Goal: Task Accomplishment & Management: Use online tool/utility

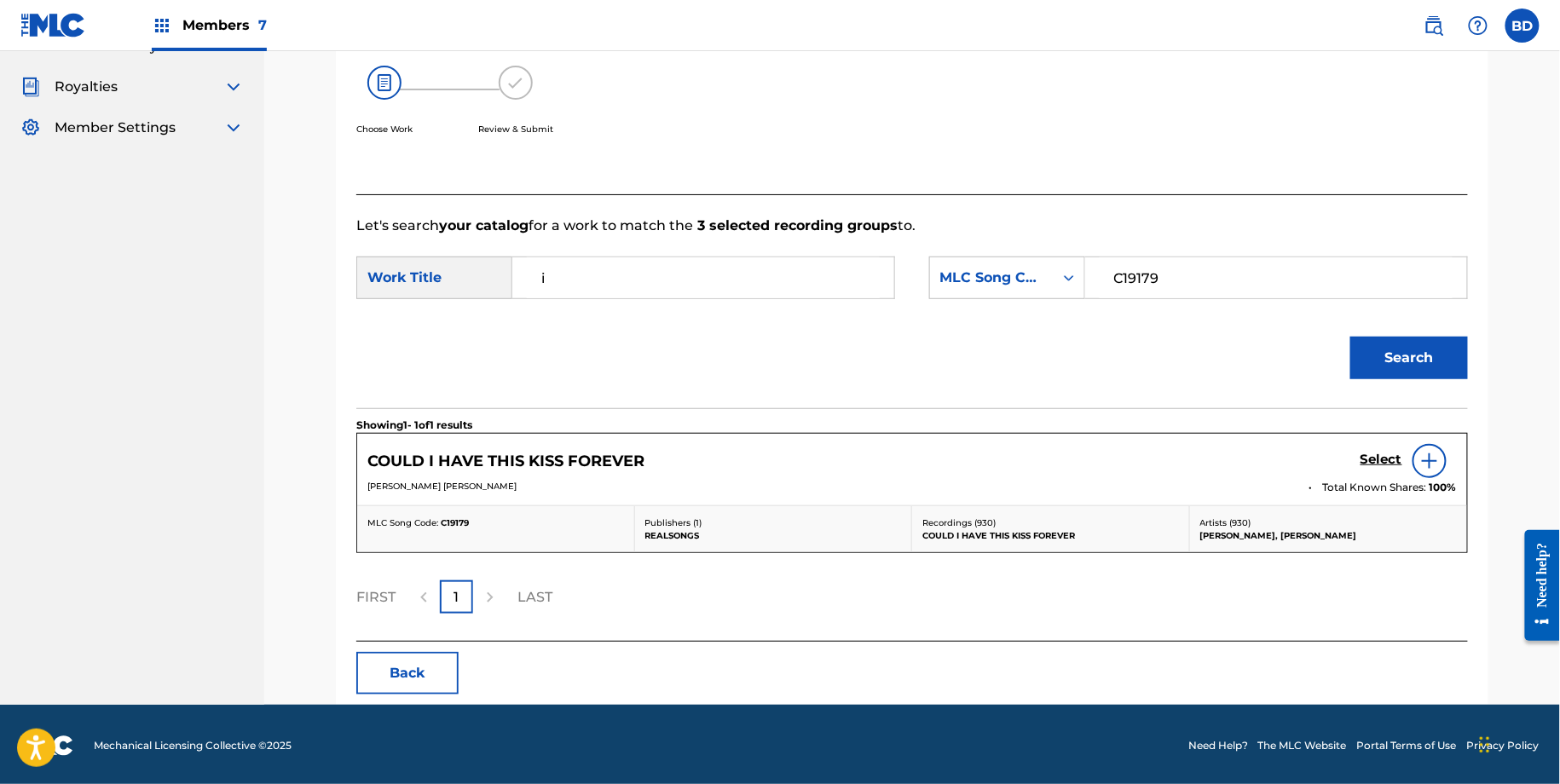
click at [1386, 451] on h5 "Select" at bounding box center [1381, 459] width 42 height 16
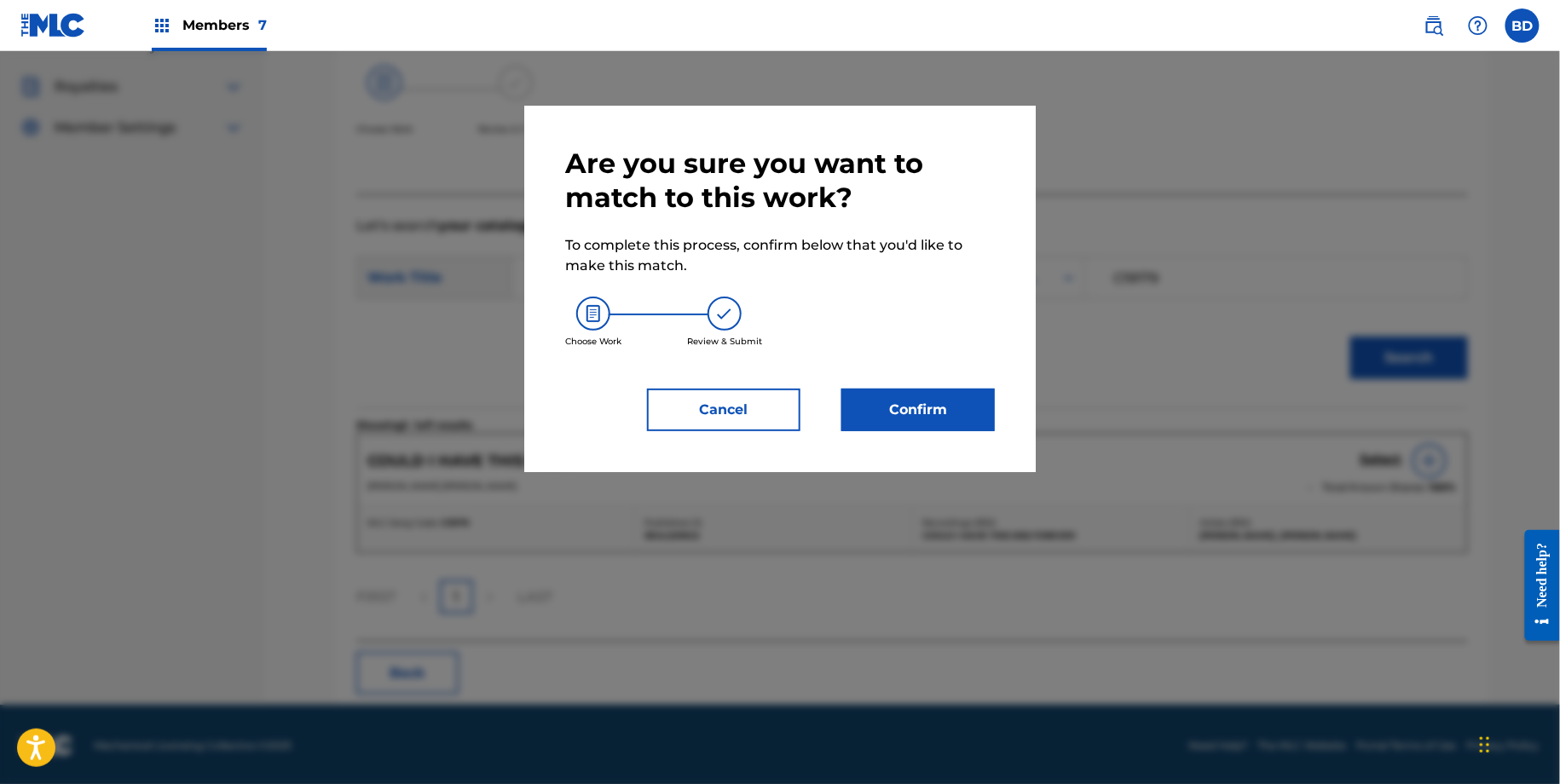
click at [954, 394] on button "Confirm" at bounding box center [917, 409] width 154 height 43
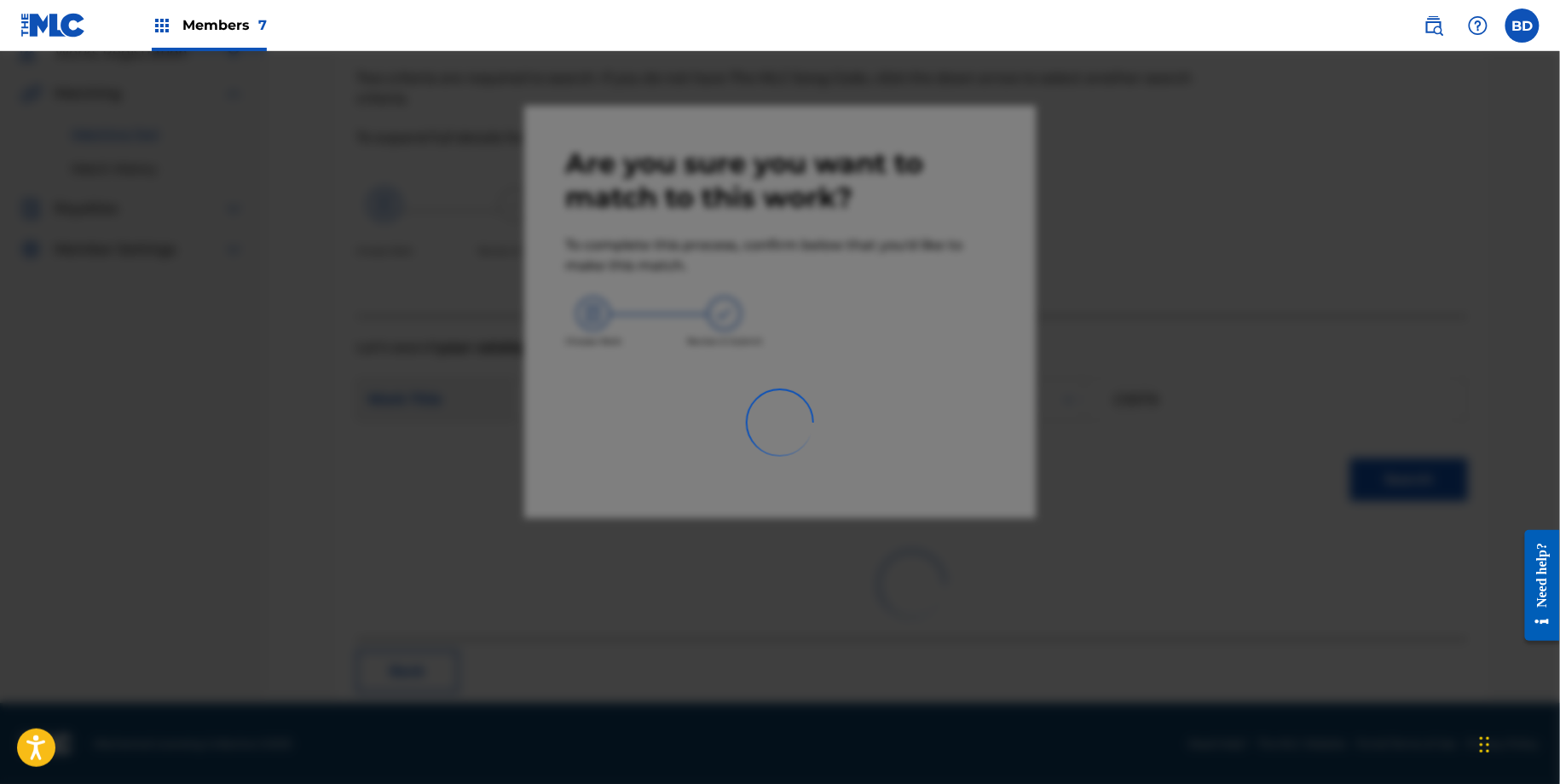
scroll to position [46, 0]
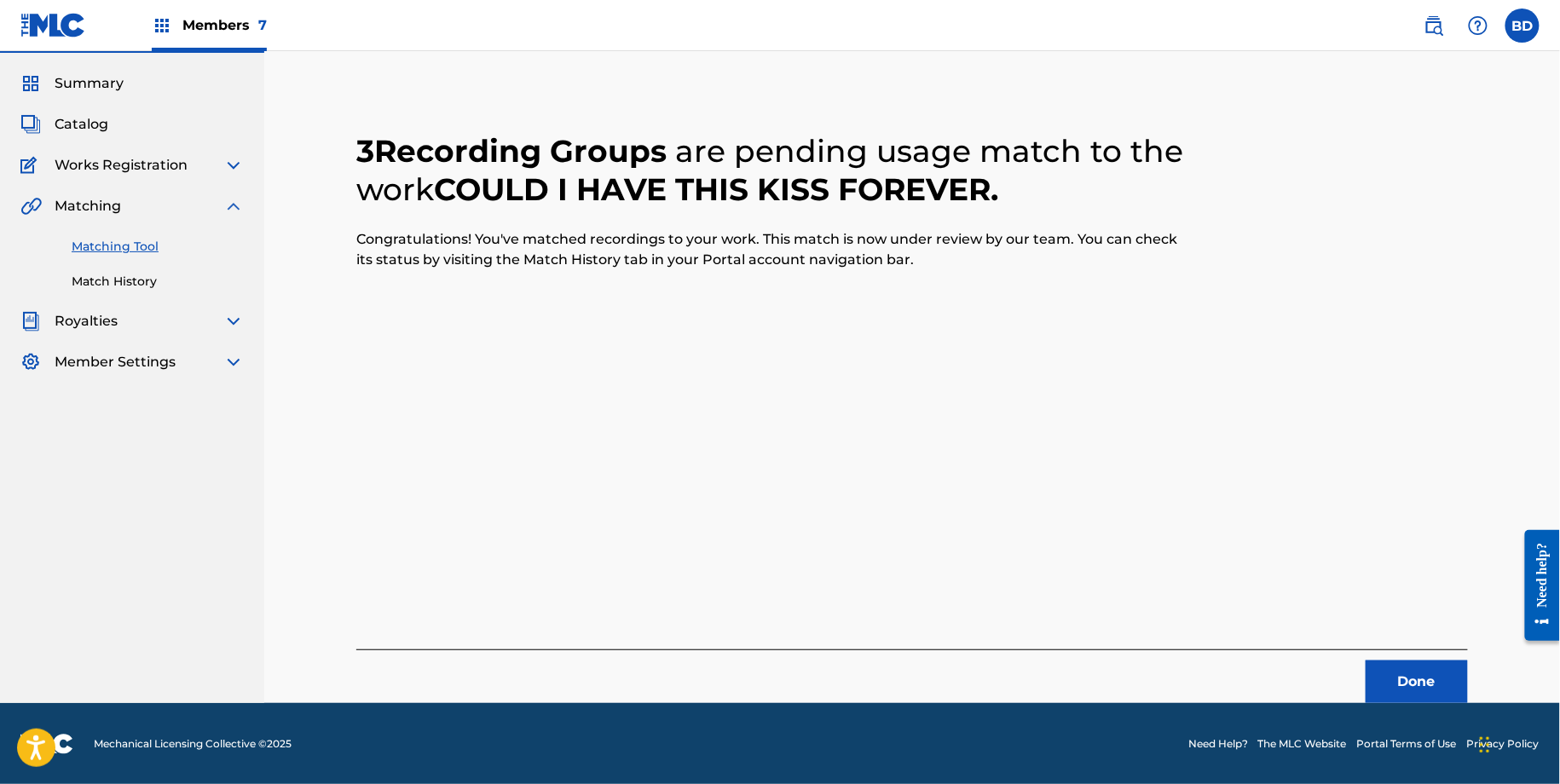
click at [202, 275] on link "Match History" at bounding box center [157, 281] width 172 height 18
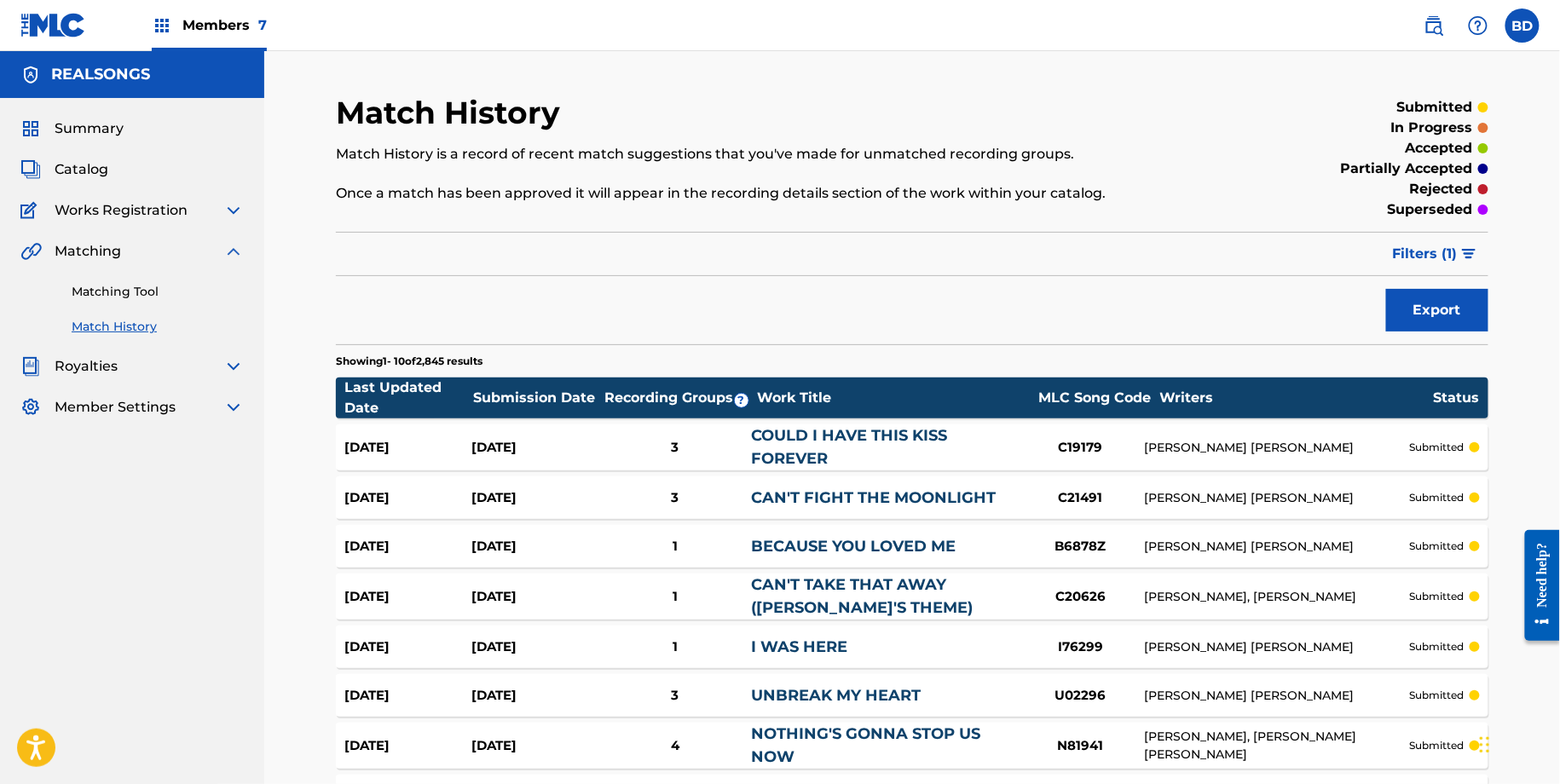
click at [600, 444] on div "3" at bounding box center [675, 447] width 153 height 20
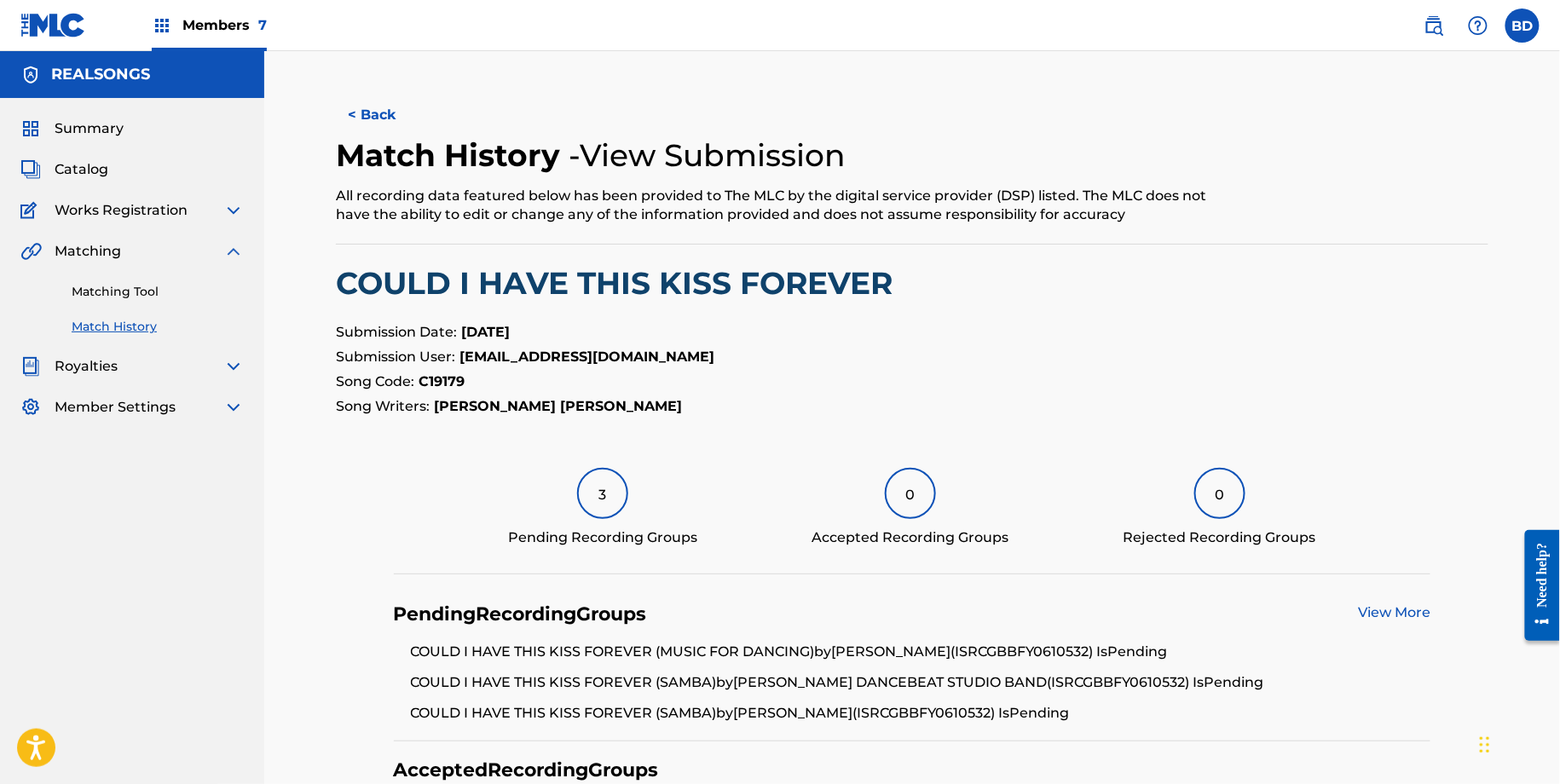
click at [99, 308] on div "Matching Tool Match History" at bounding box center [132, 298] width 223 height 74
click at [99, 283] on link "Matching Tool" at bounding box center [157, 292] width 172 height 18
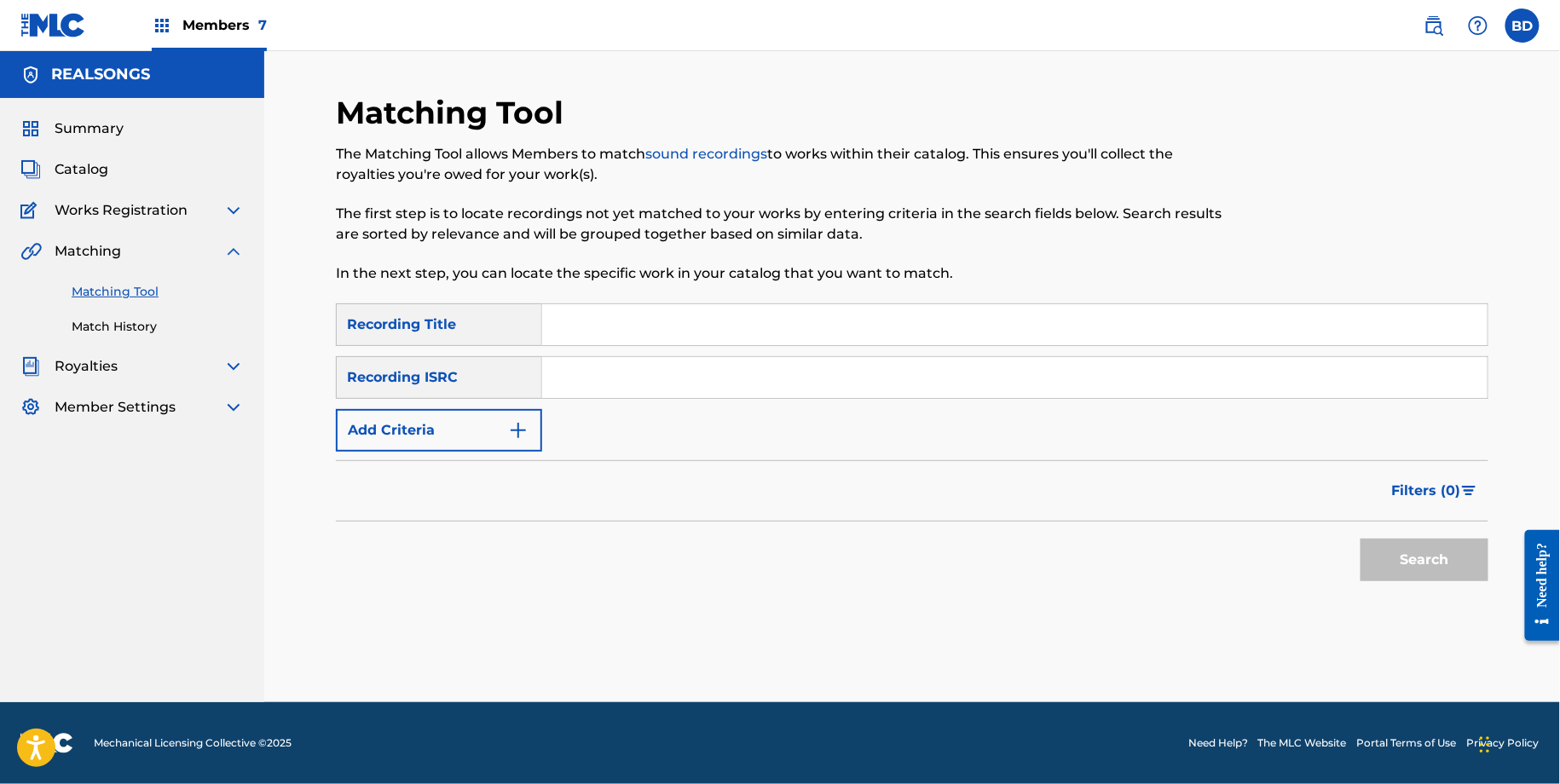
click at [711, 360] on input "Search Form" at bounding box center [1014, 377] width 945 height 41
paste input "GBBFY1700210"
type input "GBBFY1700210"
click at [1360, 539] on button "Search" at bounding box center [1423, 559] width 128 height 43
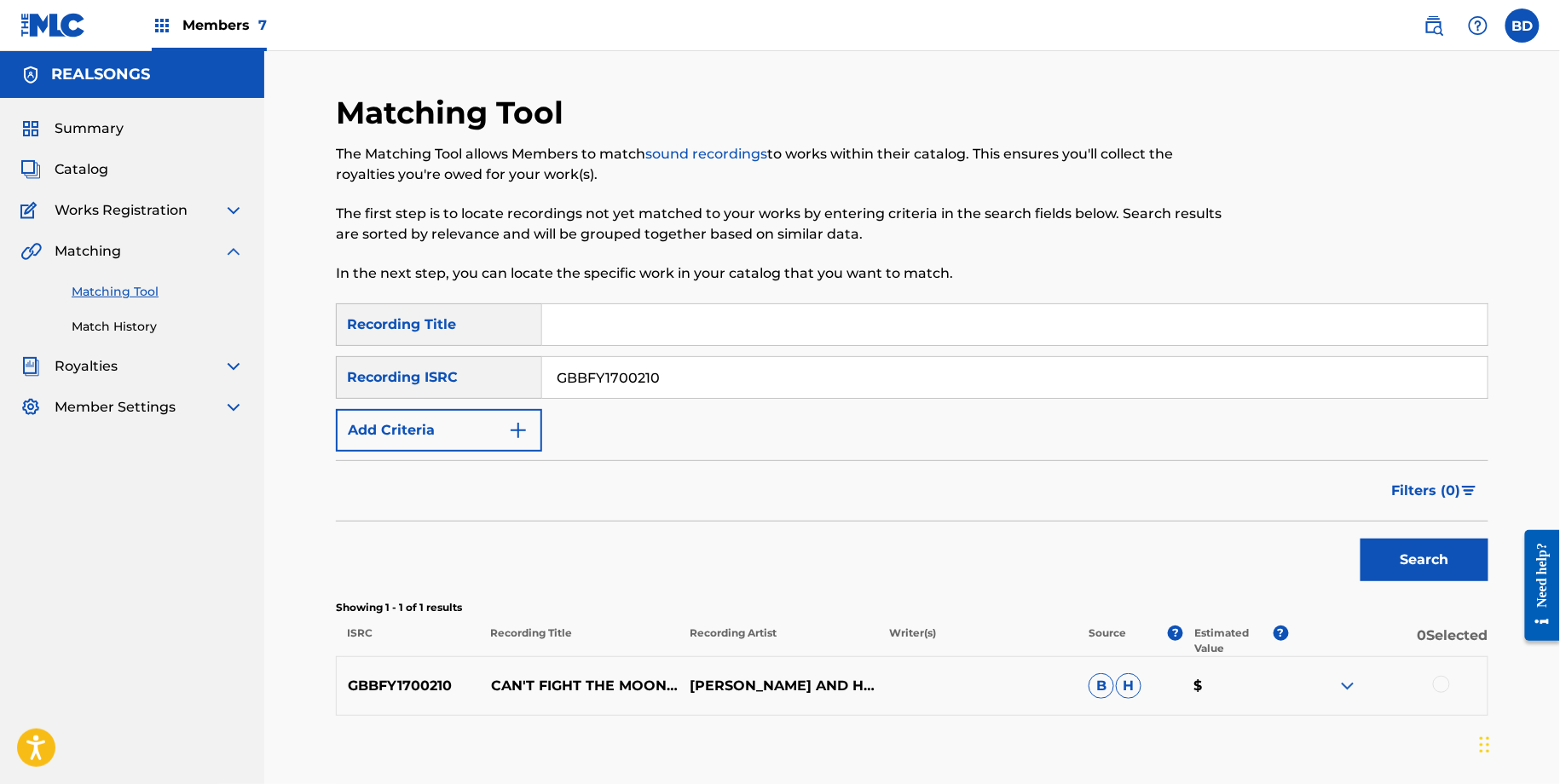
click at [1347, 682] on img at bounding box center [1347, 685] width 21 height 21
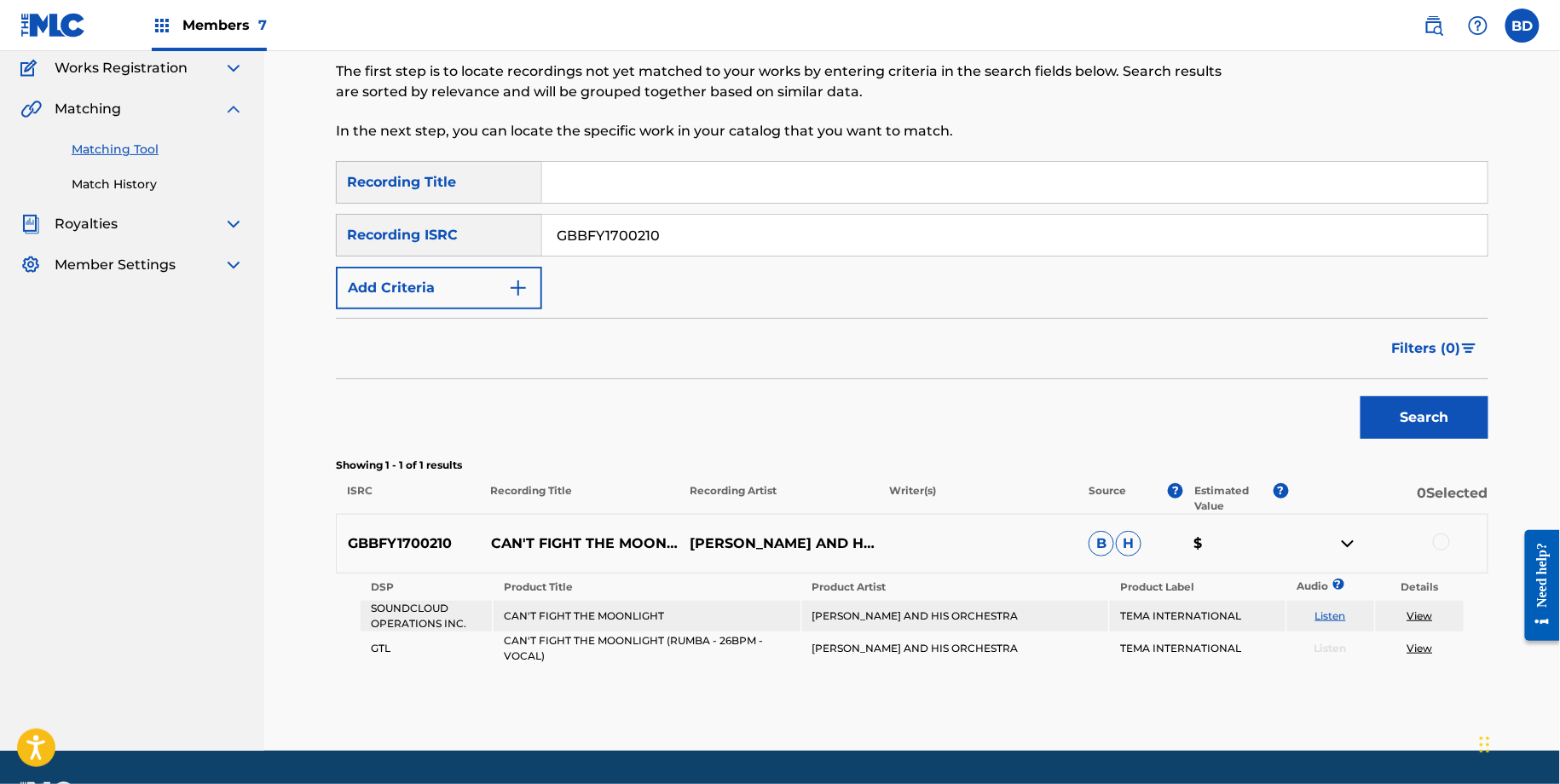
scroll to position [189, 0]
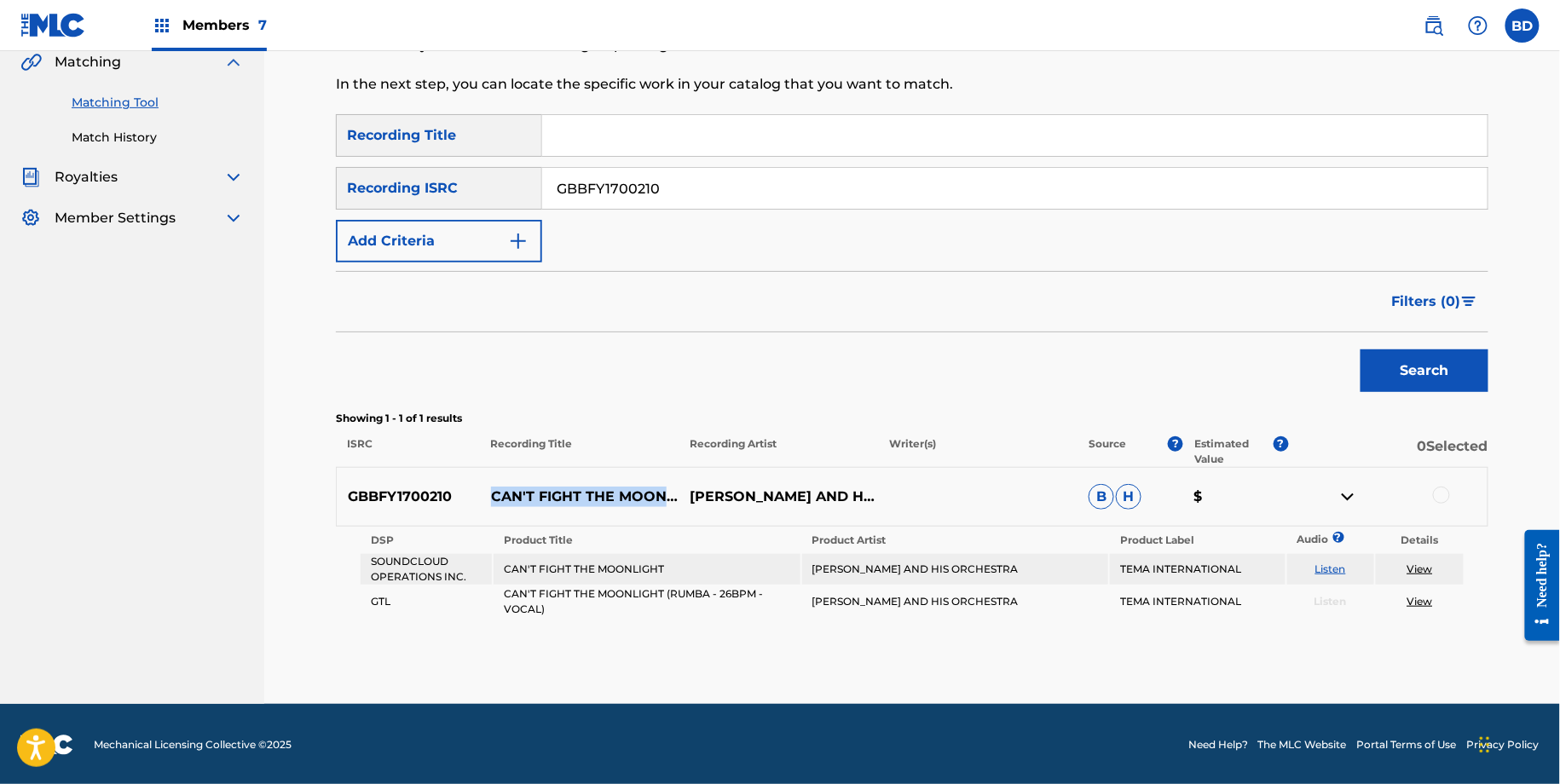
drag, startPoint x: 488, startPoint y: 477, endPoint x: 578, endPoint y: 498, distance: 92.4
click at [578, 498] on p "CAN'T FIGHT THE MOONLIGHT (RUMBA - 26BPM - VOCAL)" at bounding box center [578, 496] width 199 height 21
copy p "CAN'T FIGHT THE MOONLIGHT"
click at [1442, 494] on div at bounding box center [1440, 494] width 17 height 17
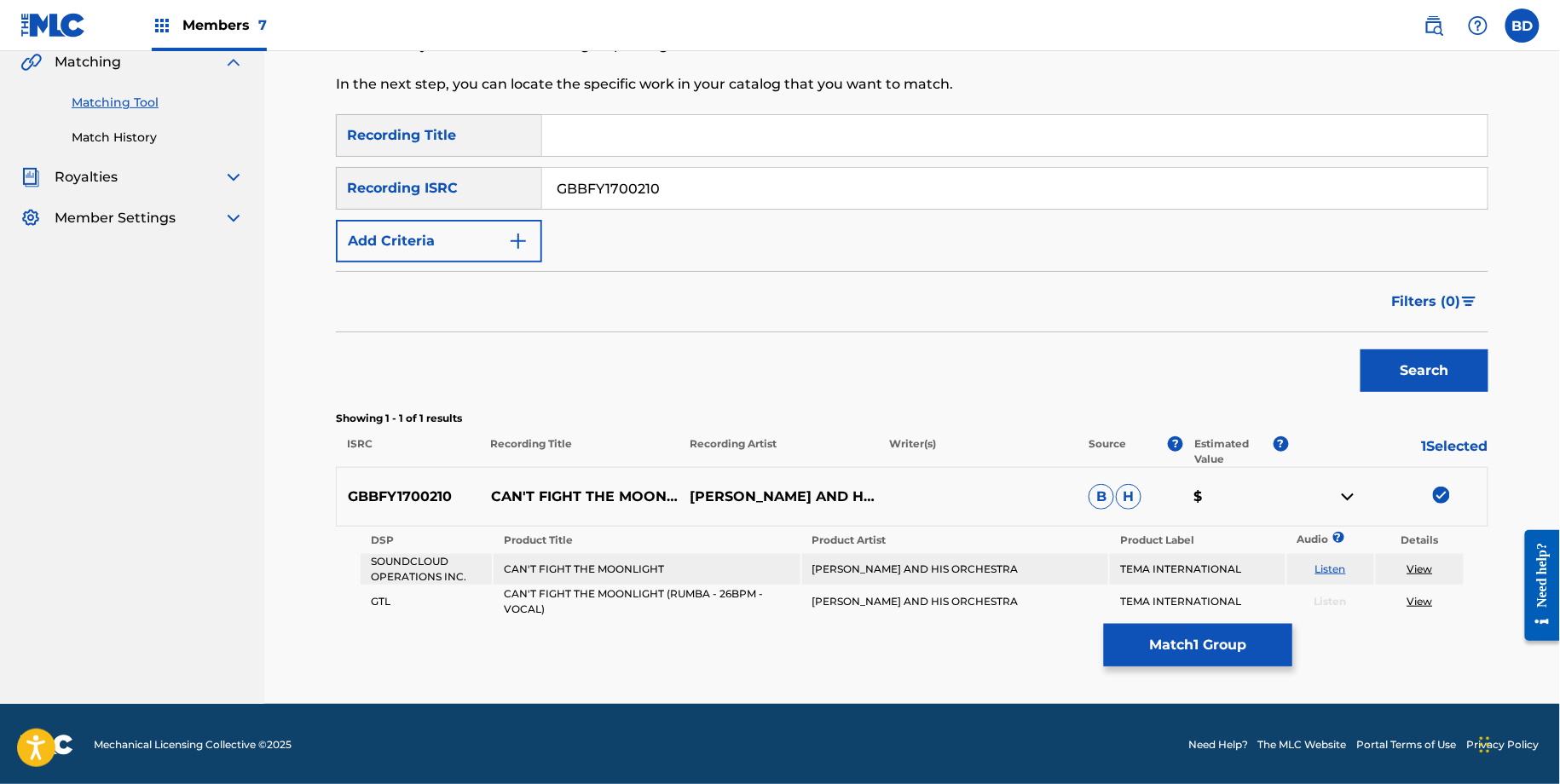
click at [1208, 645] on button "Match 1 Group" at bounding box center [1197, 644] width 188 height 43
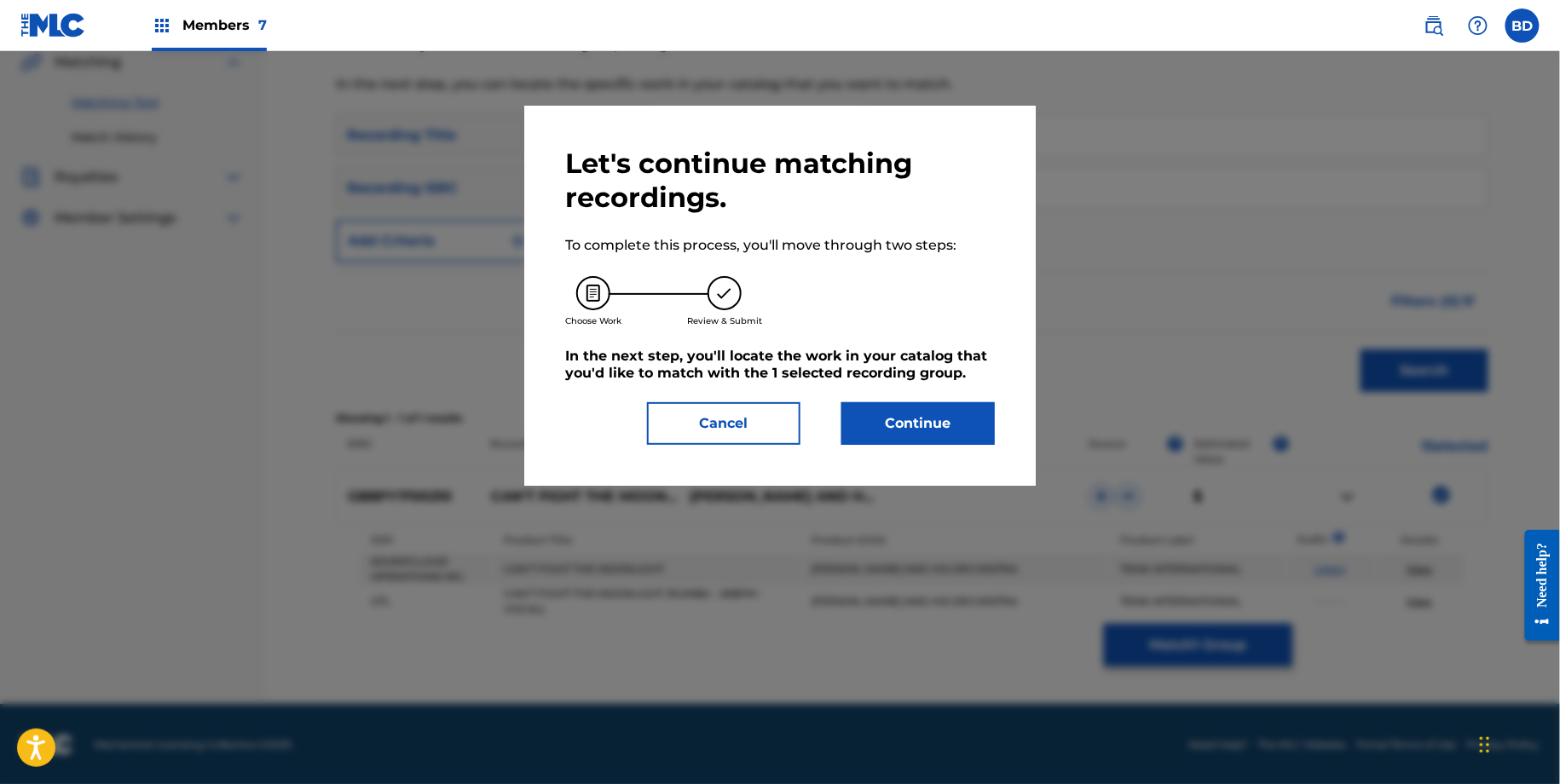
click at [889, 412] on button "Continue" at bounding box center [917, 423] width 154 height 43
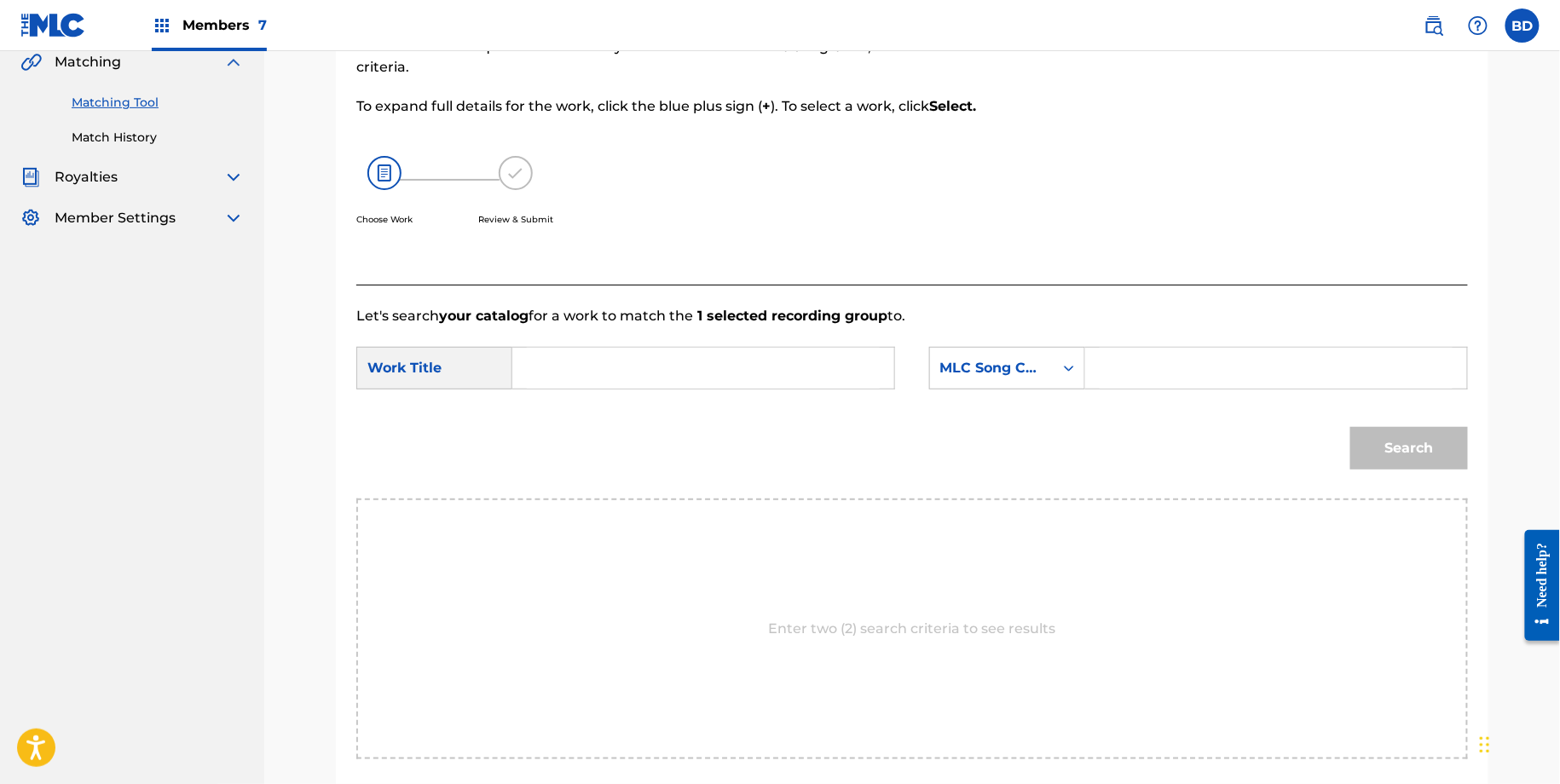
click at [1186, 389] on div "SearchWithCriteria970d194b-520f-4ec1-8f43-d8c1c9b879e0 Work Title SearchWithCri…" at bounding box center [912, 372] width 1111 height 52
click at [1136, 369] on input "Search Form" at bounding box center [1276, 367] width 353 height 41
paste input "C21491"
type input "C21491"
click at [749, 363] on input "Search Form" at bounding box center [703, 367] width 353 height 41
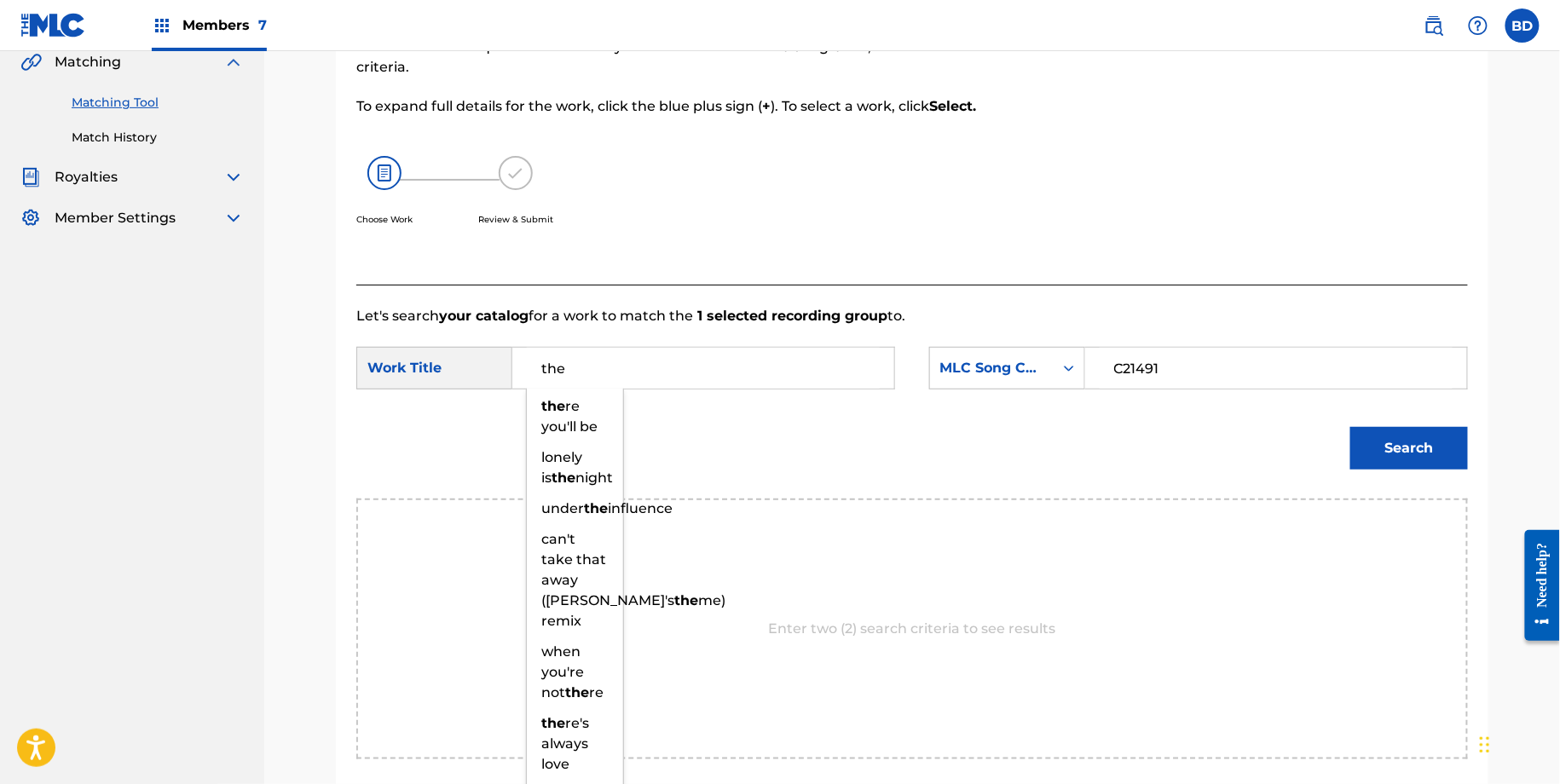
type input "the"
click at [1374, 454] on button "Search" at bounding box center [1408, 447] width 118 height 43
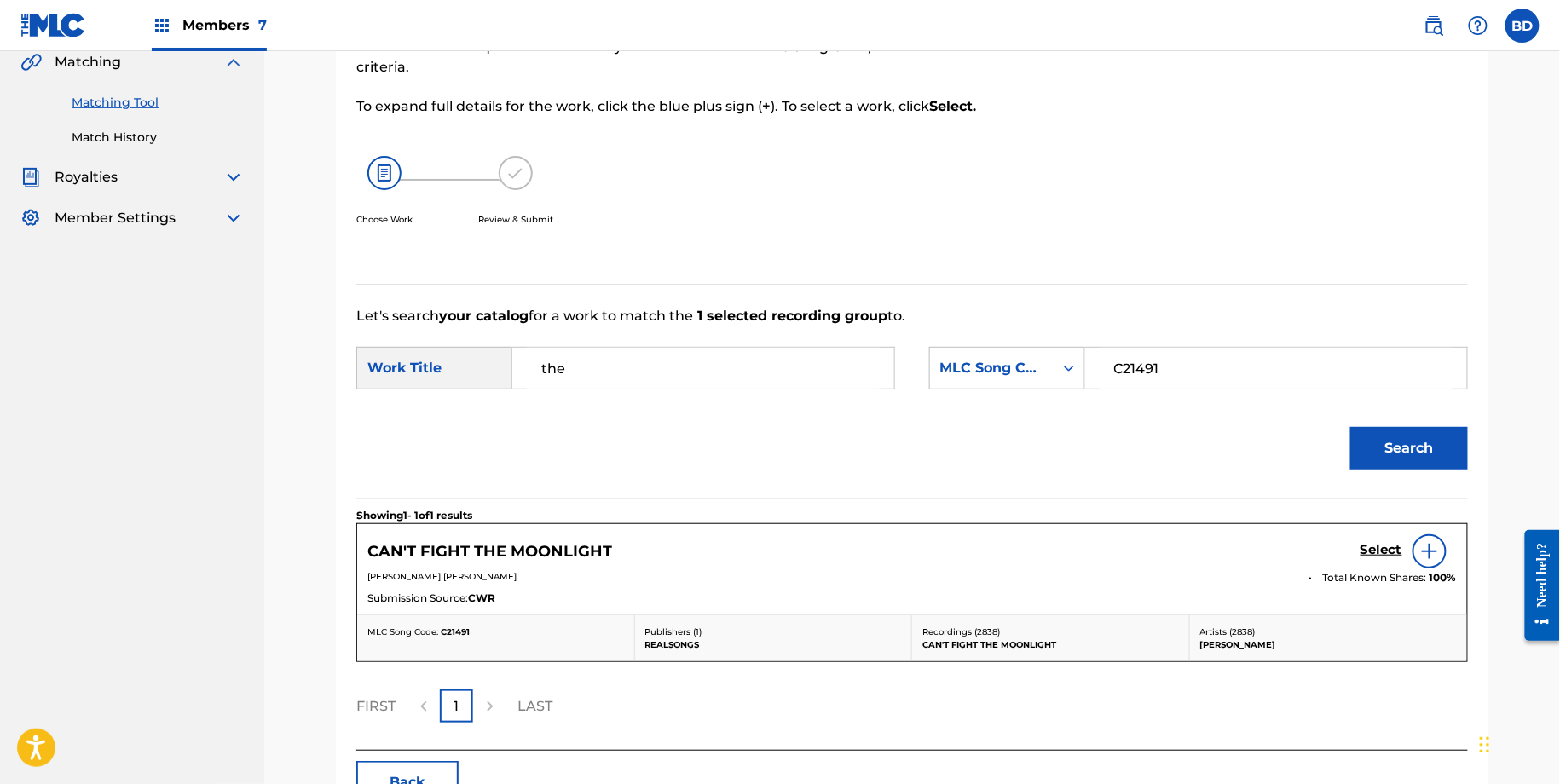
click at [1371, 552] on h5 "Select" at bounding box center [1381, 549] width 42 height 16
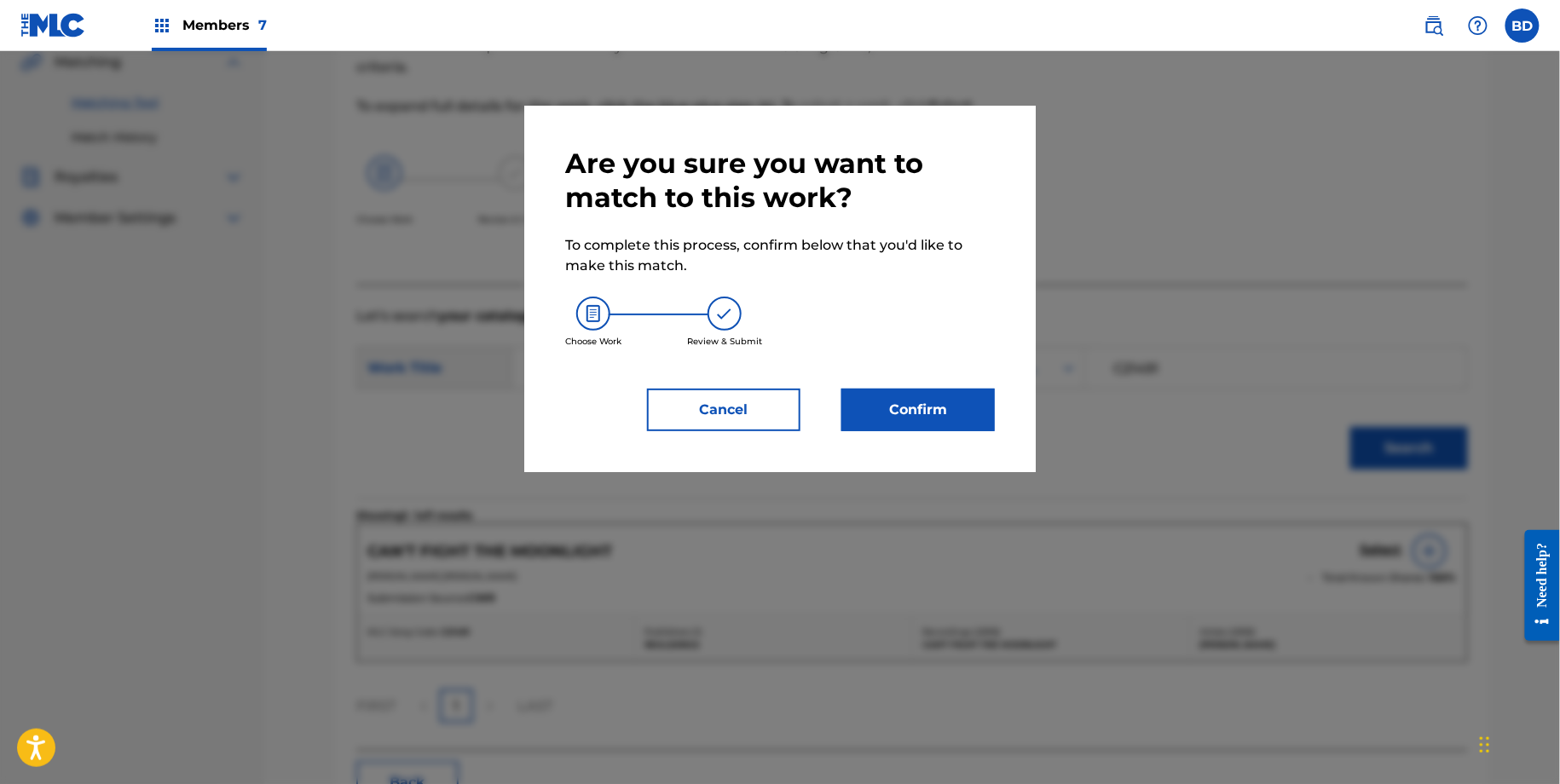
click at [945, 414] on button "Confirm" at bounding box center [917, 409] width 154 height 43
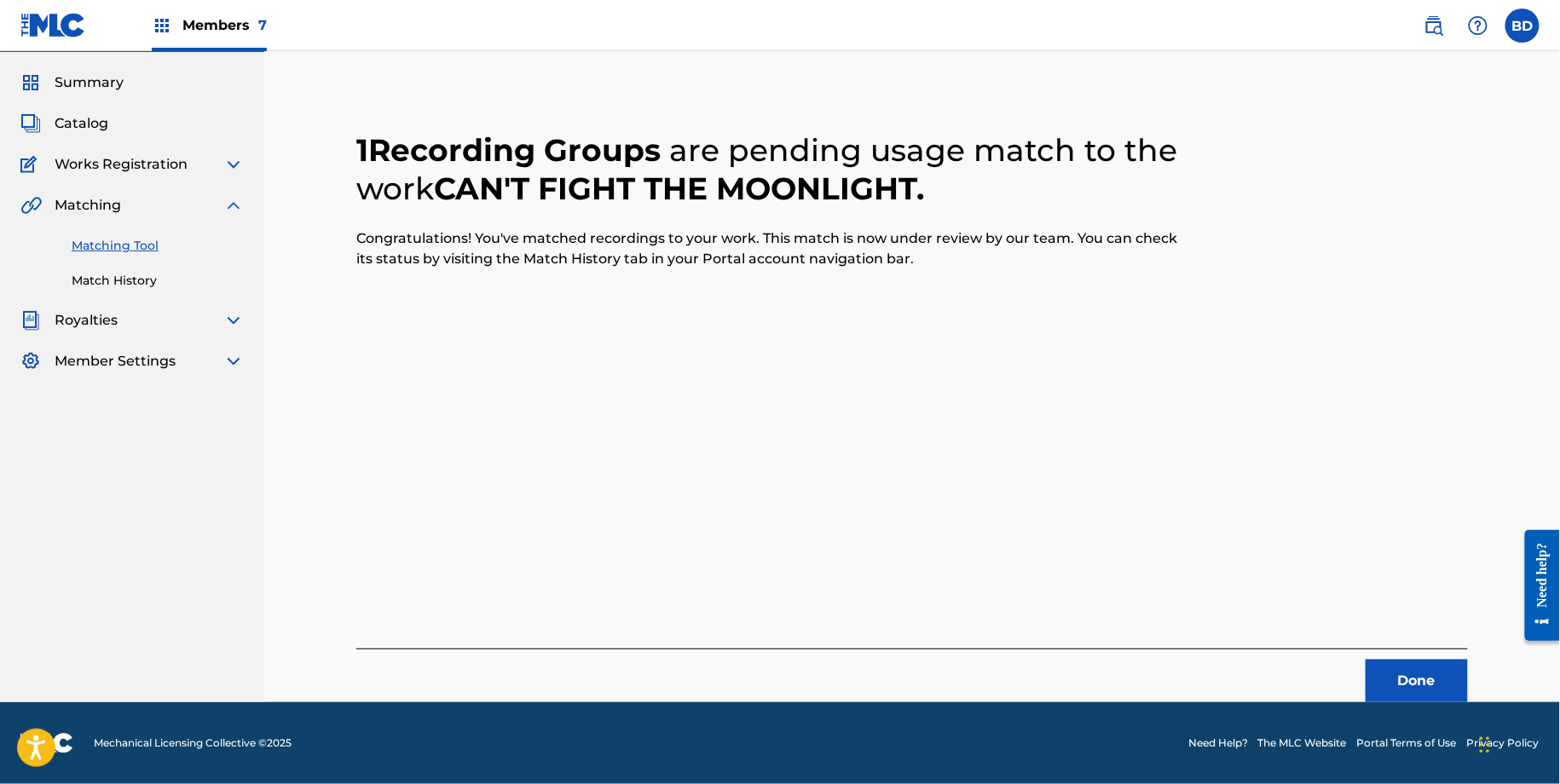
scroll to position [46, 0]
click at [145, 281] on link "Match History" at bounding box center [157, 281] width 172 height 18
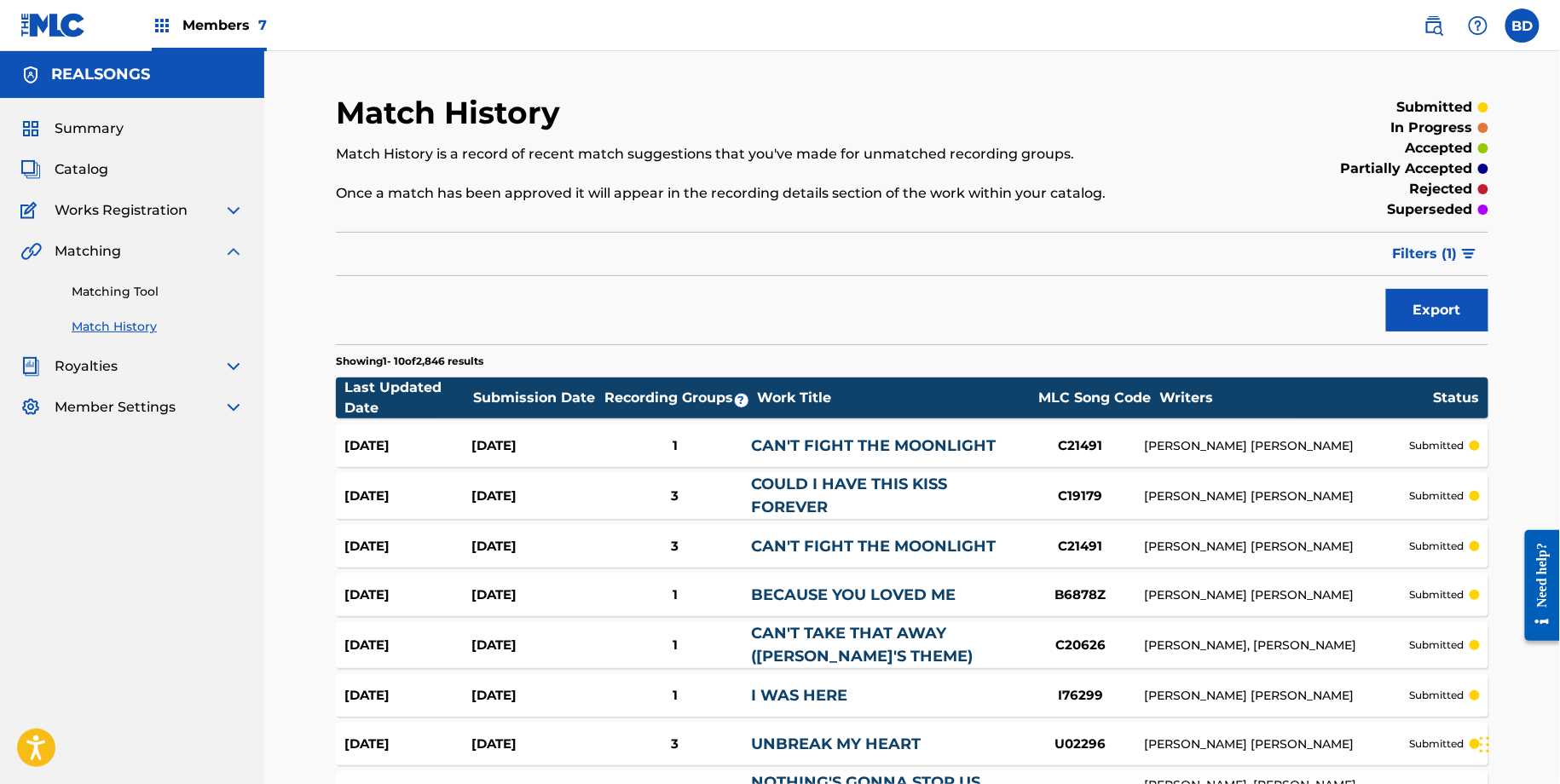
click at [822, 439] on link "CAN'T FIGHT THE MOONLIGHT" at bounding box center [873, 445] width 245 height 19
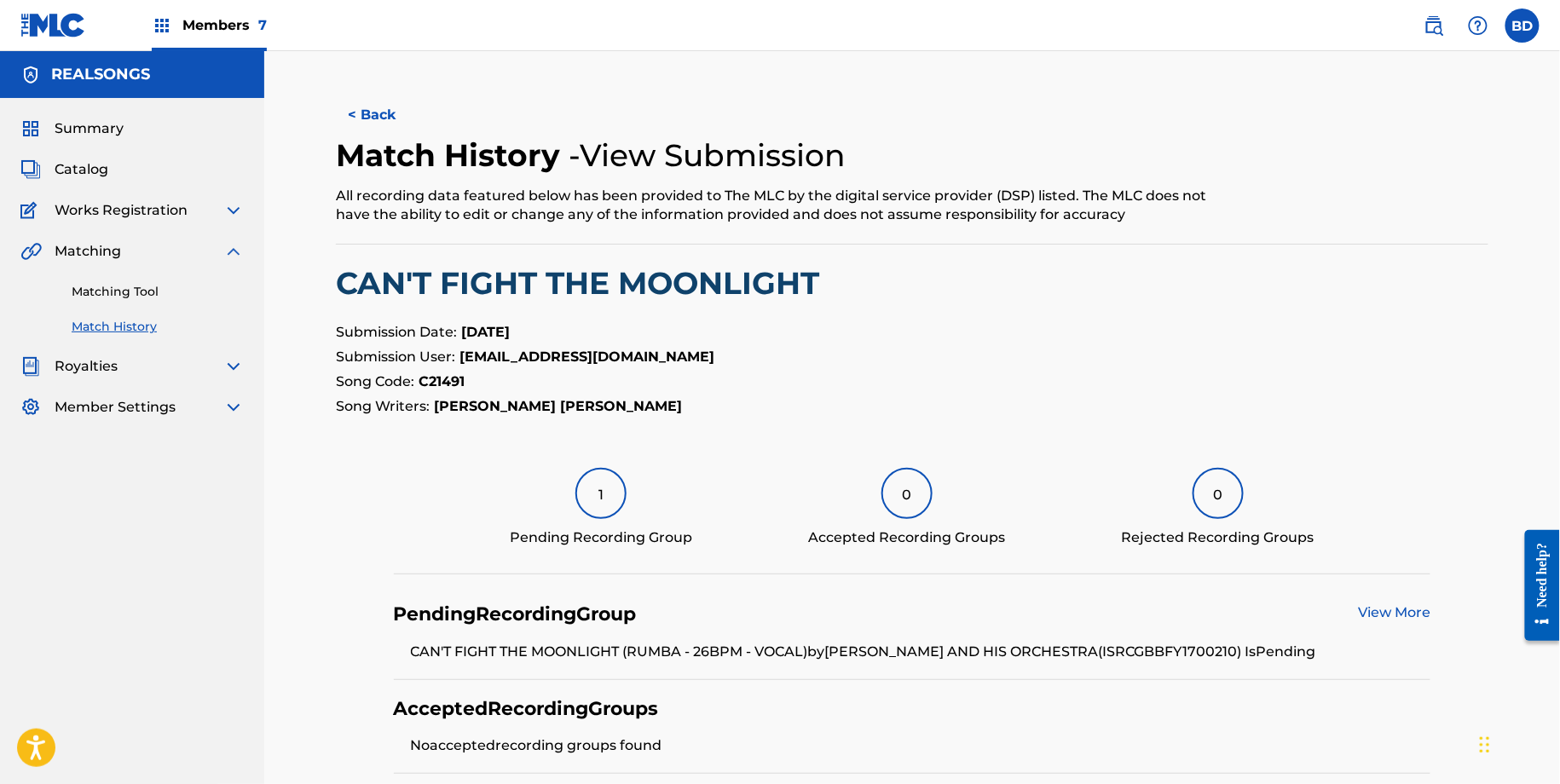
click at [221, 291] on link "Matching Tool" at bounding box center [157, 292] width 172 height 18
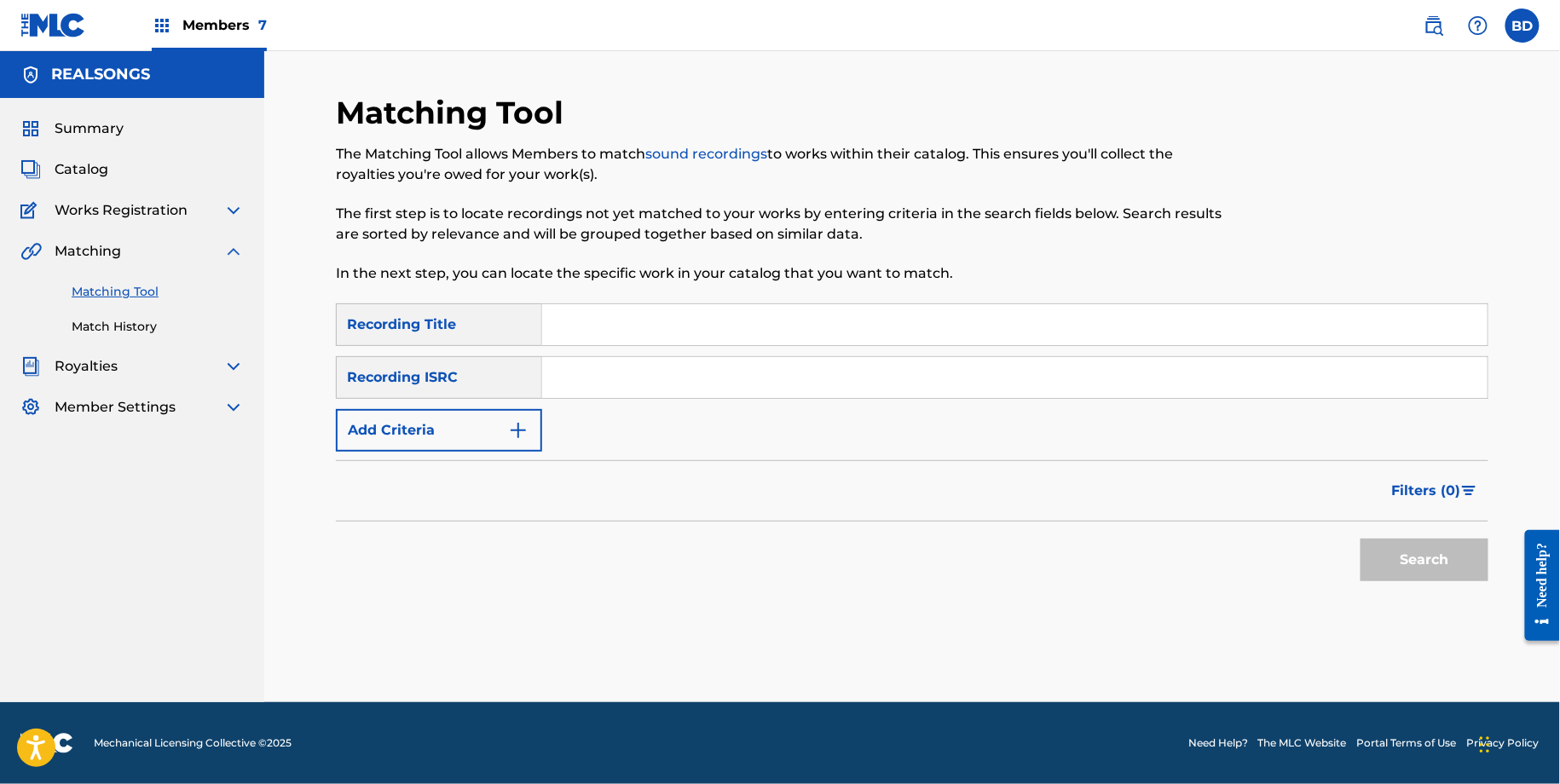
click at [685, 392] on input "Search Form" at bounding box center [1014, 377] width 945 height 41
paste input "GBCEU0678512"
type input "GBCEU0678512"
click at [1360, 539] on button "Search" at bounding box center [1423, 559] width 128 height 43
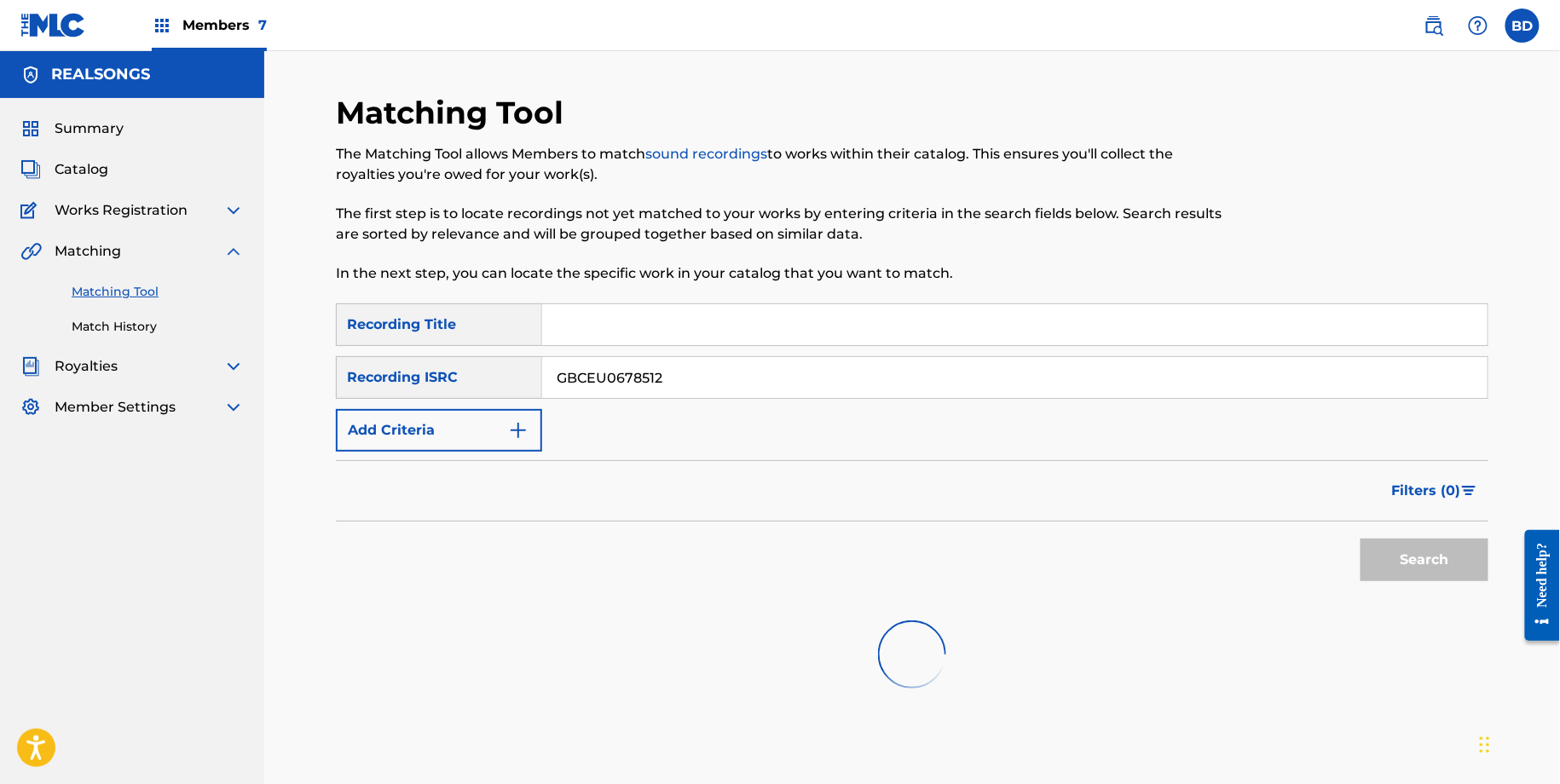
scroll to position [98, 0]
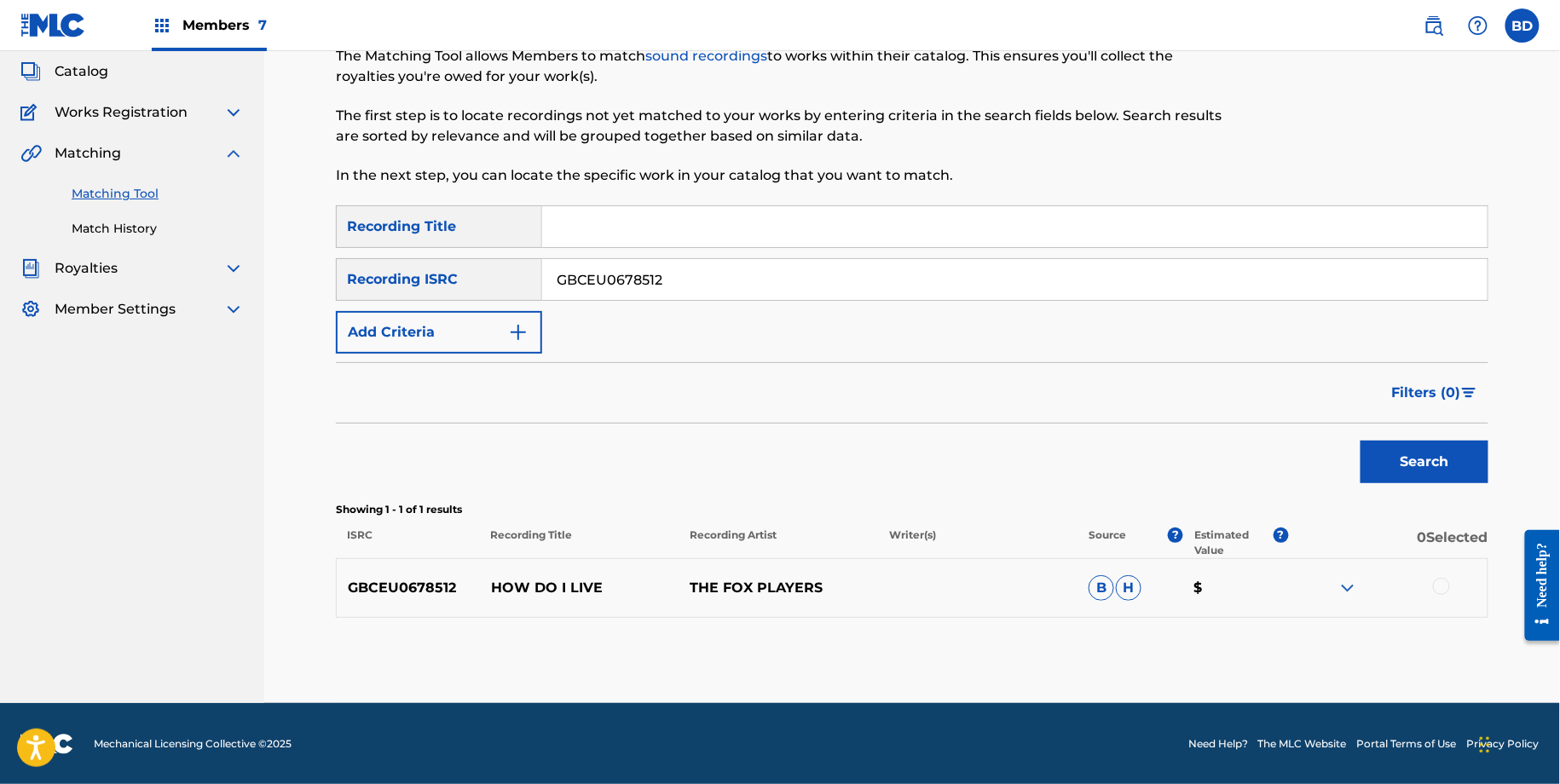
click at [1346, 592] on img at bounding box center [1347, 587] width 21 height 21
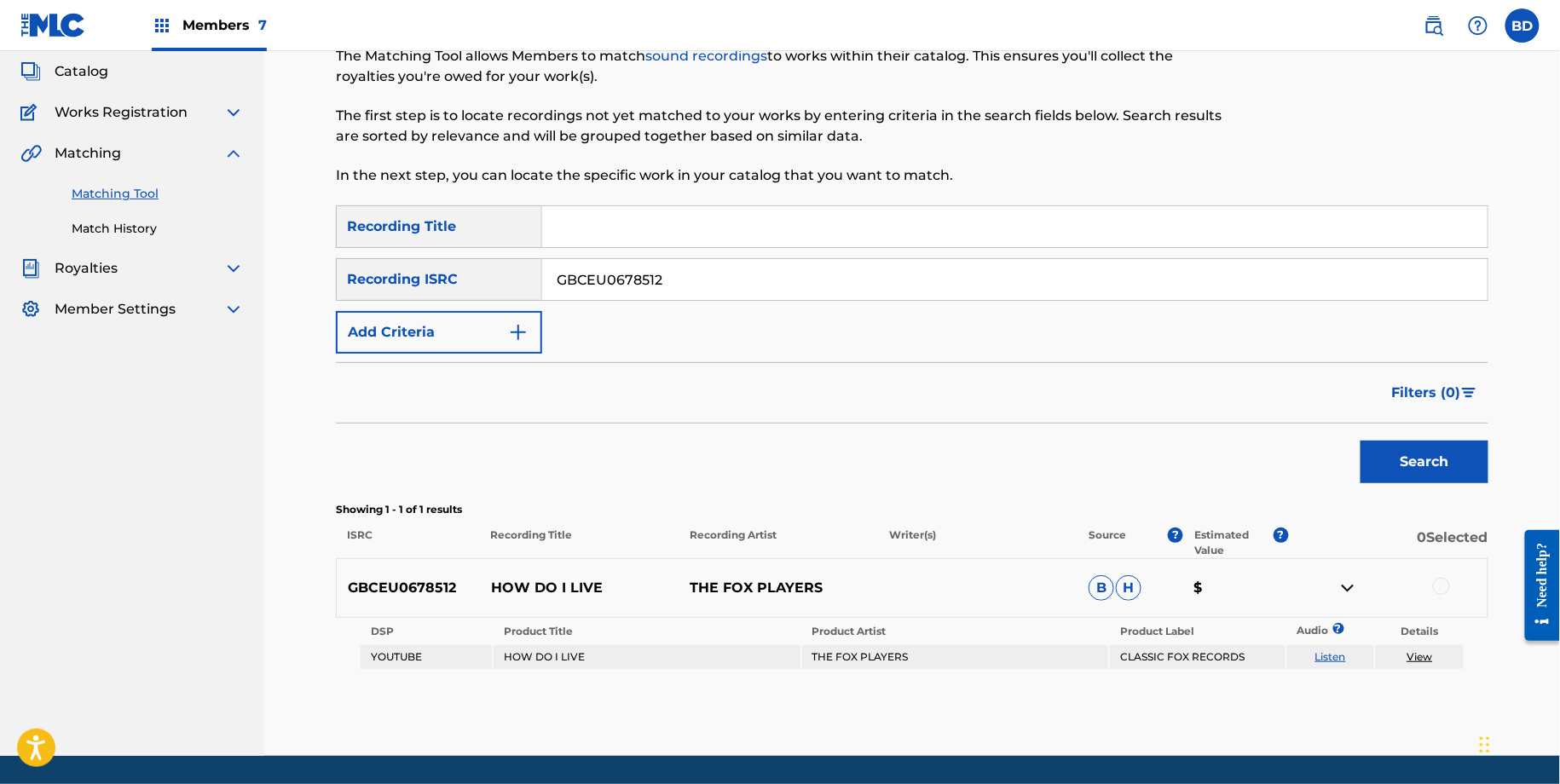
click at [548, 586] on p "HOW DO I LIVE" at bounding box center [578, 587] width 199 height 21
copy p "HOW DO I LIVE"
click at [1436, 582] on div at bounding box center [1440, 585] width 17 height 17
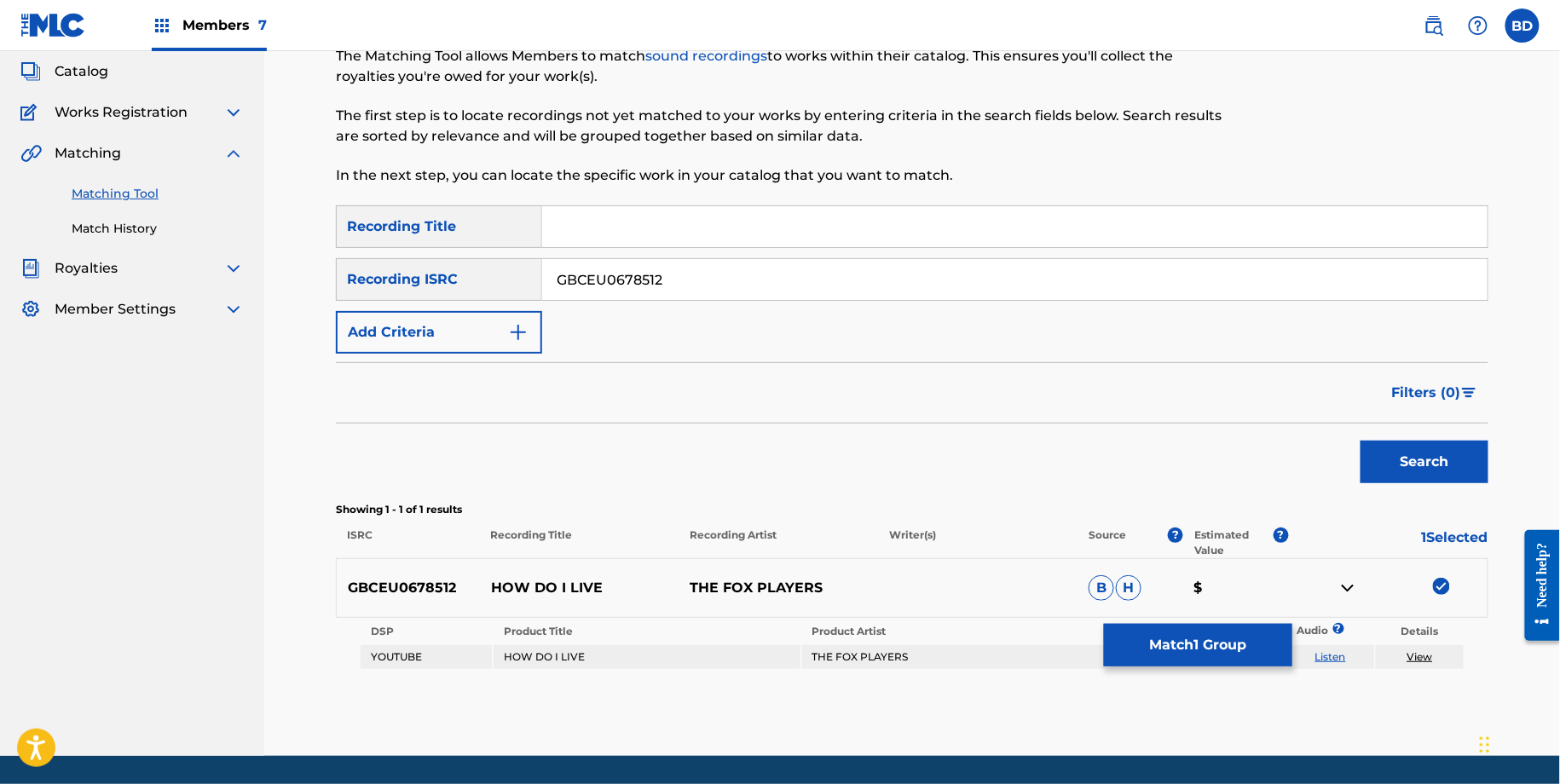
click at [1237, 639] on button "Match 1 Group" at bounding box center [1197, 644] width 188 height 43
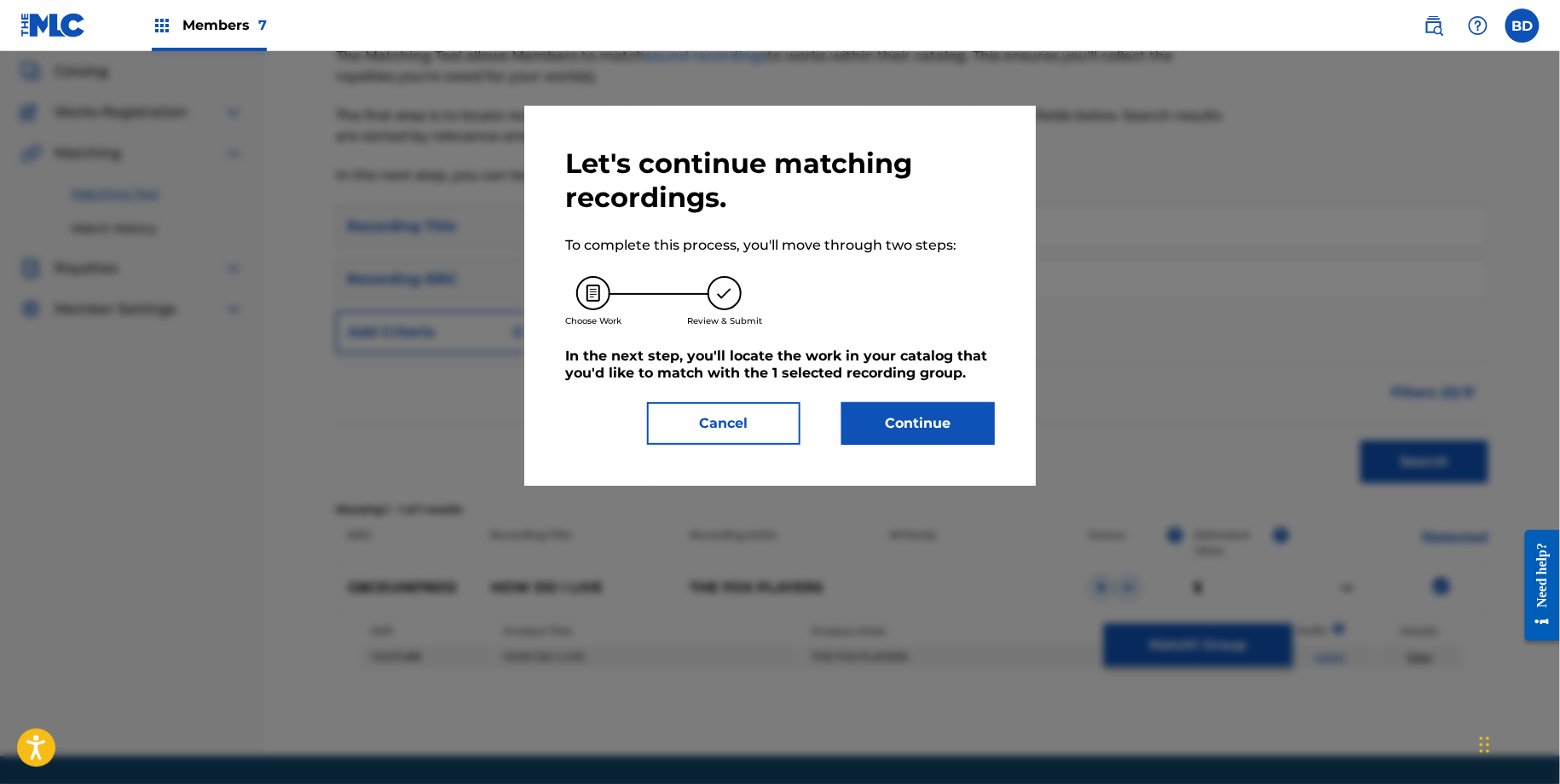
click at [910, 412] on button "Continue" at bounding box center [917, 423] width 154 height 43
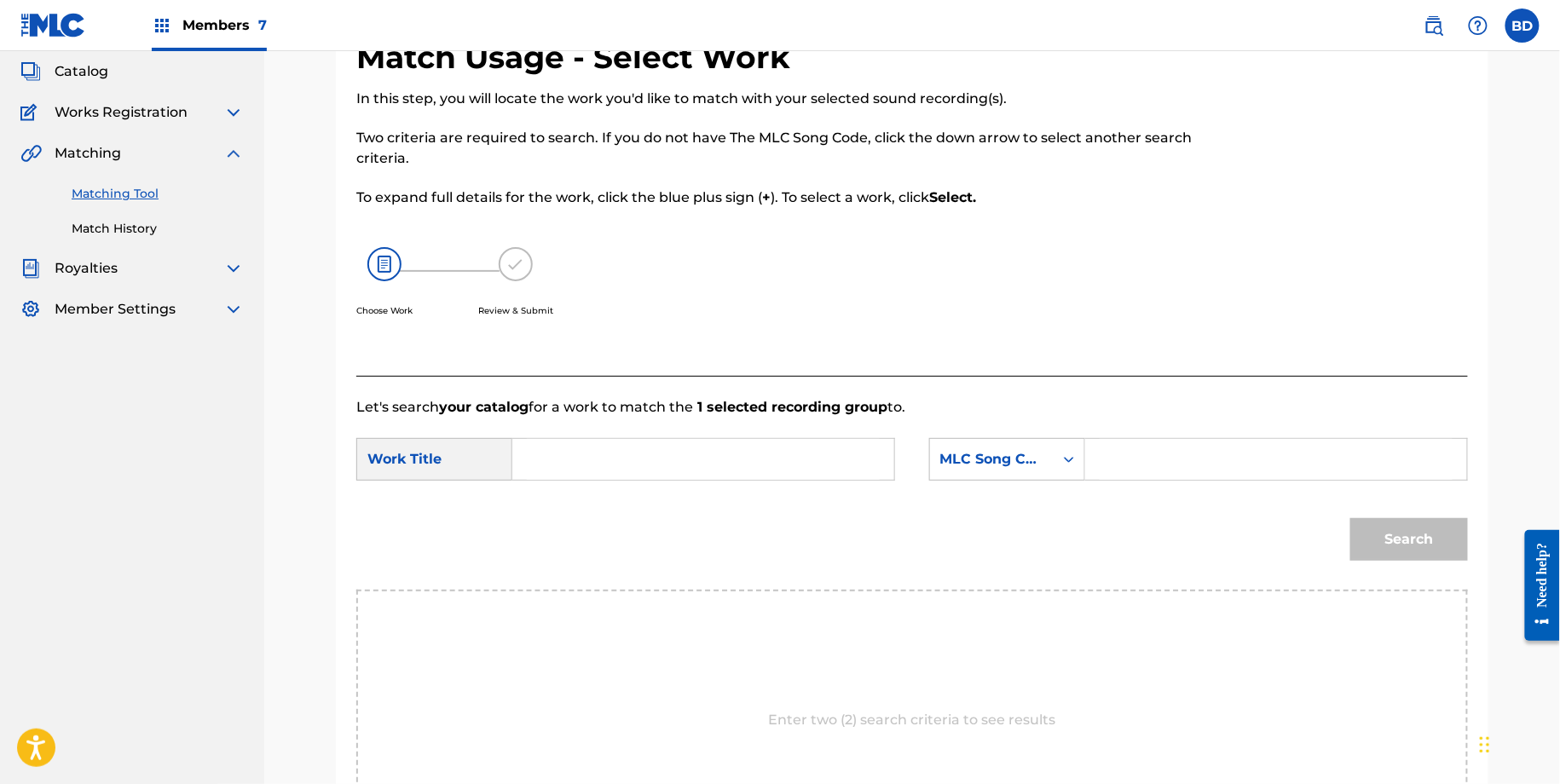
click at [1185, 459] on input "Search Form" at bounding box center [1276, 458] width 353 height 41
paste input "H11525"
type input "H11525"
click at [849, 459] on input "Search Form" at bounding box center [703, 458] width 353 height 41
type input "i"
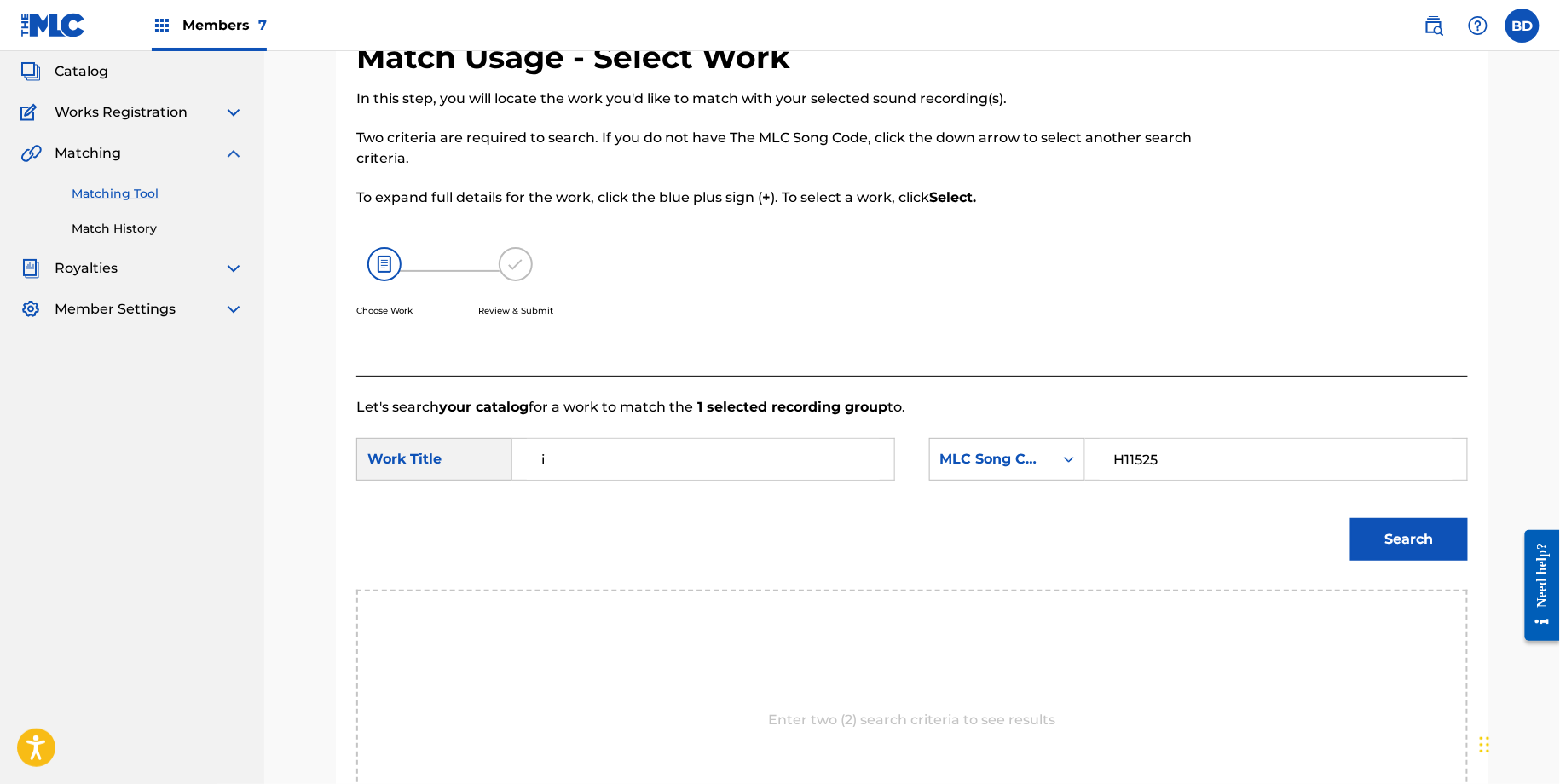
click at [1462, 535] on button "Search" at bounding box center [1408, 539] width 118 height 43
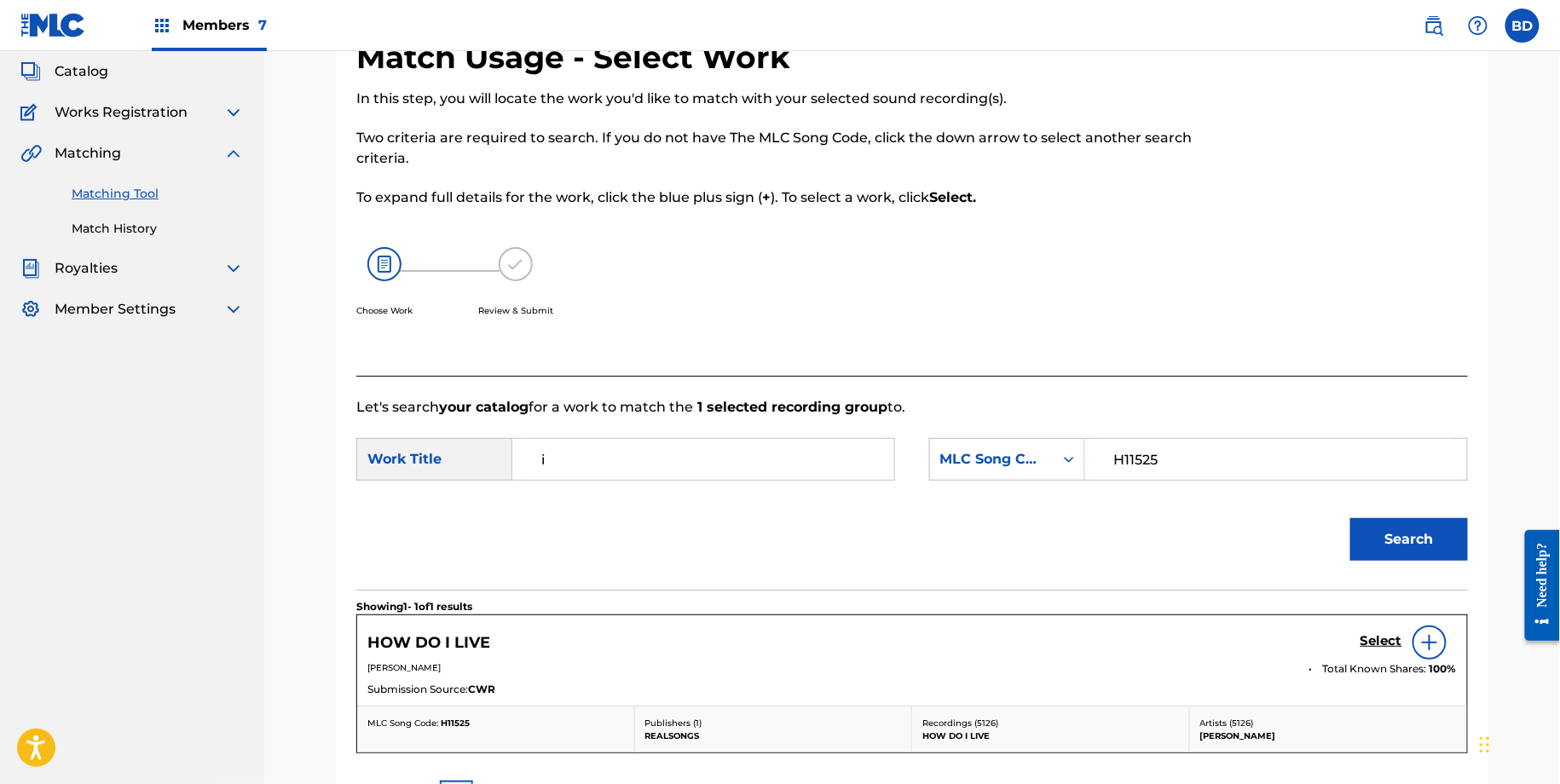
click at [1369, 631] on div "Select" at bounding box center [1407, 642] width 96 height 34
click at [1371, 634] on h5 "Select" at bounding box center [1381, 640] width 42 height 16
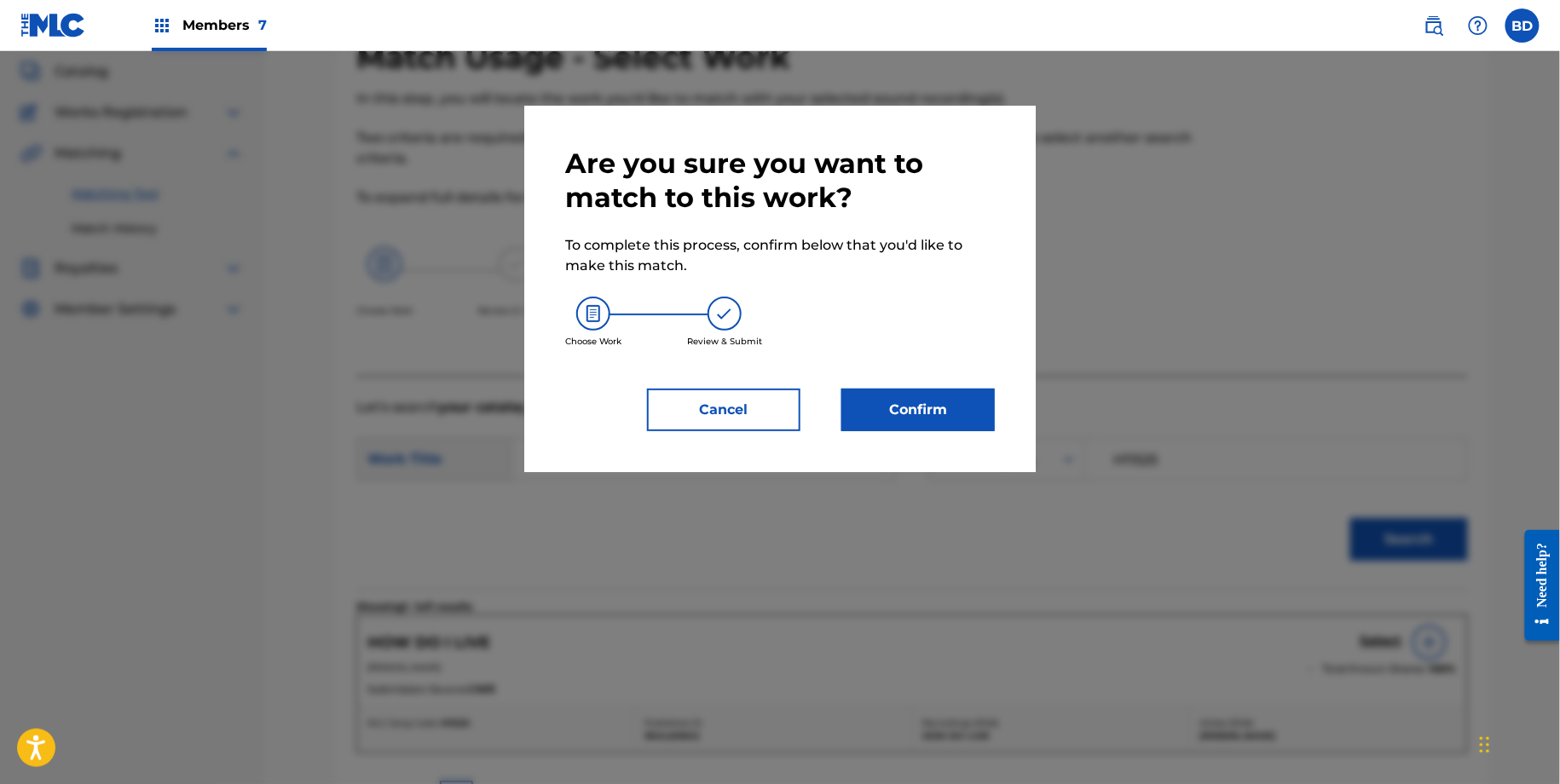
click at [846, 326] on div "Choose Work Review & Submit" at bounding box center [780, 322] width 430 height 92
click at [846, 388] on button "Confirm" at bounding box center [917, 409] width 154 height 43
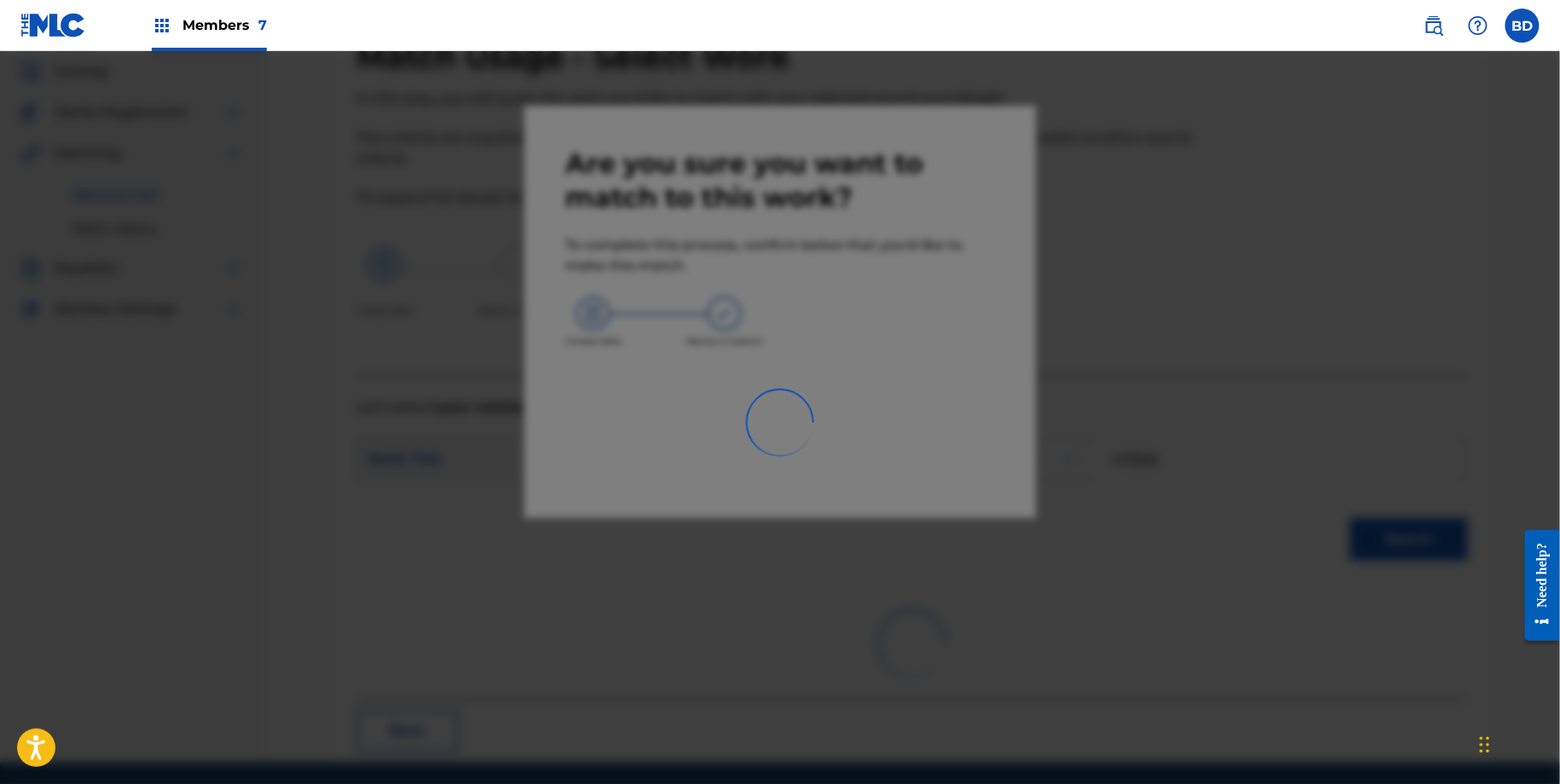
scroll to position [46, 0]
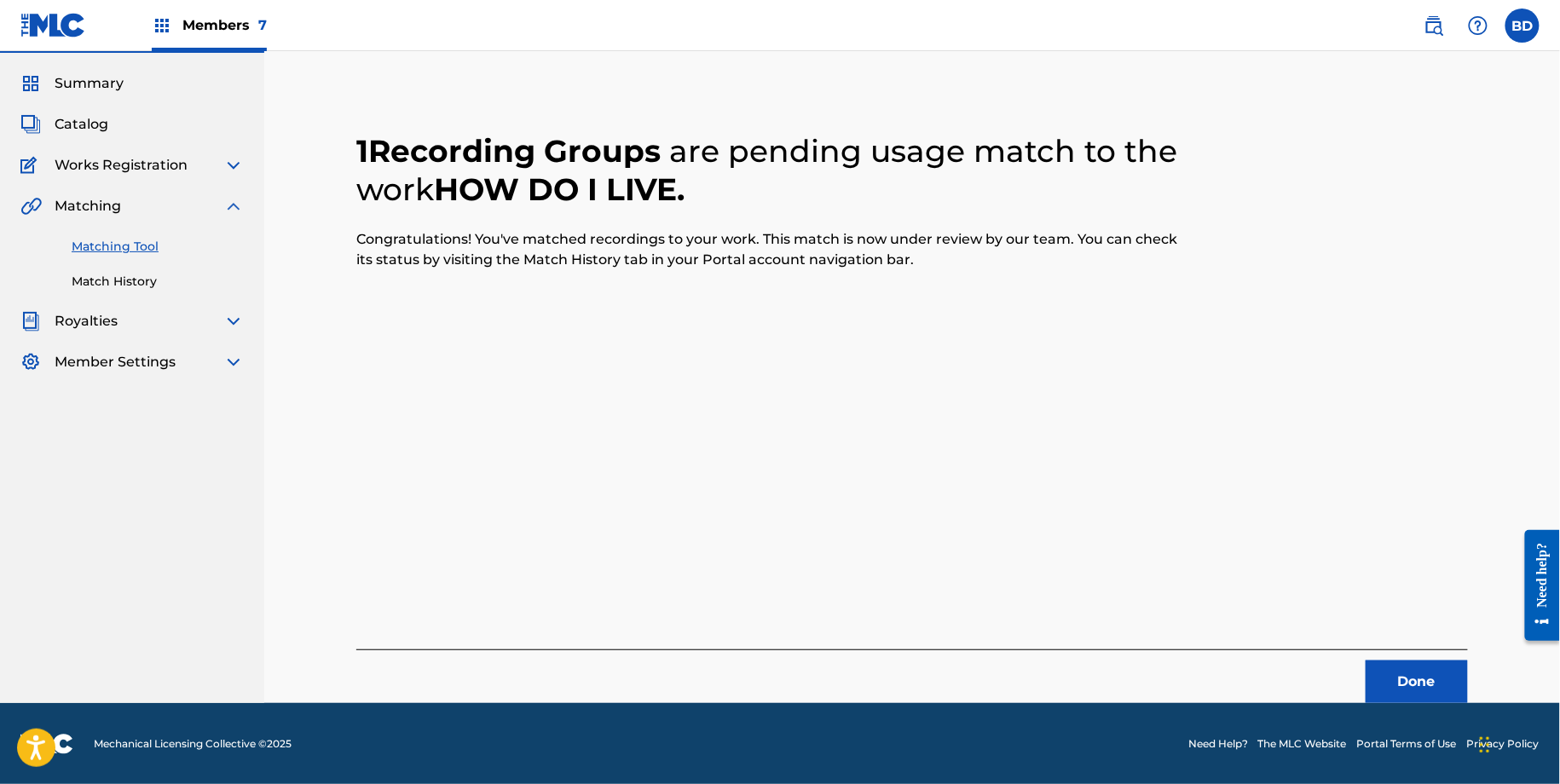
click at [107, 287] on link "Match History" at bounding box center [157, 281] width 172 height 18
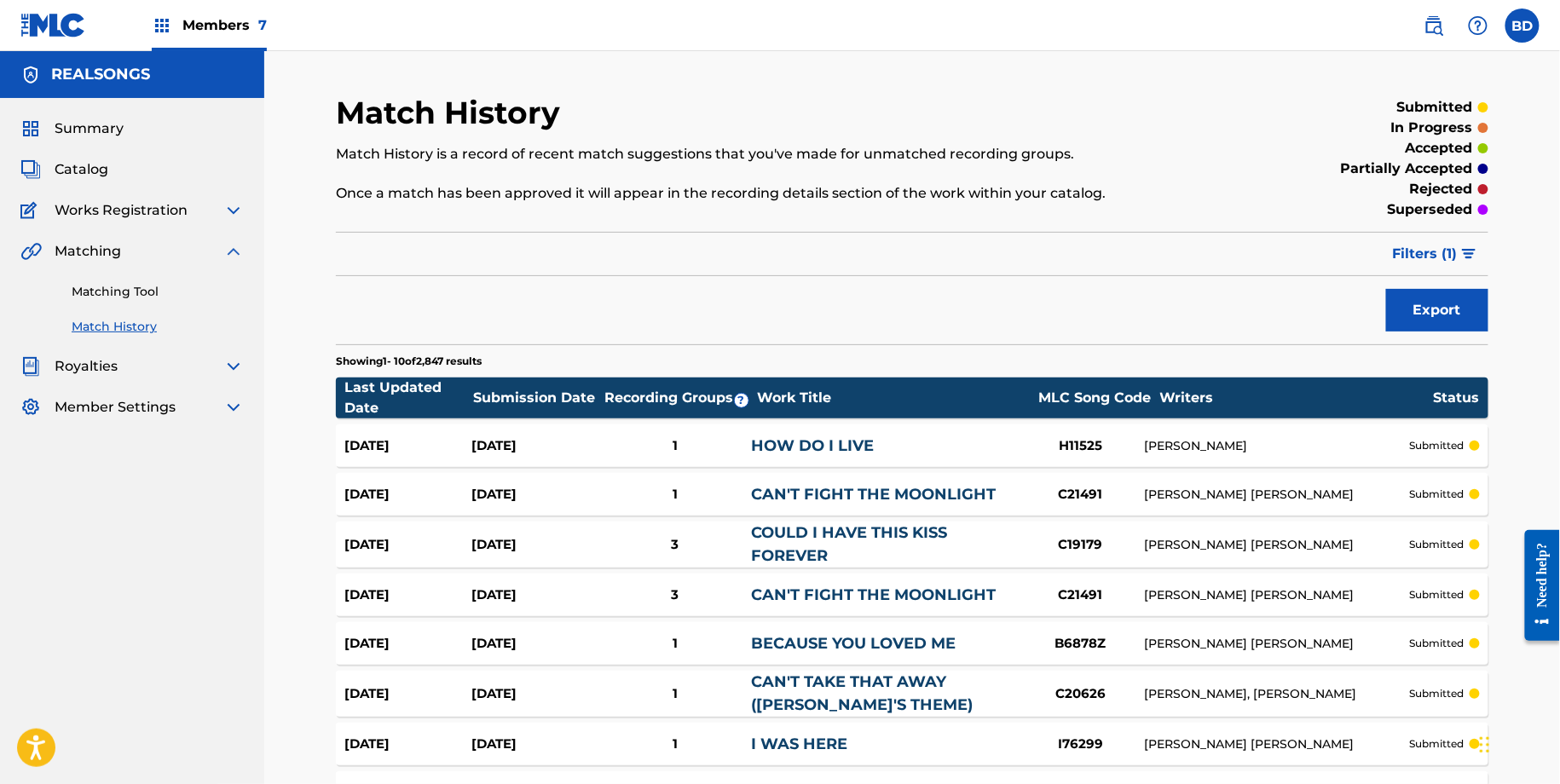
click at [482, 450] on div "Aug 21, 2025" at bounding box center [535, 446] width 127 height 20
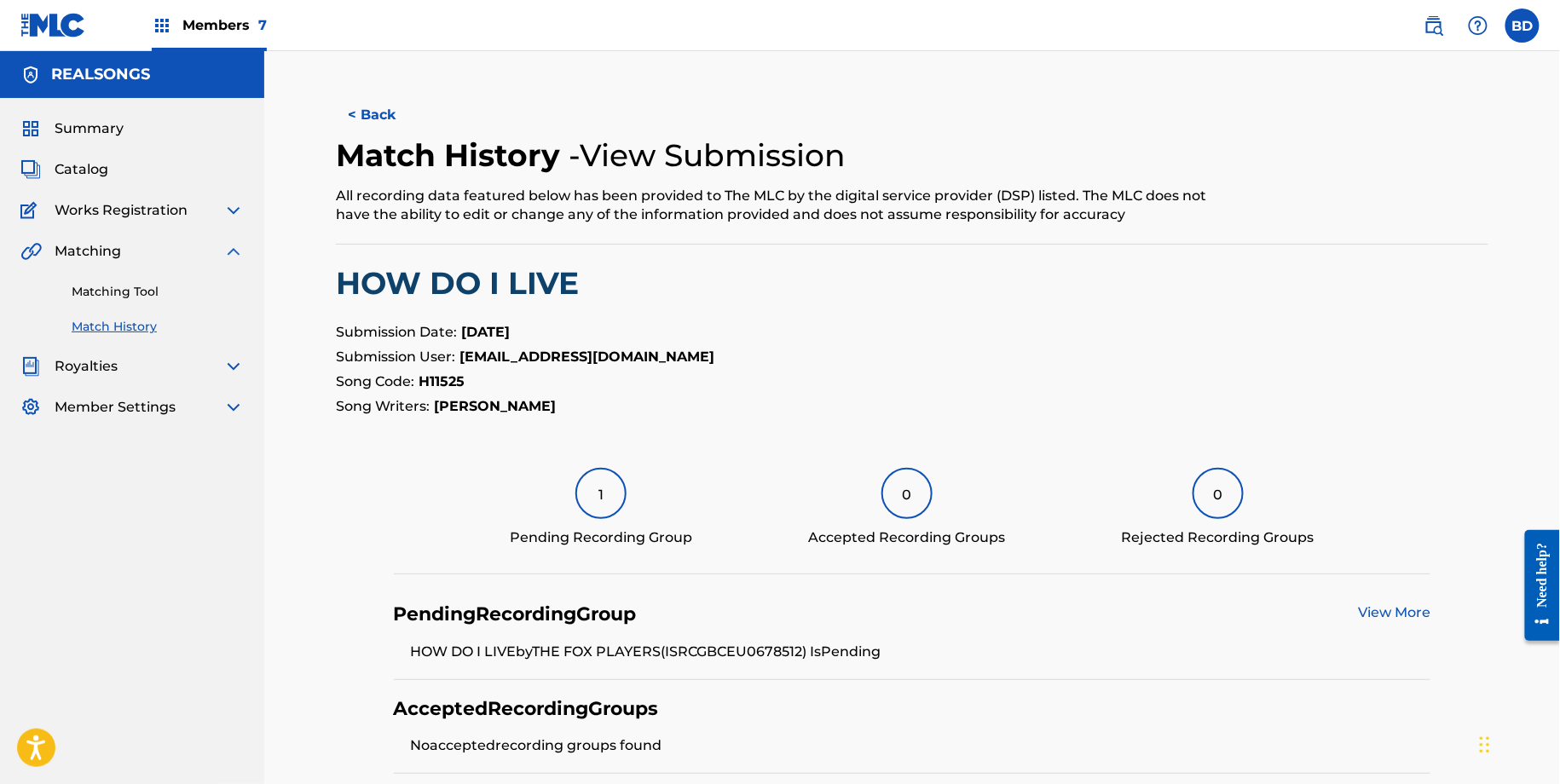
click at [170, 296] on link "Matching Tool" at bounding box center [157, 292] width 172 height 18
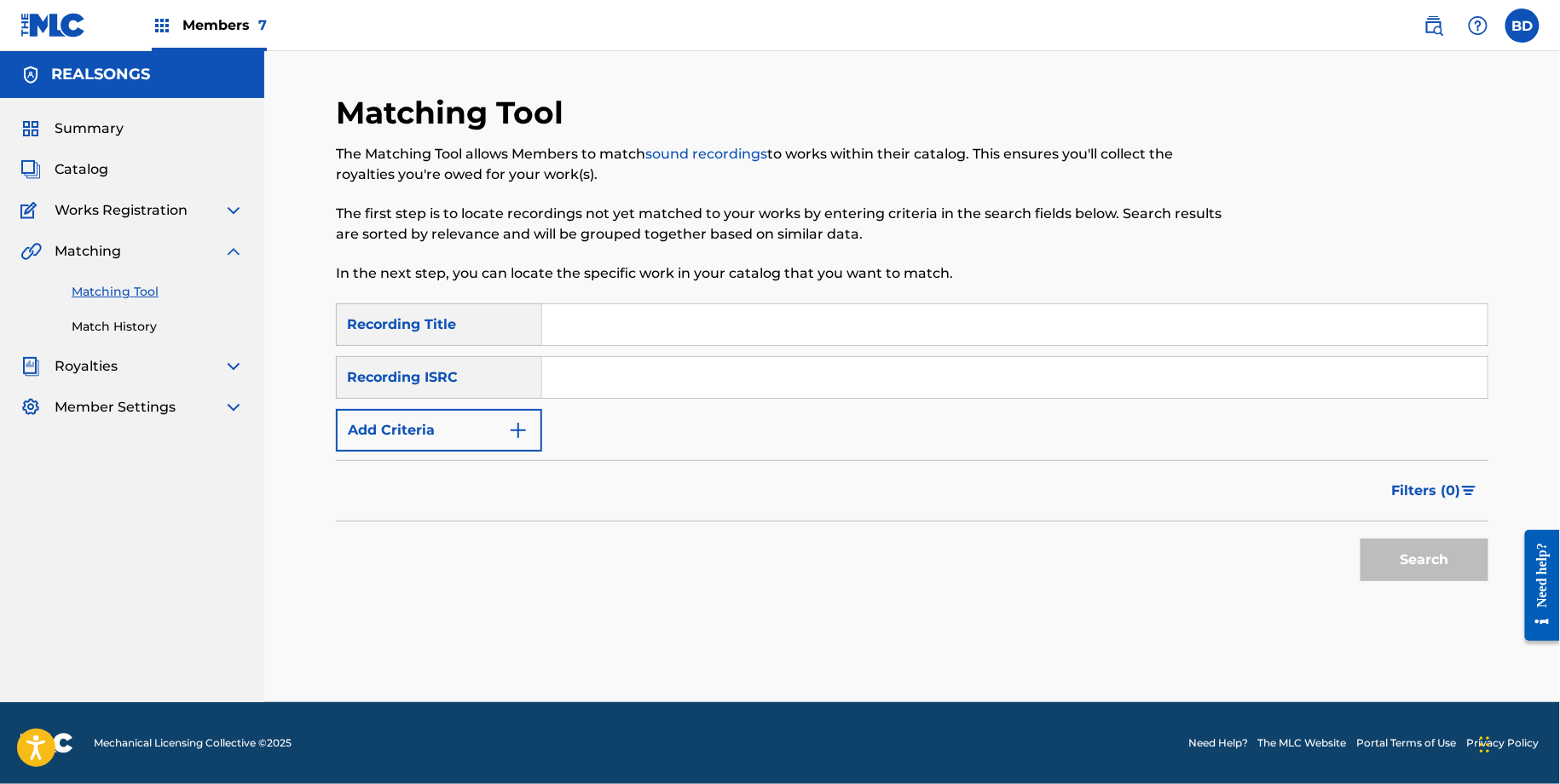
click at [615, 414] on div "SearchWithCriteriaa19a12f5-0810-499d-912f-c2f3ef69299f Recording Title SearchWi…" at bounding box center [911, 377] width 1152 height 148
click at [600, 390] on input "Search Form" at bounding box center [1014, 377] width 945 height 41
paste input "GBCFZ1200229"
type input "GBCFZ1200229"
click at [1360, 539] on button "Search" at bounding box center [1423, 559] width 128 height 43
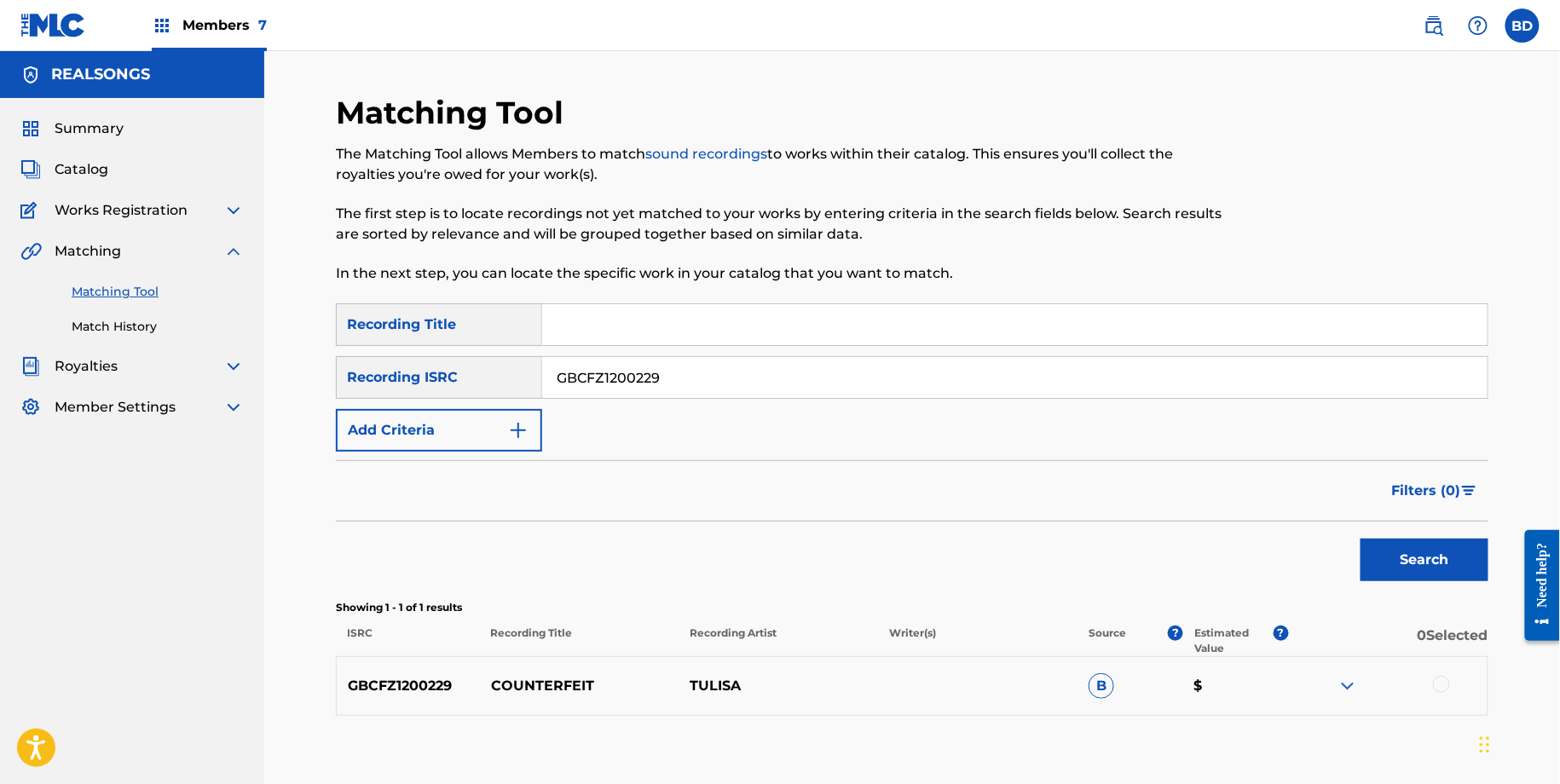
scroll to position [98, 0]
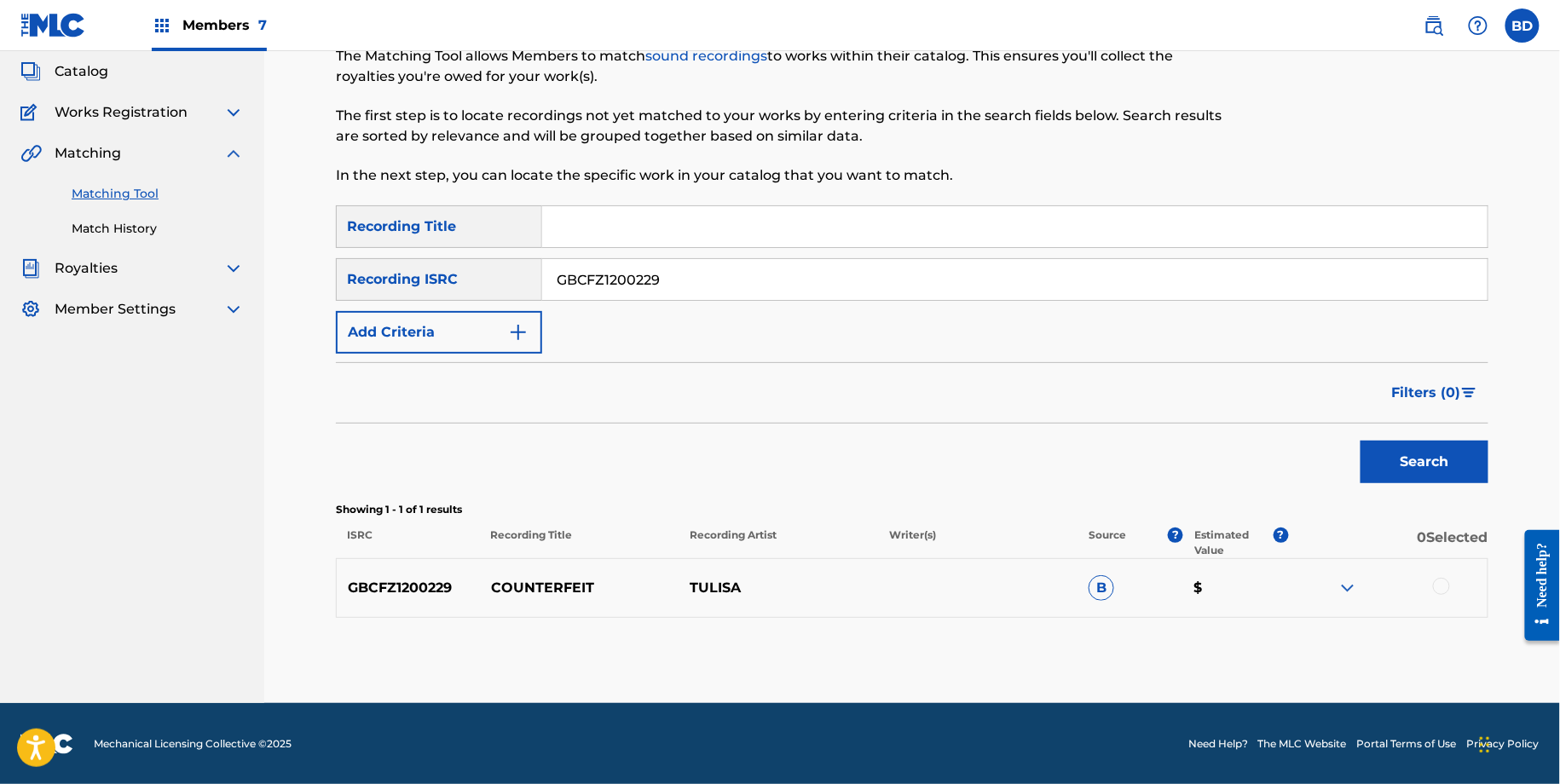
click at [1342, 577] on img at bounding box center [1347, 587] width 21 height 21
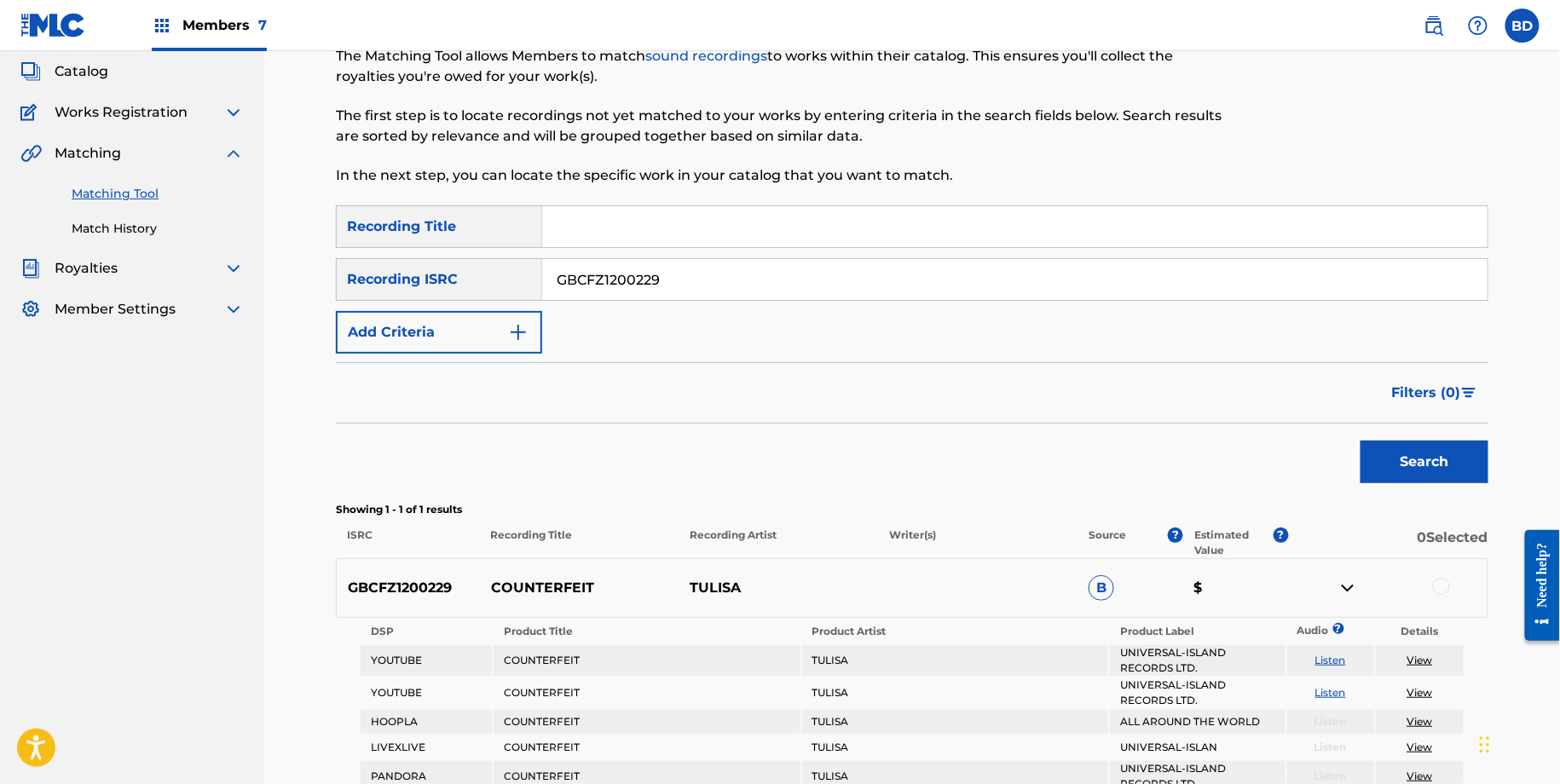
click at [532, 581] on p "COUNTERFEIT" at bounding box center [578, 587] width 199 height 21
copy p "COUNTERFEIT"
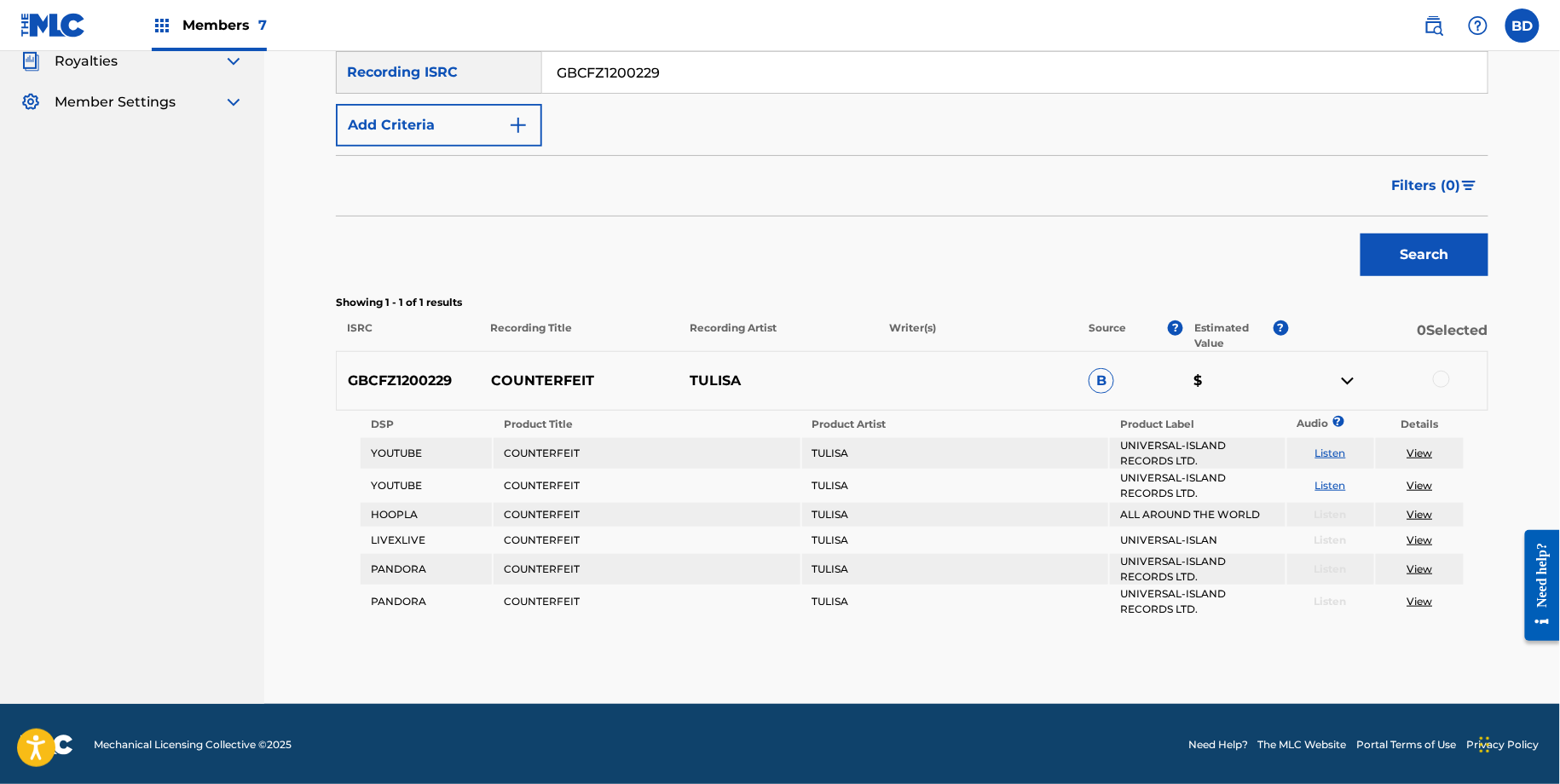
click at [1437, 375] on div at bounding box center [1440, 378] width 17 height 17
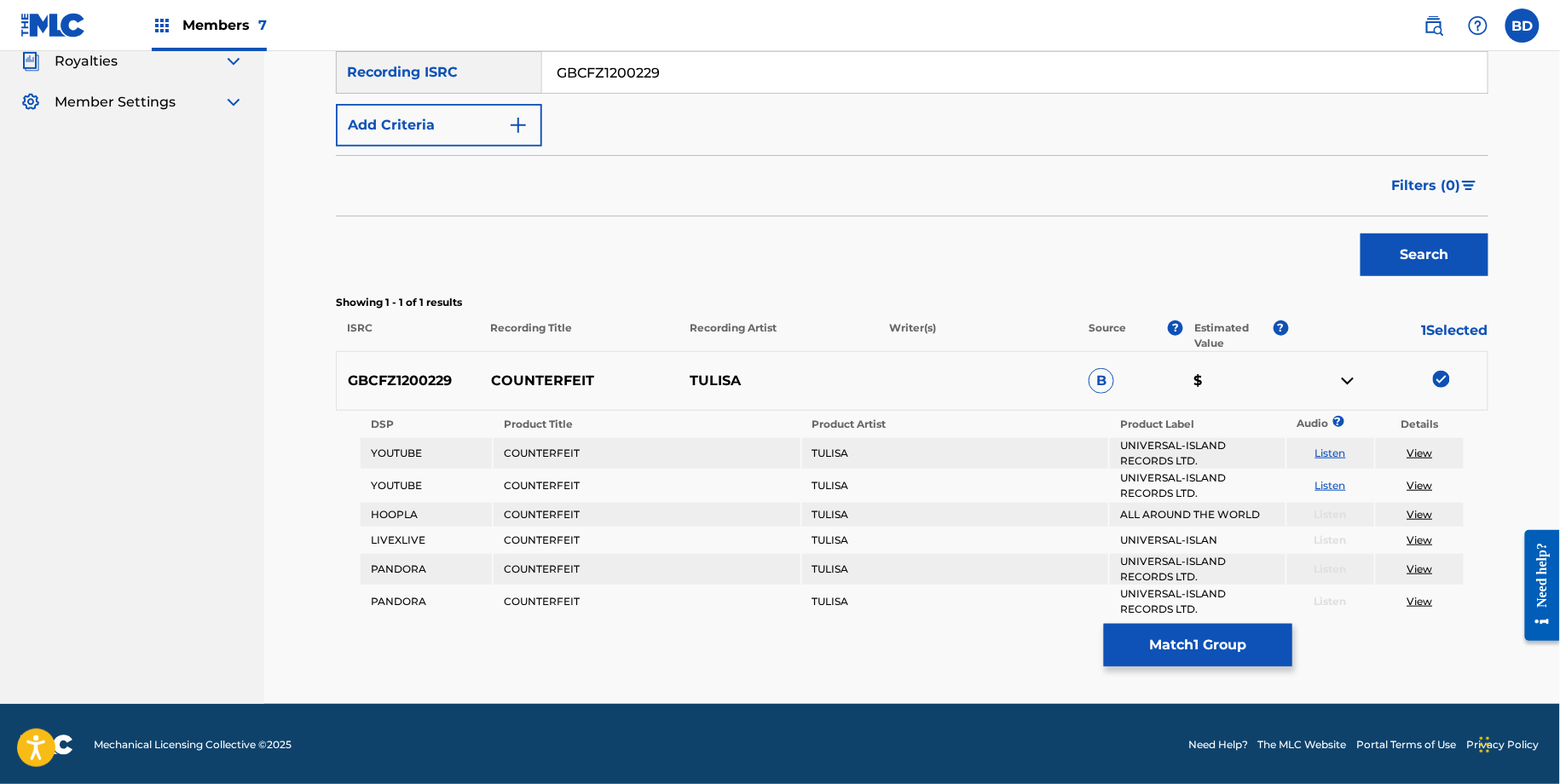
click at [1185, 668] on div "Matching Tool The Matching Tool allows Members to match sound recordings to wor…" at bounding box center [911, 246] width 1152 height 915
click at [1200, 650] on button "Match 1 Group" at bounding box center [1197, 644] width 188 height 43
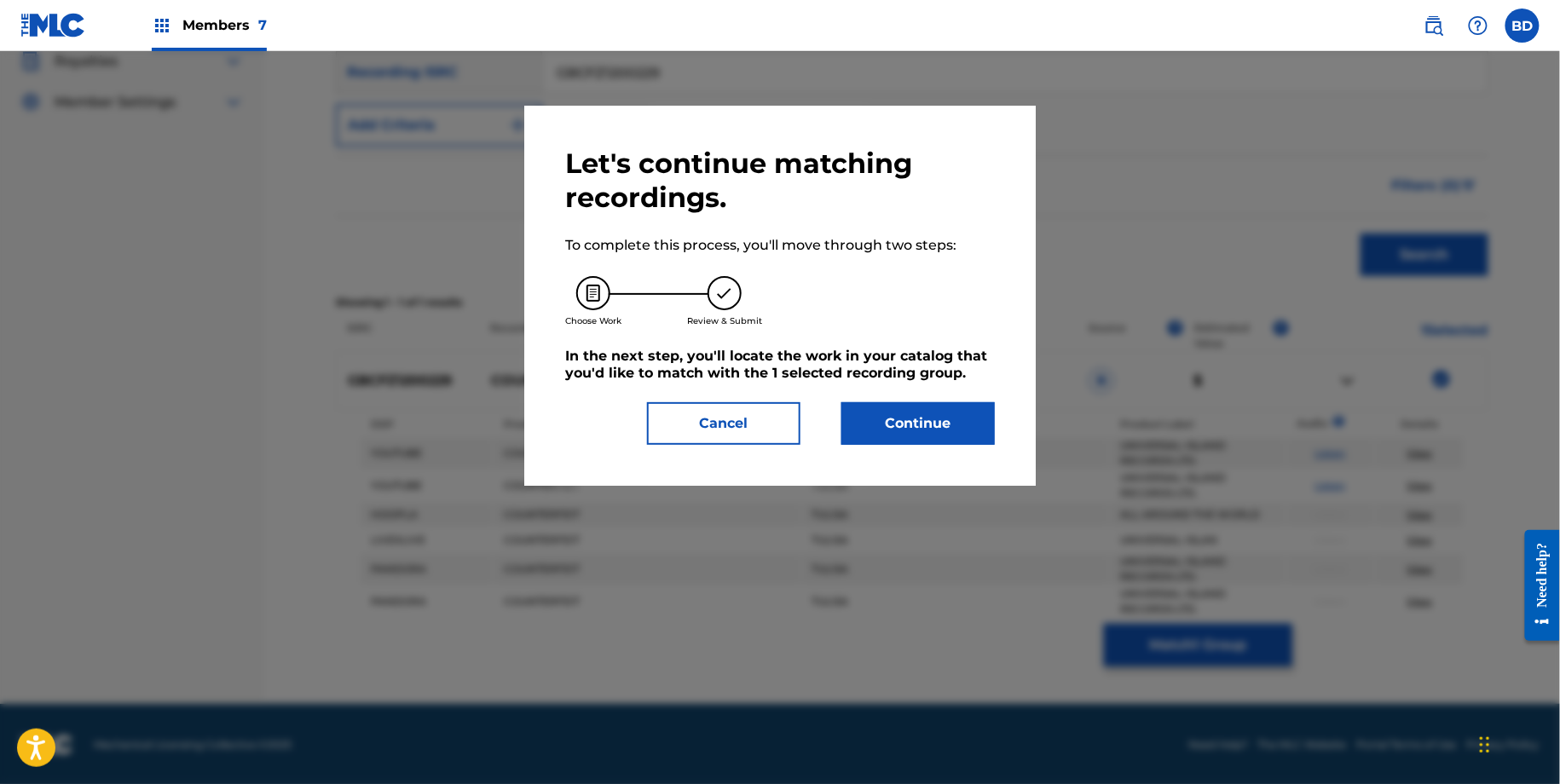
click at [948, 412] on button "Continue" at bounding box center [917, 423] width 154 height 43
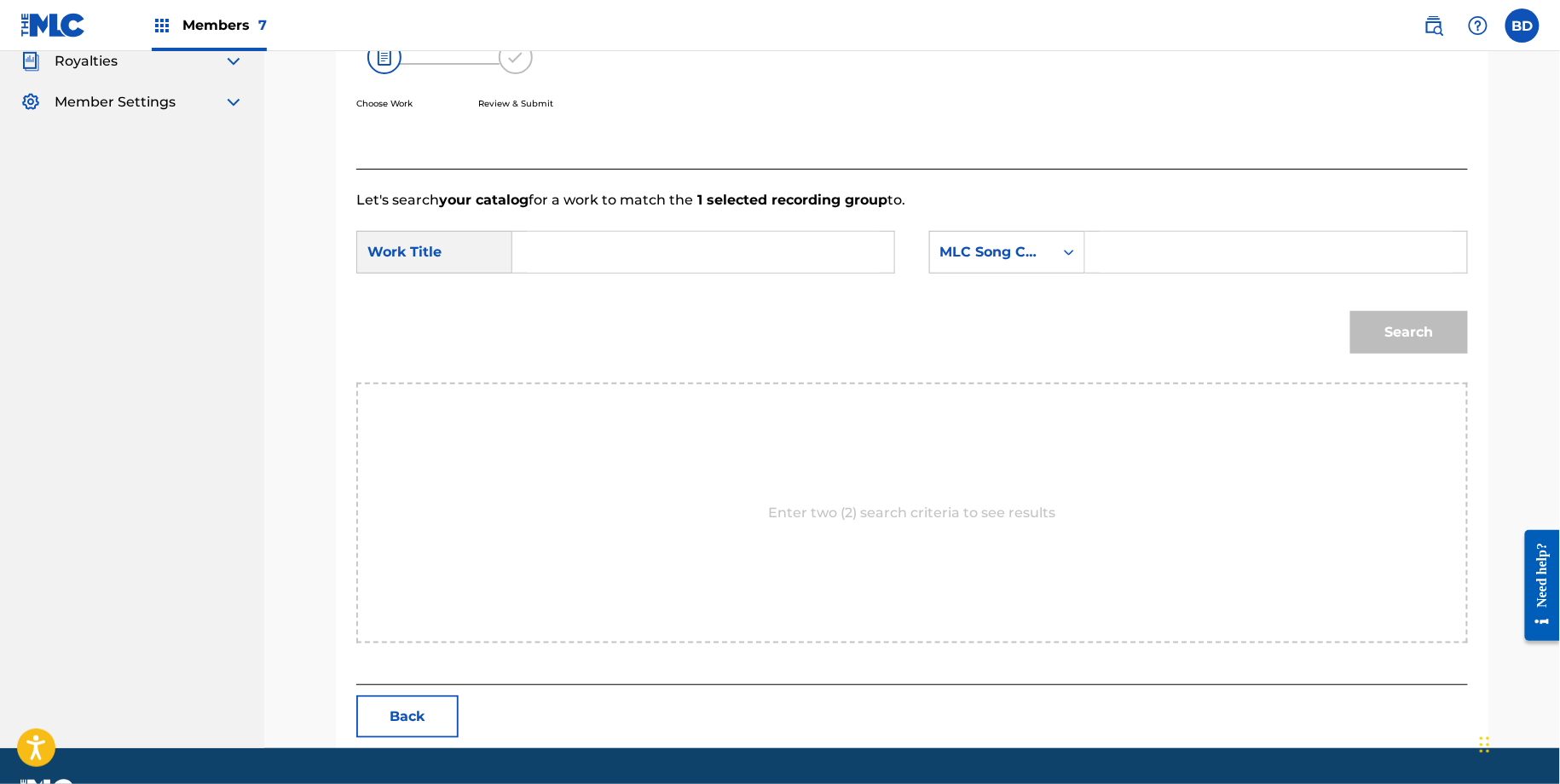
click at [1156, 253] on input "Search Form" at bounding box center [1276, 251] width 353 height 41
paste input "CVCNVH"
type input "CVCNVH"
click at [725, 248] on input "Search Form" at bounding box center [703, 251] width 353 height 41
type input "counterfeit"
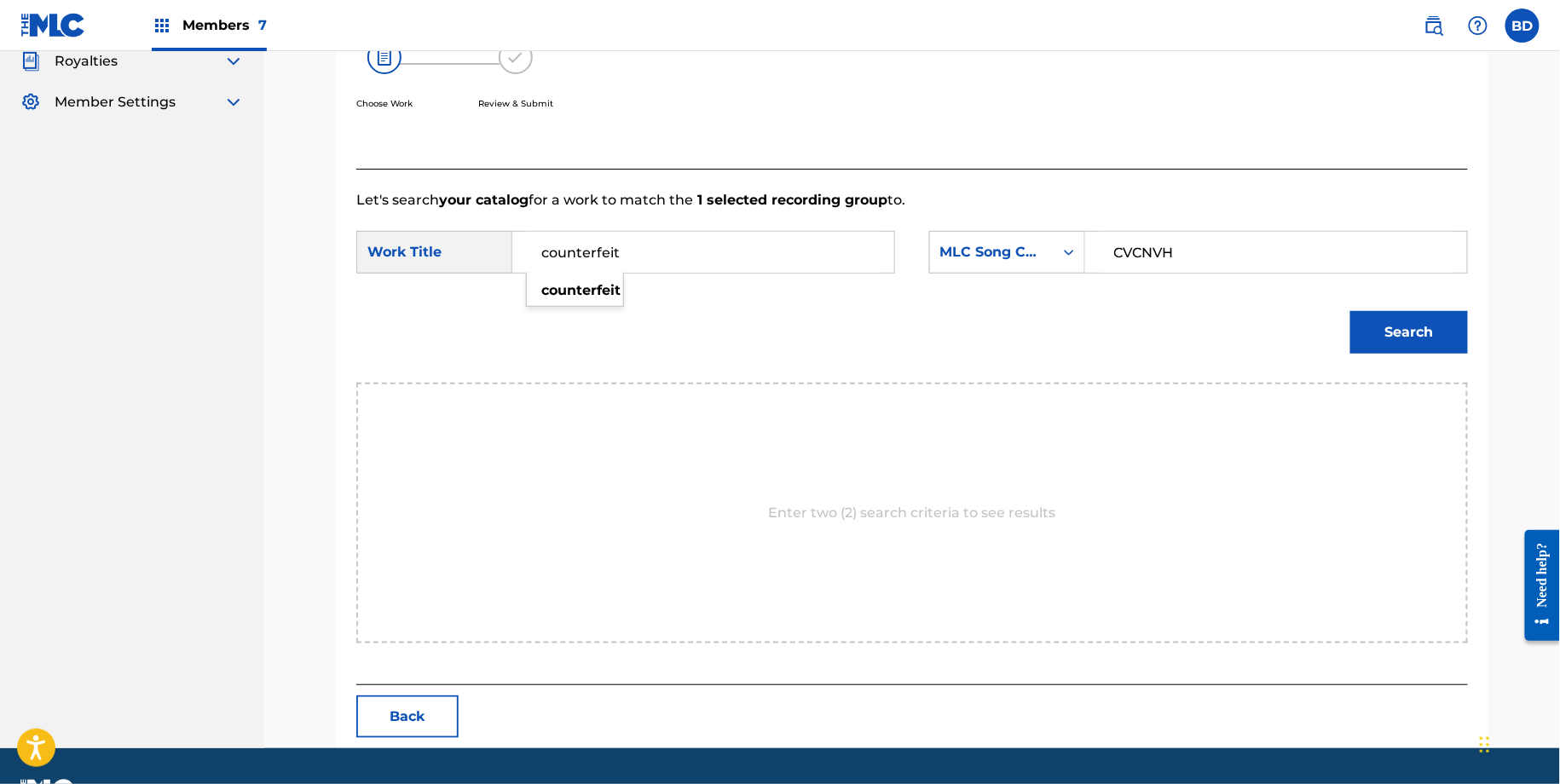
click at [1417, 330] on button "Search" at bounding box center [1408, 332] width 118 height 43
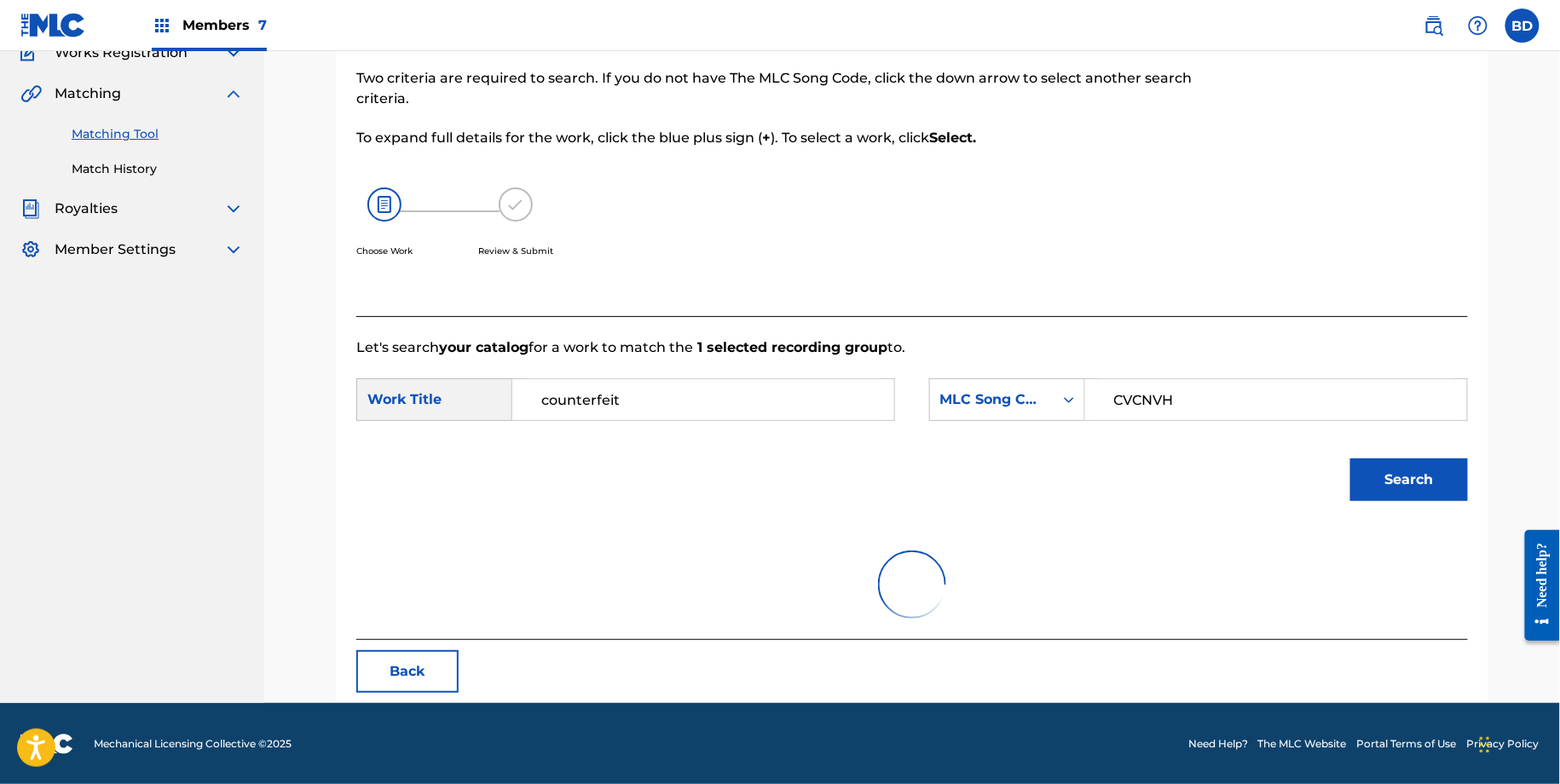
scroll to position [279, 0]
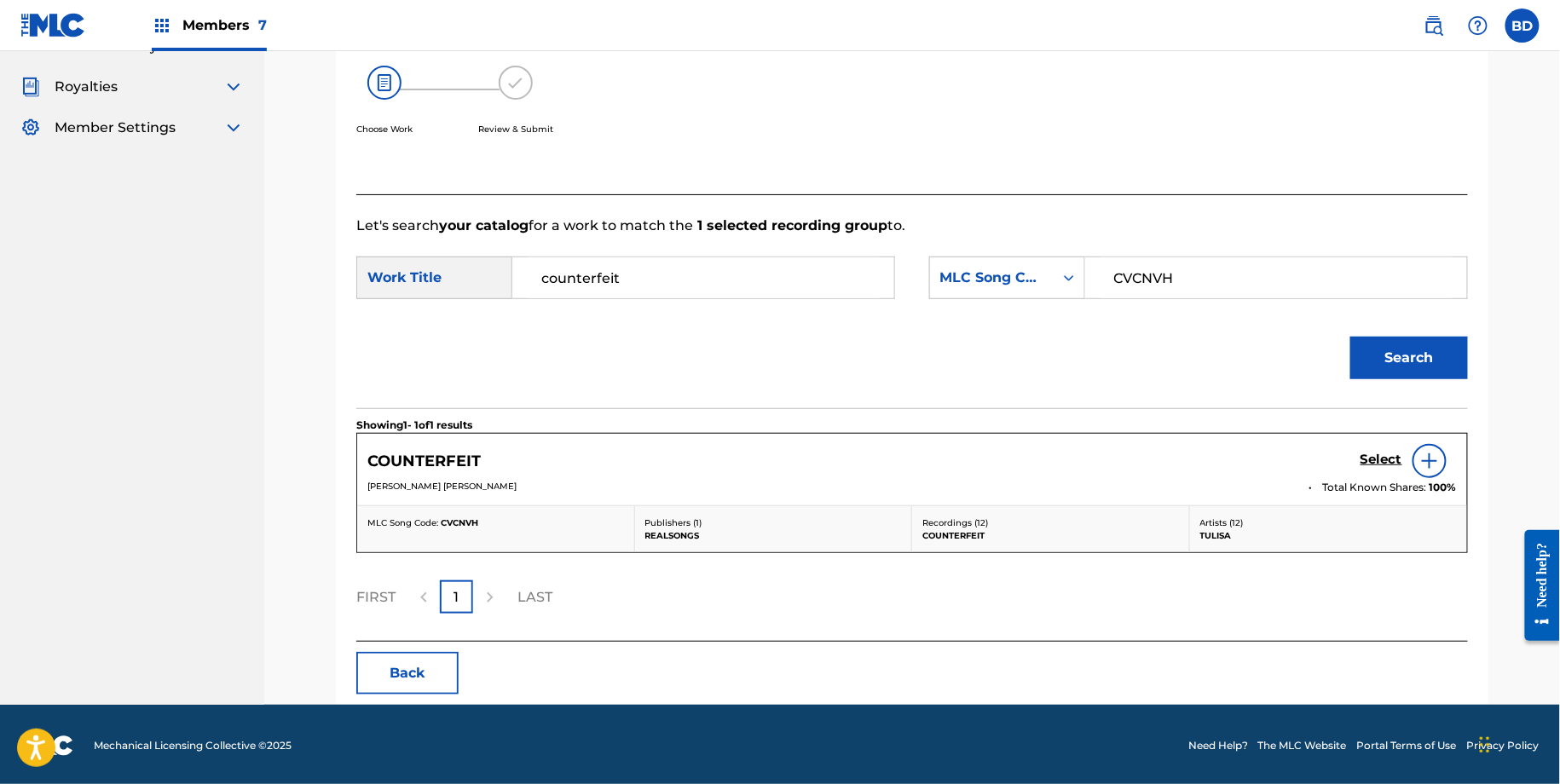
click at [1377, 452] on h5 "Select" at bounding box center [1381, 459] width 42 height 16
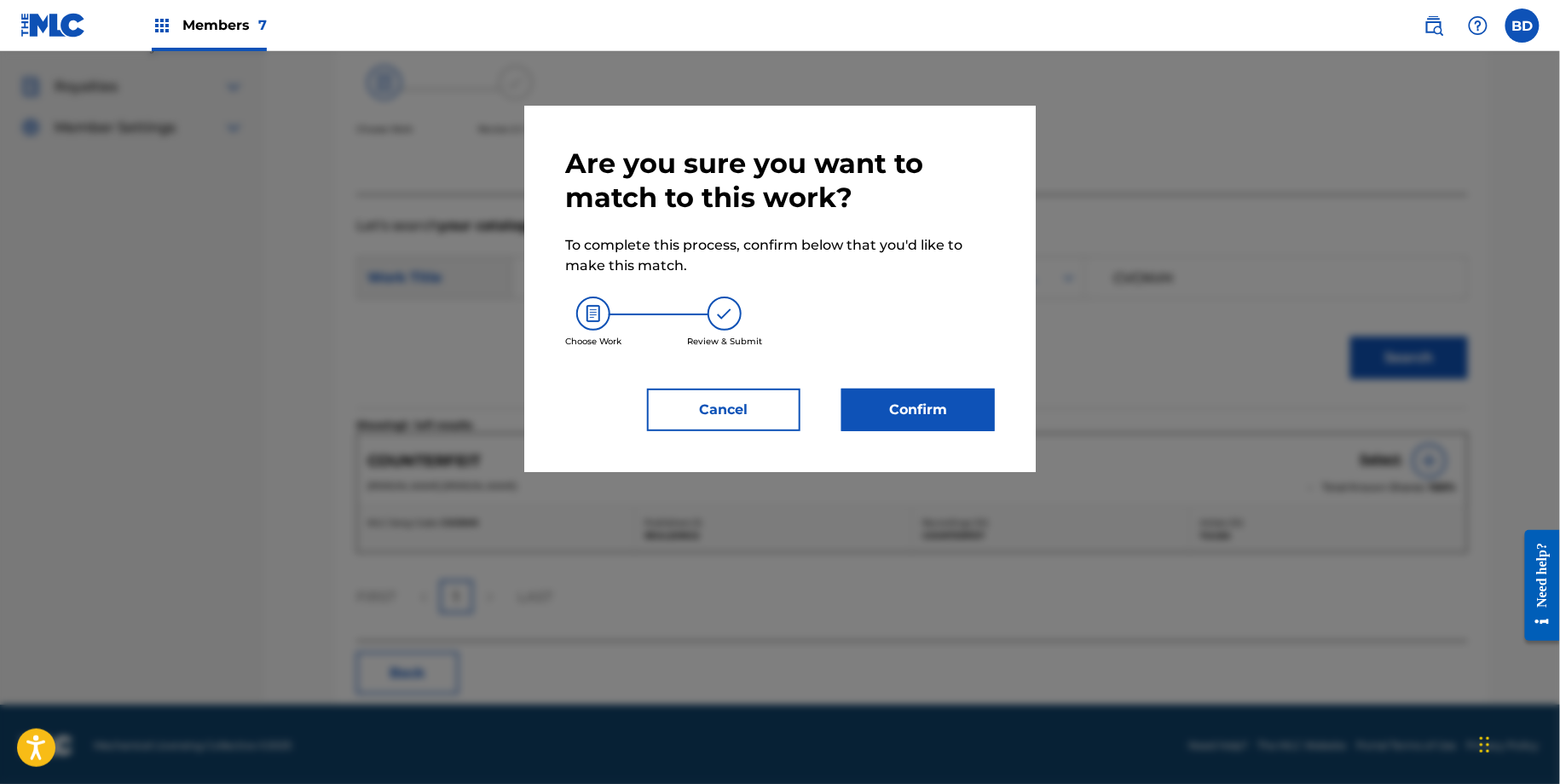
click at [913, 411] on button "Confirm" at bounding box center [917, 409] width 154 height 43
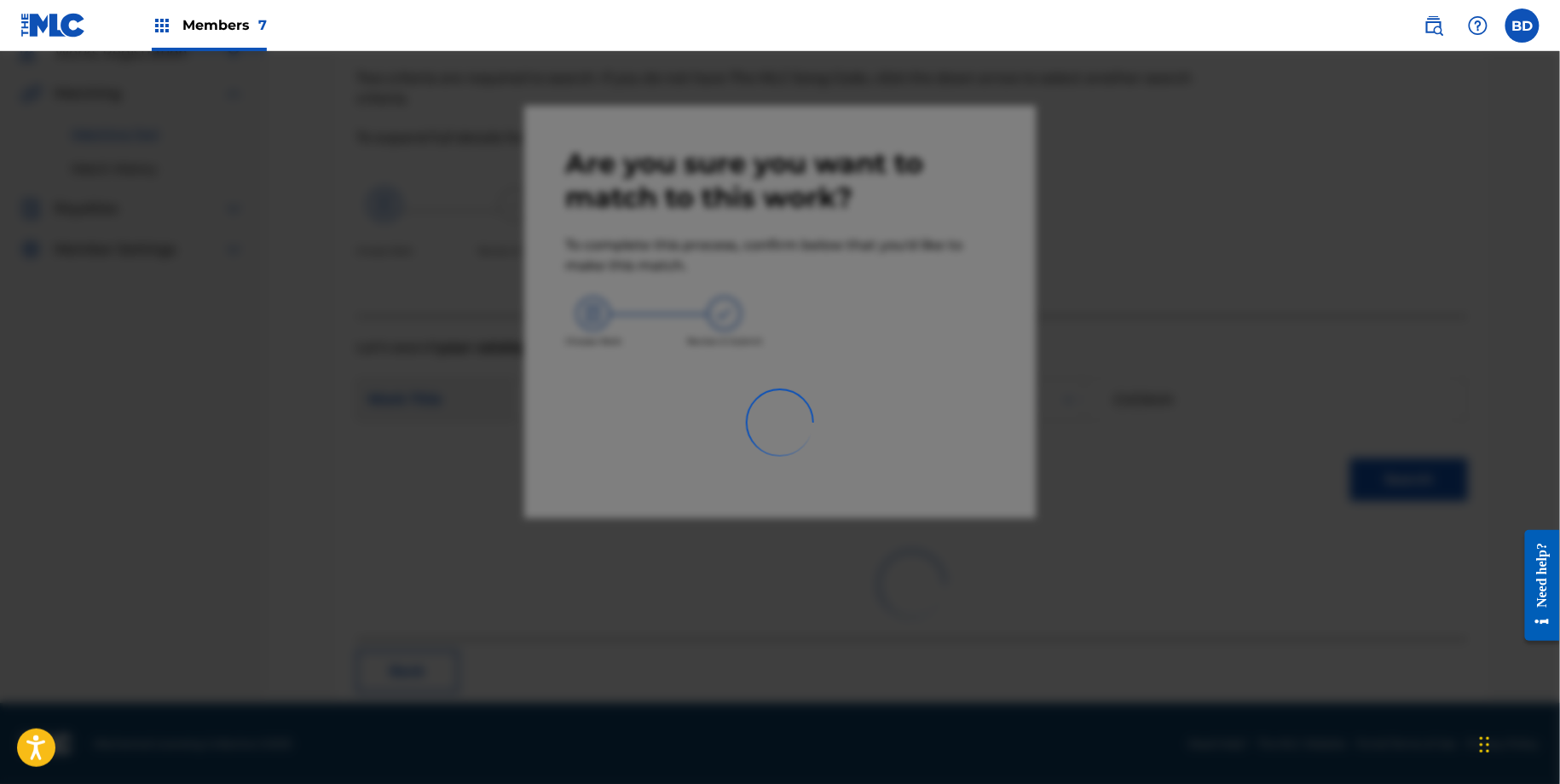
scroll to position [46, 0]
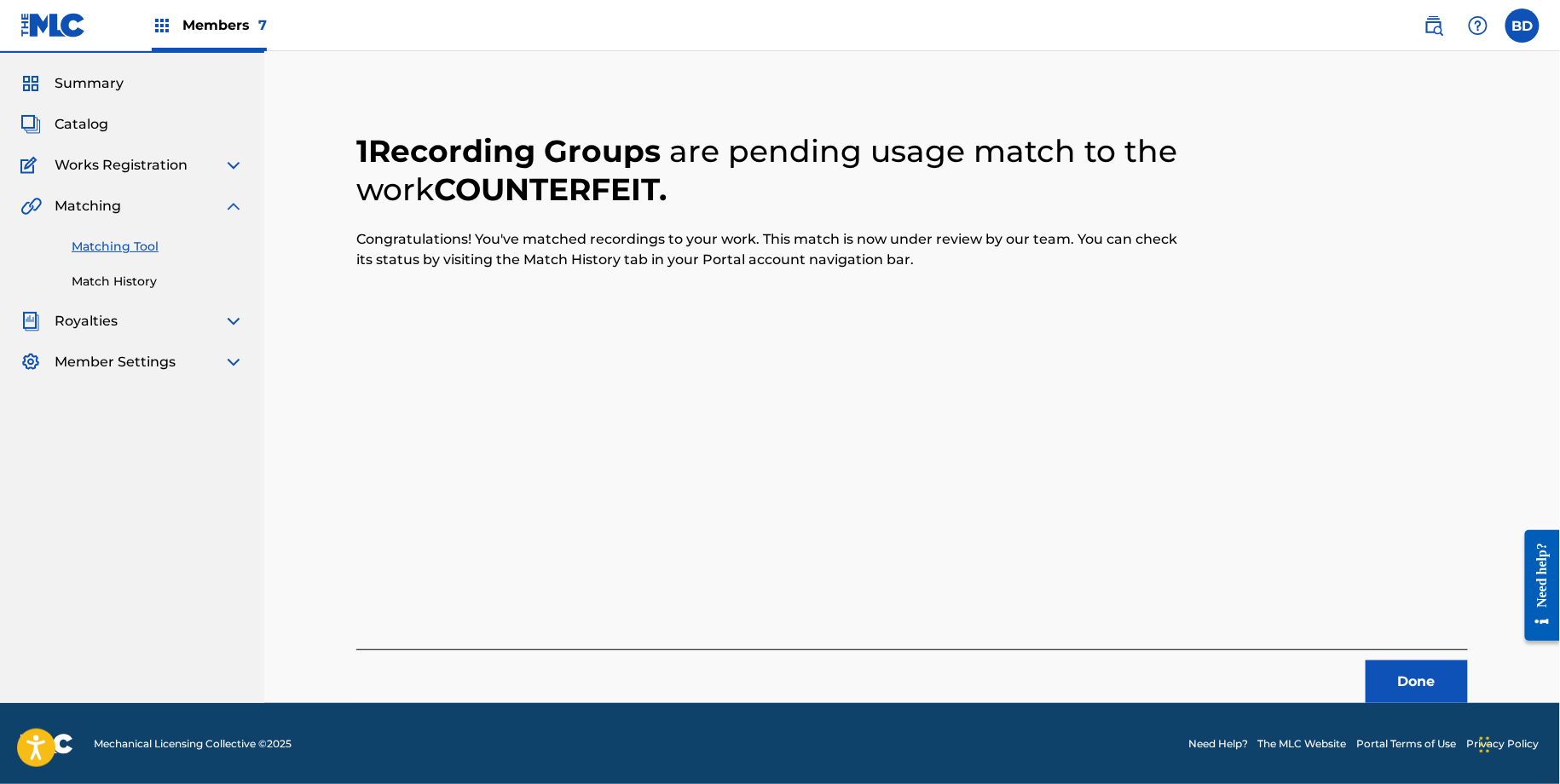
click at [205, 277] on link "Match History" at bounding box center [157, 281] width 172 height 18
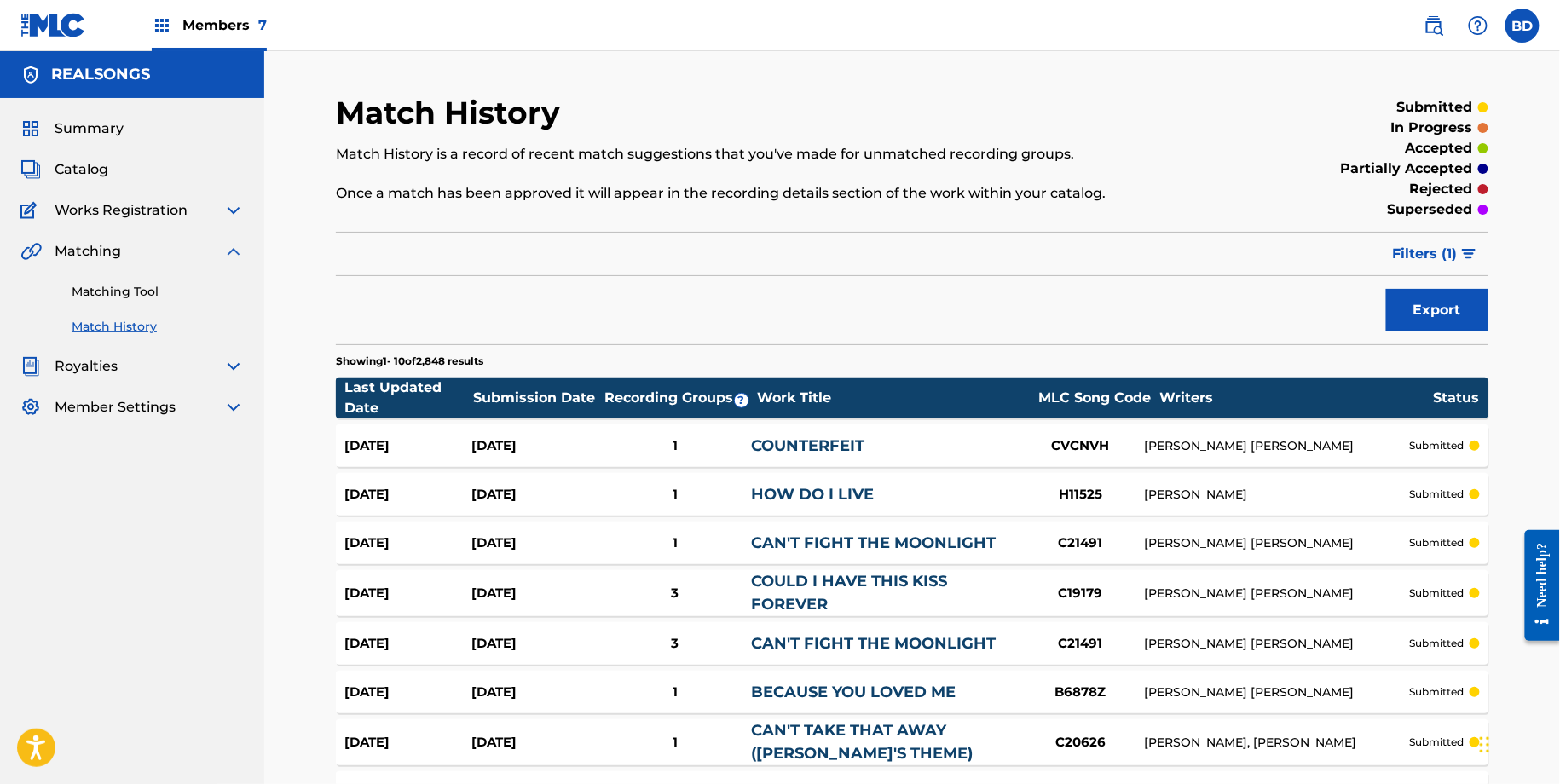
click at [790, 437] on link "COUNTERFEIT" at bounding box center [807, 445] width 113 height 19
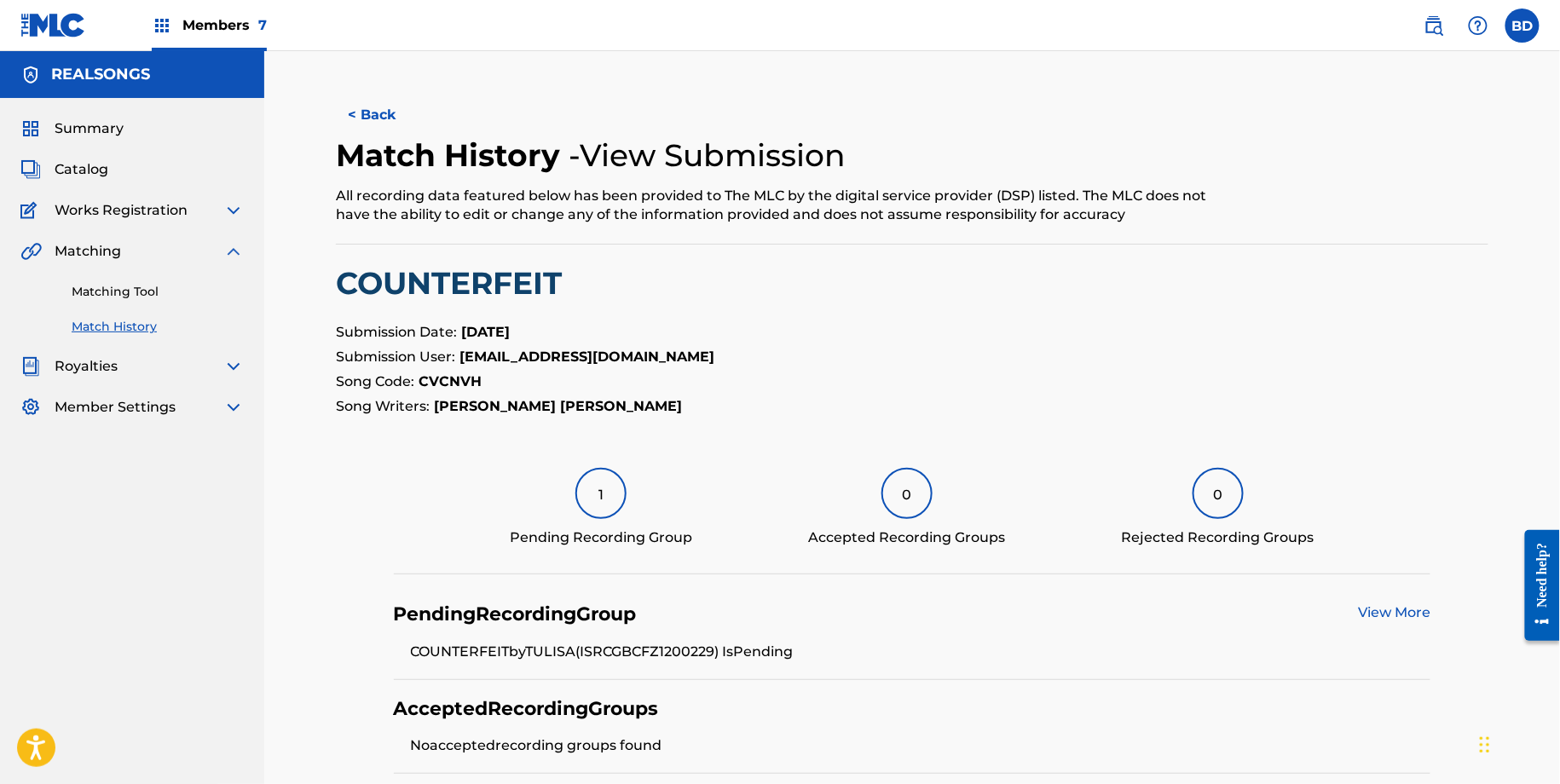
click at [181, 290] on link "Matching Tool" at bounding box center [157, 292] width 172 height 18
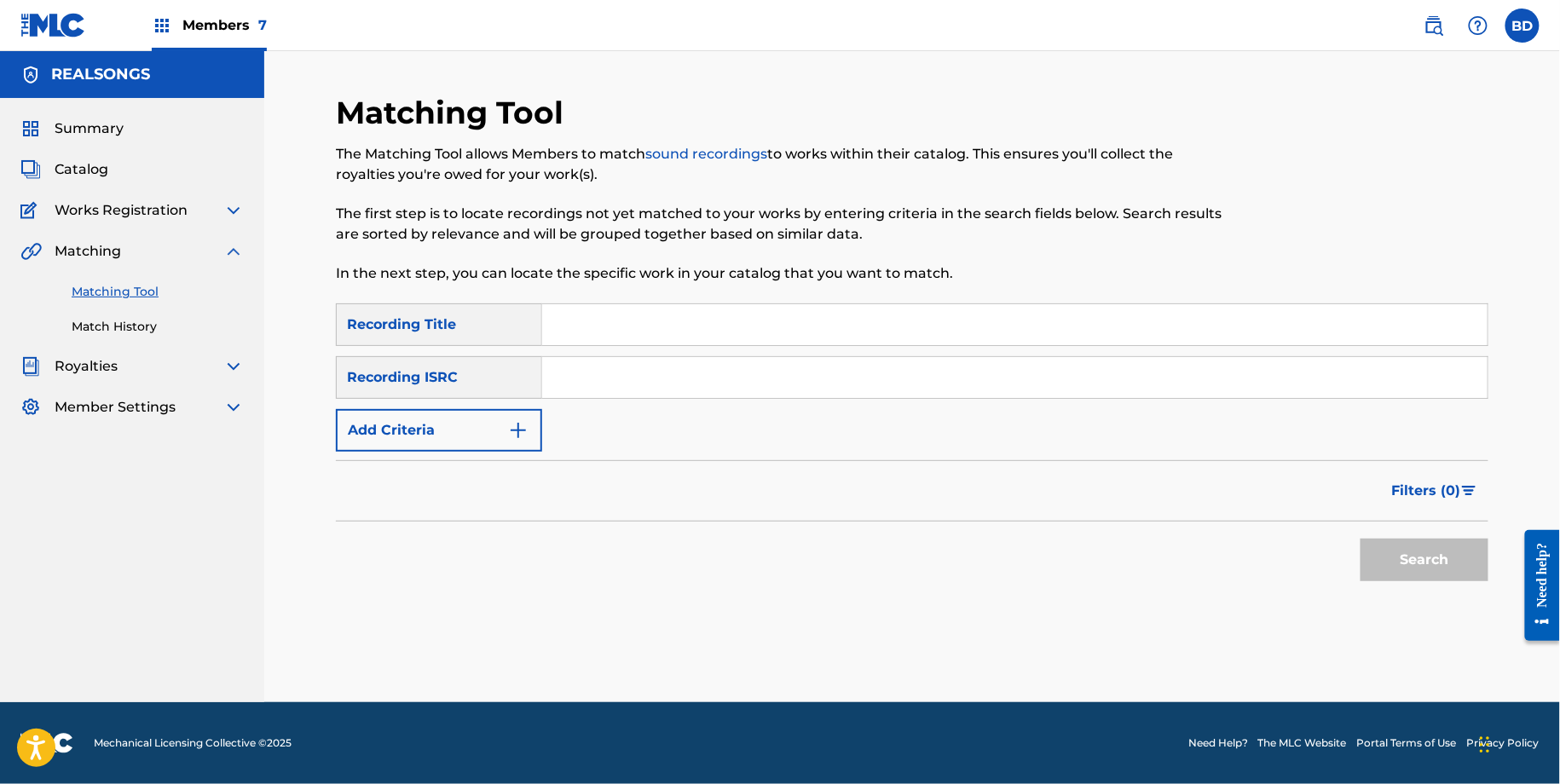
click at [627, 381] on input "Search Form" at bounding box center [1014, 377] width 945 height 41
paste input "GBCFZ1700517"
click at [1360, 539] on button "Search" at bounding box center [1423, 559] width 128 height 43
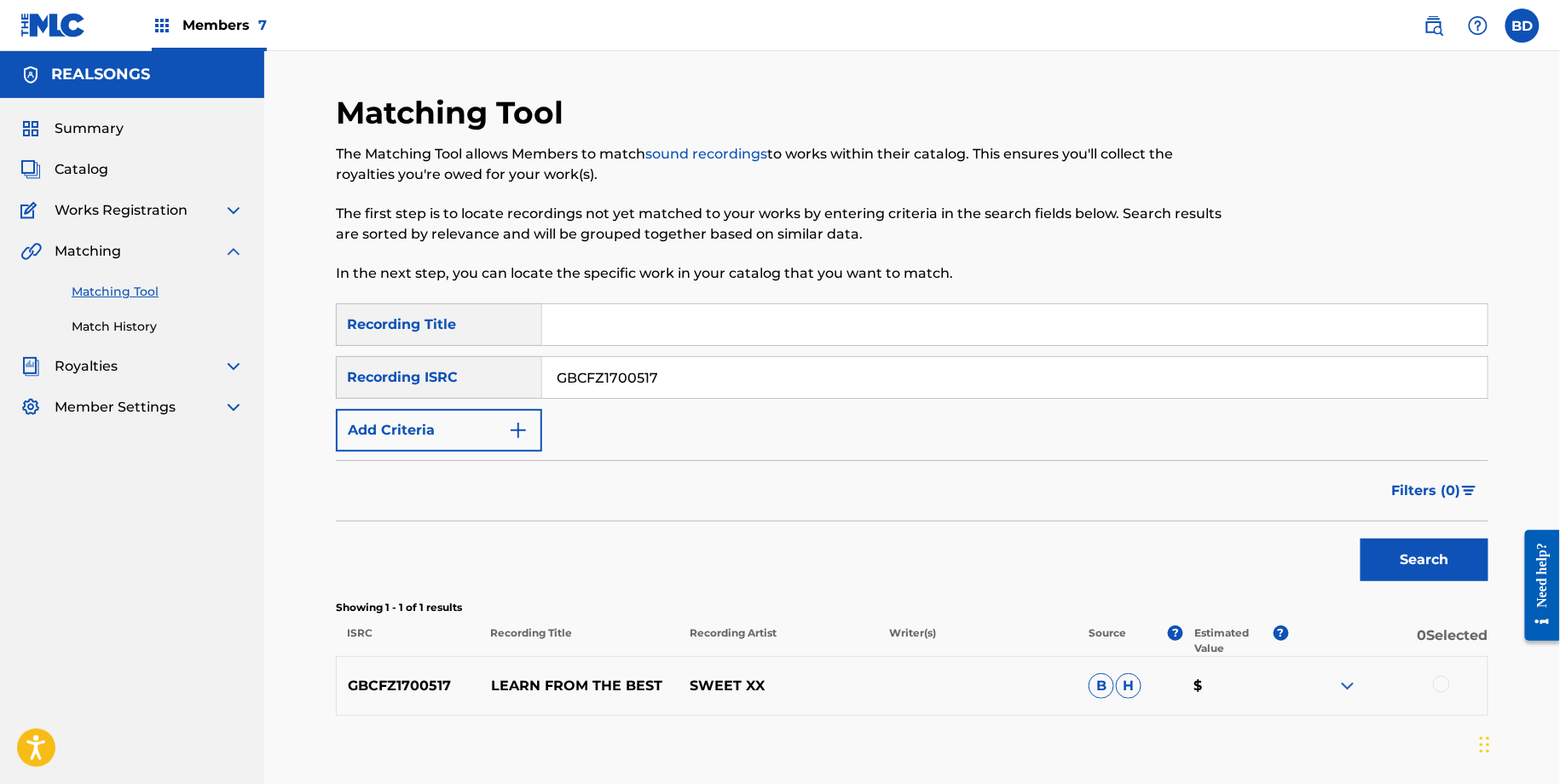
scroll to position [98, 0]
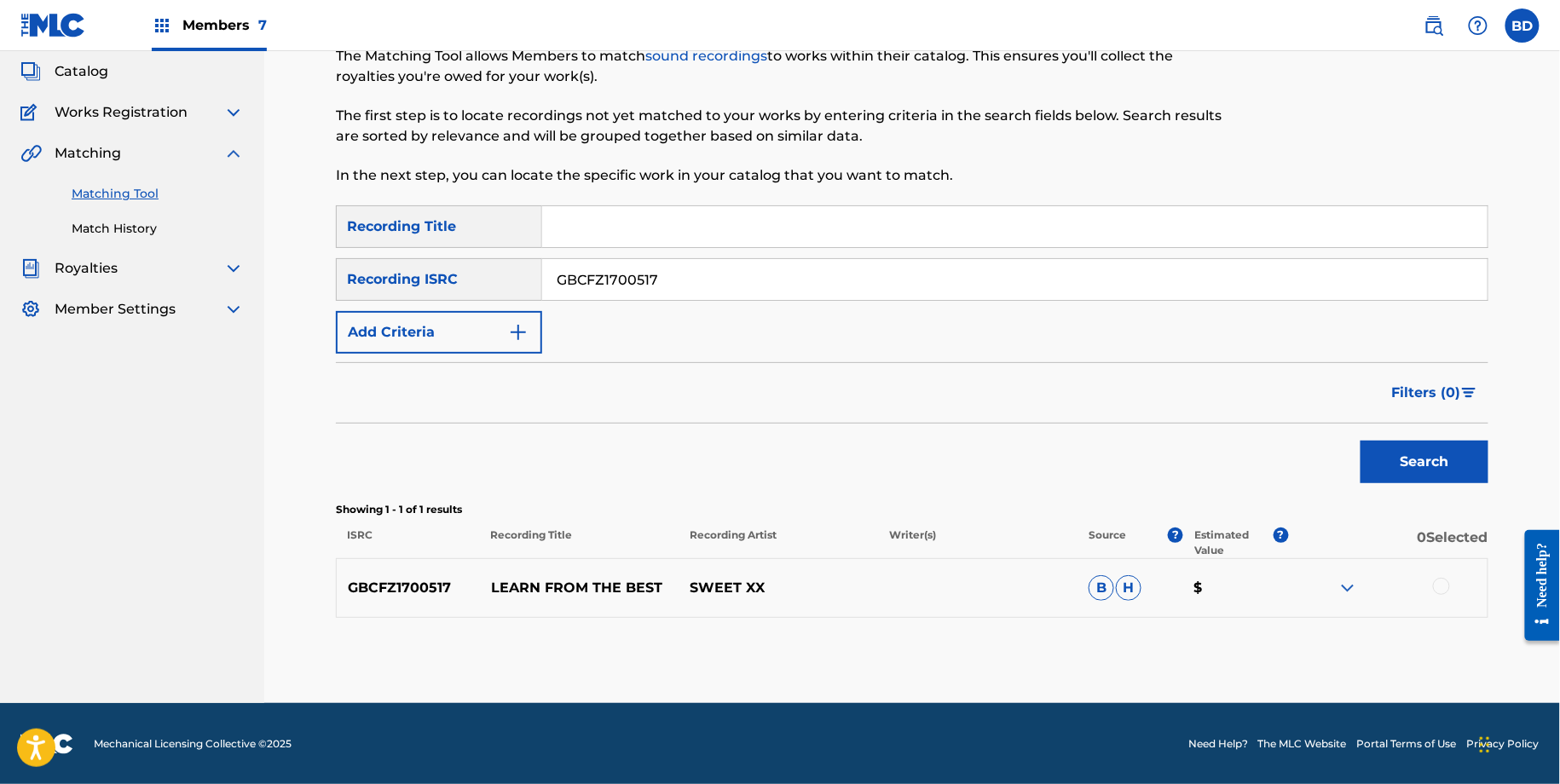
click at [1347, 587] on img at bounding box center [1347, 587] width 21 height 21
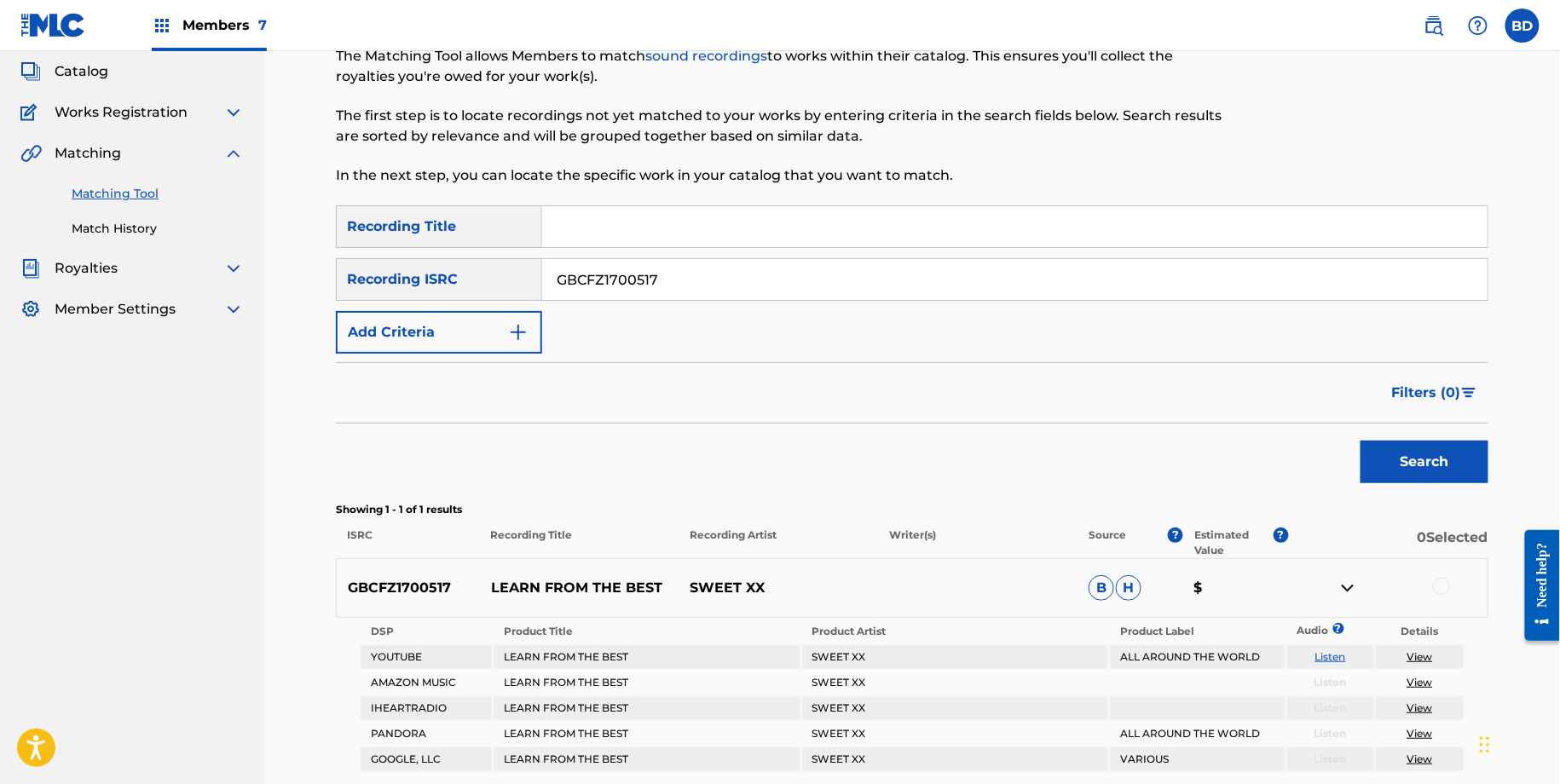
click at [622, 576] on div "GBCFZ1700517 LEARN FROM THE BEST SWEET XX B H $" at bounding box center [911, 588] width 1152 height 59
copy p "LEARN FROM THE BEST"
click at [610, 277] on input "GBCFZ1700517" at bounding box center [1014, 279] width 945 height 41
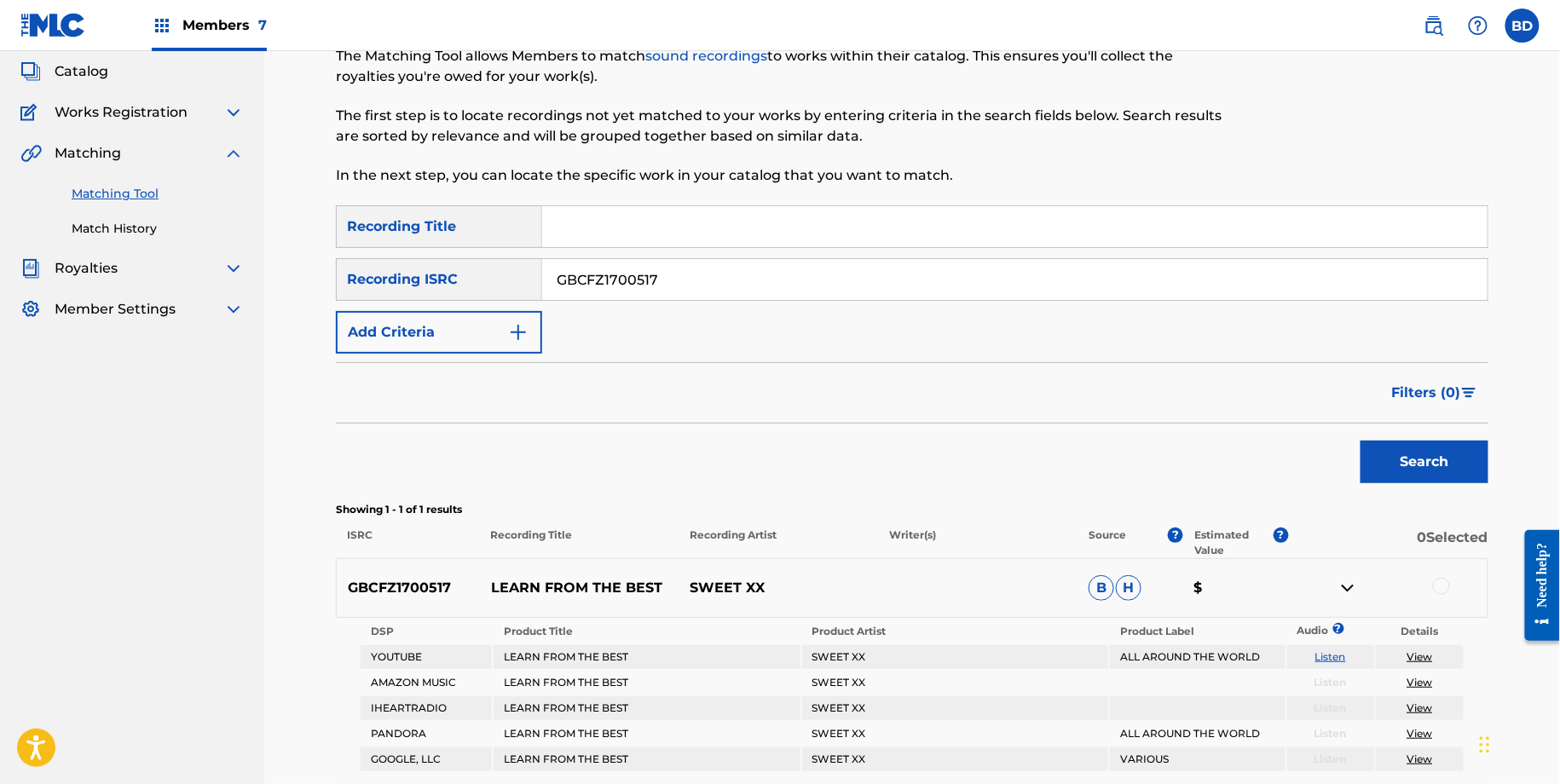
paste input "GBCMJ0713827"
click at [610, 277] on input "GBCFZ1GBCMJ0713827700517" at bounding box center [1014, 279] width 945 height 41
click at [608, 273] on input "GBCFZ1GBCMJ0713827700517" at bounding box center [1014, 279] width 945 height 41
paste input "GBCMJ0713827"
click at [1360, 441] on button "Search" at bounding box center [1423, 461] width 128 height 43
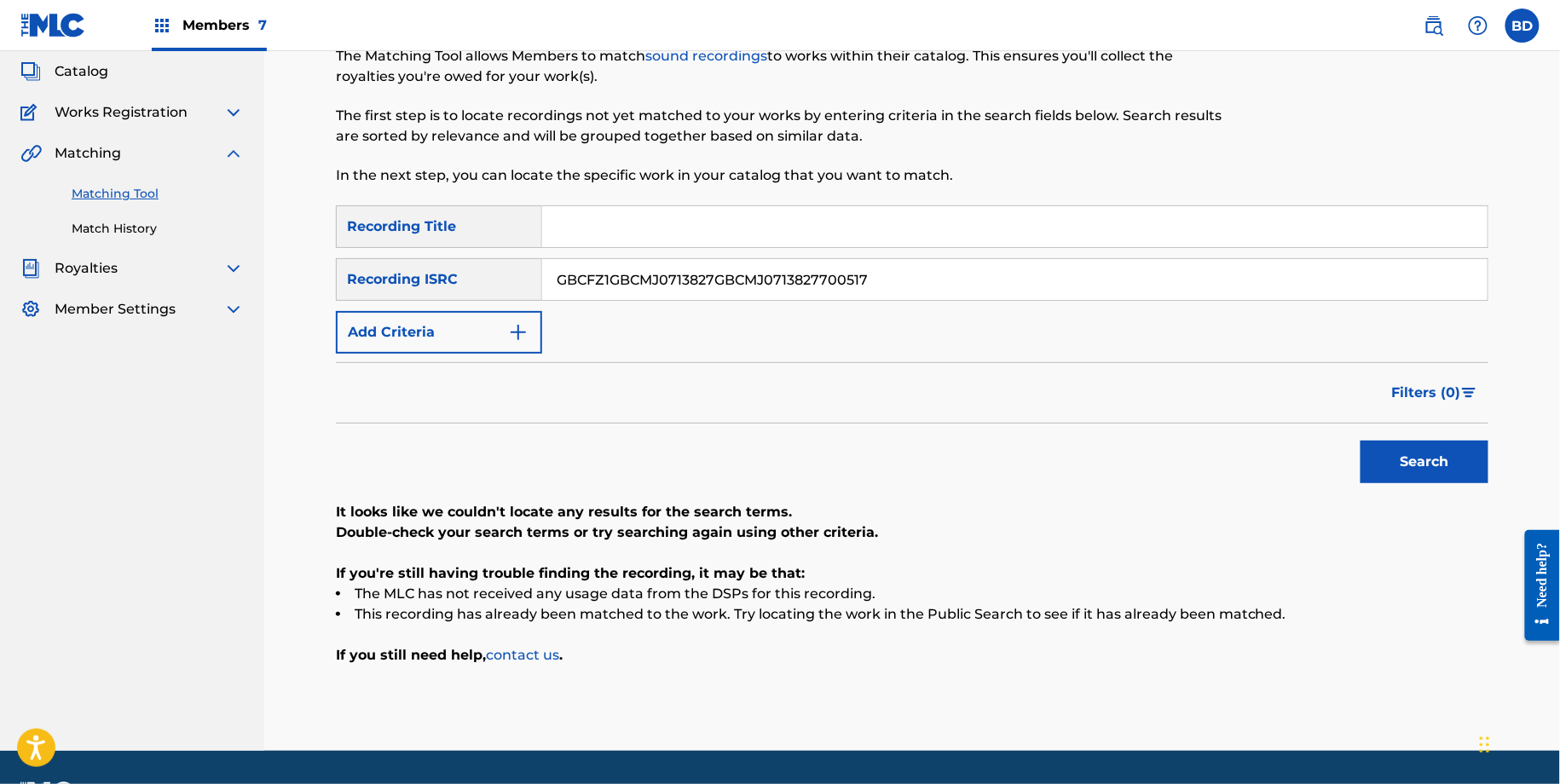
click at [608, 273] on input "GBCFZ1GBCMJ0713827GBCMJ0713827700517" at bounding box center [1014, 279] width 945 height 41
paste input "MJ071382"
type input "GBCMJ0713827"
click at [1360, 441] on button "Search" at bounding box center [1423, 461] width 128 height 43
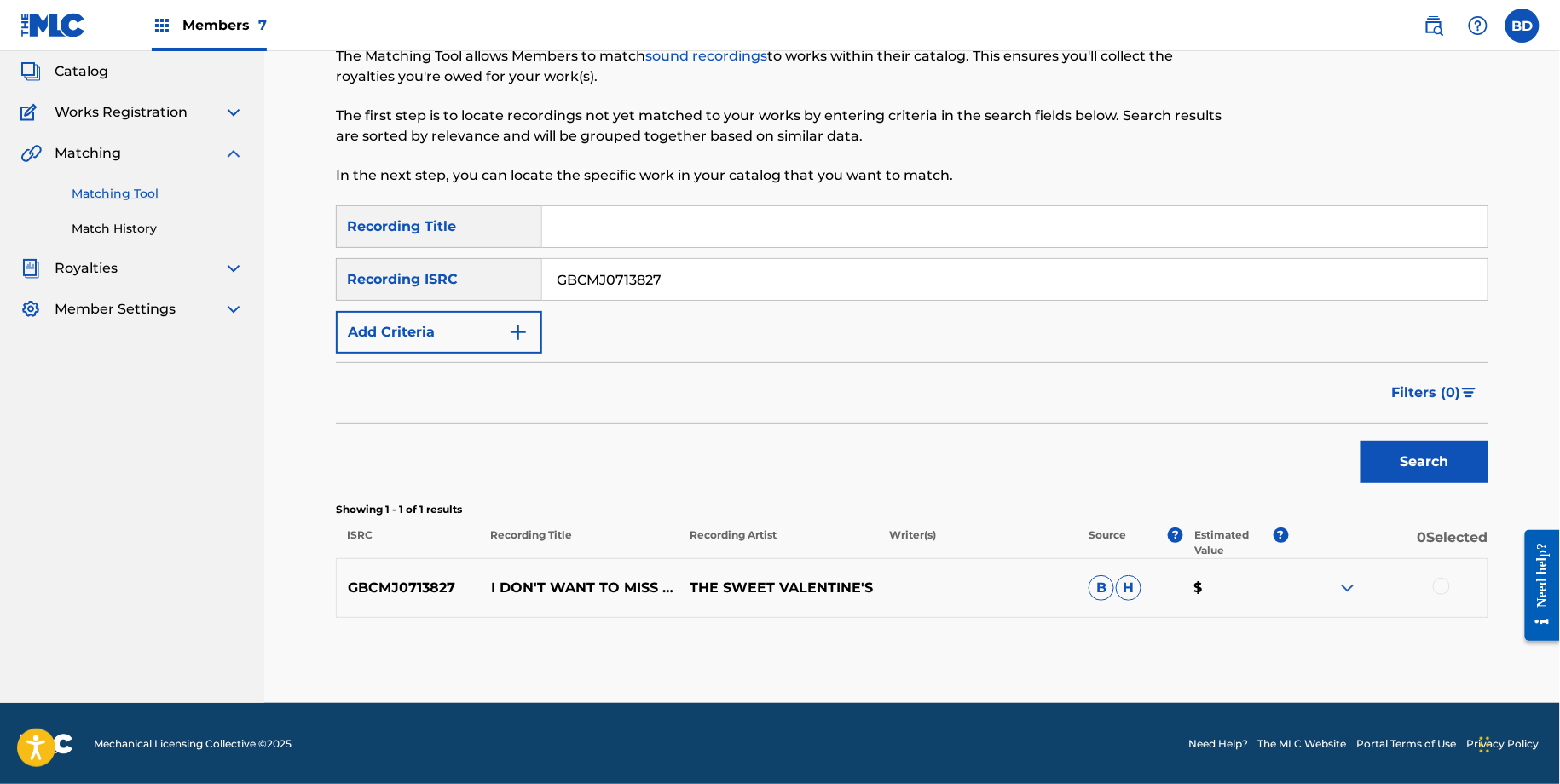
click at [506, 577] on p "I DON'T WANT TO MISS A THING" at bounding box center [578, 587] width 199 height 21
copy p "I DON'T WANT TO MISS A THING"
click at [1353, 584] on img at bounding box center [1347, 587] width 21 height 21
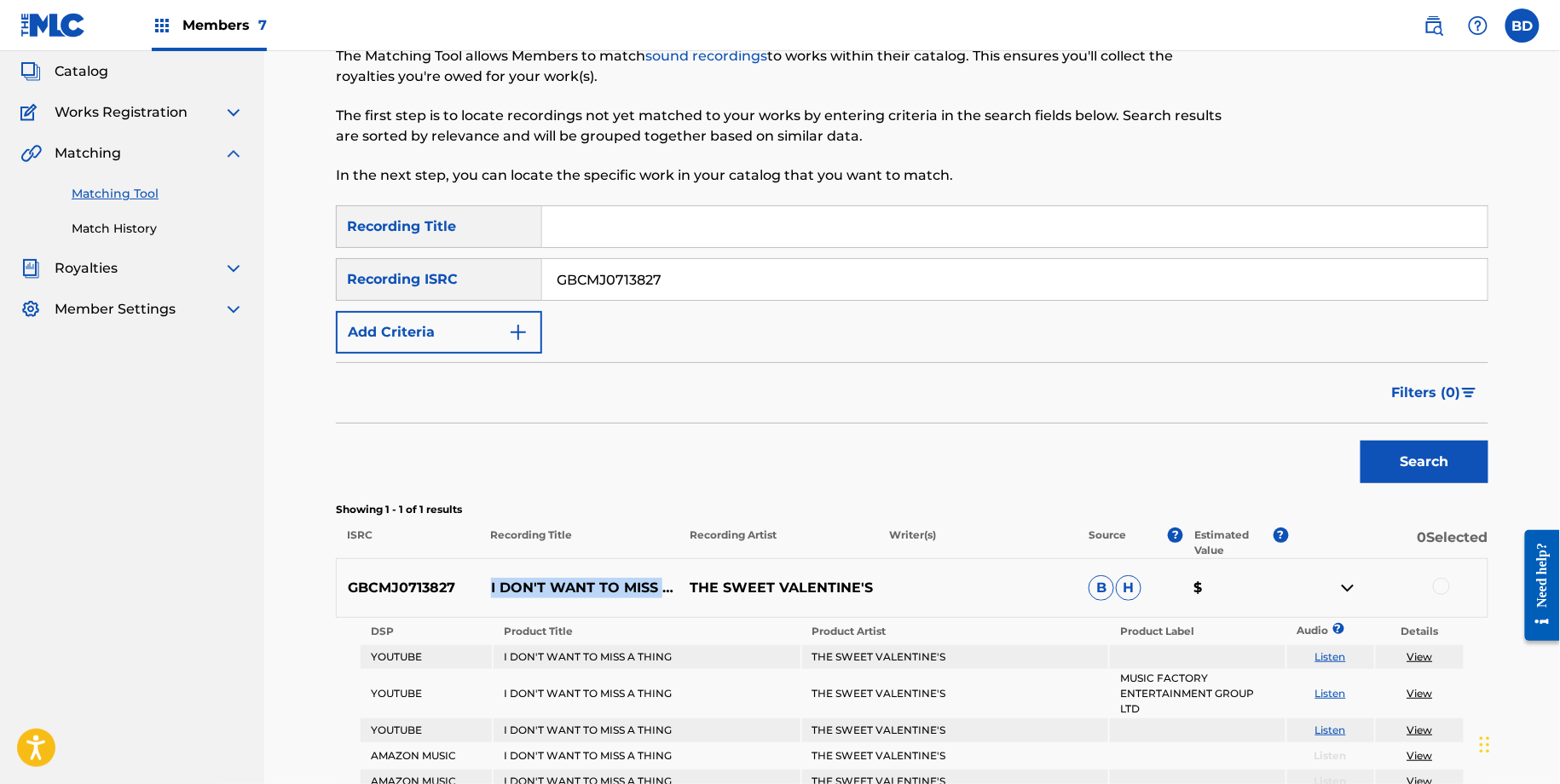
scroll to position [322, 0]
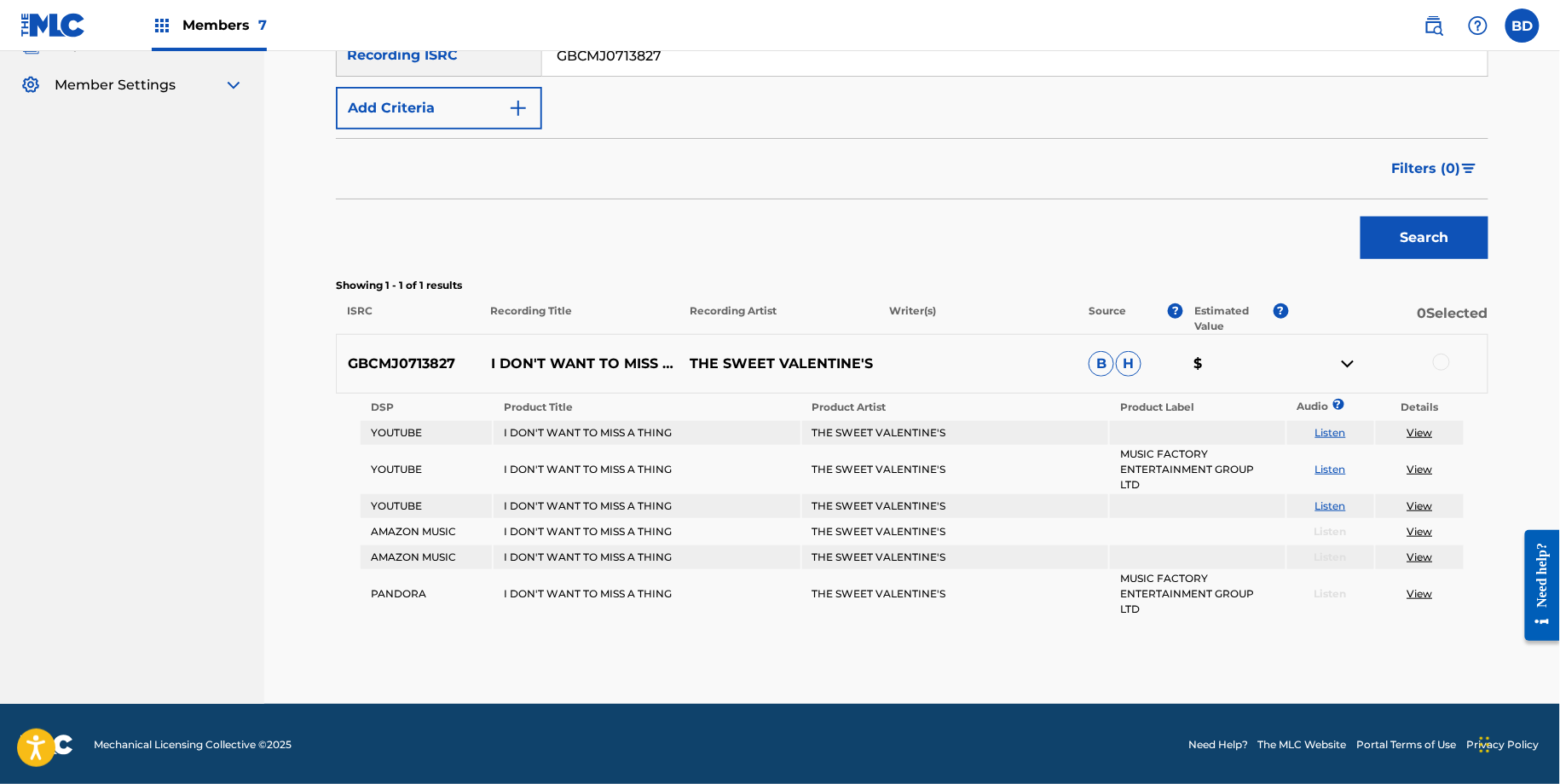
click at [1446, 358] on div at bounding box center [1440, 361] width 17 height 17
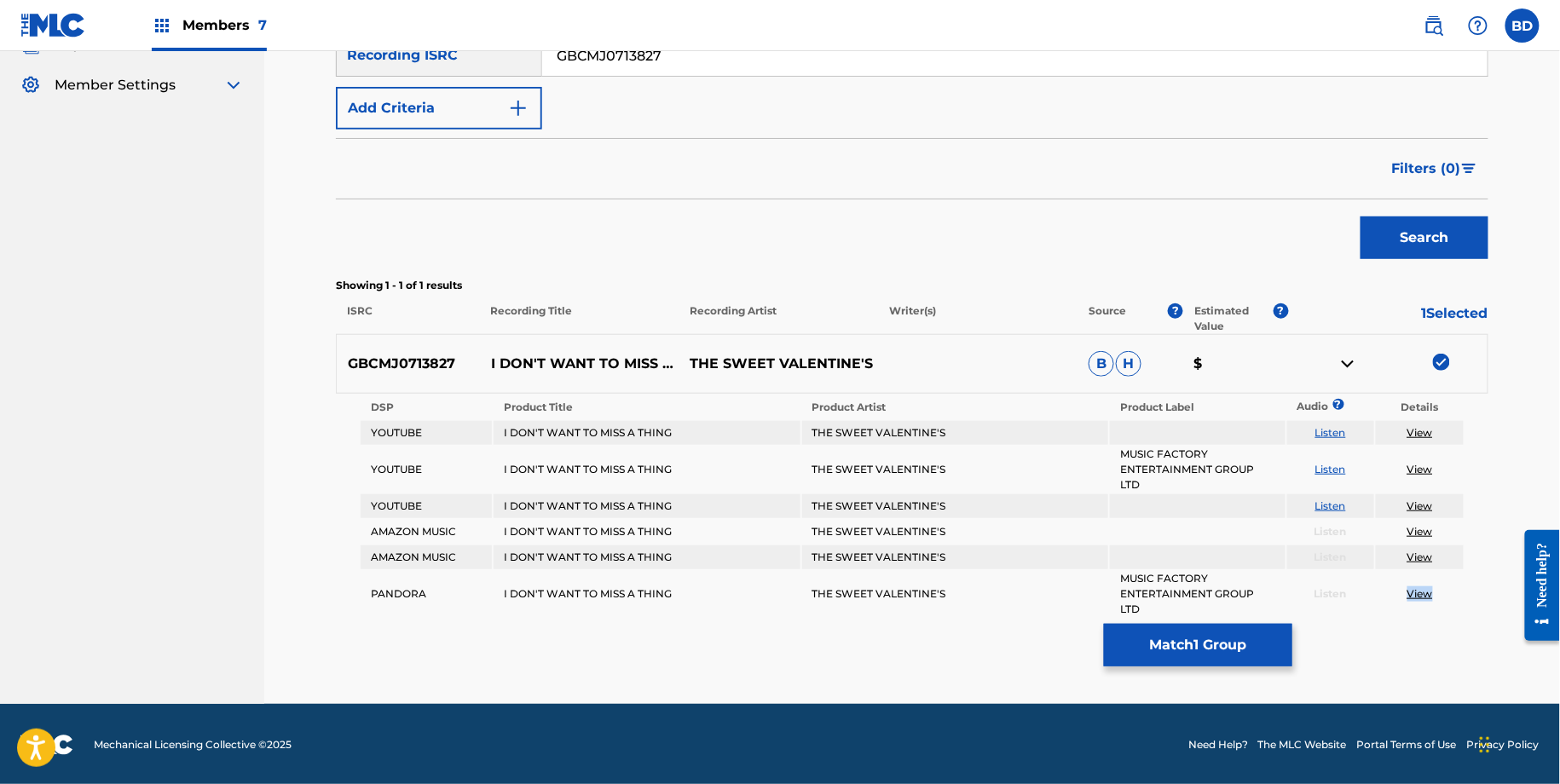
click at [1174, 659] on button "Match 1 Group" at bounding box center [1197, 644] width 188 height 43
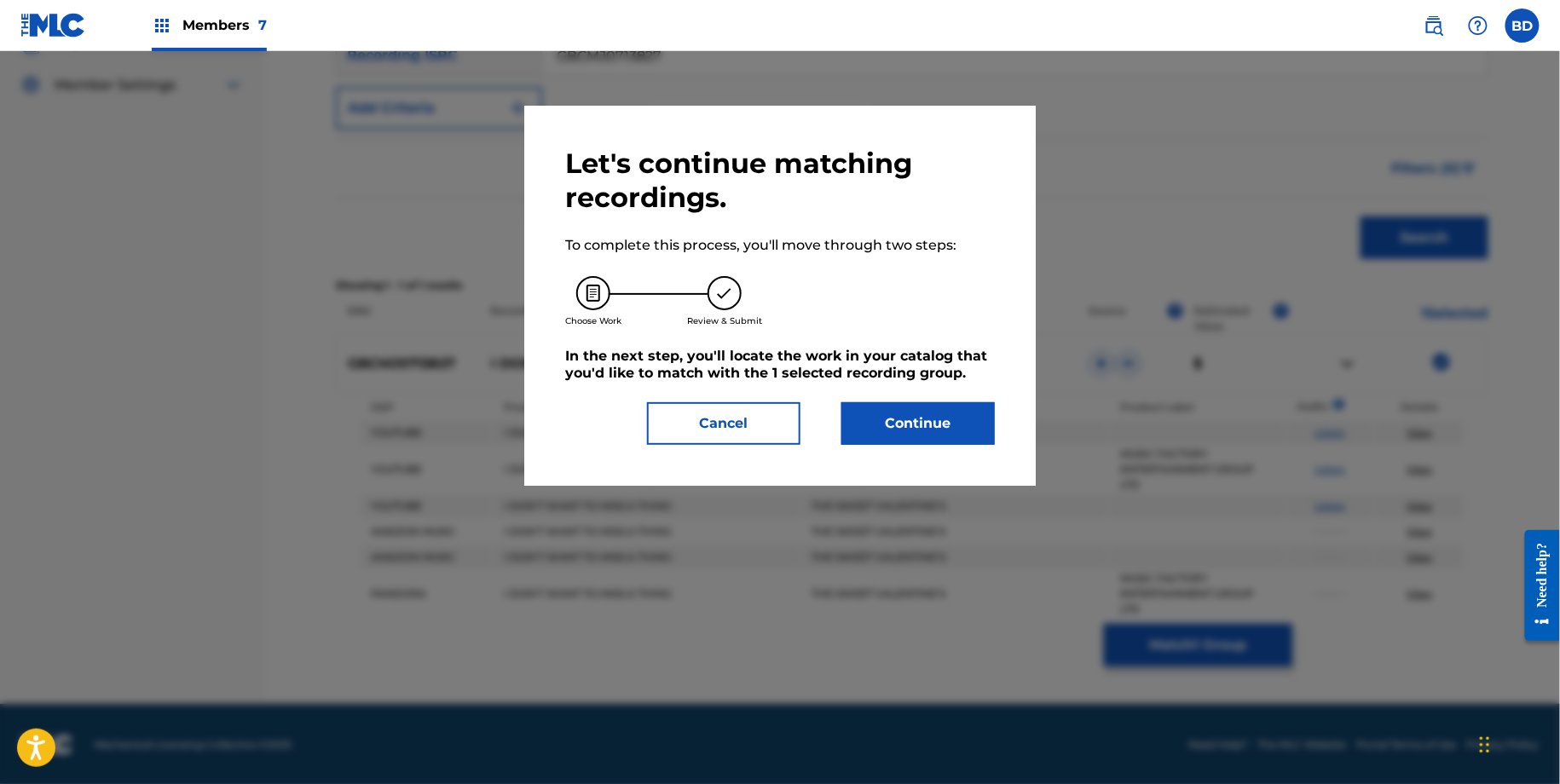
click at [905, 400] on div "Let's continue matching recordings. To complete this process, you'll move throu…" at bounding box center [780, 295] width 430 height 298
click at [965, 421] on button "Continue" at bounding box center [917, 423] width 154 height 43
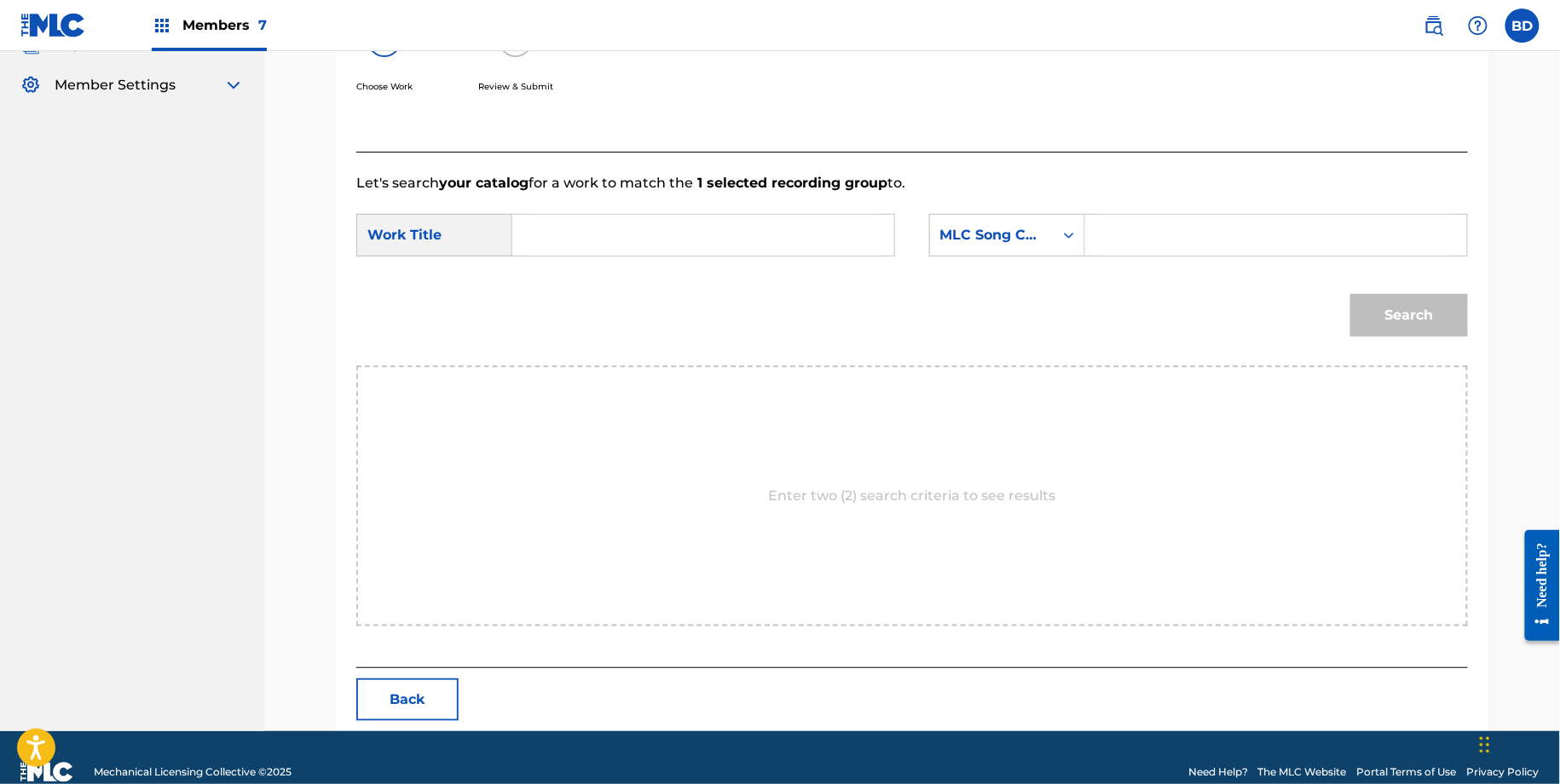
click at [1168, 241] on input "Search Form" at bounding box center [1276, 235] width 353 height 41
paste input "I17652"
type input "I17652"
click at [869, 241] on input "Search Form" at bounding box center [703, 235] width 353 height 41
type input "i"
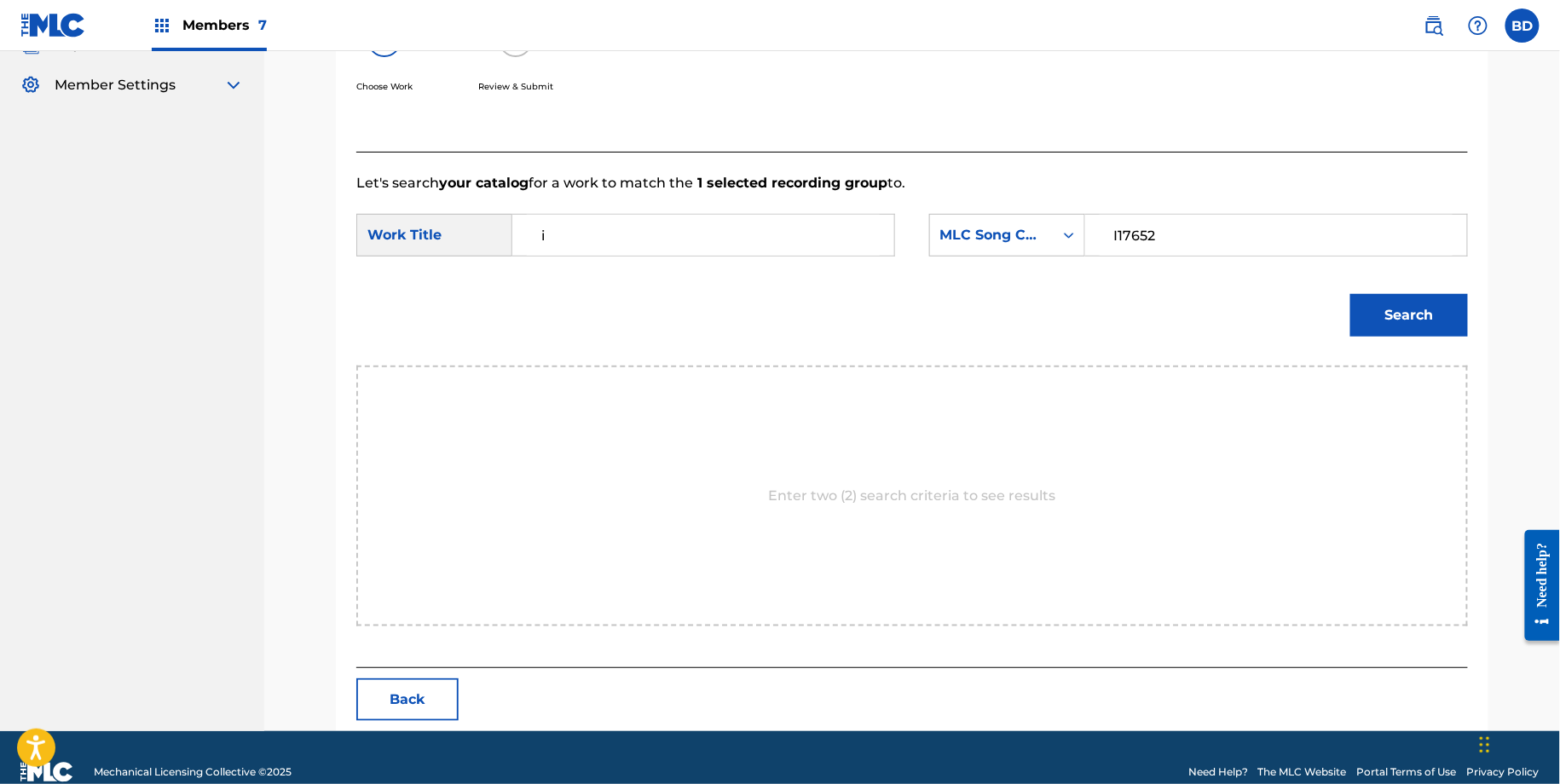
click at [1395, 296] on button "Search" at bounding box center [1408, 315] width 118 height 43
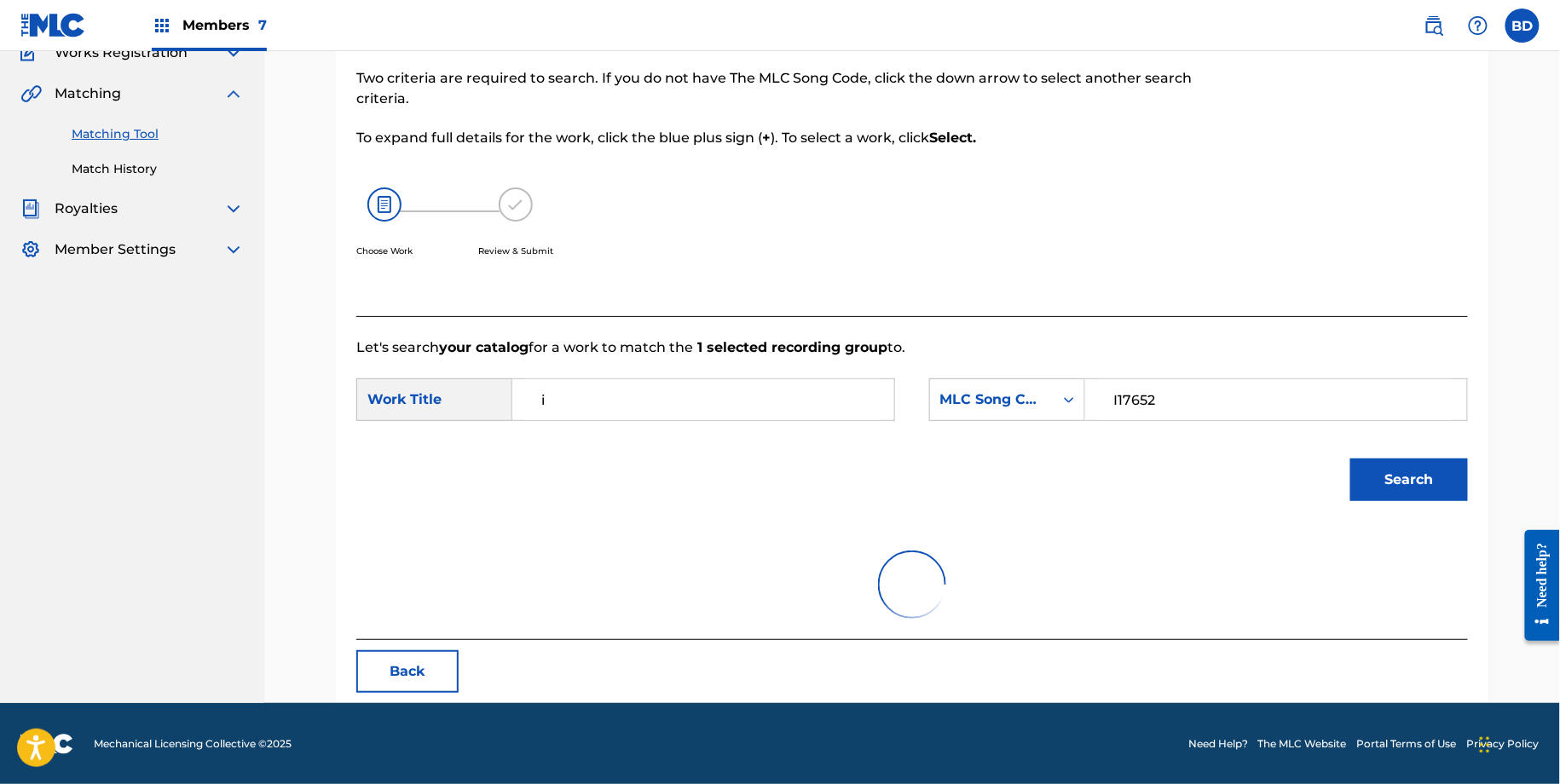
scroll to position [298, 0]
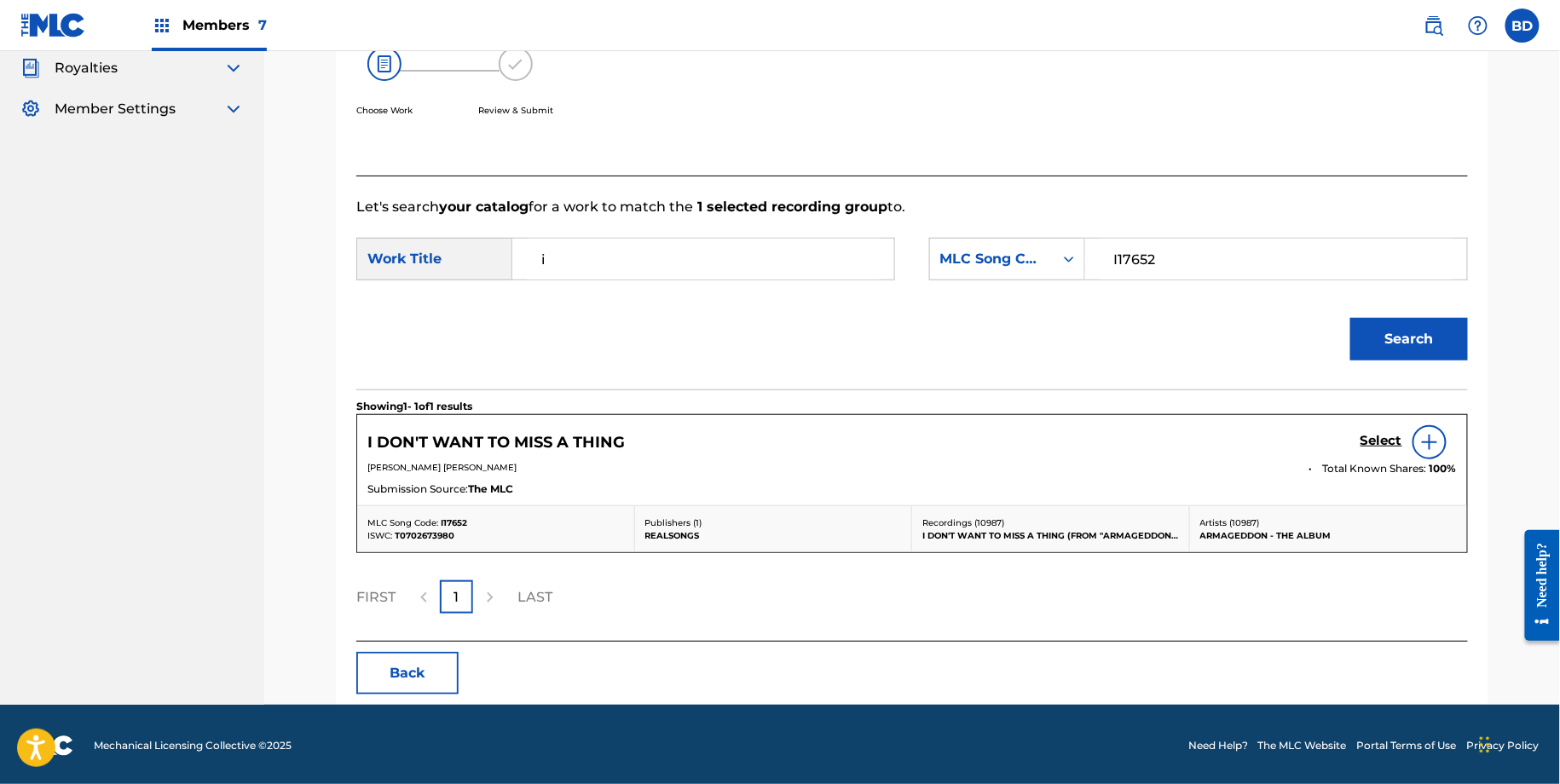
click at [1367, 437] on h5 "Select" at bounding box center [1381, 441] width 42 height 16
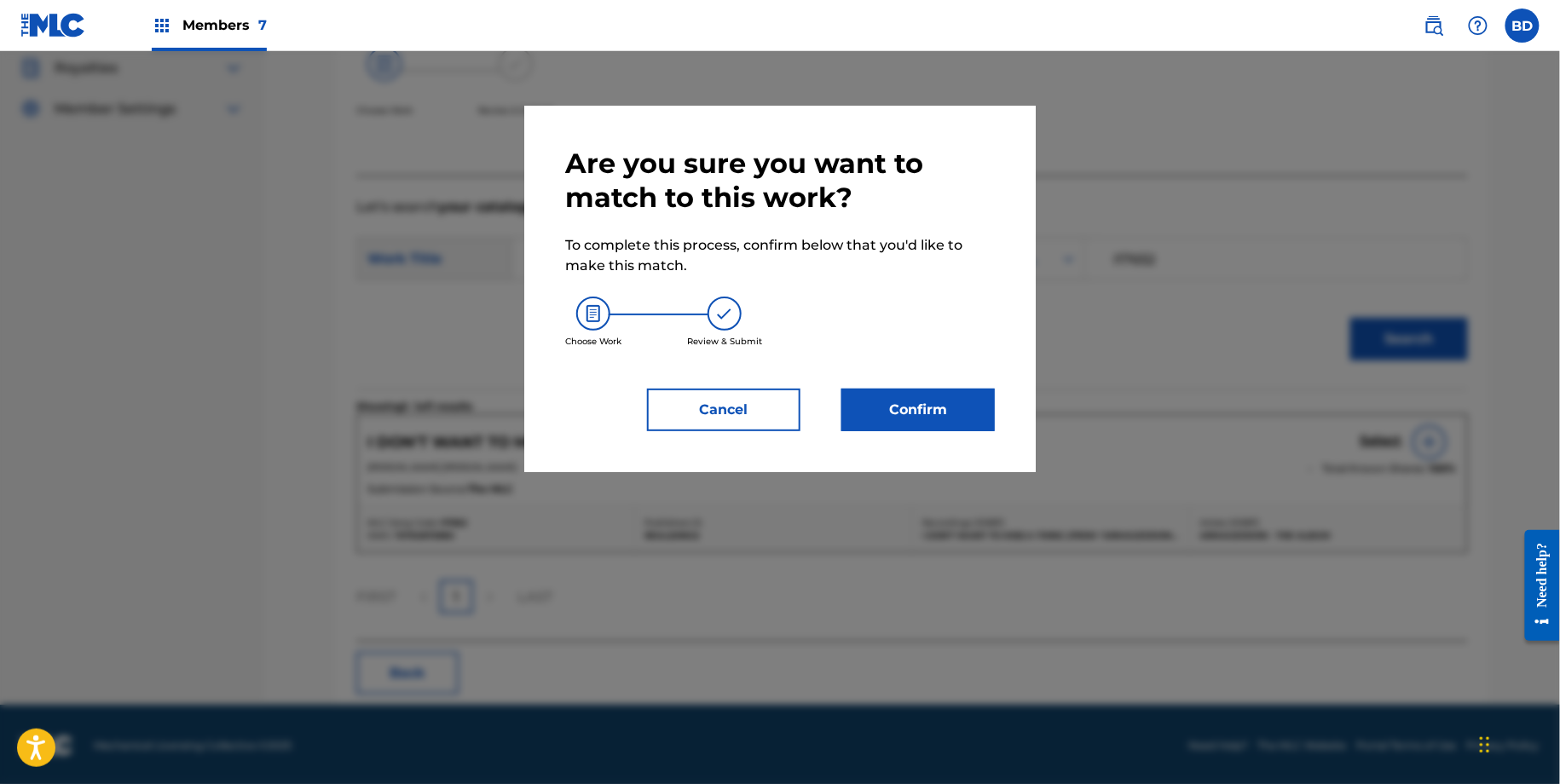
click at [926, 418] on button "Confirm" at bounding box center [917, 409] width 154 height 43
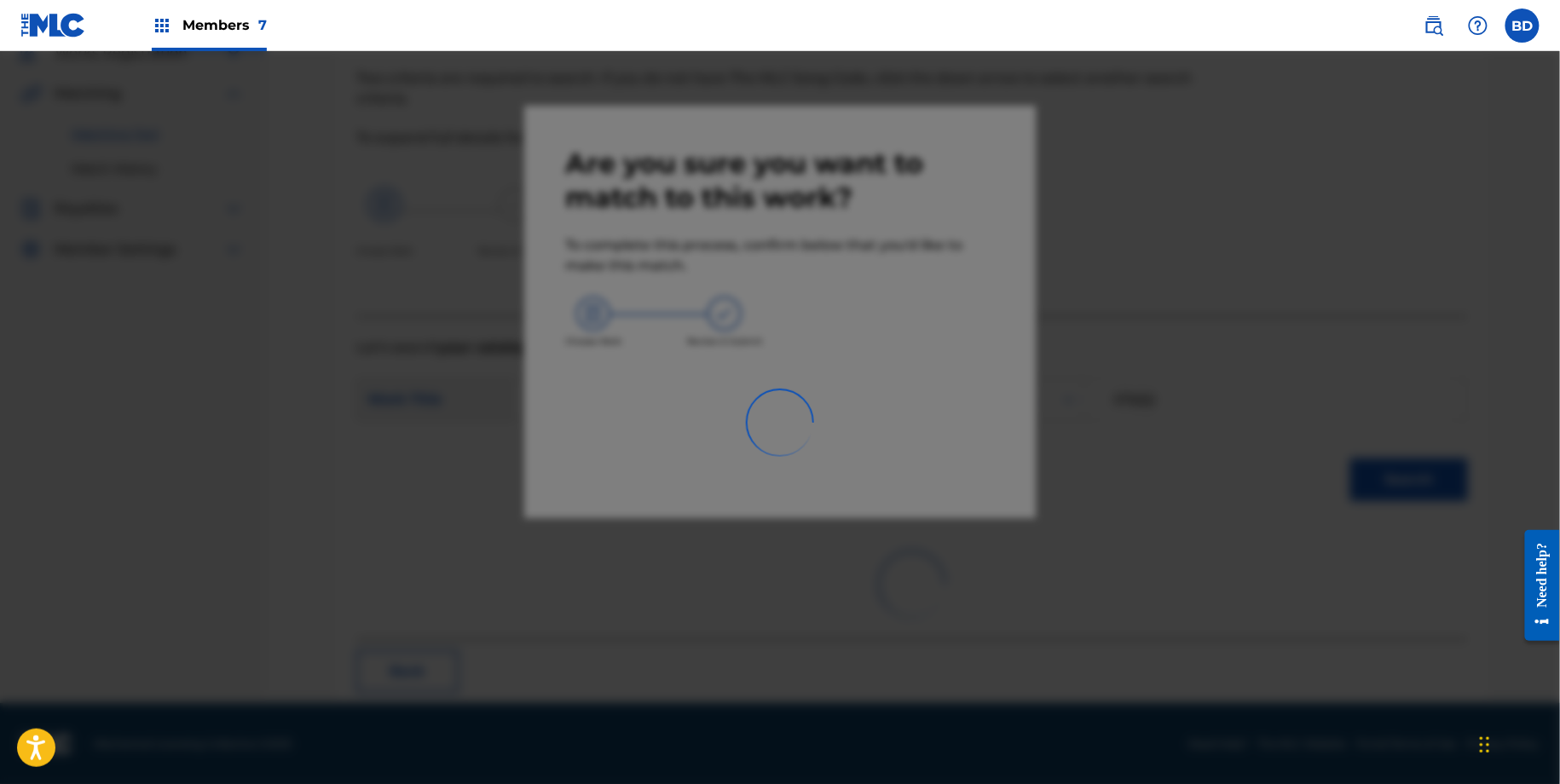
scroll to position [46, 0]
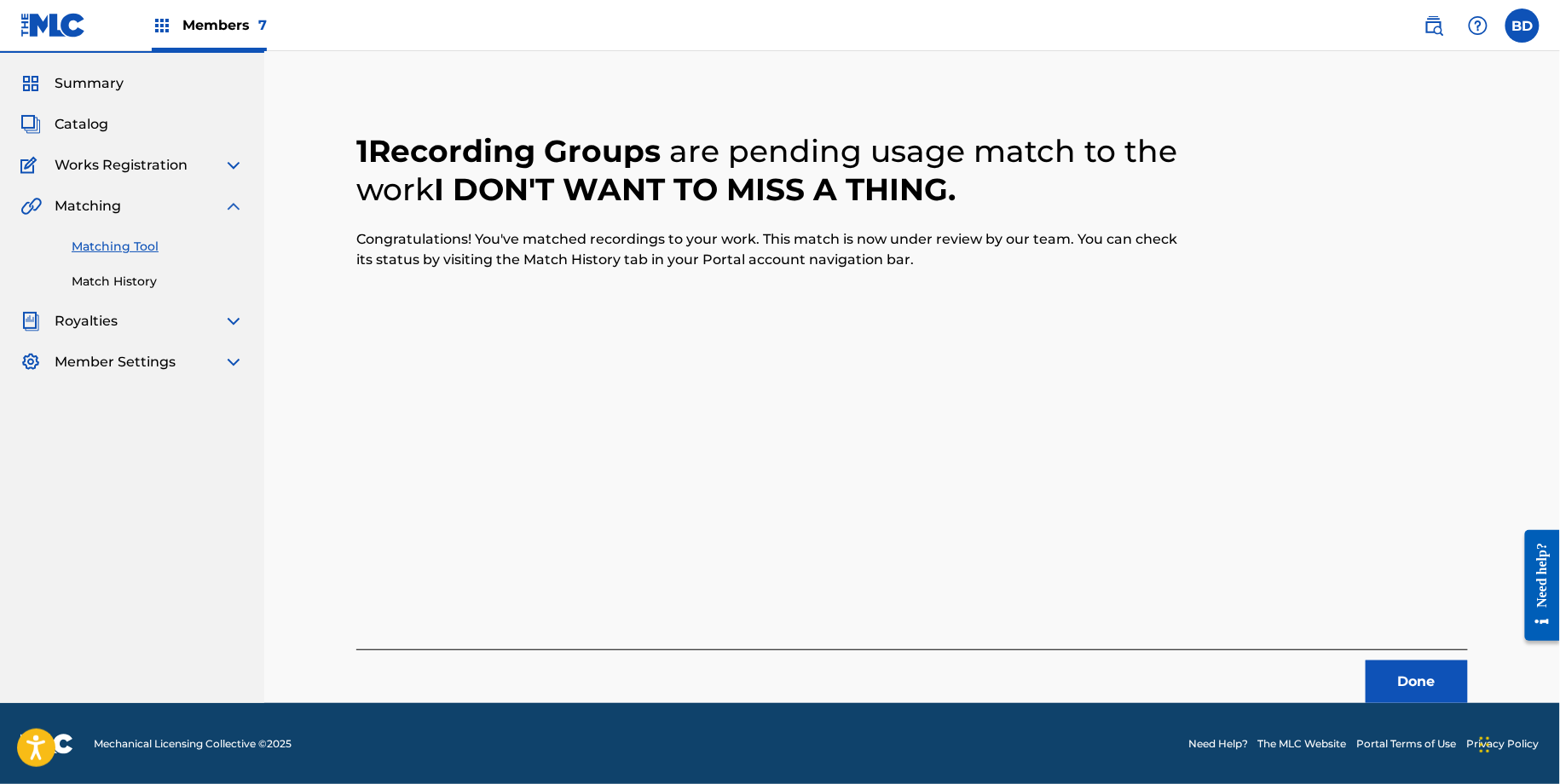
click at [158, 287] on link "Match History" at bounding box center [157, 281] width 172 height 18
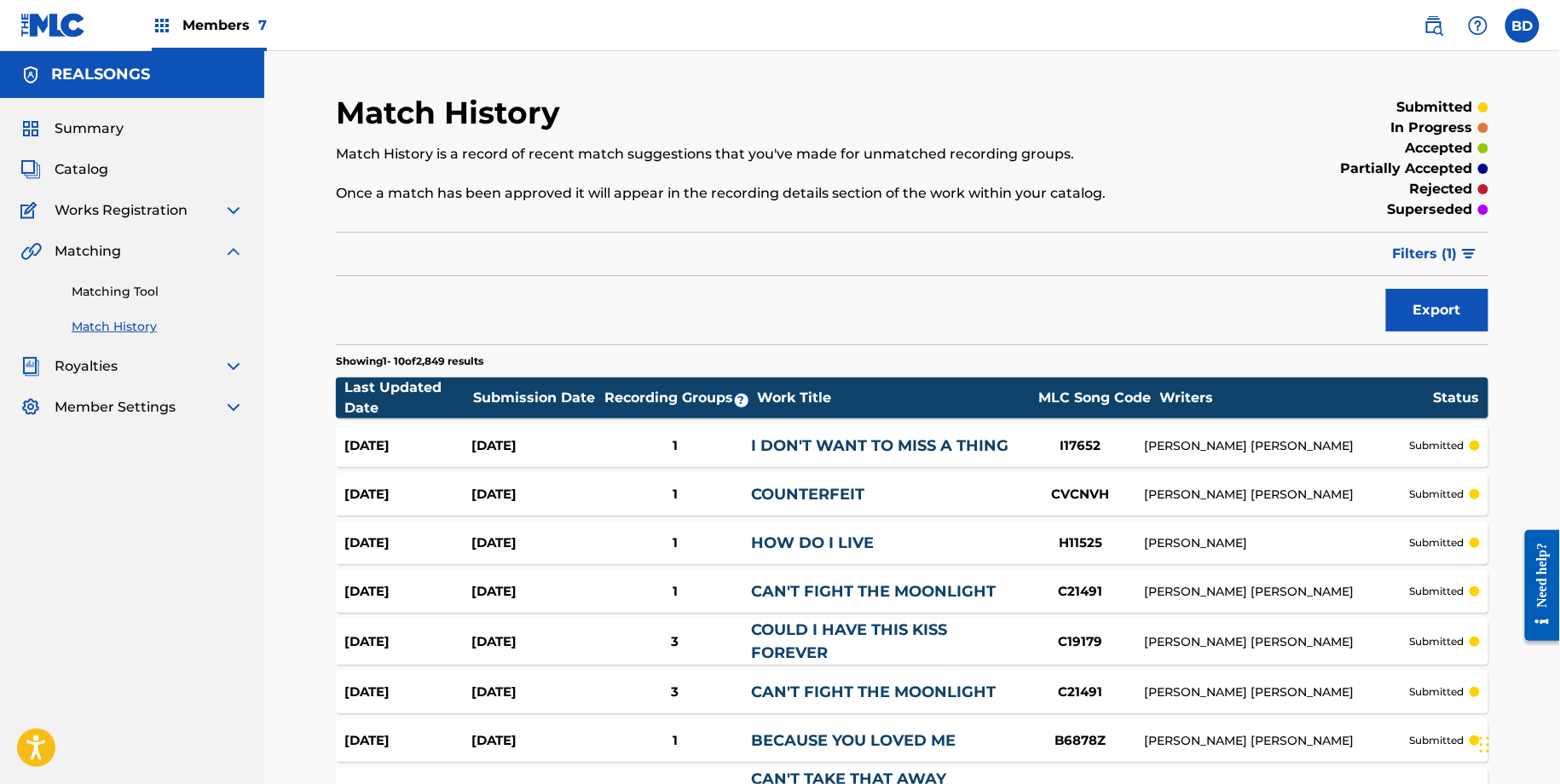
click at [816, 431] on div "Aug 21, 2025 Aug 21, 2025 1 I DON'T WANT TO MISS A THING I17652 DIANE EVE WARRE…" at bounding box center [911, 445] width 1152 height 43
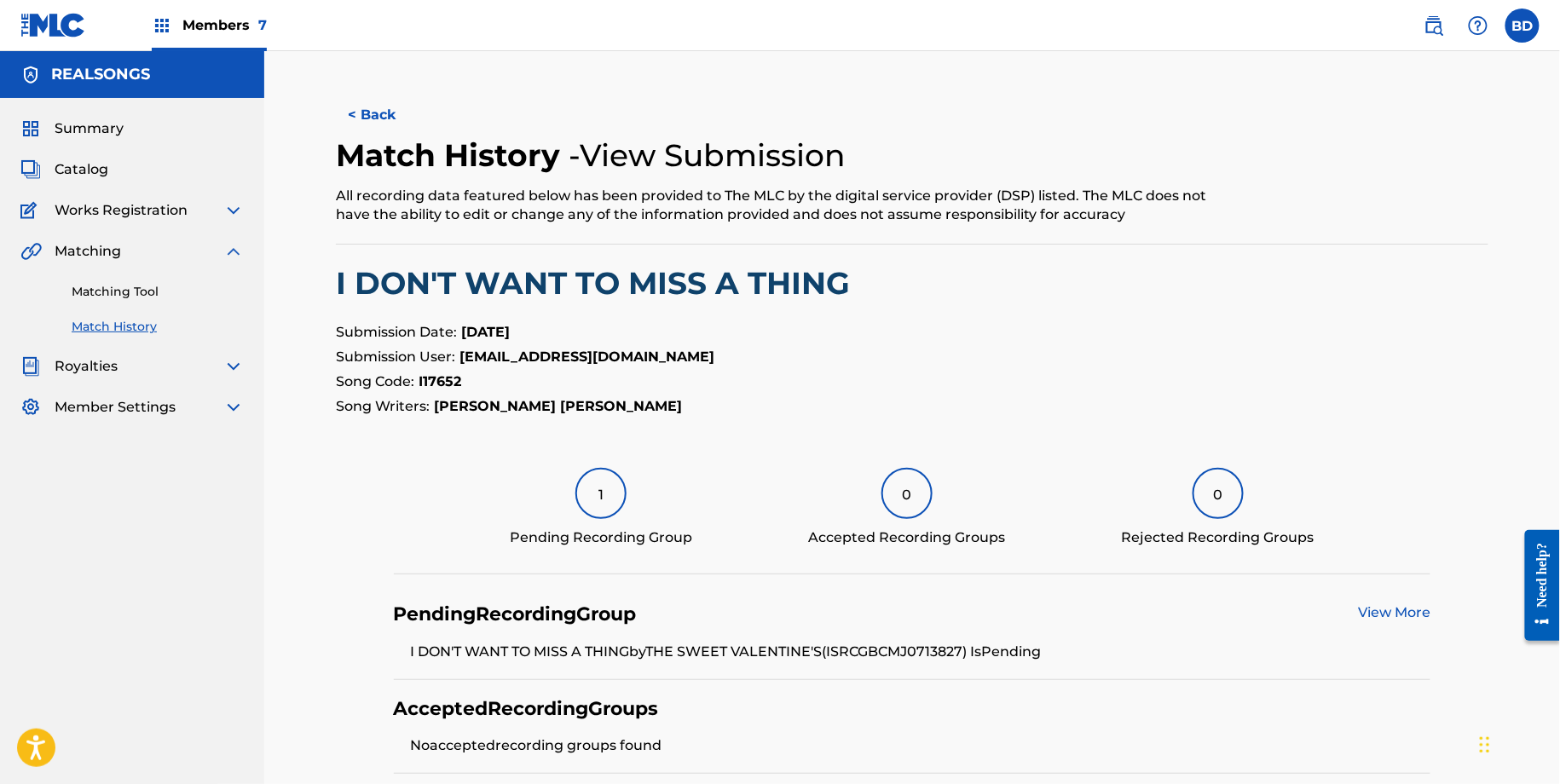
click at [143, 290] on link "Matching Tool" at bounding box center [157, 292] width 172 height 18
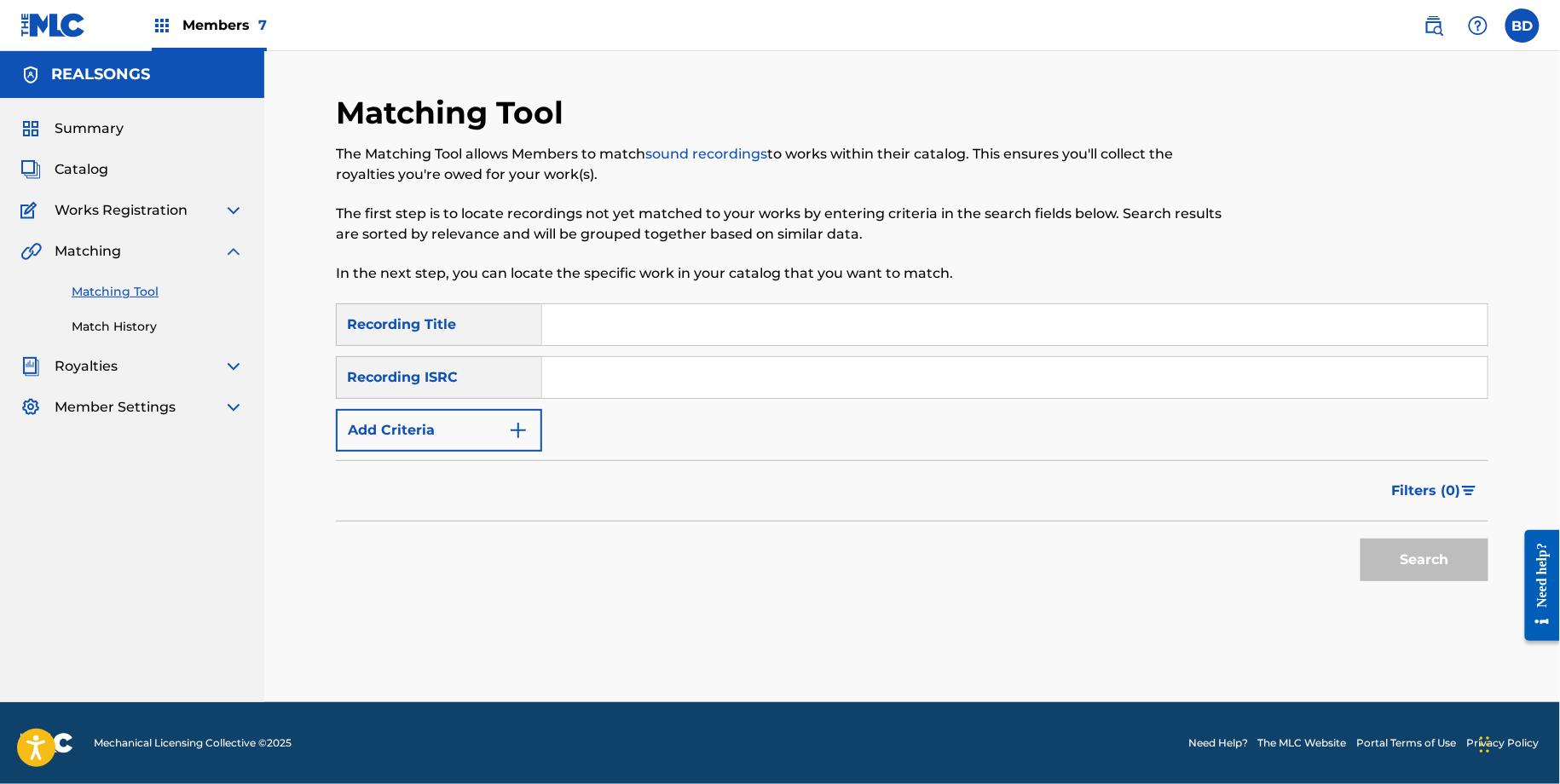
click at [774, 399] on div "SearchWithCriteriaa19a12f5-0810-499d-912f-c2f3ef69299f Recording Title SearchWi…" at bounding box center [911, 377] width 1152 height 148
click at [752, 385] on input "Search Form" at bounding box center [1014, 377] width 945 height 41
paste input "GBCMJ0713835"
type input "GBCMJ0713835"
click at [1360, 539] on button "Search" at bounding box center [1423, 559] width 128 height 43
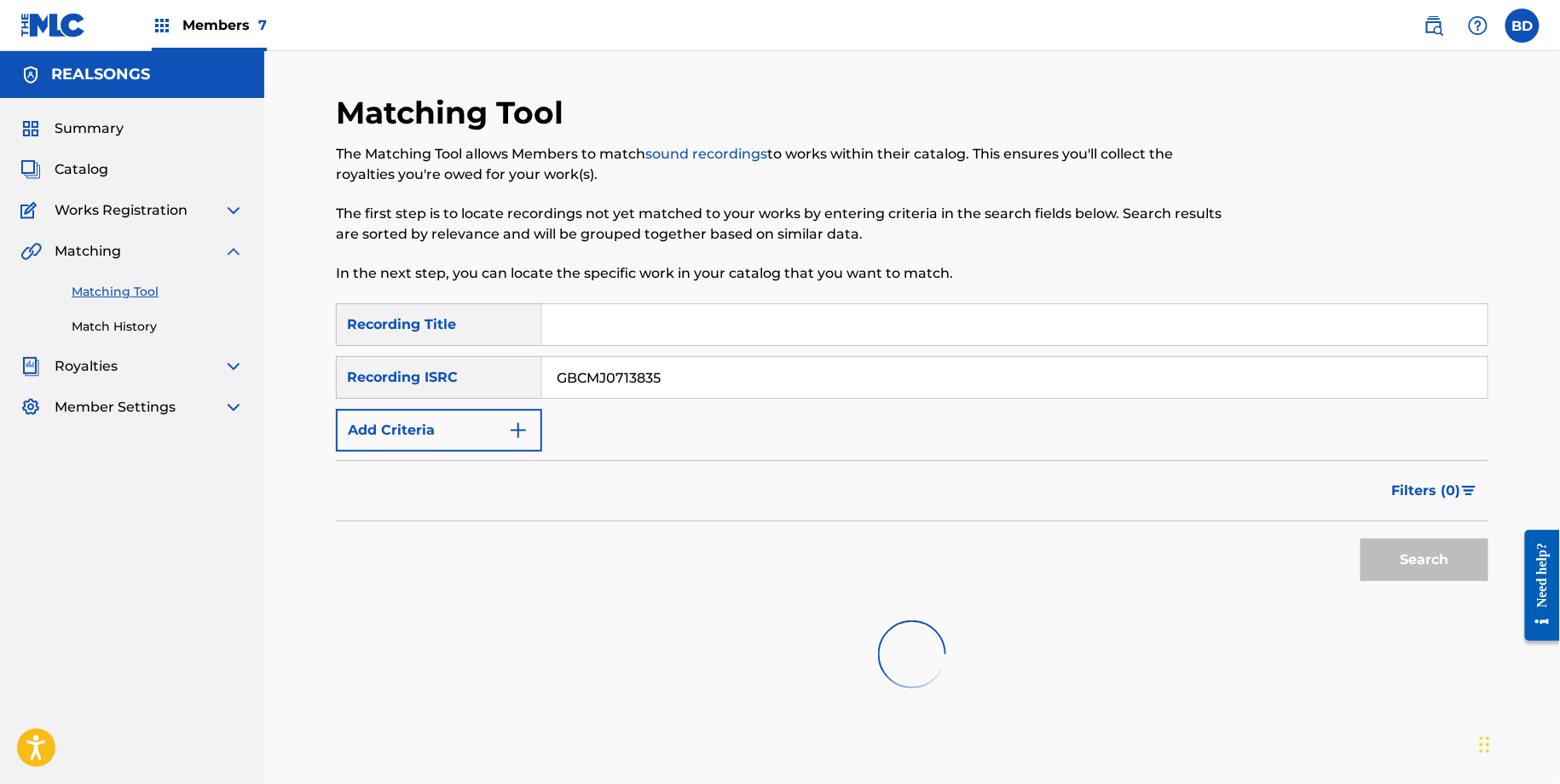
scroll to position [157, 0]
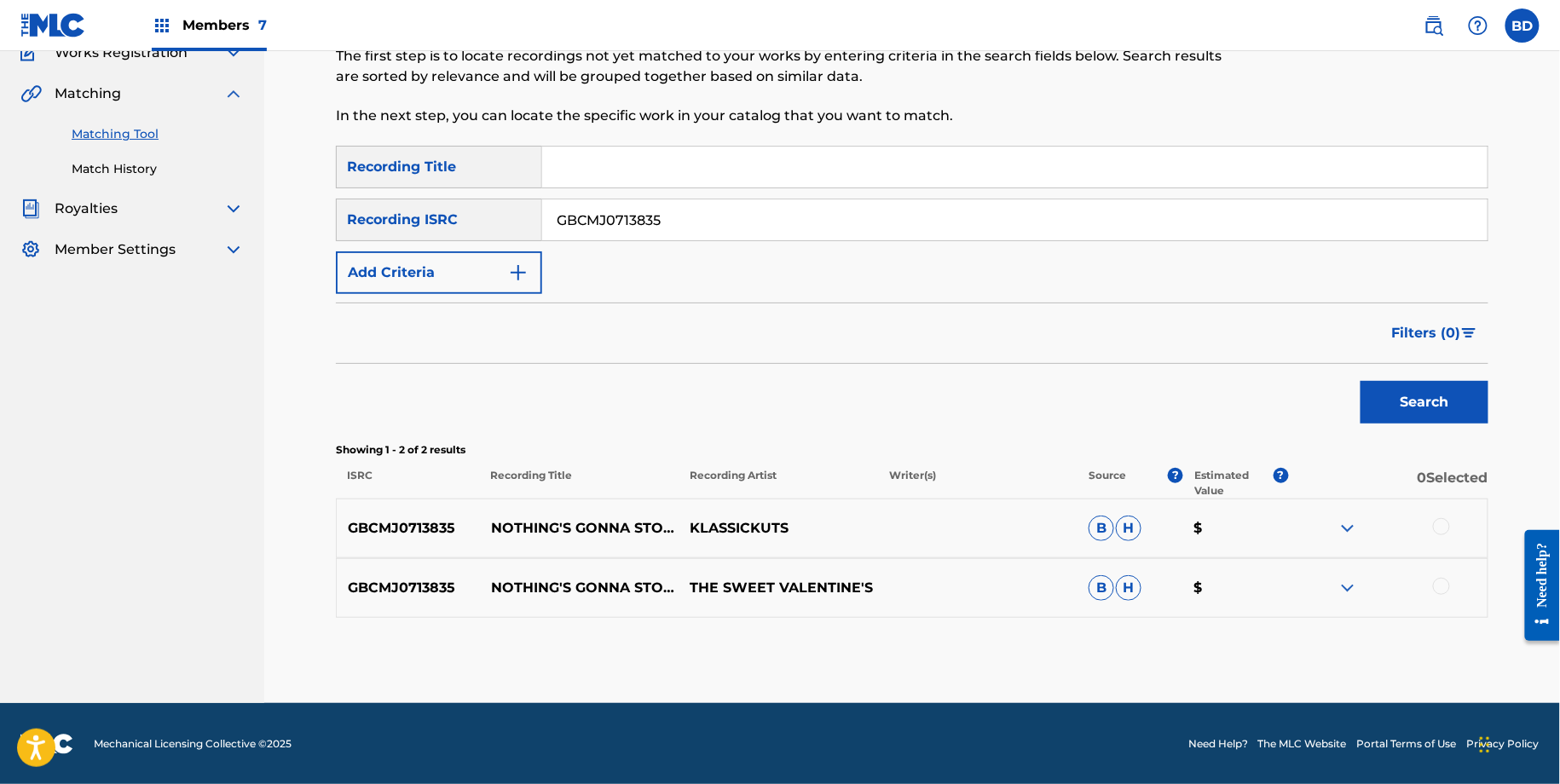
click at [1352, 596] on img at bounding box center [1347, 587] width 21 height 21
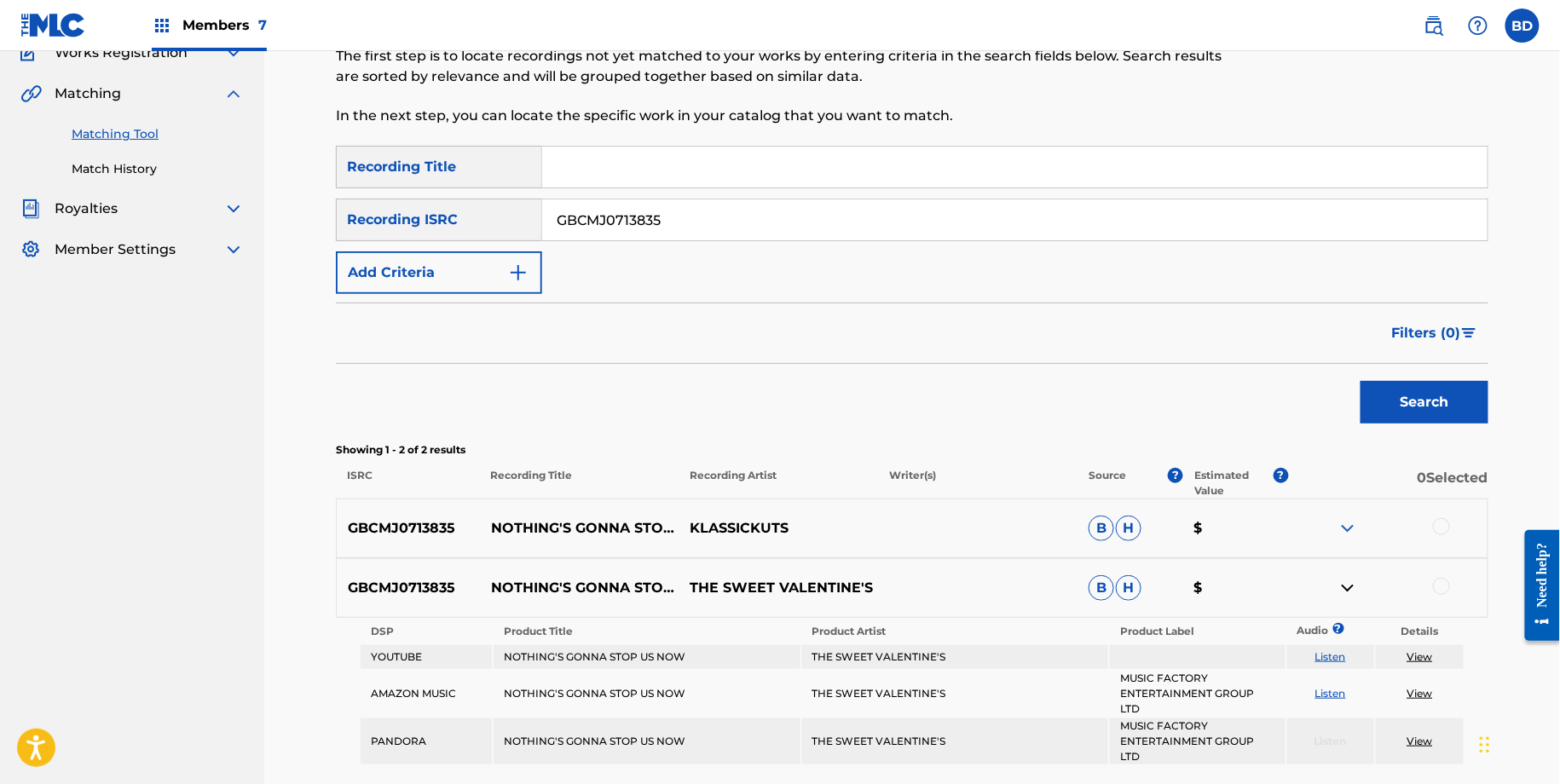
click at [1352, 511] on div "GBCMJ0713835 NOTHING'S GONNA STOP US NOW KLASSICKUTS B H $" at bounding box center [911, 528] width 1152 height 59
click at [1344, 529] on img at bounding box center [1347, 528] width 21 height 21
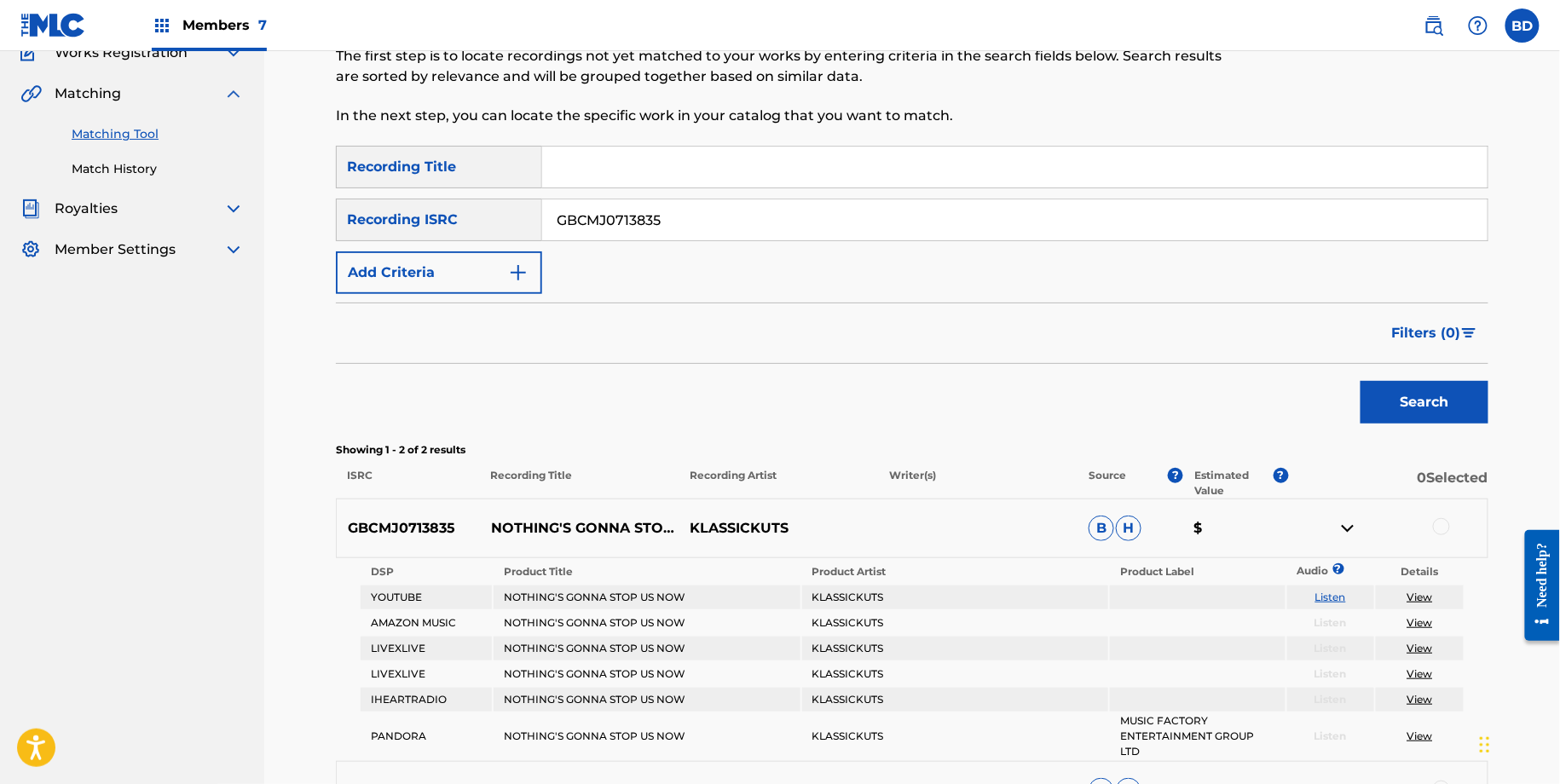
drag, startPoint x: 1344, startPoint y: 529, endPoint x: 606, endPoint y: 539, distance: 738.1
click at [608, 539] on div "GBCMJ0713835 NOTHING'S GONNA STOP US NOW KLASSICKUTS B H $" at bounding box center [911, 528] width 1152 height 59
click at [570, 519] on p "NOTHING'S GONNA STOP US NOW" at bounding box center [578, 528] width 199 height 21
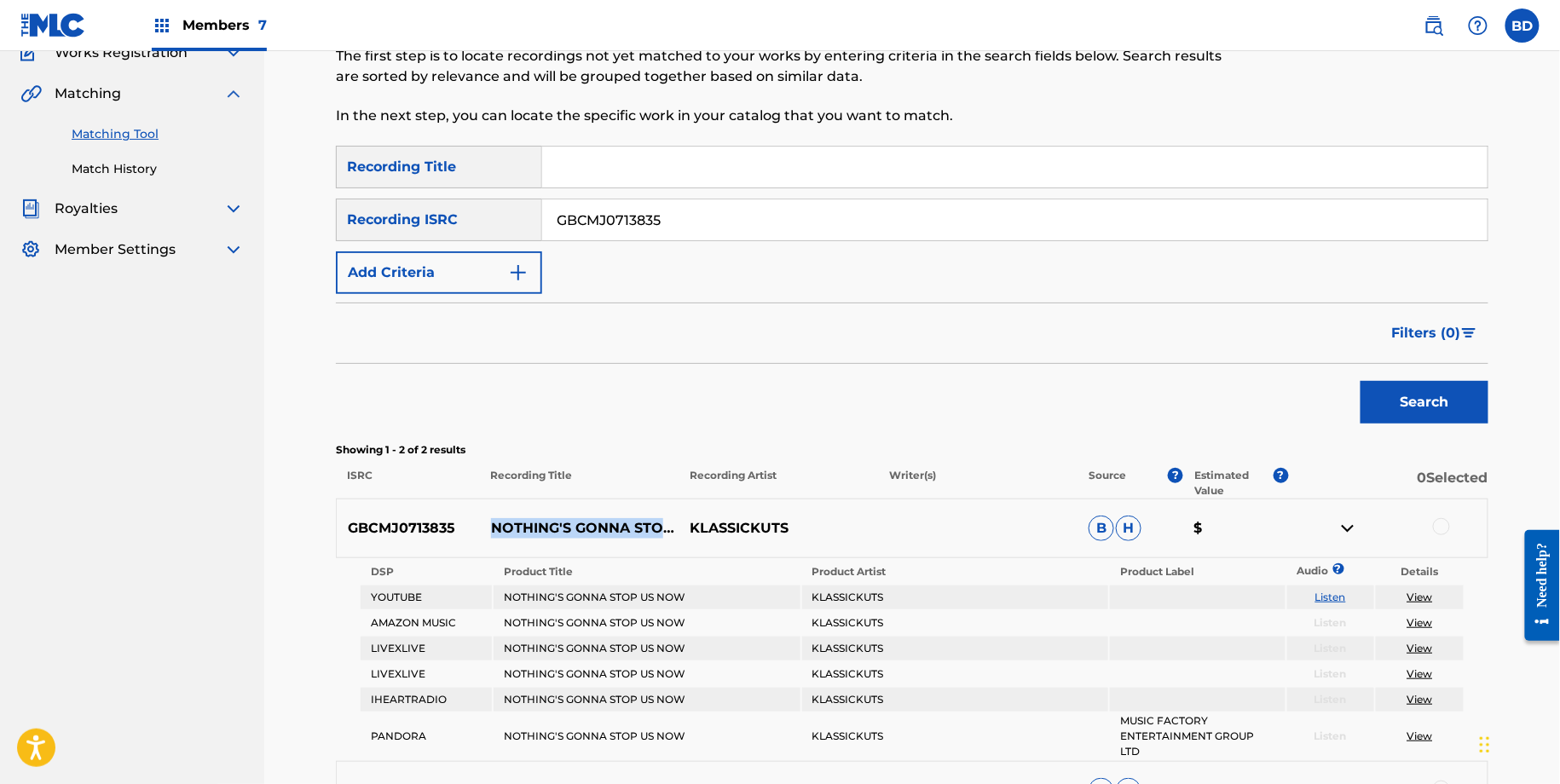
copy p "NOTHING'S GONNA STOP US NOW"
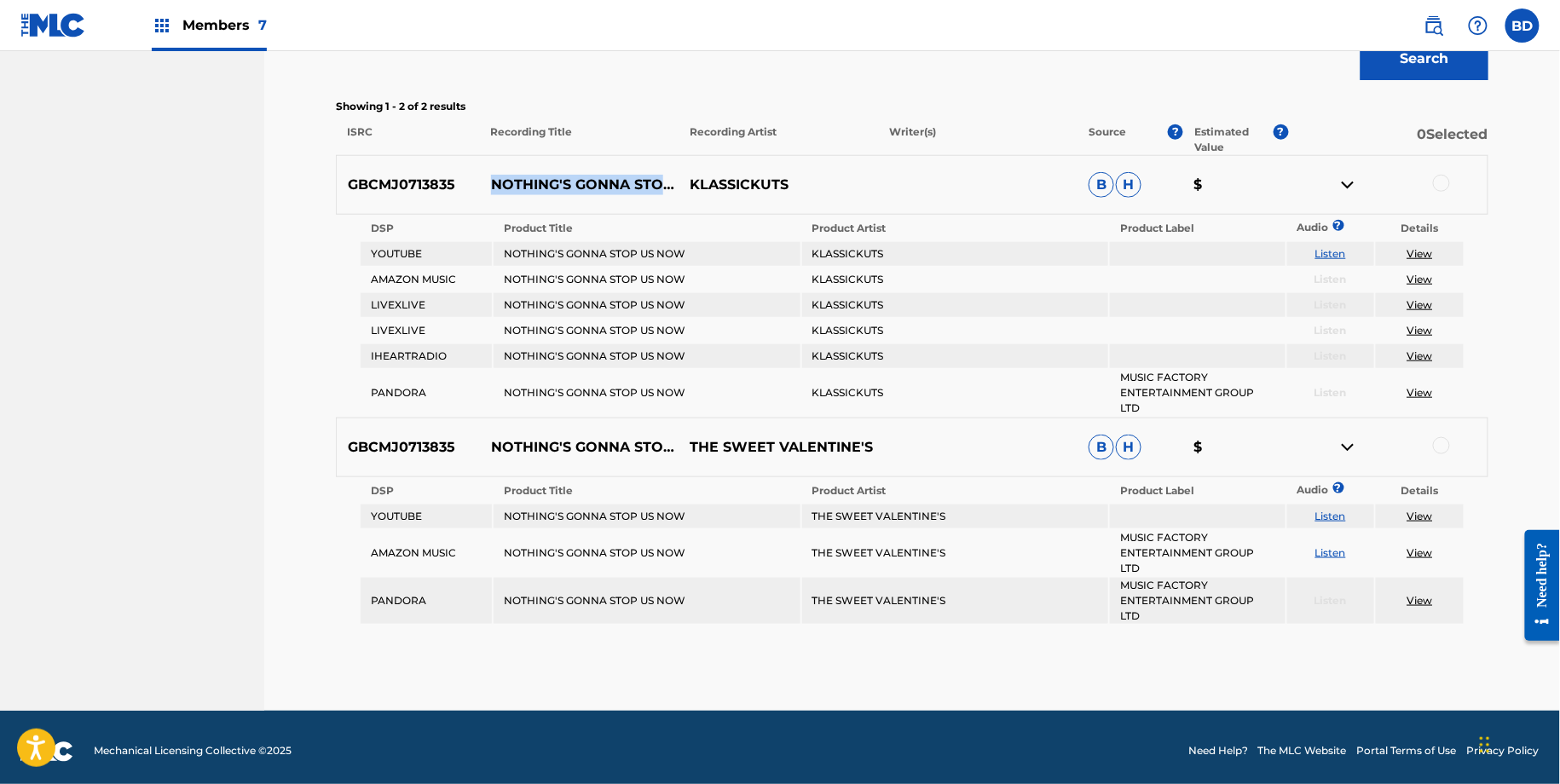
scroll to position [499, 0]
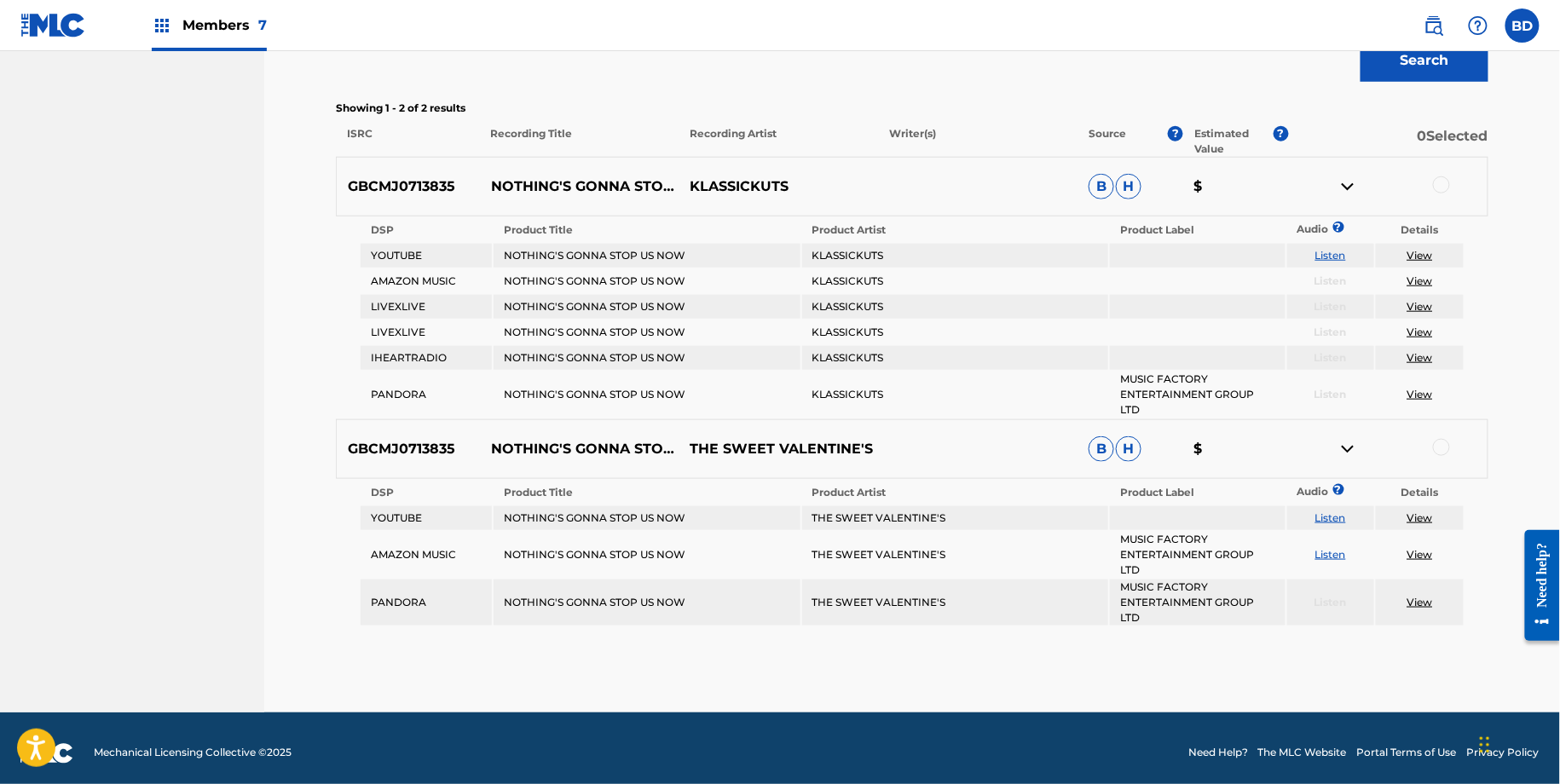
click at [1442, 181] on div at bounding box center [1440, 184] width 17 height 17
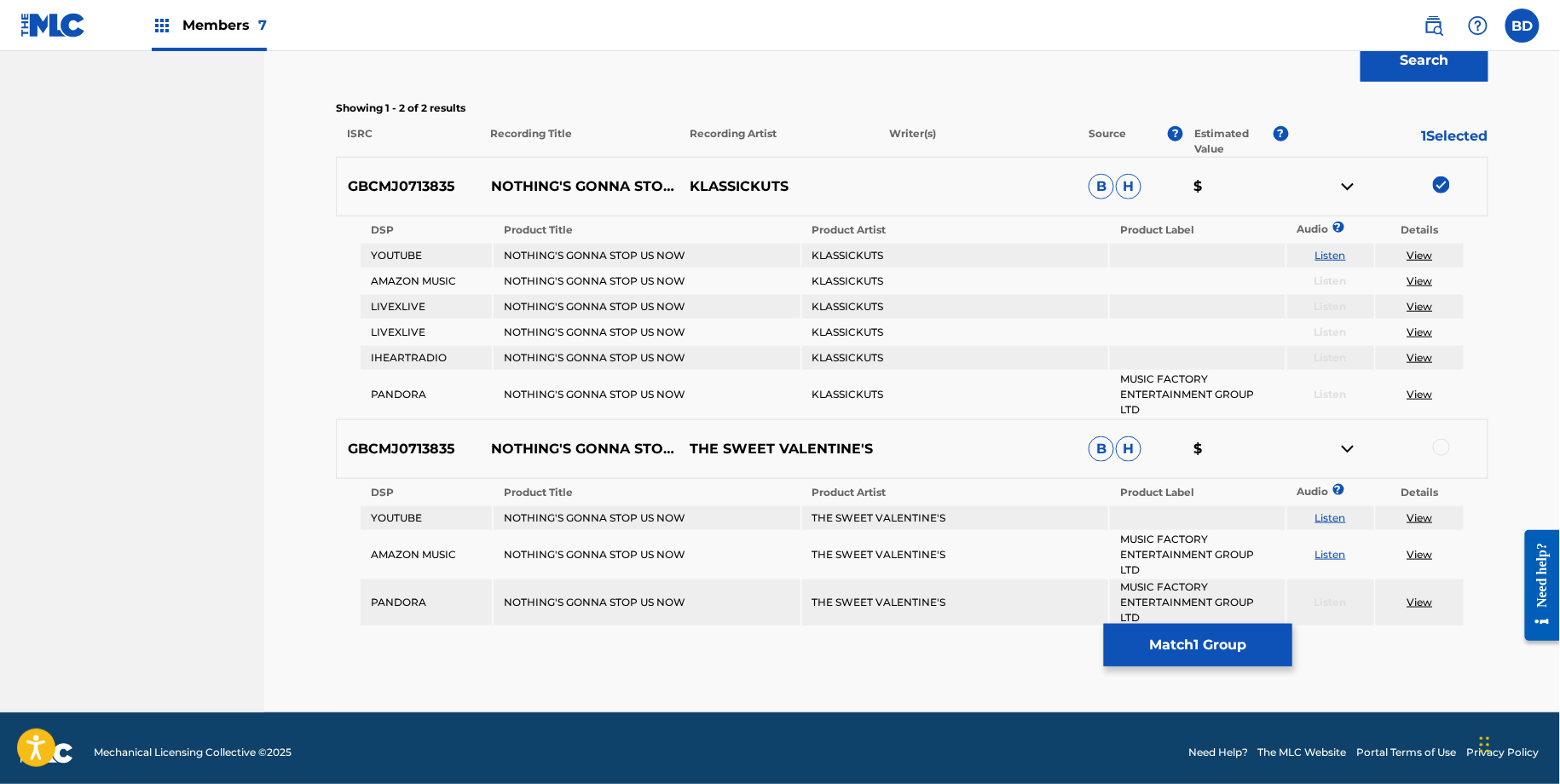
click at [1438, 439] on div at bounding box center [1440, 446] width 17 height 17
click at [1177, 632] on button "Match 2 Groups" at bounding box center [1197, 644] width 188 height 43
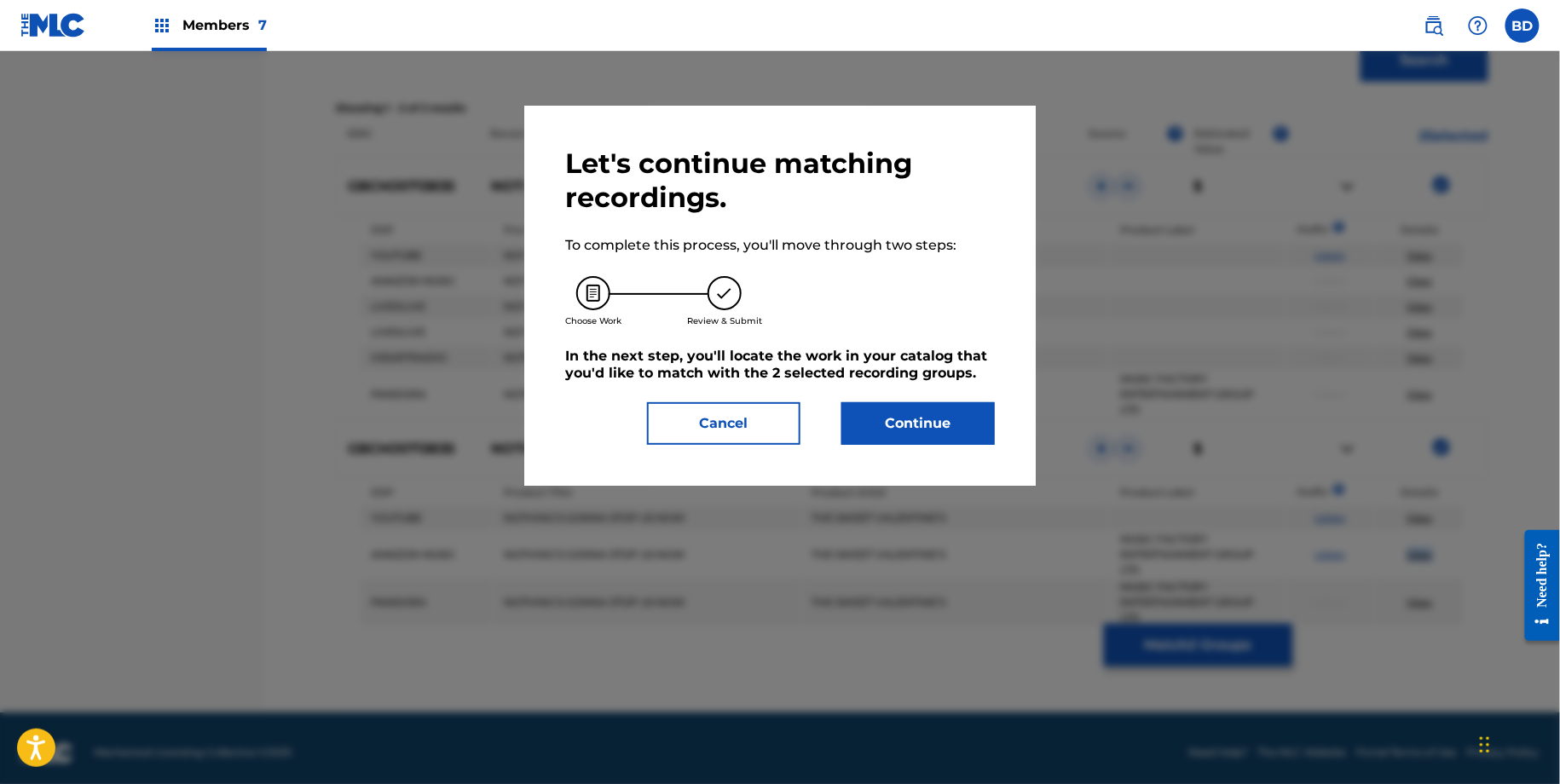
click at [943, 433] on button "Continue" at bounding box center [917, 423] width 154 height 43
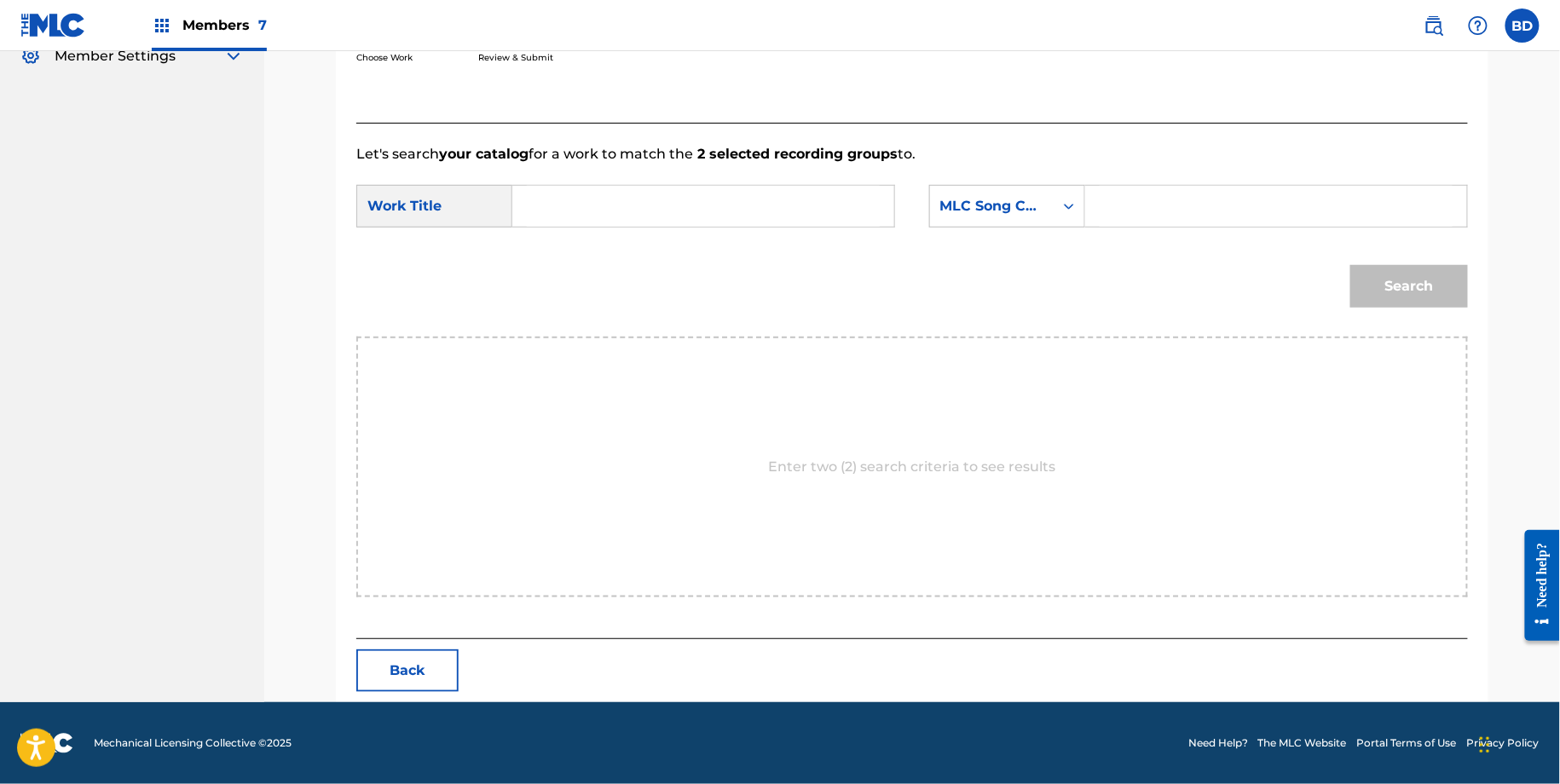
scroll to position [350, 0]
click at [1126, 202] on input "Search Form" at bounding box center [1276, 206] width 353 height 41
paste input "N81941"
type input "N81941"
click at [763, 202] on input "Search Form" at bounding box center [703, 206] width 353 height 41
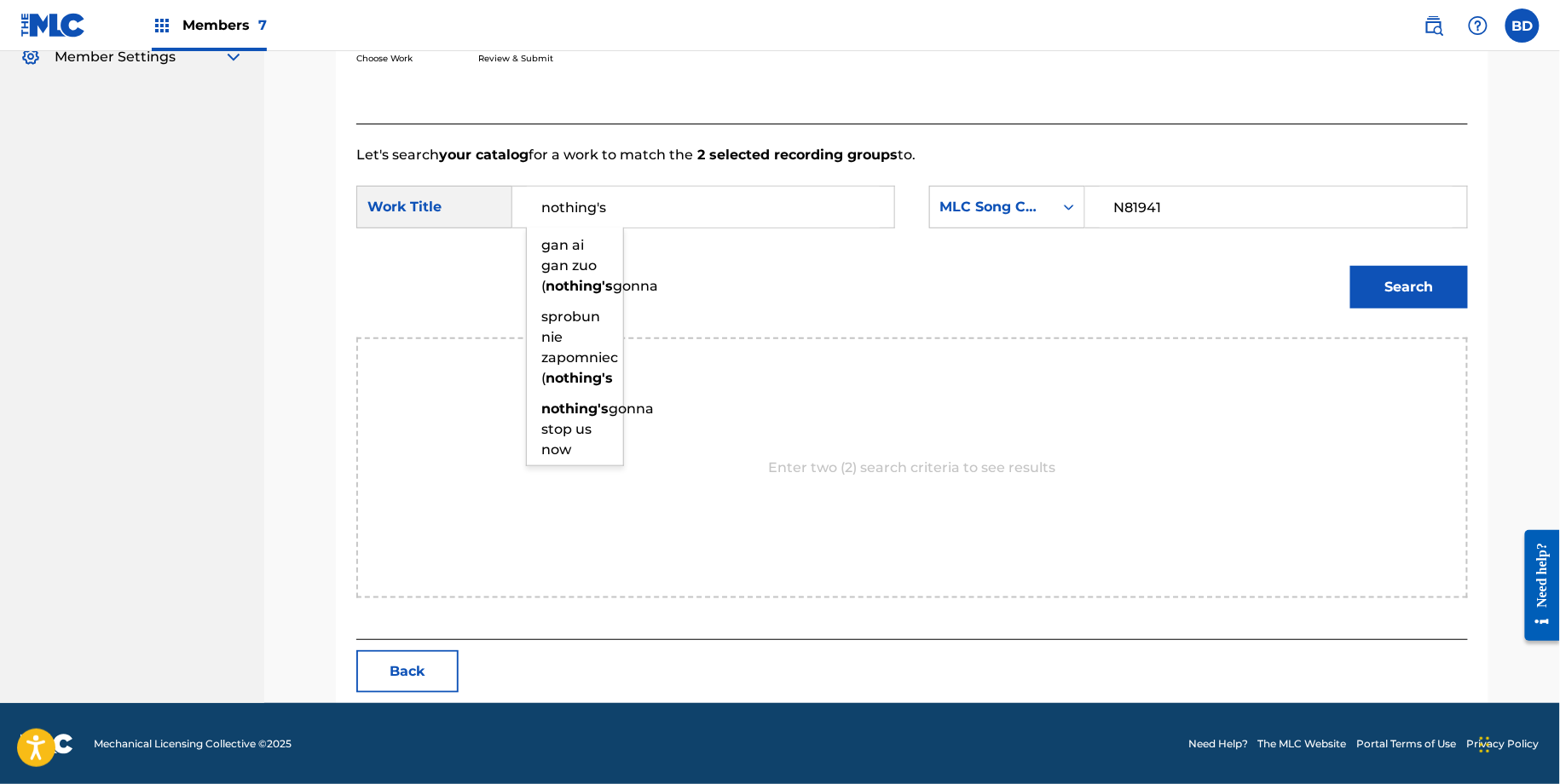
type input "nothing's"
click at [1400, 286] on button "Search" at bounding box center [1408, 286] width 118 height 43
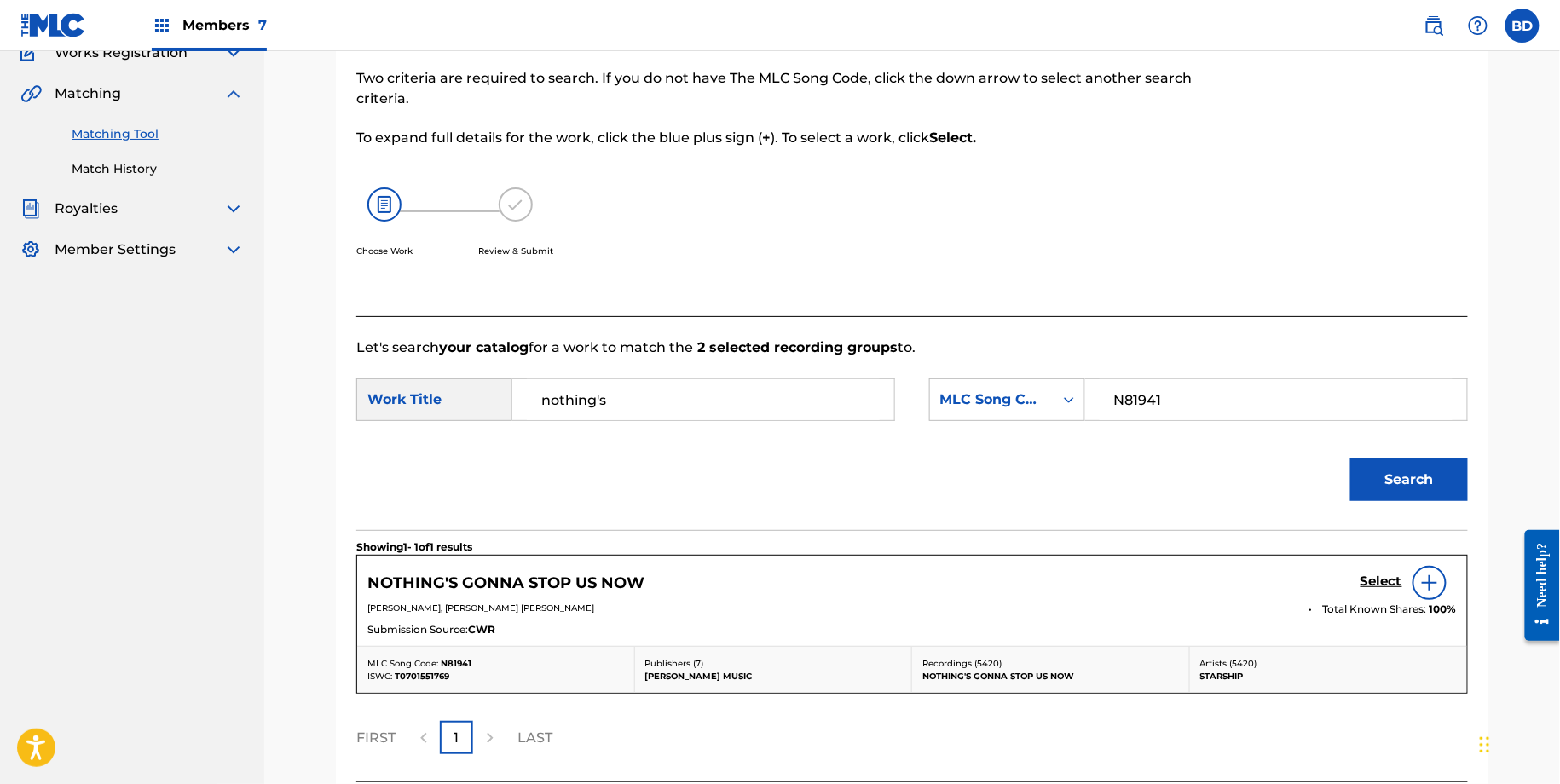
scroll to position [298, 0]
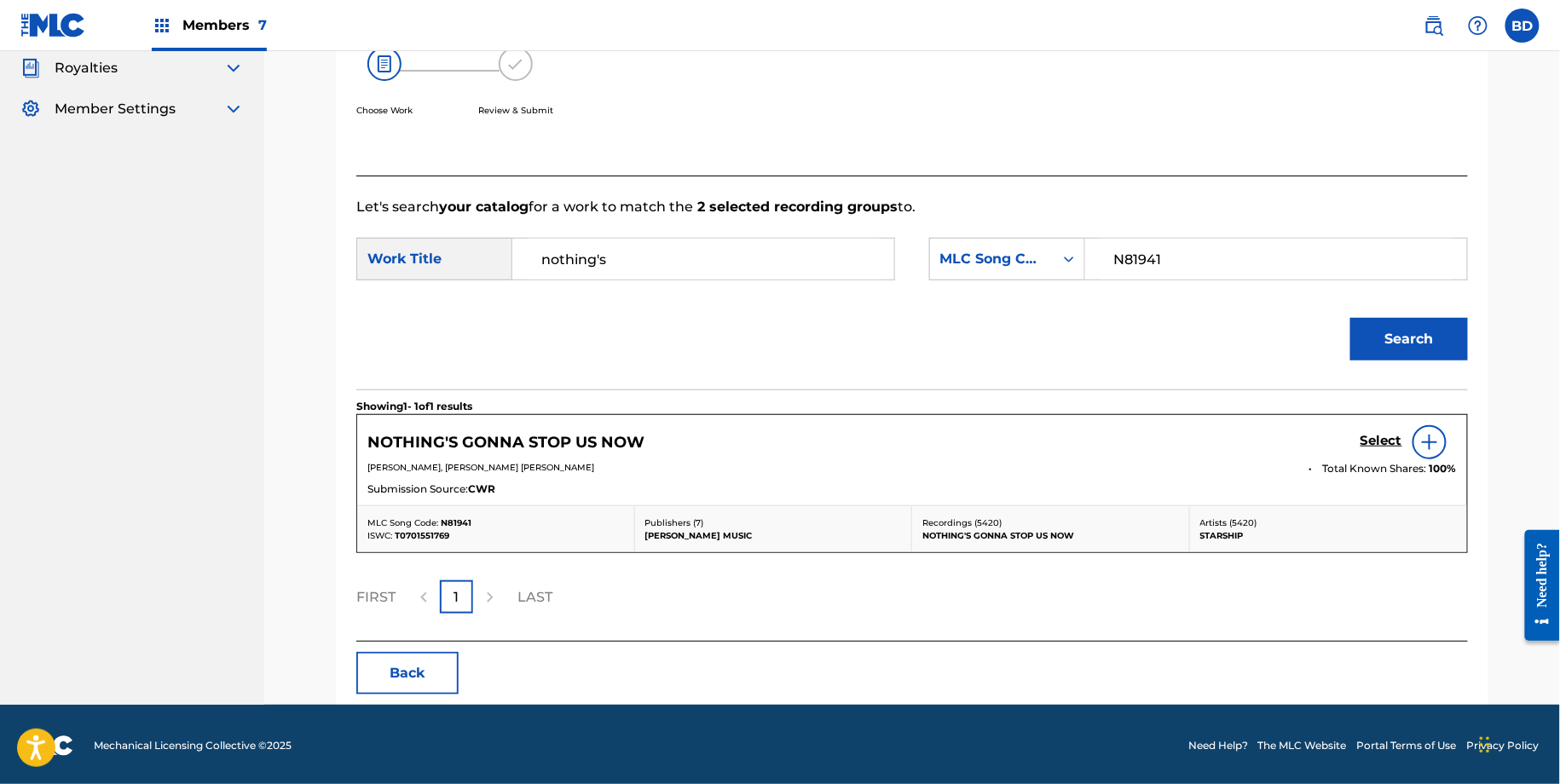
click at [1371, 446] on h5 "Select" at bounding box center [1381, 441] width 42 height 16
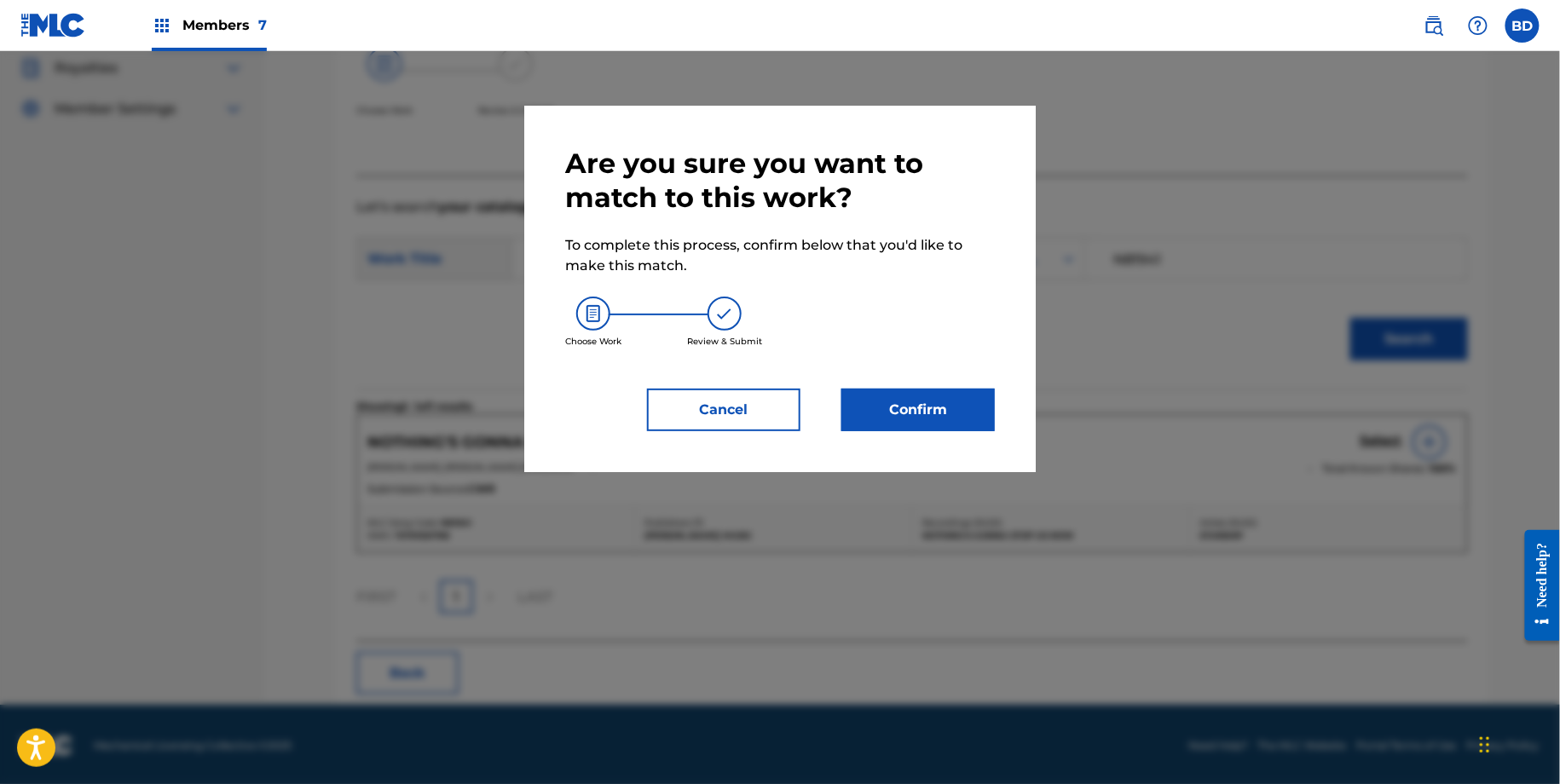
click at [887, 404] on button "Confirm" at bounding box center [917, 409] width 154 height 43
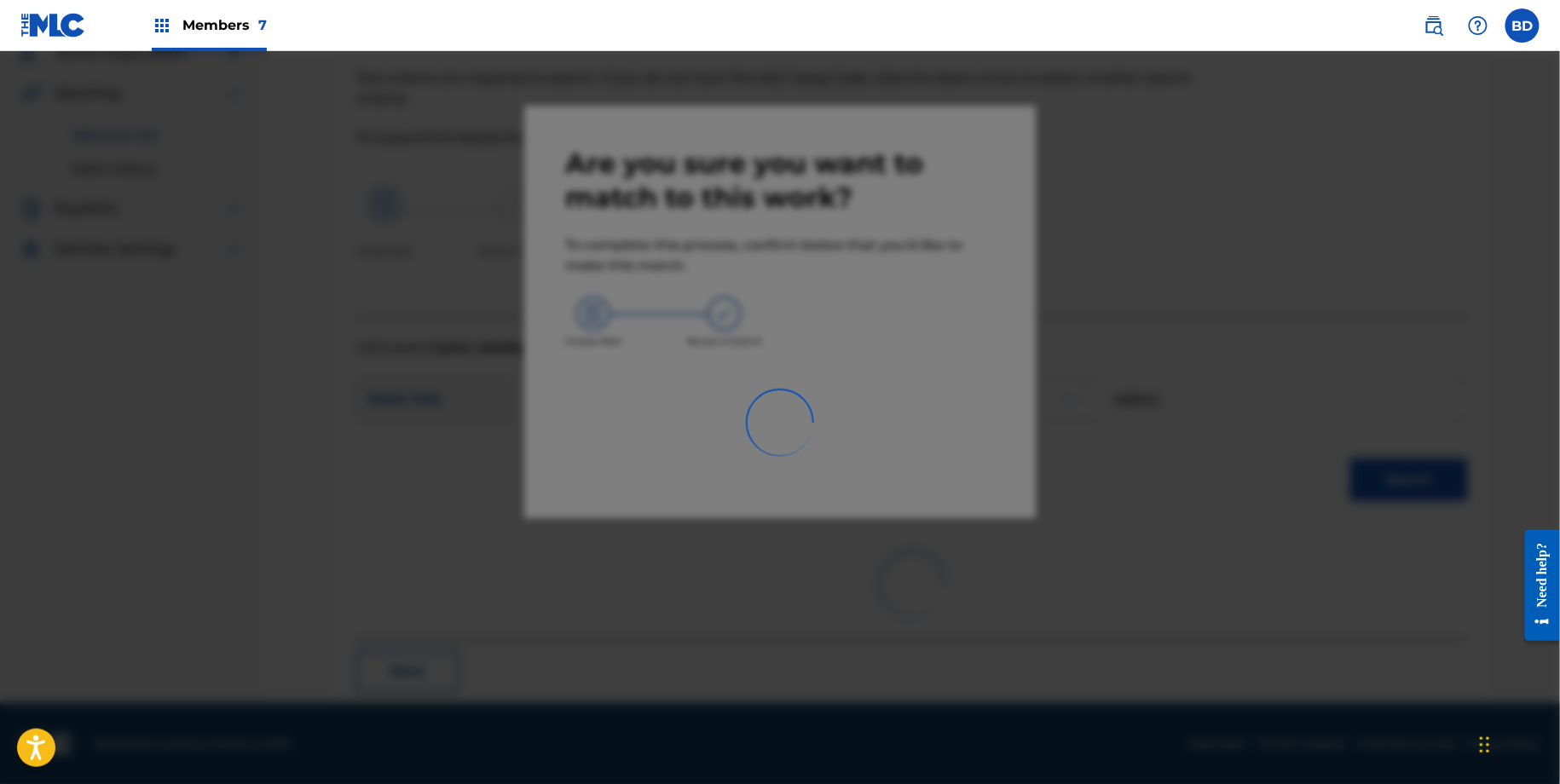
scroll to position [46, 0]
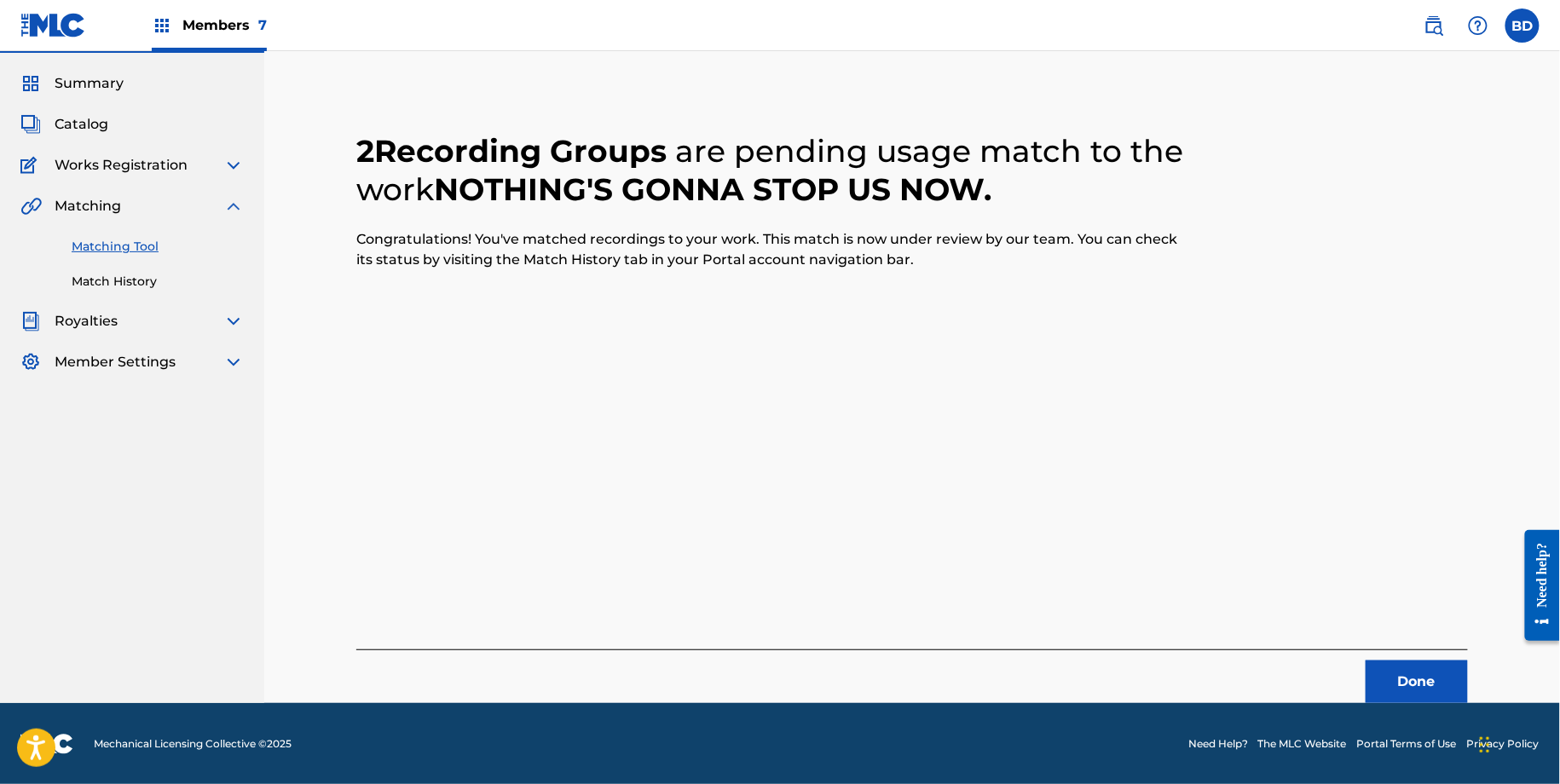
click at [173, 289] on link "Match History" at bounding box center [157, 281] width 172 height 18
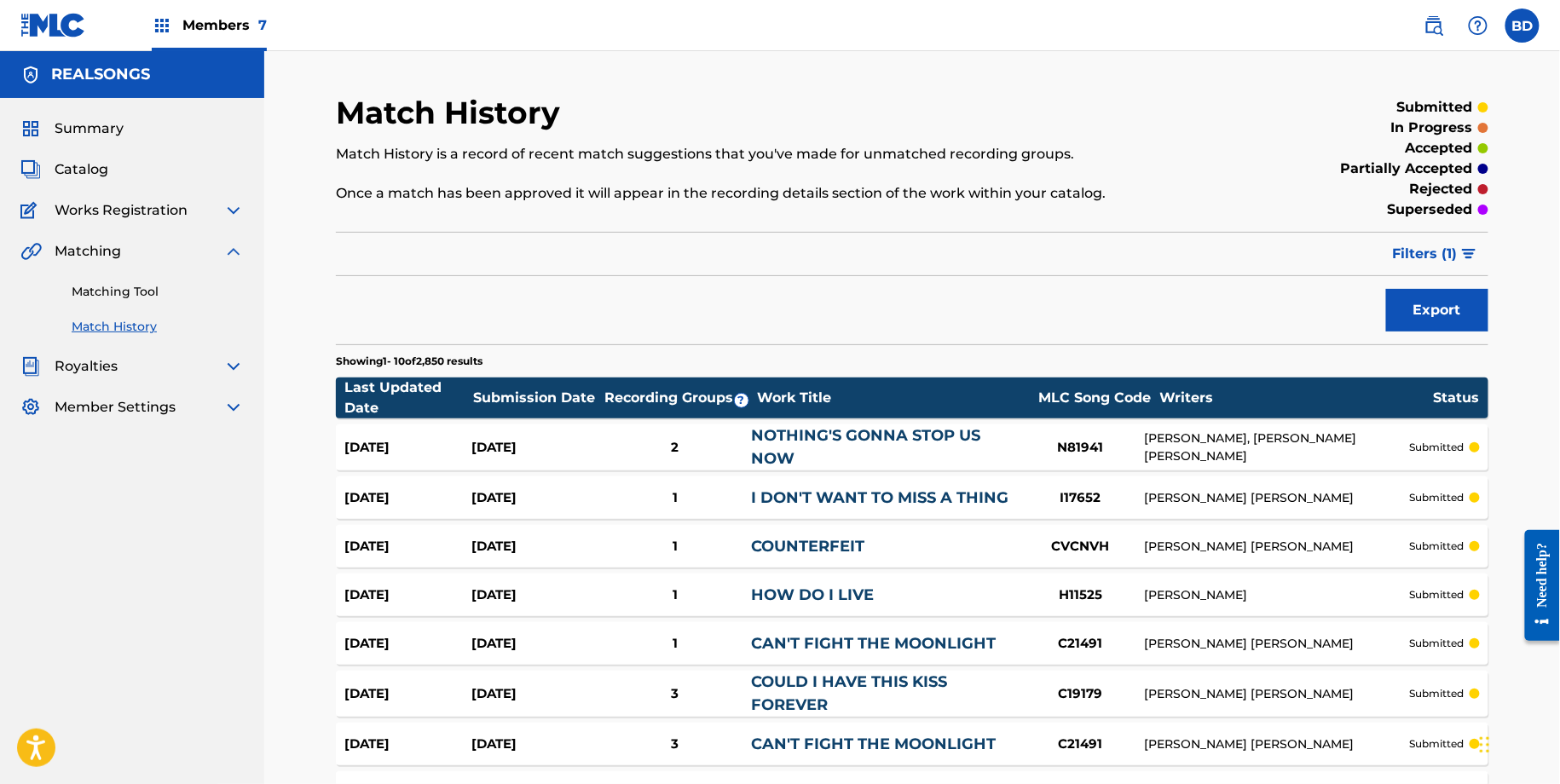
click at [830, 437] on link "NOTHING'S GONNA STOP US NOW" at bounding box center [865, 446] width 229 height 42
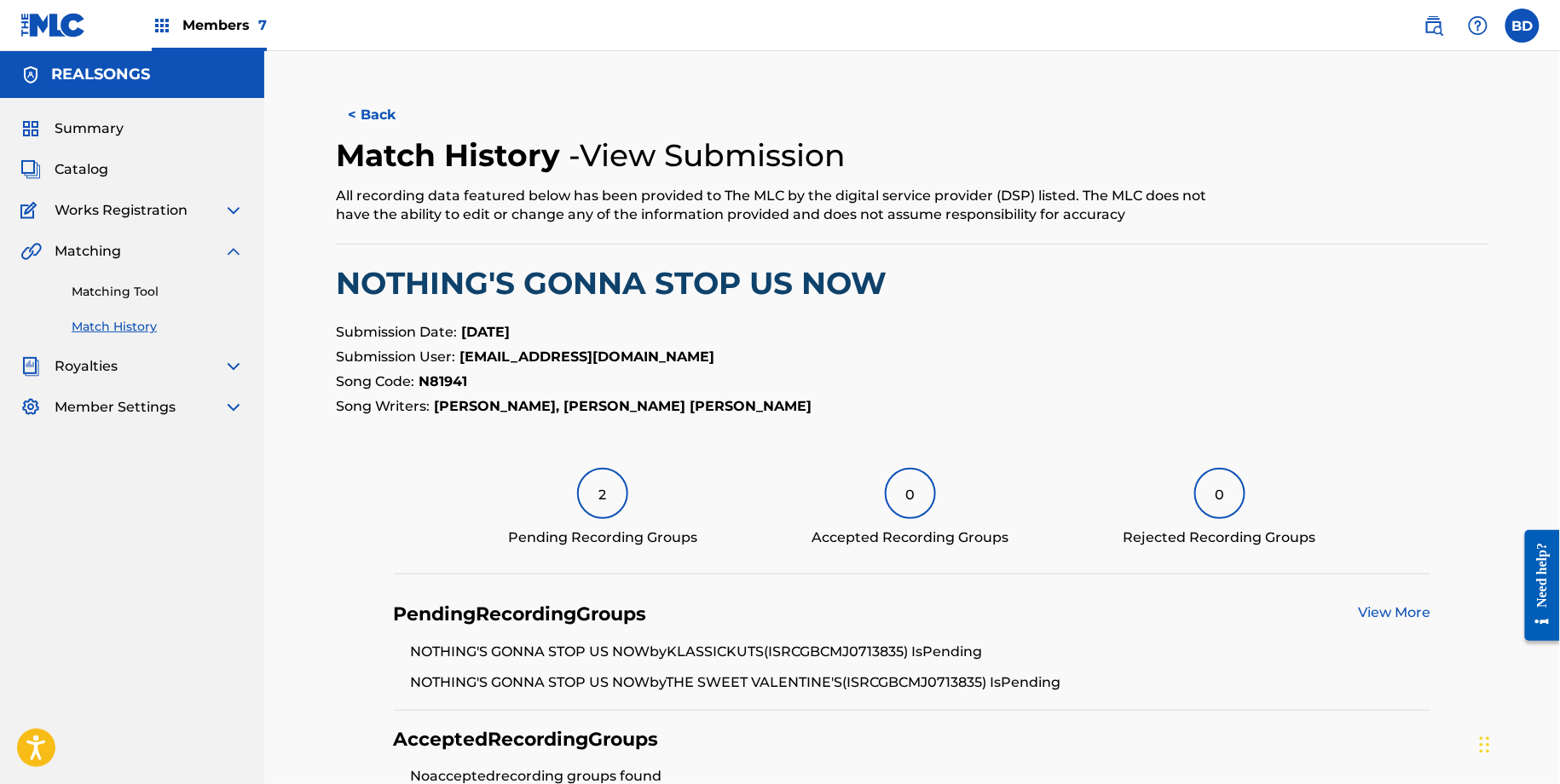
click at [155, 303] on div "Matching Tool Match History" at bounding box center [132, 298] width 223 height 74
click at [155, 293] on link "Matching Tool" at bounding box center [157, 292] width 172 height 18
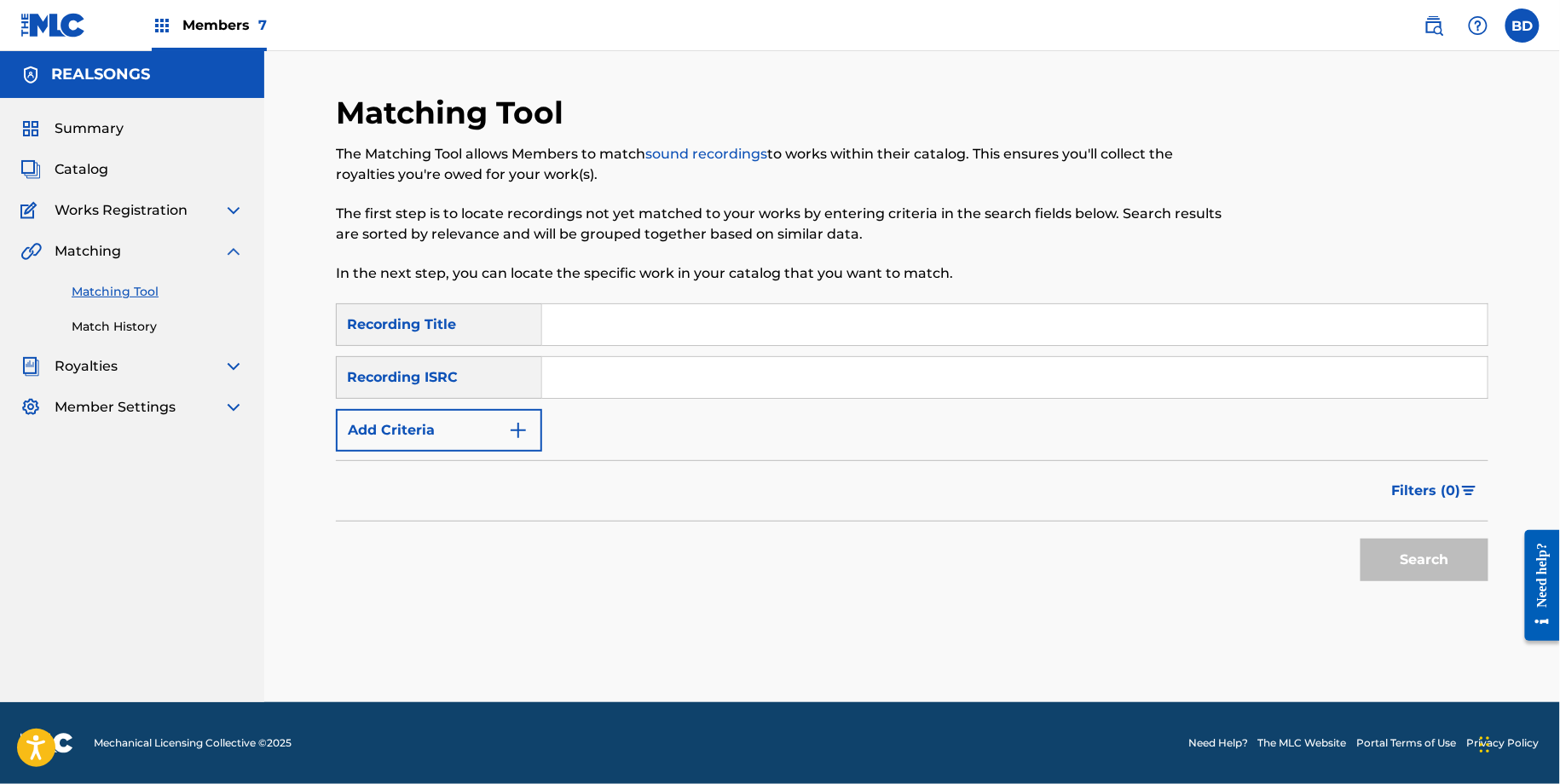
click at [750, 387] on input "Search Form" at bounding box center [1014, 377] width 945 height 41
paste input "GBDLT0910087"
type input "GBDLT0910087"
click at [1360, 539] on button "Search" at bounding box center [1423, 559] width 128 height 43
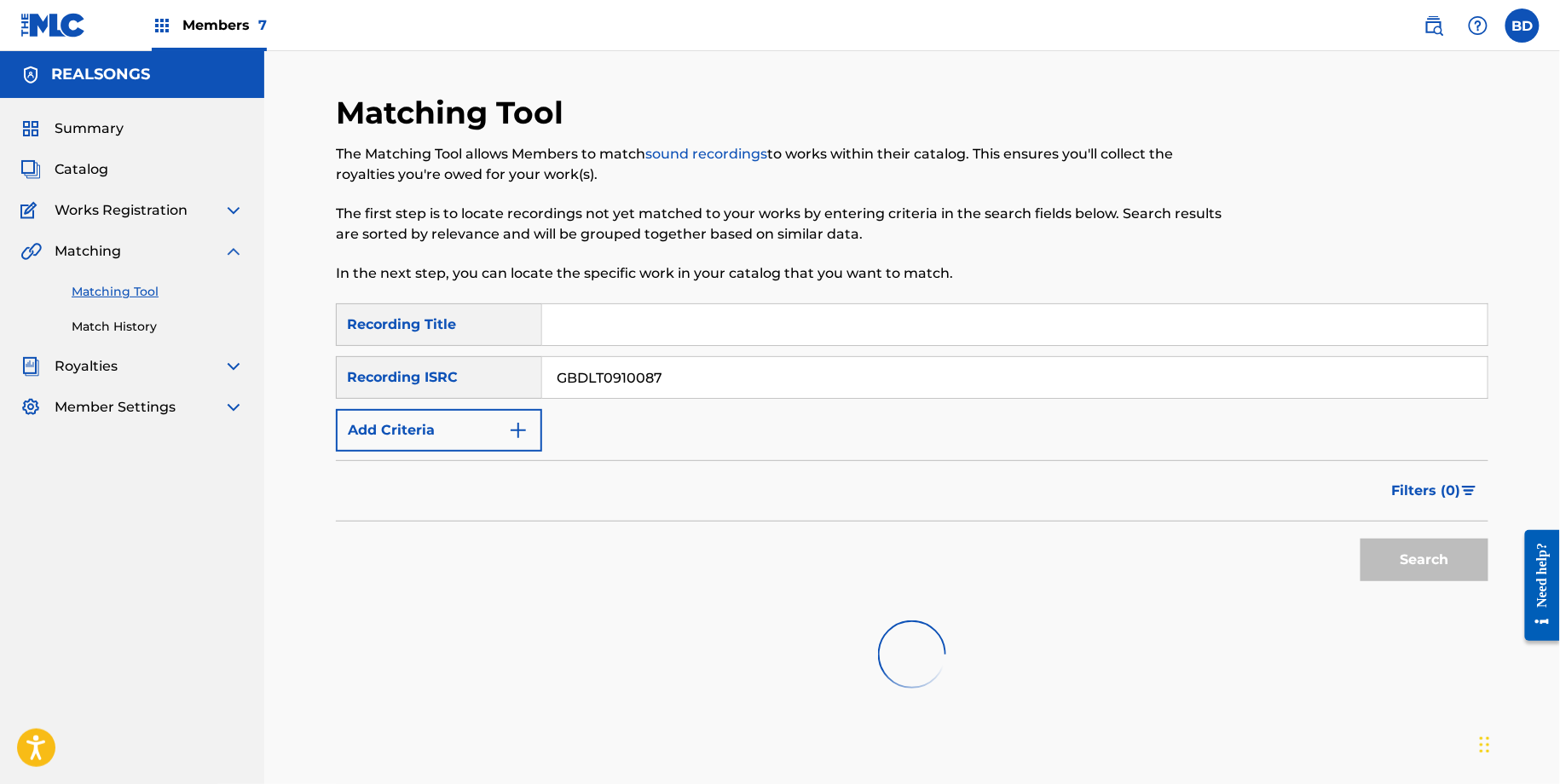
scroll to position [98, 0]
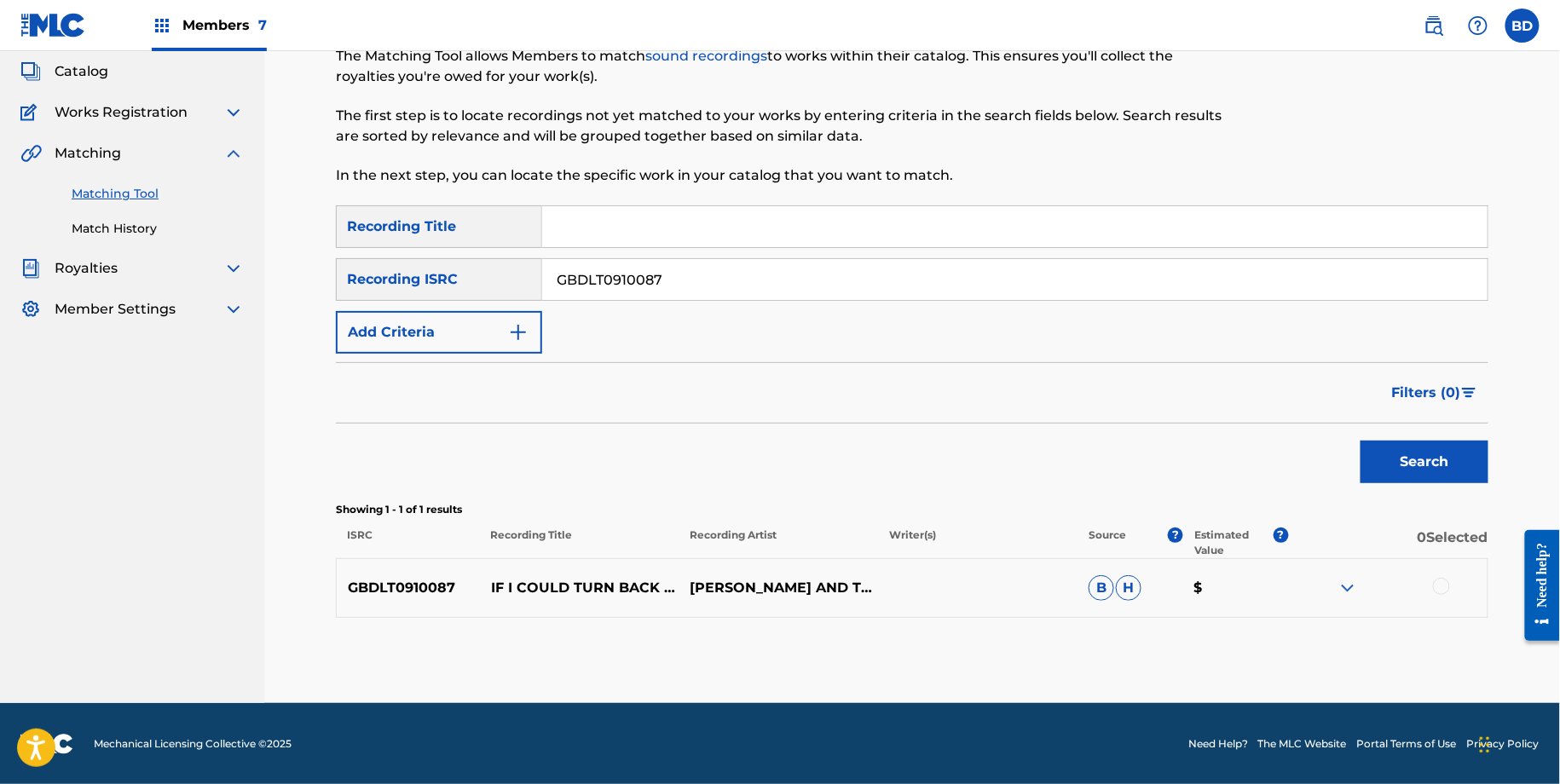
click at [1347, 577] on img at bounding box center [1347, 587] width 21 height 21
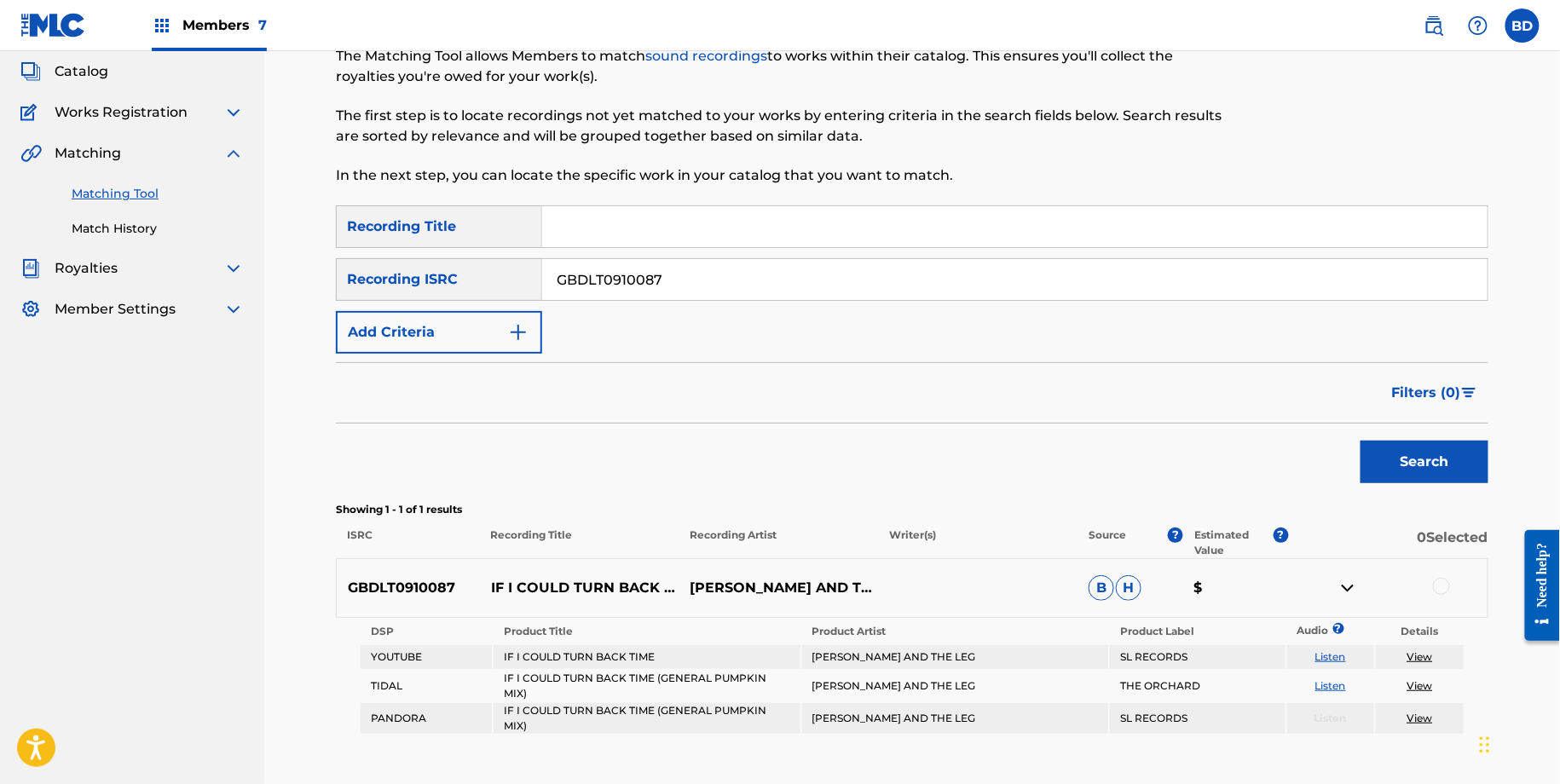
click at [479, 567] on div "GBDLT0910087 IF I COULD TURN BACK TIME (GENERAL PUMPKIN MIX) PAUL VICKERS AND T…" at bounding box center [911, 588] width 1152 height 59
drag, startPoint x: 488, startPoint y: 564, endPoint x: 525, endPoint y: 578, distance: 39.6
click at [525, 578] on p "IF I COULD TURN BACK TIME (GENERAL PUMPKIN MIX)" at bounding box center [578, 587] width 199 height 21
copy p "IF I COULD TURN BACK TIME"
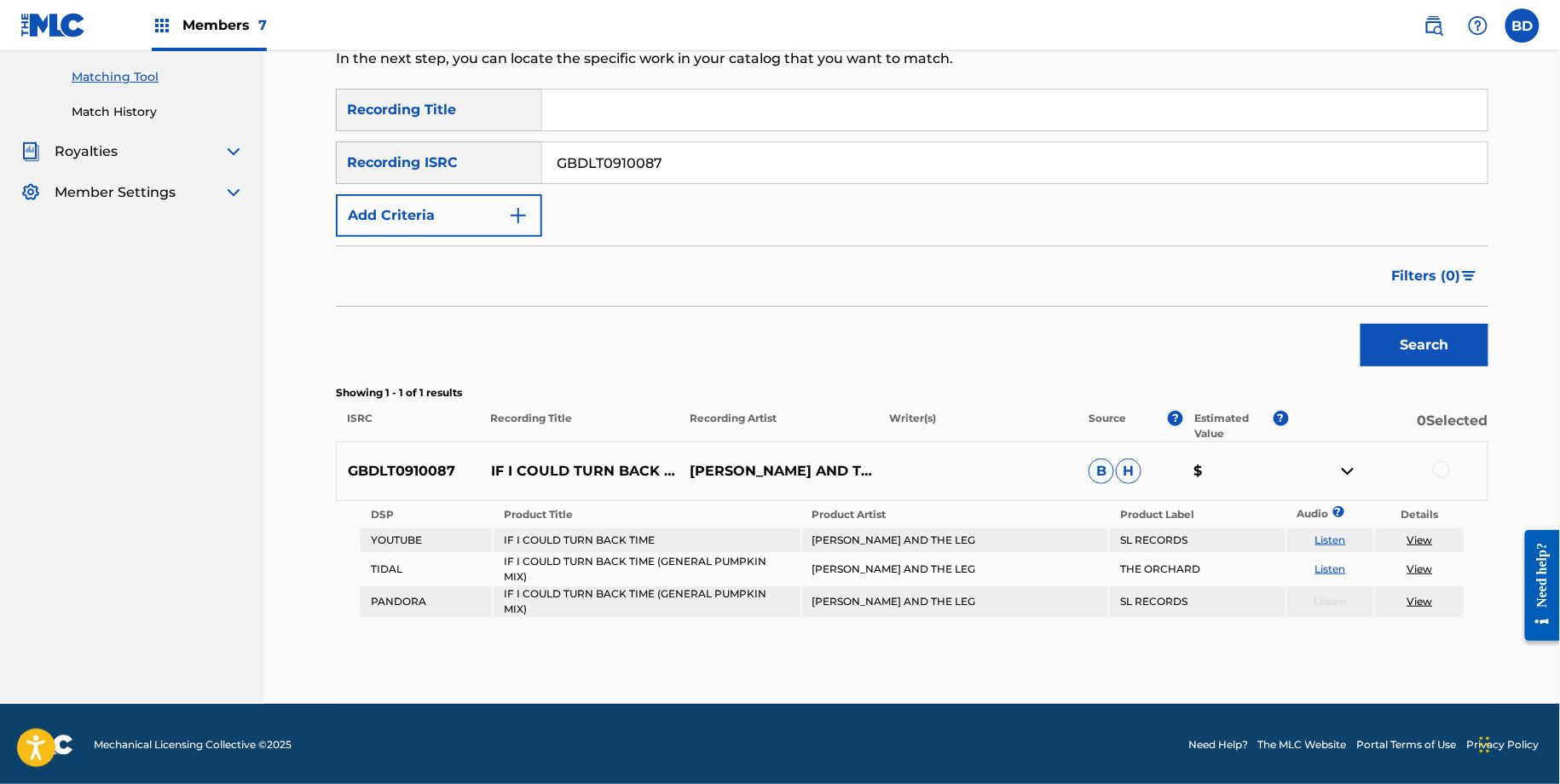
click at [1446, 470] on div at bounding box center [1440, 469] width 17 height 17
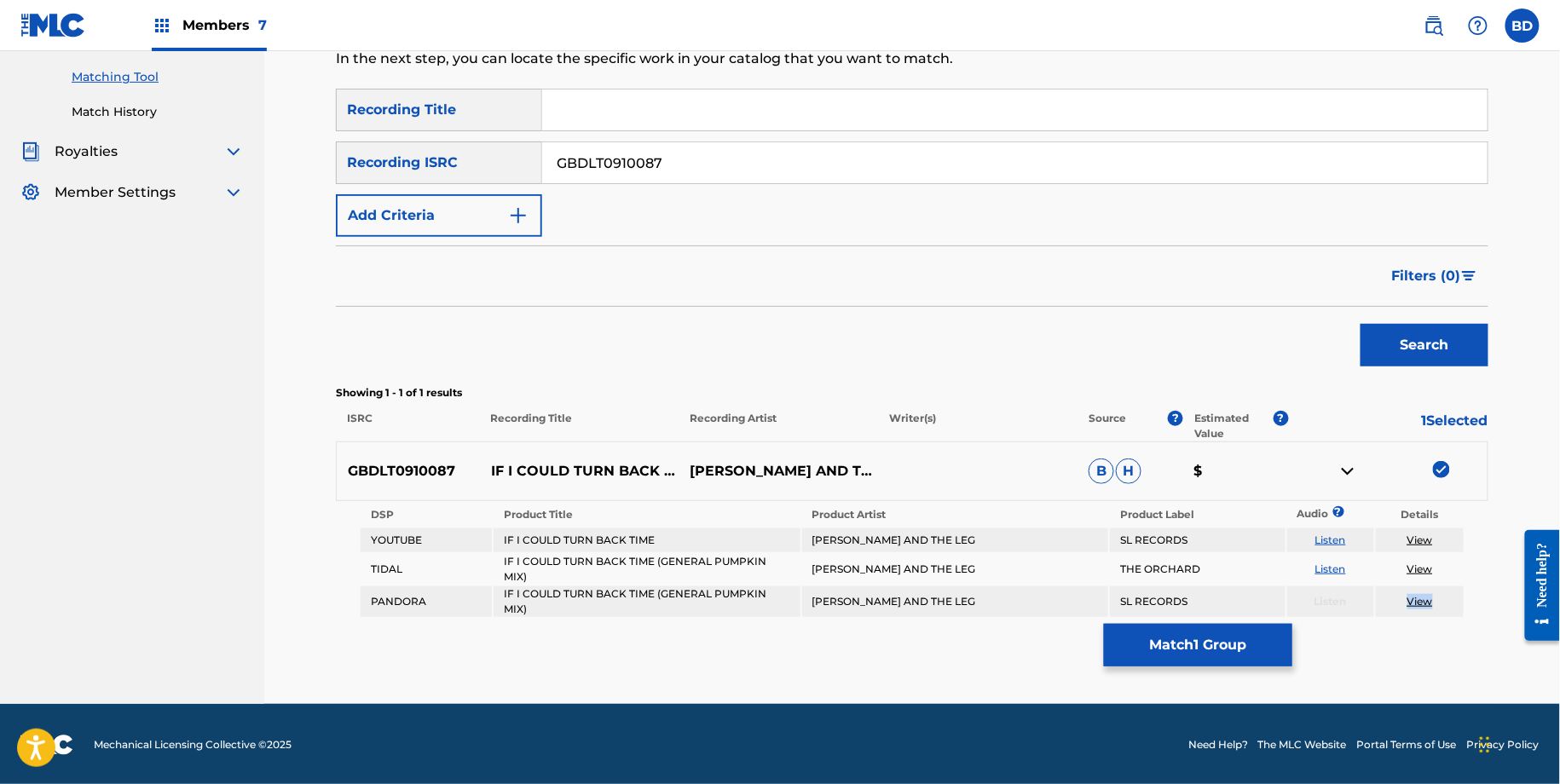
click at [1164, 658] on button "Match 1 Group" at bounding box center [1197, 644] width 188 height 43
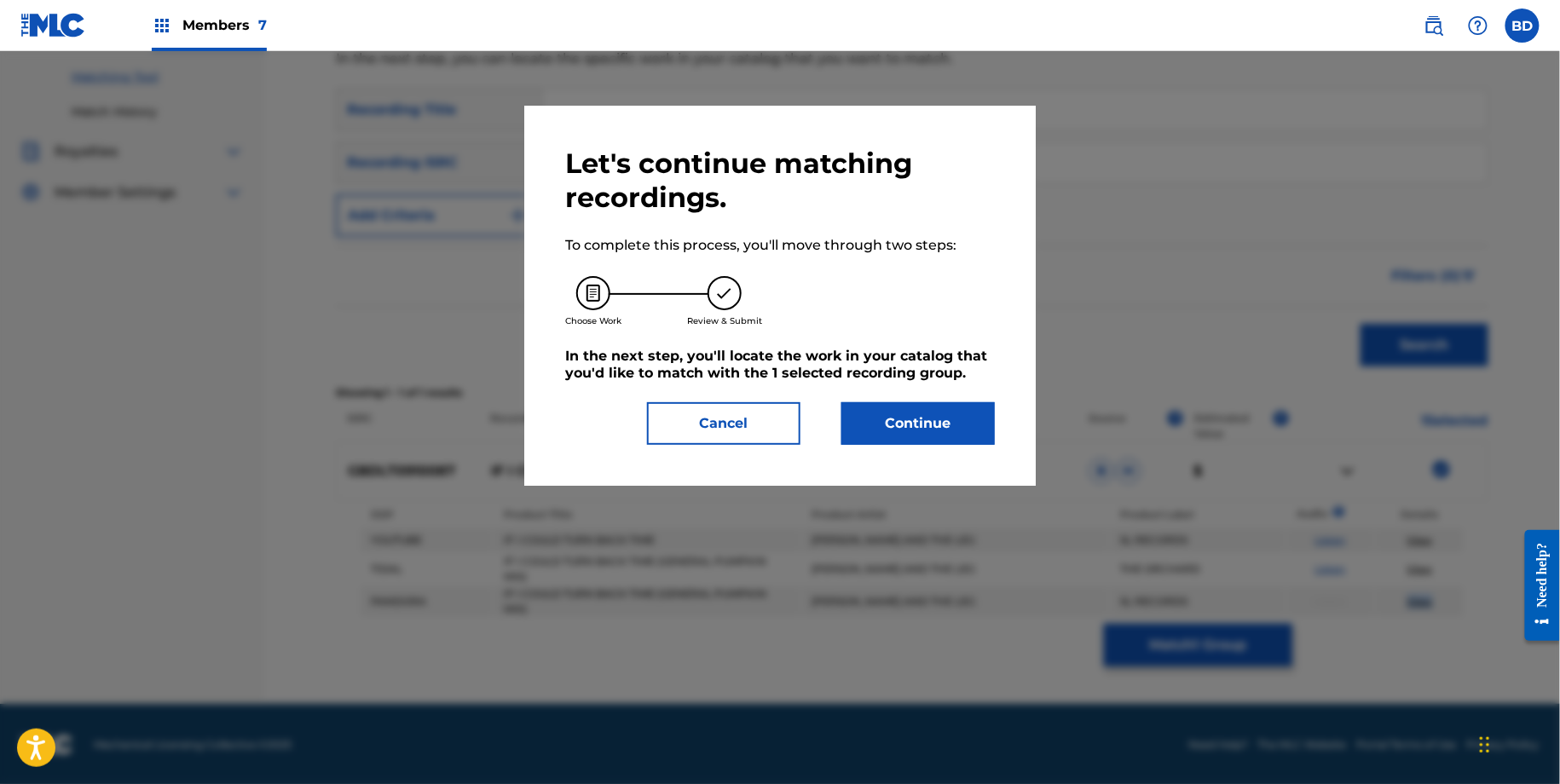
click at [859, 425] on button "Continue" at bounding box center [917, 423] width 154 height 43
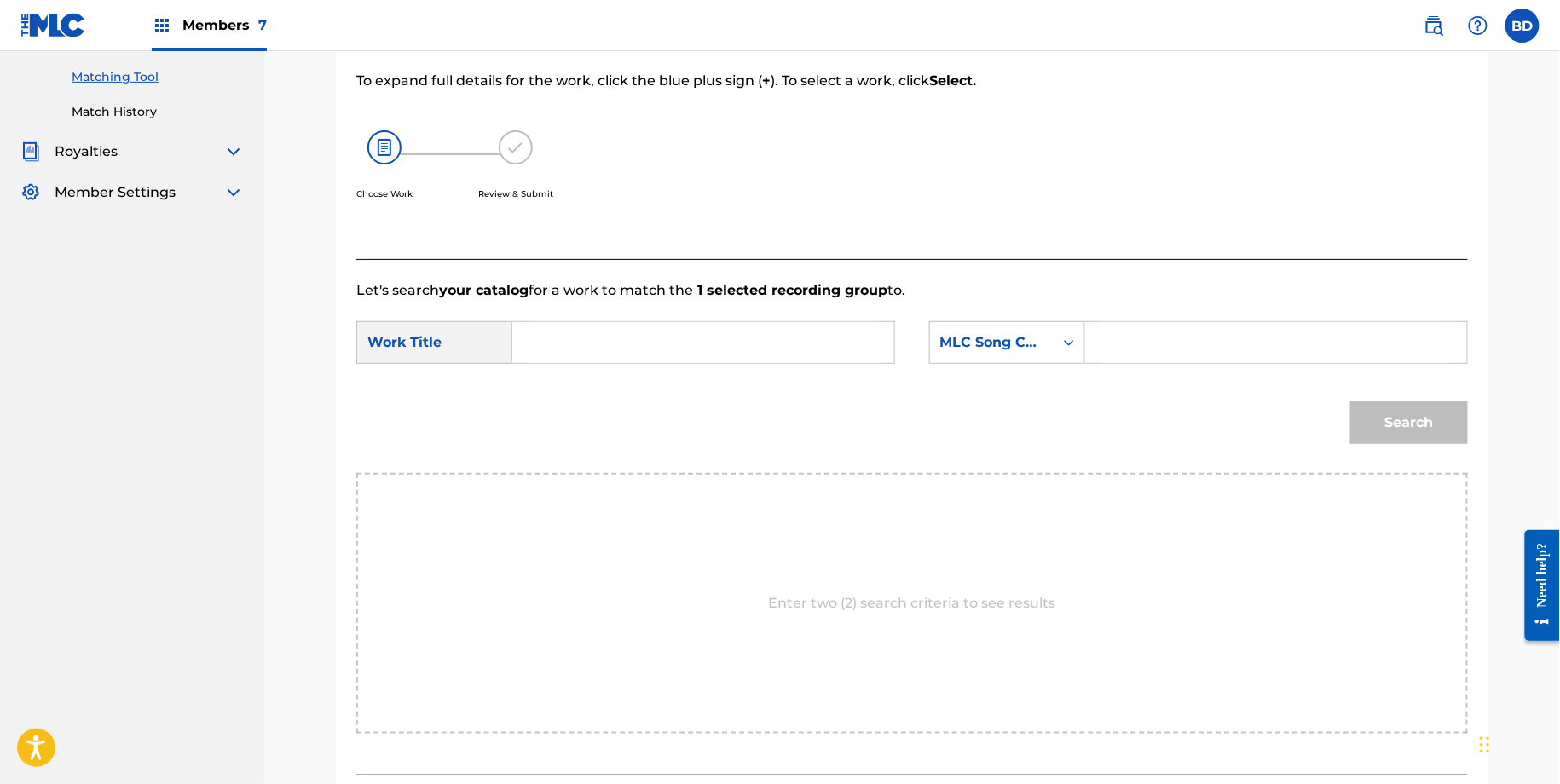
click at [1126, 348] on input "Search Form" at bounding box center [1276, 342] width 353 height 41
paste input "IV7I1F"
type input "IV7I1F"
click at [818, 343] on input "Search Form" at bounding box center [703, 342] width 353 height 41
type input "if"
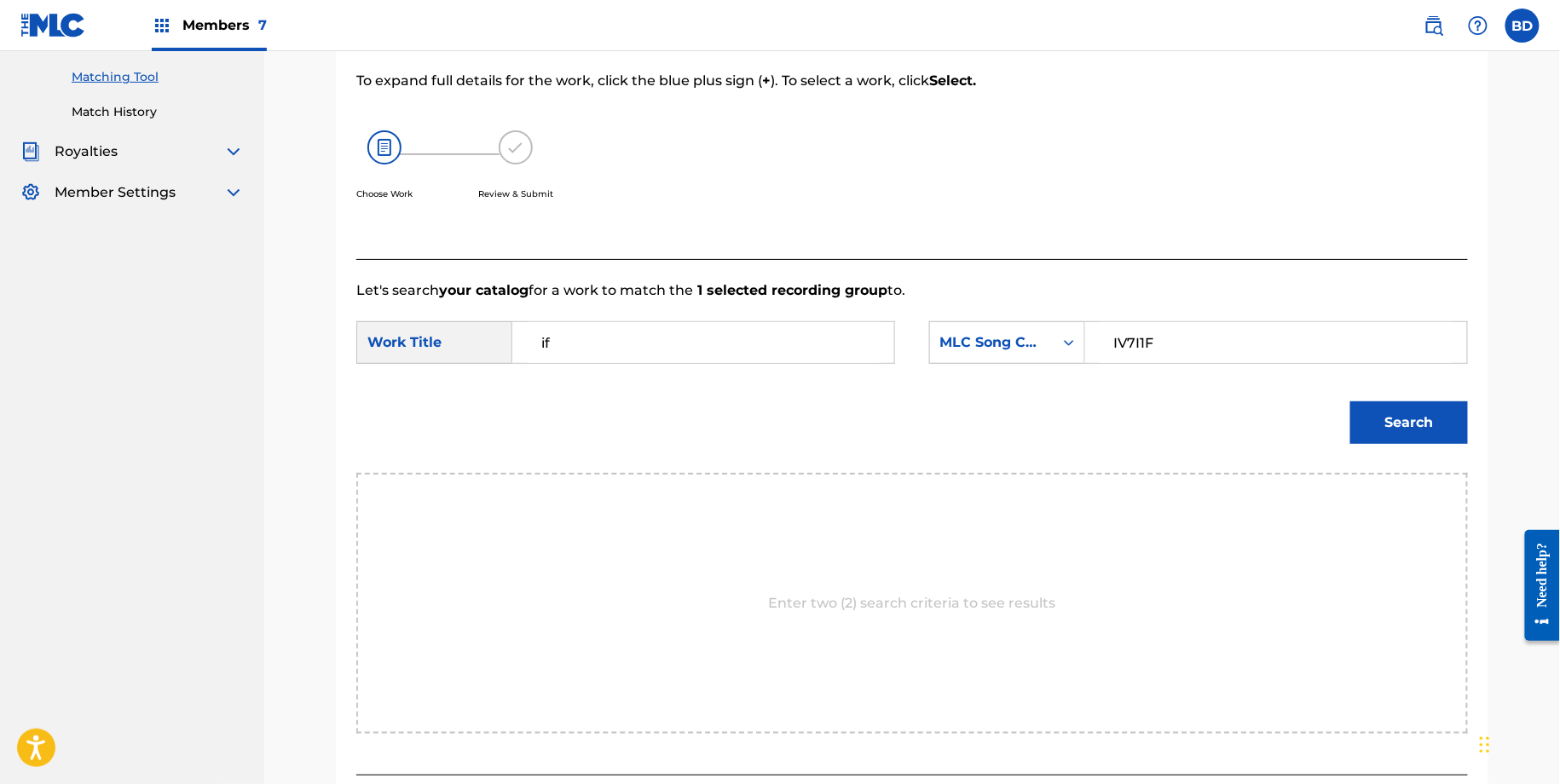
click at [1438, 409] on button "Search" at bounding box center [1408, 422] width 118 height 43
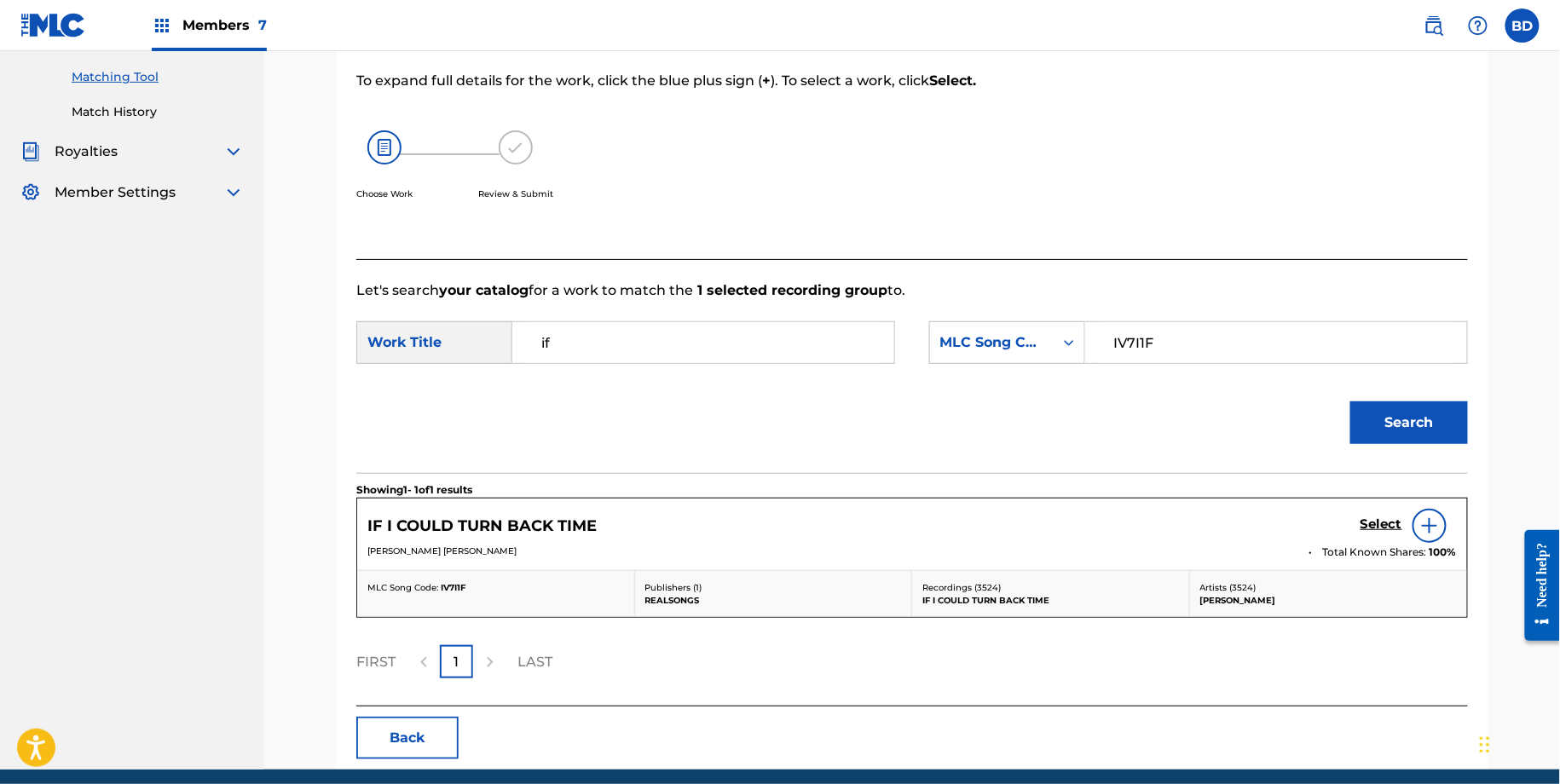
click at [1384, 524] on h5 "Select" at bounding box center [1381, 524] width 42 height 16
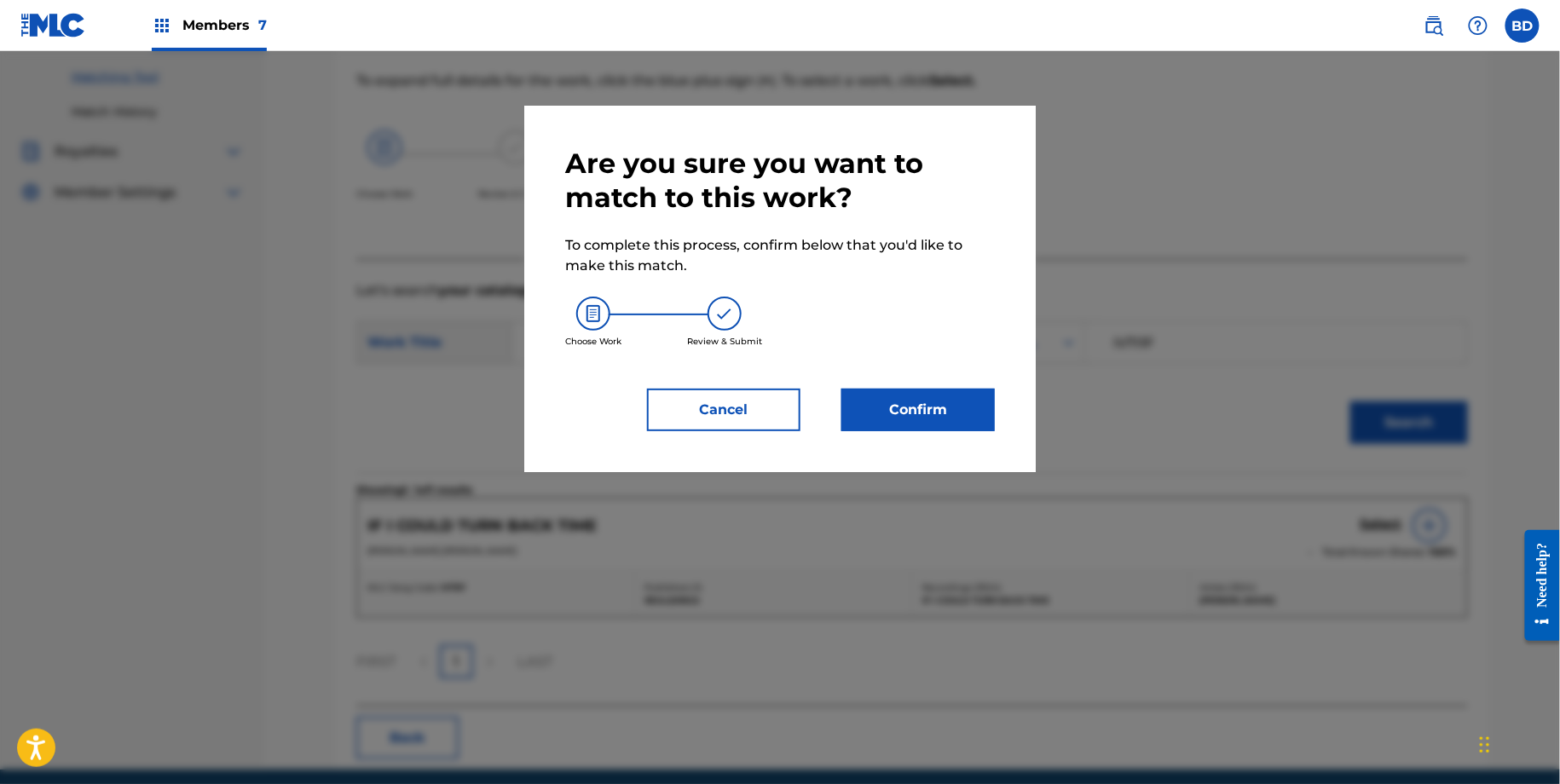
click at [918, 436] on div "Are you sure you want to match to this work? To complete this process, confirm …" at bounding box center [780, 289] width 511 height 366
click at [915, 422] on button "Confirm" at bounding box center [917, 409] width 154 height 43
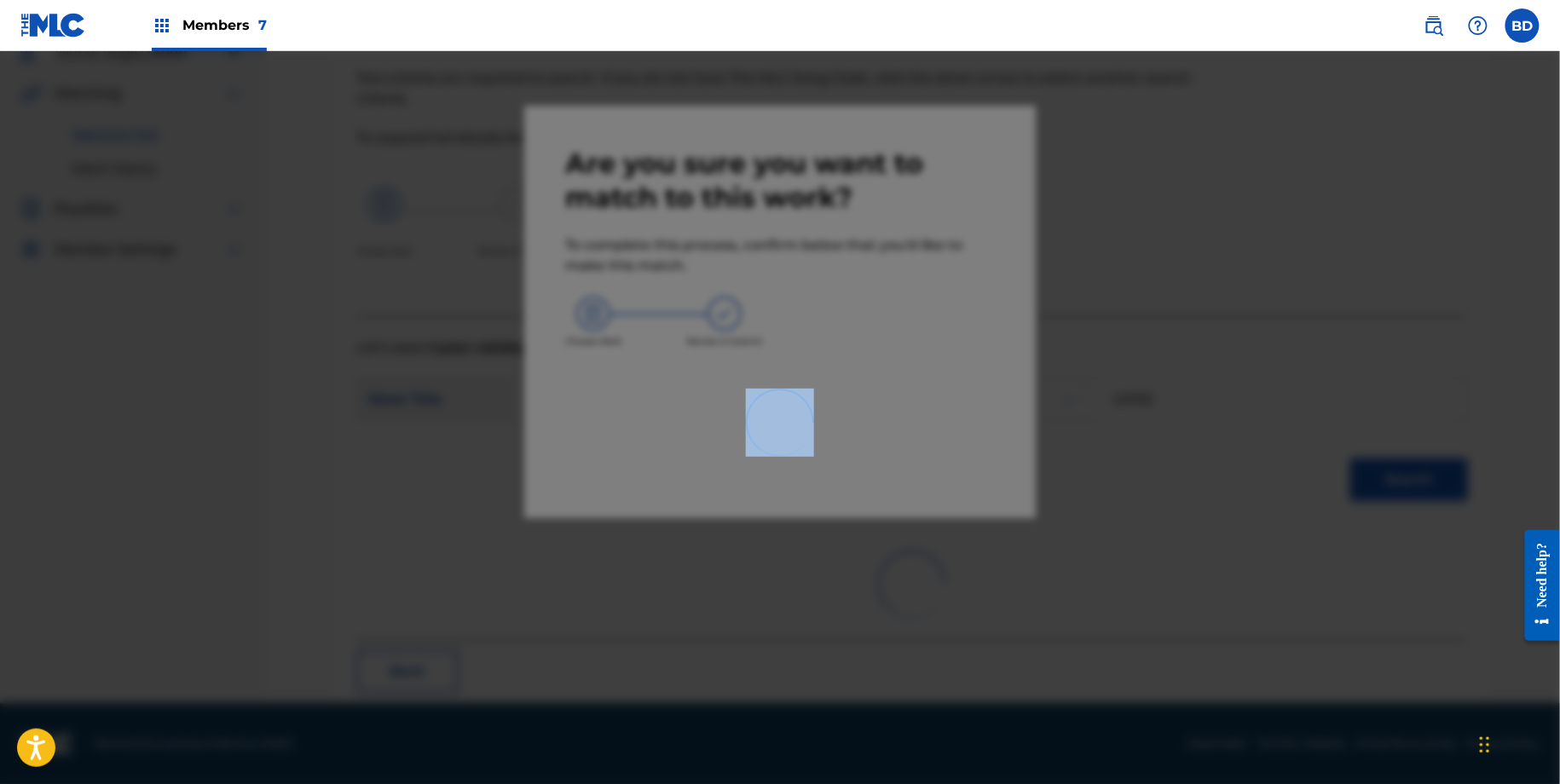
scroll to position [46, 0]
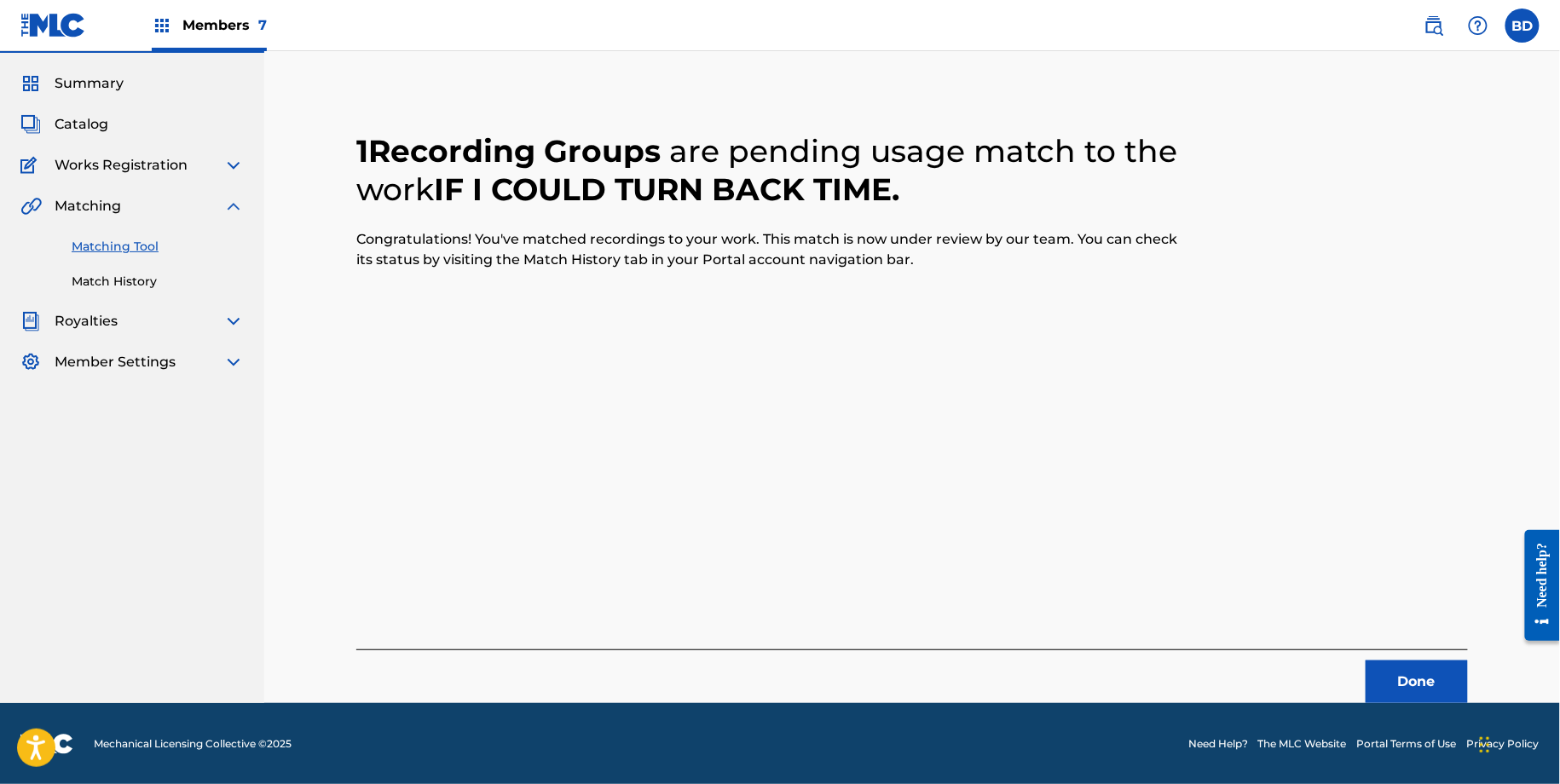
click at [109, 272] on link "Match History" at bounding box center [157, 281] width 172 height 18
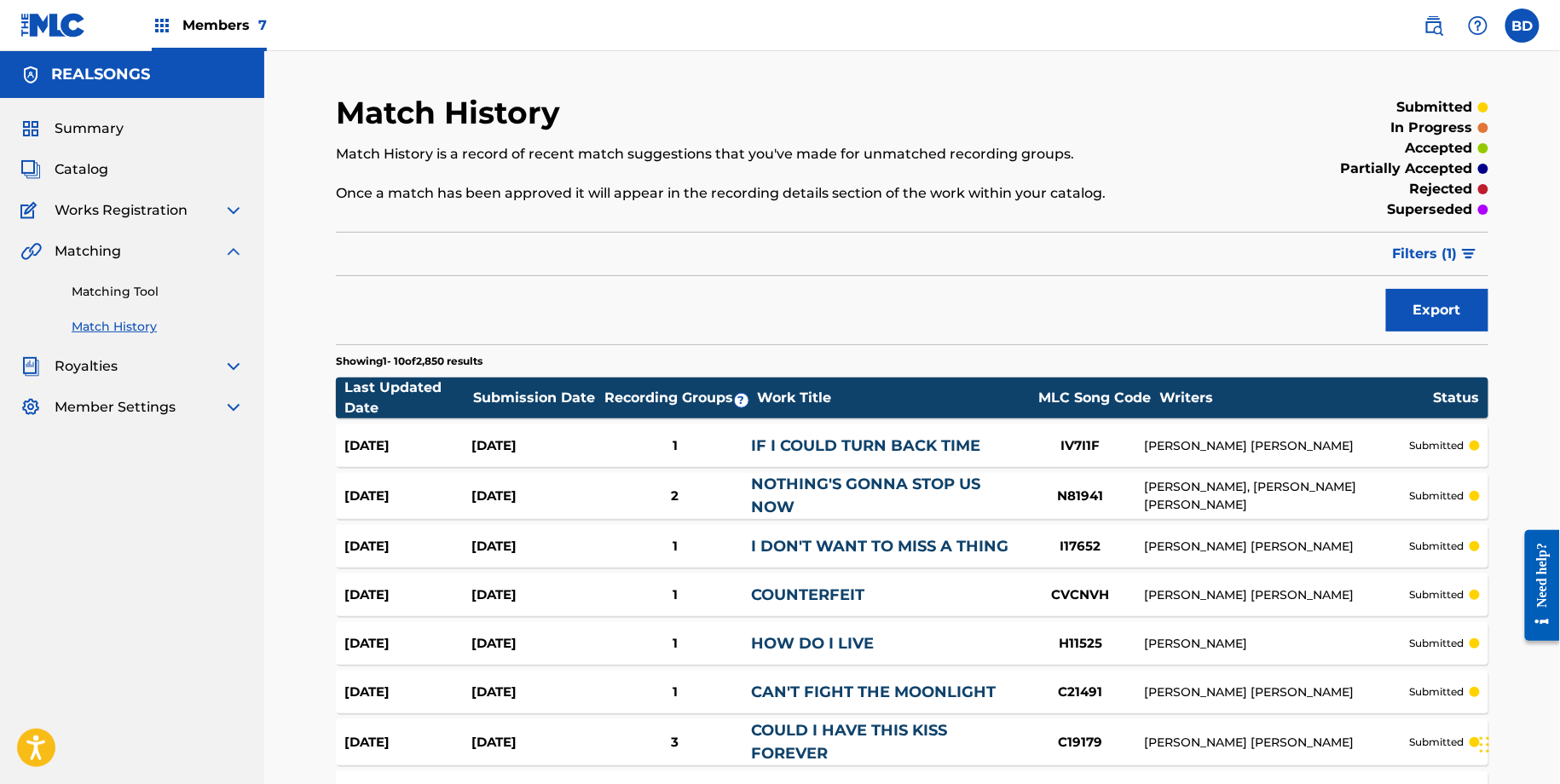
click at [827, 454] on div "IF I COULD TURN BACK TIME" at bounding box center [884, 445] width 265 height 23
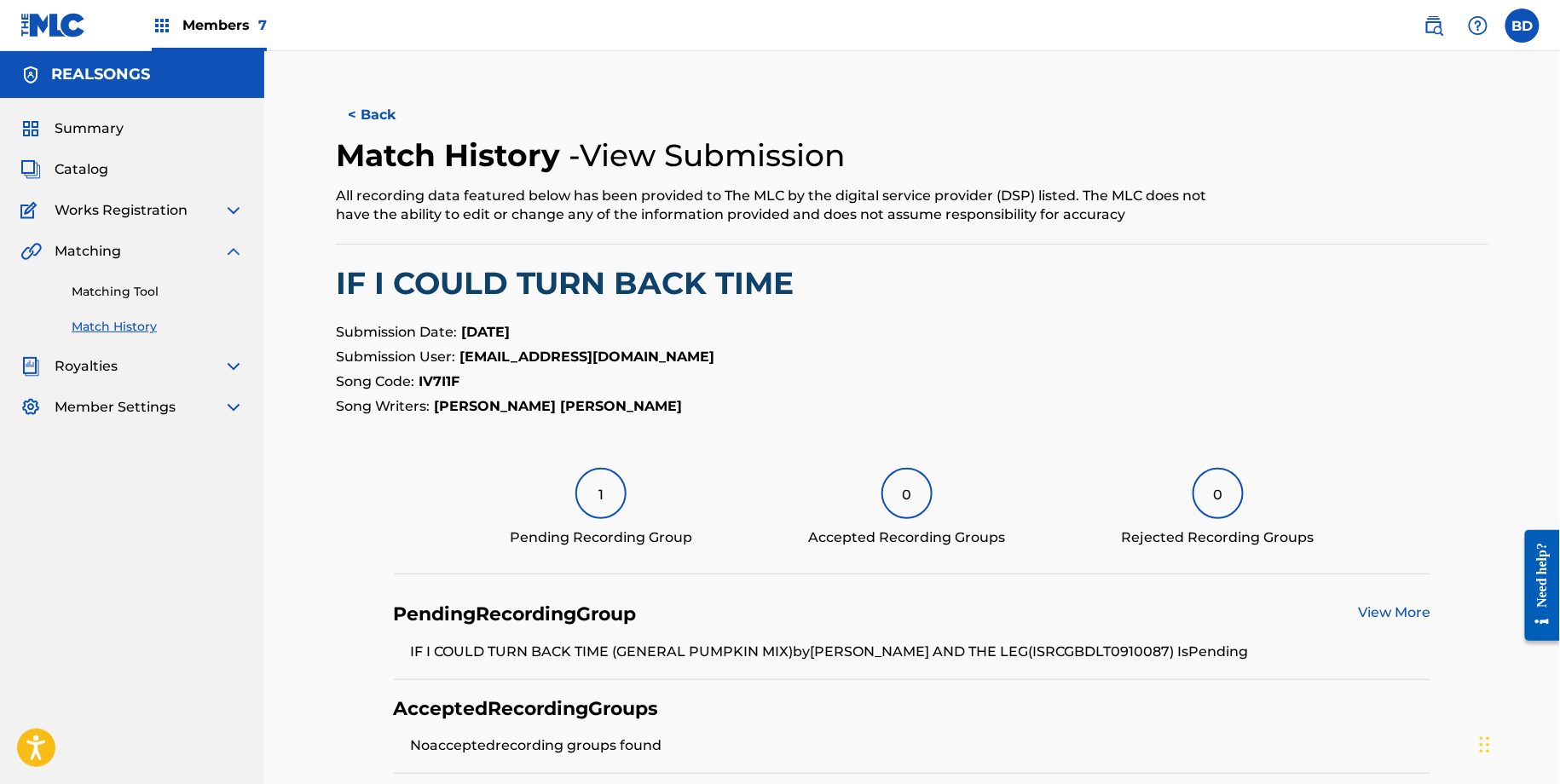
click at [139, 296] on link "Matching Tool" at bounding box center [157, 292] width 172 height 18
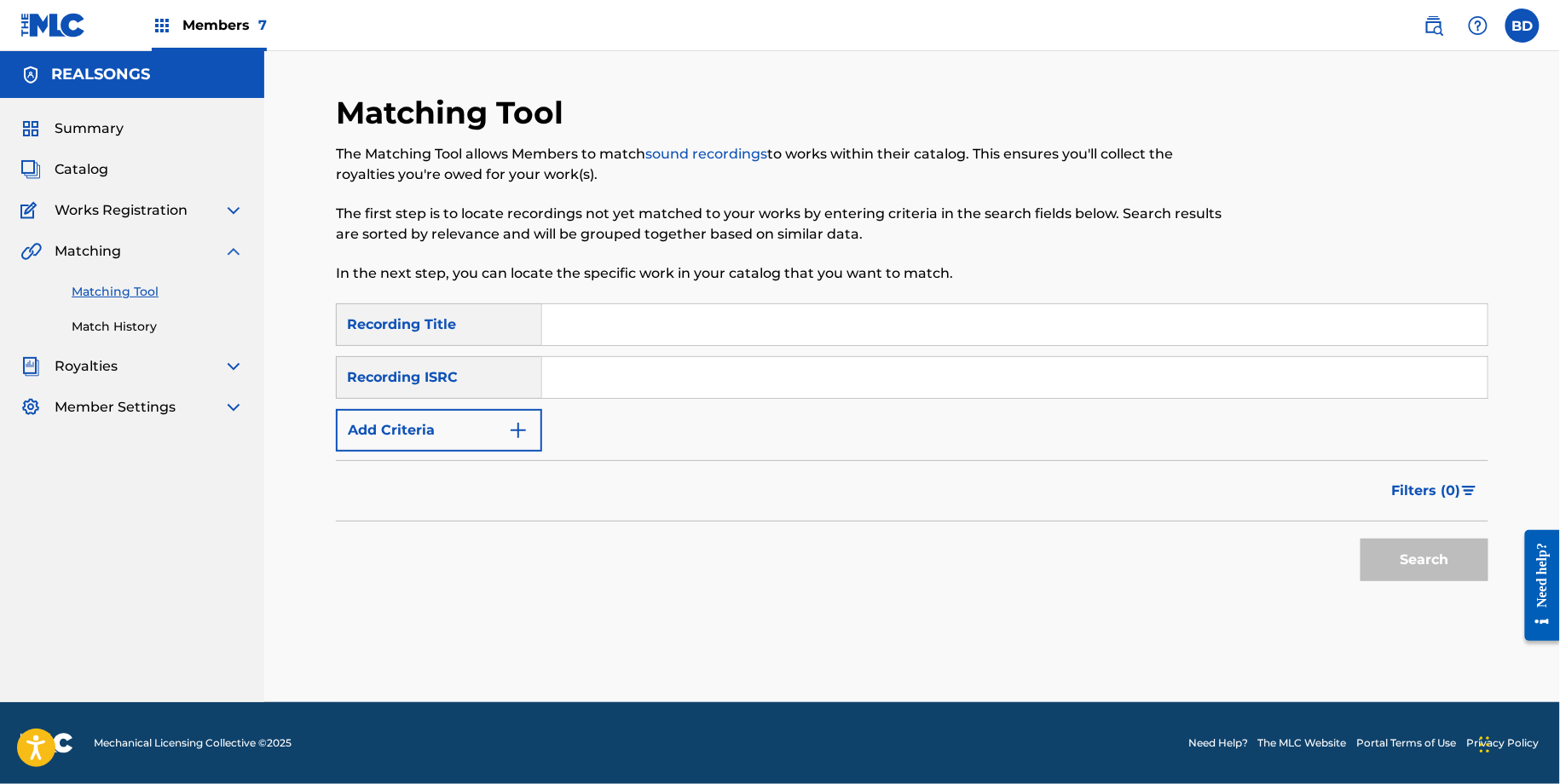
click at [676, 357] on input "Search Form" at bounding box center [1014, 377] width 945 height 41
paste input "GBEFP0317903"
type input "GBEFP0317903"
click at [1360, 539] on button "Search" at bounding box center [1423, 559] width 128 height 43
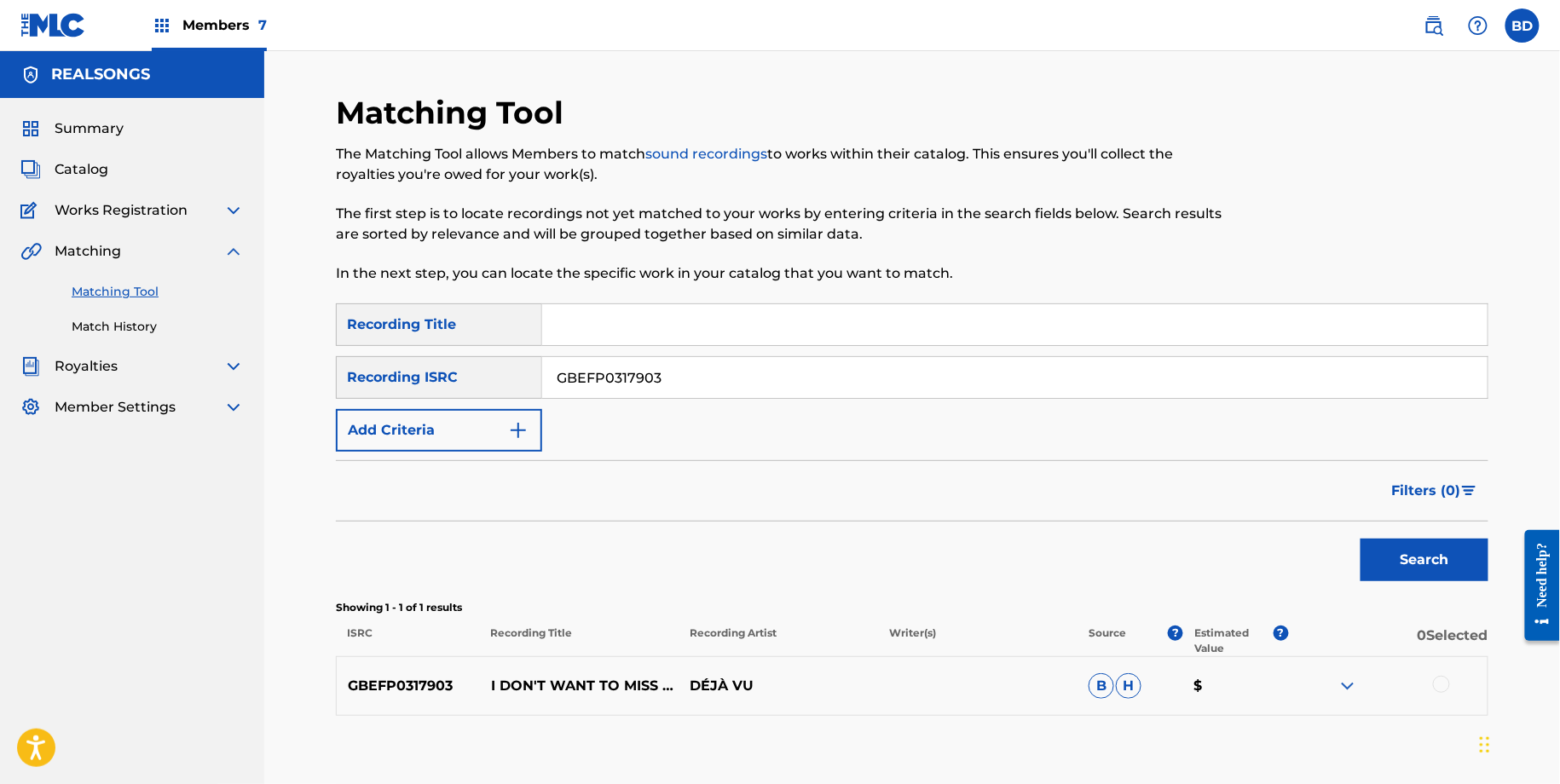
click at [1353, 675] on img at bounding box center [1347, 685] width 21 height 21
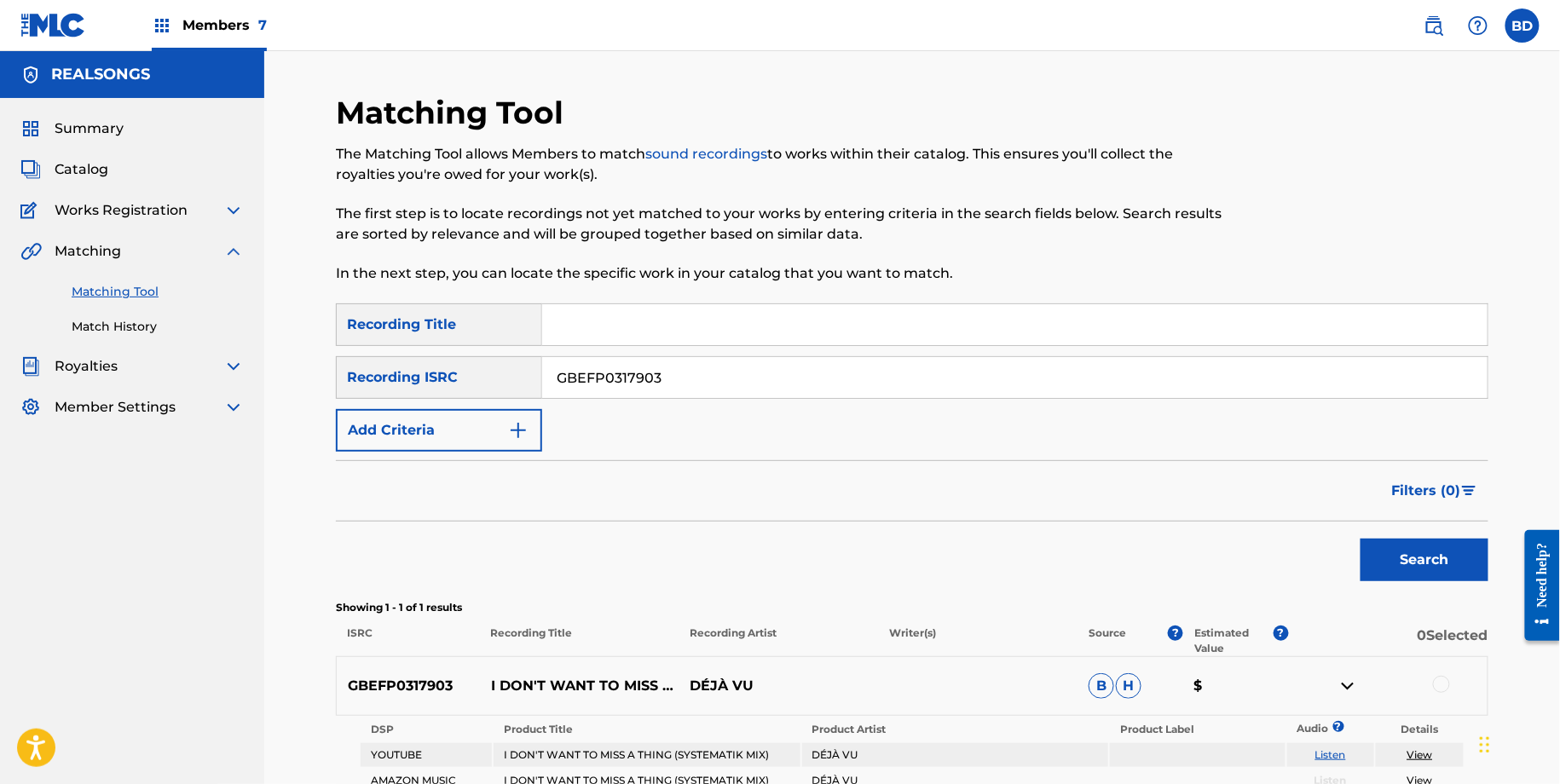
scroll to position [201, 0]
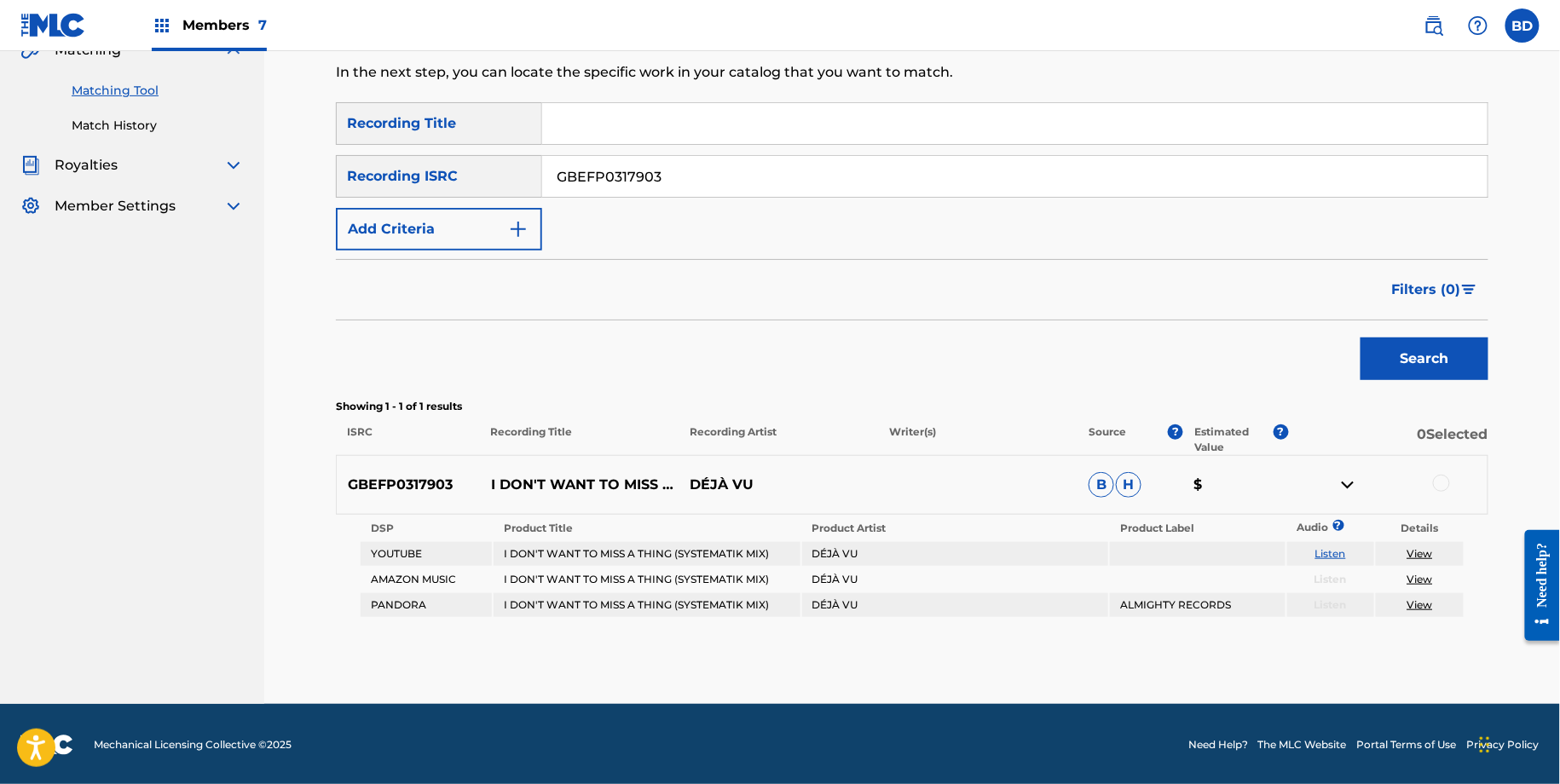
click at [511, 486] on p "I DON'T WANT TO MISS A THING (SYSTEMATIK MIX)" at bounding box center [578, 484] width 199 height 21
drag, startPoint x: 489, startPoint y: 475, endPoint x: 538, endPoint y: 487, distance: 50.4
click at [538, 487] on p "I DON'T WANT TO MISS A THING (SYSTEMATIK MIX)" at bounding box center [578, 484] width 199 height 21
copy p "I DON'T WANT TO MISS A THING"
click at [1444, 484] on div at bounding box center [1440, 482] width 17 height 17
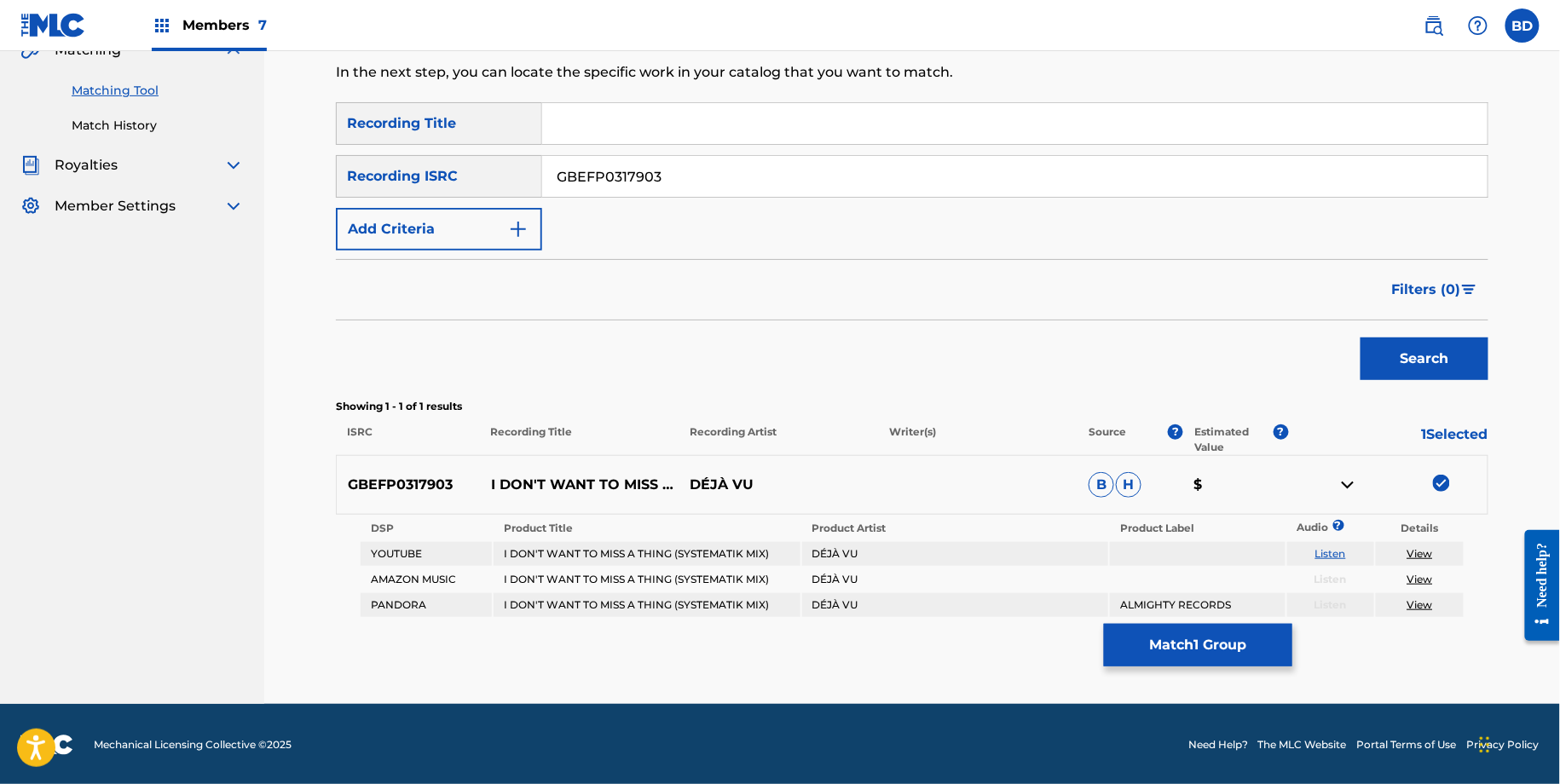
click at [1169, 635] on button "Match 1 Group" at bounding box center [1197, 644] width 188 height 43
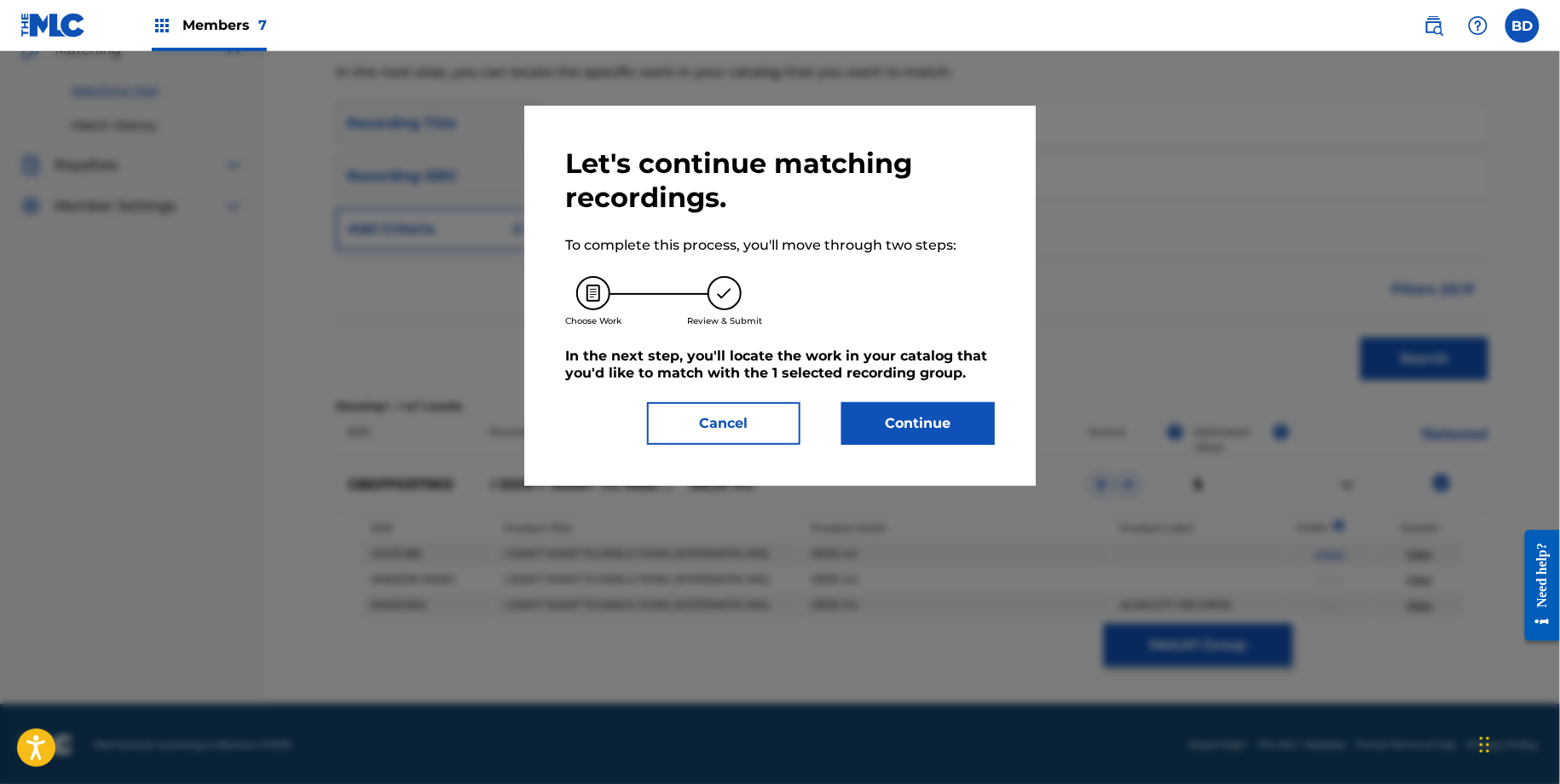
click at [839, 398] on div "Let's continue matching recordings. To complete this process, you'll move throu…" at bounding box center [780, 295] width 430 height 298
click at [873, 419] on button "Continue" at bounding box center [917, 423] width 154 height 43
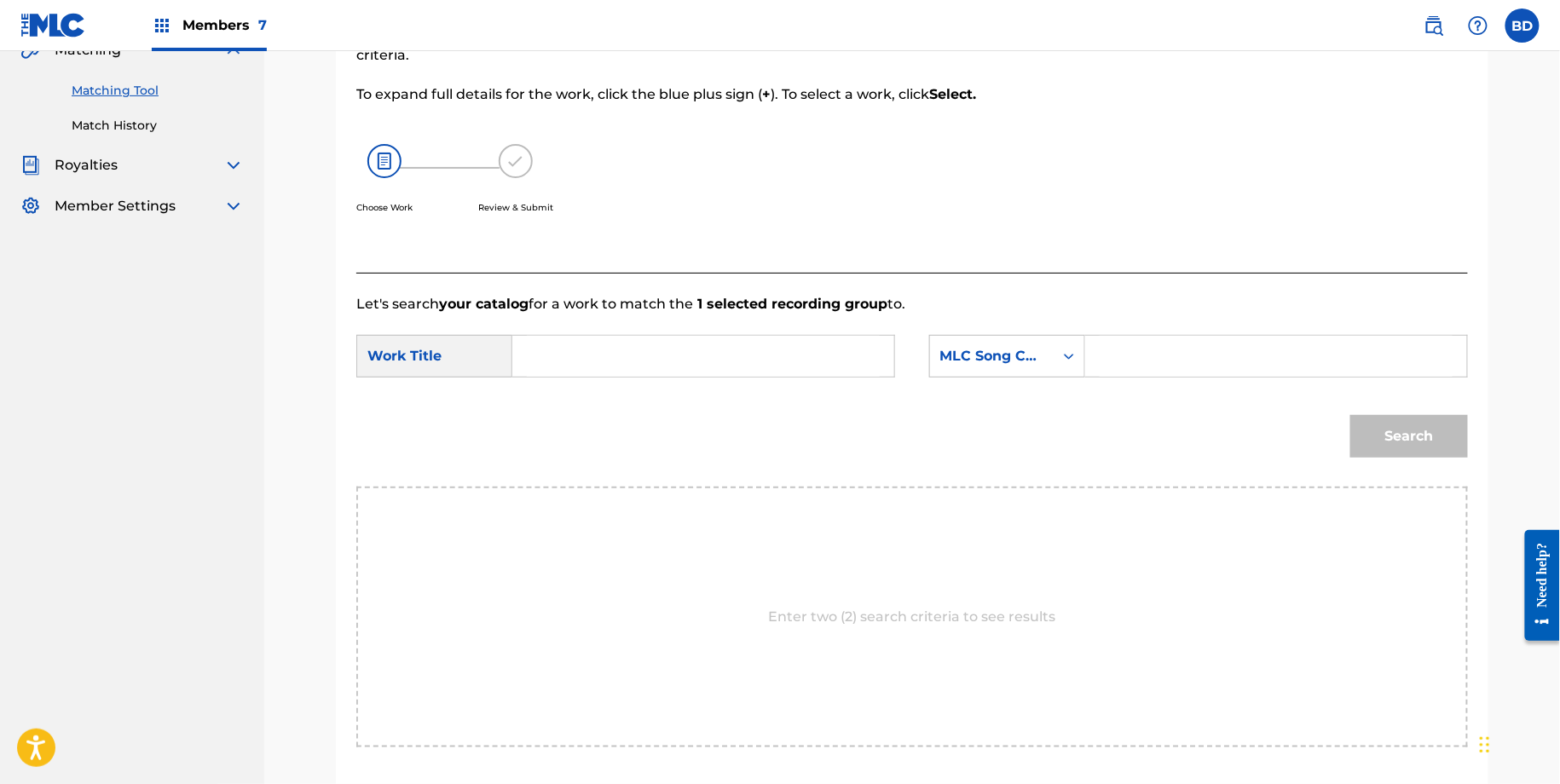
click at [1139, 343] on input "Search Form" at bounding box center [1276, 355] width 353 height 41
paste input "I17652"
type input "I17652"
click at [763, 345] on input "Search Form" at bounding box center [703, 355] width 353 height 41
type input "i"
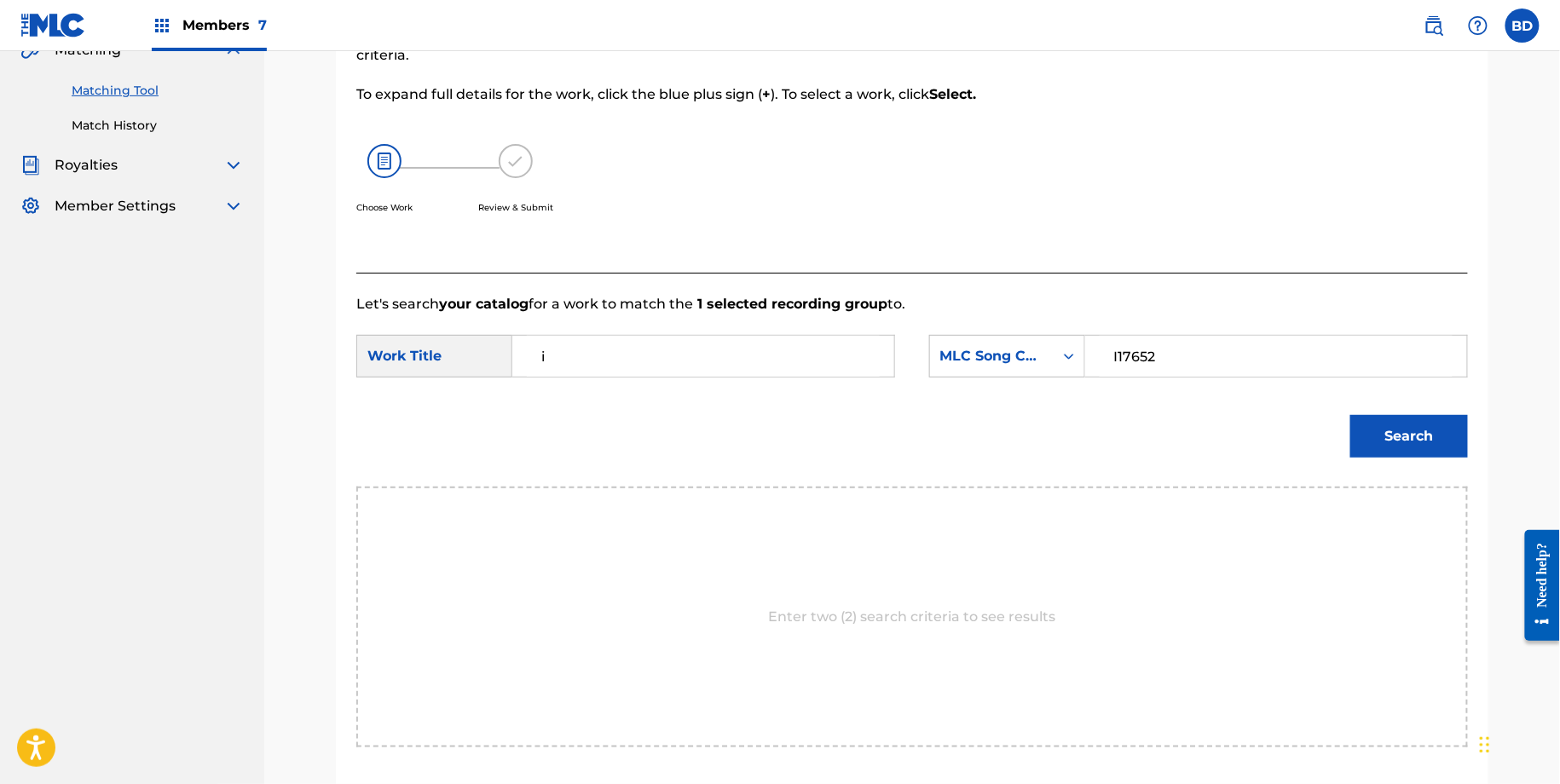
click at [1447, 437] on button "Search" at bounding box center [1408, 436] width 118 height 43
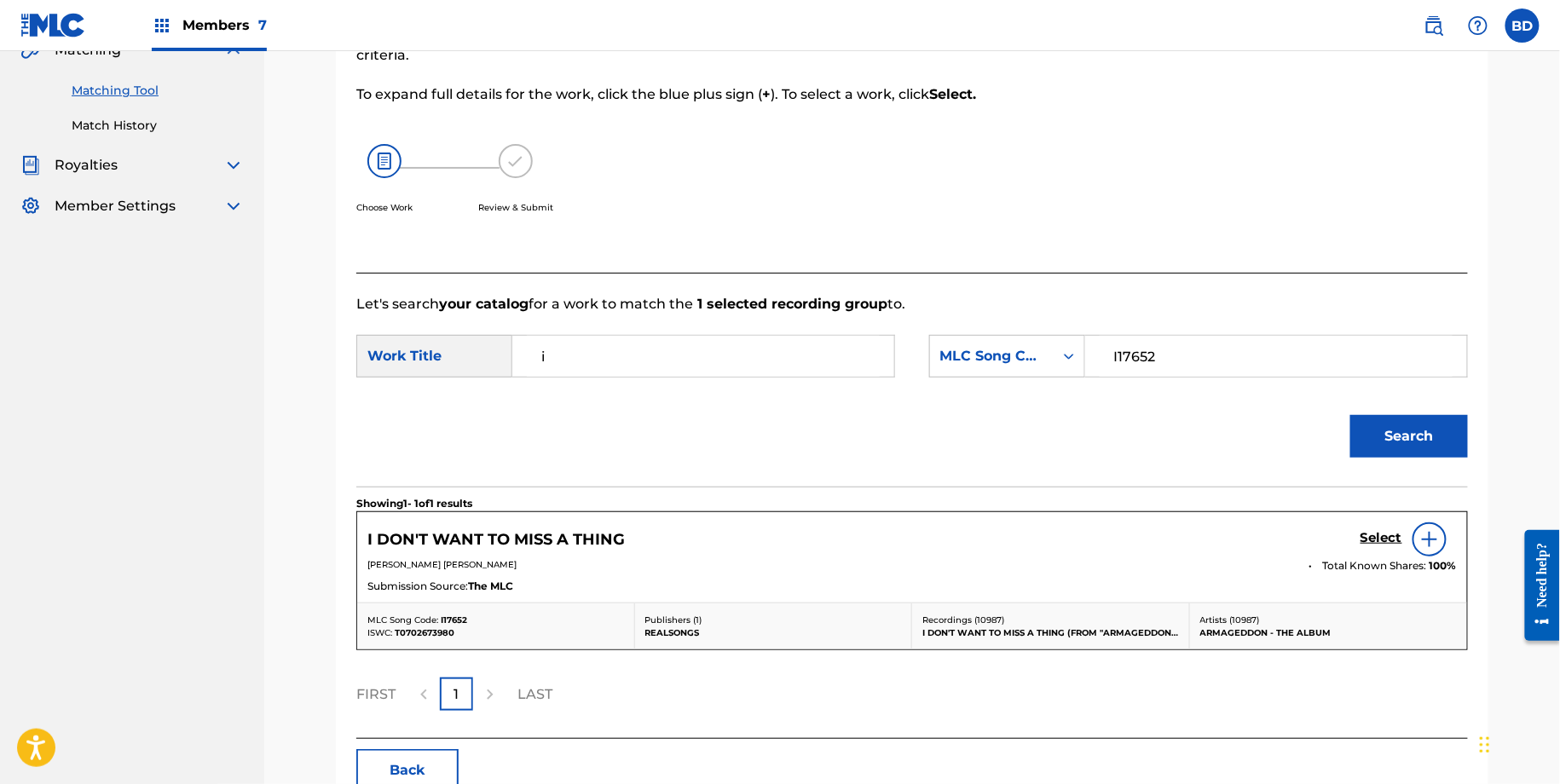
click at [1371, 535] on h5 "Select" at bounding box center [1381, 538] width 42 height 16
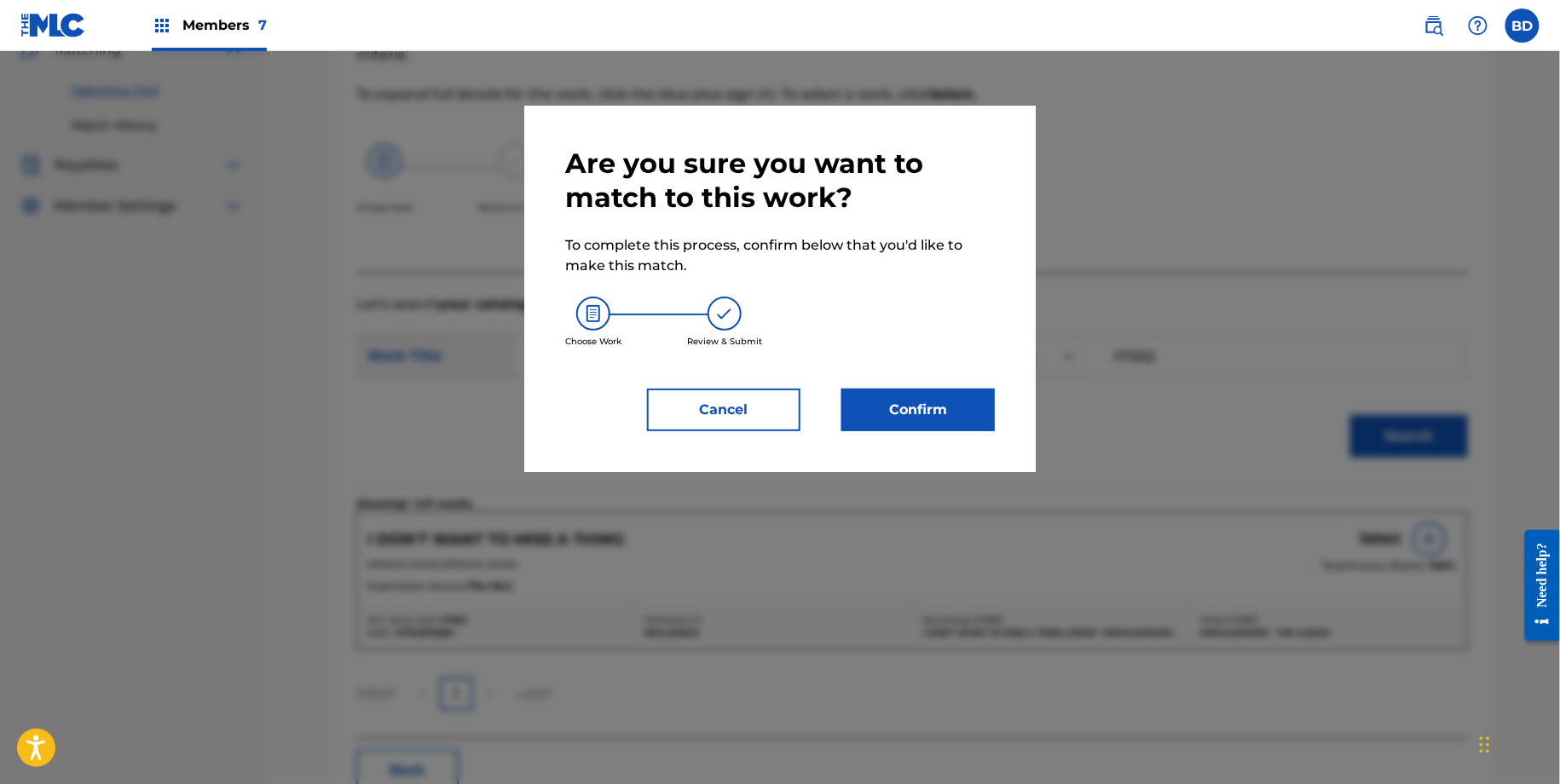
click at [892, 403] on button "Confirm" at bounding box center [917, 409] width 154 height 43
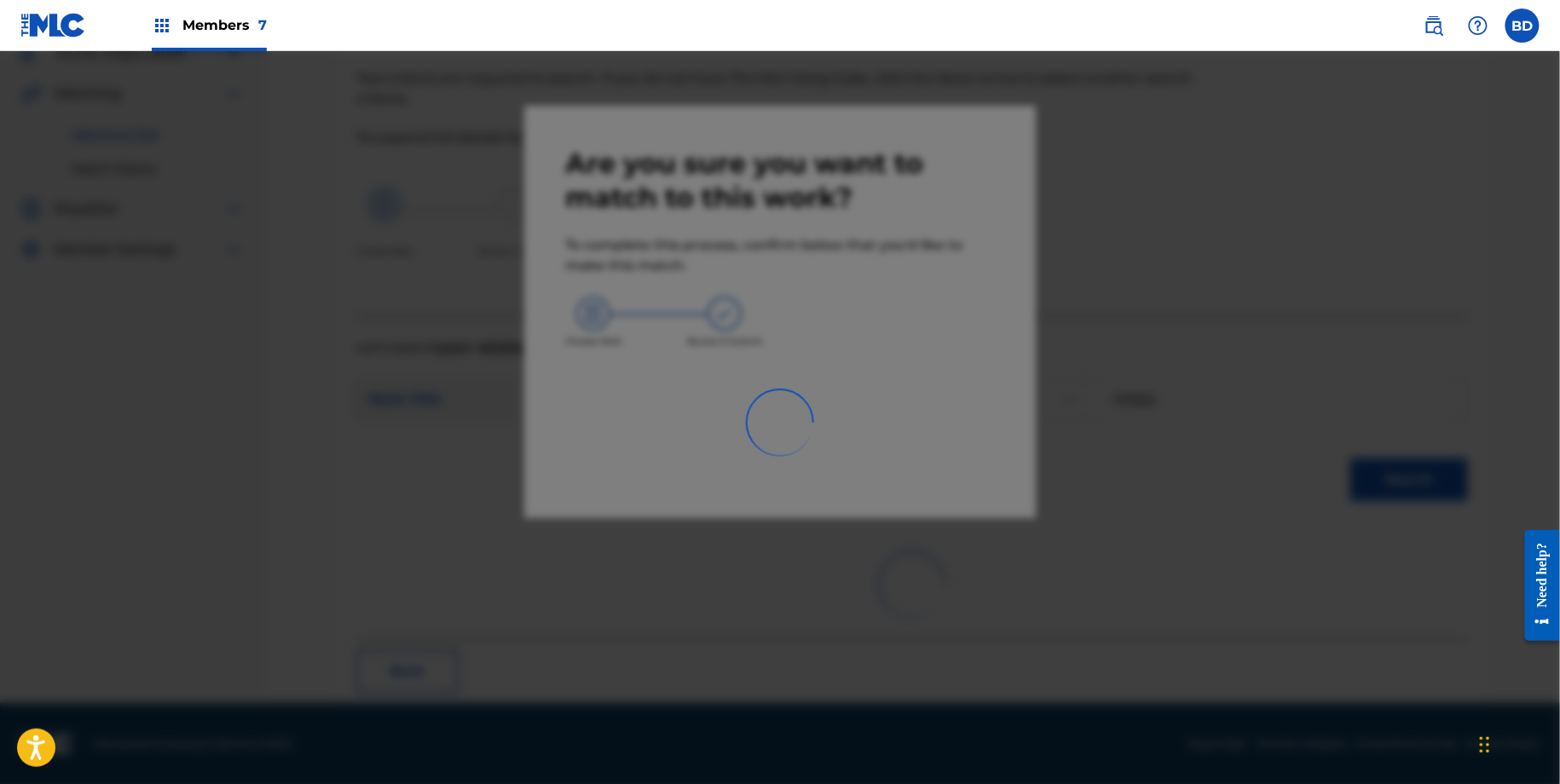
scroll to position [46, 0]
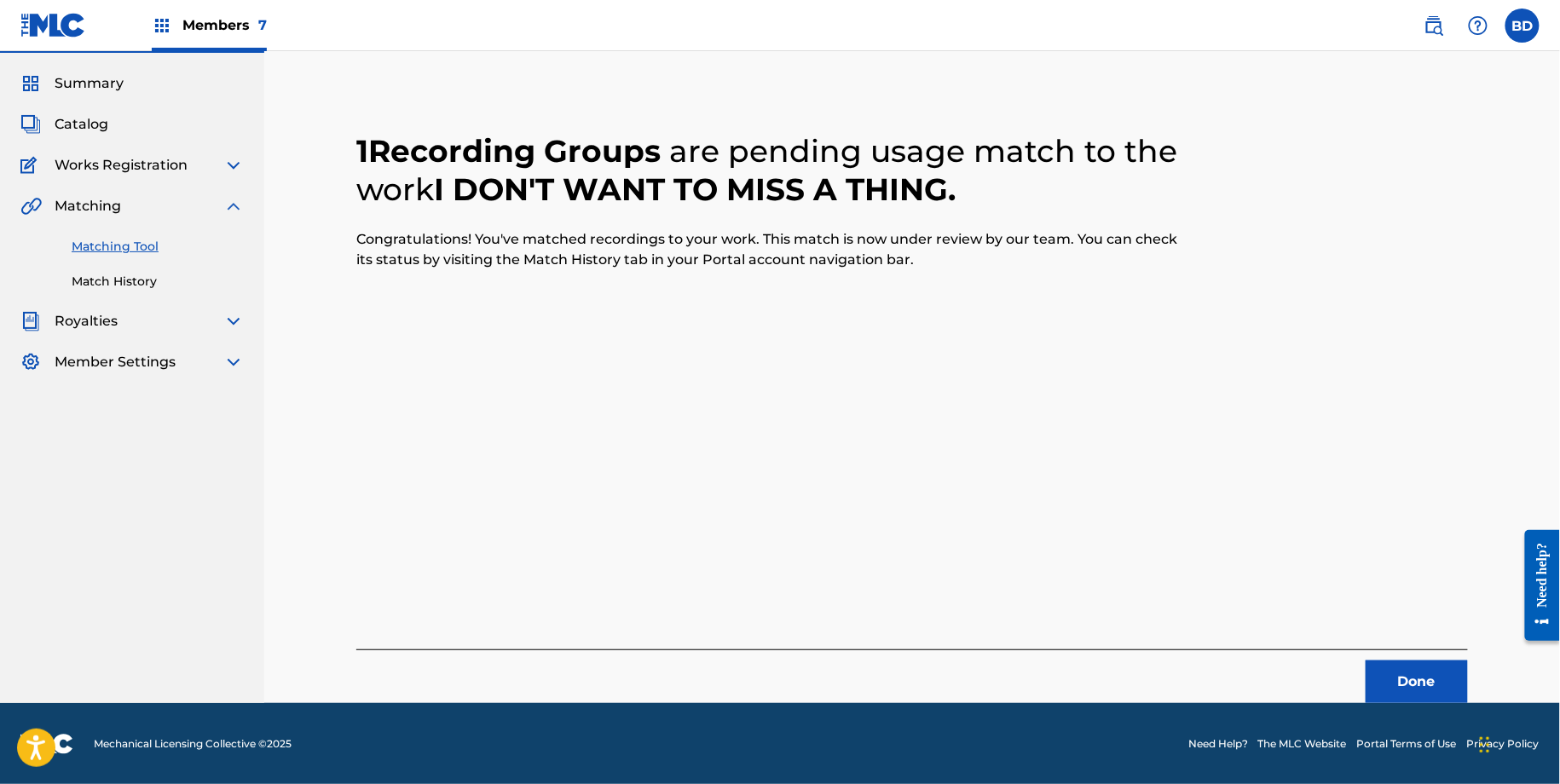
click at [101, 274] on link "Match History" at bounding box center [157, 281] width 172 height 18
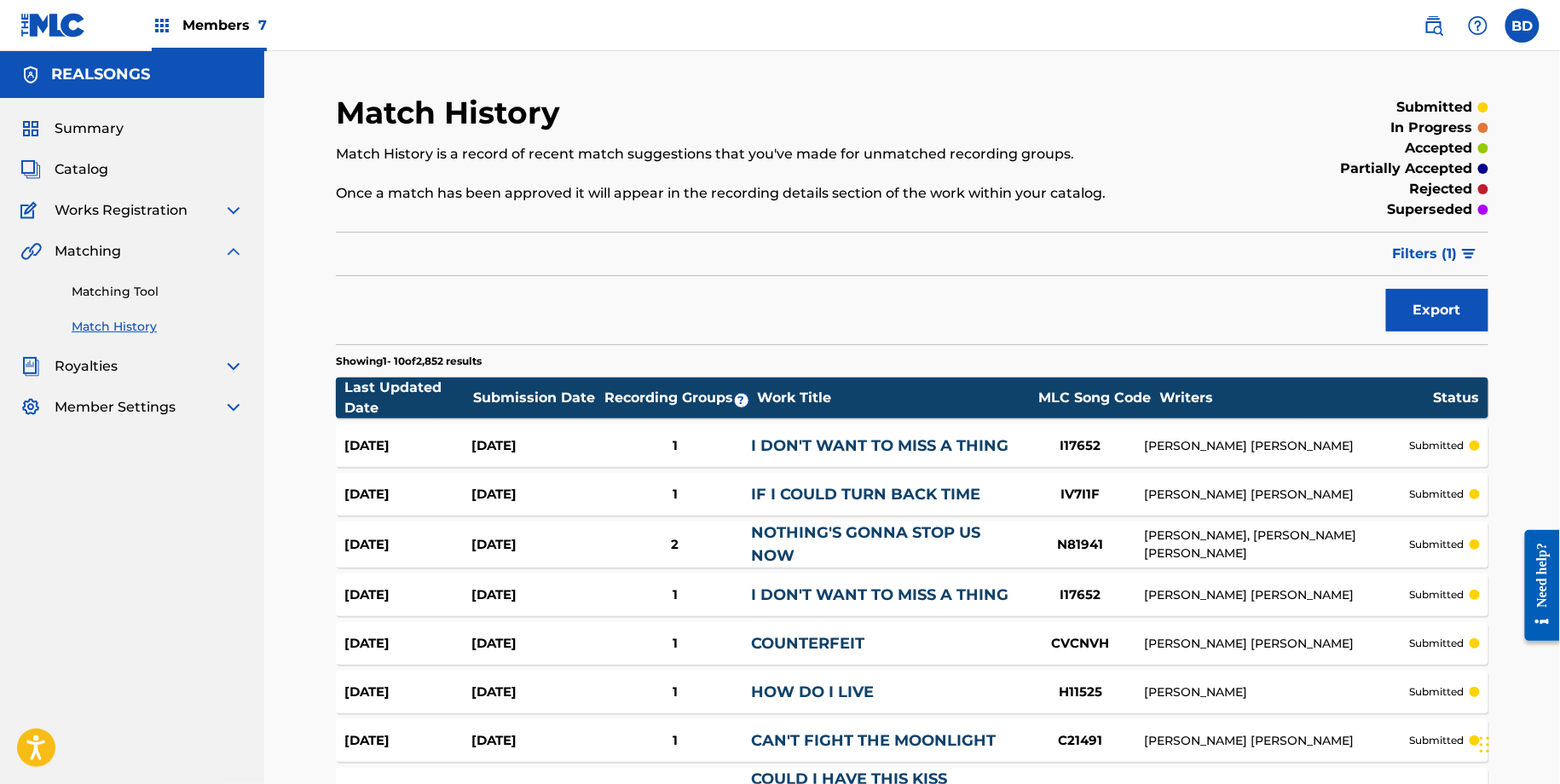
click at [801, 447] on link "I DON'T WANT TO MISS A THING" at bounding box center [880, 445] width 258 height 19
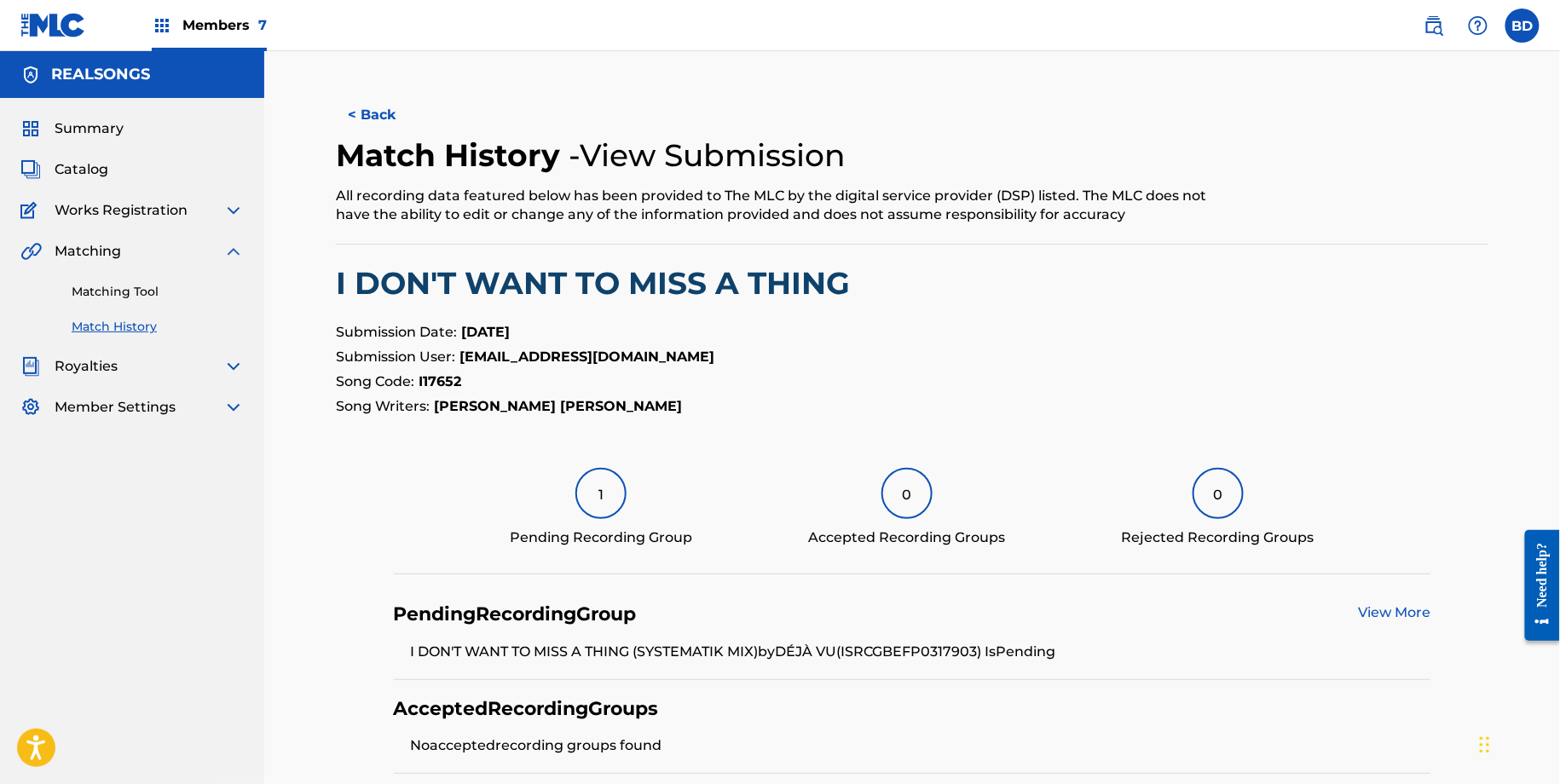
click at [154, 301] on div "Matching Tool Match History" at bounding box center [132, 298] width 223 height 74
click at [154, 291] on link "Matching Tool" at bounding box center [157, 292] width 172 height 18
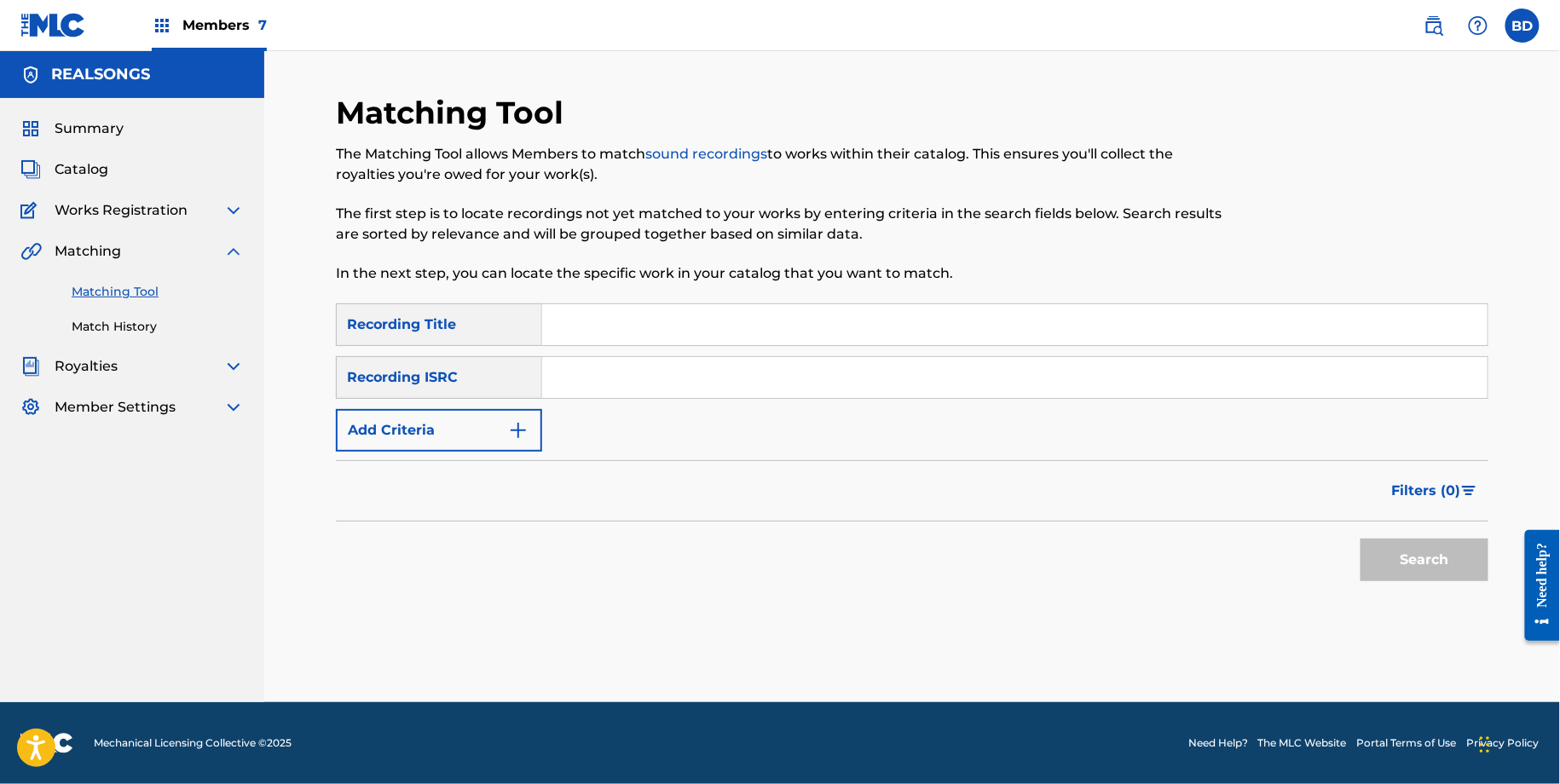
click at [774, 376] on input "Search Form" at bounding box center [1014, 377] width 945 height 41
type input "v"
click at [1360, 539] on button "Search" at bounding box center [1423, 559] width 128 height 43
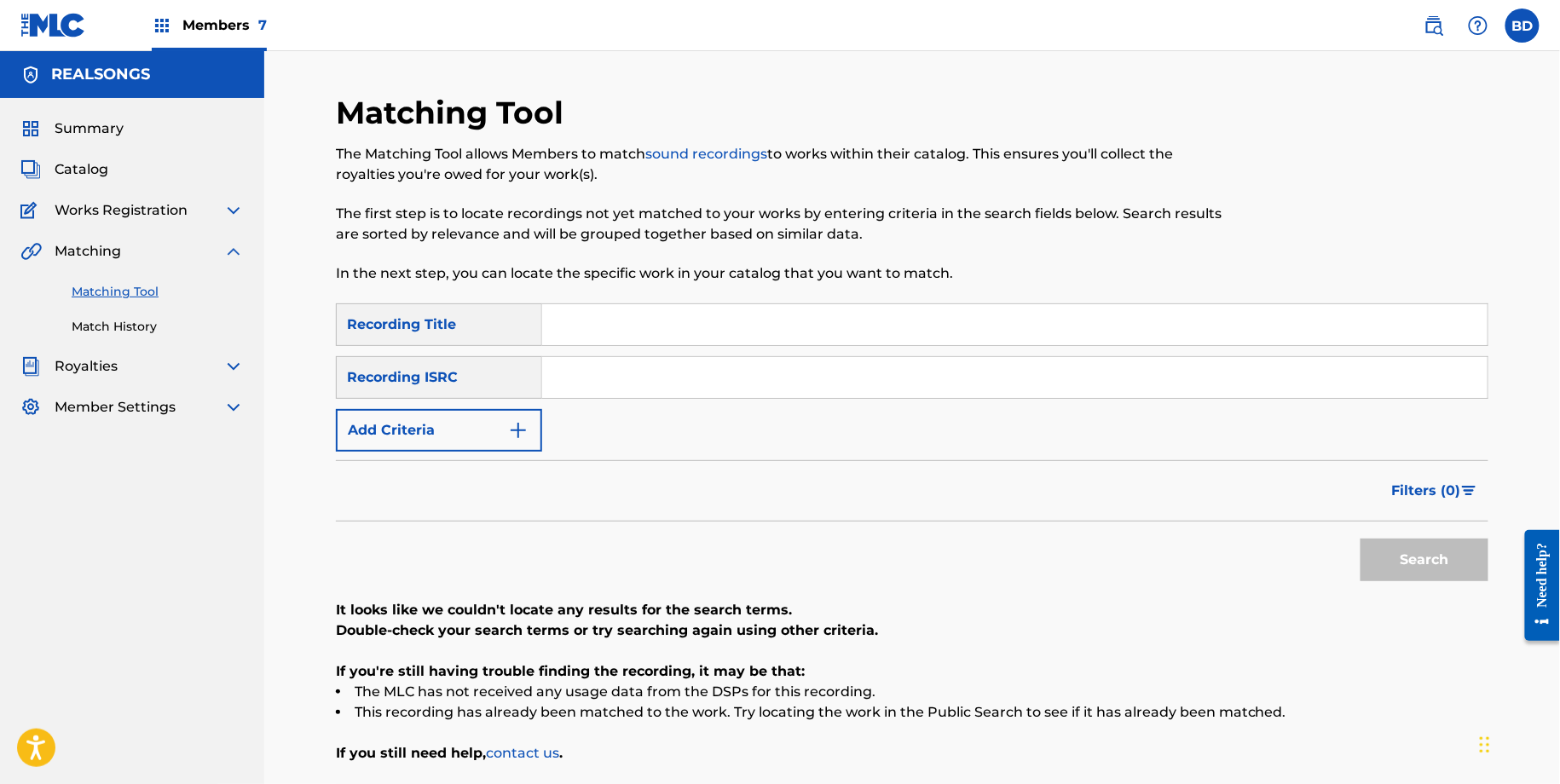
paste input "GBEFP0317905"
click at [1360, 539] on button "Search" at bounding box center [1423, 559] width 128 height 43
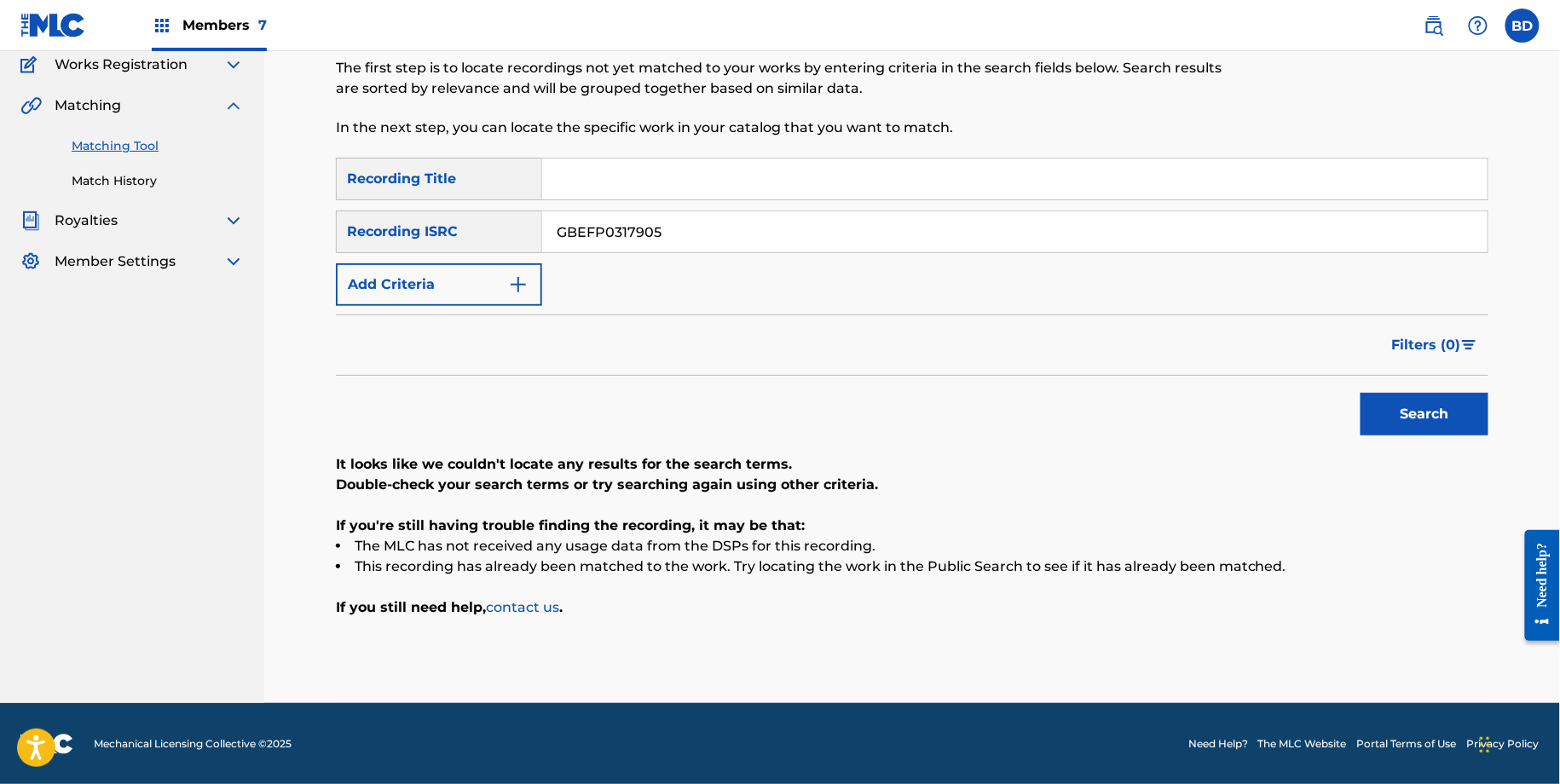
click at [664, 232] on input "GBEFP0317905" at bounding box center [1014, 231] width 945 height 41
paste input "1132302"
type input "GBEFP1132302"
click at [1360, 393] on button "Search" at bounding box center [1423, 414] width 128 height 43
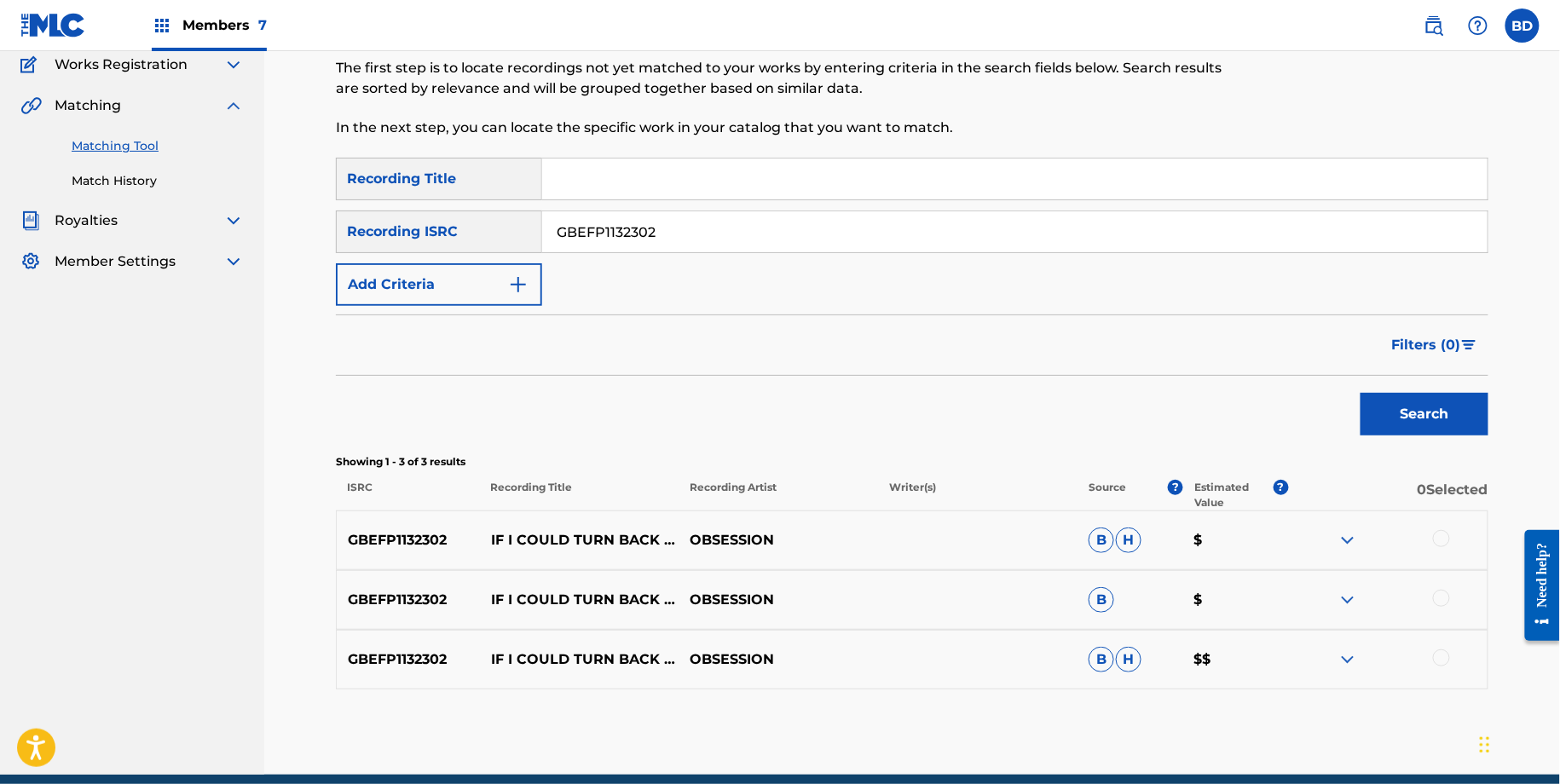
scroll to position [217, 0]
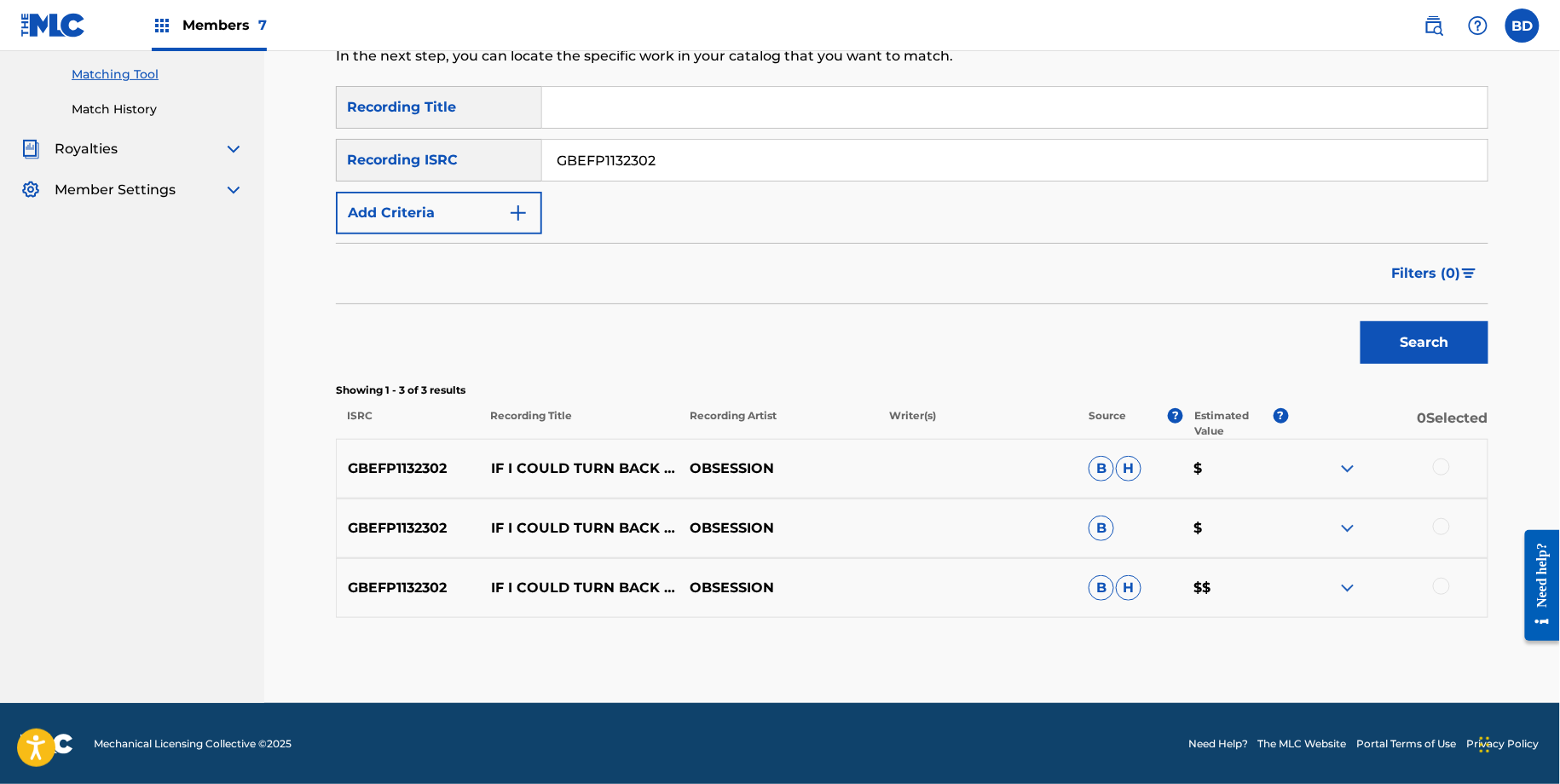
click at [1344, 580] on img at bounding box center [1347, 587] width 21 height 21
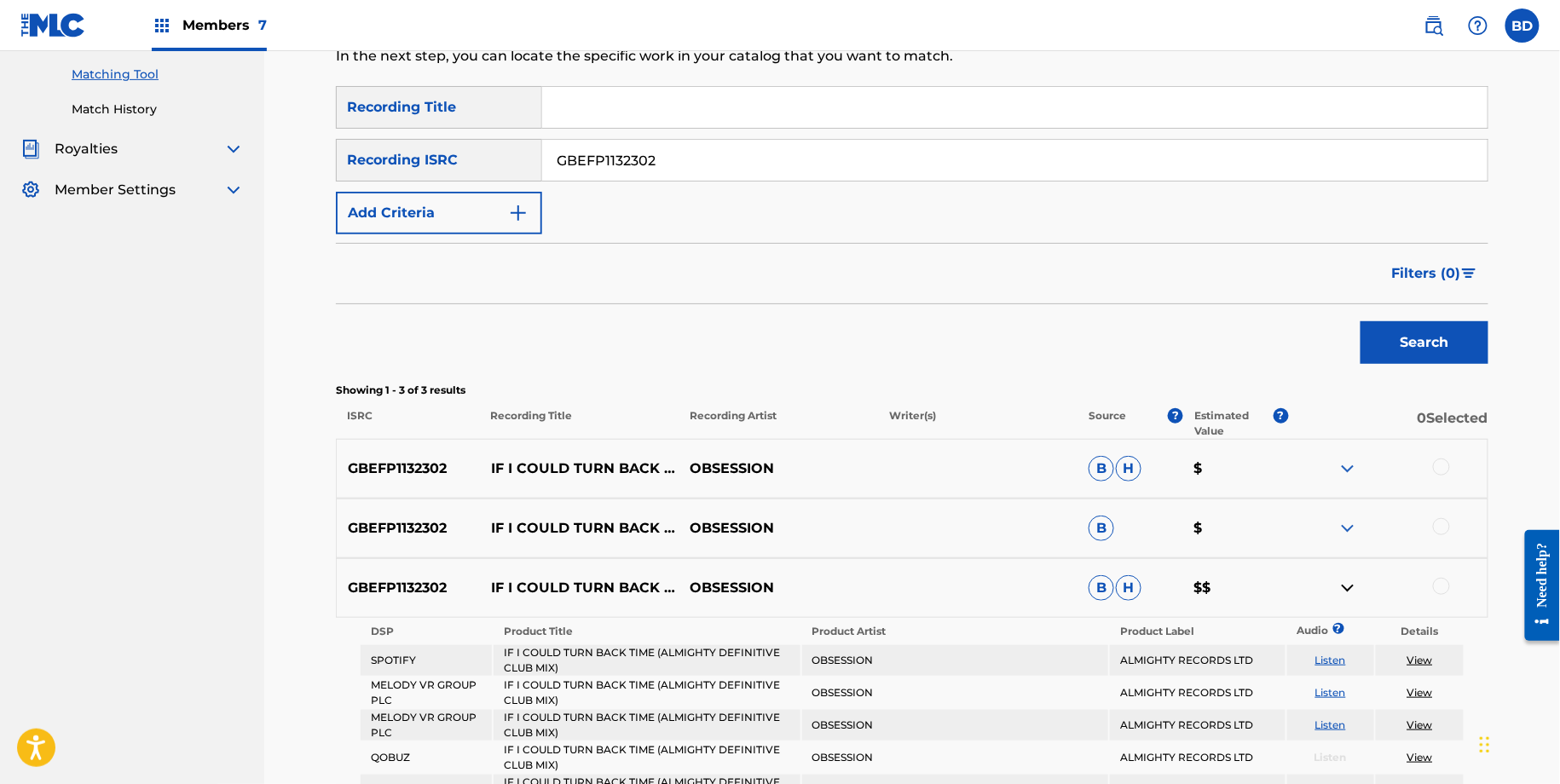
click at [1344, 518] on img at bounding box center [1347, 528] width 21 height 21
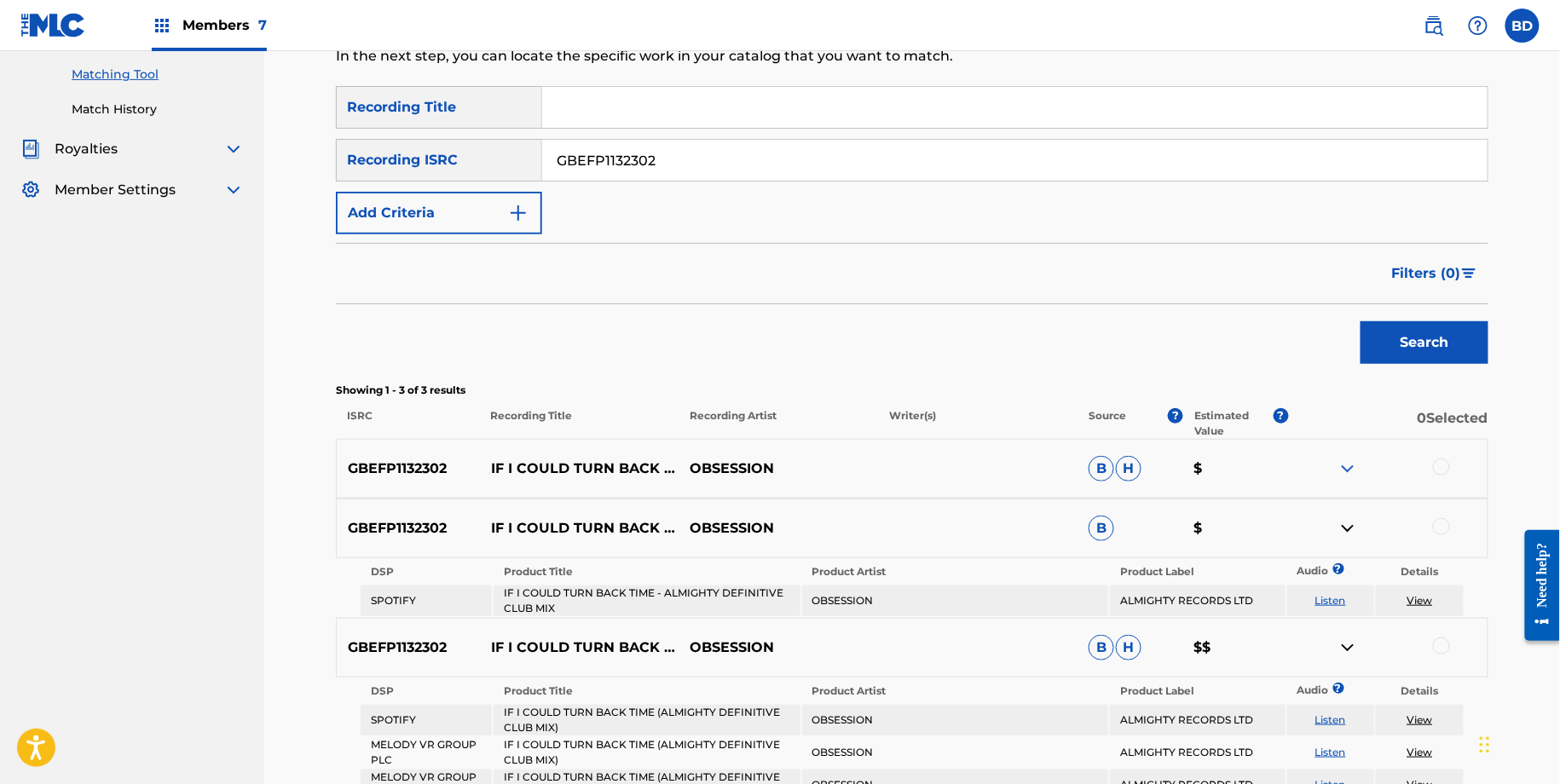
click at [1344, 465] on img at bounding box center [1347, 468] width 21 height 21
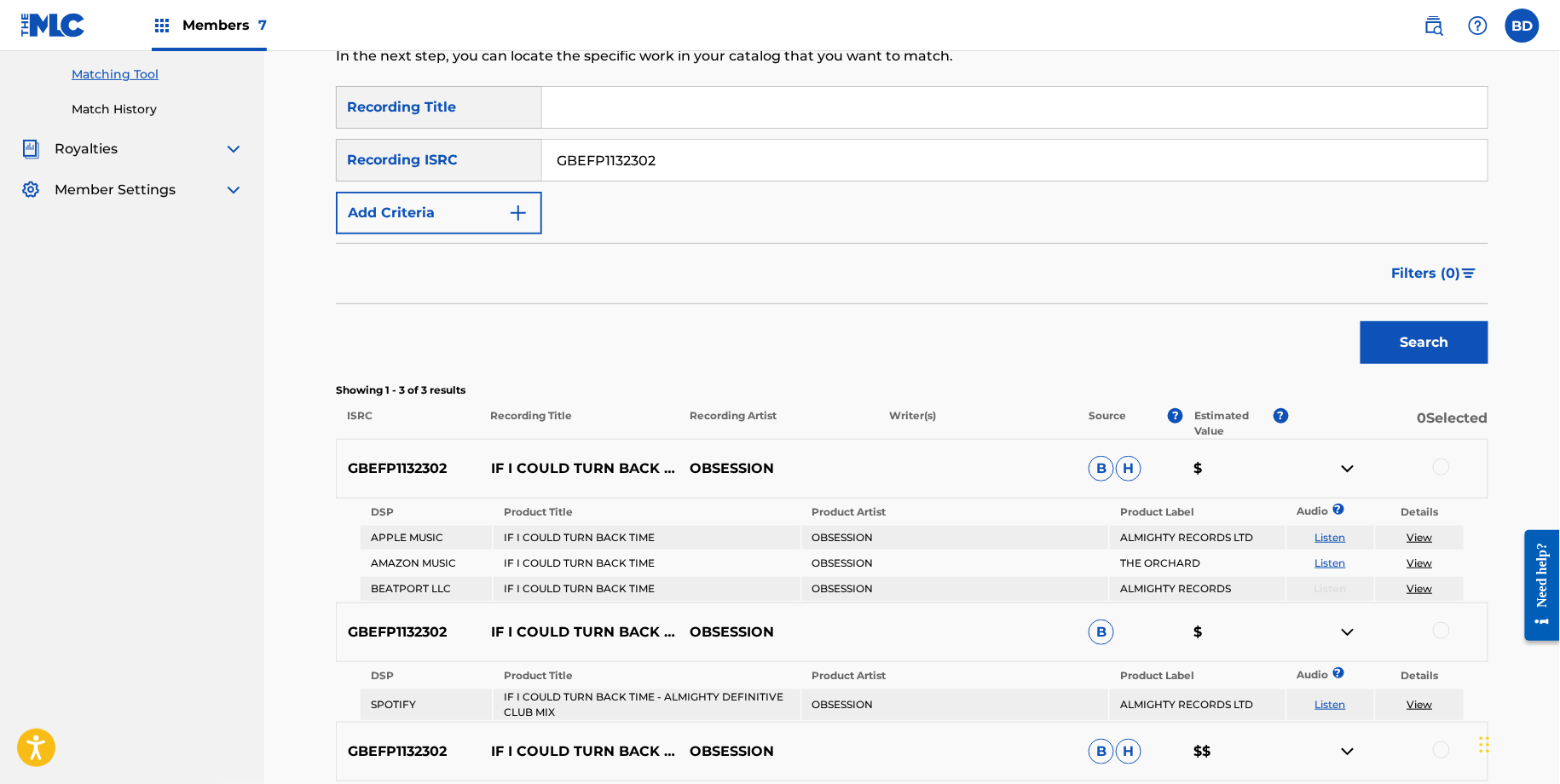
scroll to position [802, 0]
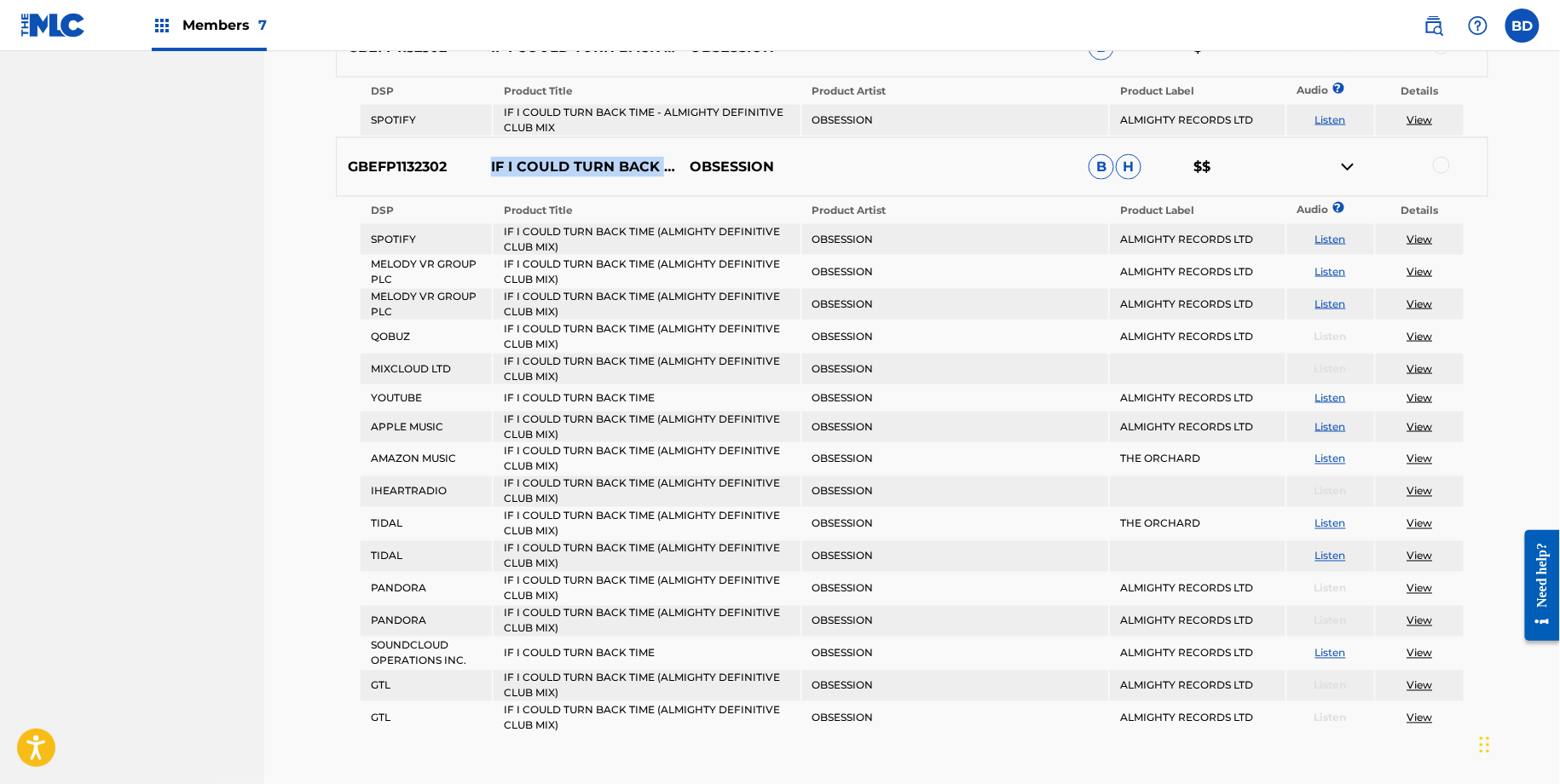
drag, startPoint x: 486, startPoint y: 153, endPoint x: 526, endPoint y: 161, distance: 40.8
click at [526, 162] on p "IF I COULD TURN BACK TIME (ALMIGHTY DEFINITIVE CLUB MIX)" at bounding box center [578, 166] width 199 height 21
copy p "IF I COULD TURN BACK TIME"
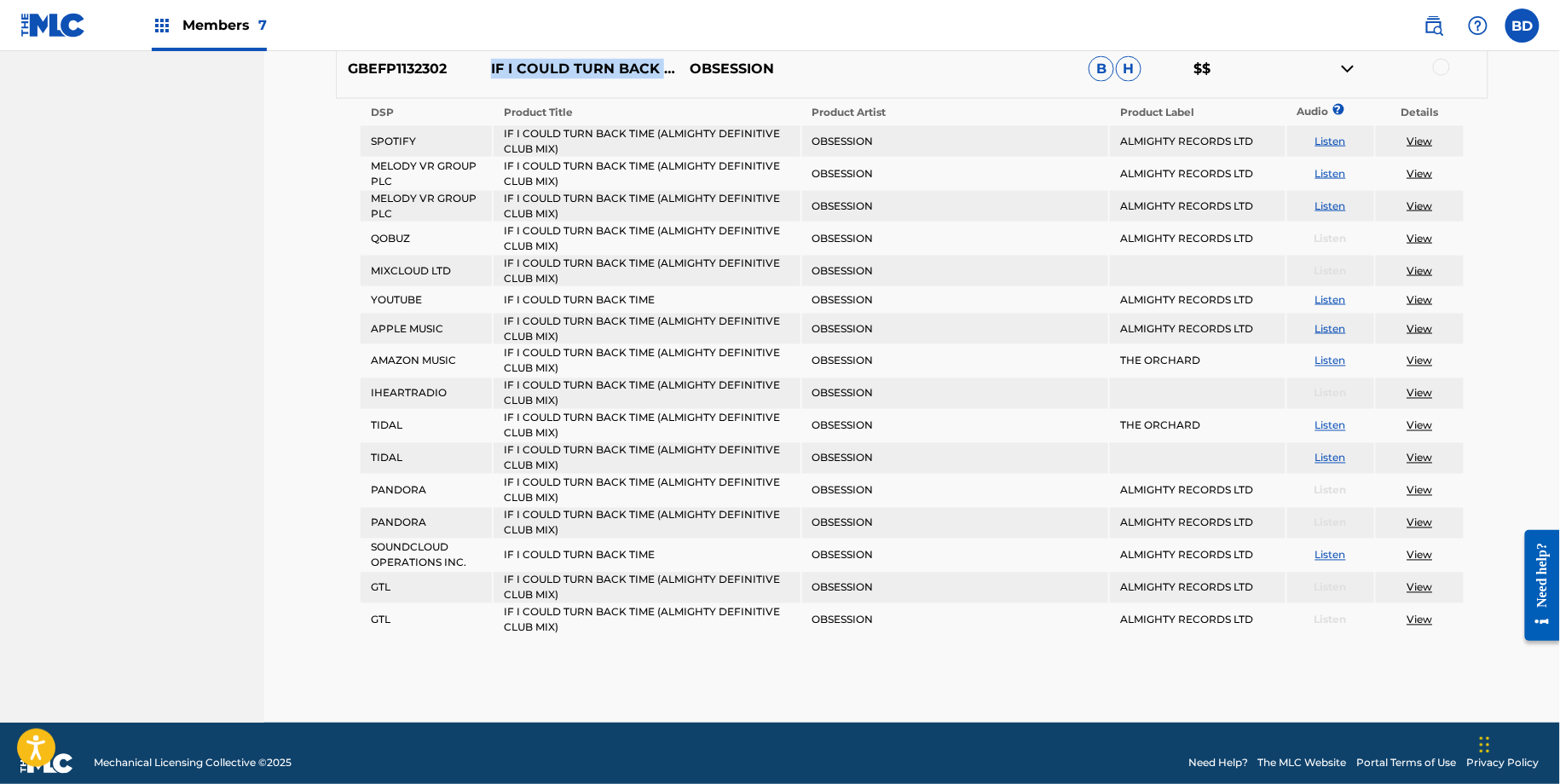
scroll to position [857, 0]
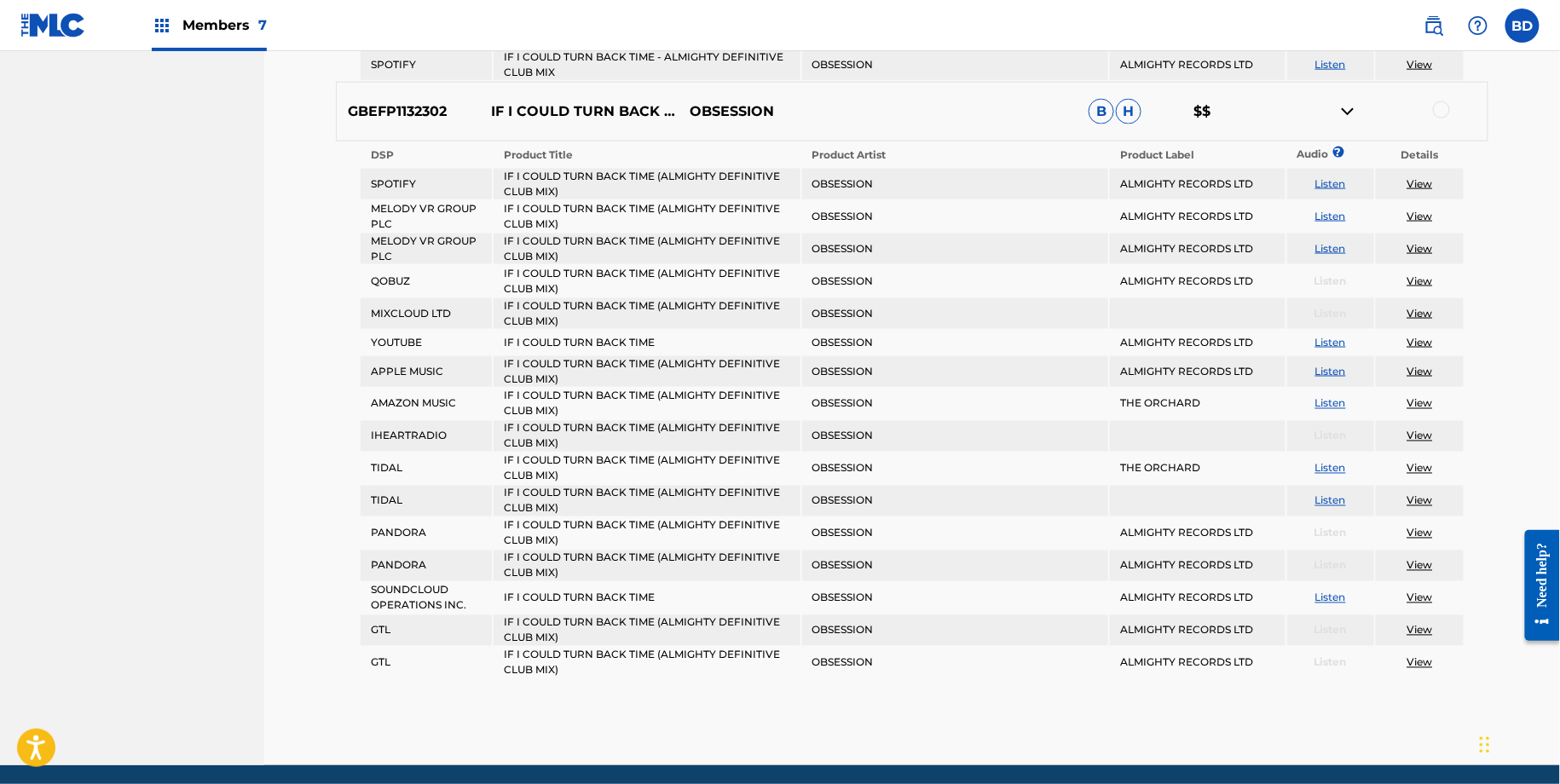
click at [1445, 104] on div at bounding box center [1440, 109] width 17 height 17
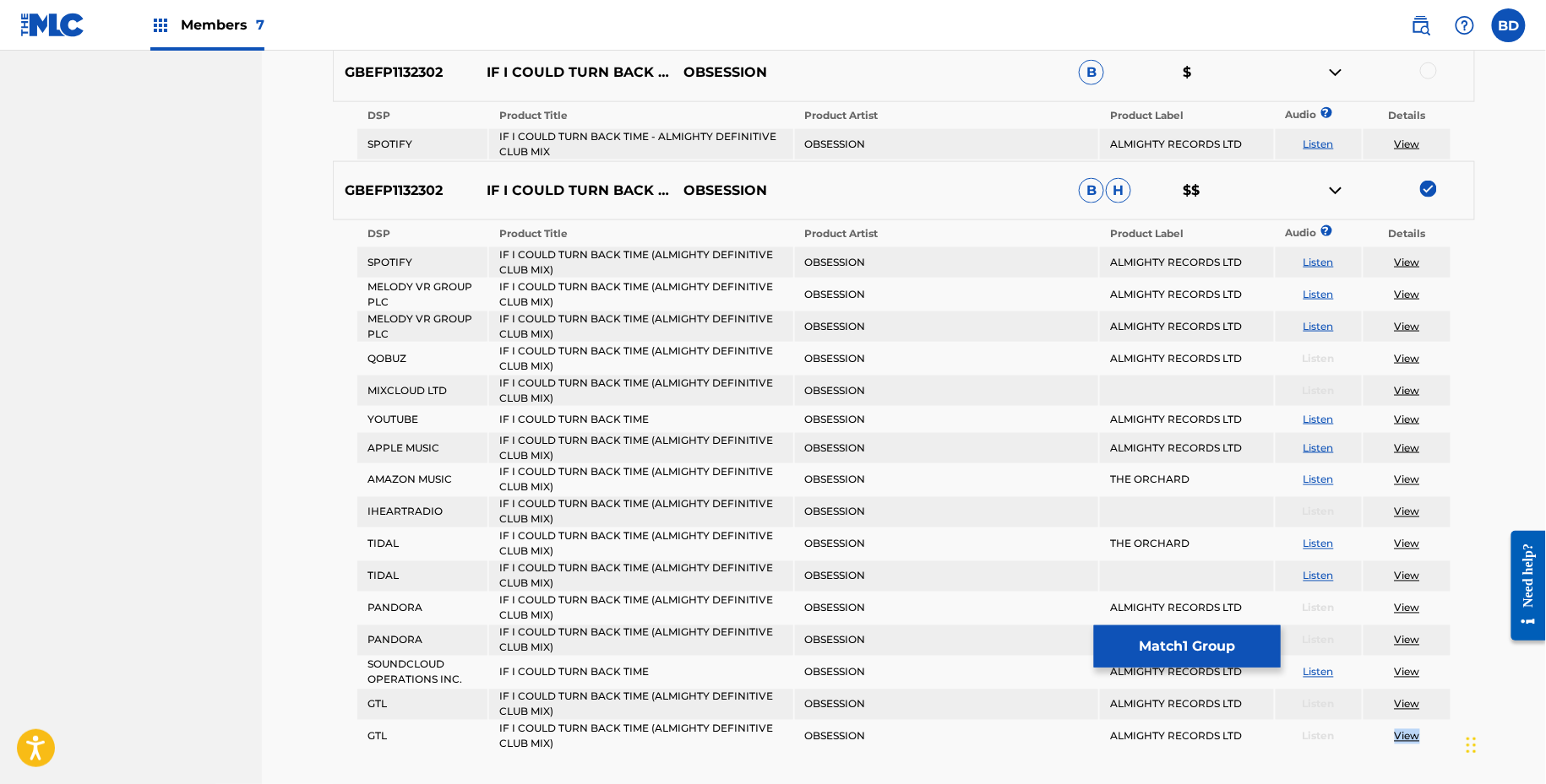
scroll to position [900, 0]
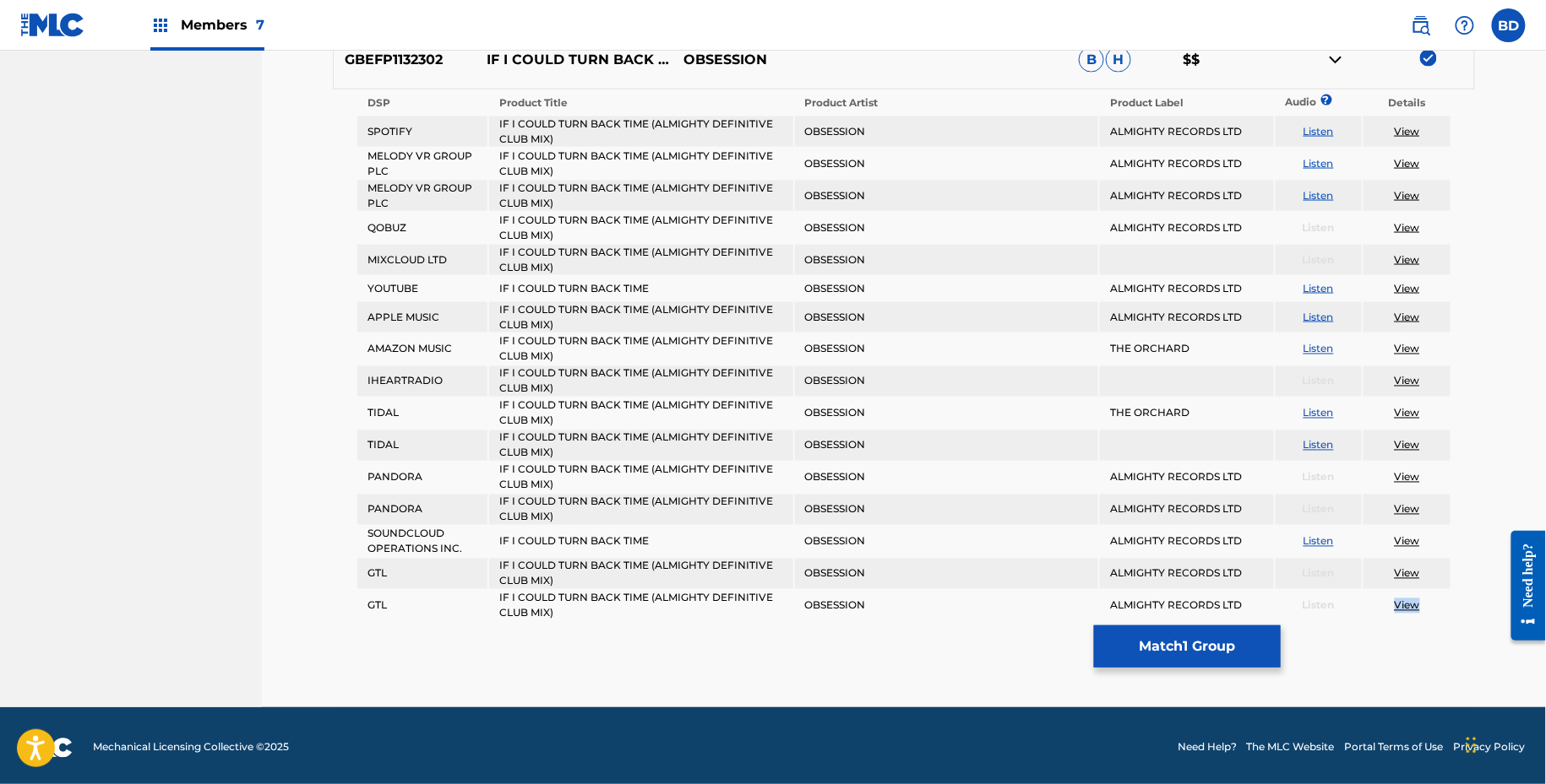
click at [1406, 602] on link "View" at bounding box center [1408, 605] width 26 height 13
click at [1336, 64] on img at bounding box center [1335, 60] width 21 height 21
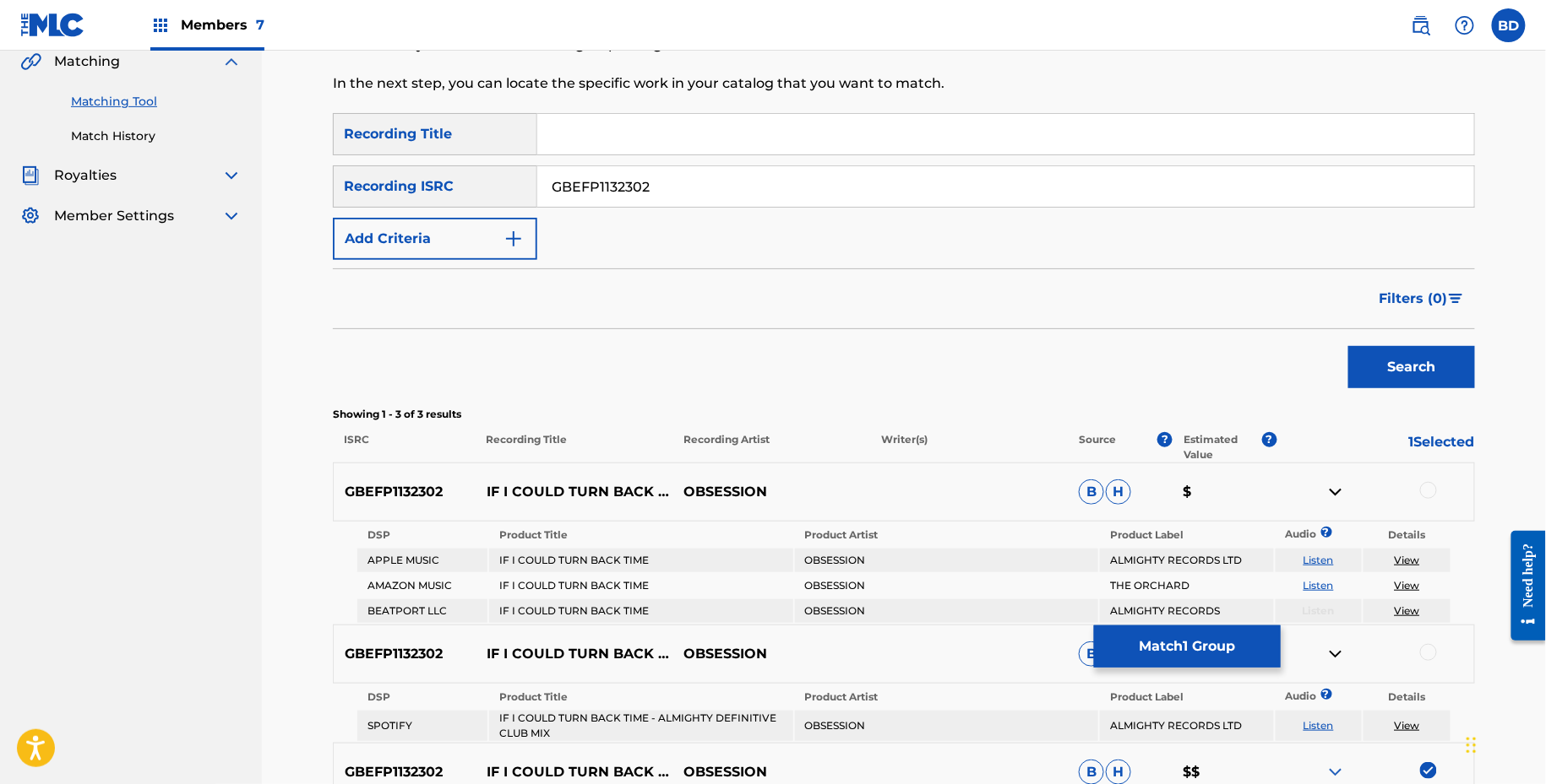
scroll to position [369, 0]
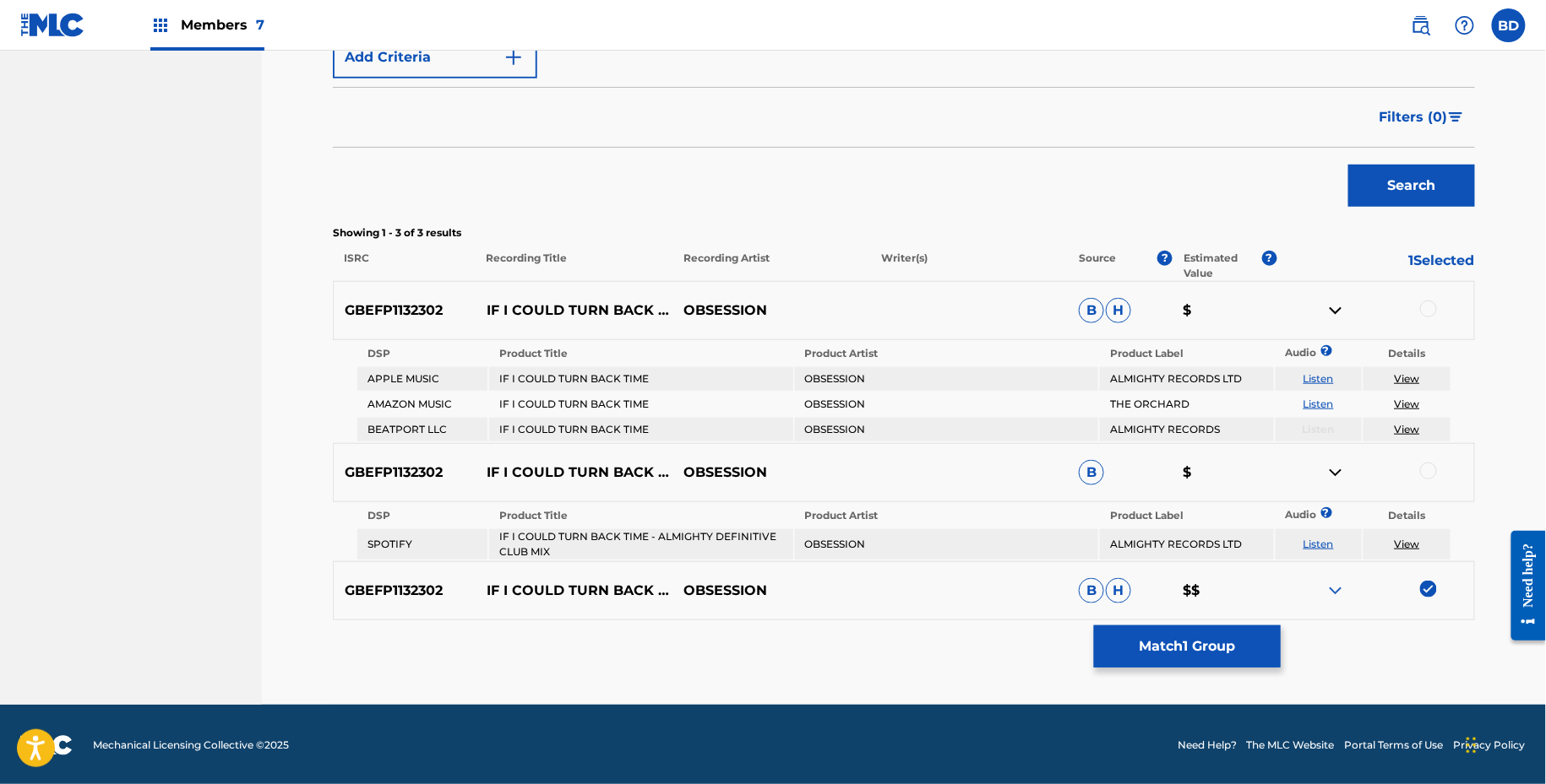
click at [635, 539] on td "IF I COULD TURN BACK TIME - ALMIGHTY DEFINITIVE CLUB MIX" at bounding box center [640, 545] width 303 height 30
click at [1422, 301] on div at bounding box center [1427, 308] width 17 height 17
click at [1330, 316] on img at bounding box center [1335, 310] width 21 height 21
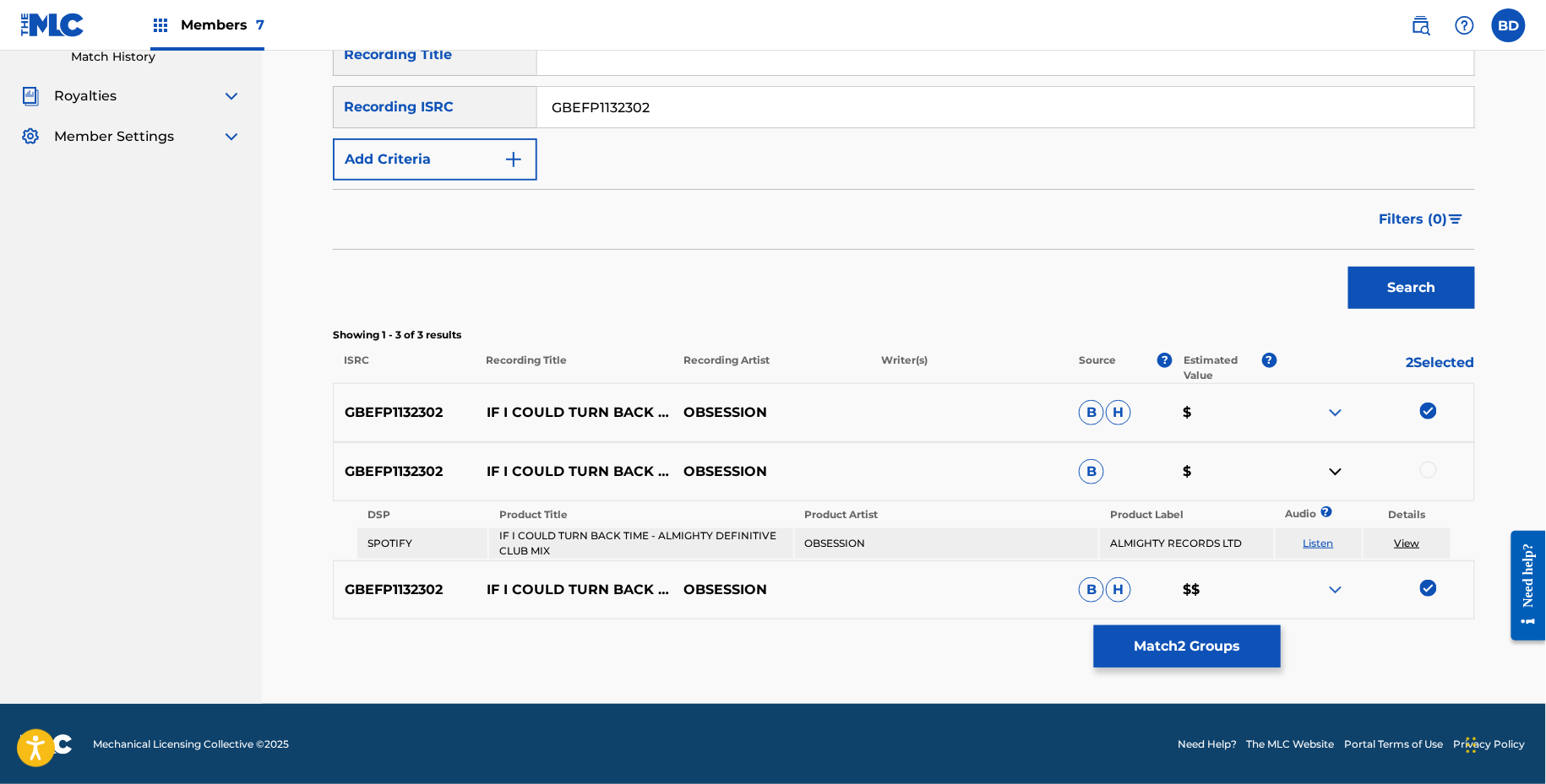
click at [609, 537] on td "IF I COULD TURN BACK TIME - ALMIGHTY DEFINITIVE CLUB MIX" at bounding box center [640, 544] width 303 height 30
copy td "IF I COULD TURN BACK TIME - ALMIGHTY DEFINITIVE CLUB MIX"
click at [828, 533] on td "OBSESSION" at bounding box center [946, 544] width 303 height 30
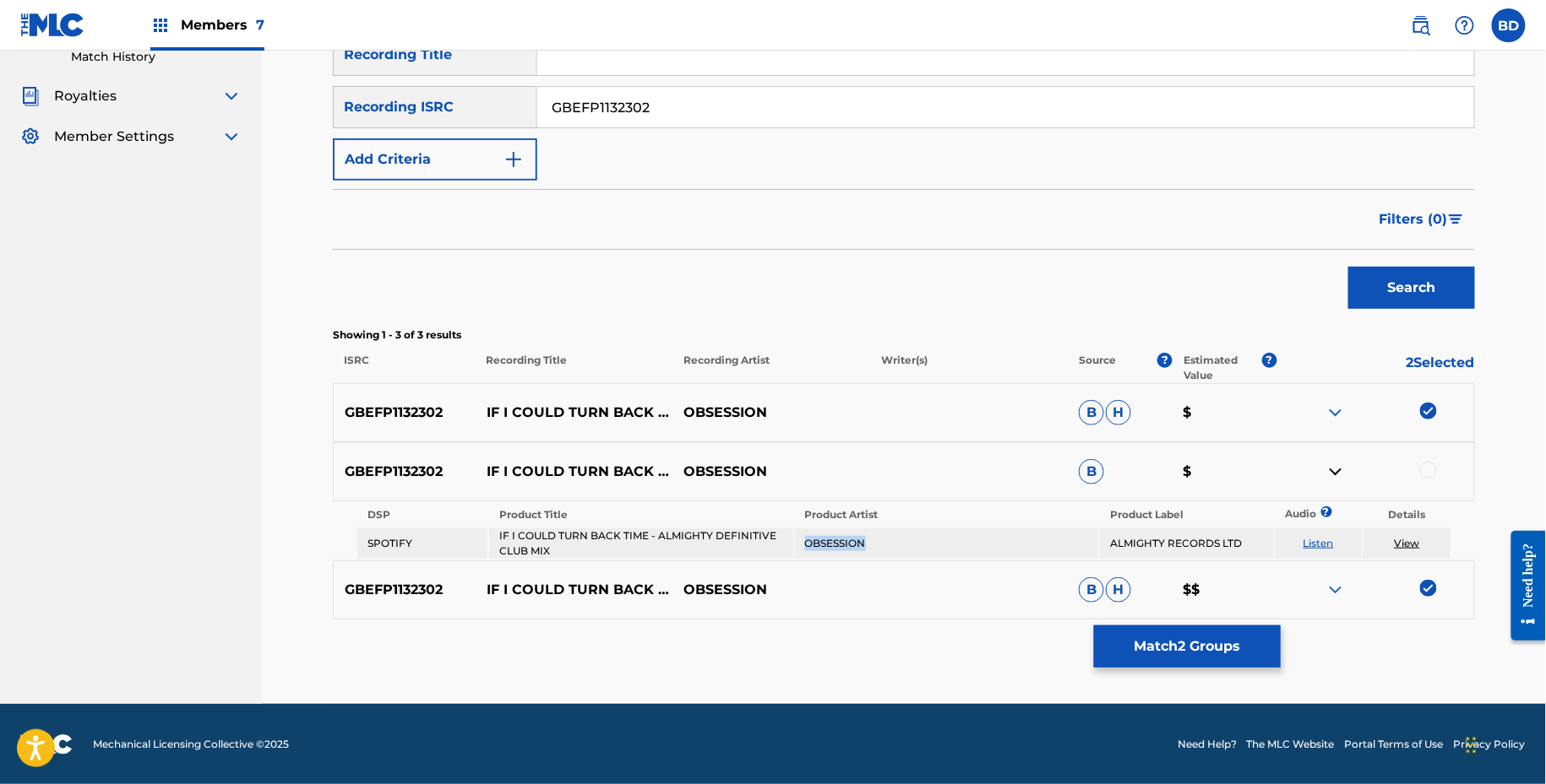
click at [828, 533] on td "OBSESSION" at bounding box center [946, 544] width 303 height 30
click at [1426, 469] on div at bounding box center [1427, 470] width 17 height 17
click at [1405, 541] on link "View" at bounding box center [1408, 543] width 26 height 13
click at [1201, 648] on button "Match 3 Groups" at bounding box center [1187, 647] width 187 height 42
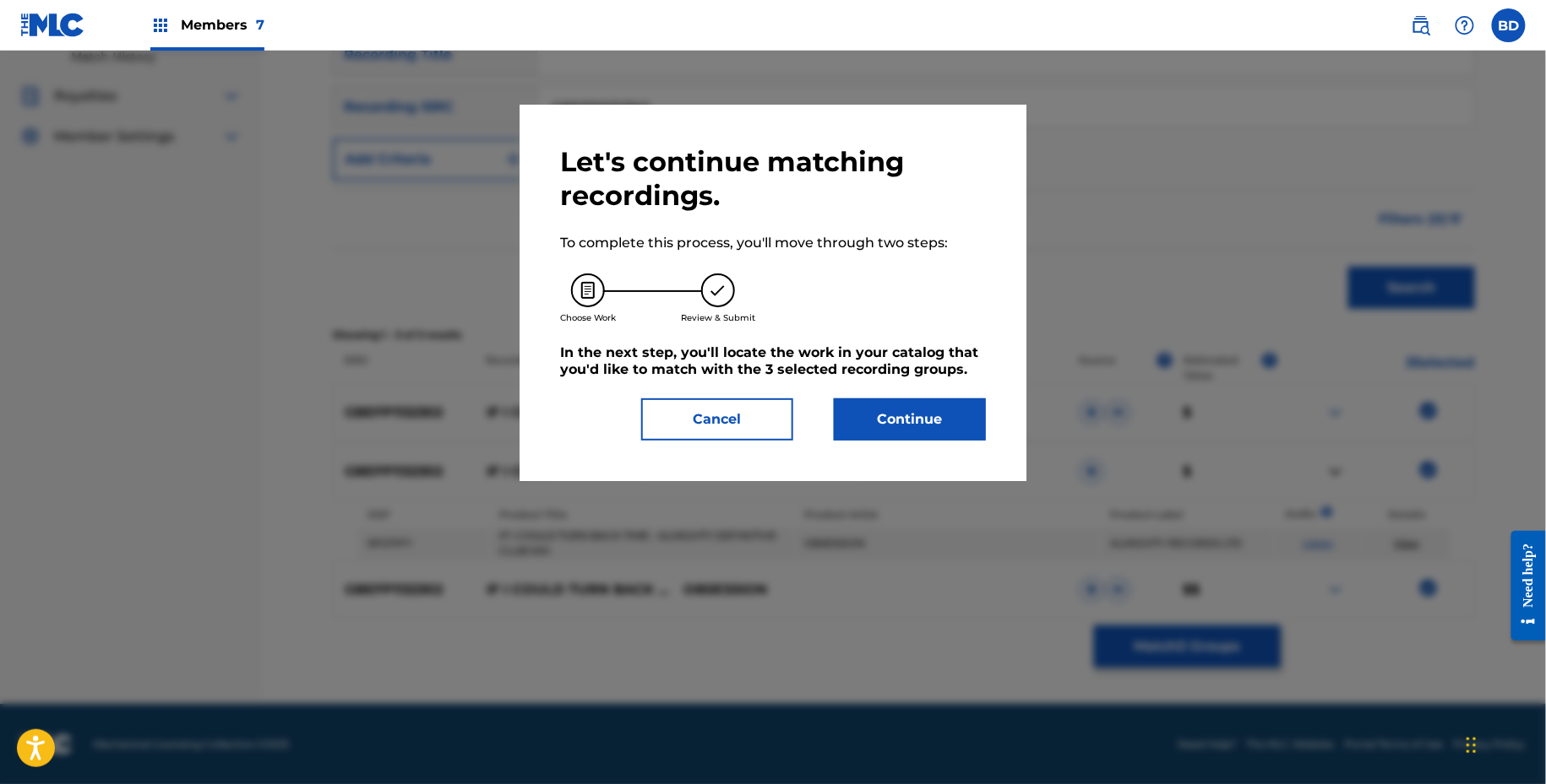
click at [961, 437] on button "Continue" at bounding box center [909, 419] width 152 height 42
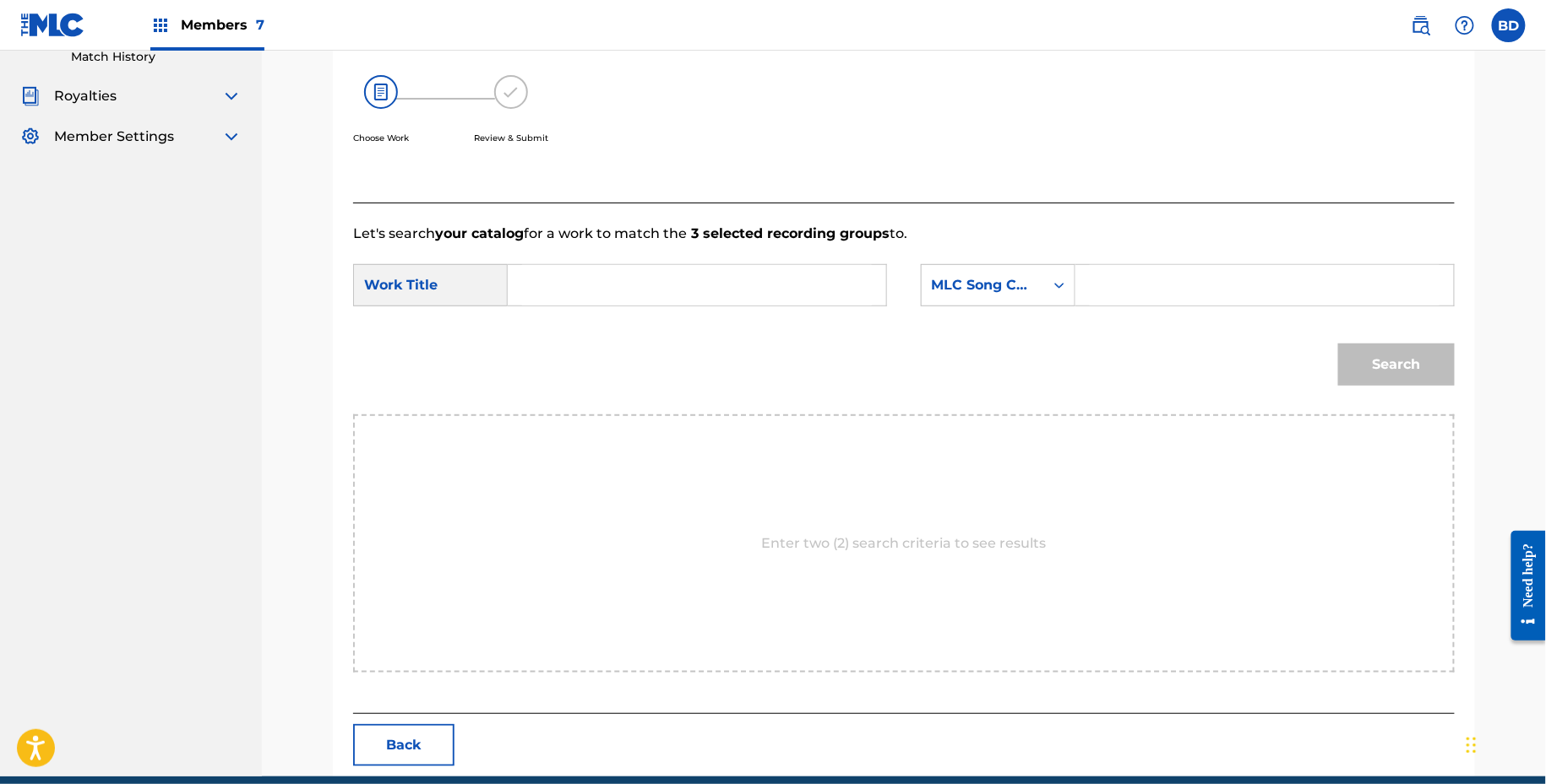
click at [1136, 274] on input "Search Form" at bounding box center [1264, 285] width 349 height 40
paste input "IV7I1F"
type input "IV7I1F"
click at [757, 306] on div "SearchWithCriteria970d194b-520f-4ec1-8f43-d8c1c9b879e0 Work Title SearchWithCri…" at bounding box center [904, 289] width 1101 height 52
click at [749, 284] on input "Search Form" at bounding box center [697, 285] width 349 height 40
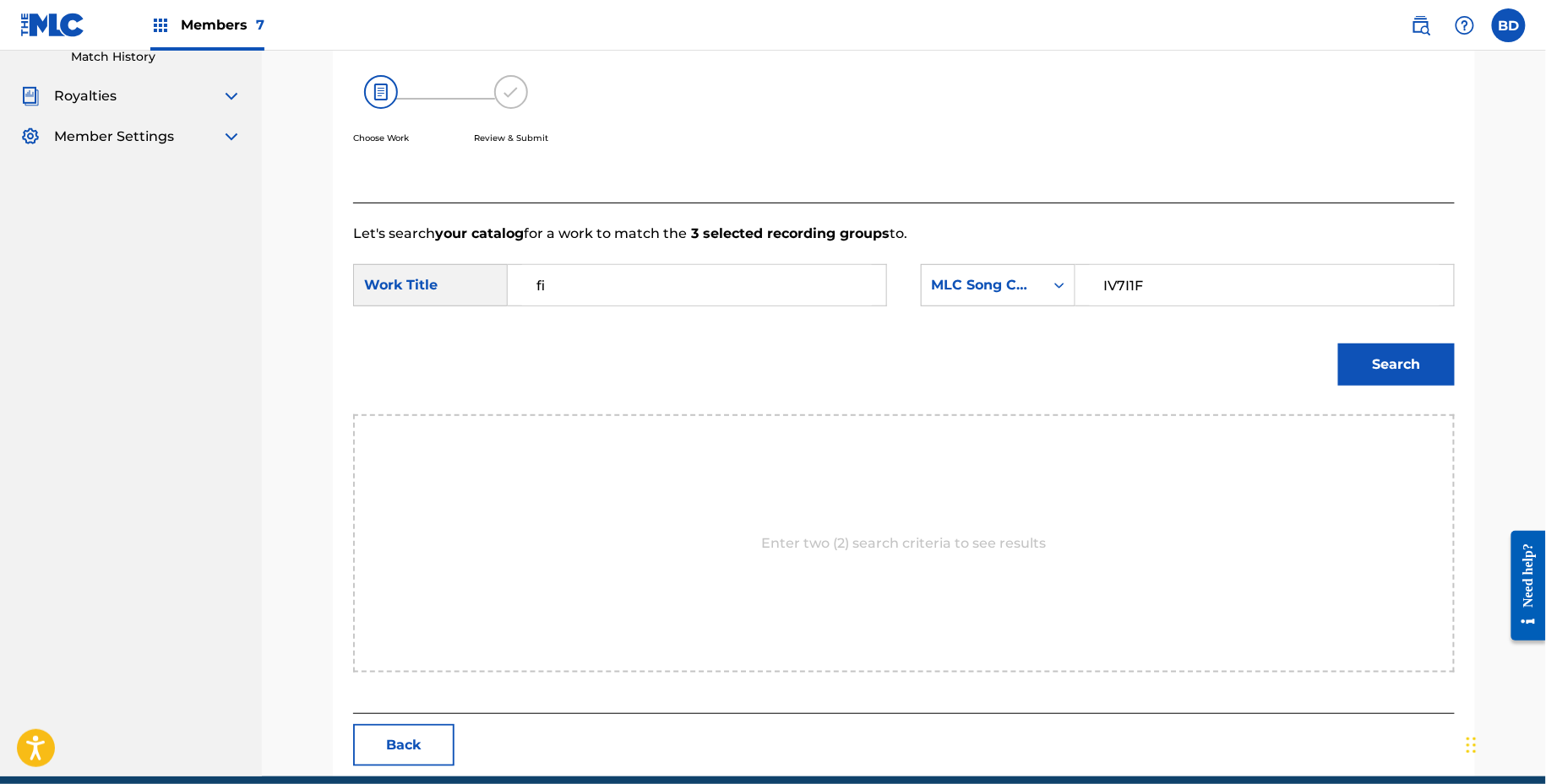
type input "fi"
drag, startPoint x: 1492, startPoint y: 387, endPoint x: 1476, endPoint y: 378, distance: 18.4
click at [1487, 381] on div "Match Usage - Select Work In this step, you will locate the work you'd like to …" at bounding box center [903, 301] width 1183 height 951
click at [714, 287] on input "fi" at bounding box center [697, 285] width 349 height 40
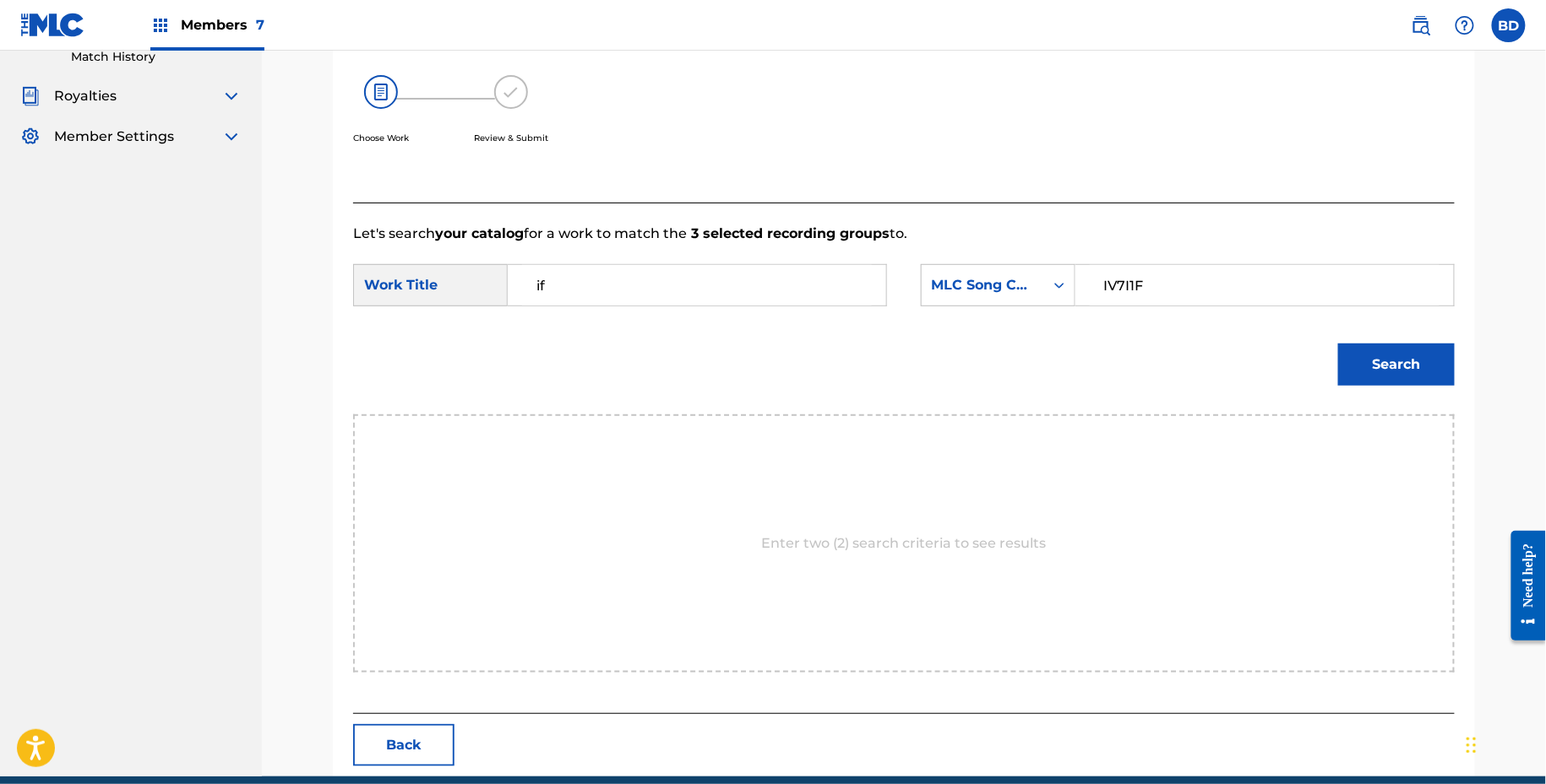
type input "if"
click at [1401, 351] on button "Search" at bounding box center [1396, 364] width 117 height 42
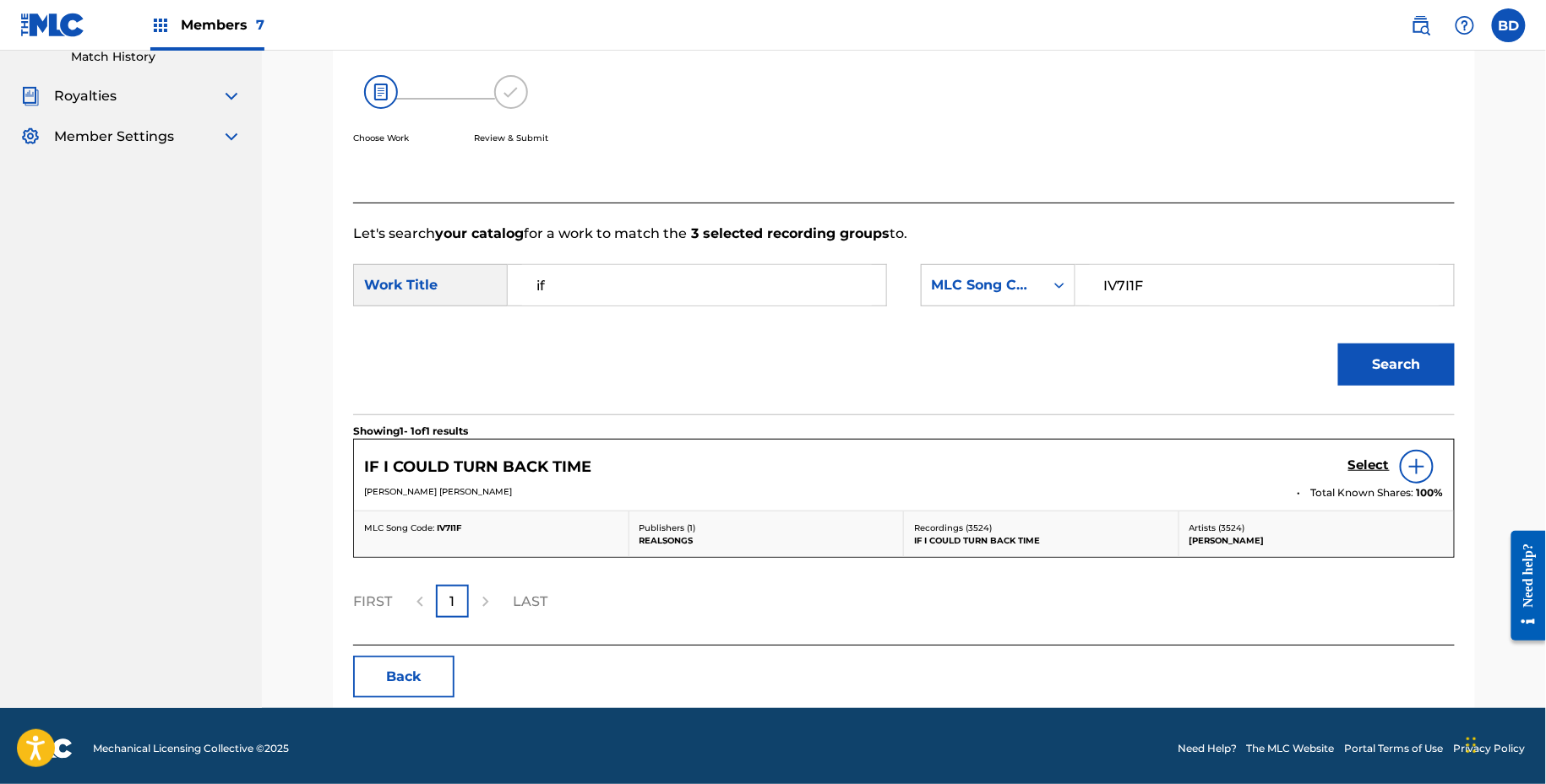
click at [1357, 459] on h5 "Select" at bounding box center [1368, 465] width 41 height 16
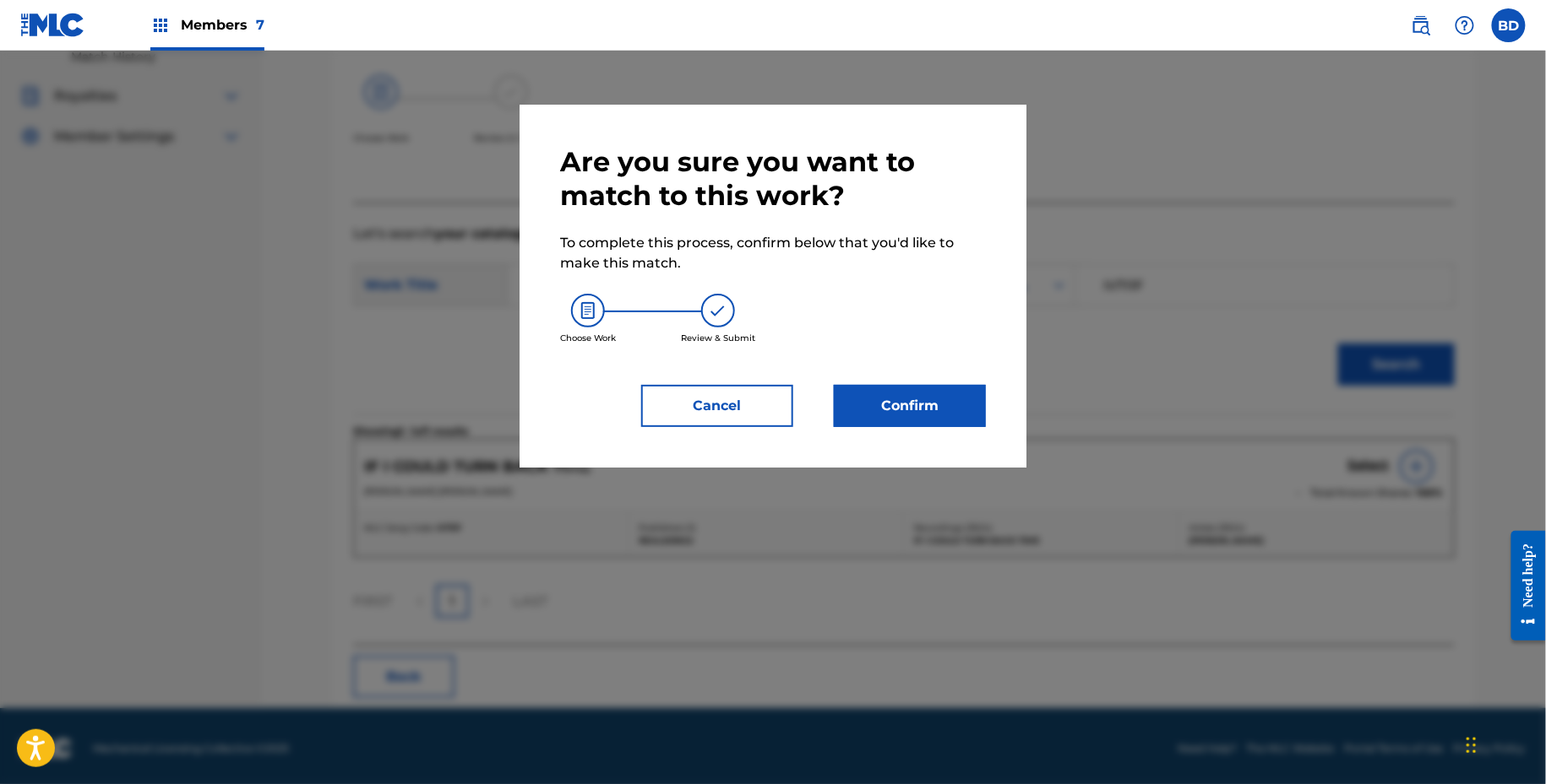
click at [874, 379] on div "Are you sure you want to match to this work? To complete this process, confirm …" at bounding box center [773, 286] width 426 height 282
click at [875, 391] on button "Confirm" at bounding box center [909, 405] width 152 height 42
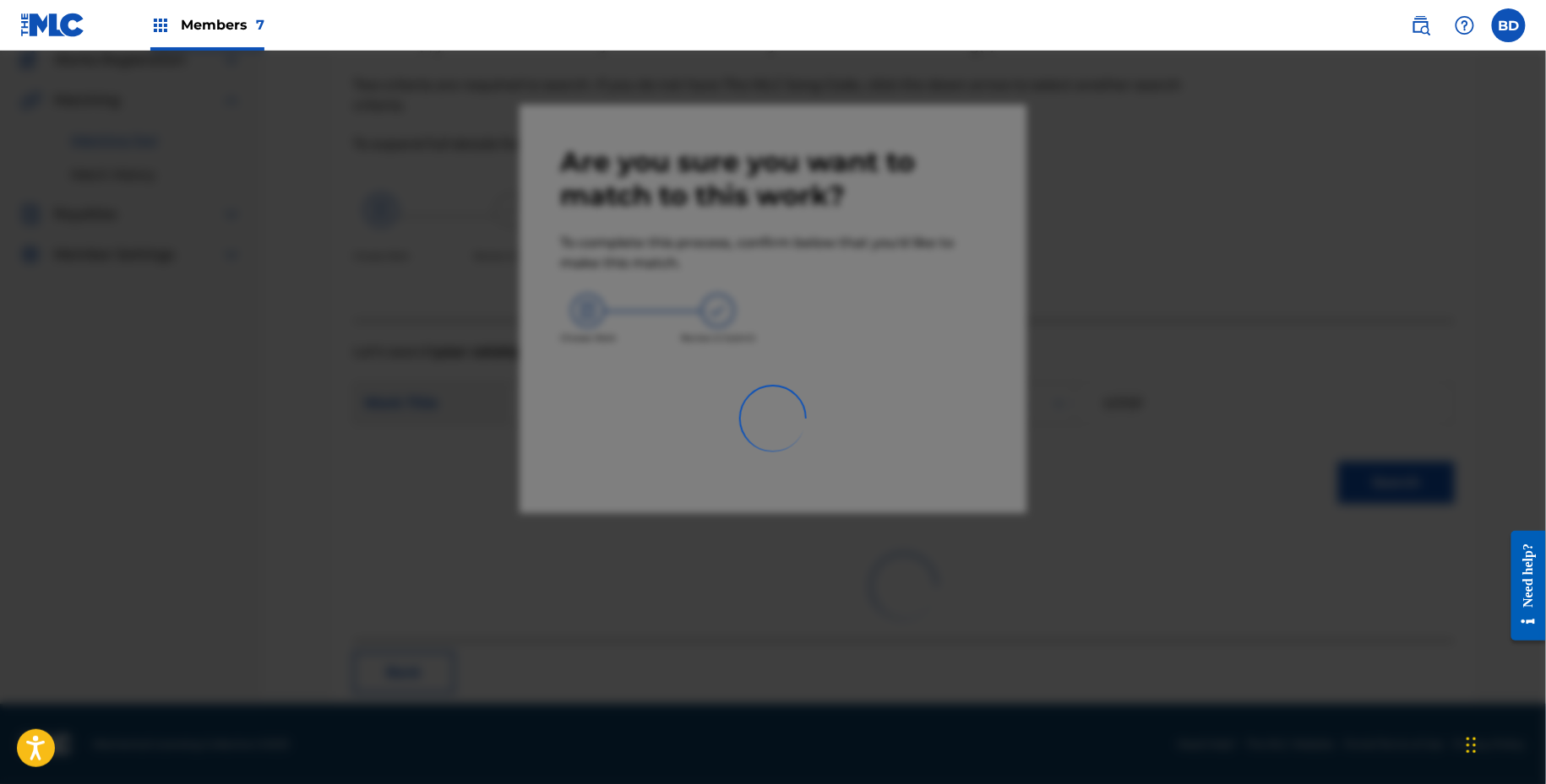
scroll to position [43, 0]
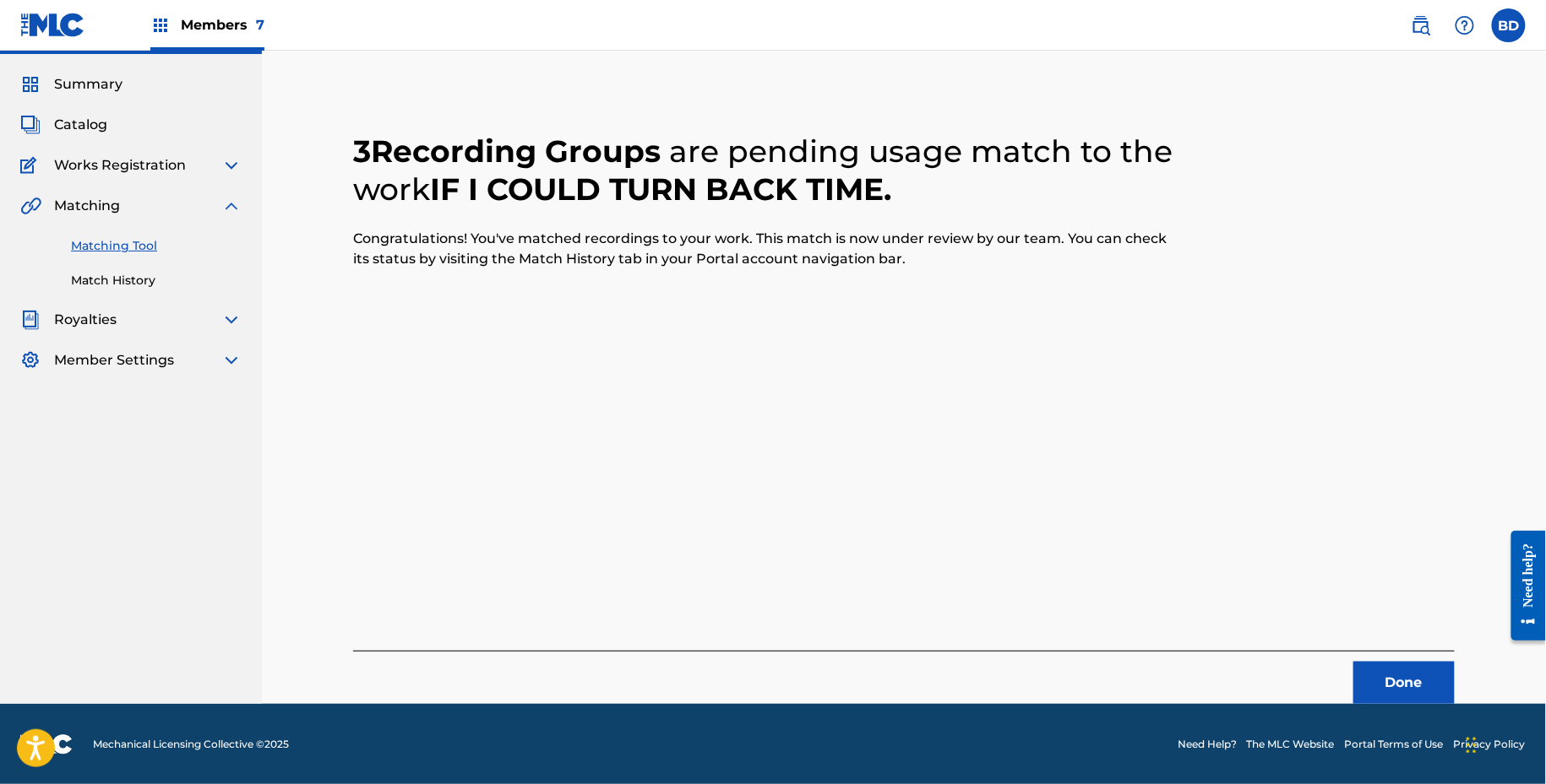
click at [133, 276] on link "Match History" at bounding box center [156, 281] width 171 height 18
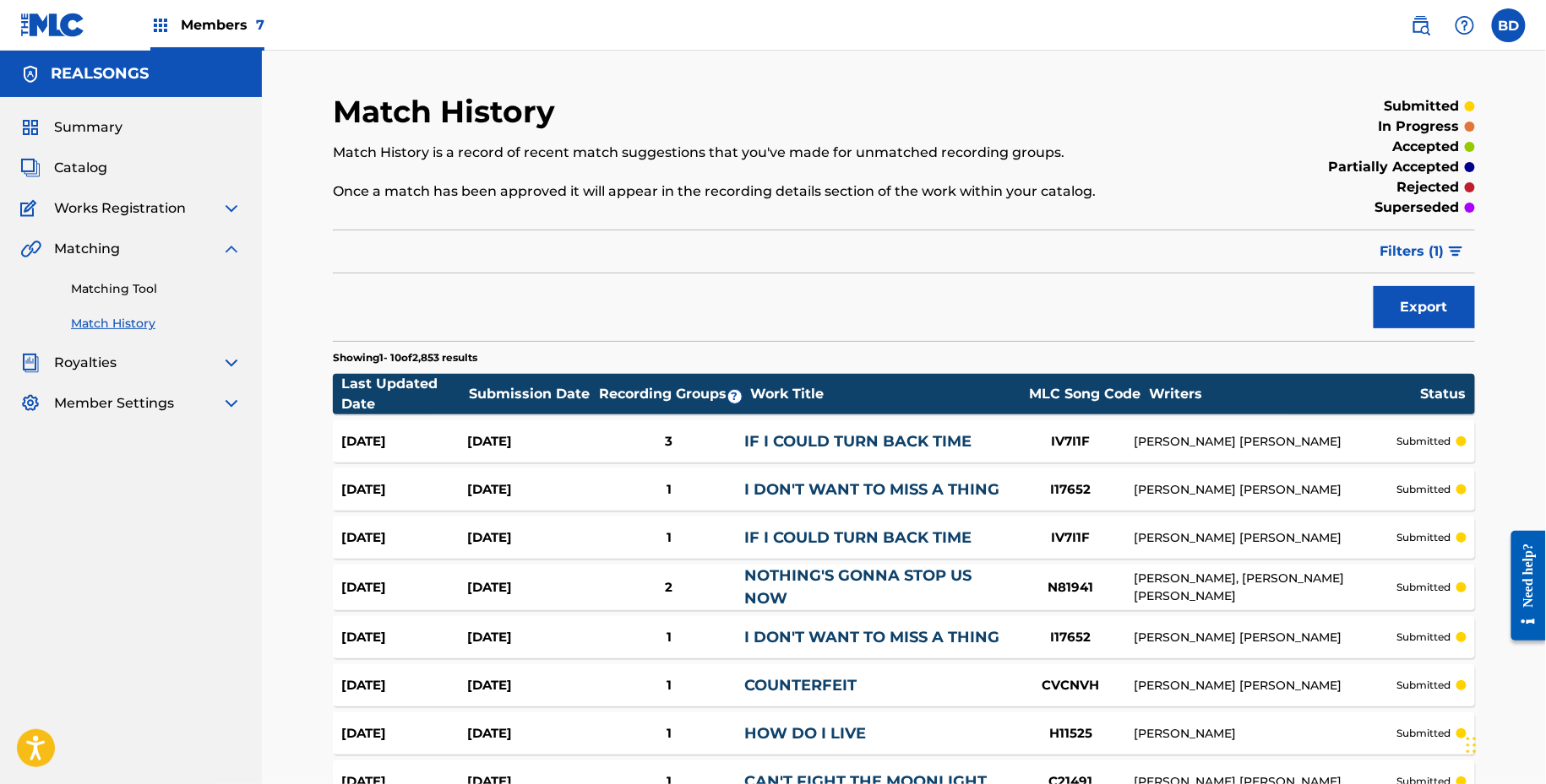
click at [528, 452] on div "Aug 21, 2025 Aug 21, 2025 3 IF I COULD TURN BACK TIME IV7I1F DIANE EVE WARREN s…" at bounding box center [903, 442] width 1142 height 42
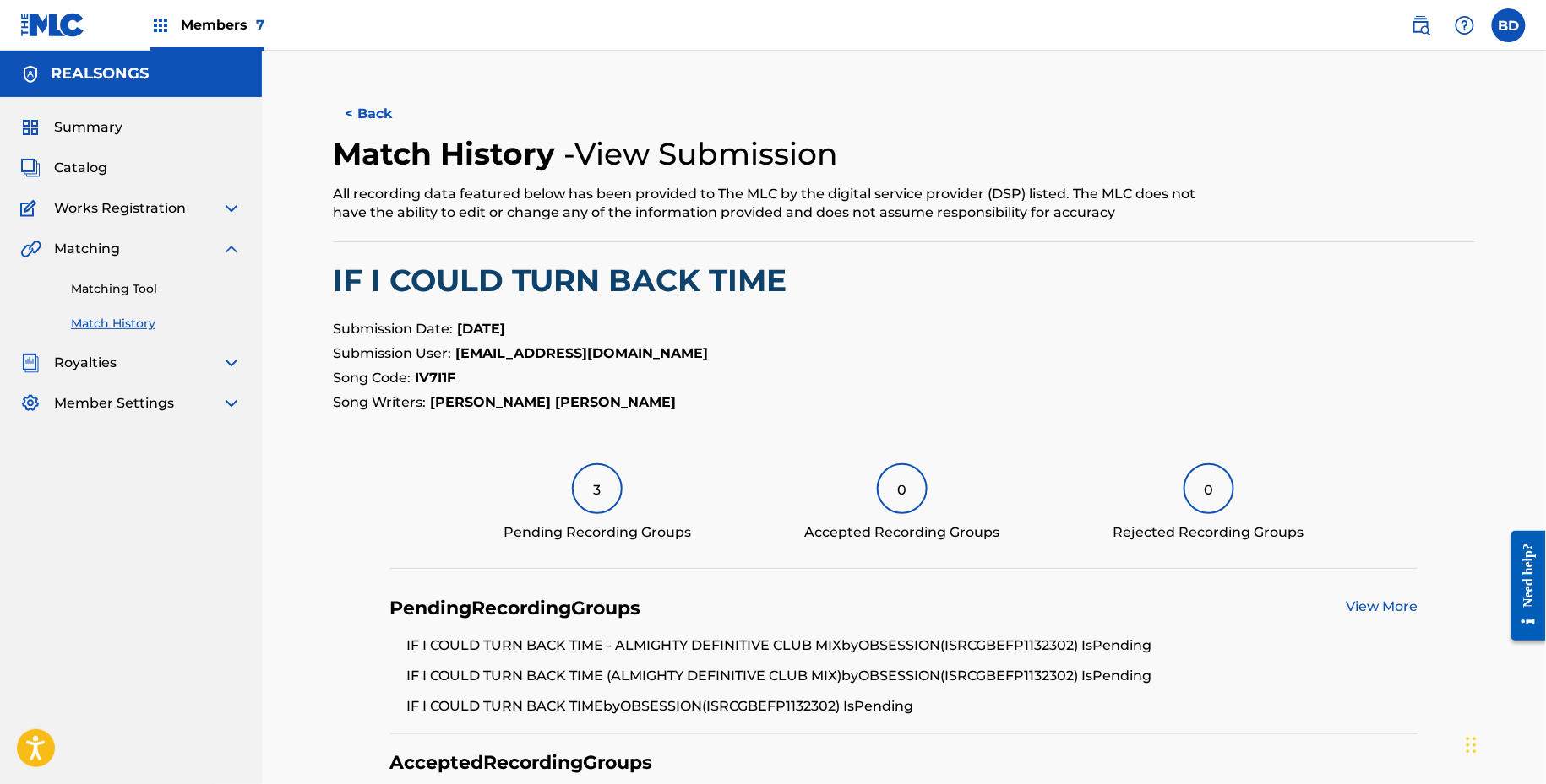
click at [145, 275] on div "Matching Tool Match History" at bounding box center [131, 295] width 221 height 74
click at [145, 281] on link "Matching Tool" at bounding box center [156, 289] width 171 height 18
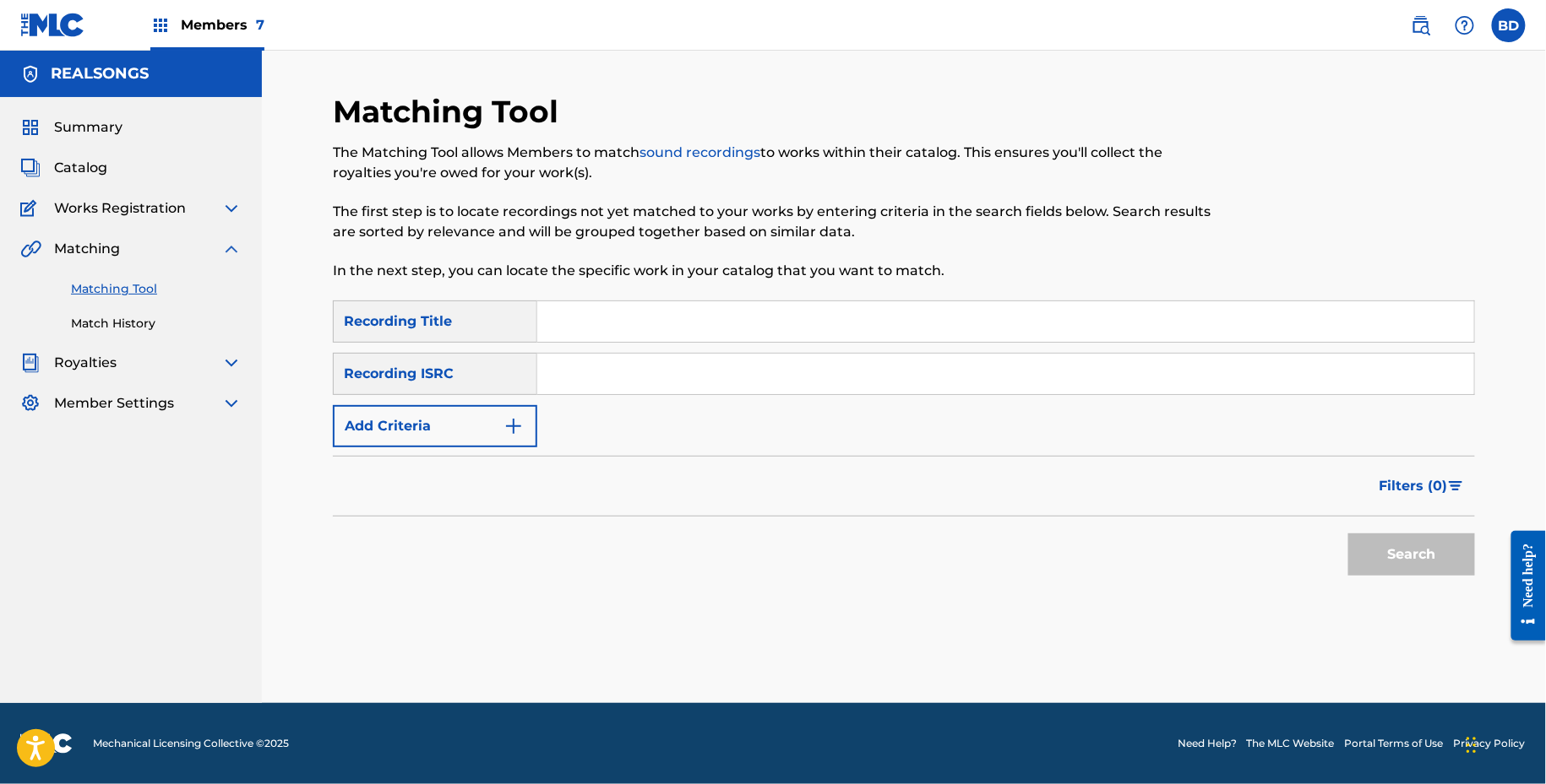
click at [694, 371] on input "Search Form" at bounding box center [1005, 374] width 936 height 40
paste input "GBEFP1209807"
click at [1348, 534] on button "Search" at bounding box center [1411, 554] width 127 height 42
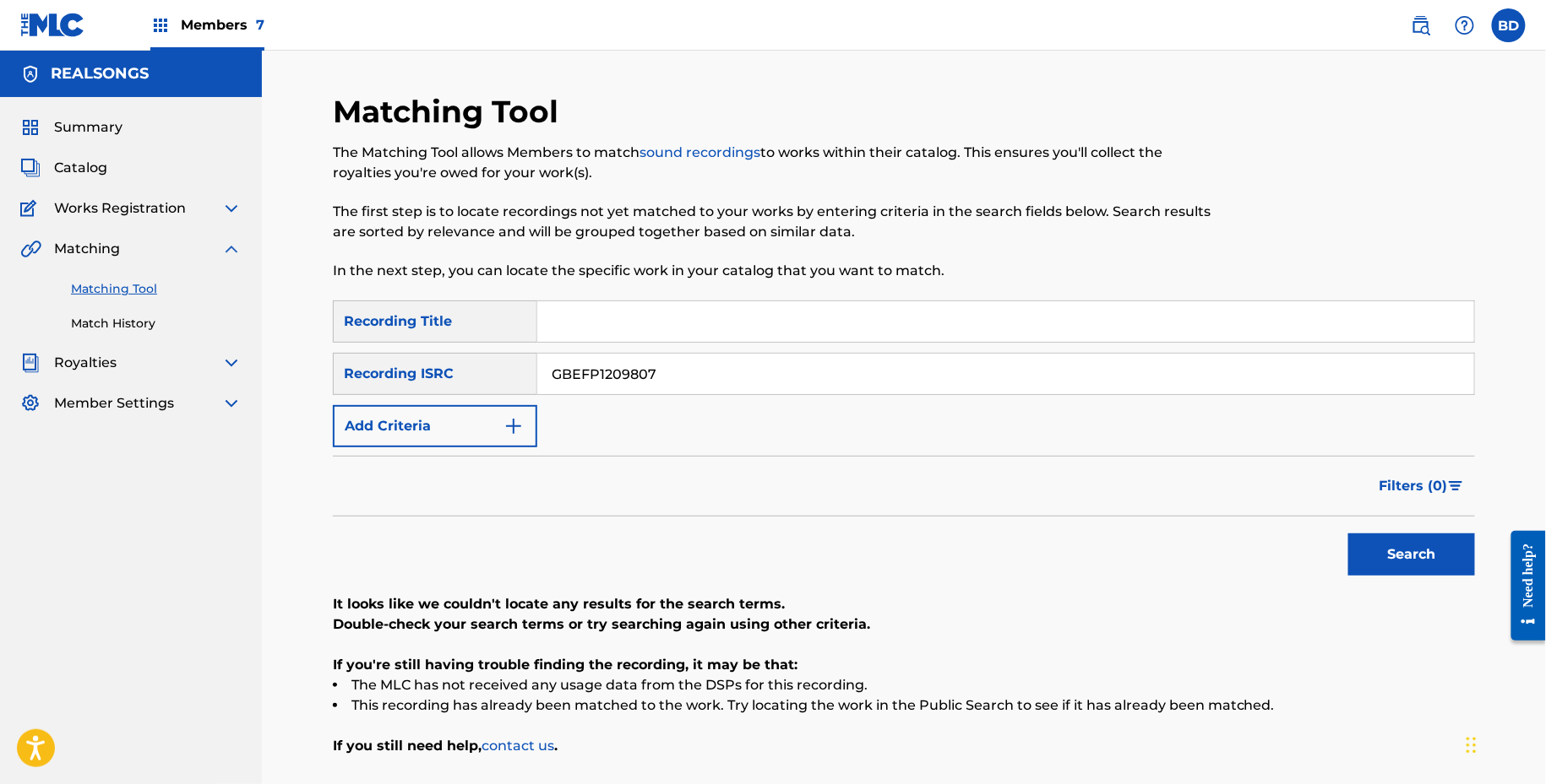
scroll to position [136, 0]
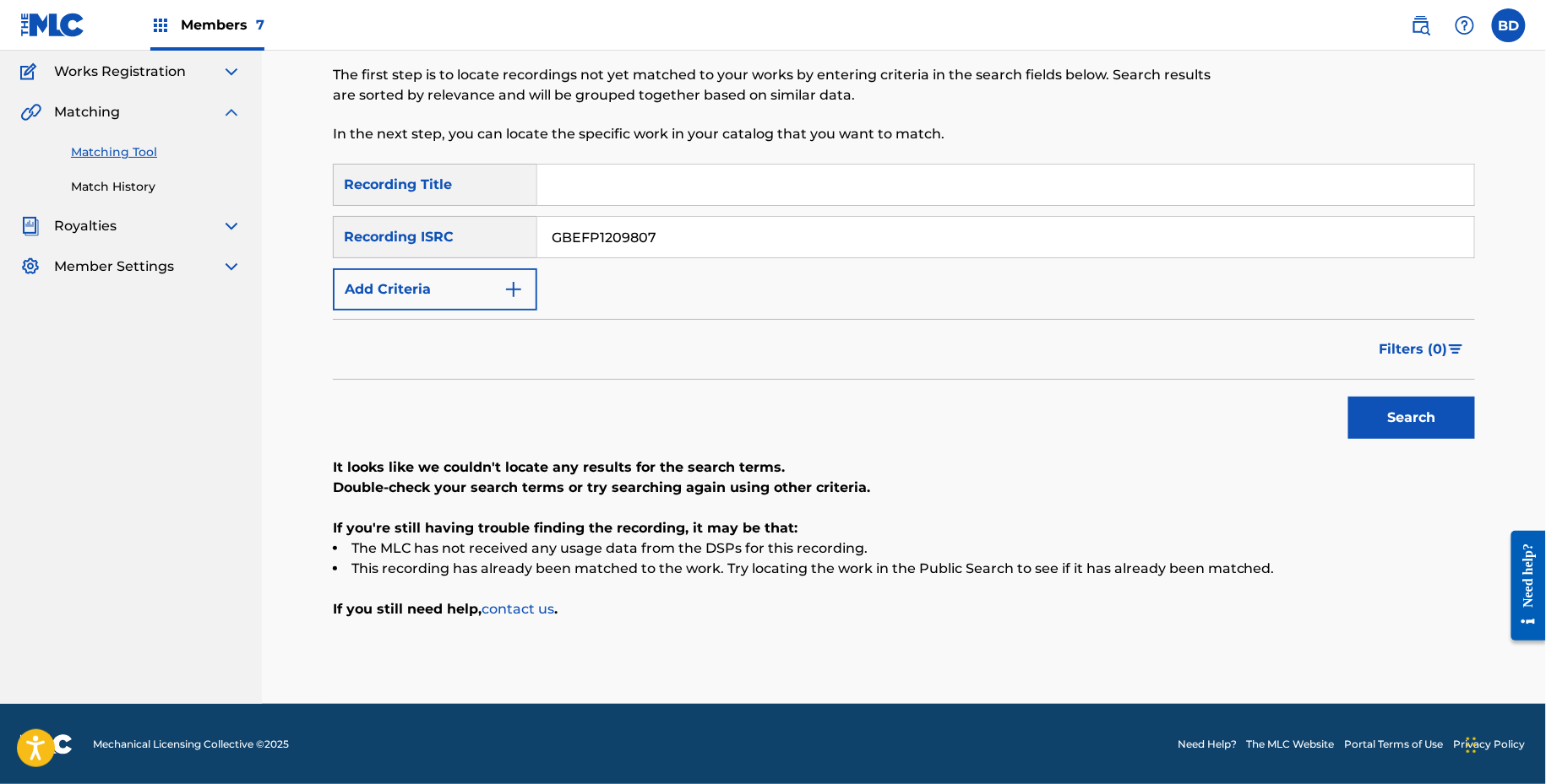
click at [588, 260] on div "SearchWithCriteriaa19a12f5-0810-499d-912f-c2f3ef69299f Recording Title SearchWi…" at bounding box center [903, 237] width 1142 height 147
click at [584, 225] on input "GBEFP1209807" at bounding box center [1005, 236] width 936 height 40
paste input "9913401"
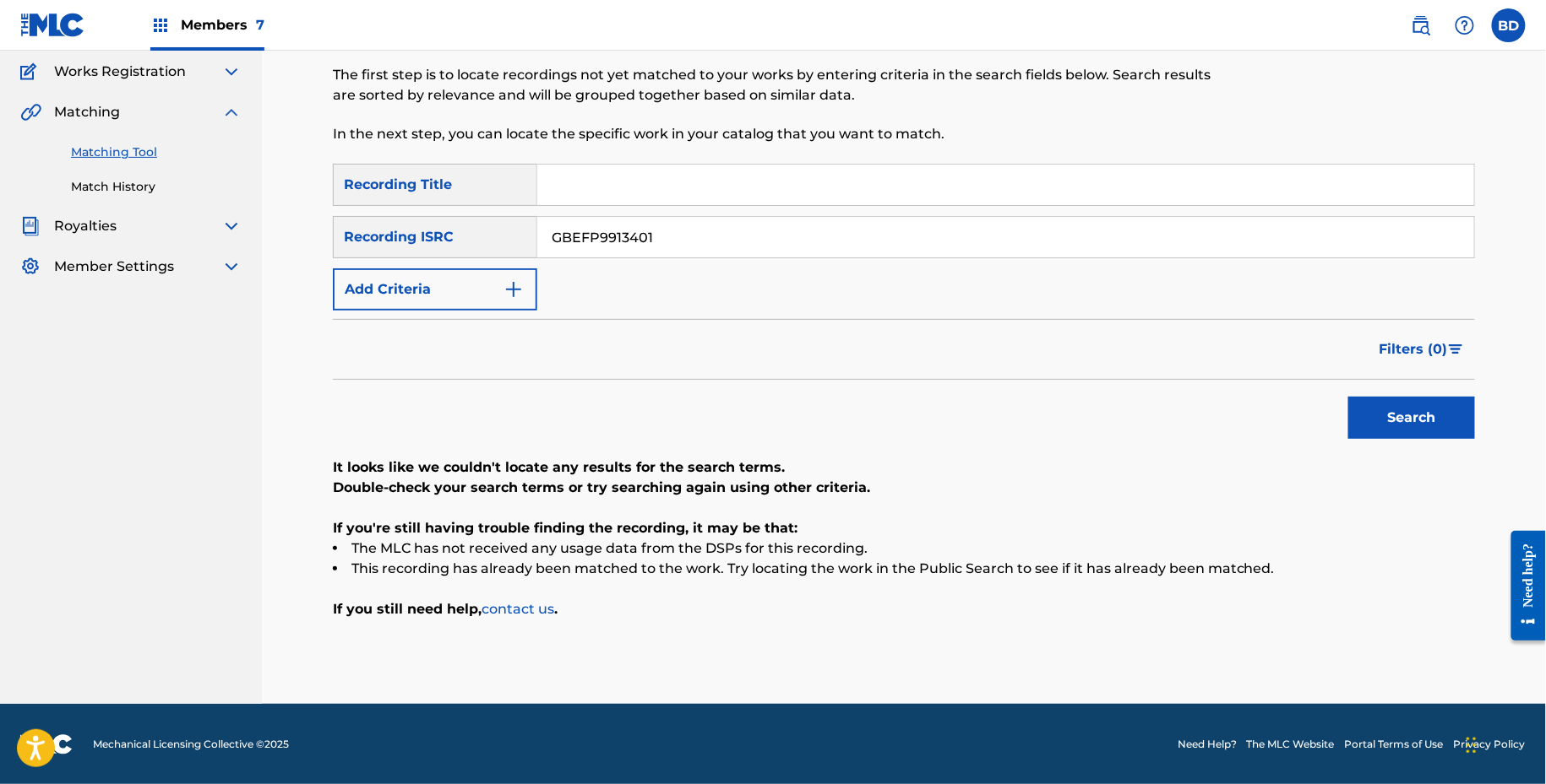
type input "GBEFP9913401"
click at [1348, 396] on button "Search" at bounding box center [1411, 417] width 127 height 42
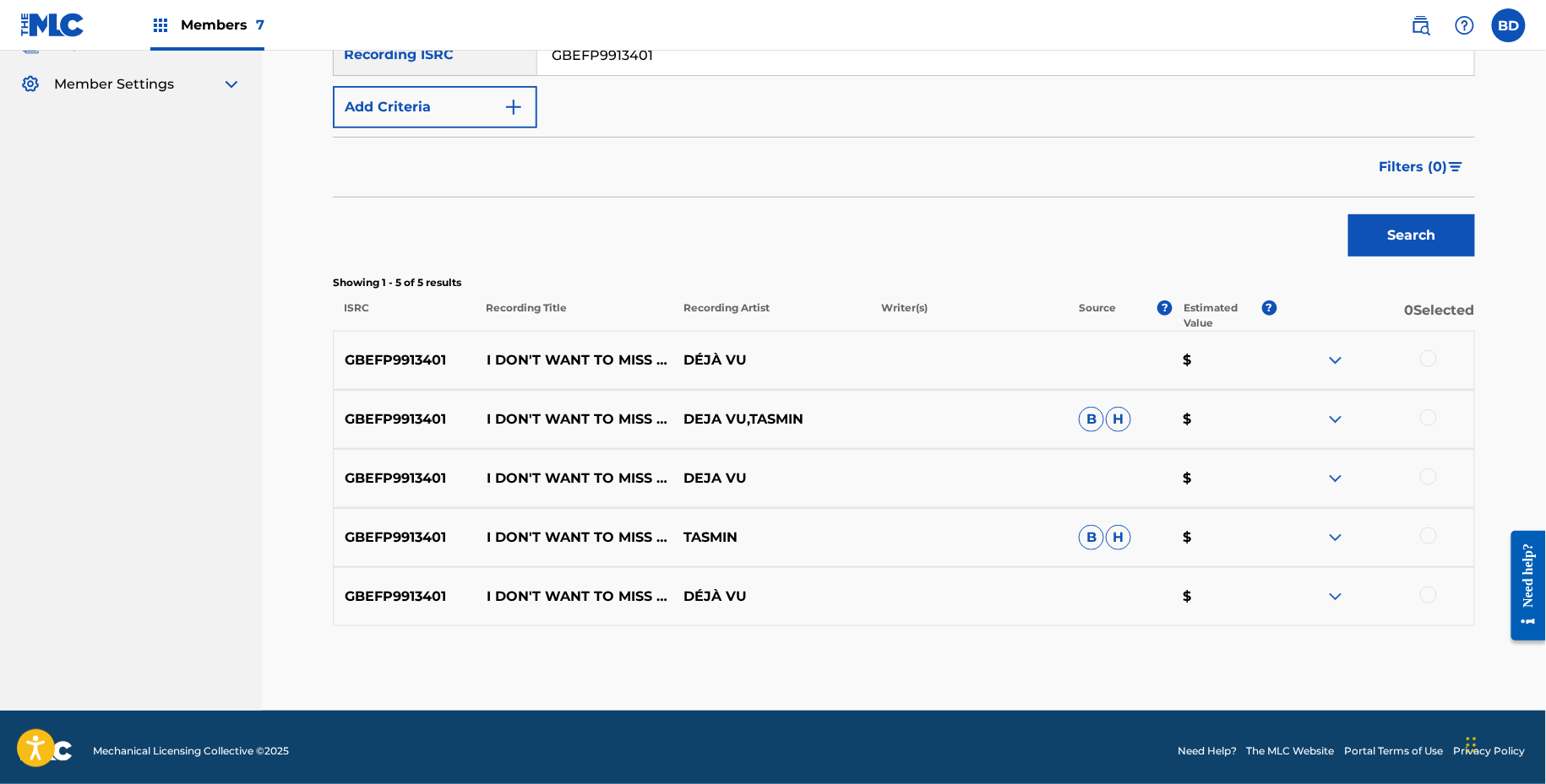
scroll to position [326, 0]
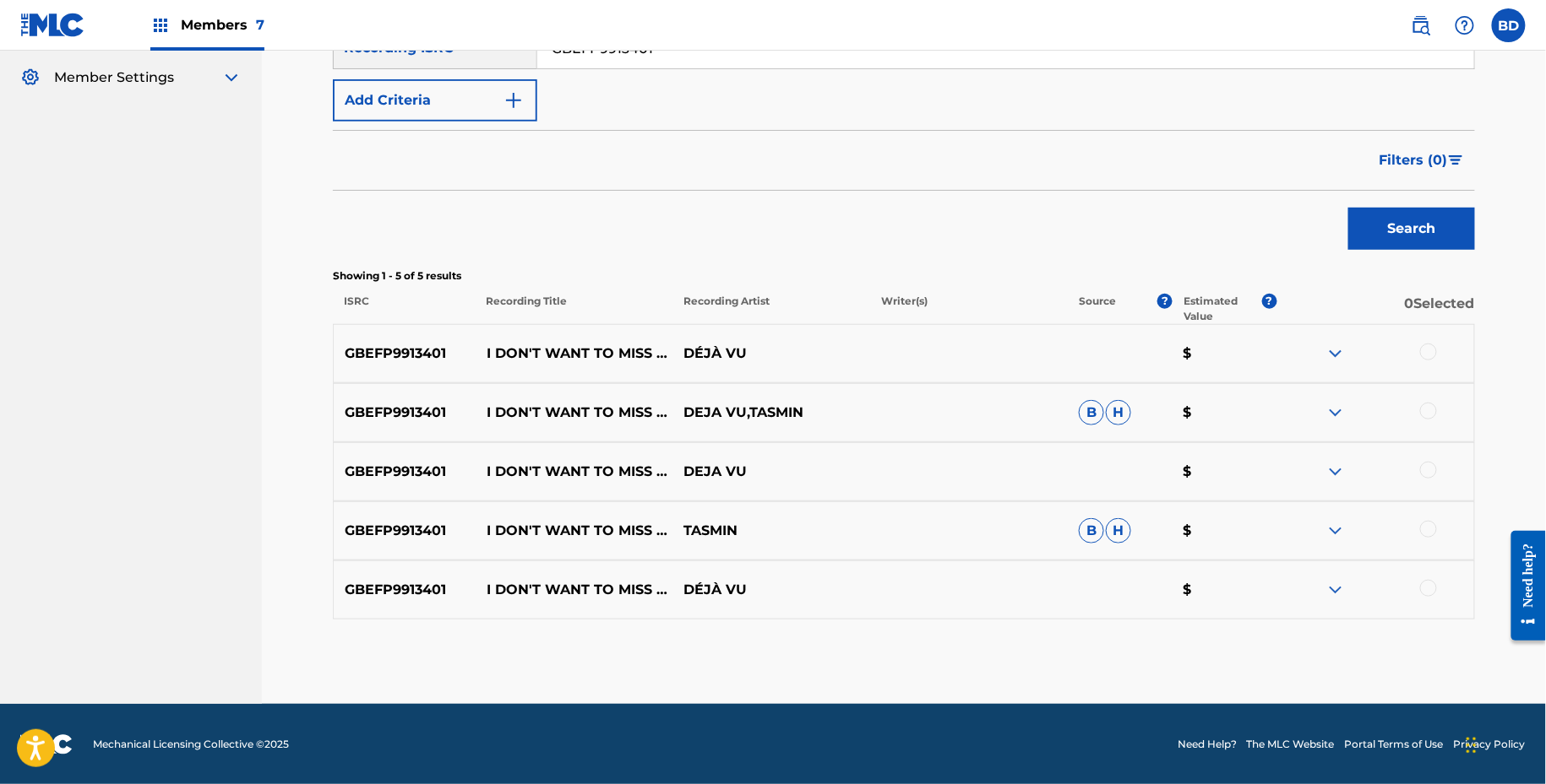
click at [494, 402] on p "I DON'T WANT TO MISS A THING" at bounding box center [573, 412] width 197 height 21
click at [1335, 536] on img at bounding box center [1335, 531] width 21 height 21
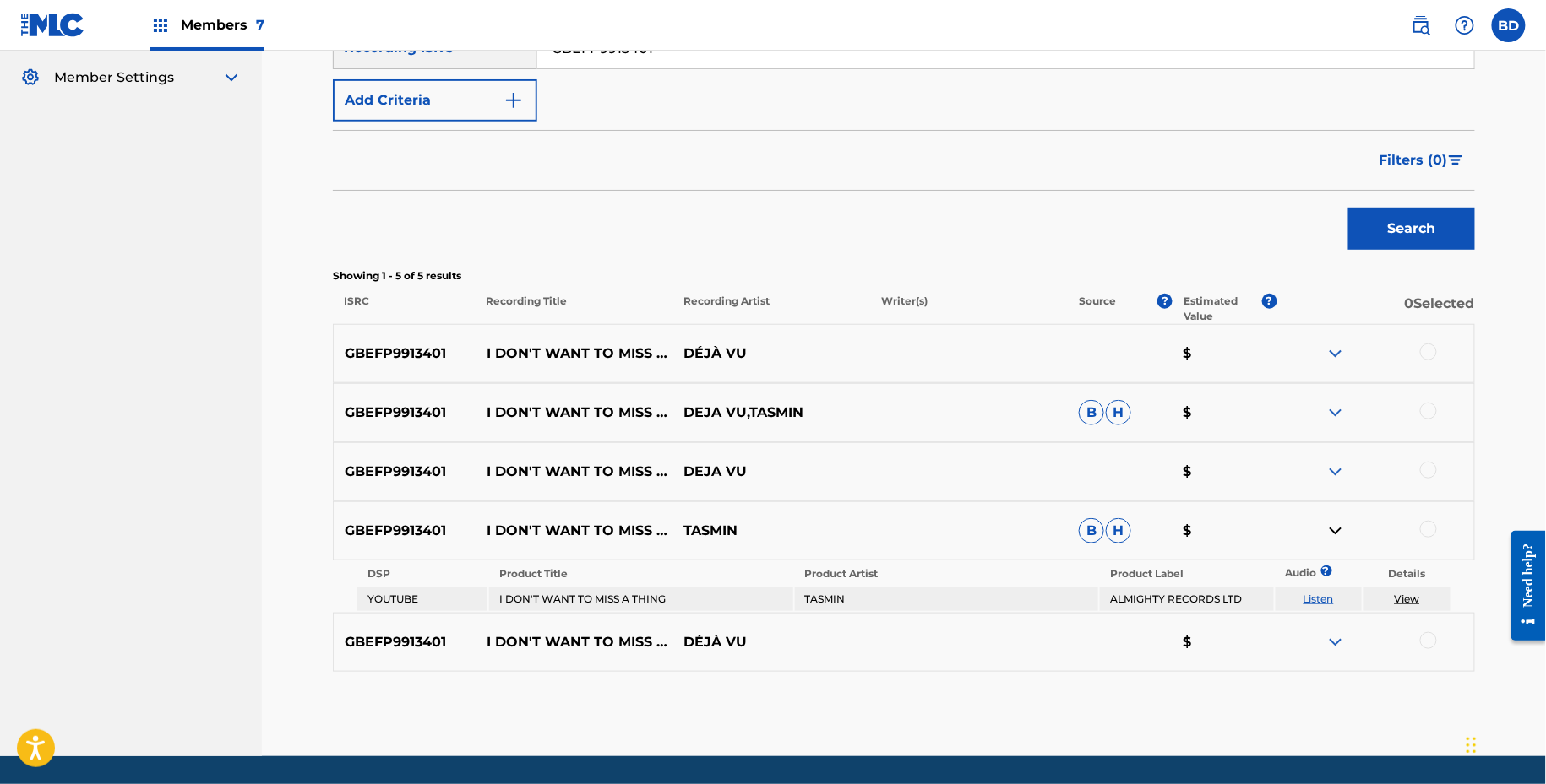
click at [1335, 391] on div "GBEFP9913401 I DON'T WANT TO MISS A THING DEJA VU,TASMIN B H $" at bounding box center [903, 413] width 1142 height 59
click at [1329, 405] on img at bounding box center [1335, 412] width 21 height 21
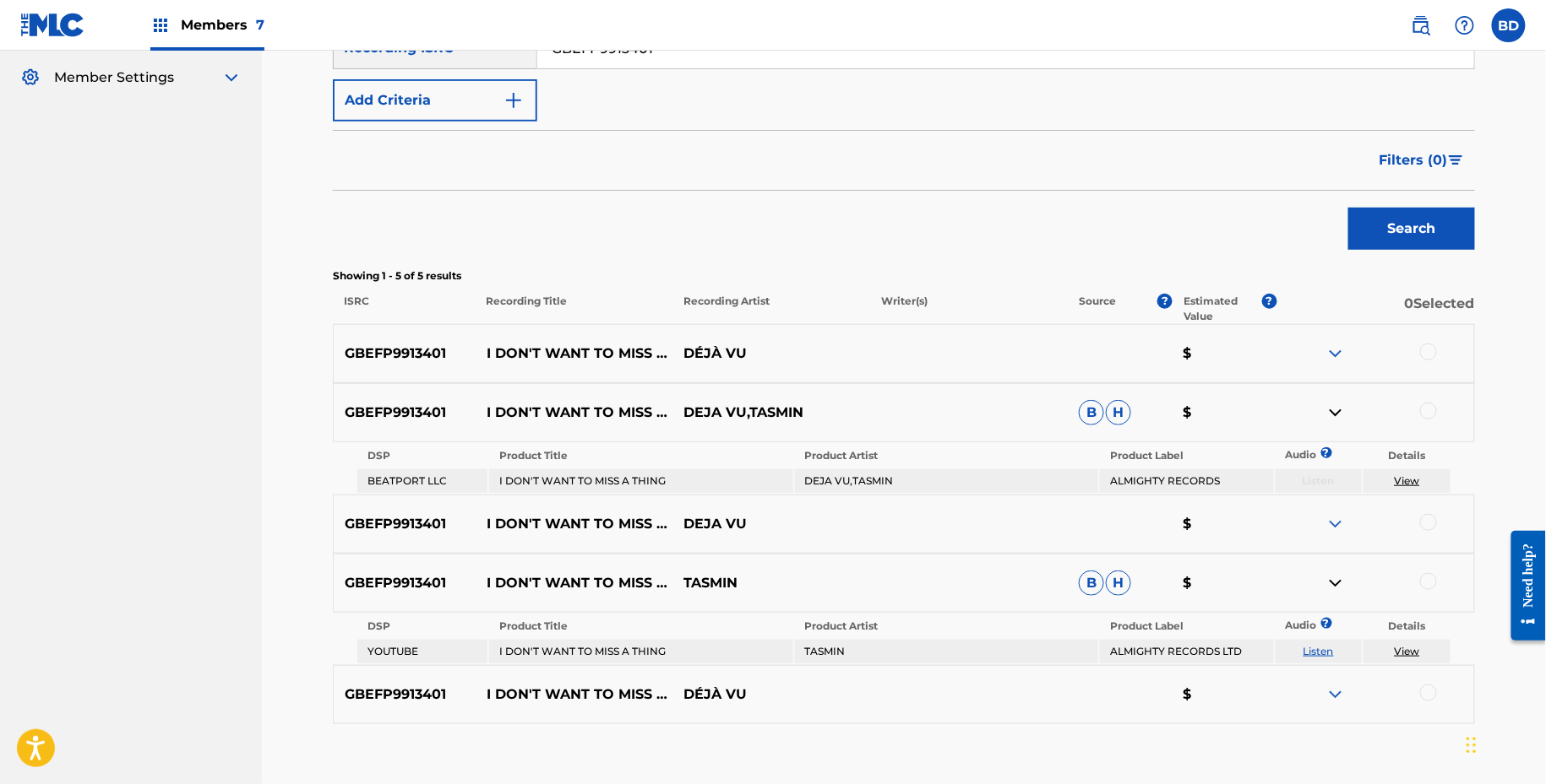
click at [828, 475] on td "DEJA VU,TASMIN" at bounding box center [946, 481] width 303 height 24
click at [805, 649] on td "TASMIN" at bounding box center [946, 652] width 303 height 24
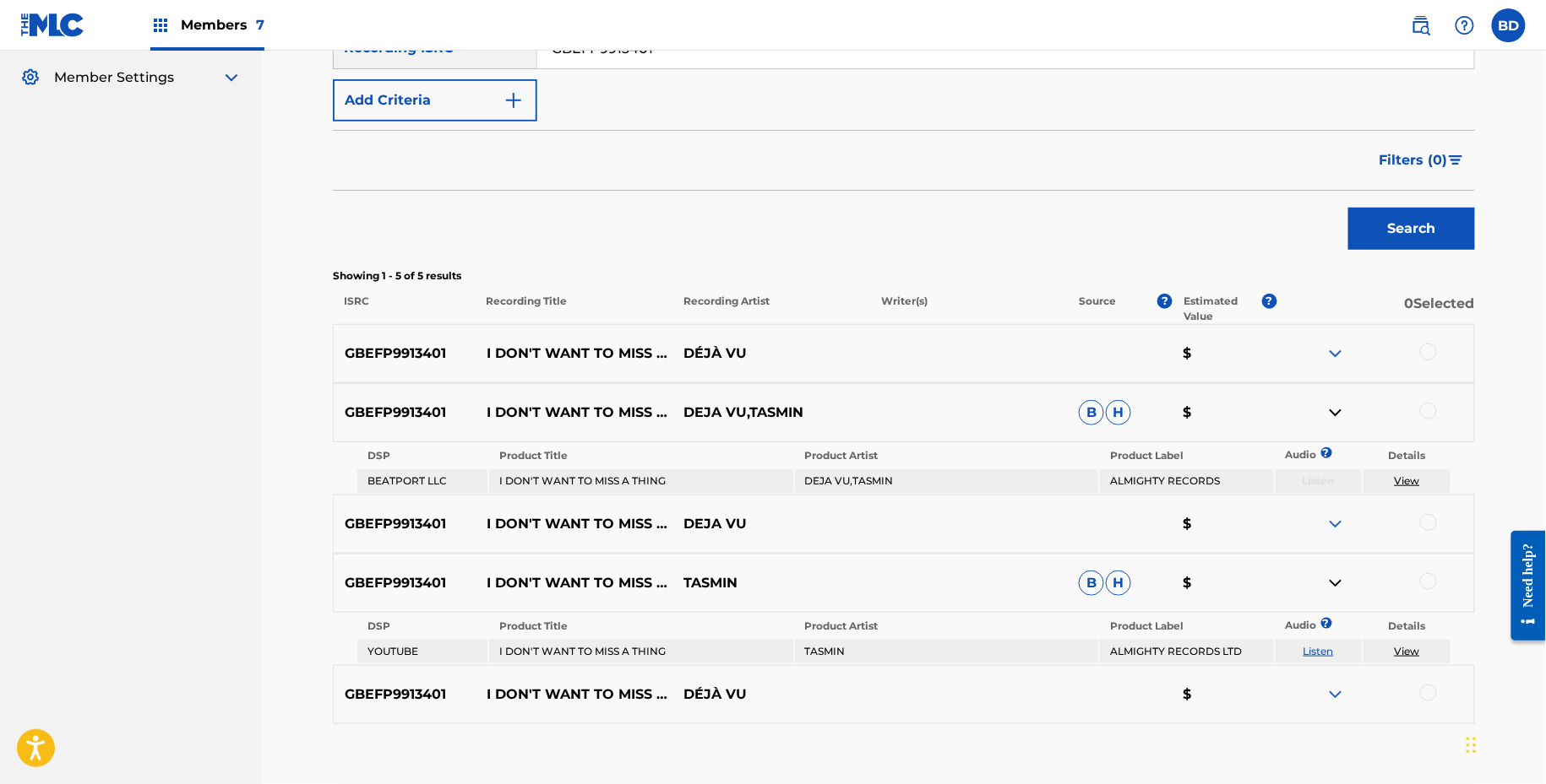
click at [1429, 413] on div at bounding box center [1427, 410] width 17 height 17
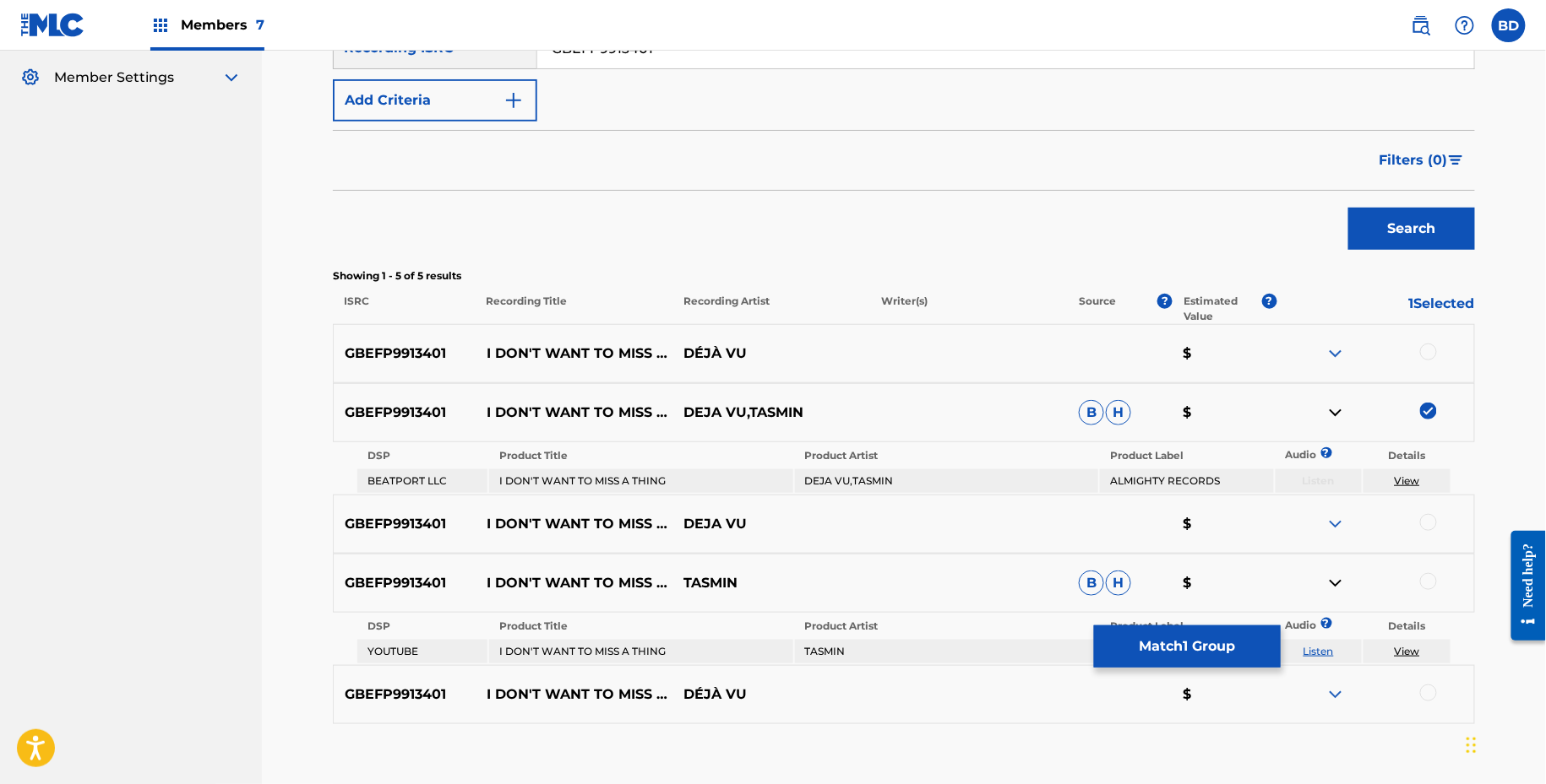
click at [1429, 576] on div at bounding box center [1427, 581] width 17 height 17
click at [1146, 650] on button "Match 2 Groups" at bounding box center [1187, 647] width 187 height 42
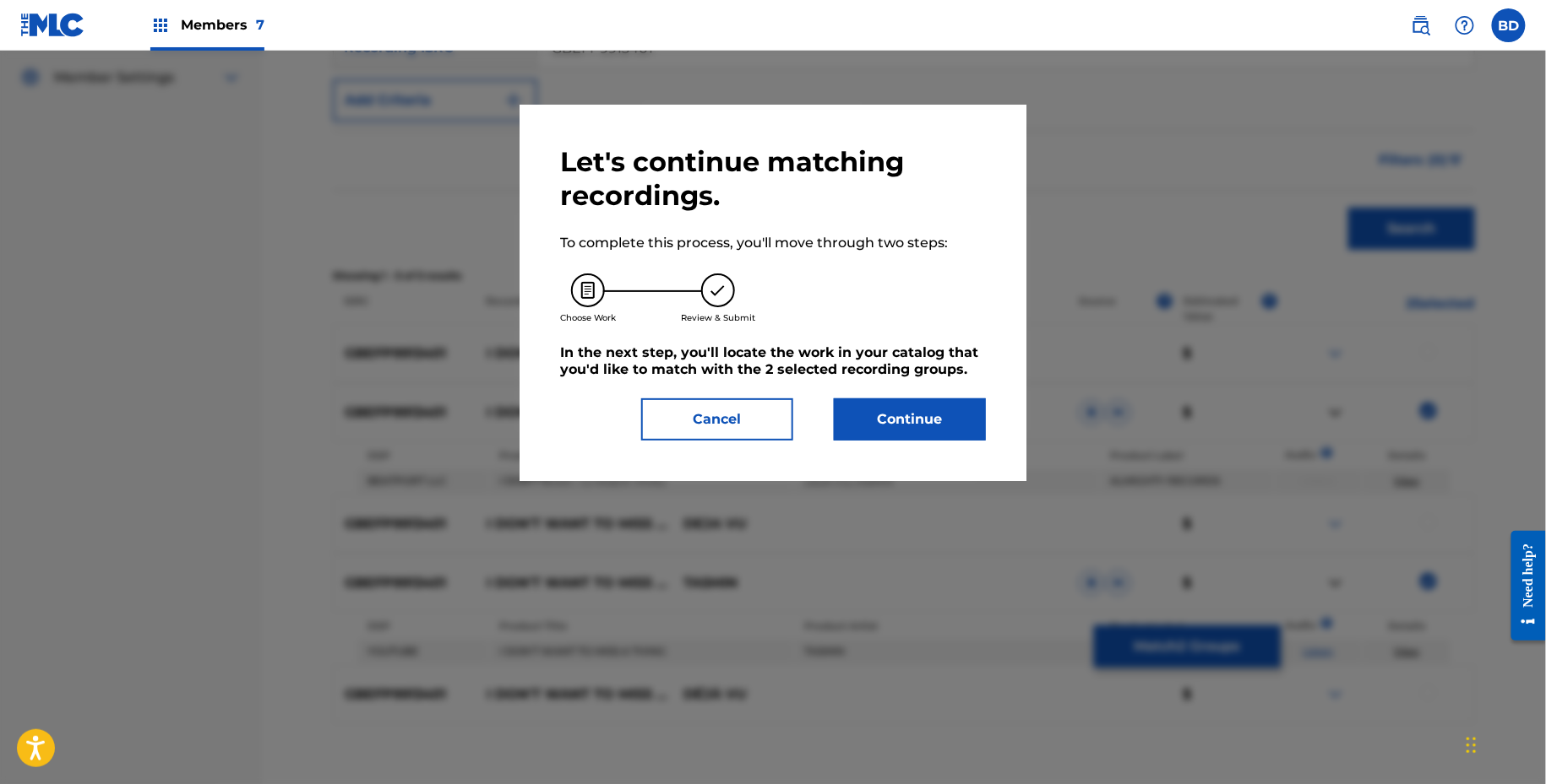
click at [908, 407] on button "Continue" at bounding box center [909, 419] width 152 height 42
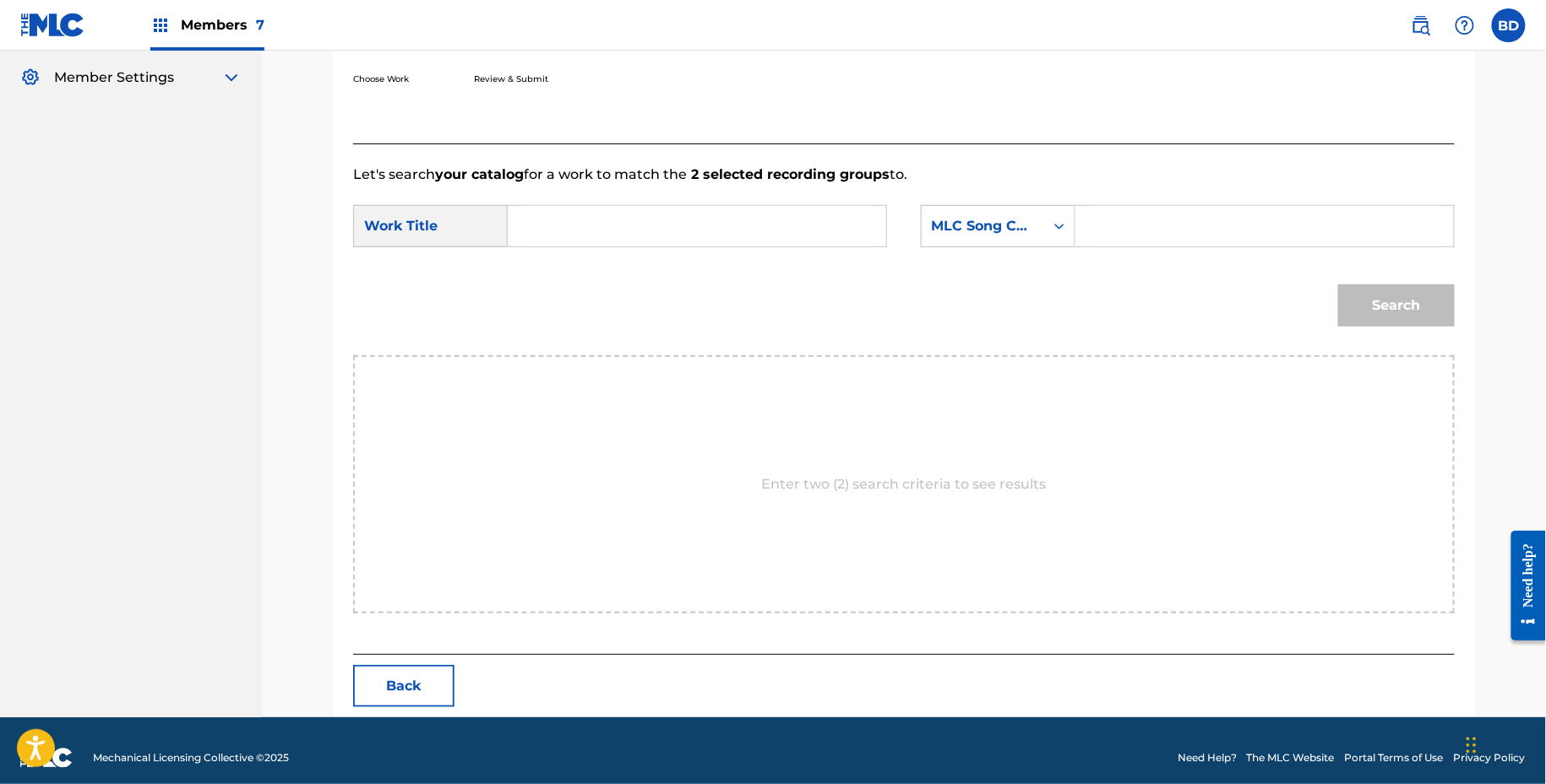
click at [1141, 191] on form "SearchWithCriteria970d194b-520f-4ec1-8f43-d8c1c9b879e0 Work Title SearchWithCri…" at bounding box center [904, 270] width 1101 height 171
click at [1135, 223] on input "Search Form" at bounding box center [1264, 226] width 349 height 40
paste input "I17652"
type input "I17652"
click at [729, 226] on input "Search Form" at bounding box center [697, 226] width 349 height 40
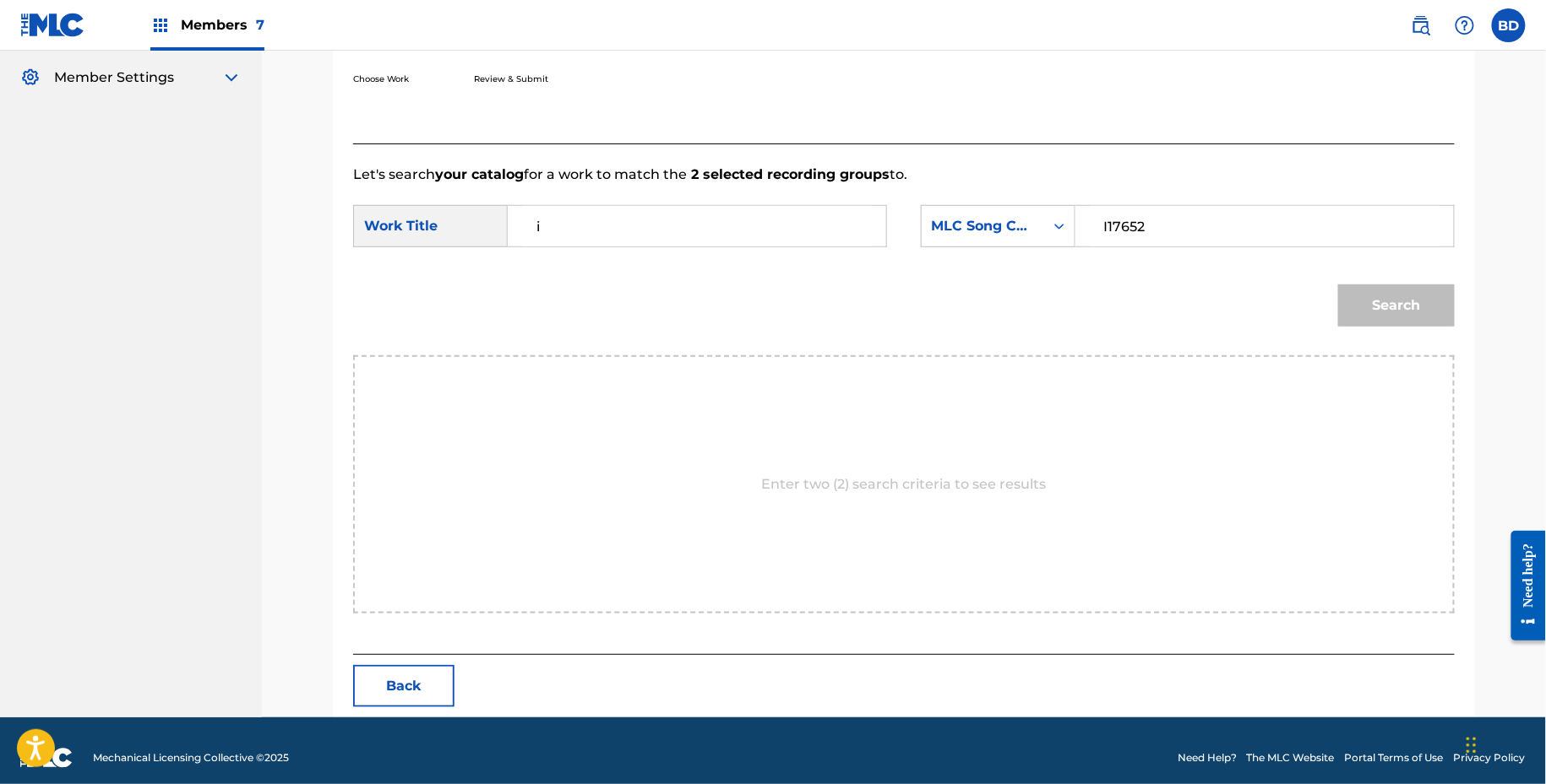
type input "i"
click at [1338, 285] on button "Search" at bounding box center [1396, 305] width 117 height 42
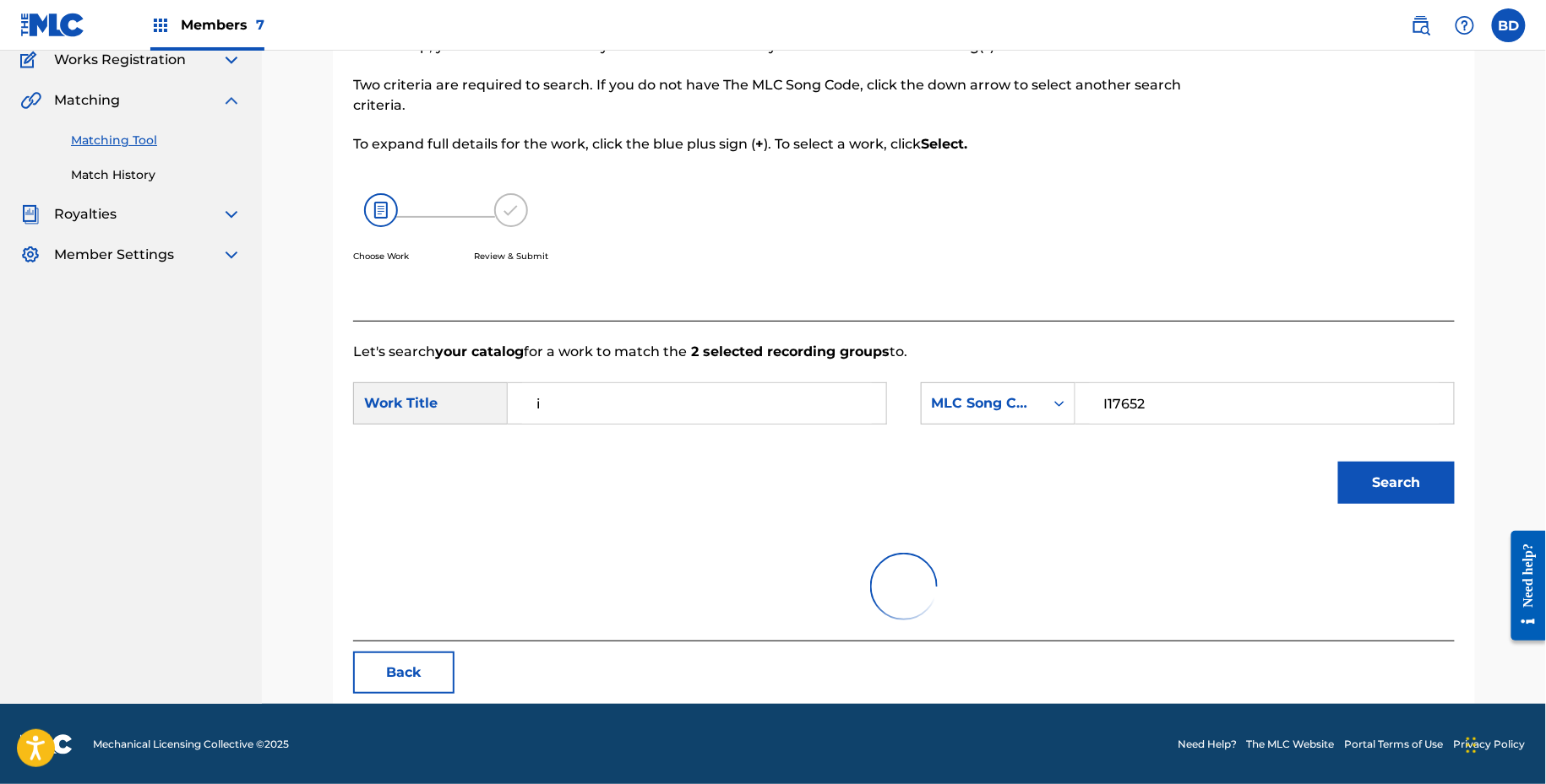
scroll to position [287, 0]
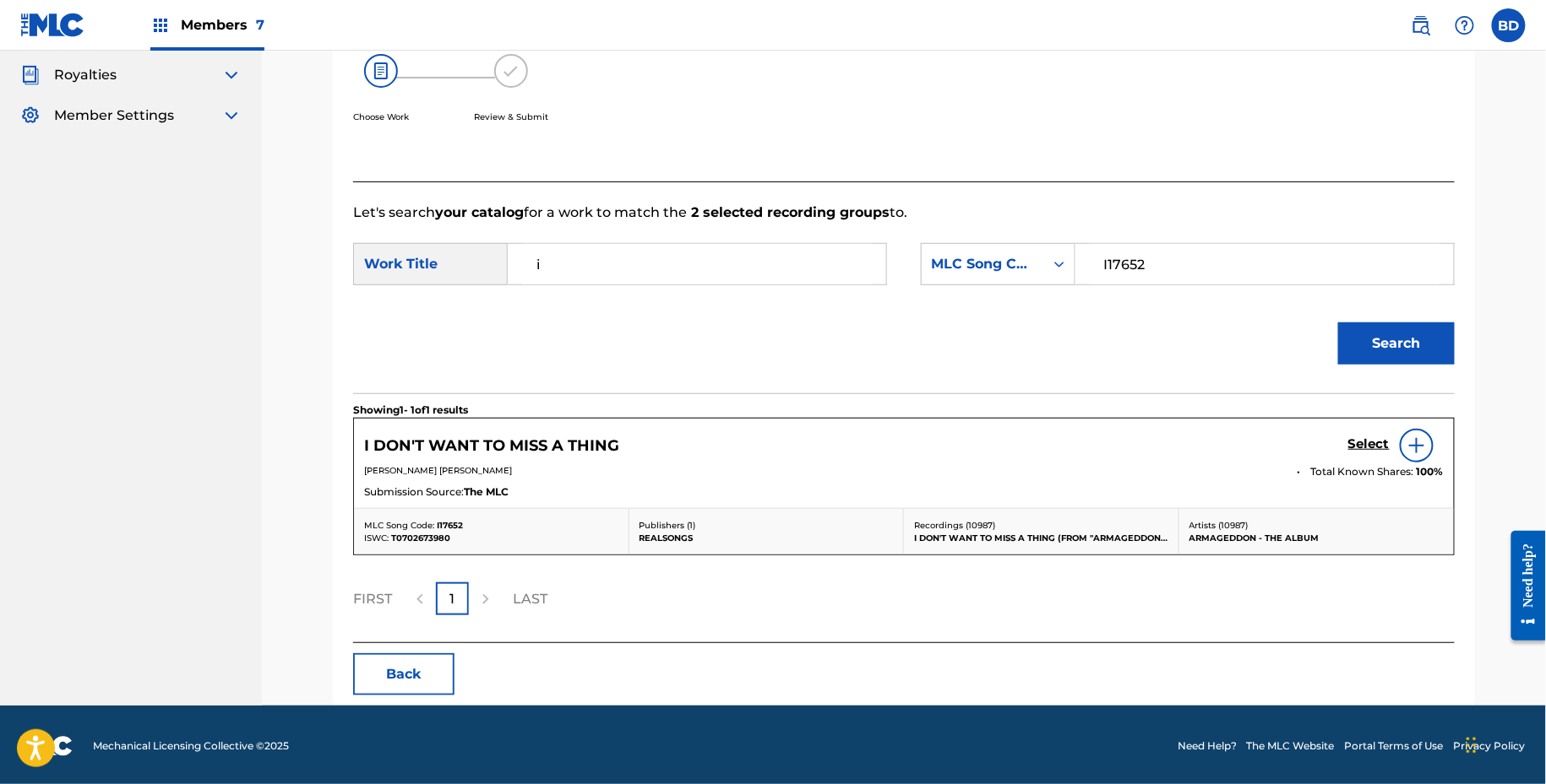
click at [1374, 443] on h5 "Select" at bounding box center [1368, 444] width 41 height 16
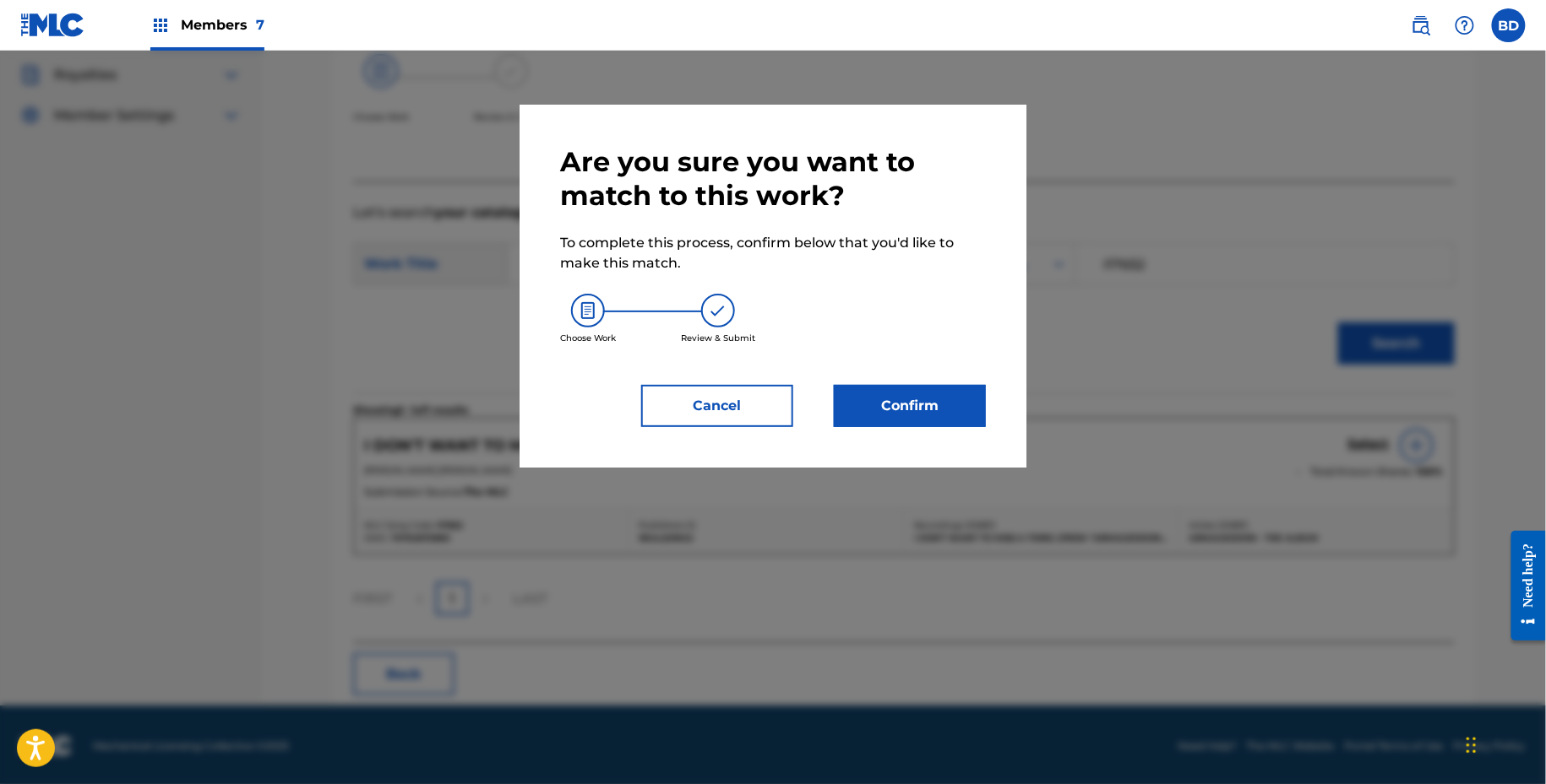
click at [893, 411] on button "Confirm" at bounding box center [909, 405] width 152 height 42
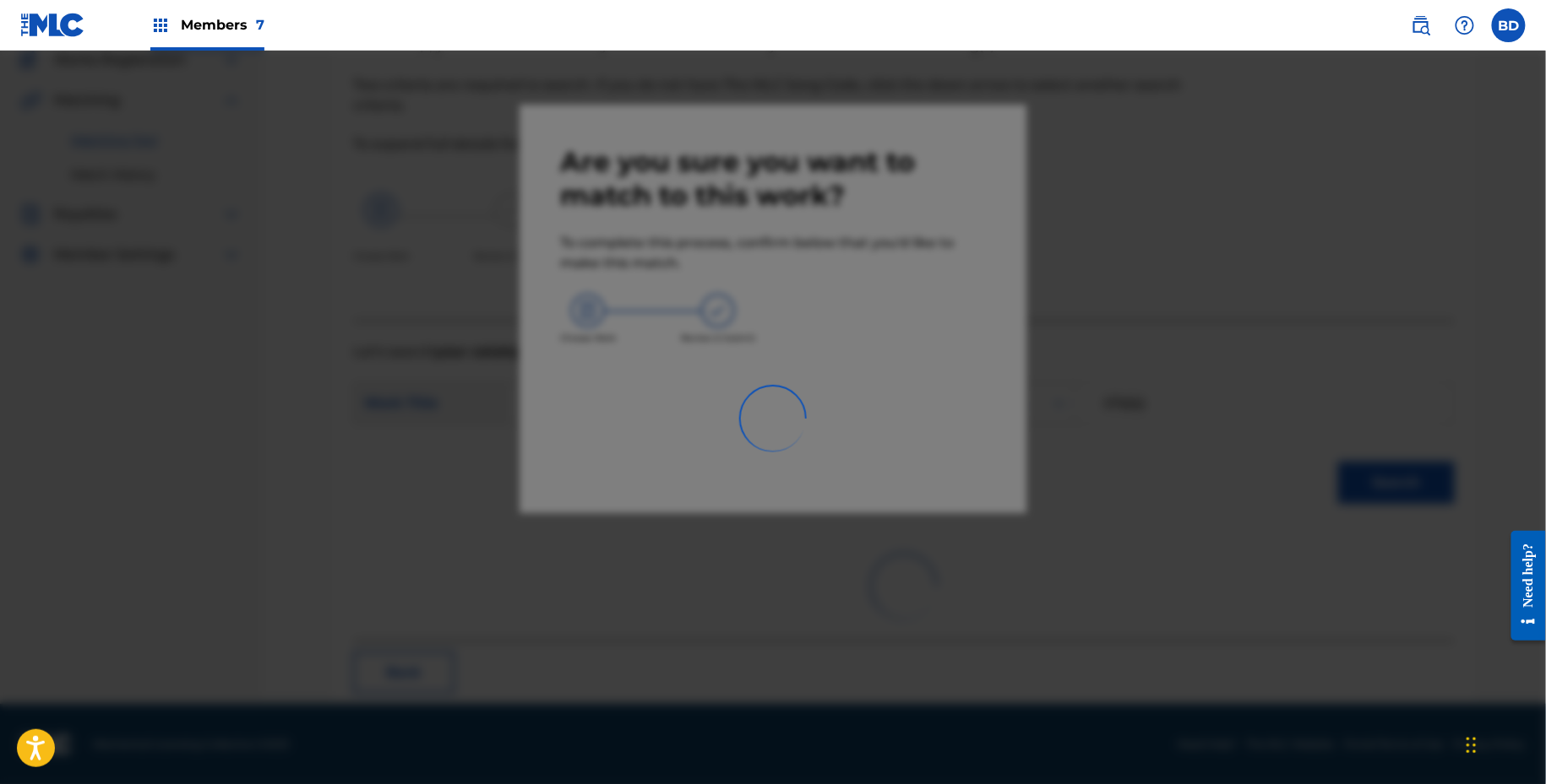
scroll to position [43, 0]
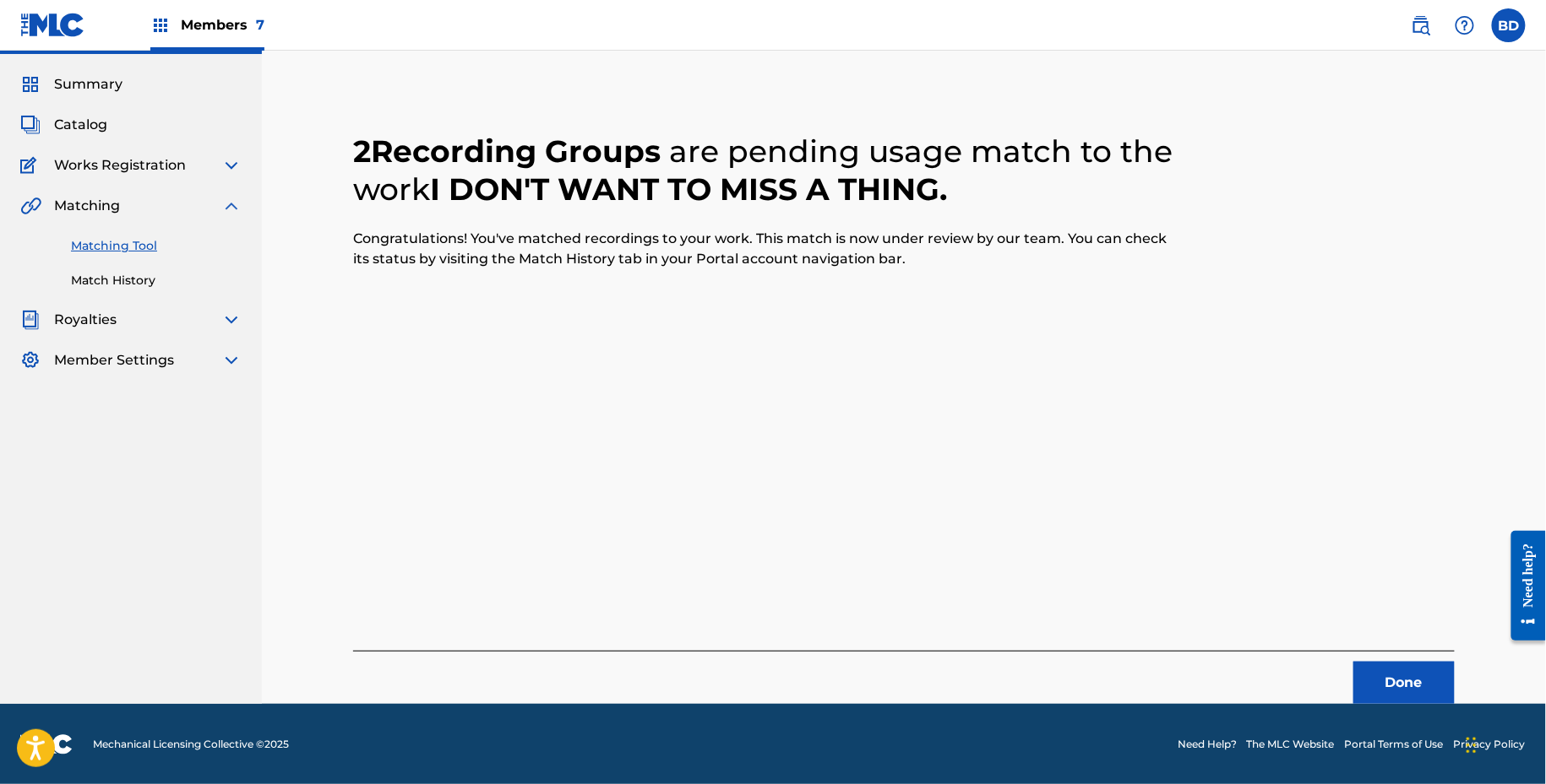
click at [58, 274] on div "Matching Tool Match History" at bounding box center [131, 252] width 221 height 74
click at [87, 279] on link "Match History" at bounding box center [156, 281] width 171 height 18
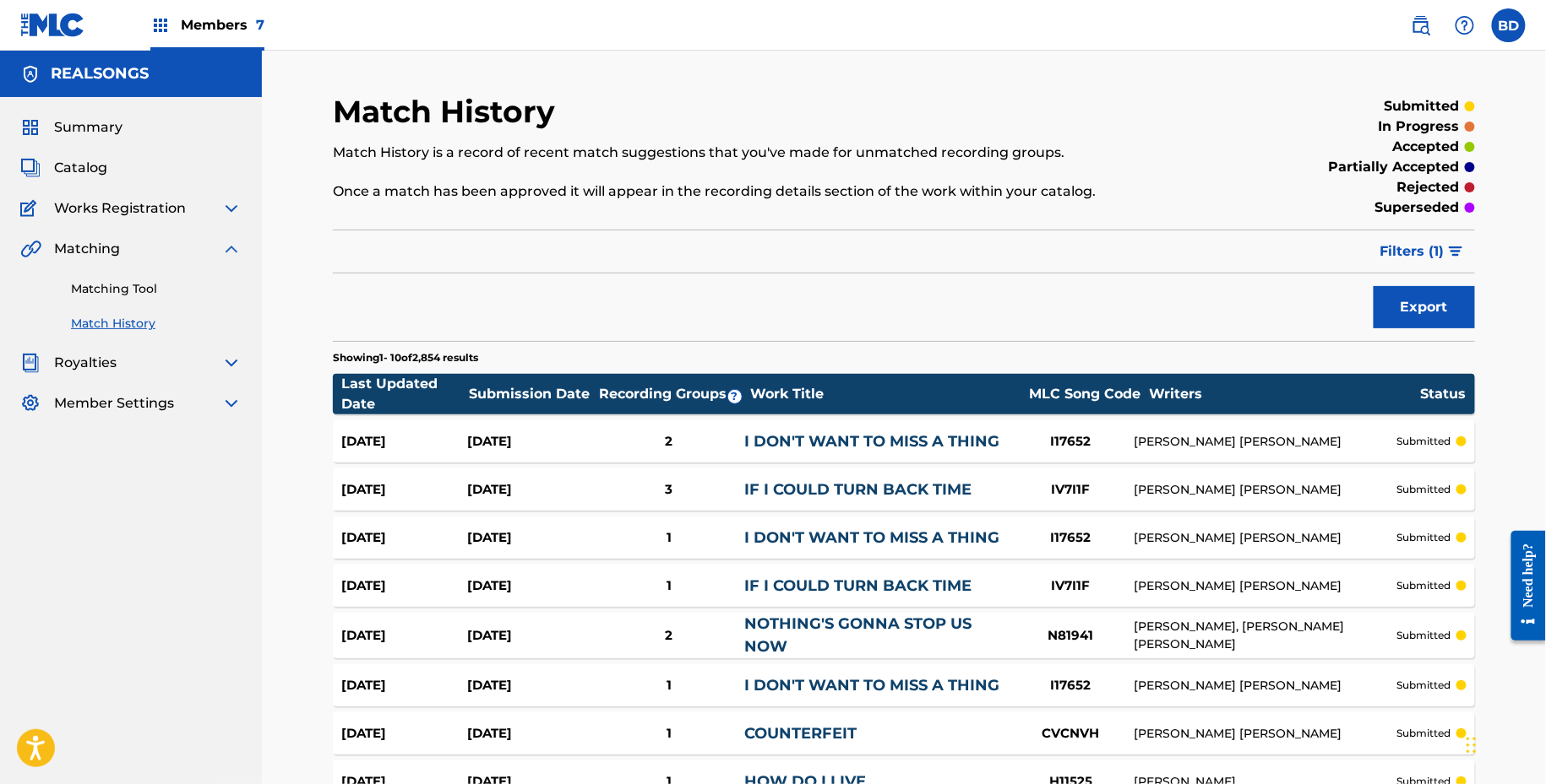
click at [480, 443] on div "Aug 21, 2025" at bounding box center [530, 443] width 126 height 20
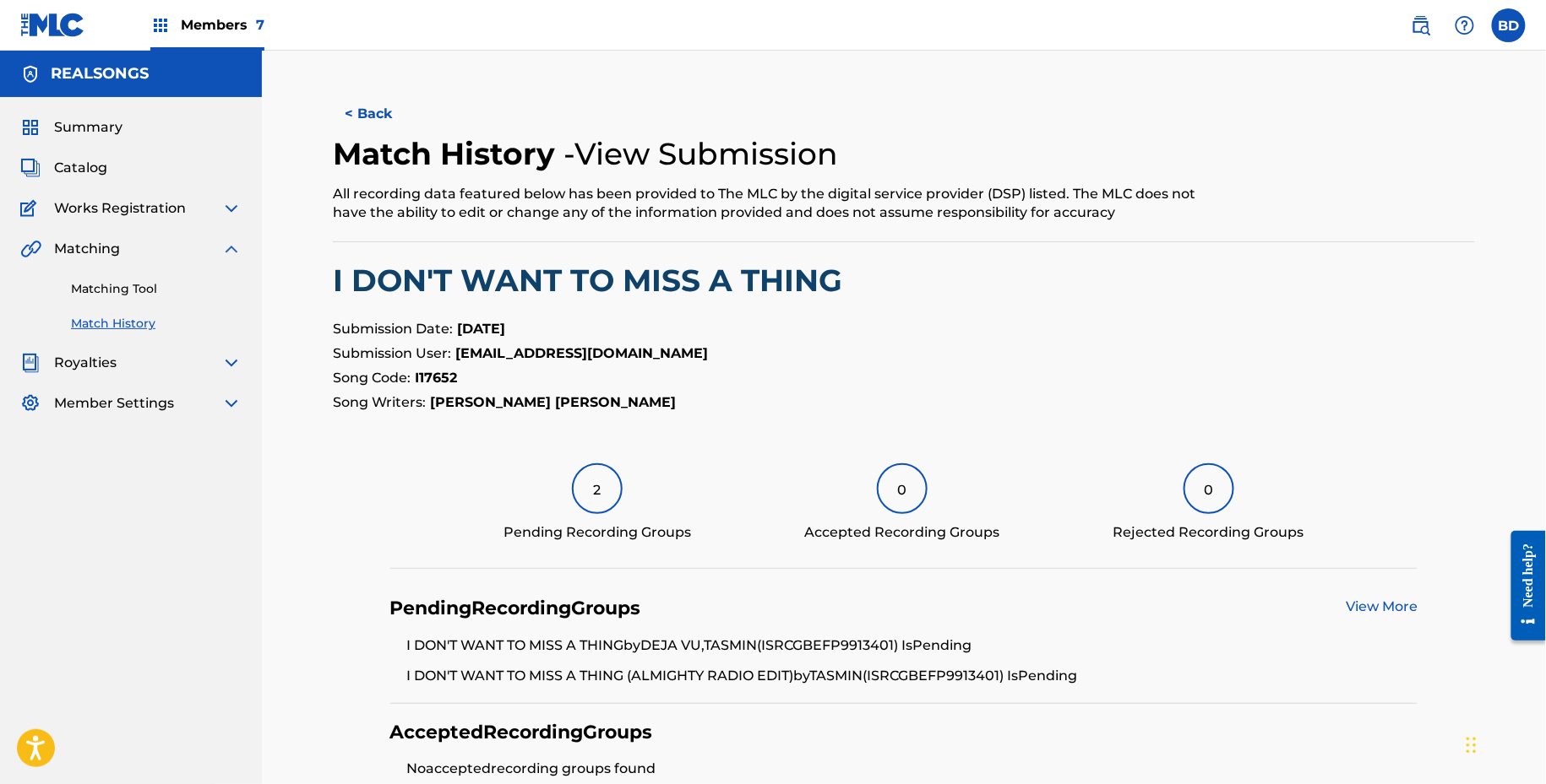
click at [128, 287] on link "Matching Tool" at bounding box center [156, 289] width 171 height 18
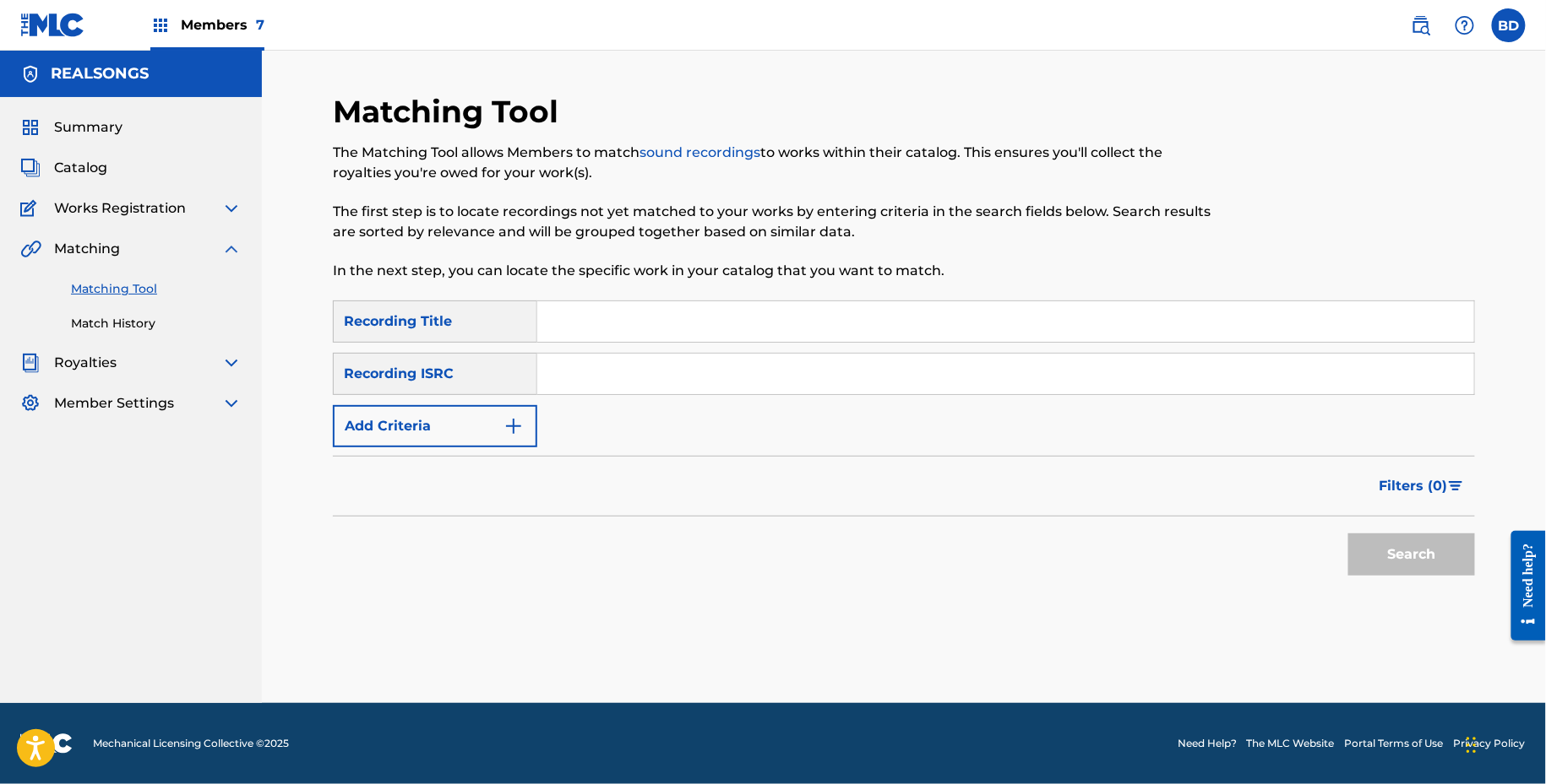
click at [656, 365] on input "Search Form" at bounding box center [1005, 374] width 936 height 40
paste input "GBEFP9913403"
type input "GBEFP9913403"
click at [1348, 534] on button "Search" at bounding box center [1411, 554] width 127 height 42
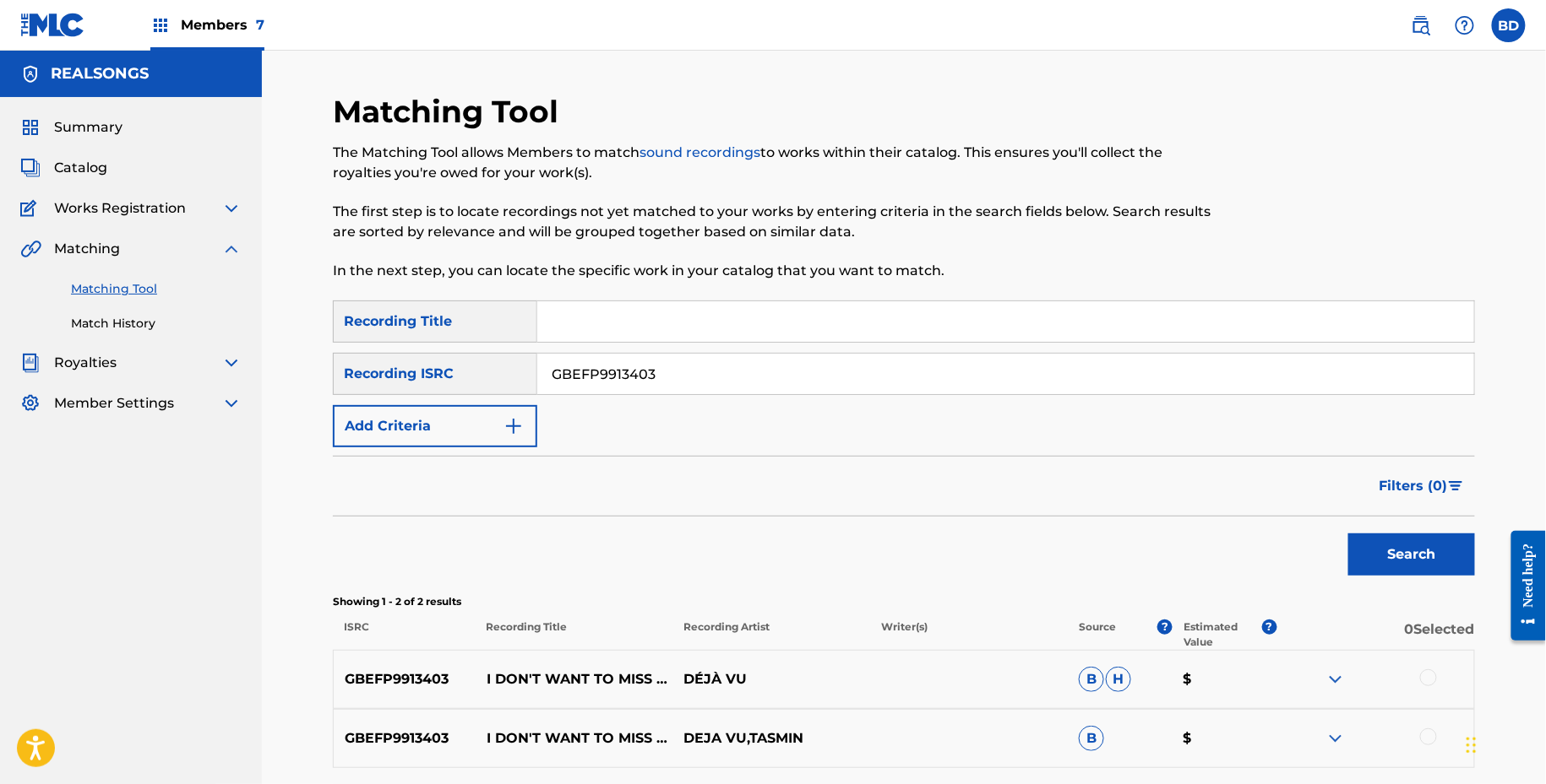
scroll to position [148, 0]
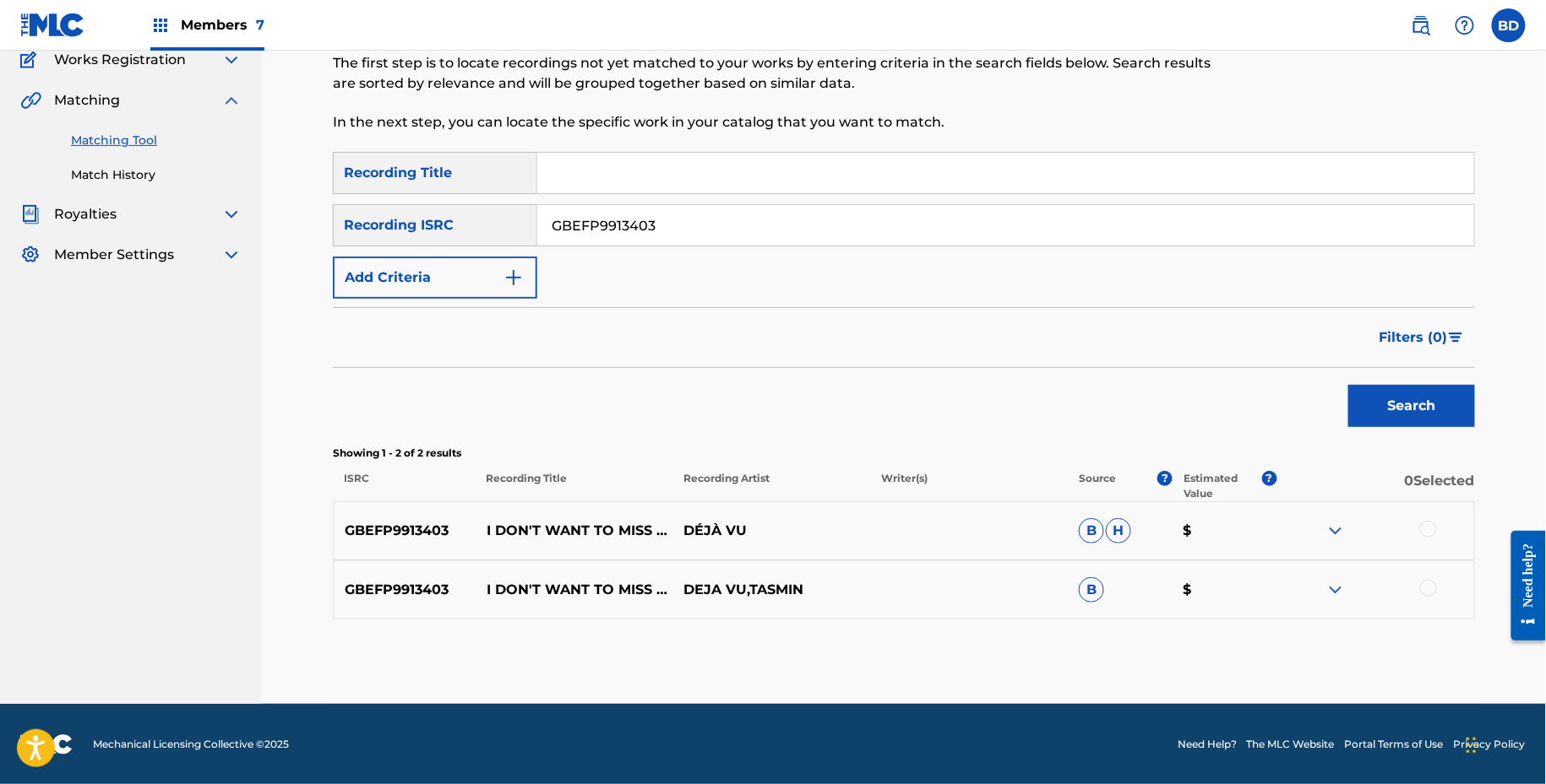
click at [1342, 577] on div "GBEFP9913403 I DON'T WANT TO MISS A THING DEJA VU,TASMIN B $" at bounding box center [903, 590] width 1142 height 59
click at [1336, 581] on img at bounding box center [1335, 590] width 21 height 21
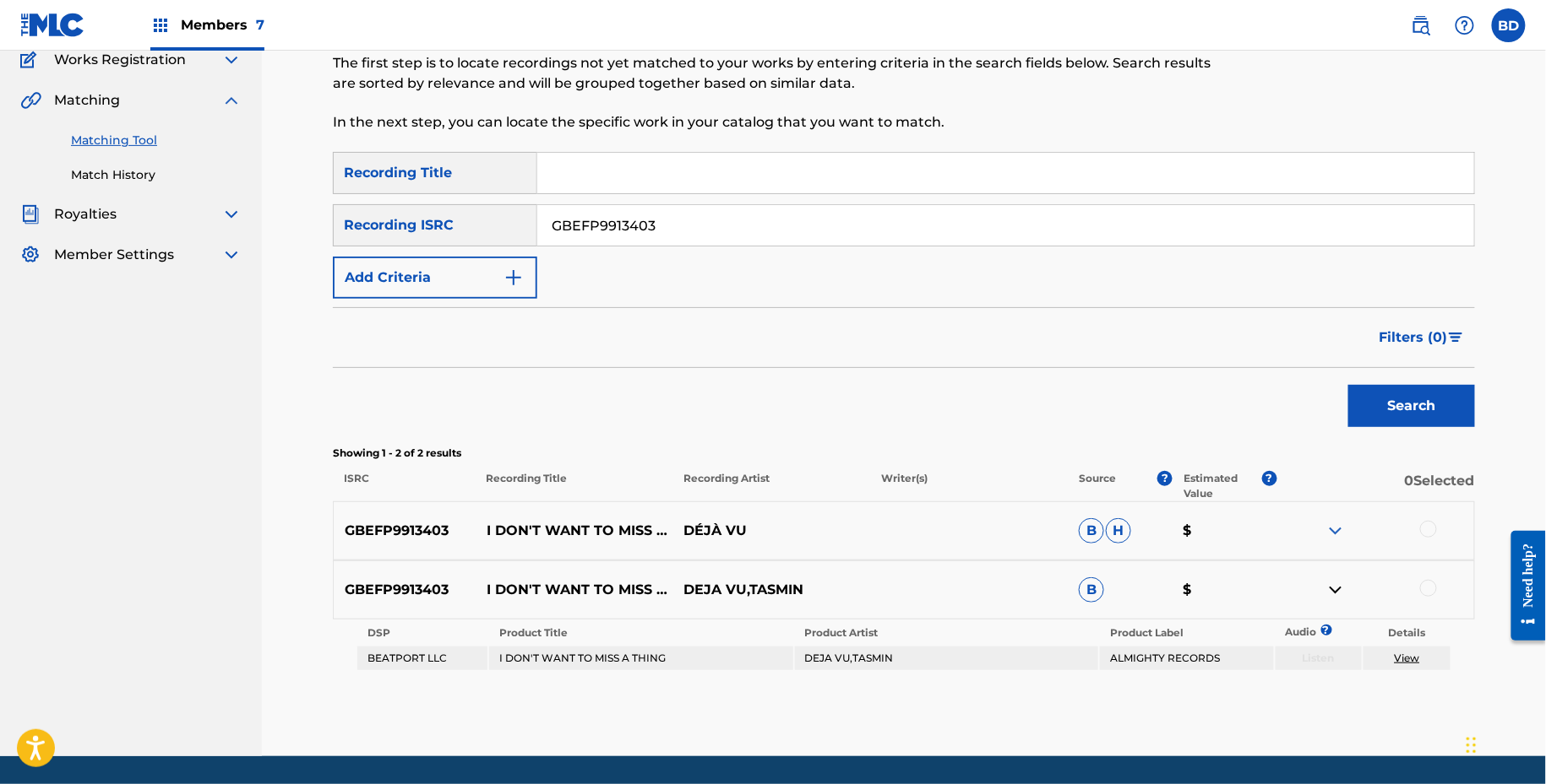
click at [1333, 535] on img at bounding box center [1335, 531] width 21 height 21
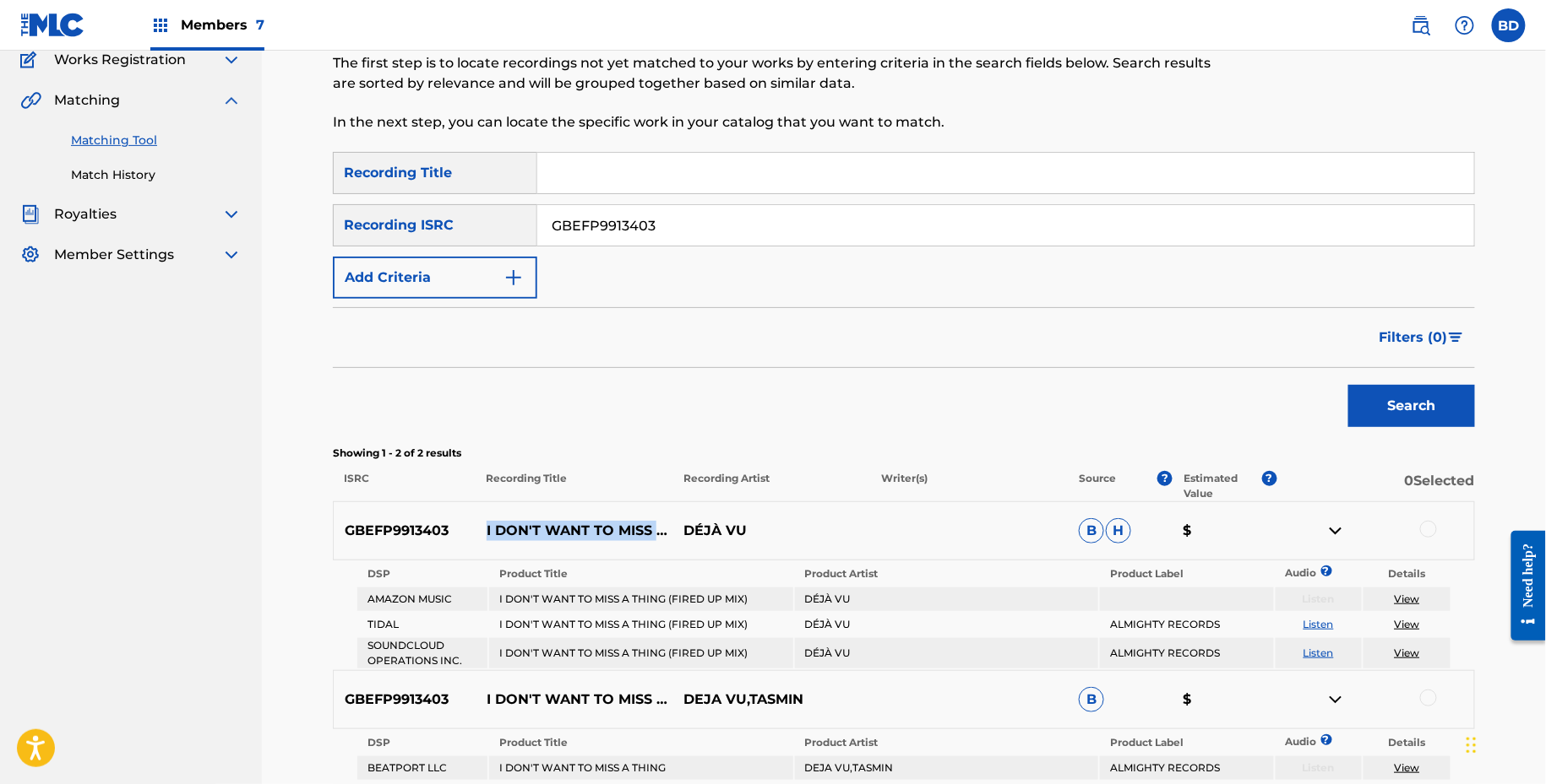
drag, startPoint x: 485, startPoint y: 524, endPoint x: 529, endPoint y: 532, distance: 44.7
click at [529, 532] on p "I DON'T WANT TO MISS A THING (FIRED UP MIX)" at bounding box center [573, 531] width 197 height 21
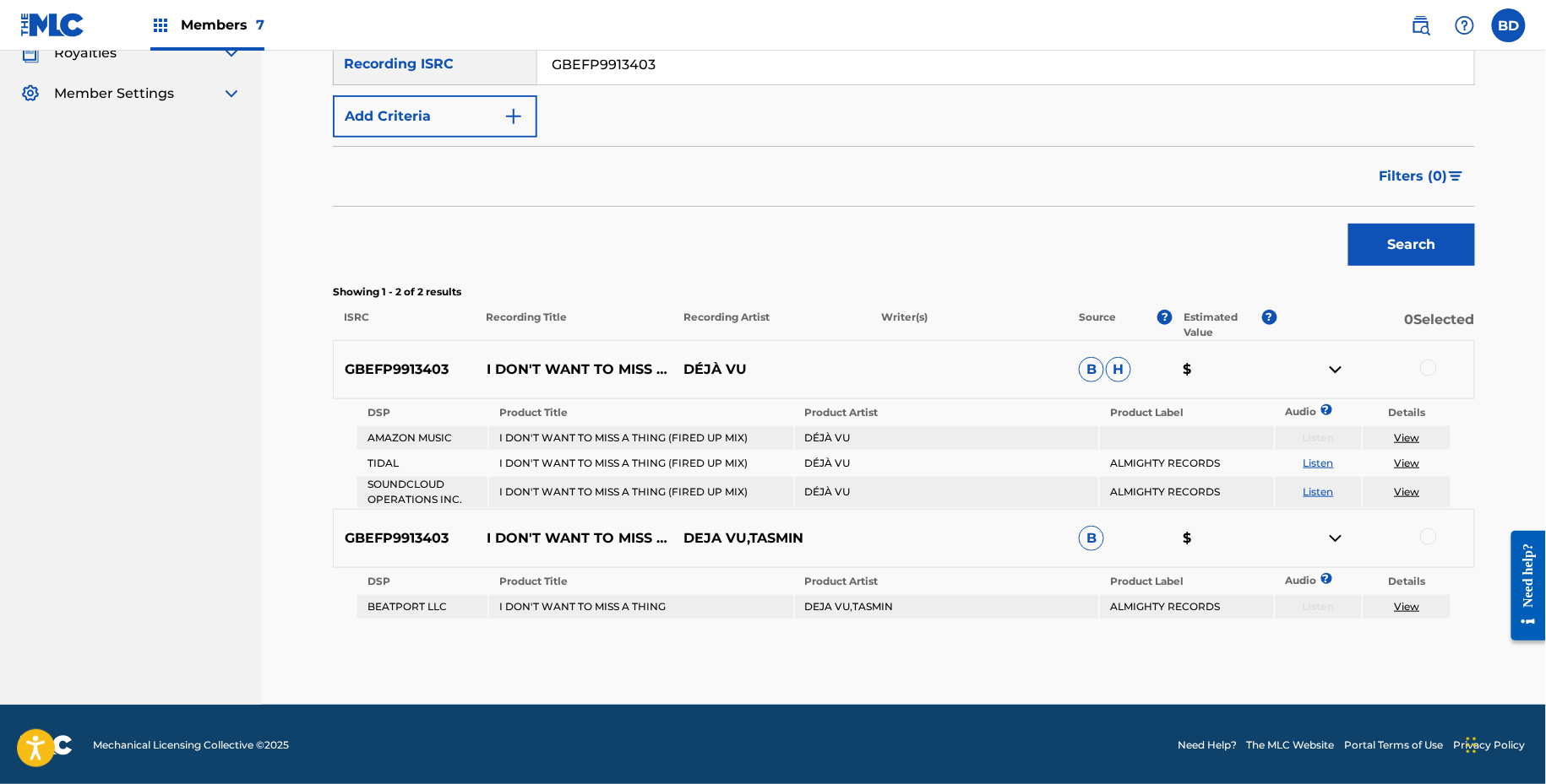
click at [1431, 363] on div at bounding box center [1427, 368] width 17 height 17
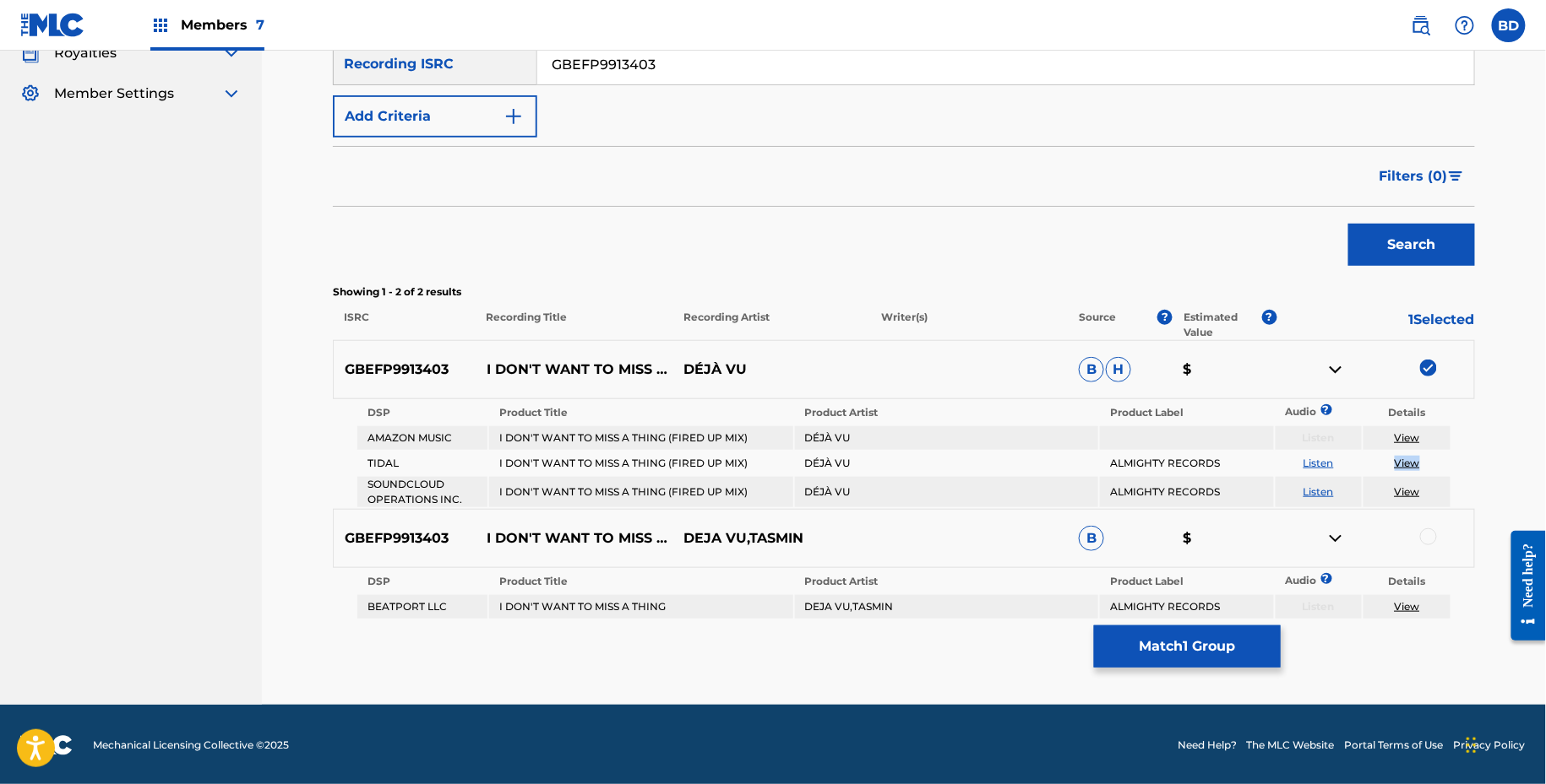
click at [1333, 376] on img at bounding box center [1335, 370] width 21 height 21
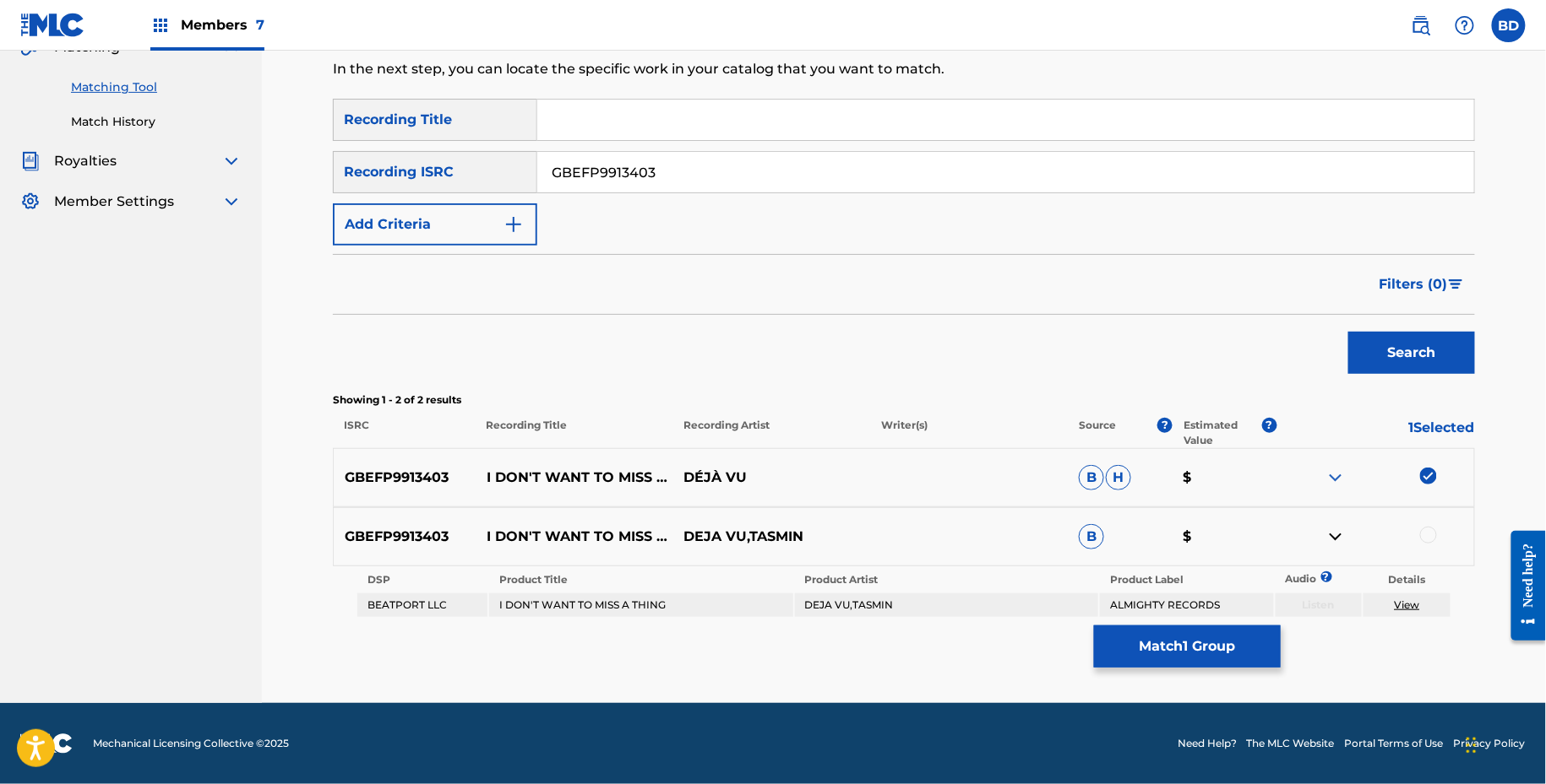
scroll to position [201, 0]
click at [523, 610] on td "I DON'T WANT TO MISS A THING" at bounding box center [640, 606] width 303 height 24
click at [818, 603] on td "DEJA VU,TASMIN" at bounding box center [946, 606] width 303 height 24
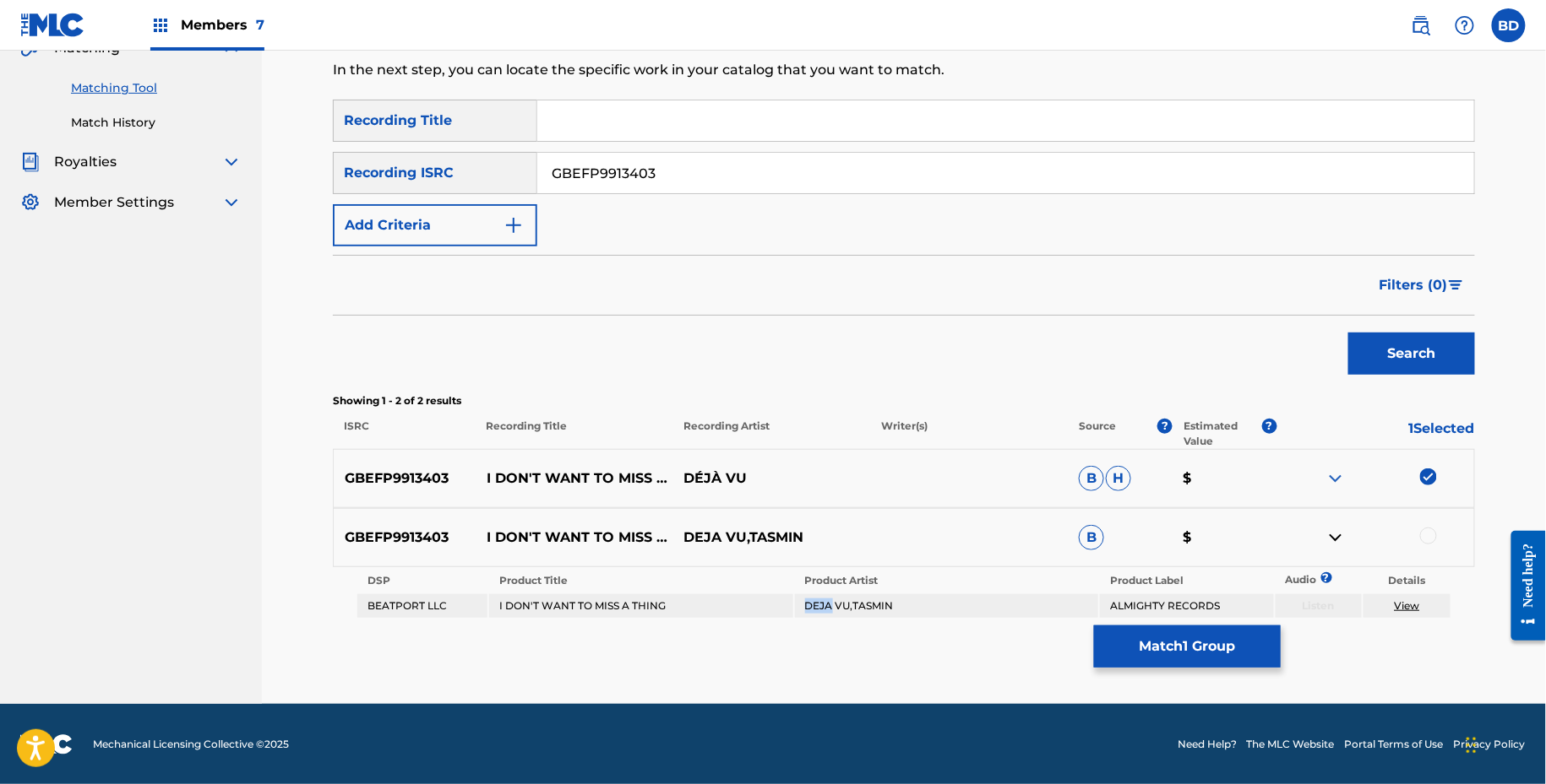
click at [818, 603] on td "DEJA VU,TASMIN" at bounding box center [946, 606] width 303 height 24
click at [1433, 542] on div at bounding box center [1427, 536] width 17 height 17
click at [1199, 649] on button "Match 2 Groups" at bounding box center [1187, 647] width 187 height 42
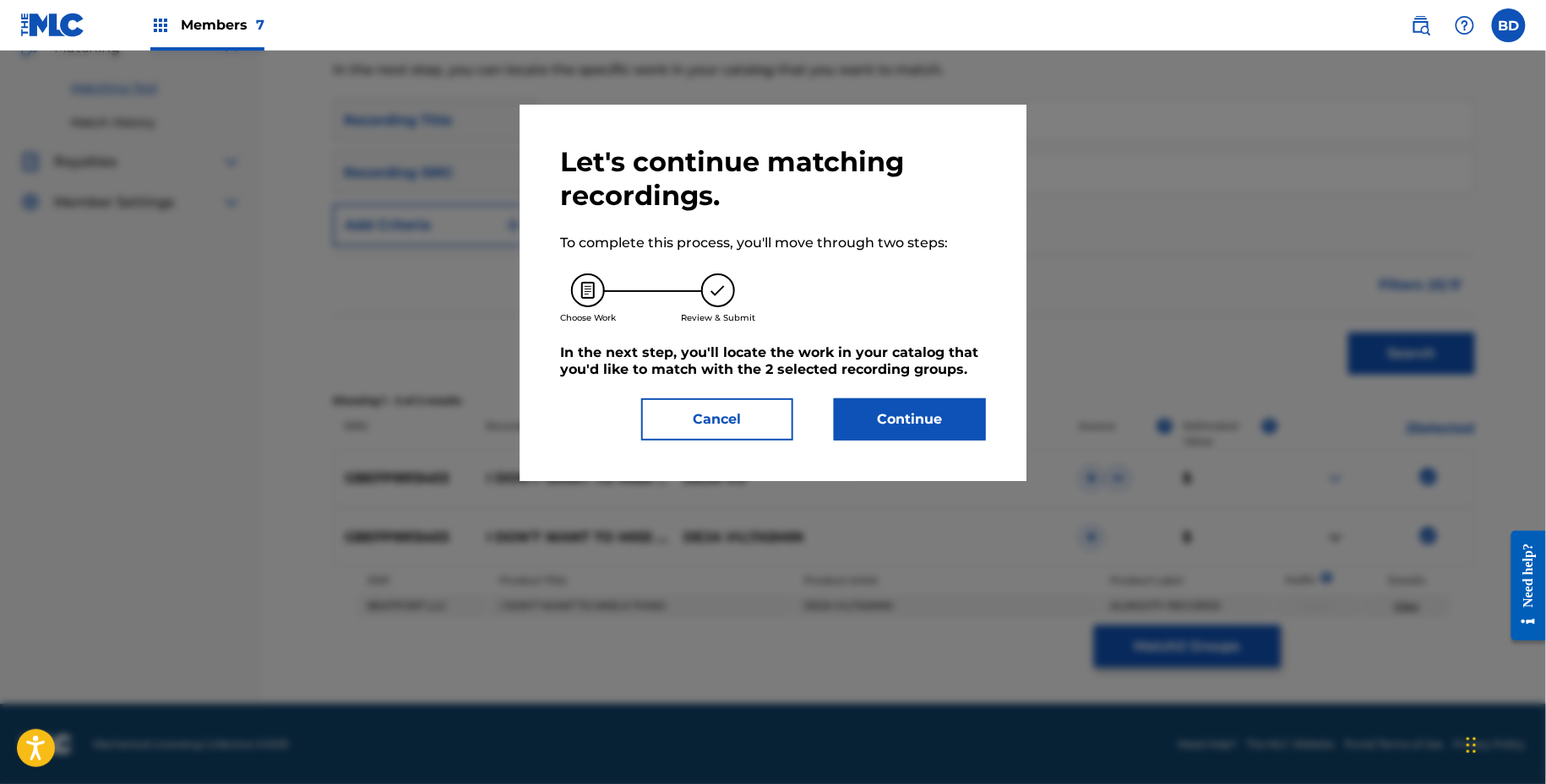
click at [939, 392] on div "Let's continue matching recordings. To complete this process, you'll move throu…" at bounding box center [773, 292] width 426 height 295
click at [939, 427] on button "Continue" at bounding box center [909, 419] width 152 height 42
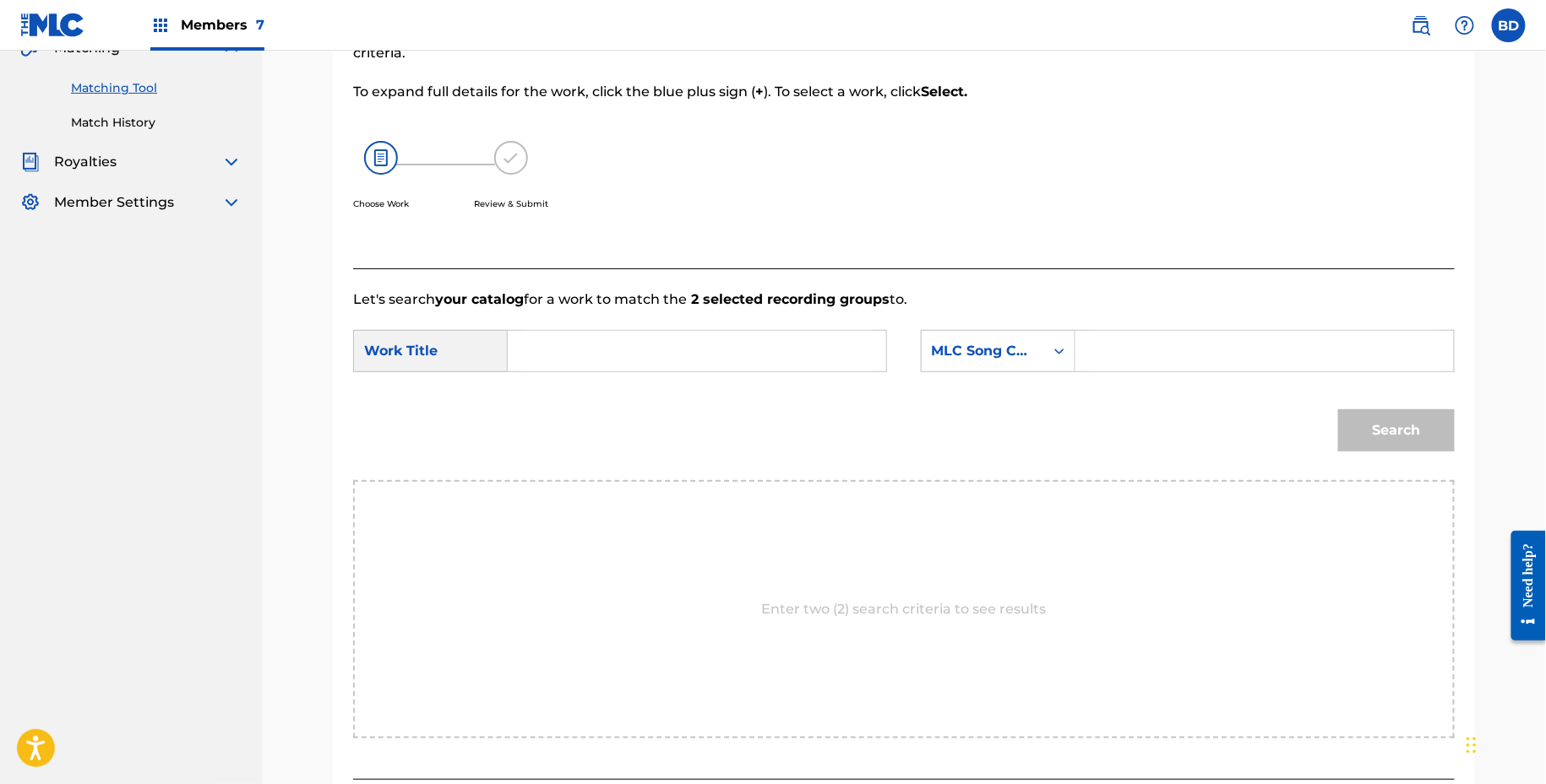
click at [1121, 357] on input "Search Form" at bounding box center [1264, 350] width 349 height 40
paste input "I17652"
type input "I17652"
drag, startPoint x: 785, startPoint y: 356, endPoint x: 775, endPoint y: 356, distance: 10.0
click at [777, 356] on input "Search Form" at bounding box center [697, 350] width 349 height 40
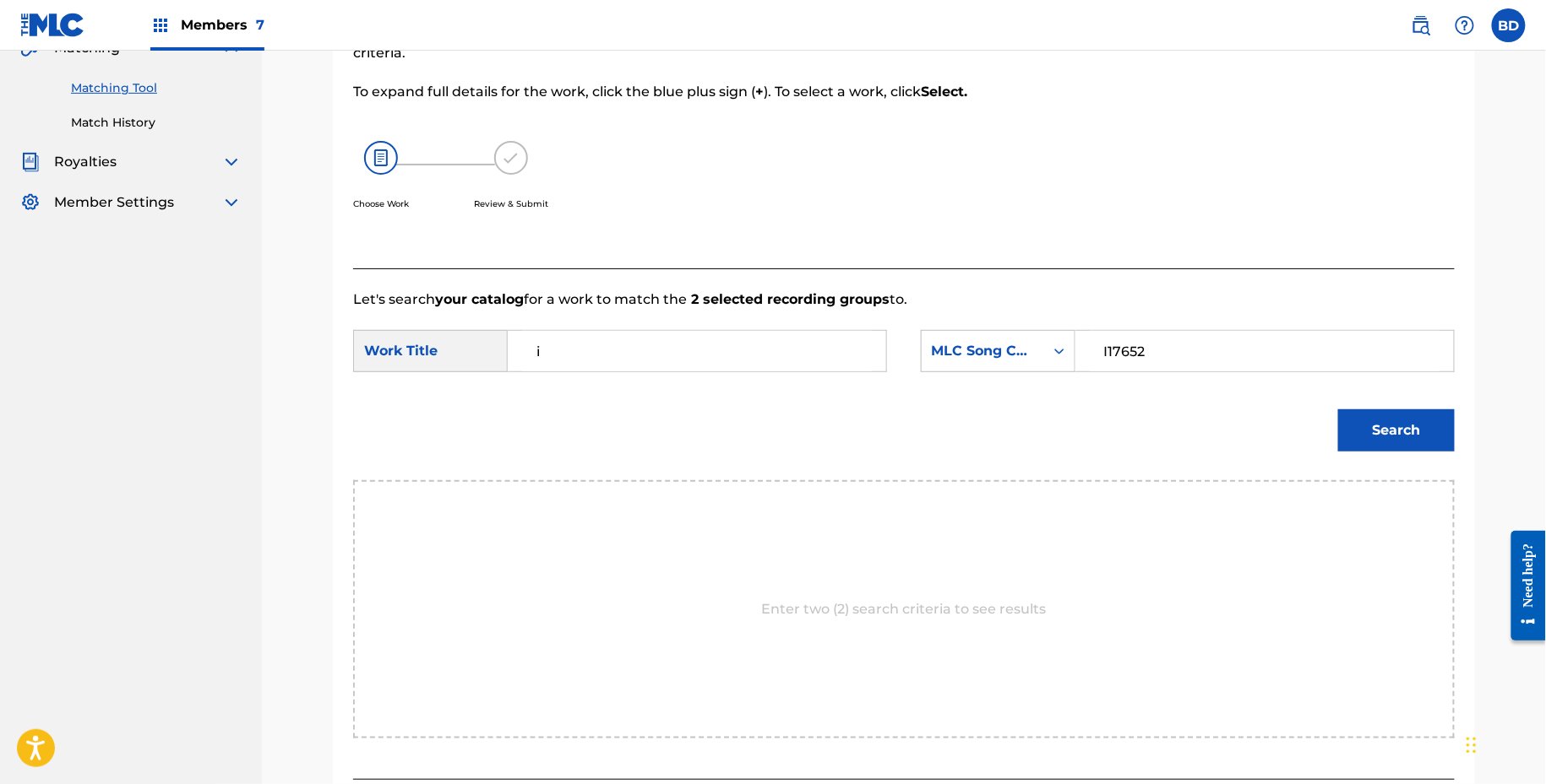
type input "i"
click at [1369, 404] on div "Search" at bounding box center [1391, 426] width 125 height 68
click at [1383, 422] on button "Search" at bounding box center [1396, 430] width 117 height 42
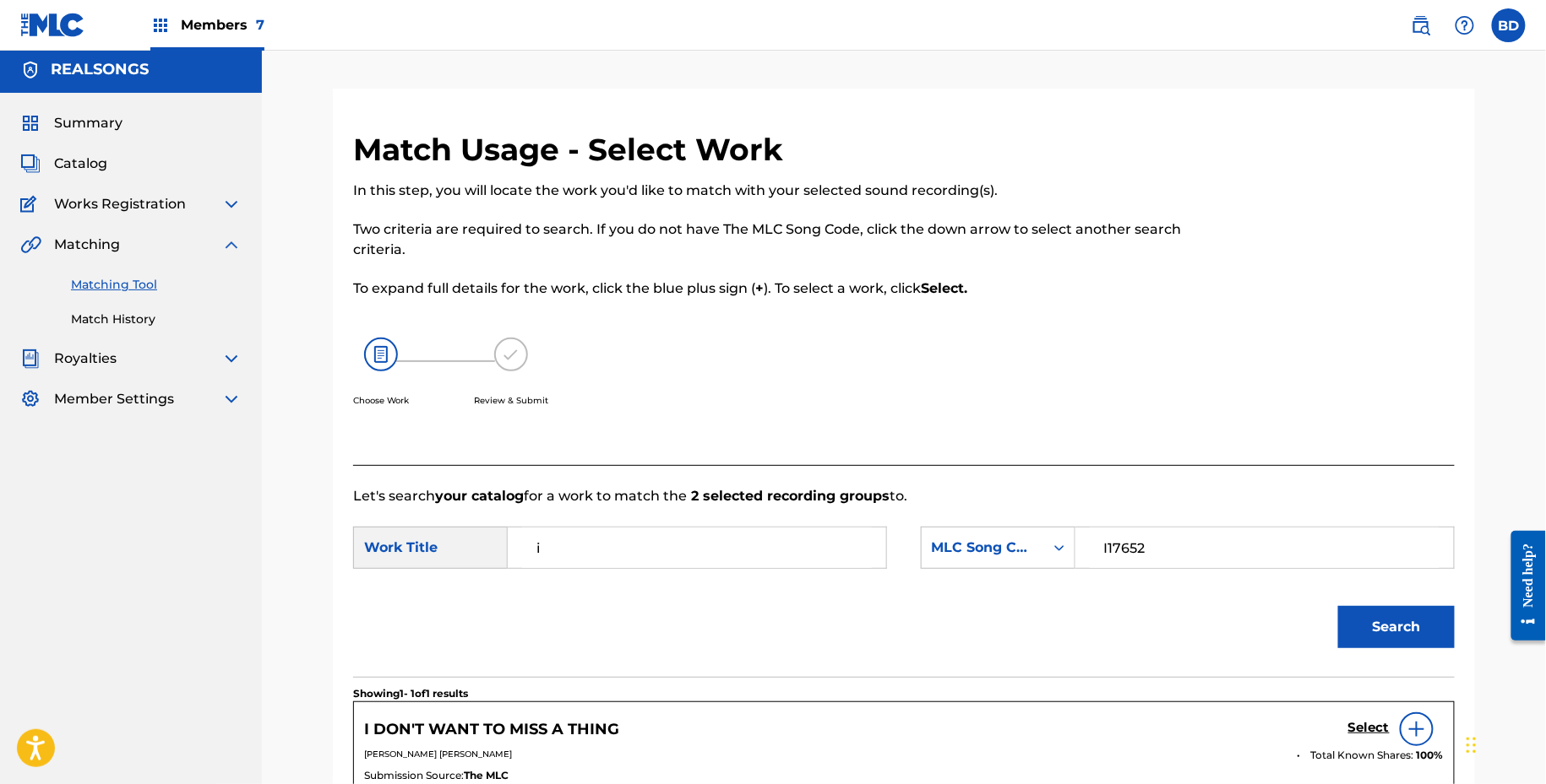
scroll to position [0, 0]
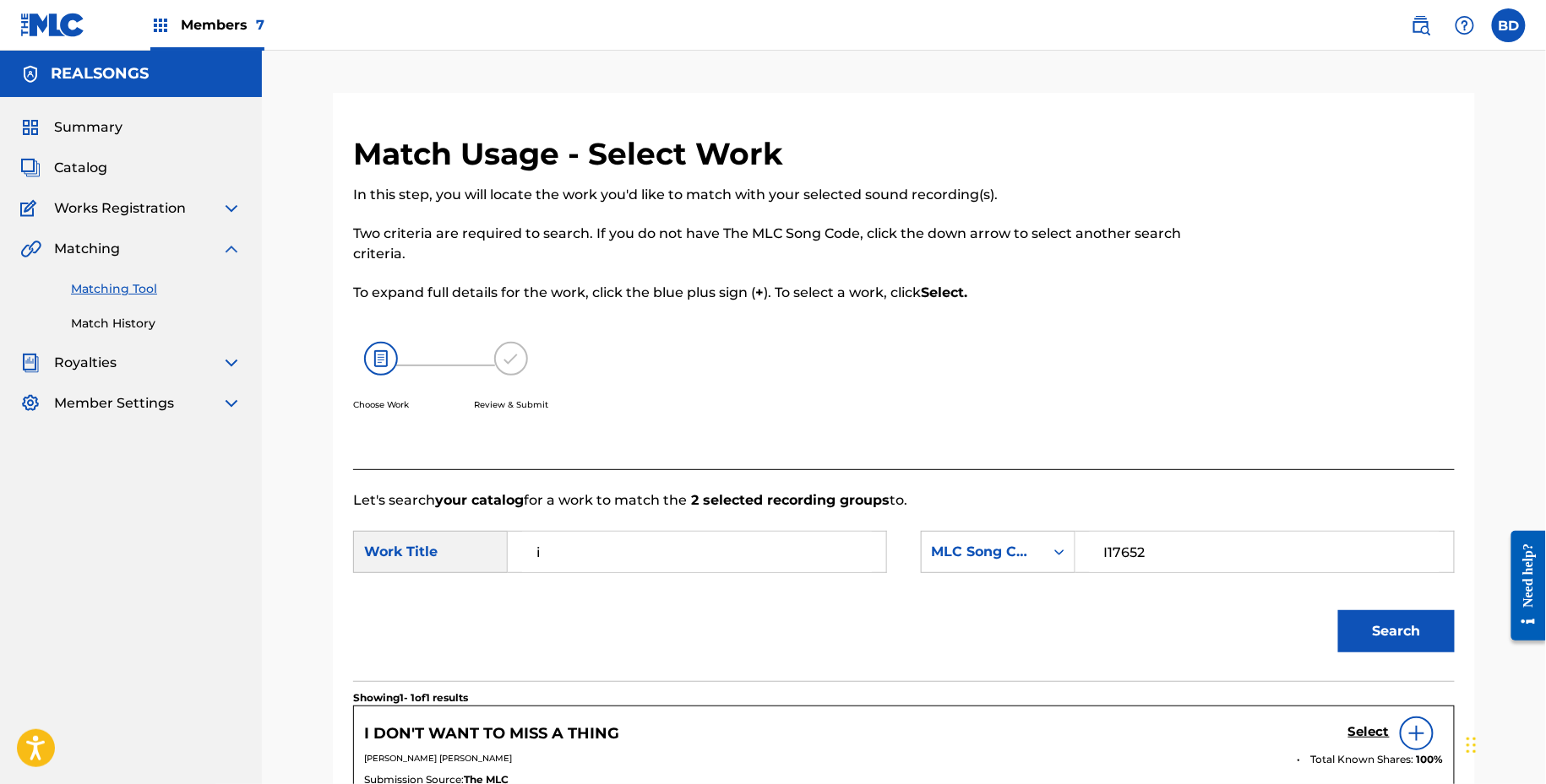
drag, startPoint x: 1188, startPoint y: 447, endPoint x: 953, endPoint y: 70, distance: 444.2
click at [965, 85] on div "Match Usage - Select Work In this step, you will locate the work you'd like to …" at bounding box center [904, 522] width 1284 height 943
click at [956, 117] on div "Match Usage - Select Work In this step, you will locate the work you'd like to …" at bounding box center [903, 544] width 1142 height 901
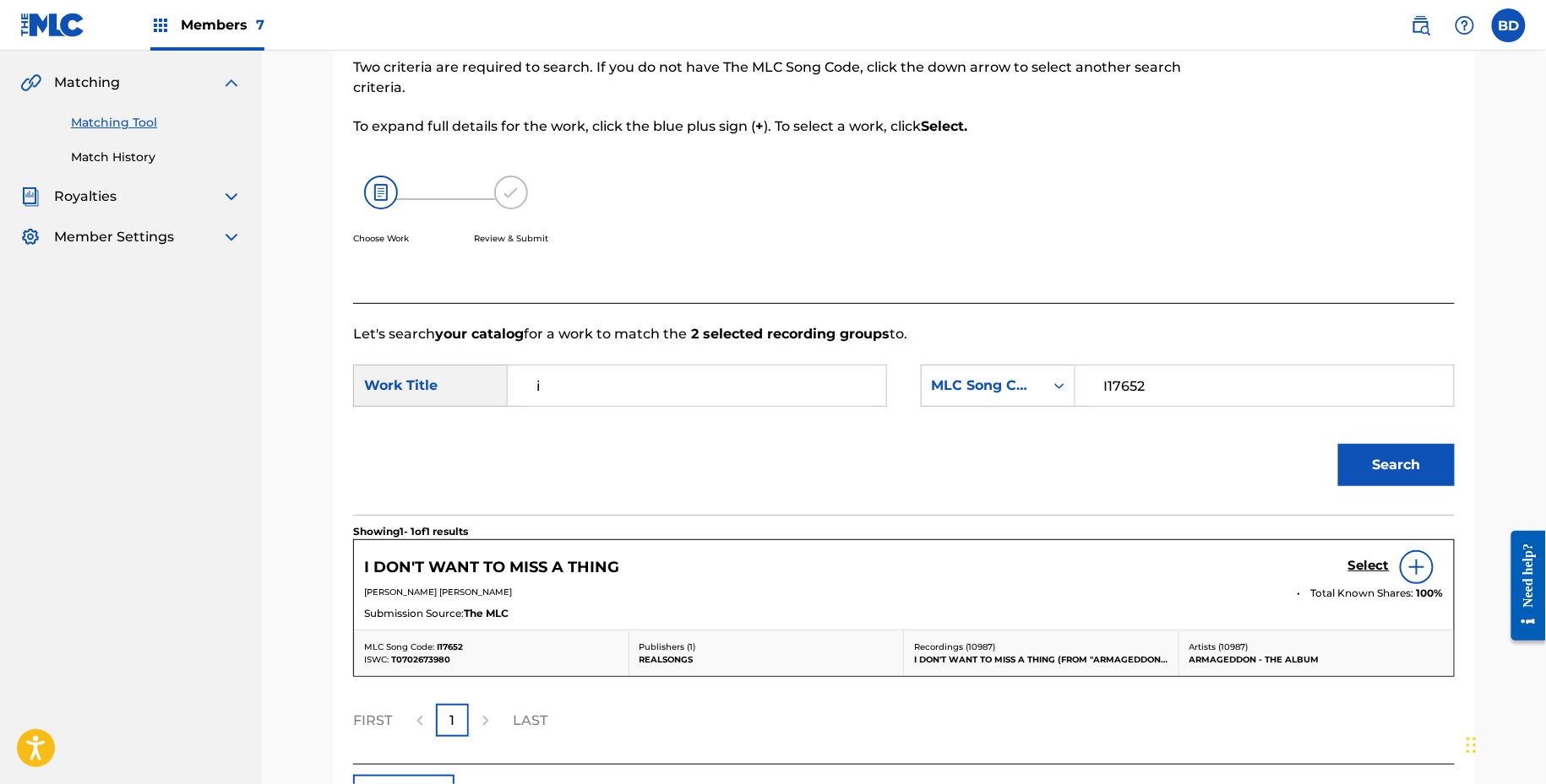
scroll to position [287, 0]
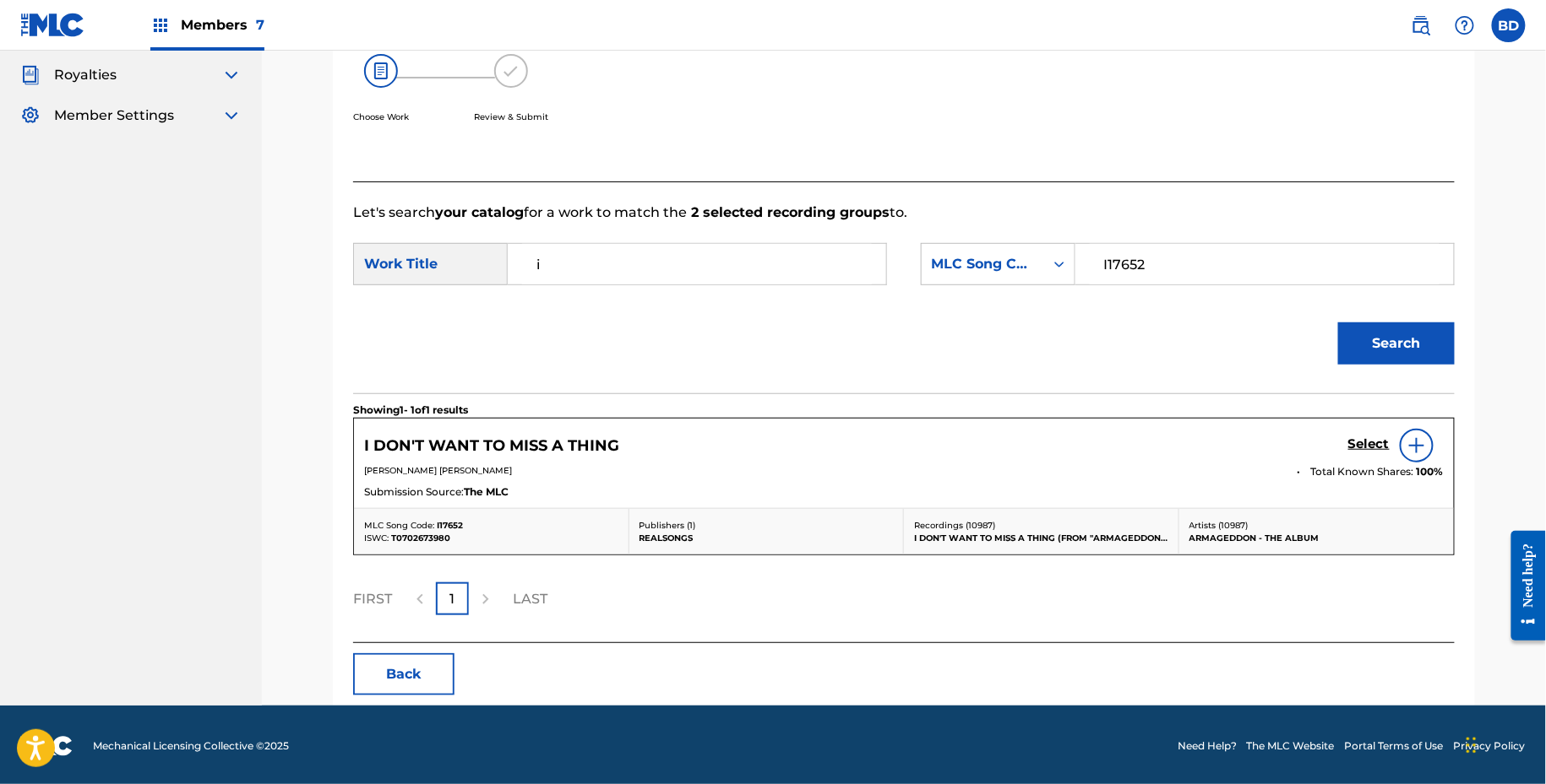
click at [1376, 448] on h5 "Select" at bounding box center [1368, 444] width 41 height 16
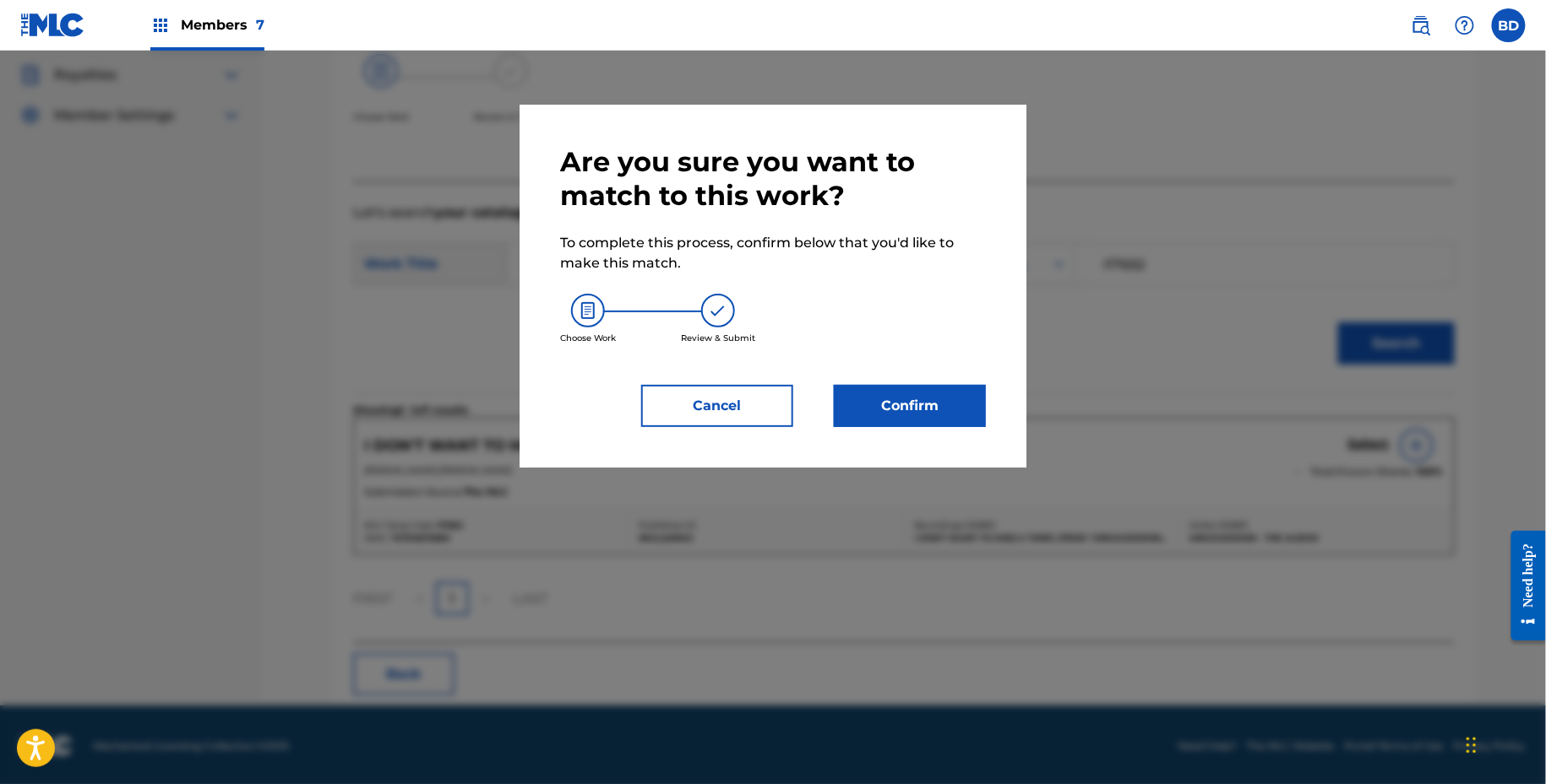
click at [960, 407] on button "Confirm" at bounding box center [909, 405] width 152 height 42
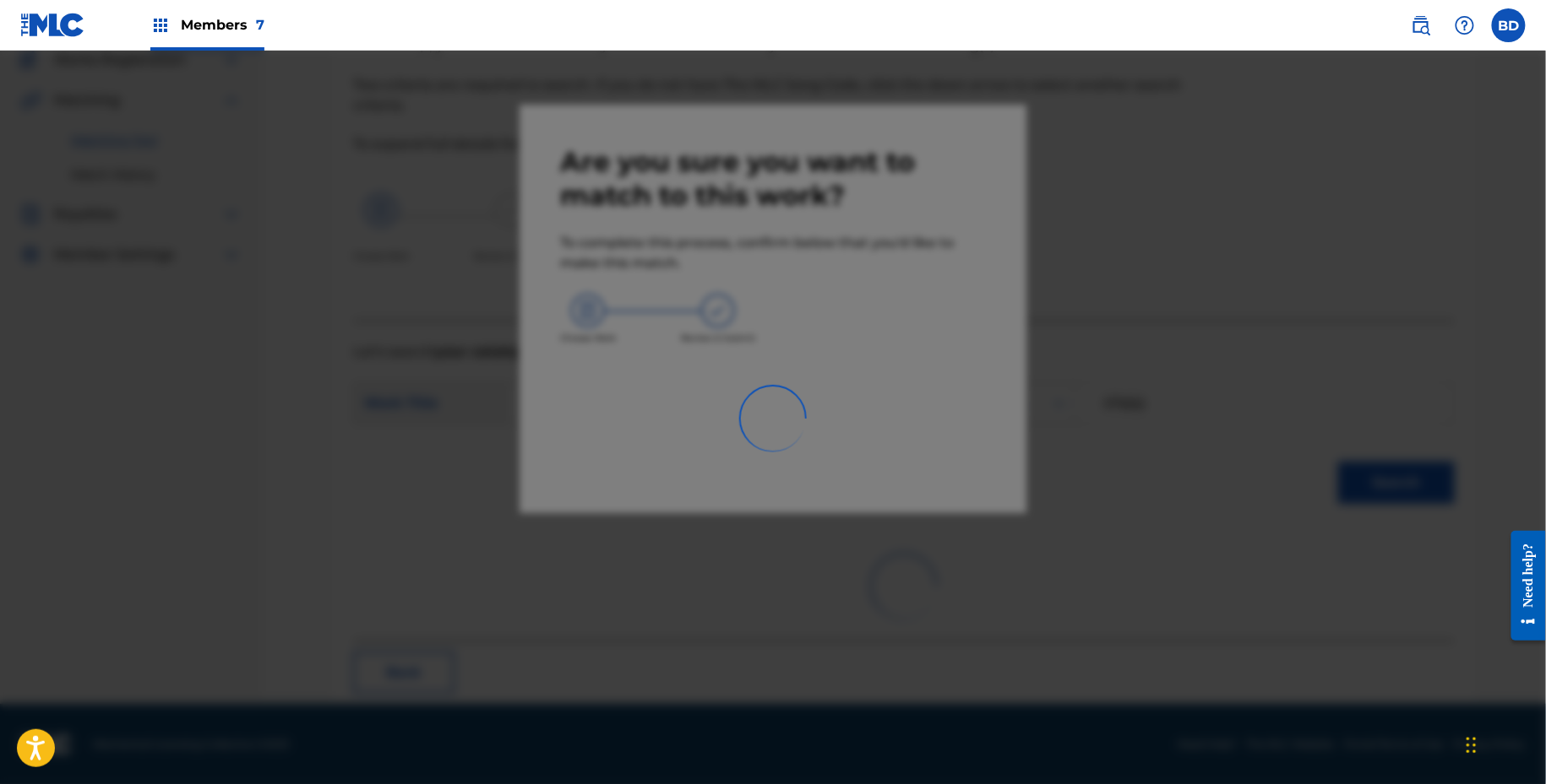
scroll to position [43, 0]
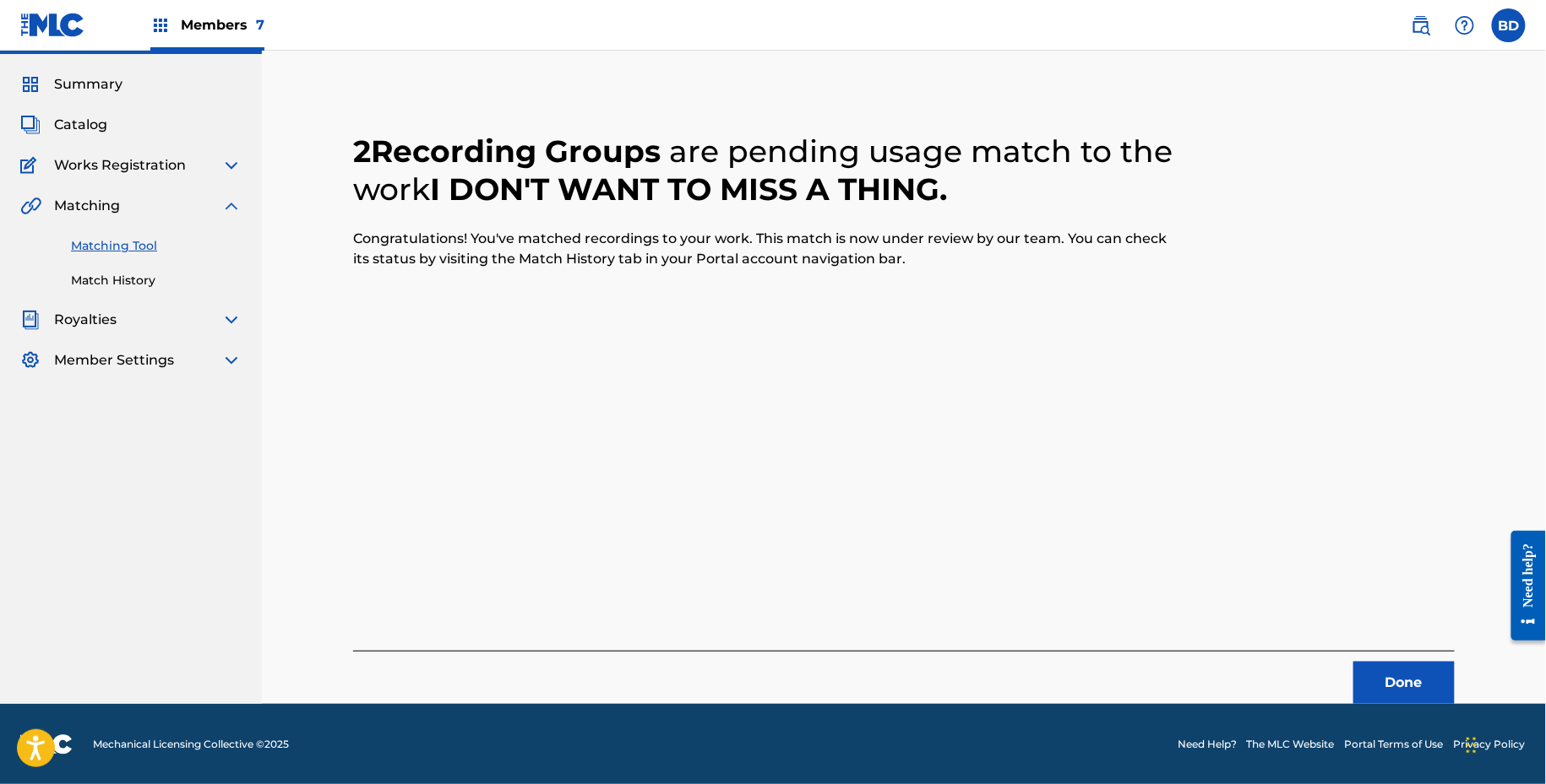
click at [108, 282] on link "Match History" at bounding box center [156, 281] width 171 height 18
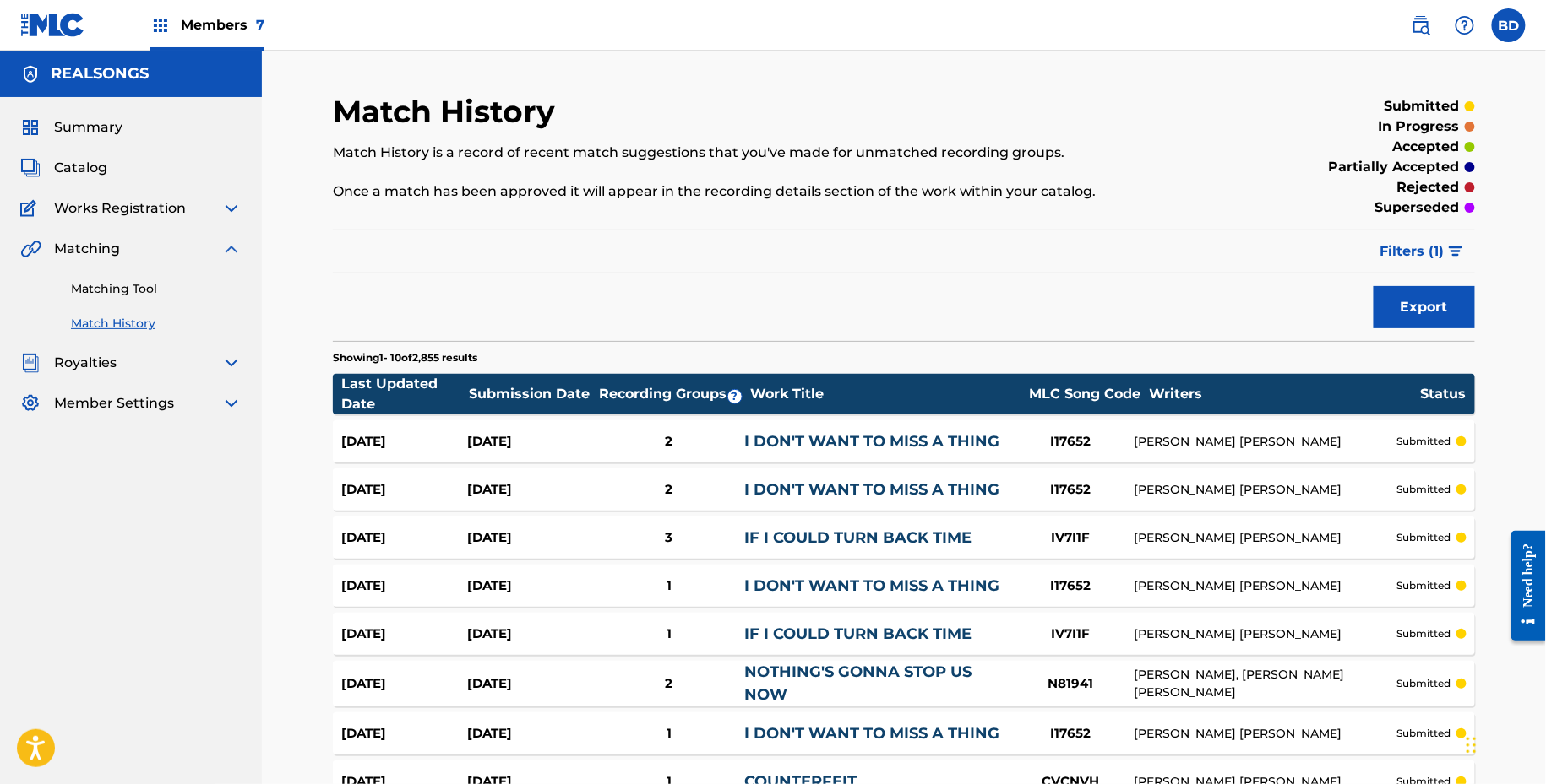
click at [457, 433] on div "Aug 21, 2025" at bounding box center [404, 443] width 126 height 20
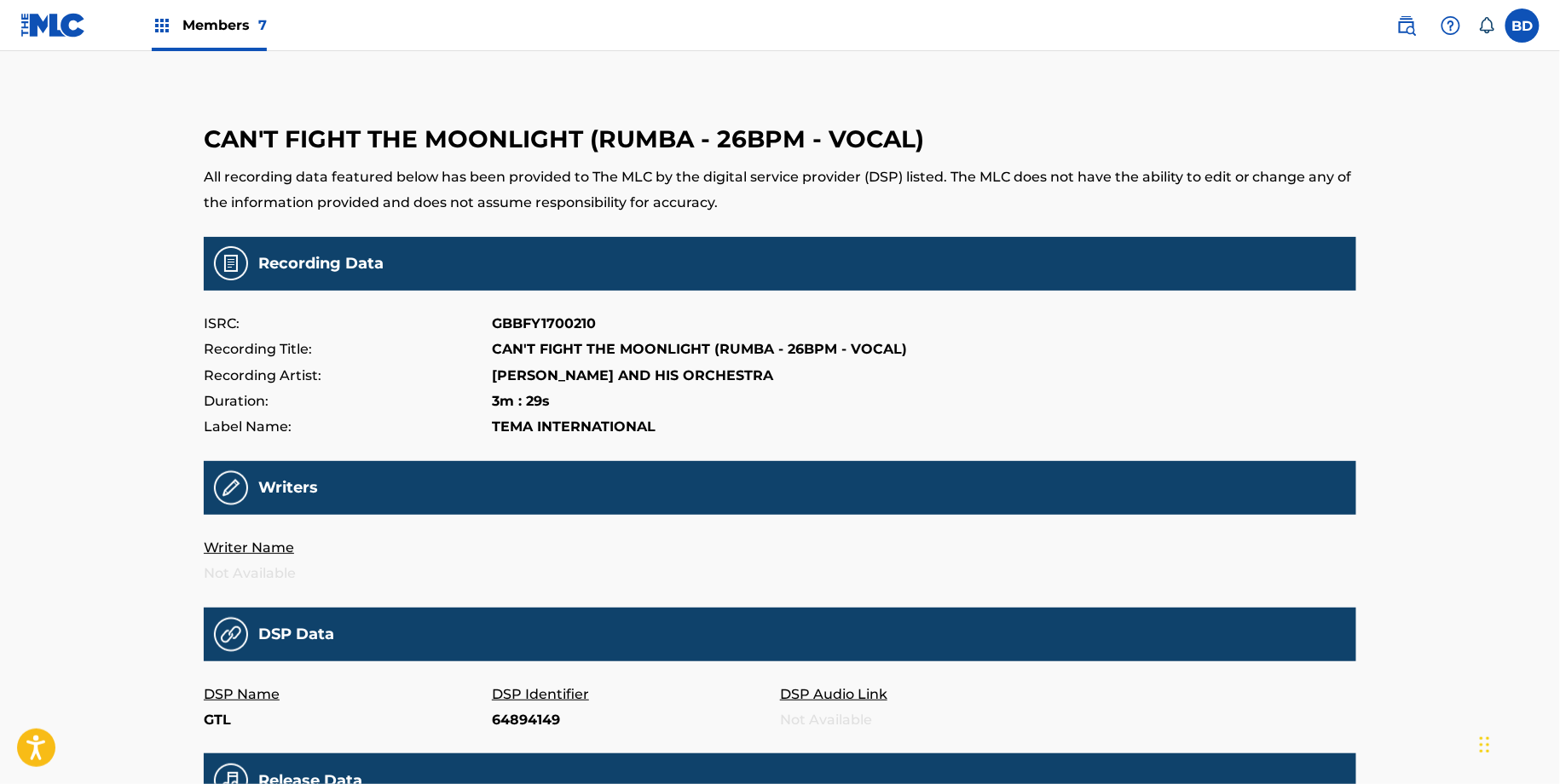
click at [521, 713] on p "64894149" at bounding box center [635, 720] width 288 height 26
copy p "64894149"
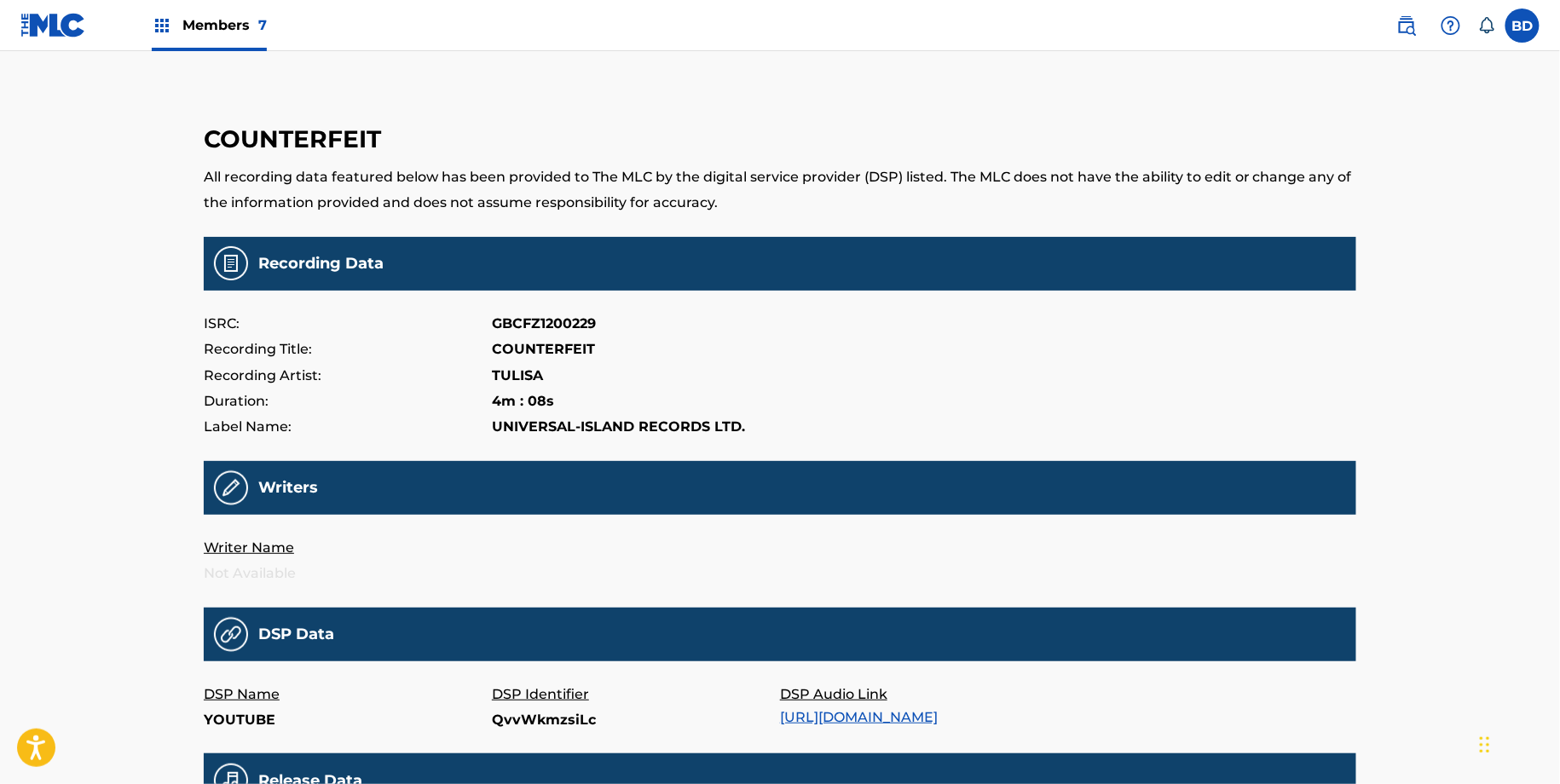
click at [520, 727] on p "QvvWkmzsiLc" at bounding box center [635, 720] width 288 height 26
copy p "QvvWkmzsiLc"
click at [528, 723] on p "icu2MZVHqA8" at bounding box center [635, 720] width 288 height 26
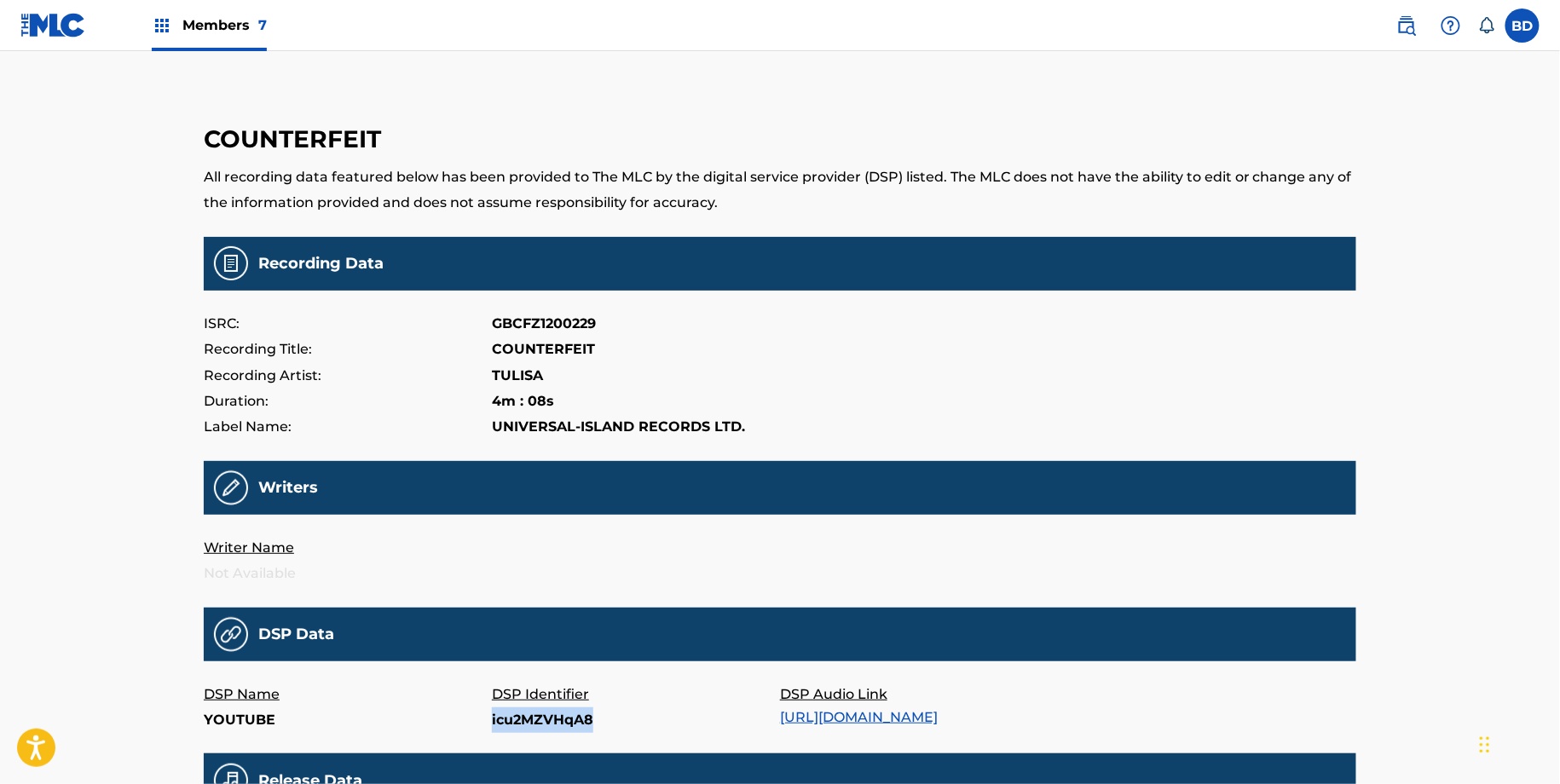
copy p "icu2MZVHqA8"
click at [512, 713] on p "208413516" at bounding box center [635, 720] width 288 height 26
copy p "208413516"
click at [531, 721] on p "20754114" at bounding box center [635, 720] width 288 height 26
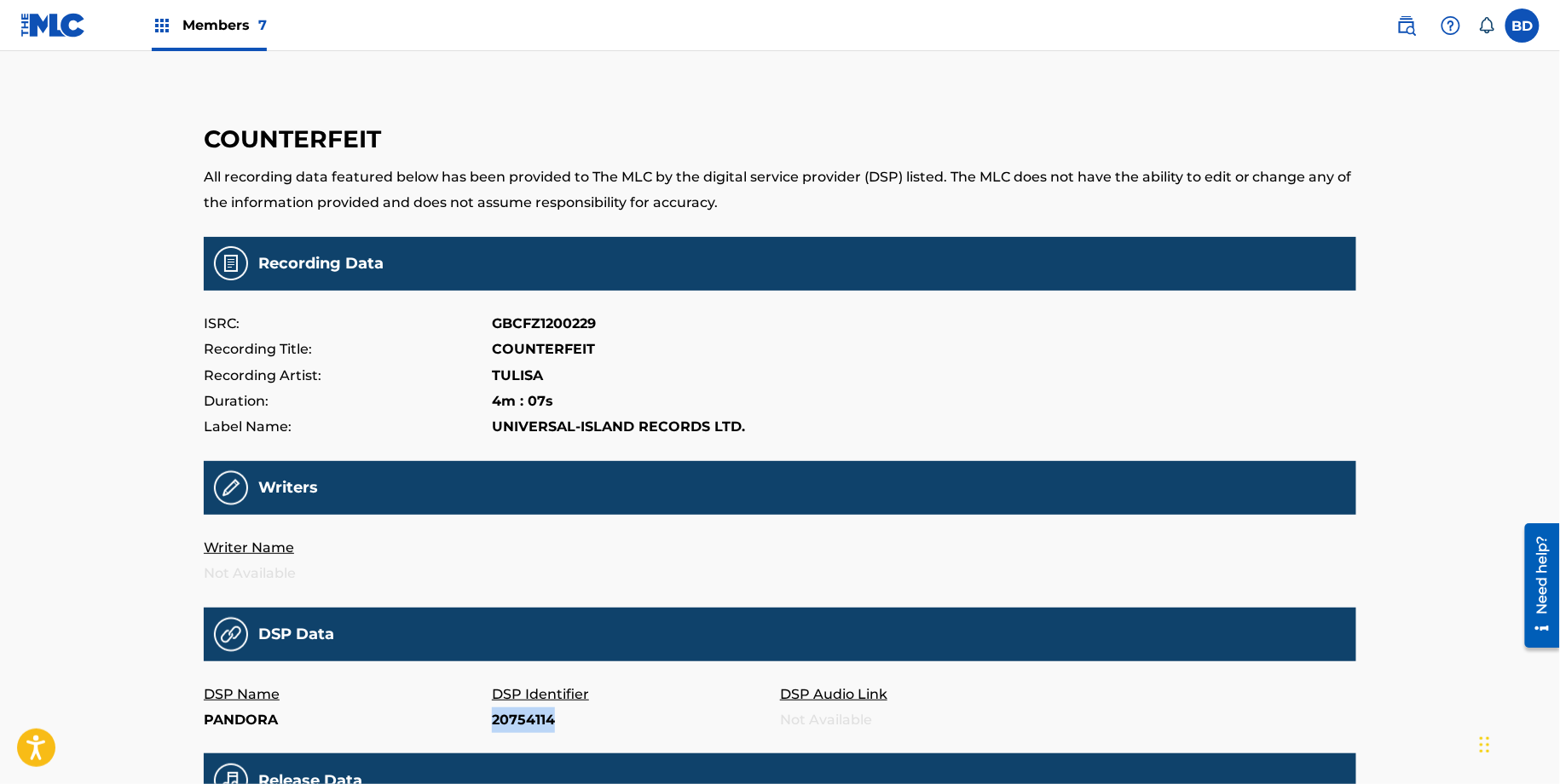
click at [531, 721] on p "20754114" at bounding box center [635, 720] width 288 height 26
copy p "20754114"
click at [522, 729] on p "11083631113" at bounding box center [635, 720] width 288 height 26
copy p "11083631113"
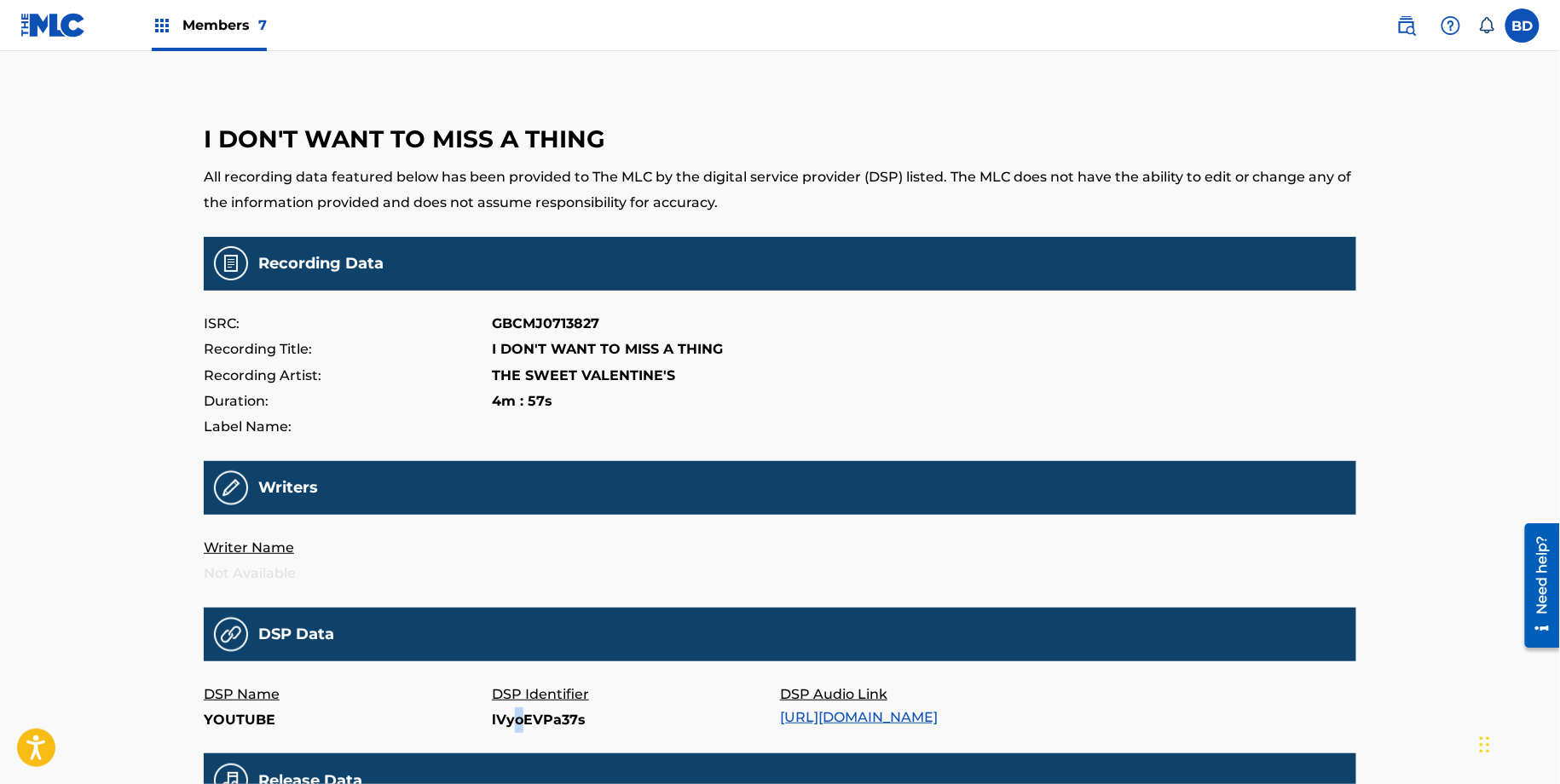
click at [518, 718] on p "lVyoEVPa37s" at bounding box center [635, 720] width 288 height 26
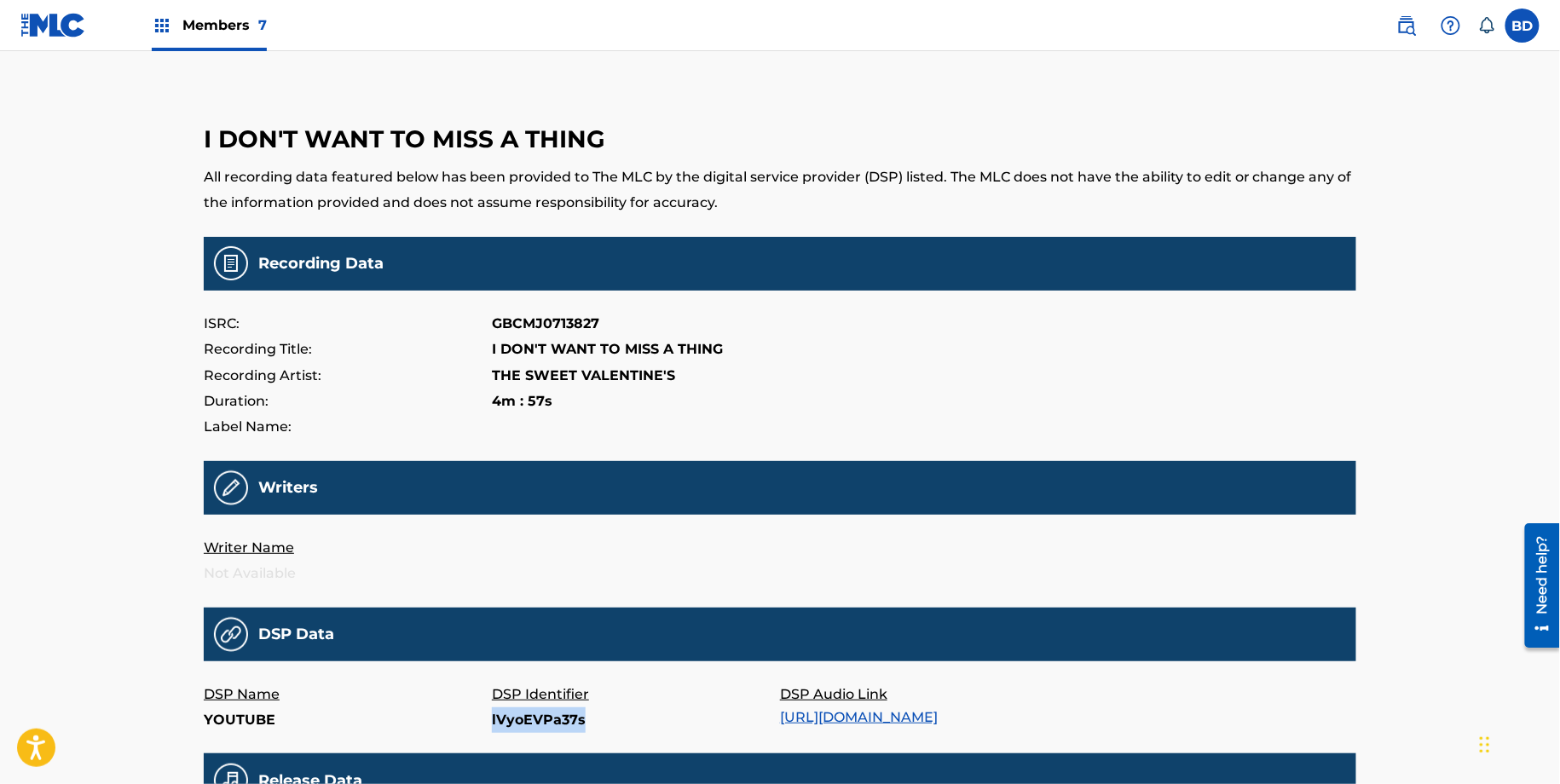
click at [518, 718] on p "lVyoEVPa37s" at bounding box center [635, 720] width 288 height 26
copy p "lVyoEVPa37s"
click at [510, 708] on p "B00I53HNR2" at bounding box center [635, 720] width 288 height 26
copy p "B00I53HNR2"
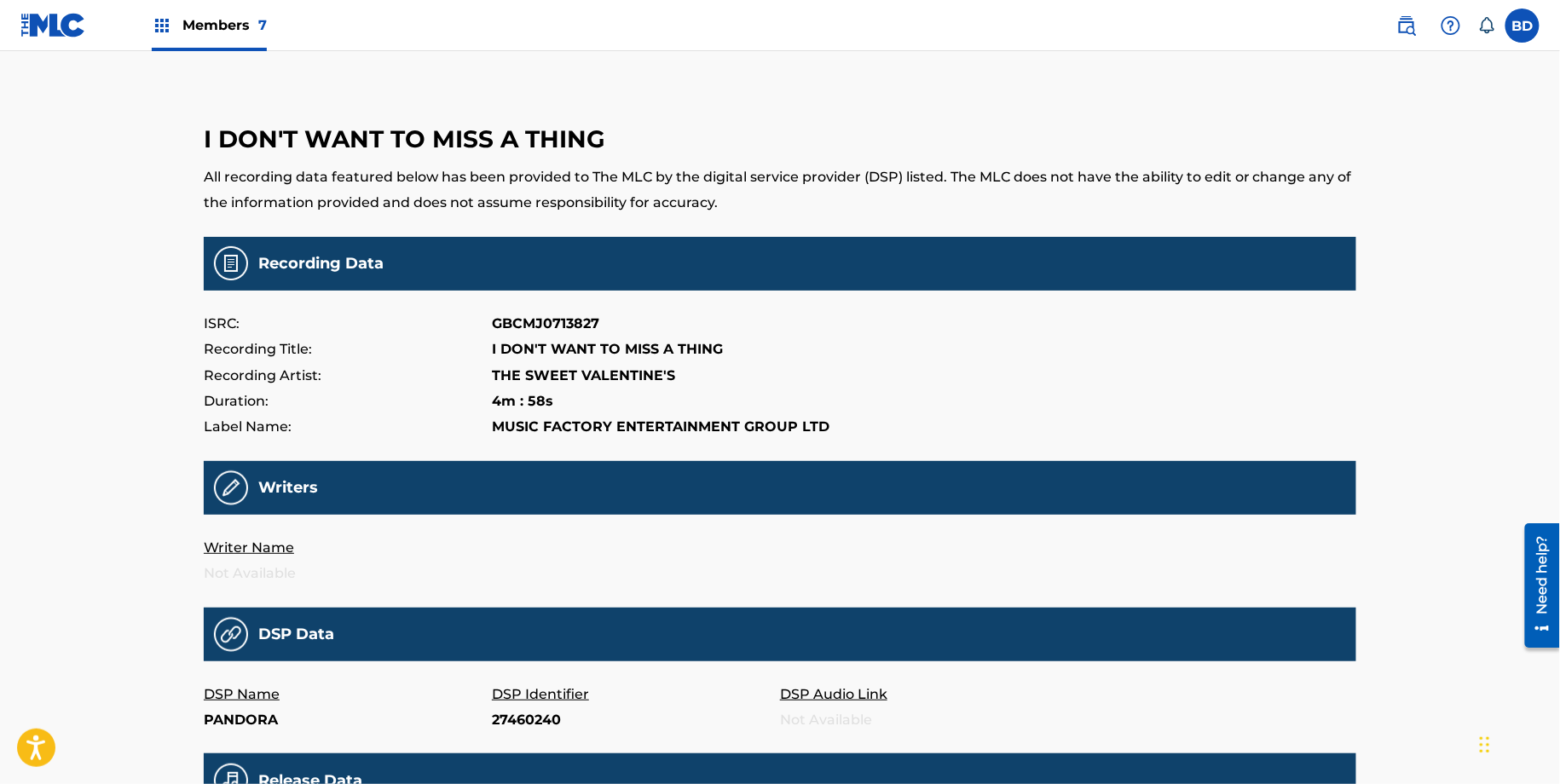
click at [523, 719] on p "27460240" at bounding box center [635, 720] width 288 height 26
copy p "27460240"
click at [512, 713] on p "HbKG-SYrGpo" at bounding box center [635, 720] width 288 height 26
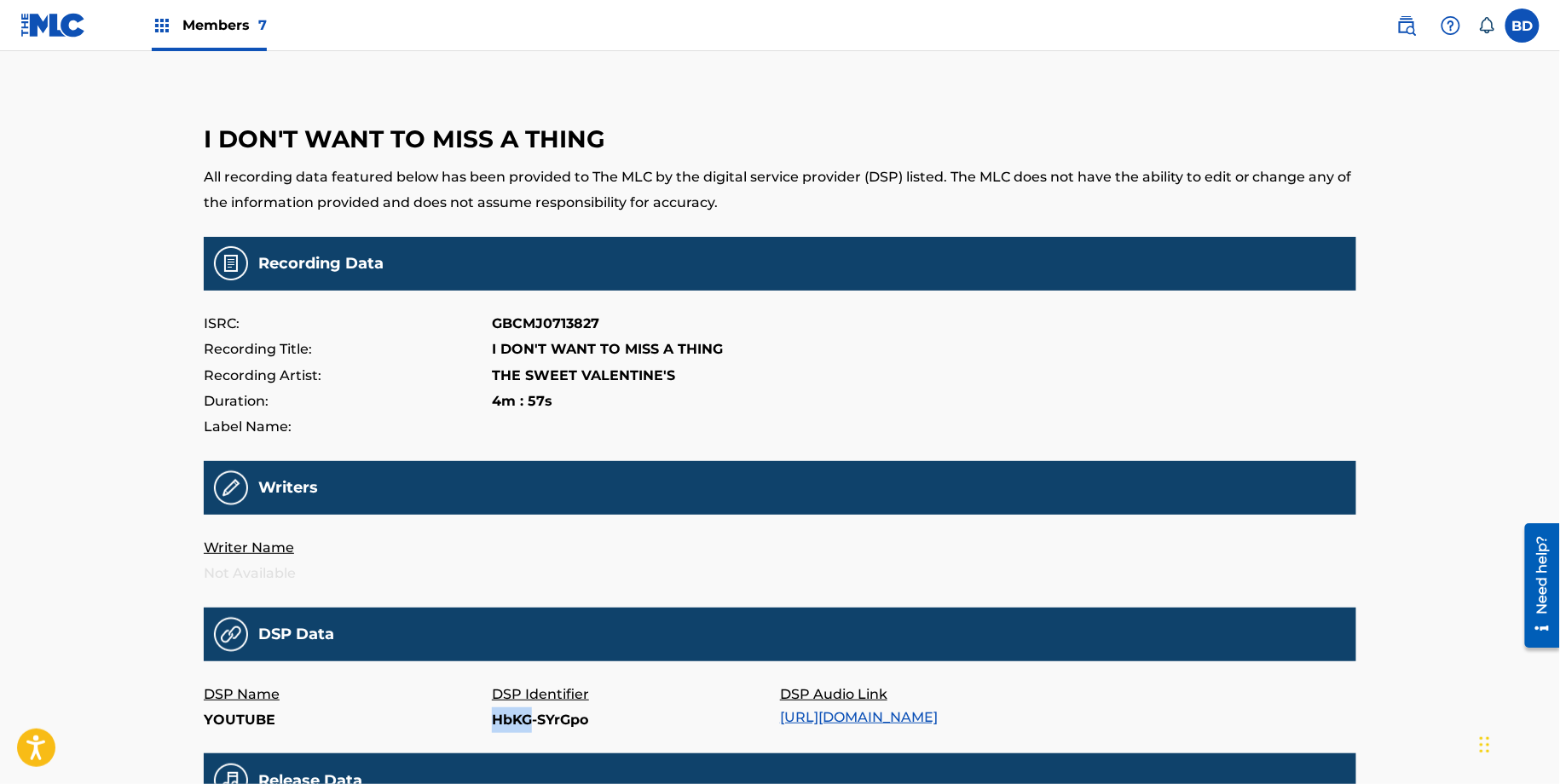
click at [512, 713] on p "HbKG-SYrGpo" at bounding box center [635, 720] width 288 height 26
click at [565, 712] on p "B00HR8QLJC" at bounding box center [635, 720] width 288 height 26
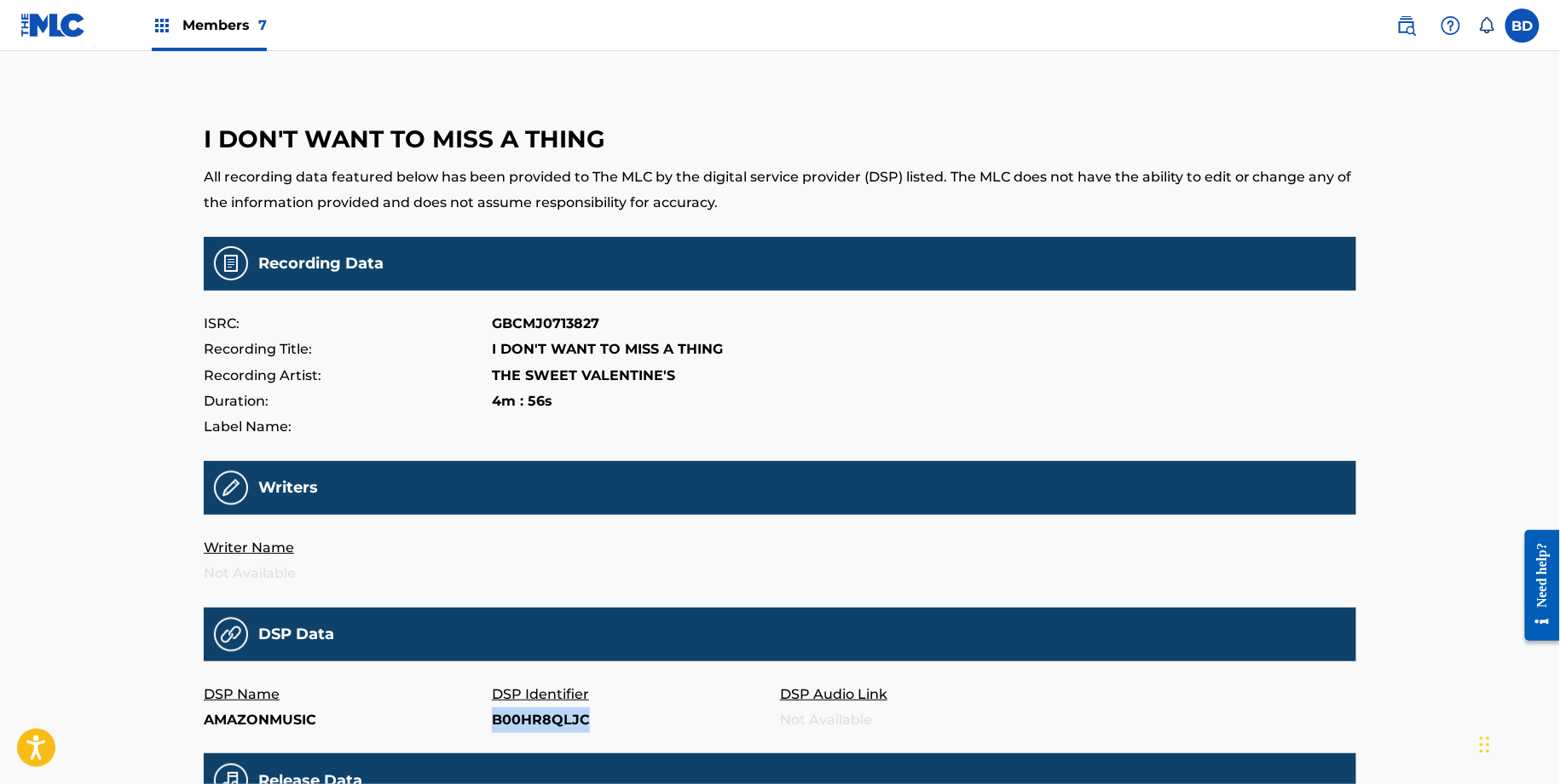
click at [565, 712] on p "B00HR8QLJC" at bounding box center [635, 720] width 288 height 26
copy p "B00HR8QLJC"
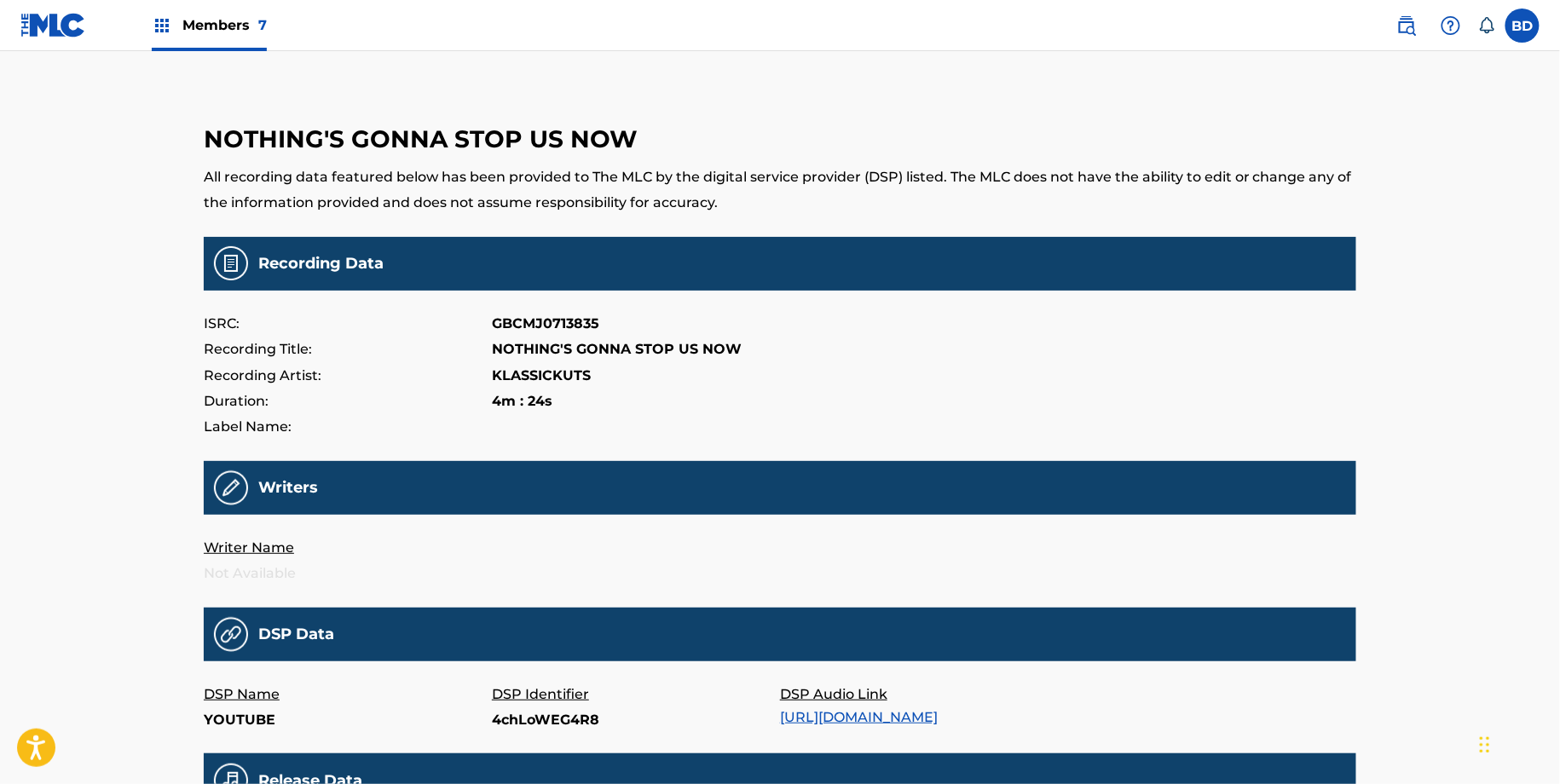
click at [526, 715] on p "4chLoWEG4R8" at bounding box center [635, 720] width 288 height 26
click p "4chLoWEG4R8"
copy p "4chLoWEG4R8"
click at [517, 717] on p "B00JGERLY4" at bounding box center [635, 720] width 288 height 26
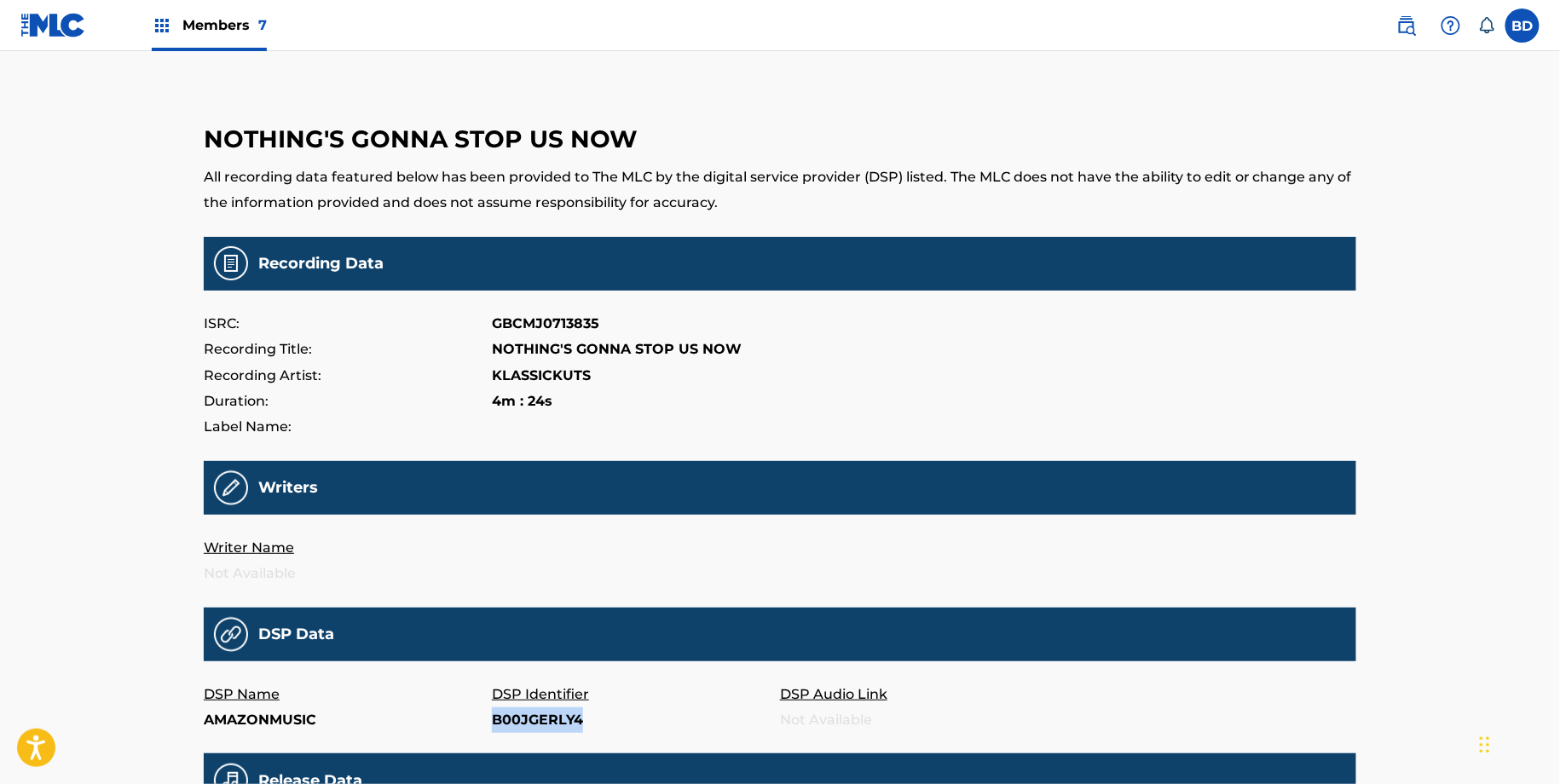
click at [517, 717] on p "B00JGERLY4" at bounding box center [635, 720] width 288 height 26
copy p "B00JGERLY4"
click at [521, 711] on p "ORC-23117464" at bounding box center [635, 720] width 288 height 26
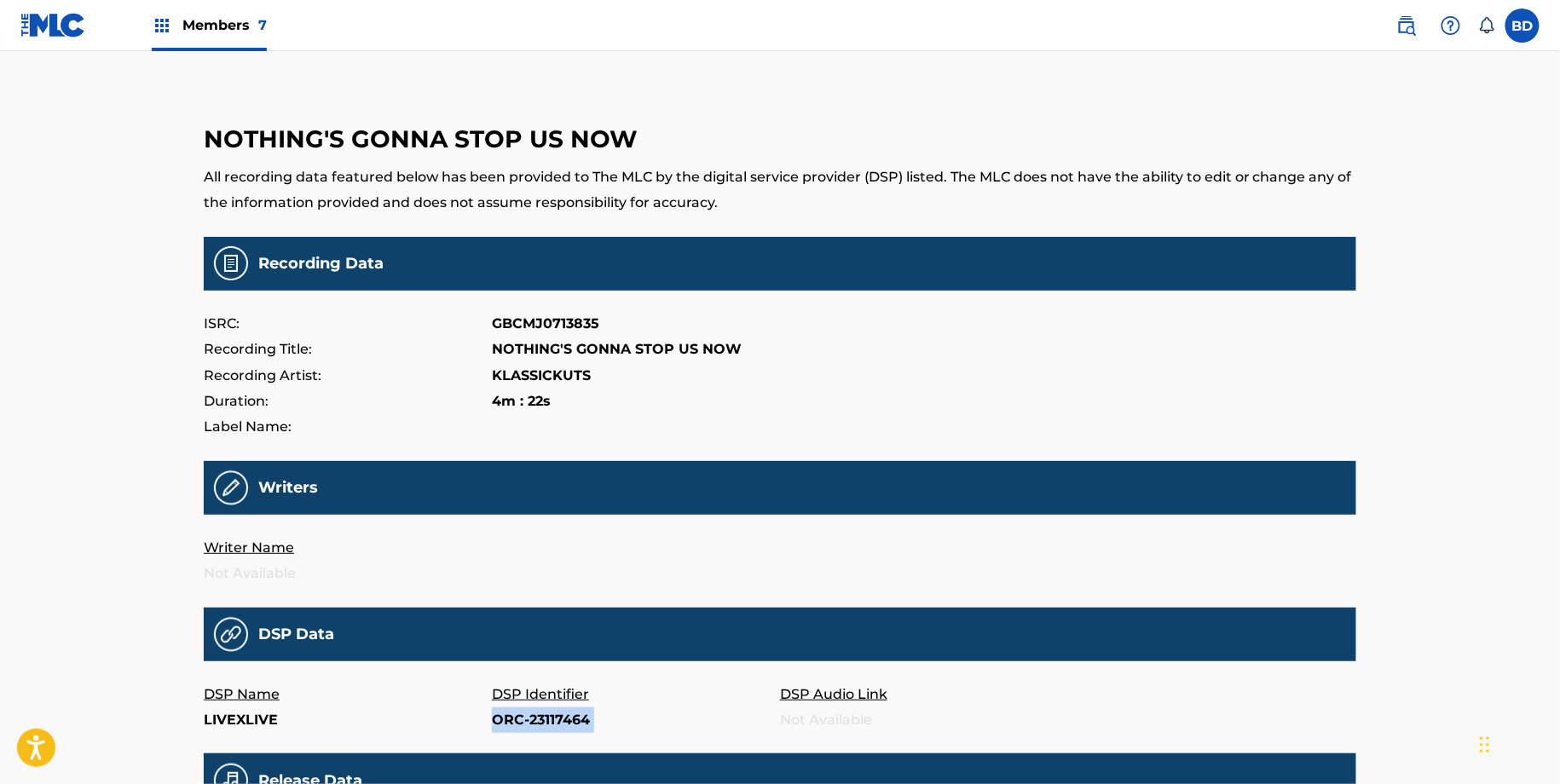
copy p "ORC-23117464"
click at [516, 714] on p "44243383" at bounding box center [635, 720] width 288 height 26
copy p "44243383"
click at [521, 704] on p "DSP Identifier" at bounding box center [635, 694] width 288 height 26
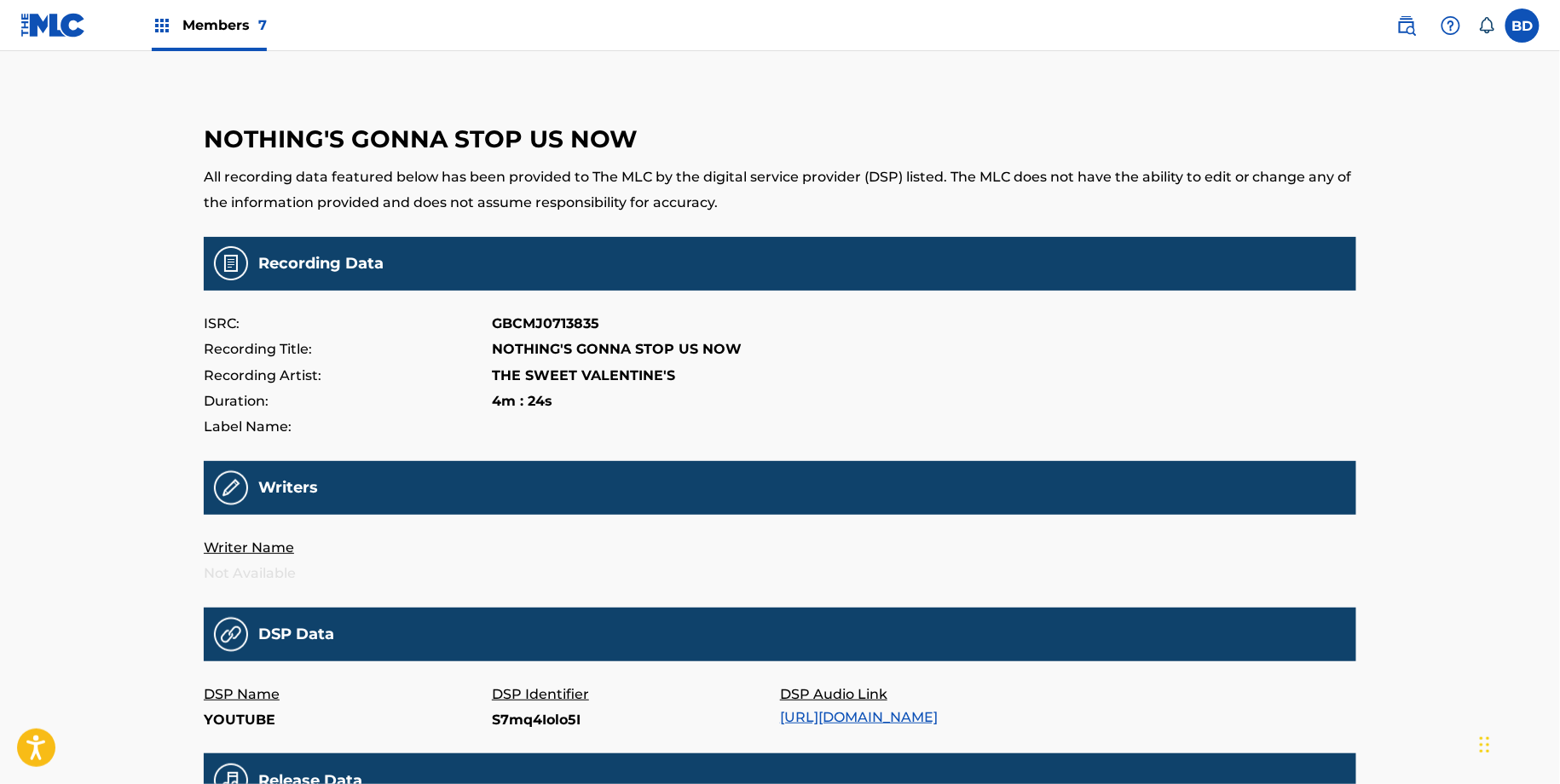
click at [518, 723] on p "S7mq4Iolo5I" at bounding box center [635, 720] width 288 height 26
copy p "S7mq4Iolo5I"
click at [516, 722] on p "B00I5C99Q6" at bounding box center [635, 720] width 288 height 26
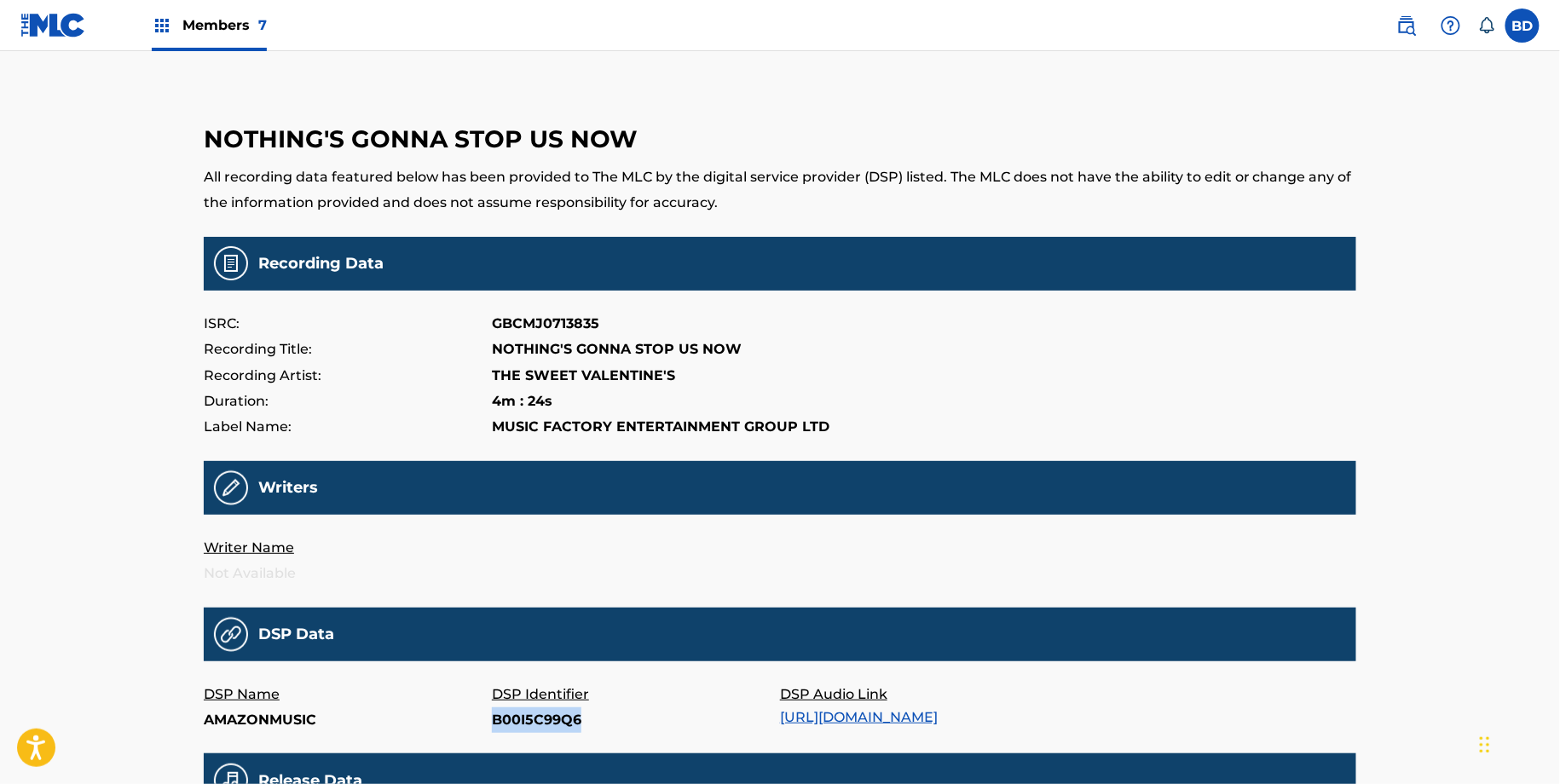
copy p "B00I5C99Q6"
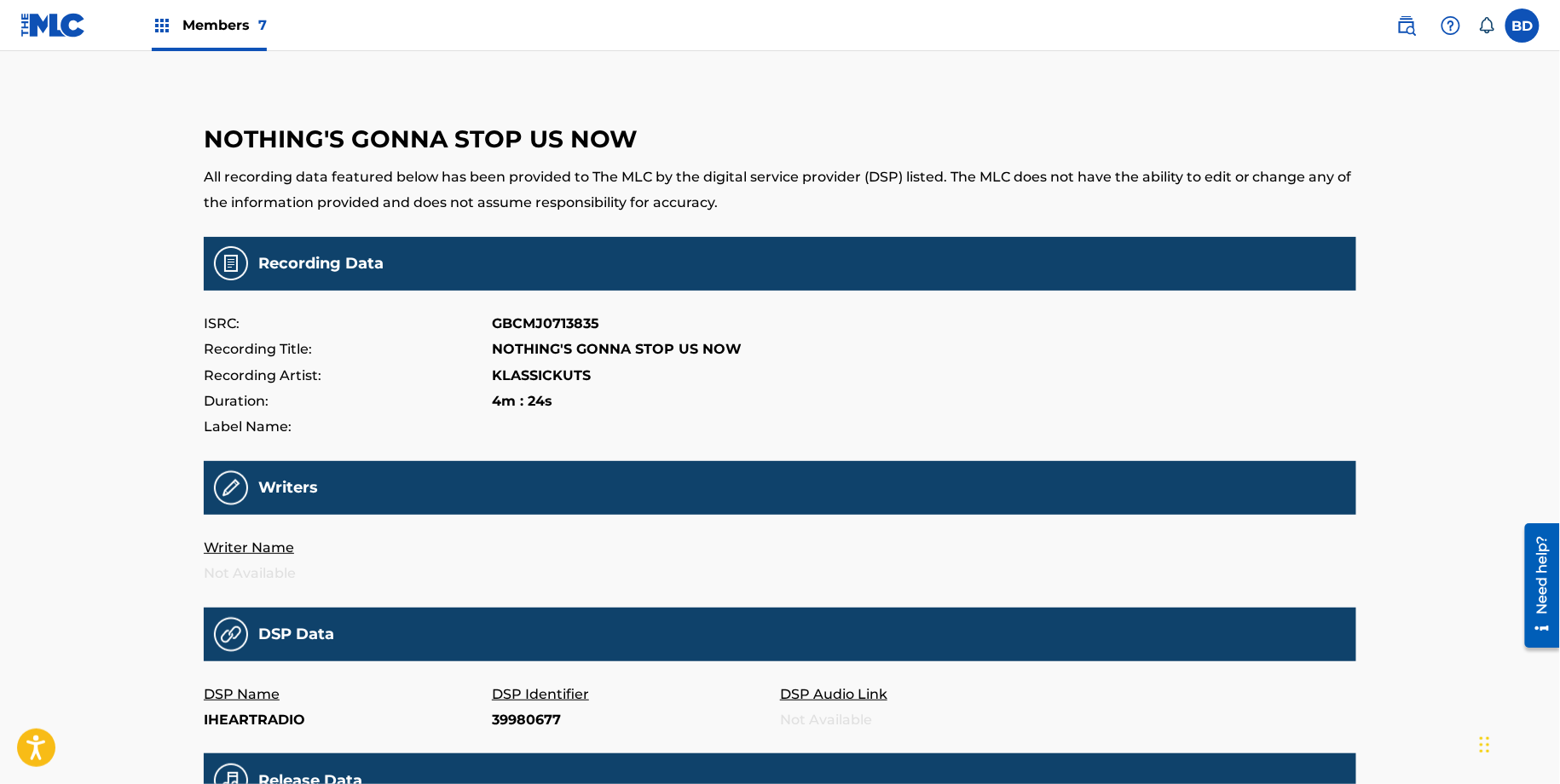
click at [488, 723] on p "IHEARTRADIO" at bounding box center [348, 720] width 288 height 26
click at [501, 723] on p "39980677" at bounding box center [635, 720] width 288 height 26
copy p "39980677"
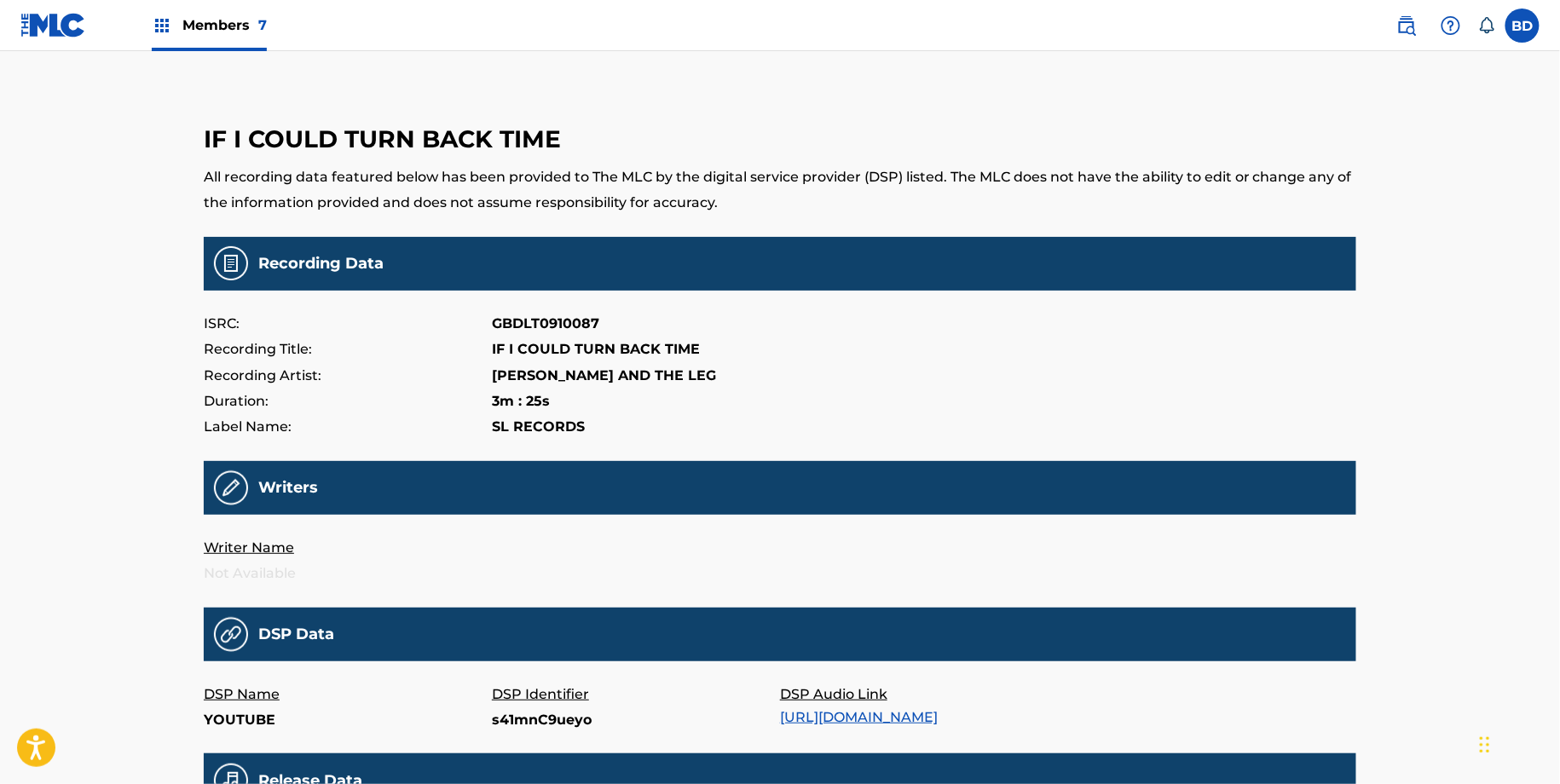
click at [545, 715] on p "s41mnC9ueyo" at bounding box center [635, 720] width 288 height 26
copy p "s41mnC9ueyo"
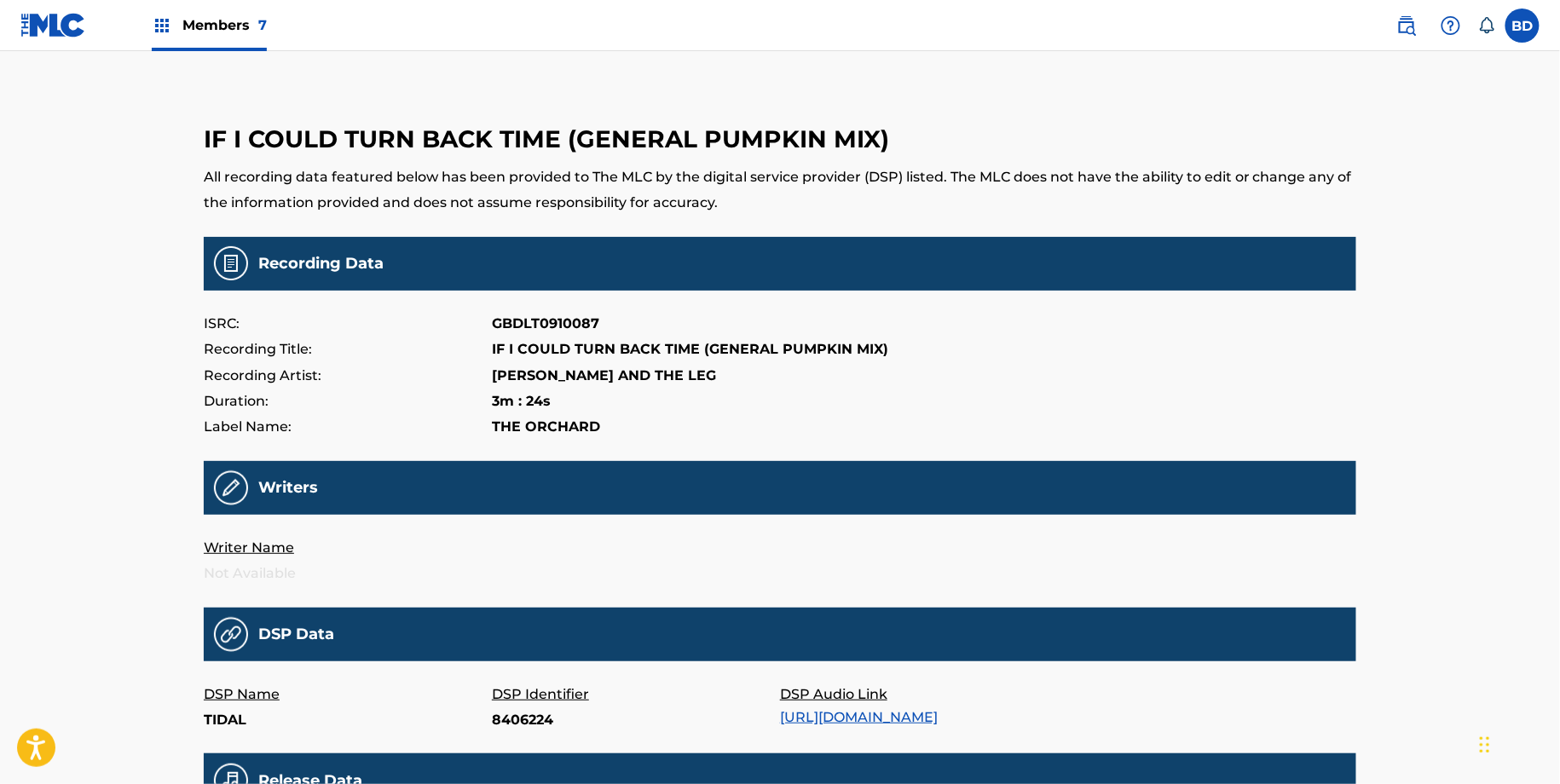
click at [522, 719] on p "8406224" at bounding box center [635, 720] width 288 height 26
copy p "8406224"
click at [512, 724] on p "39092596" at bounding box center [635, 720] width 288 height 26
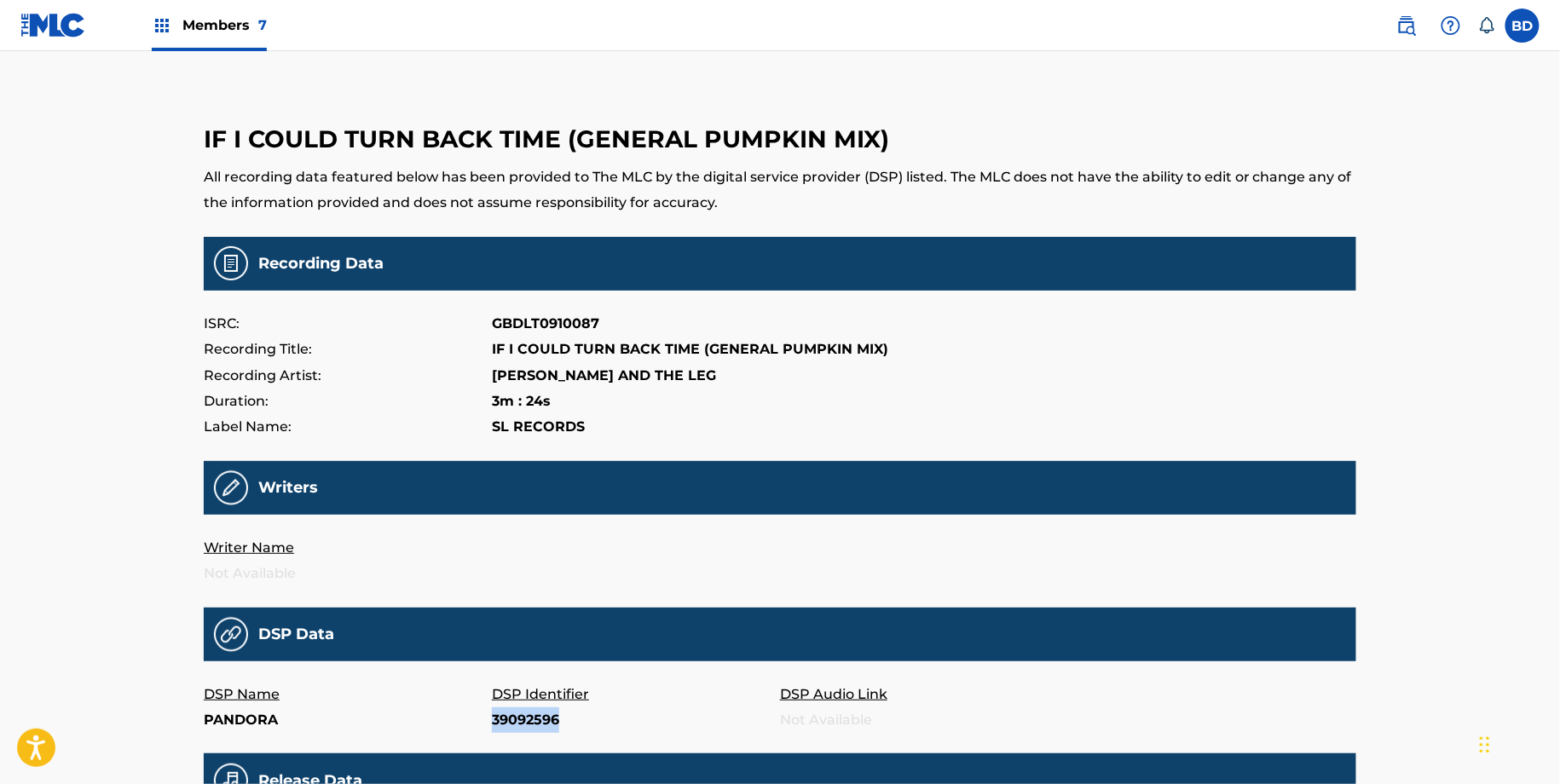
click at [512, 724] on p "39092596" at bounding box center [635, 720] width 288 height 26
copy p "39092596"
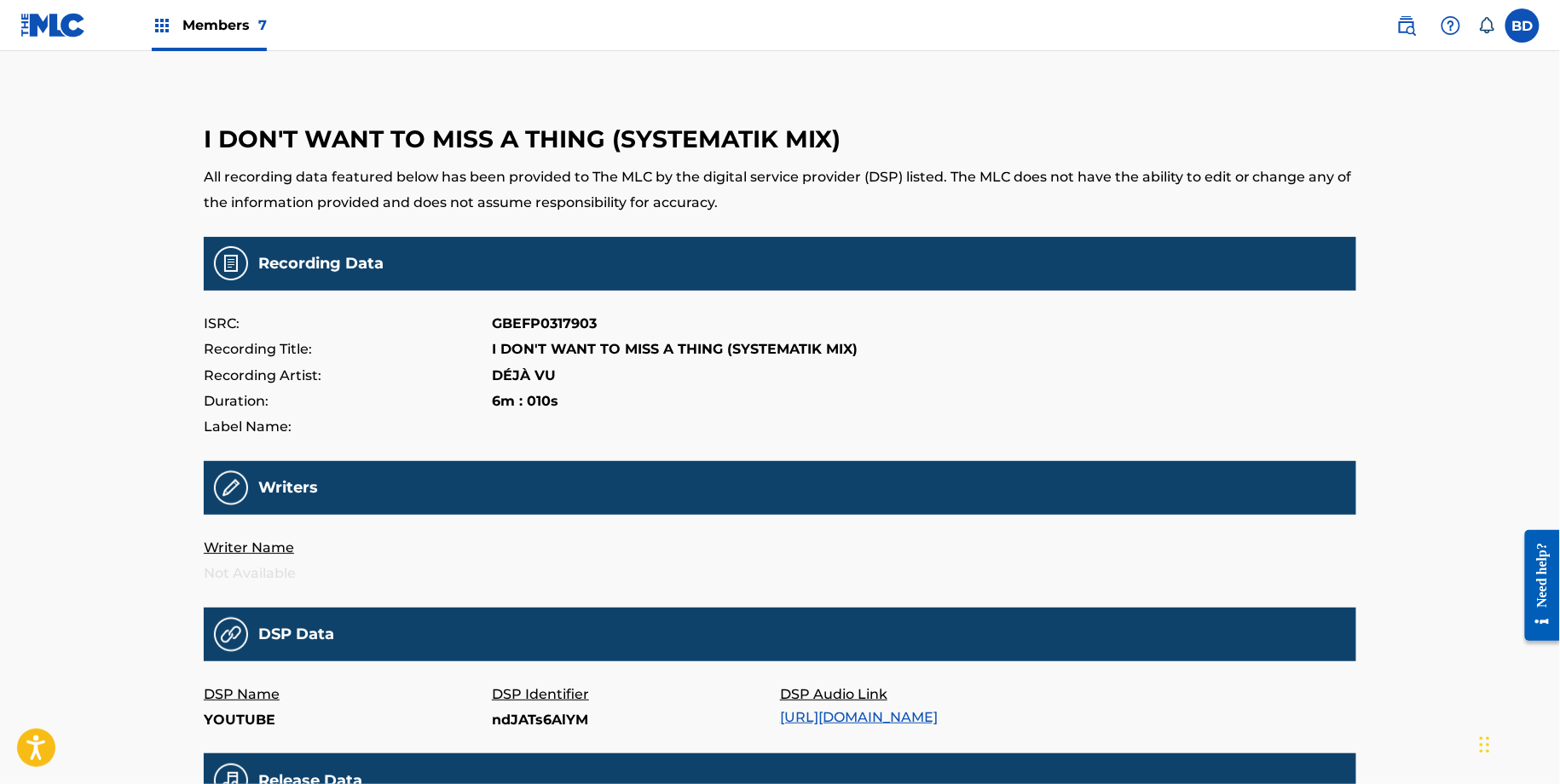
click at [519, 719] on p "ndJATs6AlYM" at bounding box center [635, 720] width 288 height 26
copy p "ndJATs6AlYM"
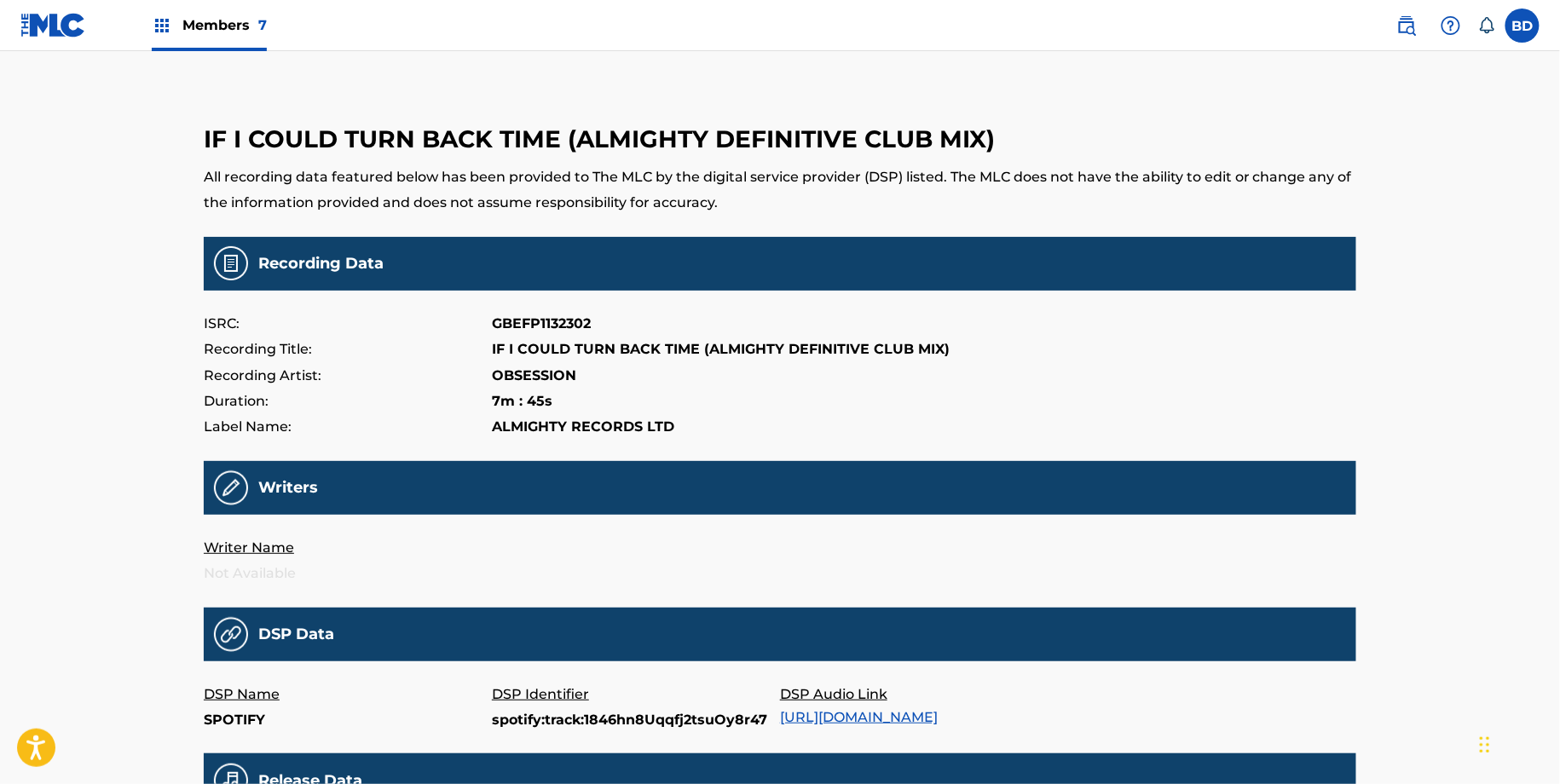
click at [555, 720] on p "spotify:track:1846hn8Uqqfj2tsuOy8r47" at bounding box center [635, 720] width 288 height 26
copy p "spotify:track:1846hn8Uqqfj2tsuOy8r47"
click at [528, 713] on p "69409122" at bounding box center [635, 720] width 288 height 26
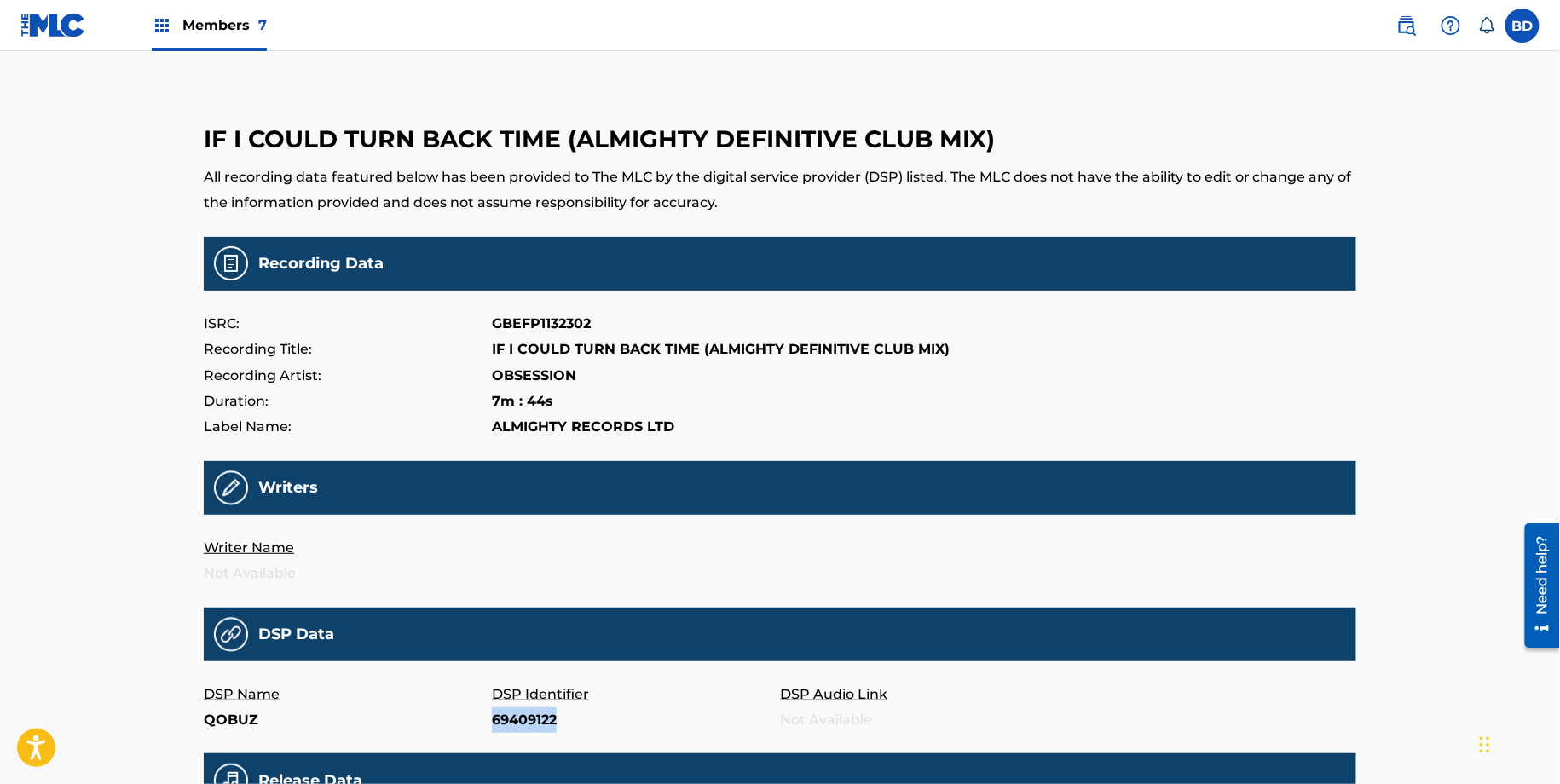
click at [528, 713] on p "69409122" at bounding box center [635, 720] width 288 height 26
copy p "69409122"
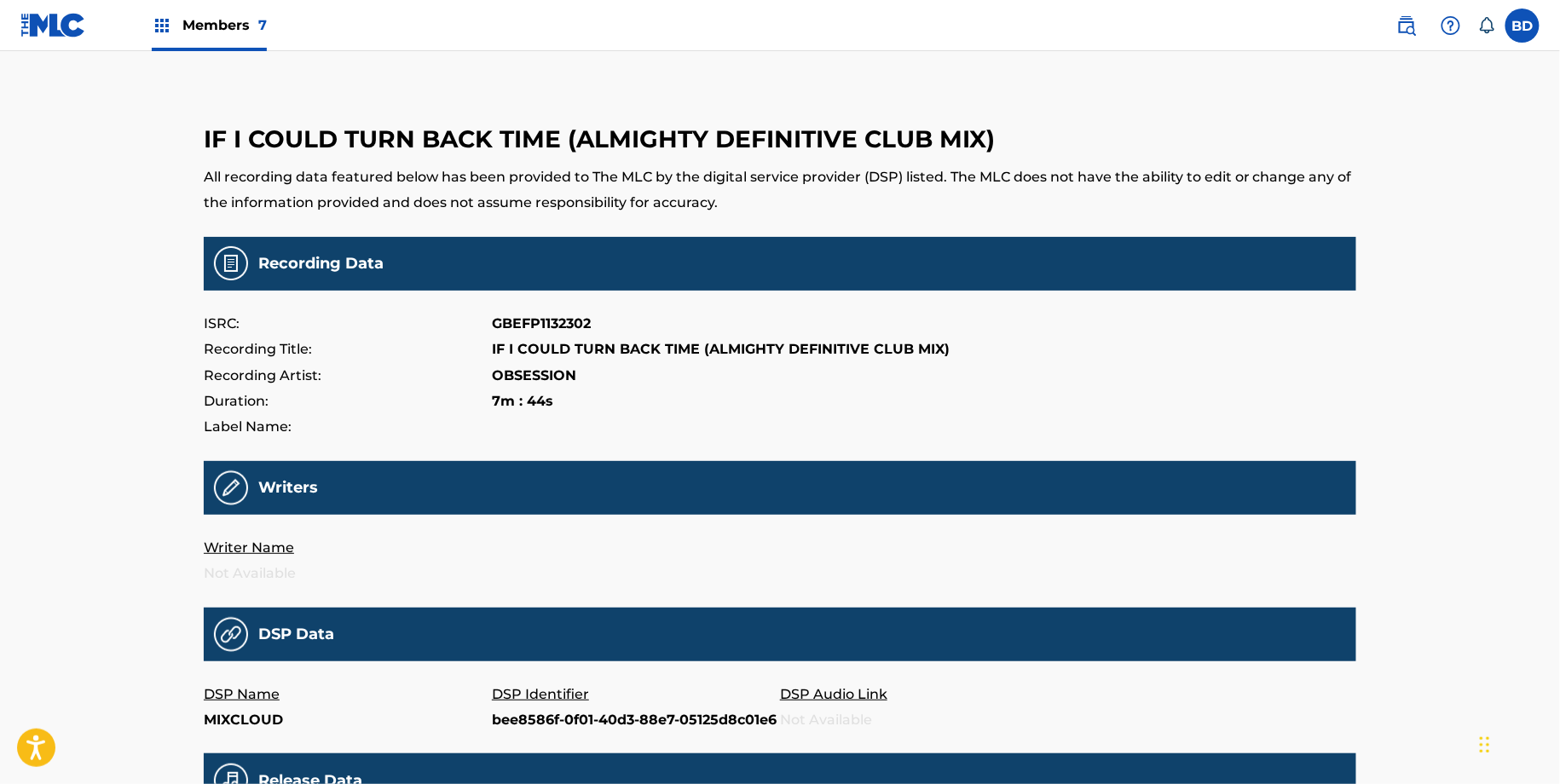
click at [538, 716] on p "bee8586f-0f01-40d3-88e7-05125d8c01e6" at bounding box center [635, 720] width 288 height 26
copy p "bee8586f-0f01-40d3-88e7-05125d8c01e6"
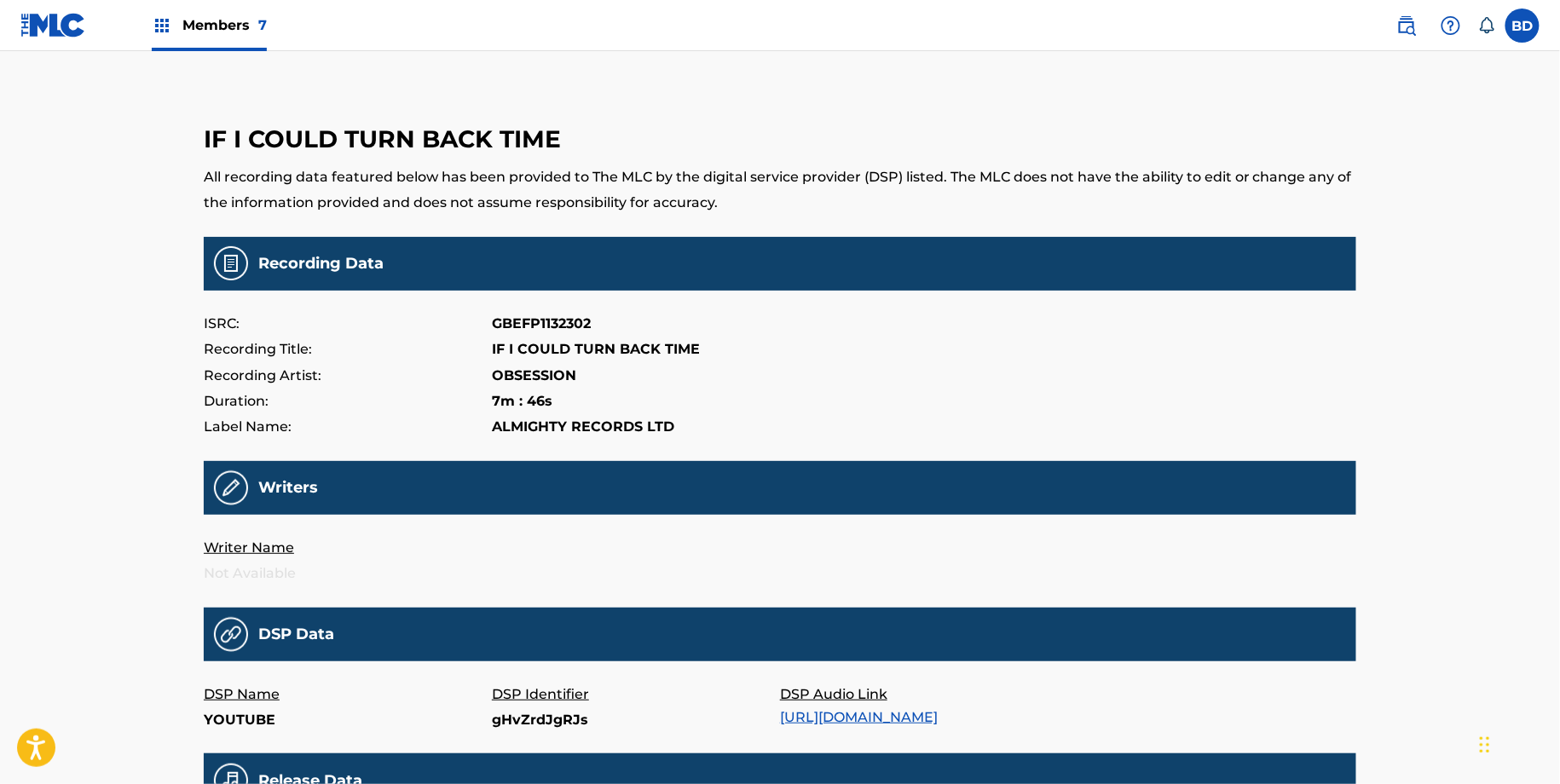
click at [526, 730] on p "gHvZrdJgRJs" at bounding box center [635, 720] width 288 height 26
copy p "gHvZrdJgRJs"
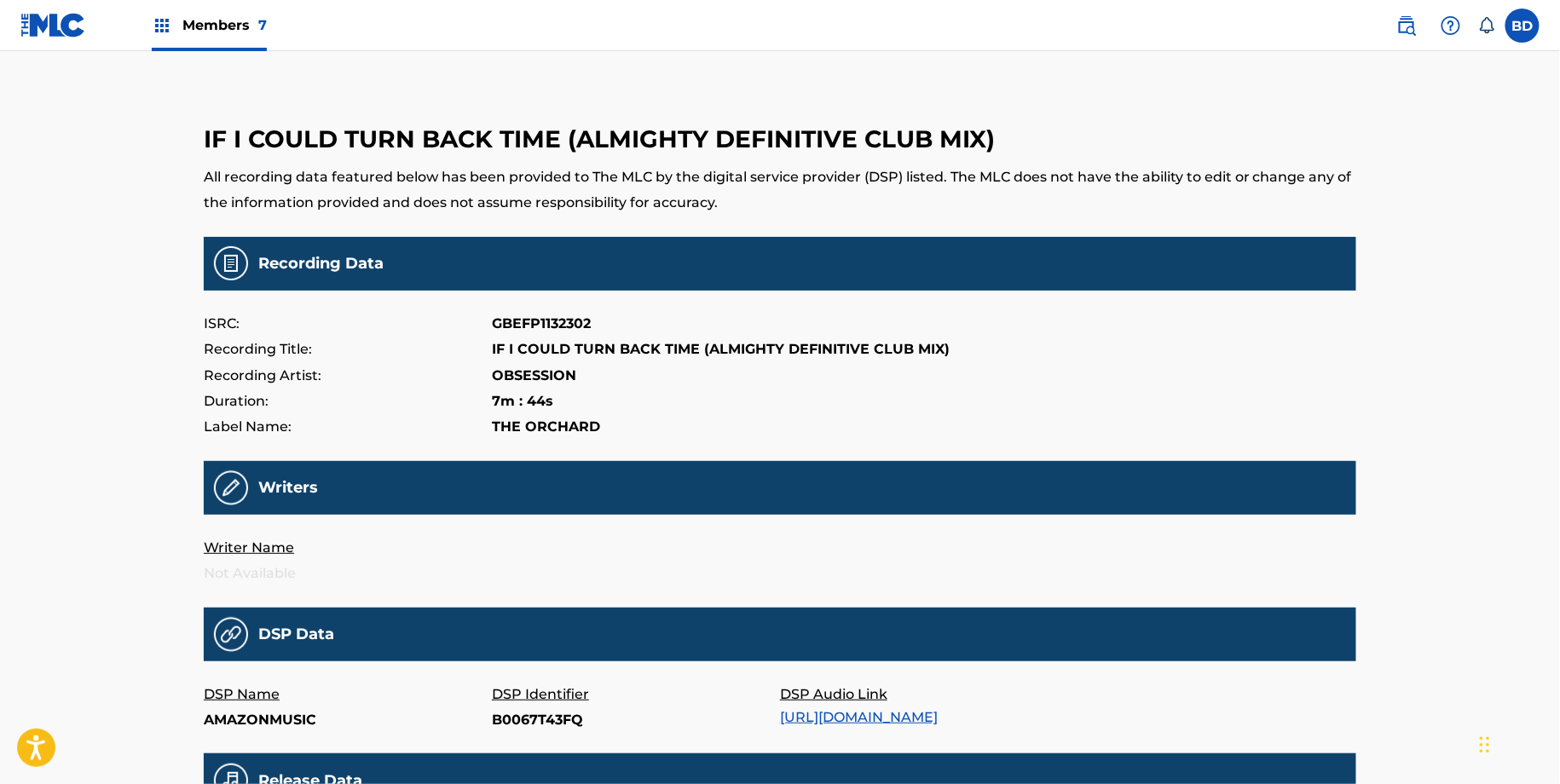
click at [522, 720] on p "B0067T43FQ" at bounding box center [635, 720] width 288 height 26
copy p "B0067T43FQ"
click at [519, 720] on p "15916570" at bounding box center [635, 720] width 288 height 26
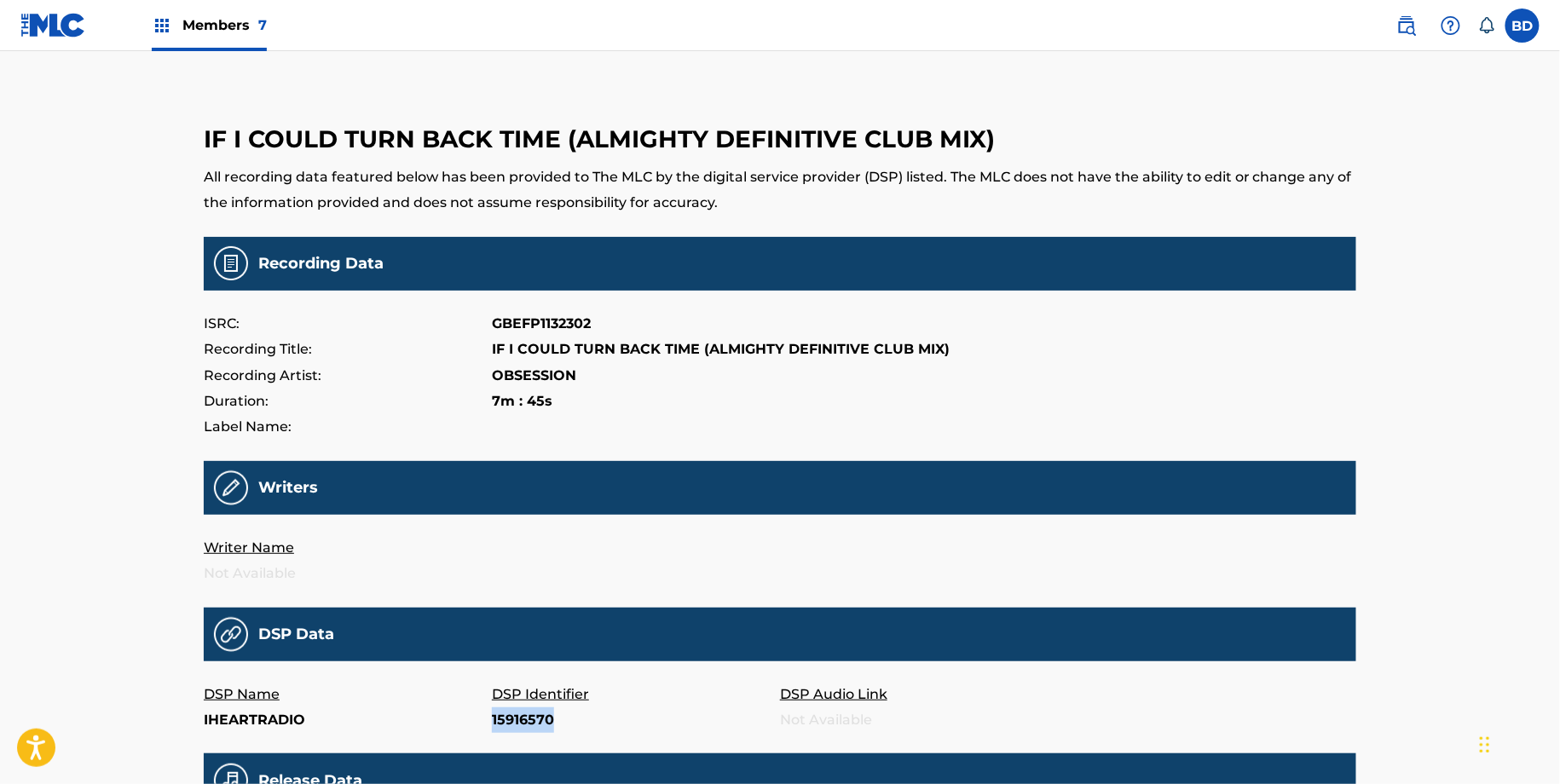
click at [519, 720] on p "15916570" at bounding box center [635, 720] width 288 height 26
copy p "15916570"
click at [518, 731] on p "34361483" at bounding box center [635, 720] width 288 height 26
copy p "34361483"
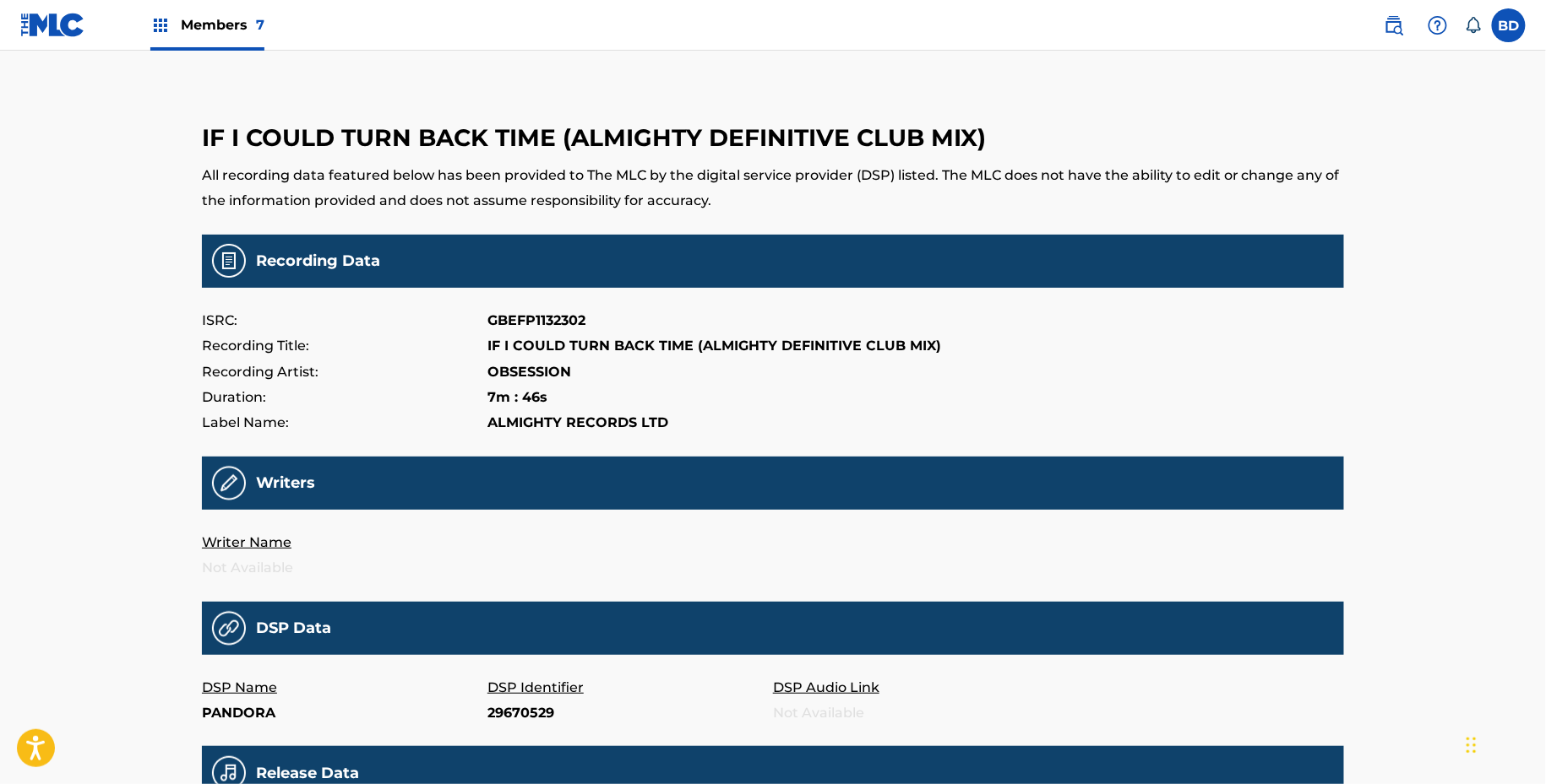
click at [530, 706] on p "29670529" at bounding box center [629, 713] width 286 height 26
copy p "29670529"
click at [513, 717] on p "35754579" at bounding box center [629, 713] width 286 height 26
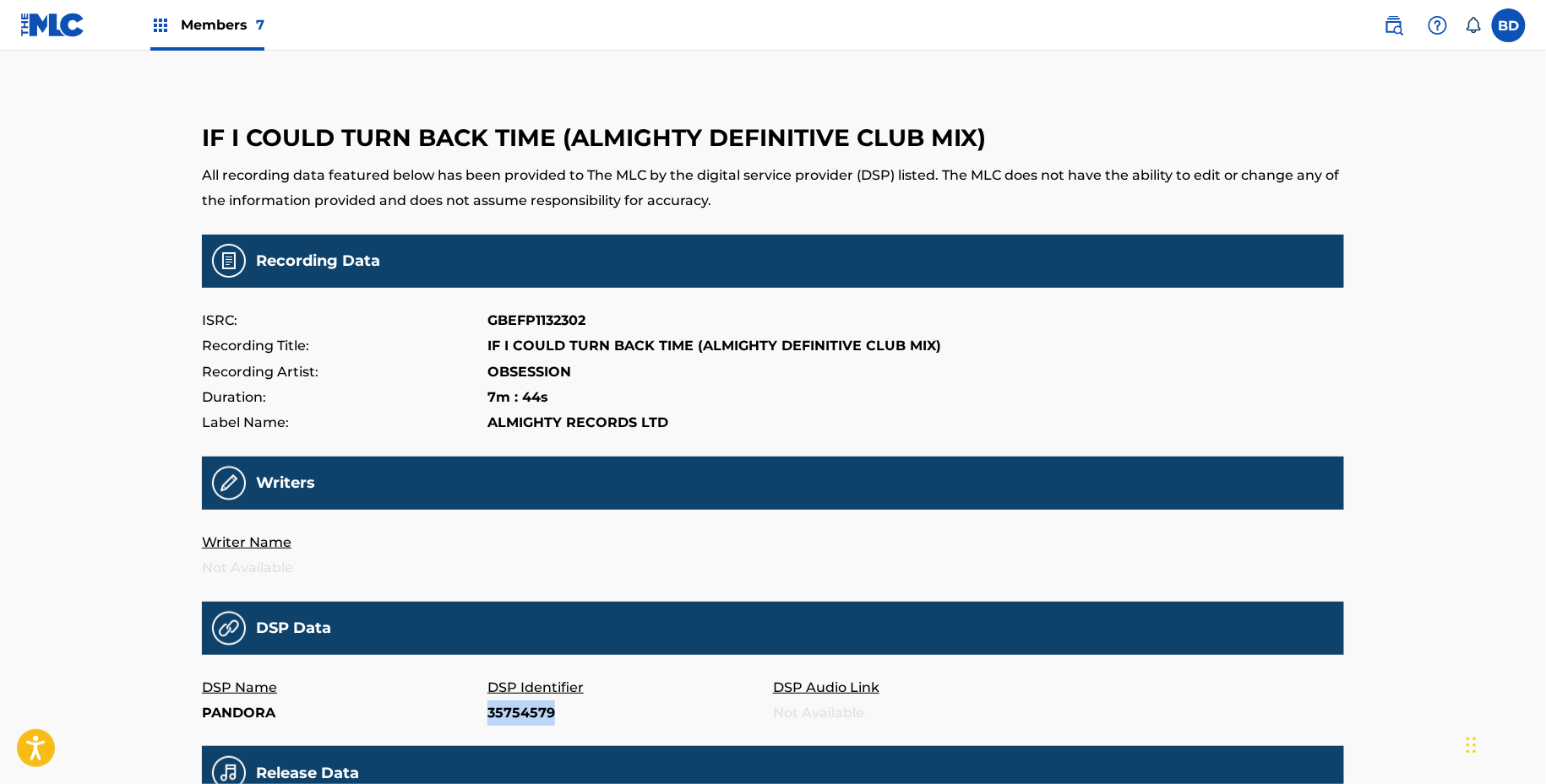
copy p "35754579"
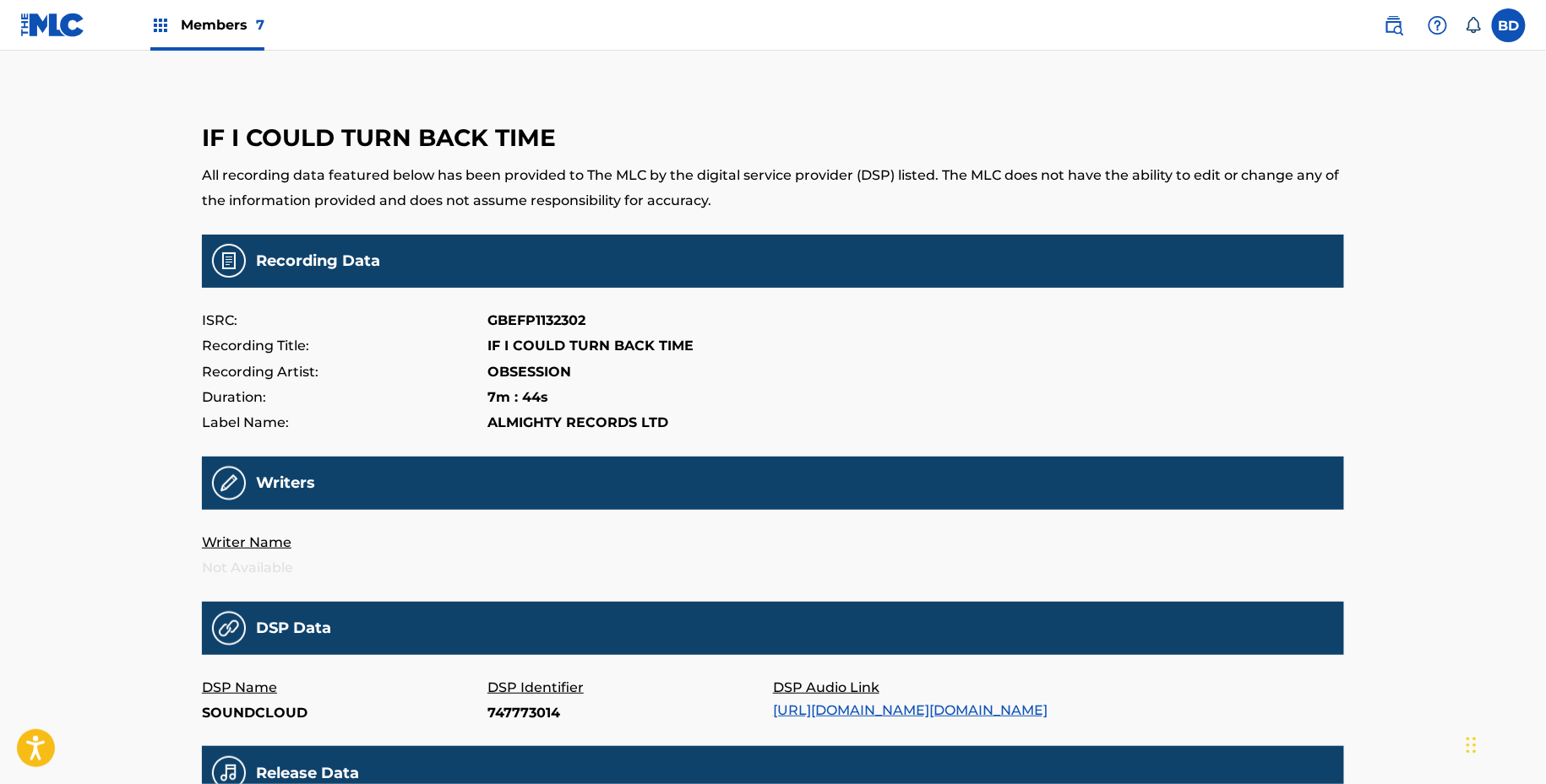
click at [505, 704] on p "747773014" at bounding box center [629, 713] width 286 height 26
copy p "747773014"
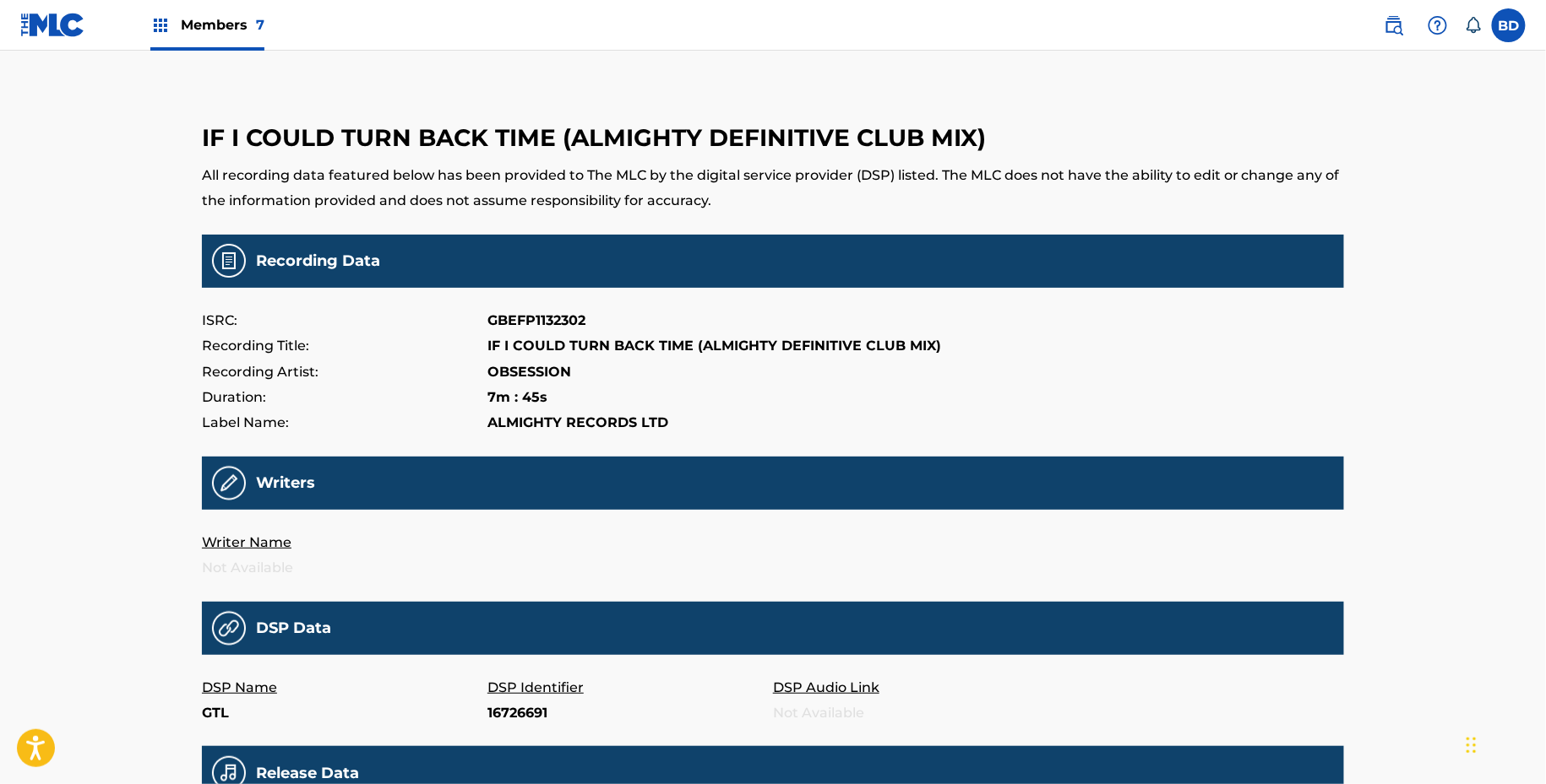
click at [505, 712] on p "16726691" at bounding box center [629, 713] width 286 height 26
copy p "16726691"
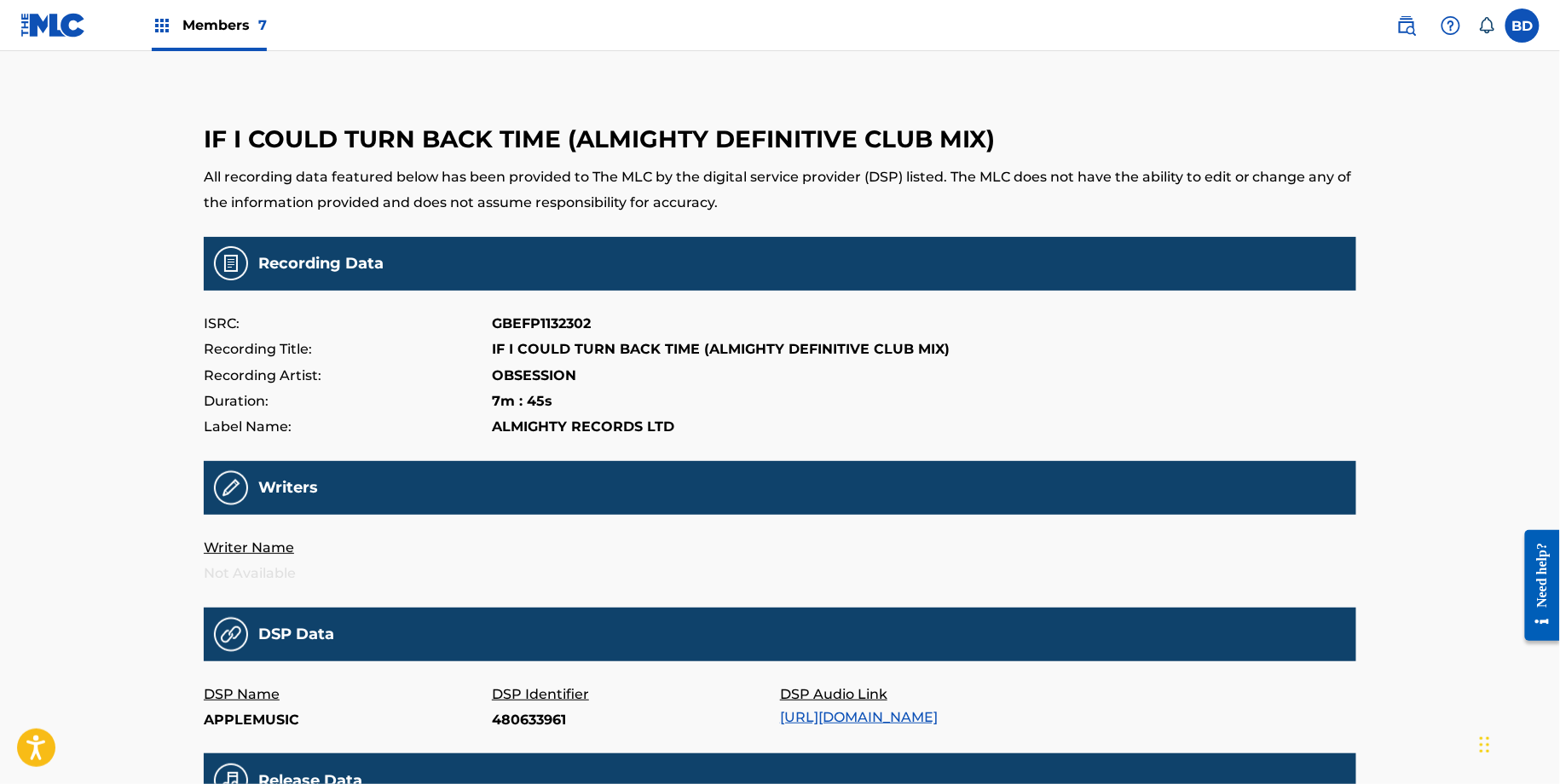
click at [526, 729] on p "480633961" at bounding box center [635, 720] width 288 height 26
copy p "480633961"
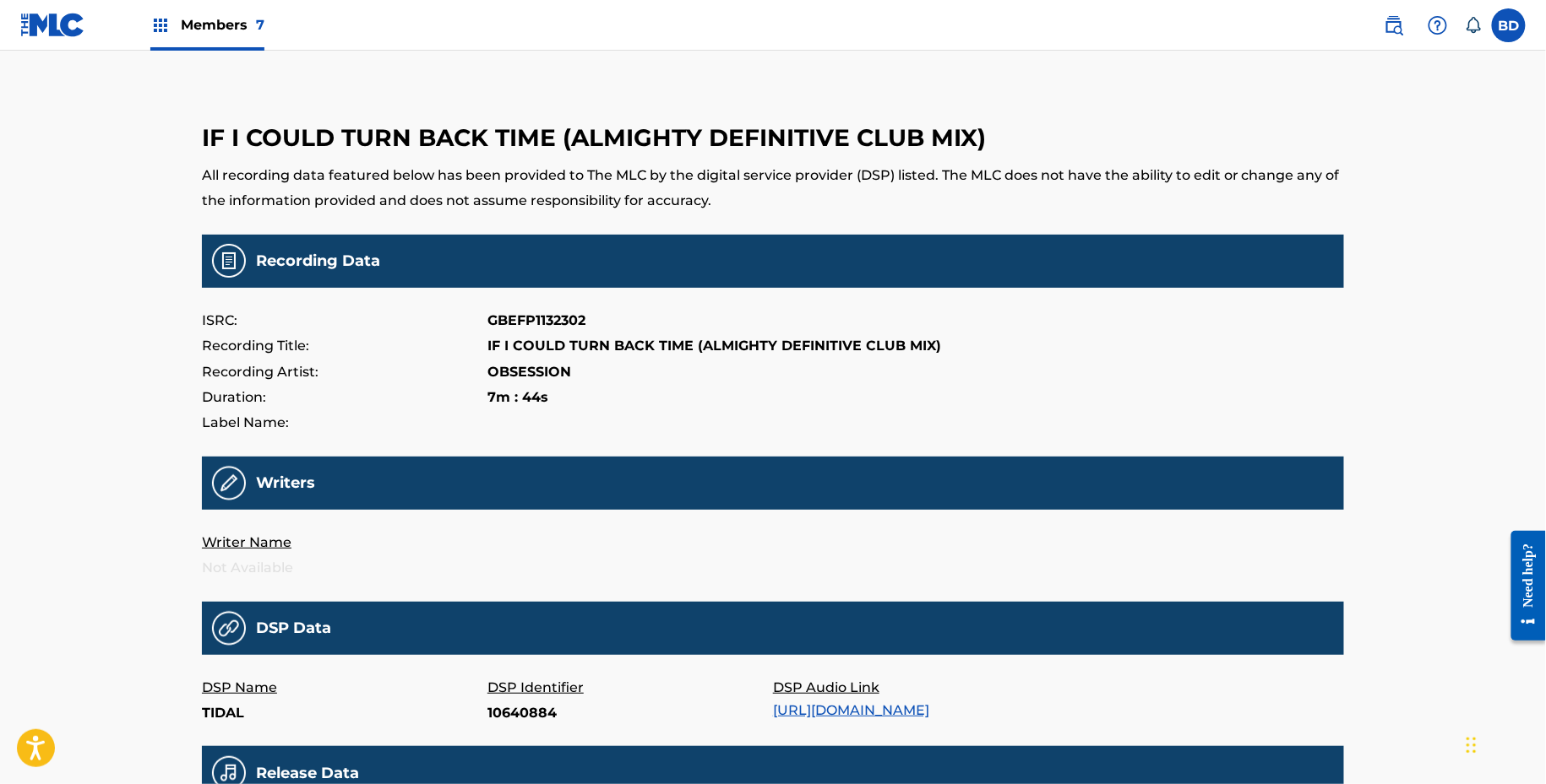
click at [519, 709] on p "10640884" at bounding box center [629, 713] width 286 height 26
copy p "10640884"
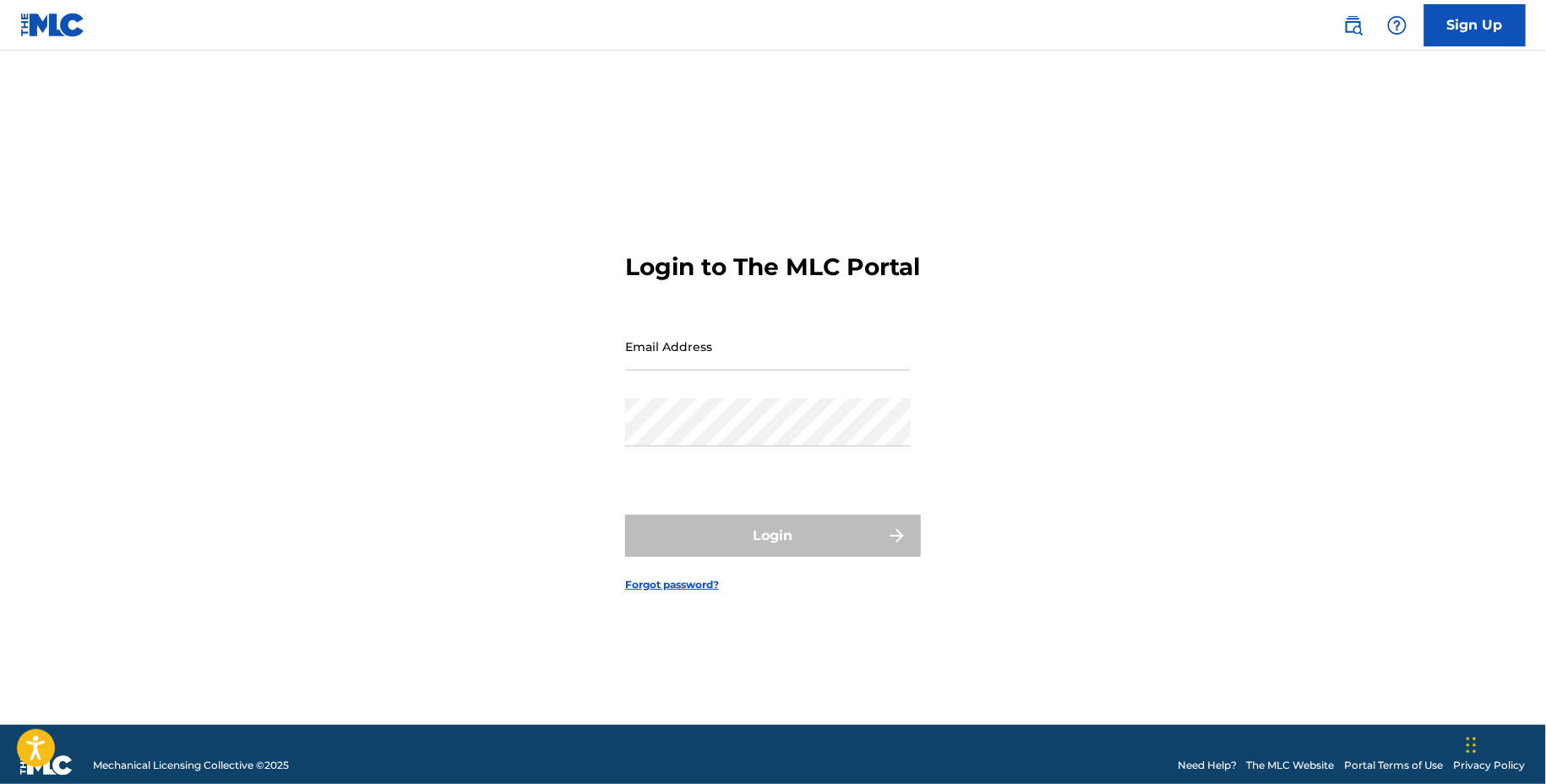
click at [705, 365] on input "Email Address" at bounding box center [768, 346] width 286 height 48
type input "[EMAIL_ADDRESS][DOMAIN_NAME]"
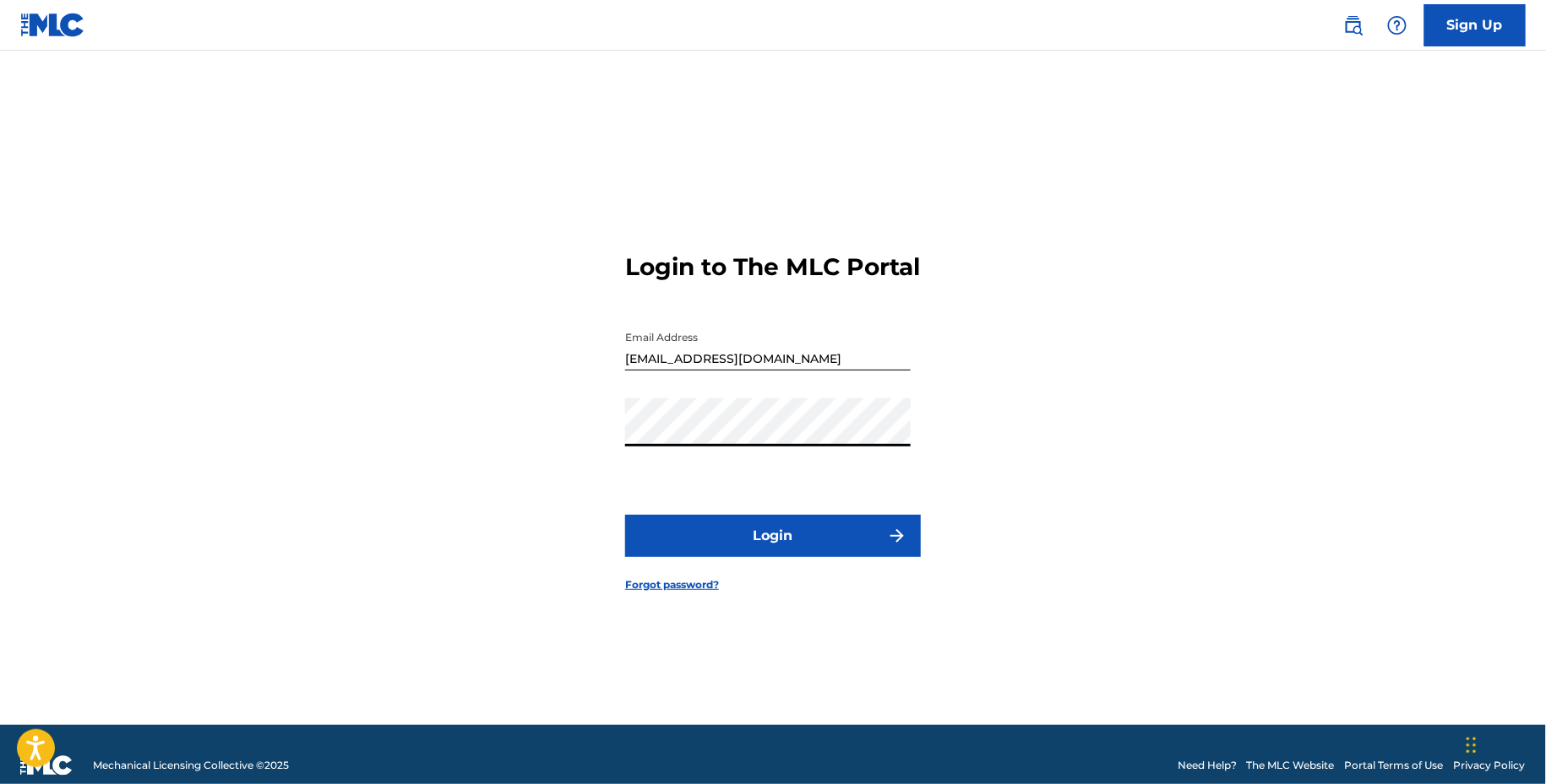
click at [785, 526] on form "Login to The MLC Portal Email Address claims@sx-works.com Password Login Forgot…" at bounding box center [773, 409] width 295 height 632
click at [784, 553] on button "Login" at bounding box center [773, 536] width 295 height 42
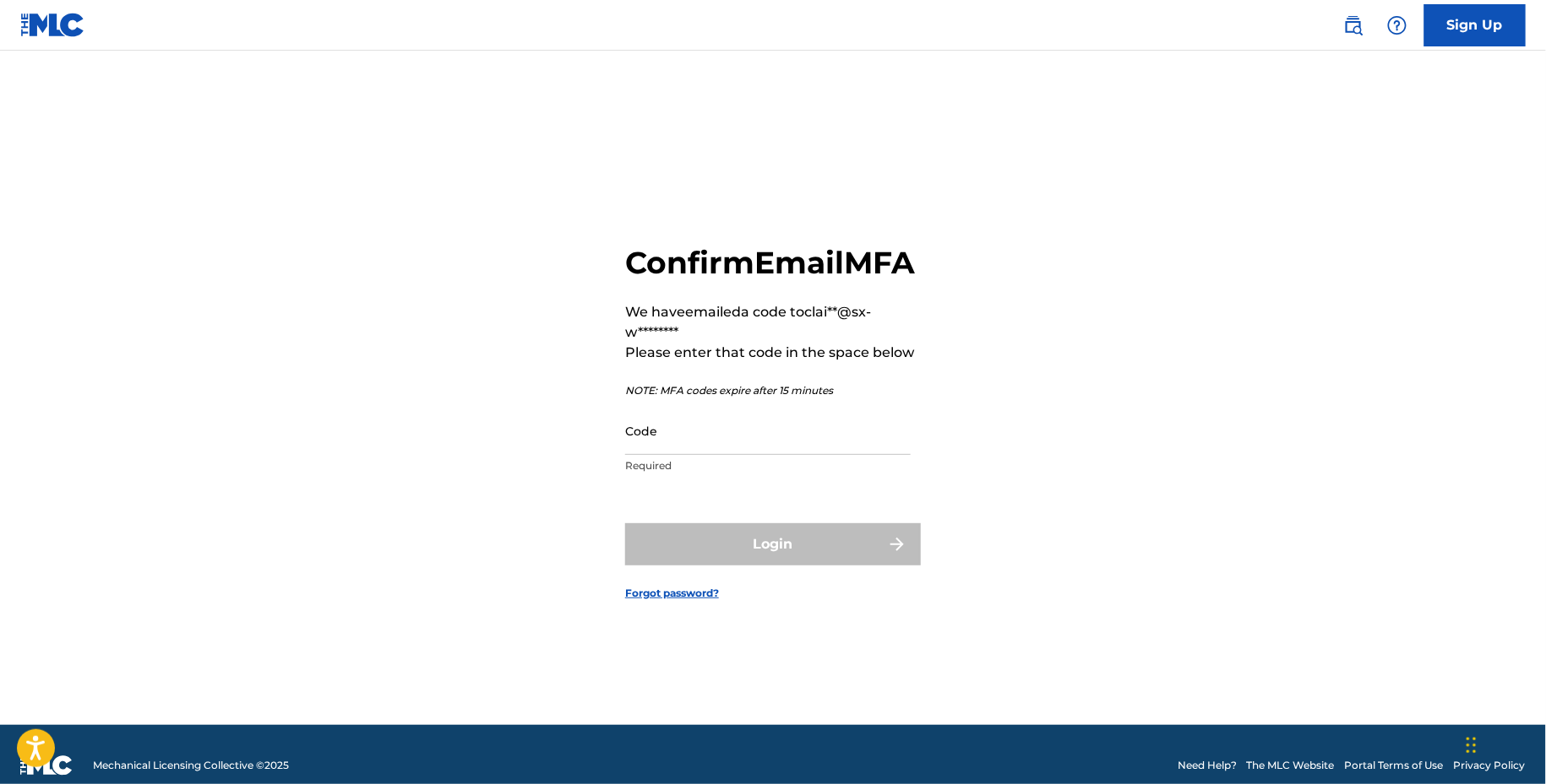
click at [680, 455] on input "Code" at bounding box center [768, 431] width 286 height 48
paste input "208697"
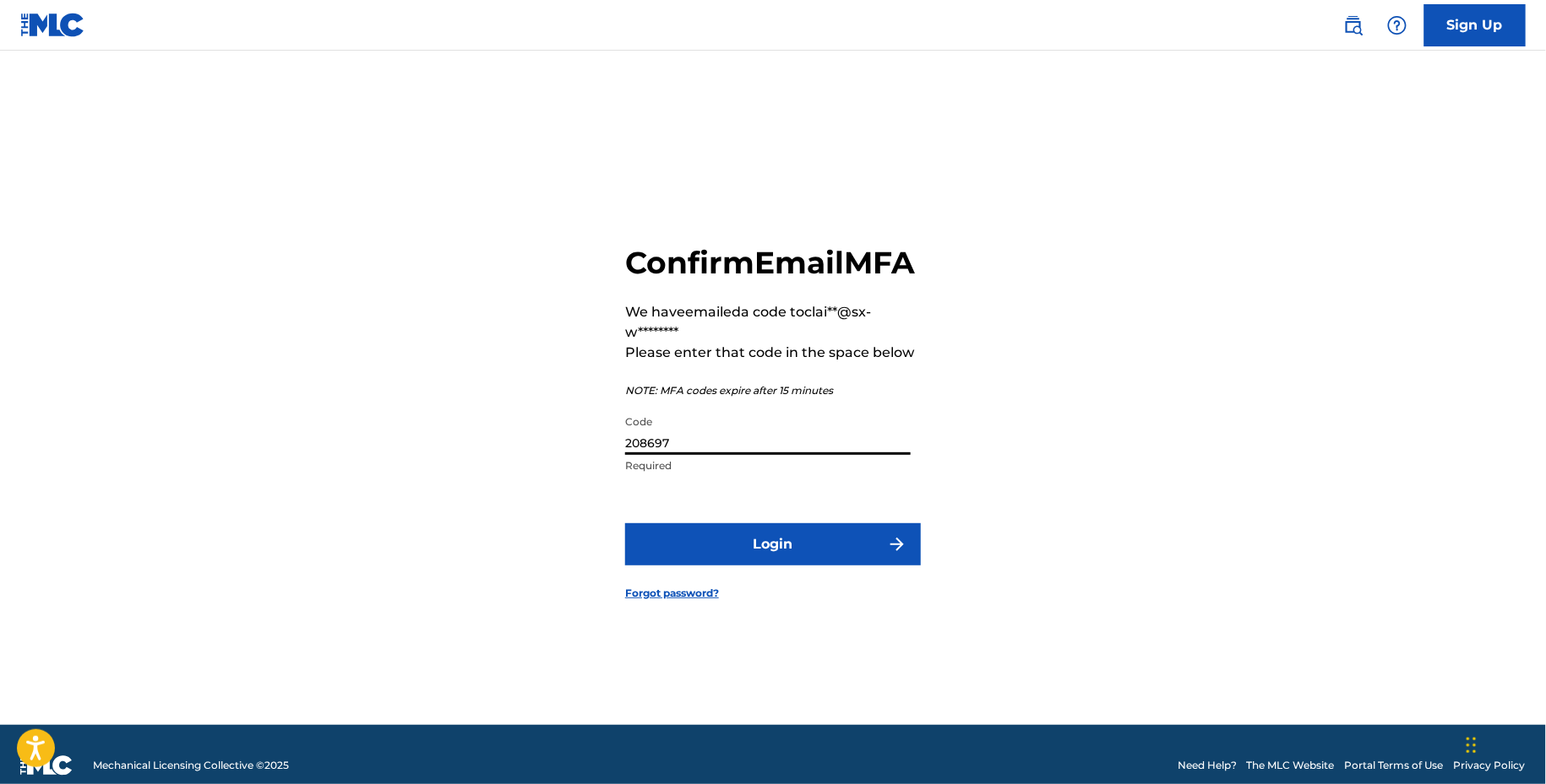
type input "208697"
click at [690, 548] on button "Login" at bounding box center [773, 544] width 295 height 42
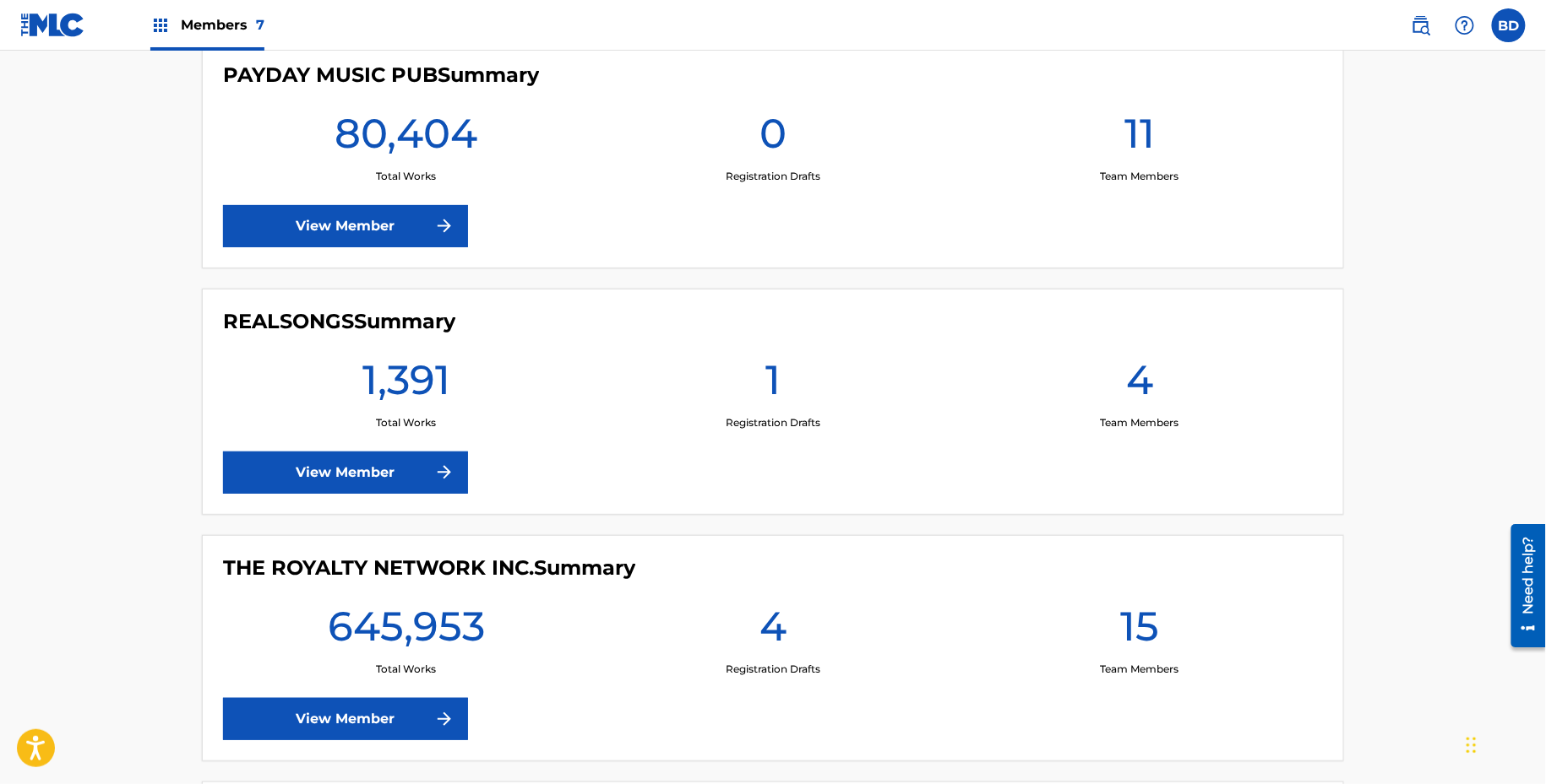
scroll to position [1182, 0]
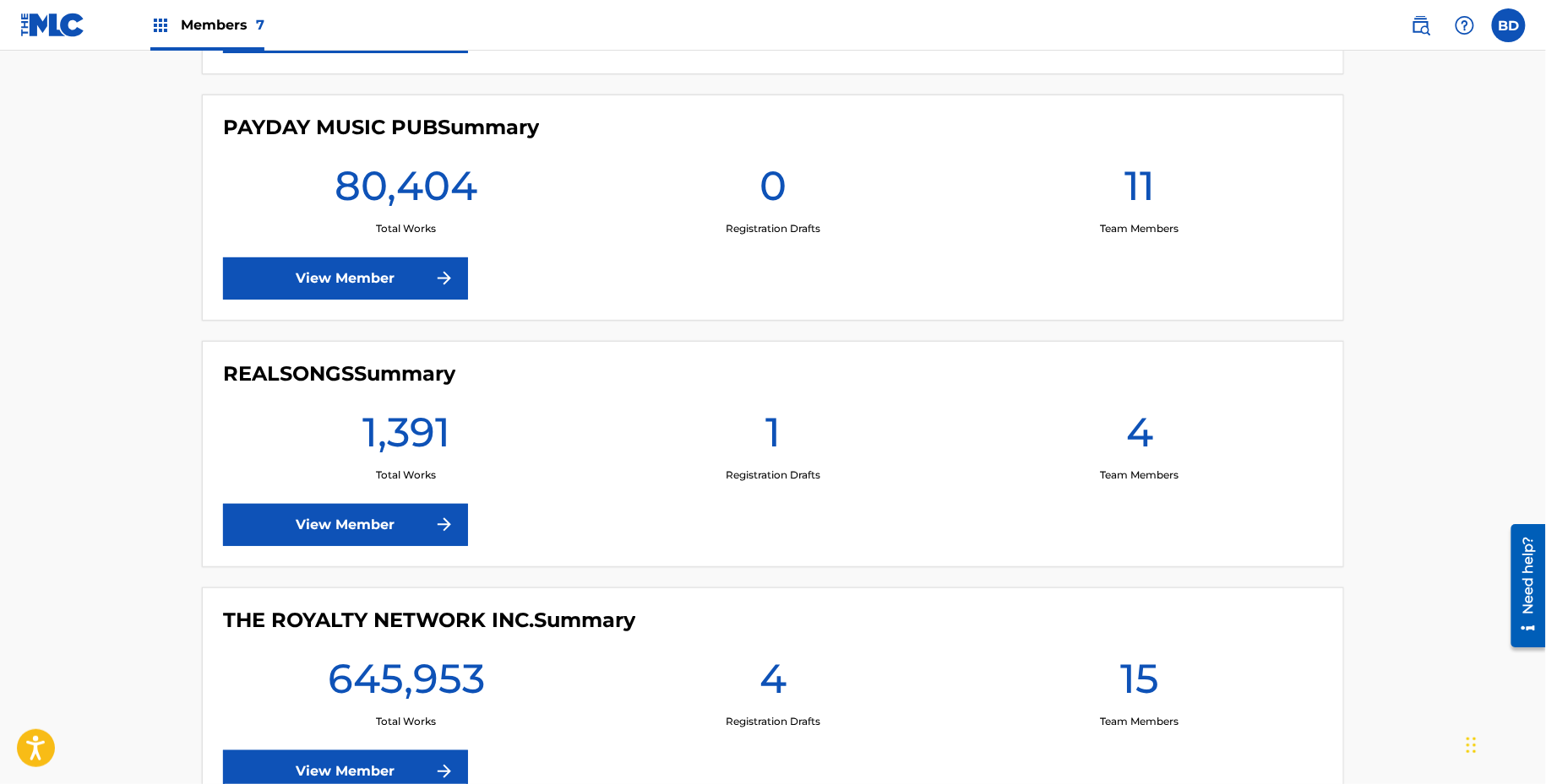
click at [411, 556] on div "REALSONGS Summary 1,391 Total Works 1 Registration Drafts 4 Team Members View M…" at bounding box center [773, 454] width 1142 height 227
click at [410, 533] on link "View Member" at bounding box center [346, 525] width 245 height 42
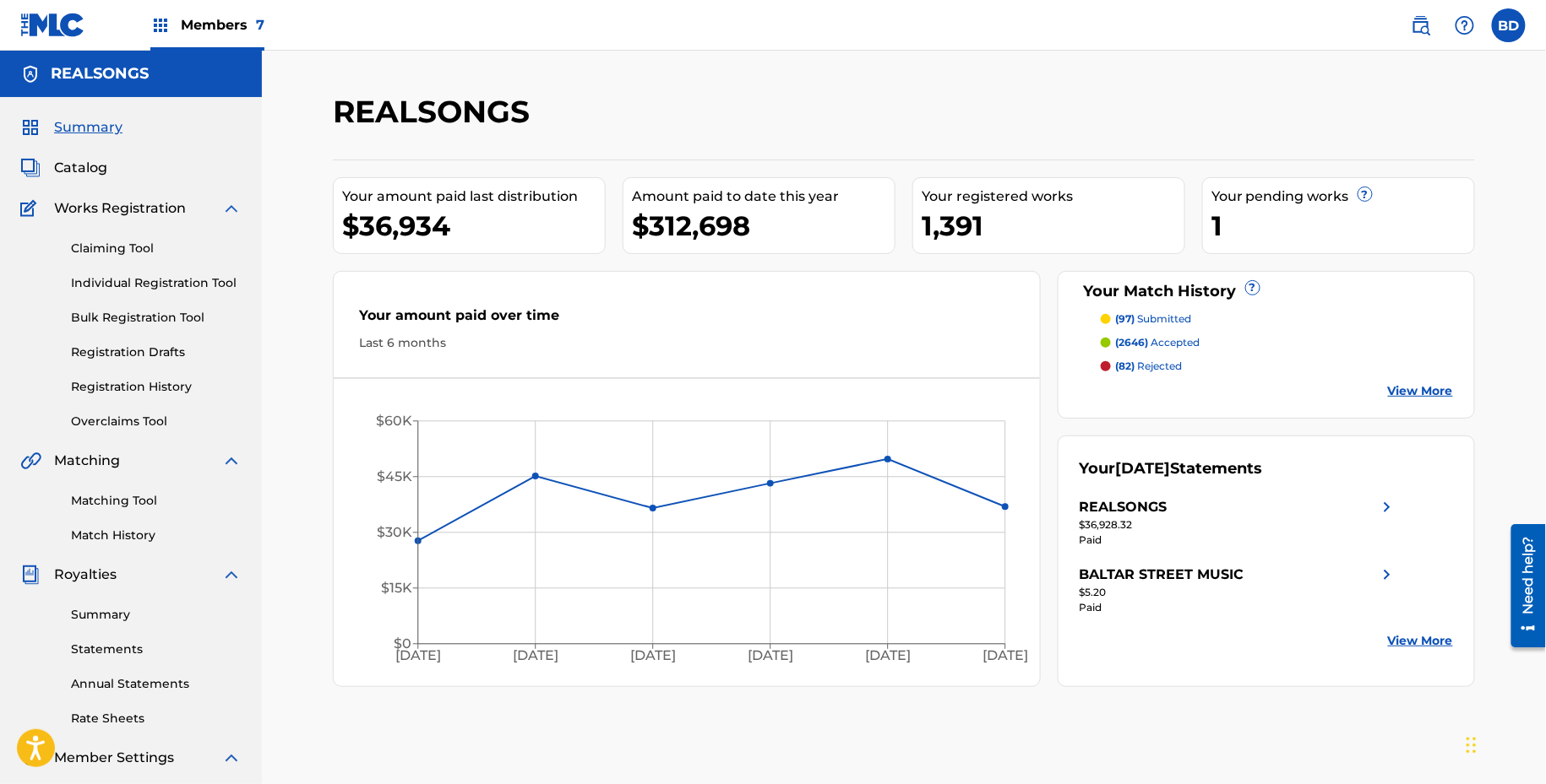
click at [227, 203] on img at bounding box center [231, 208] width 21 height 21
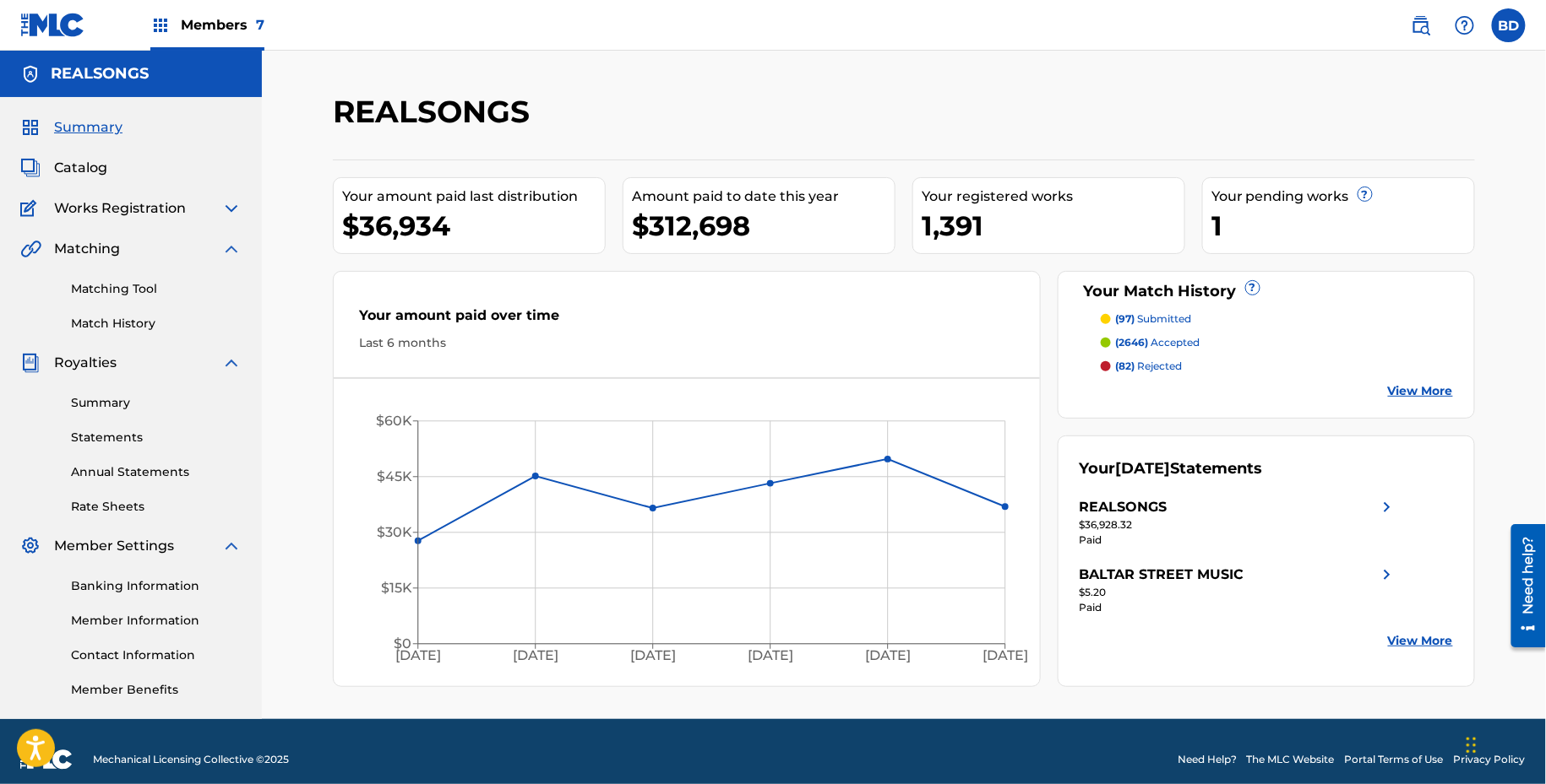
click at [231, 359] on img at bounding box center [231, 363] width 21 height 21
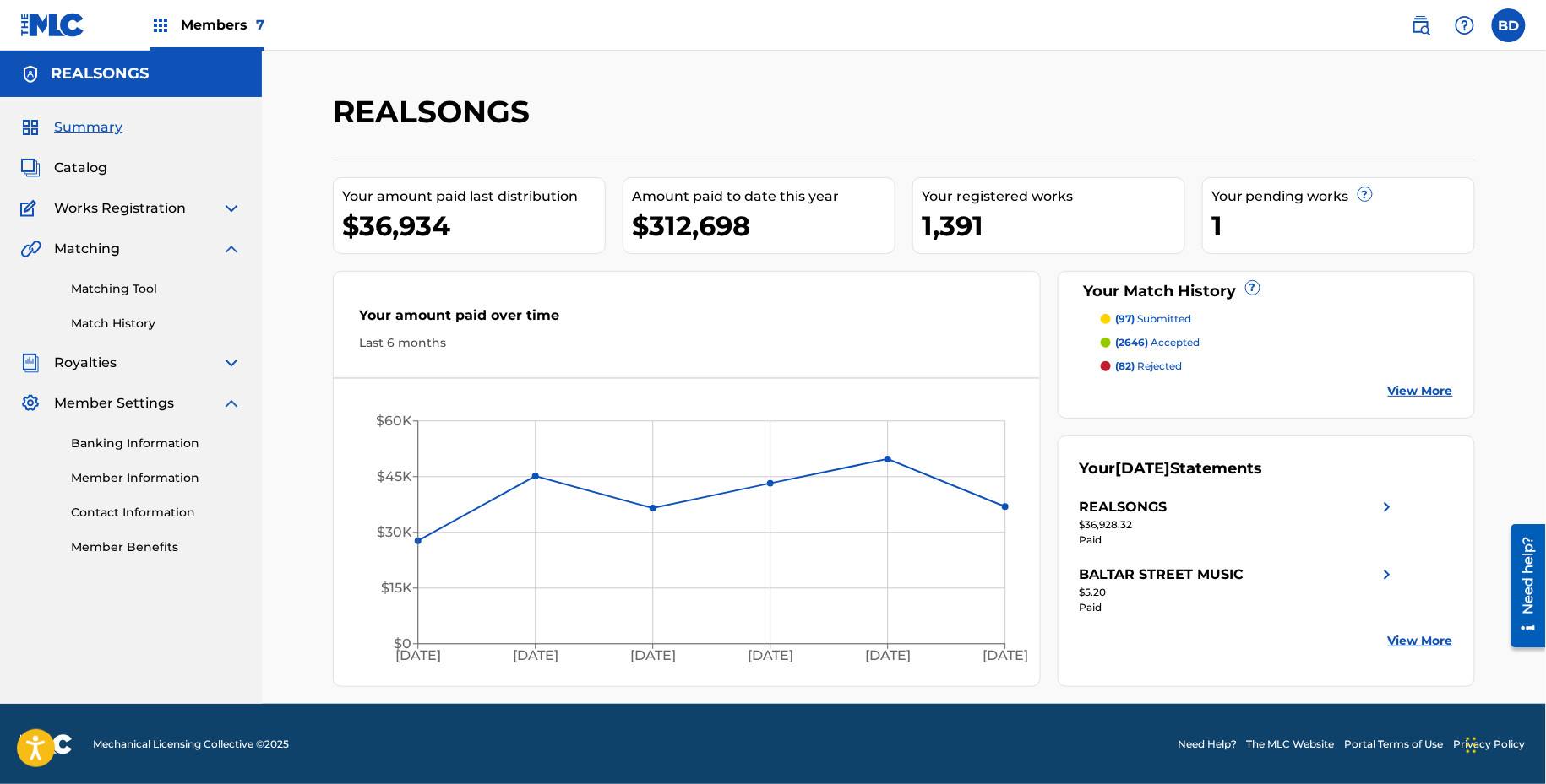
click at [231, 391] on div "Summary Catalog Works Registration Claiming Tool Individual Registration Tool B…" at bounding box center [131, 337] width 262 height 480
click at [231, 396] on img at bounding box center [231, 403] width 21 height 21
click at [138, 298] on div "Matching Tool Match History" at bounding box center [131, 295] width 221 height 74
click at [139, 282] on link "Matching Tool" at bounding box center [156, 289] width 171 height 18
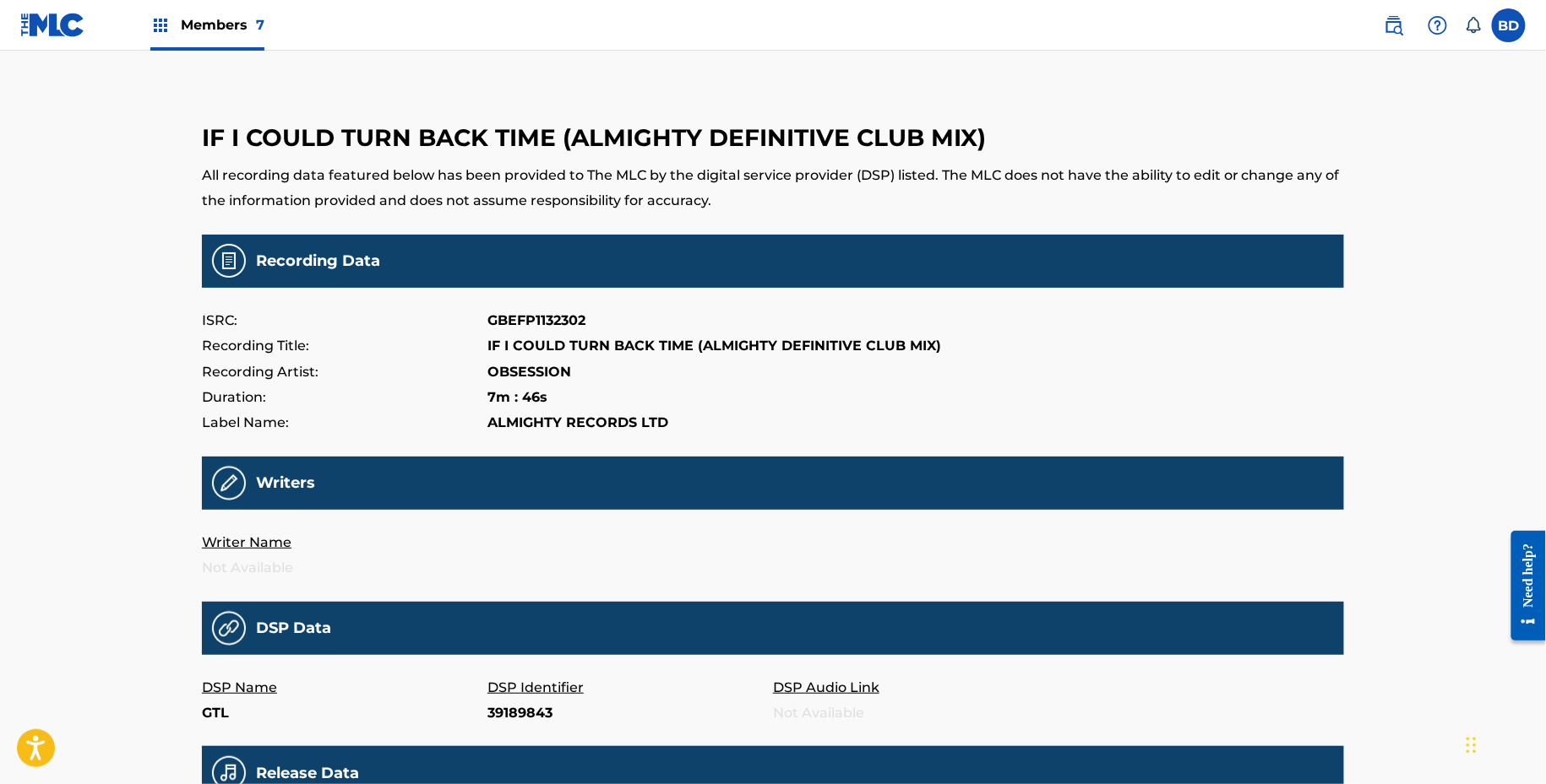
click at [494, 715] on p "39189843" at bounding box center [629, 713] width 286 height 26
copy p "39189843"
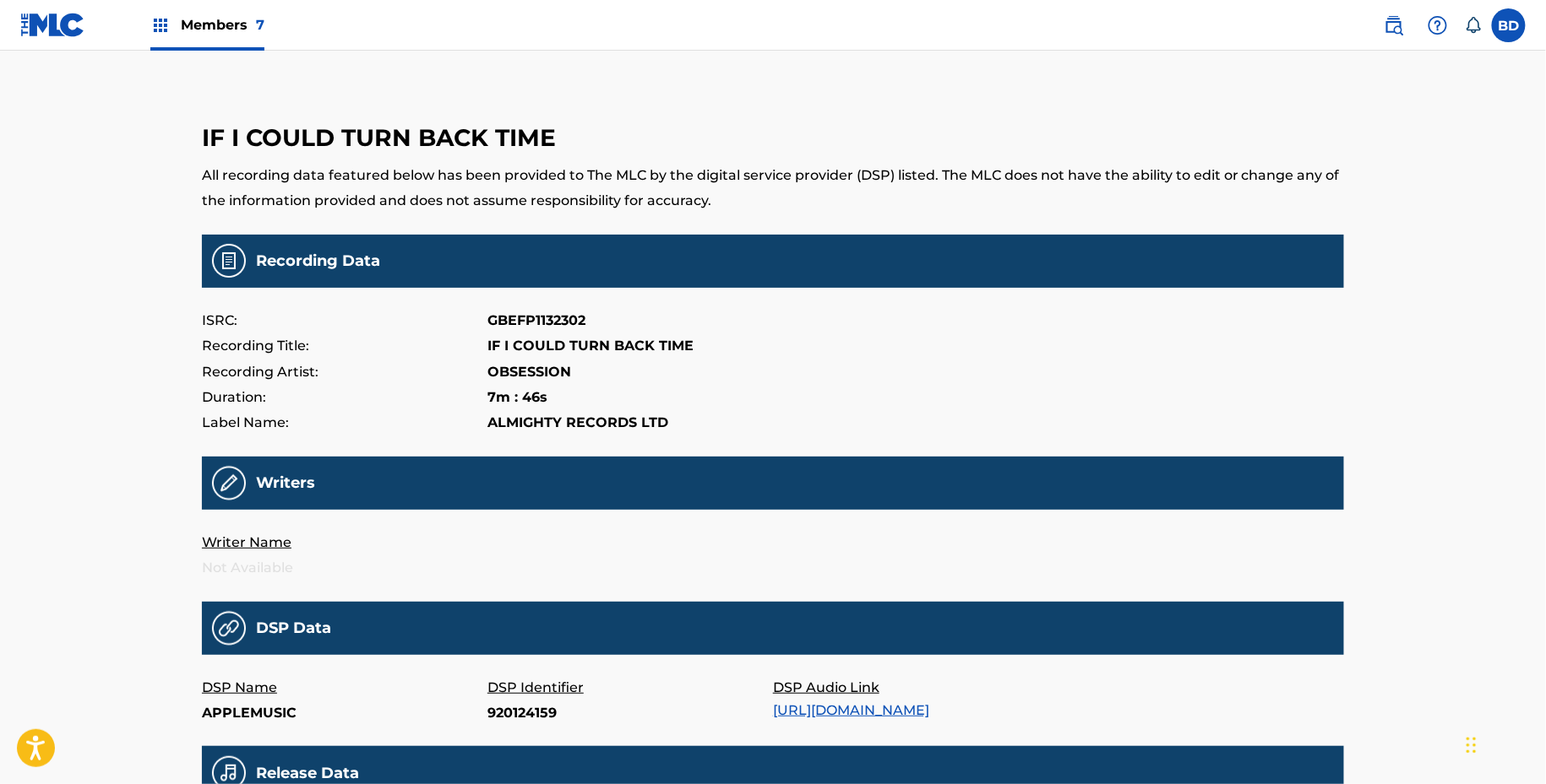
click at [514, 697] on p "DSP Identifier" at bounding box center [629, 688] width 286 height 26
click at [511, 708] on p "920124159" at bounding box center [629, 713] width 286 height 26
copy p "920124159"
click at [541, 696] on p "DSP Identifier" at bounding box center [629, 688] width 286 height 26
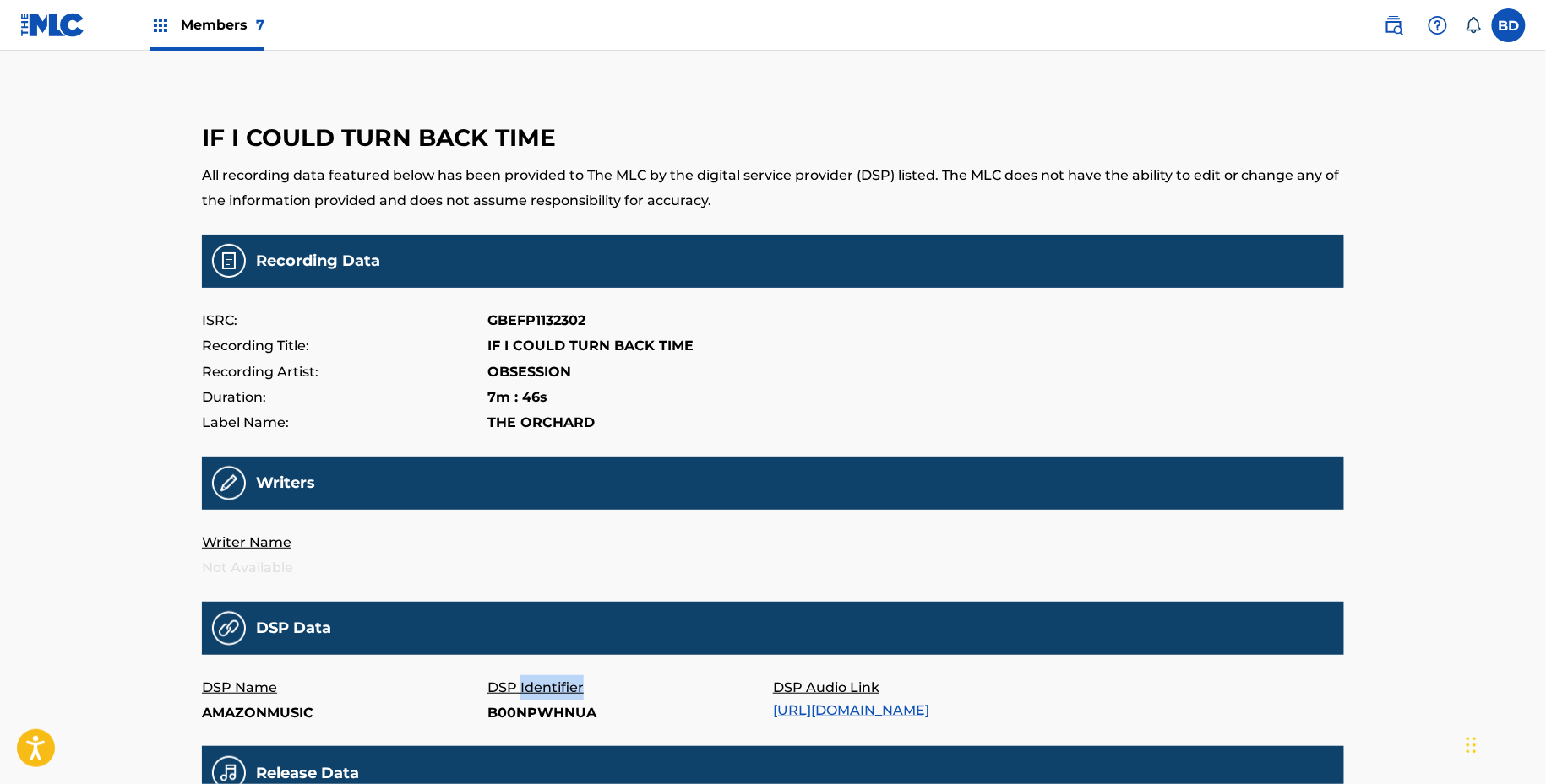
click at [541, 696] on p "DSP Identifier" at bounding box center [629, 688] width 286 height 26
click at [538, 724] on p "B00NPWHNUA" at bounding box center [629, 713] width 286 height 26
click at [538, 723] on p "B00NPWHNUA" at bounding box center [629, 713] width 286 height 26
copy p "B00NPWHNUA"
click at [538, 714] on p "20005873244" at bounding box center [629, 713] width 286 height 26
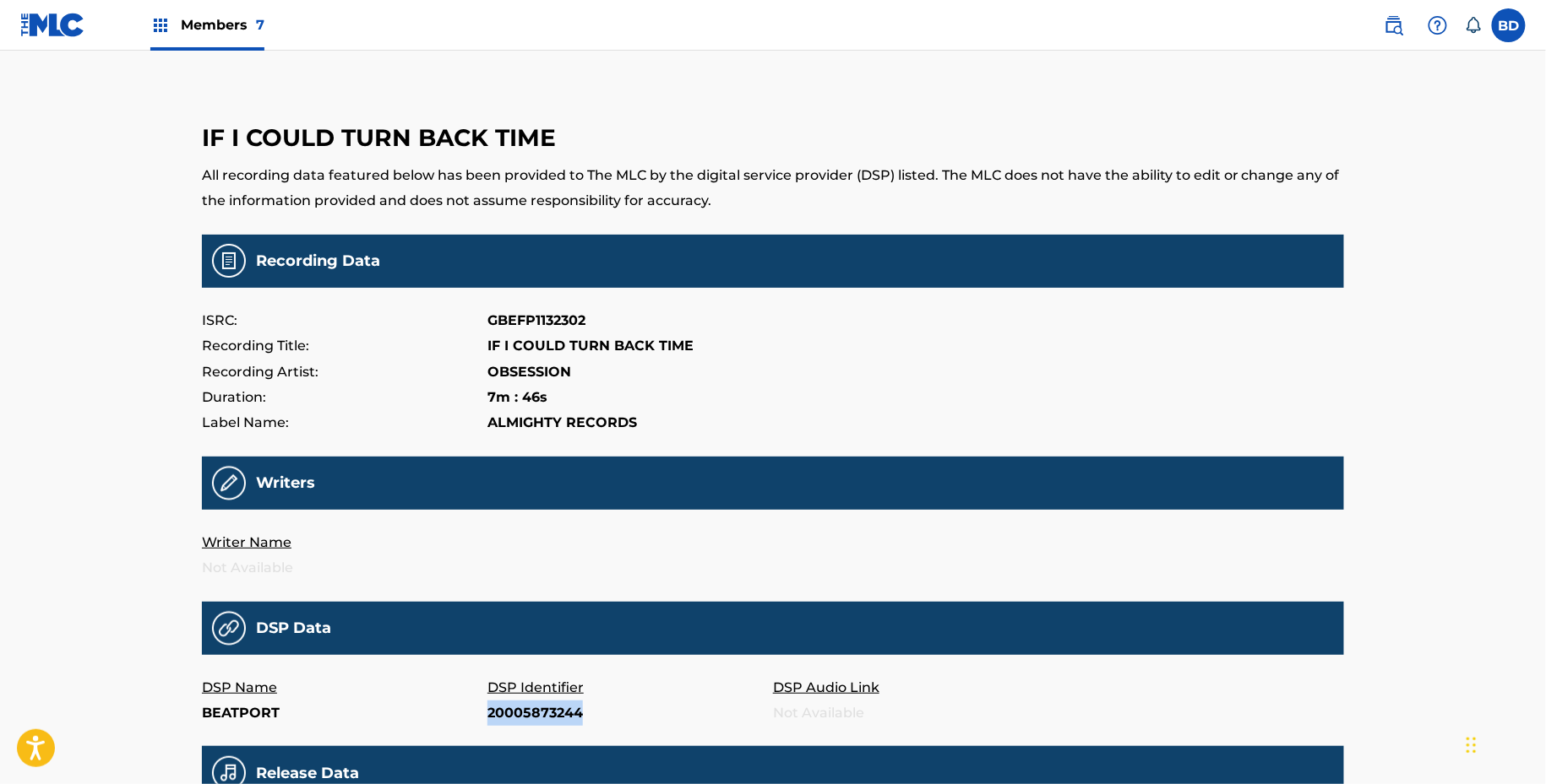
click at [538, 714] on p "20005873244" at bounding box center [629, 713] width 286 height 26
copy p "20005873244"
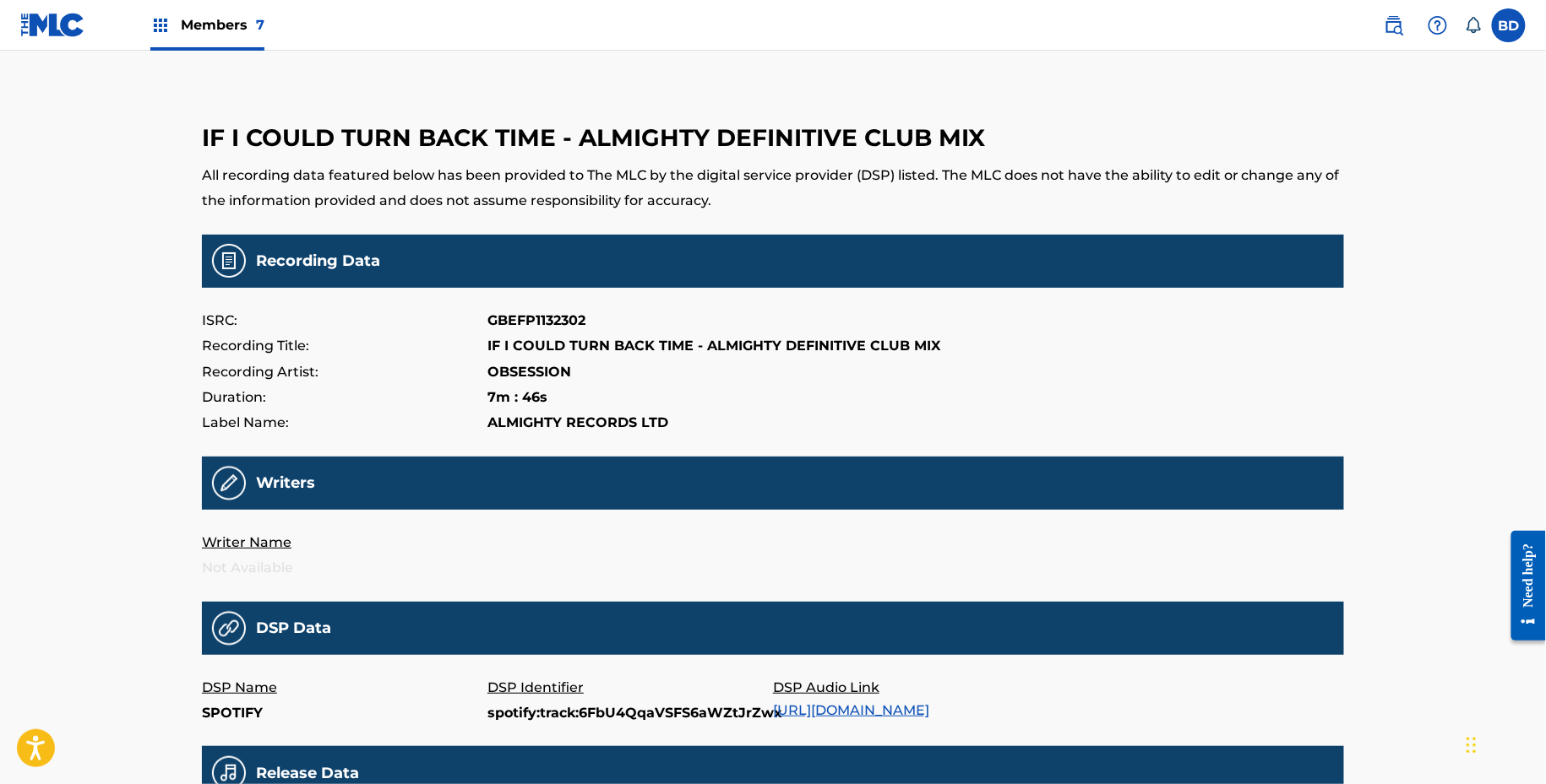
click at [695, 703] on p "spotify:track:6FbU4QqaVSFS6aWZtJrZwx" at bounding box center [629, 713] width 286 height 26
copy p "spotify:track:6FbU4QqaVSFS6aWZtJrZwx"
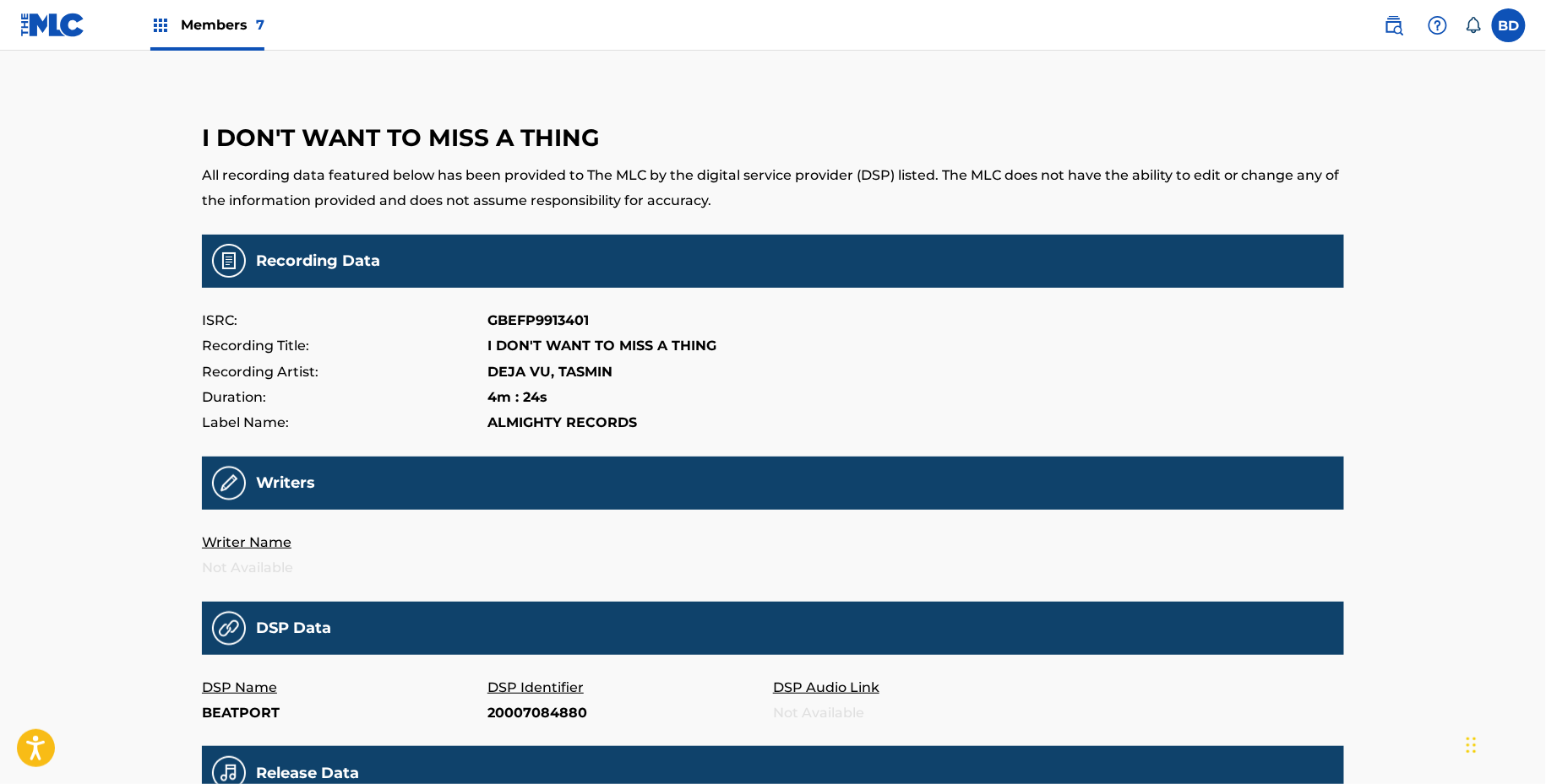
click at [511, 711] on p "20007084880" at bounding box center [629, 713] width 286 height 26
copy p "20007084880"
click at [515, 709] on p "ZX3ARpIml8M" at bounding box center [629, 713] width 286 height 26
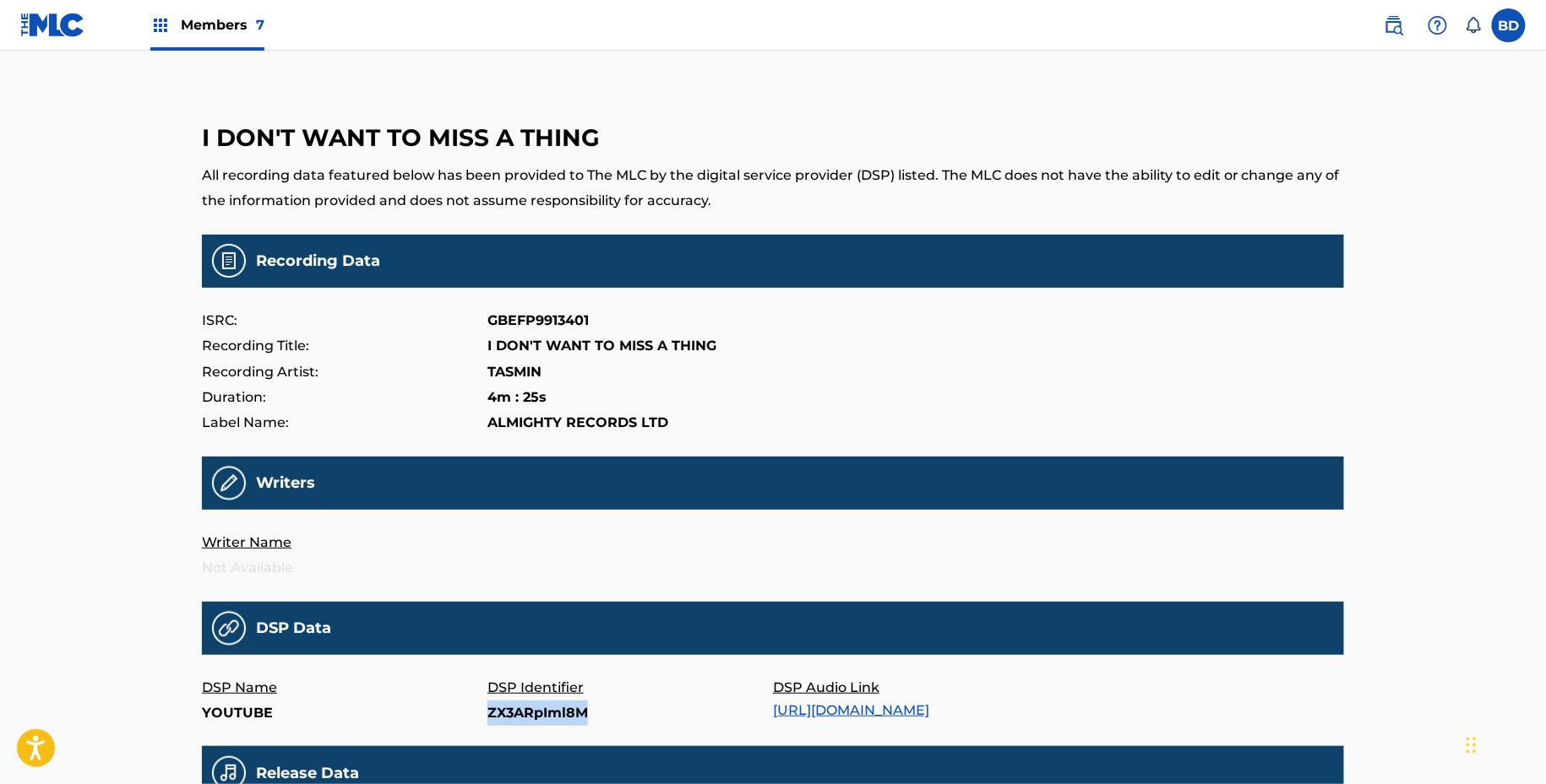
copy p "ZX3ARpIml8M"
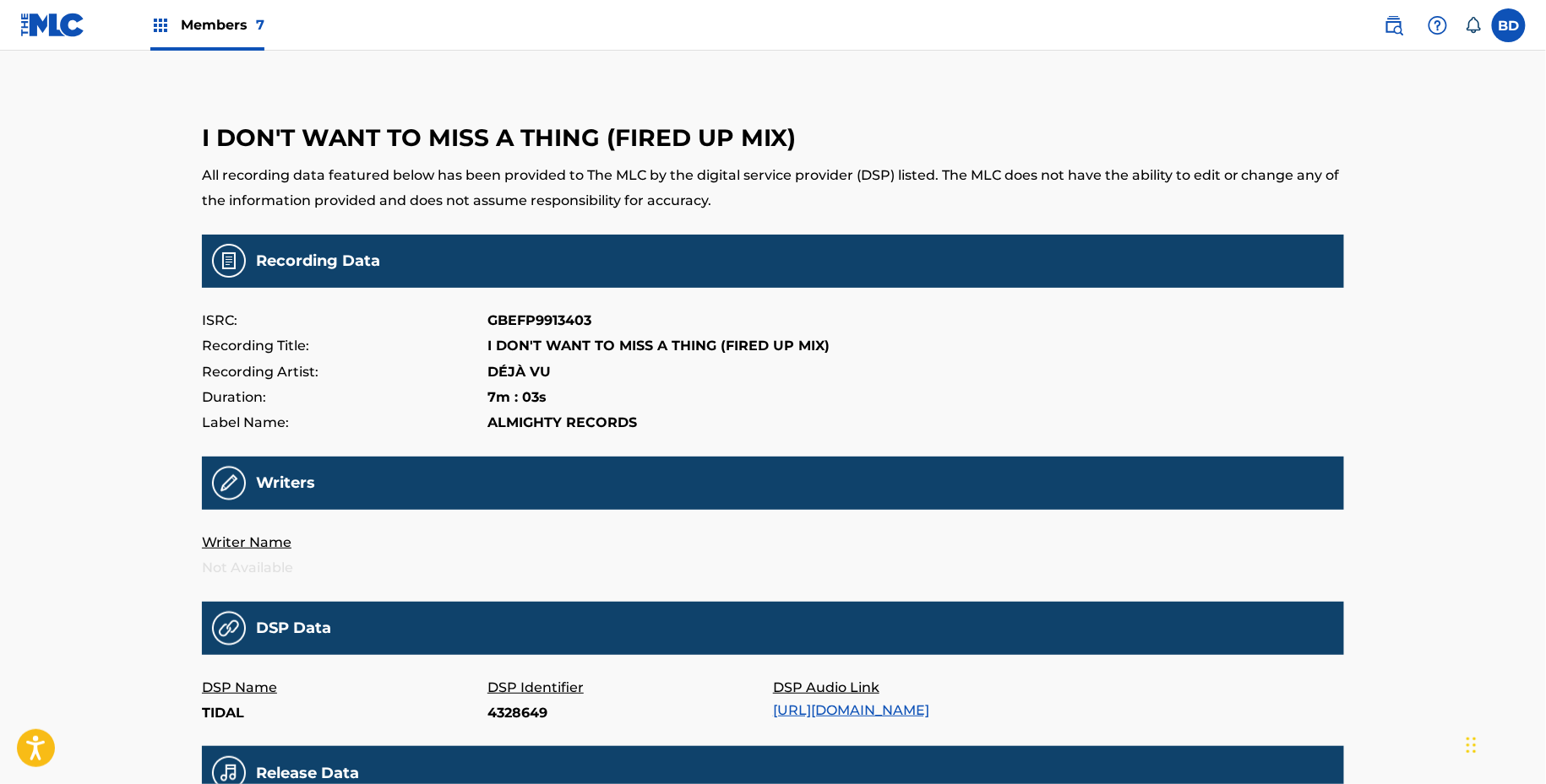
click at [506, 718] on p "4328649" at bounding box center [629, 713] width 286 height 26
copy p "4328649"
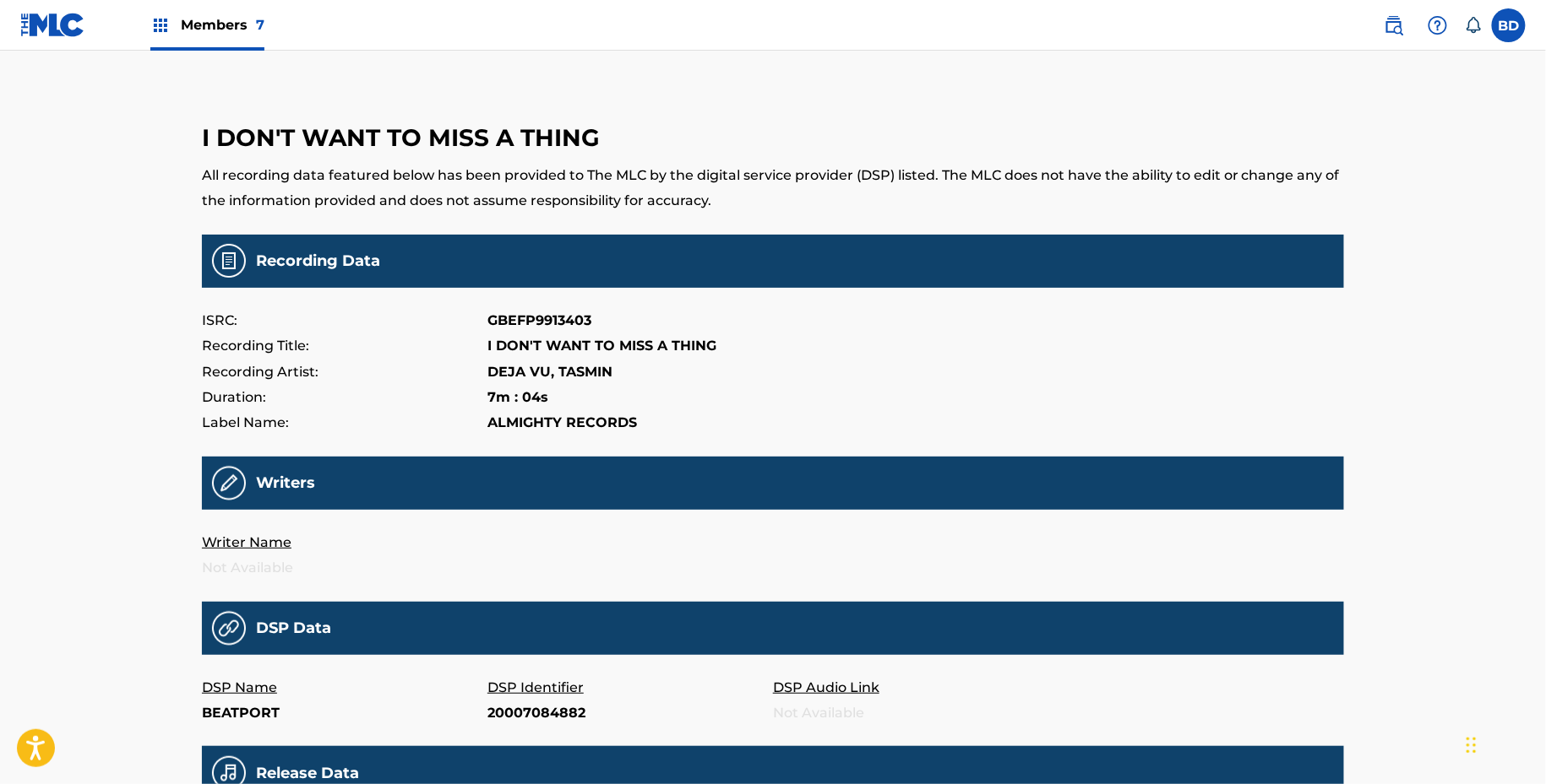
click at [537, 711] on p "20007084882" at bounding box center [629, 713] width 286 height 26
copy p "20007084882"
